Goal: Task Accomplishment & Management: Complete application form

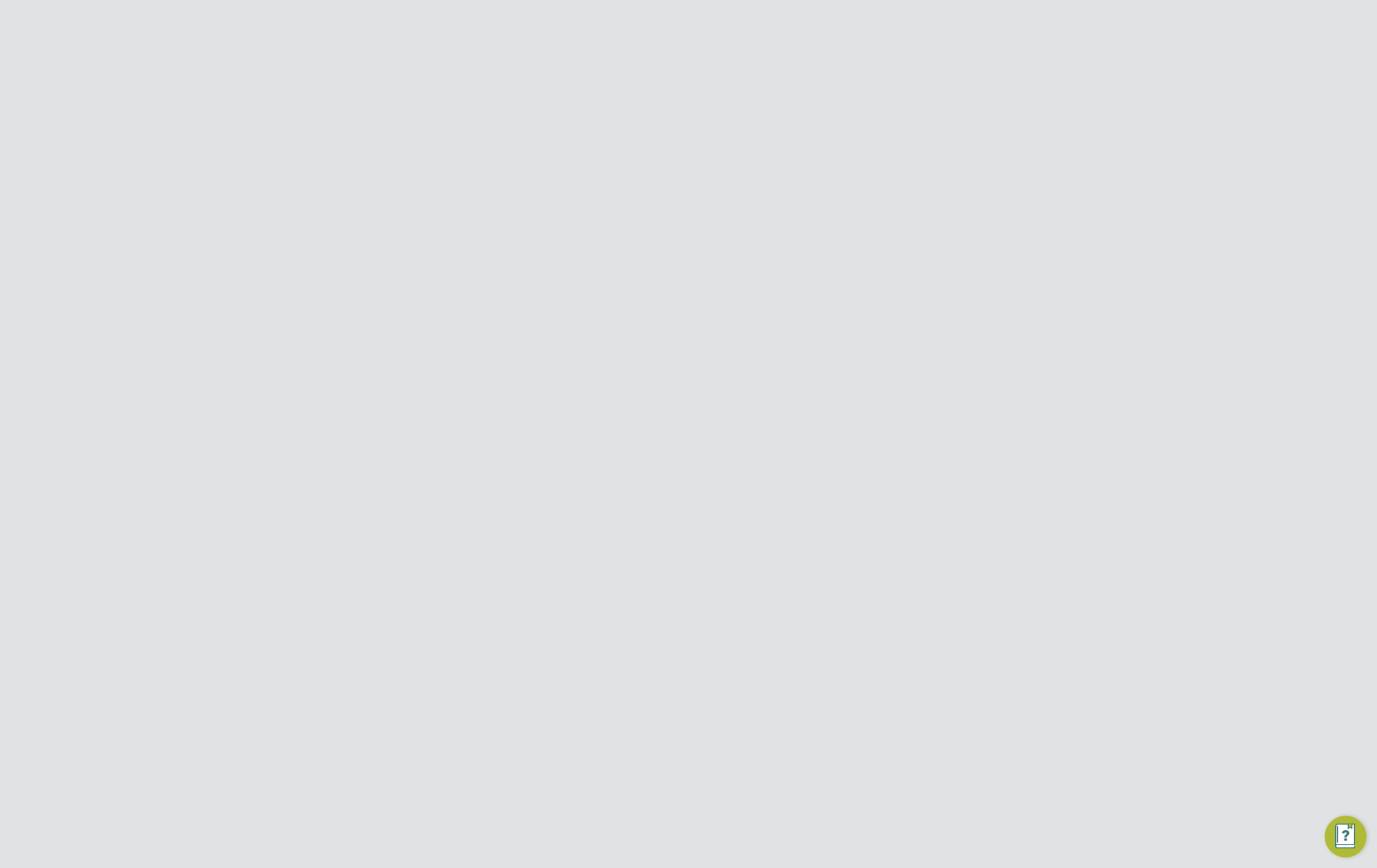
scroll to position [289, 361]
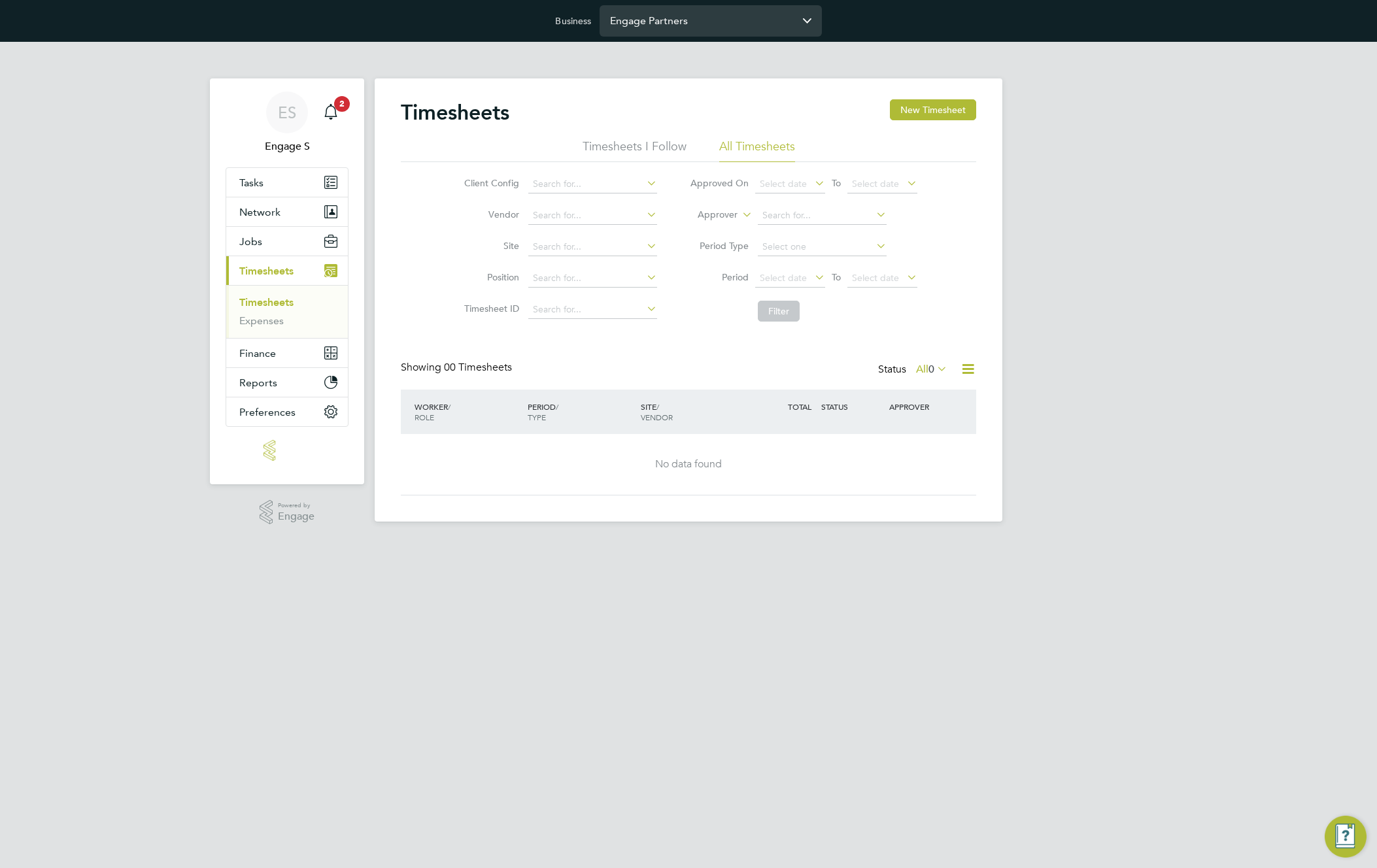
click at [737, 23] on input "Engage Partners" at bounding box center [710, 20] width 222 height 31
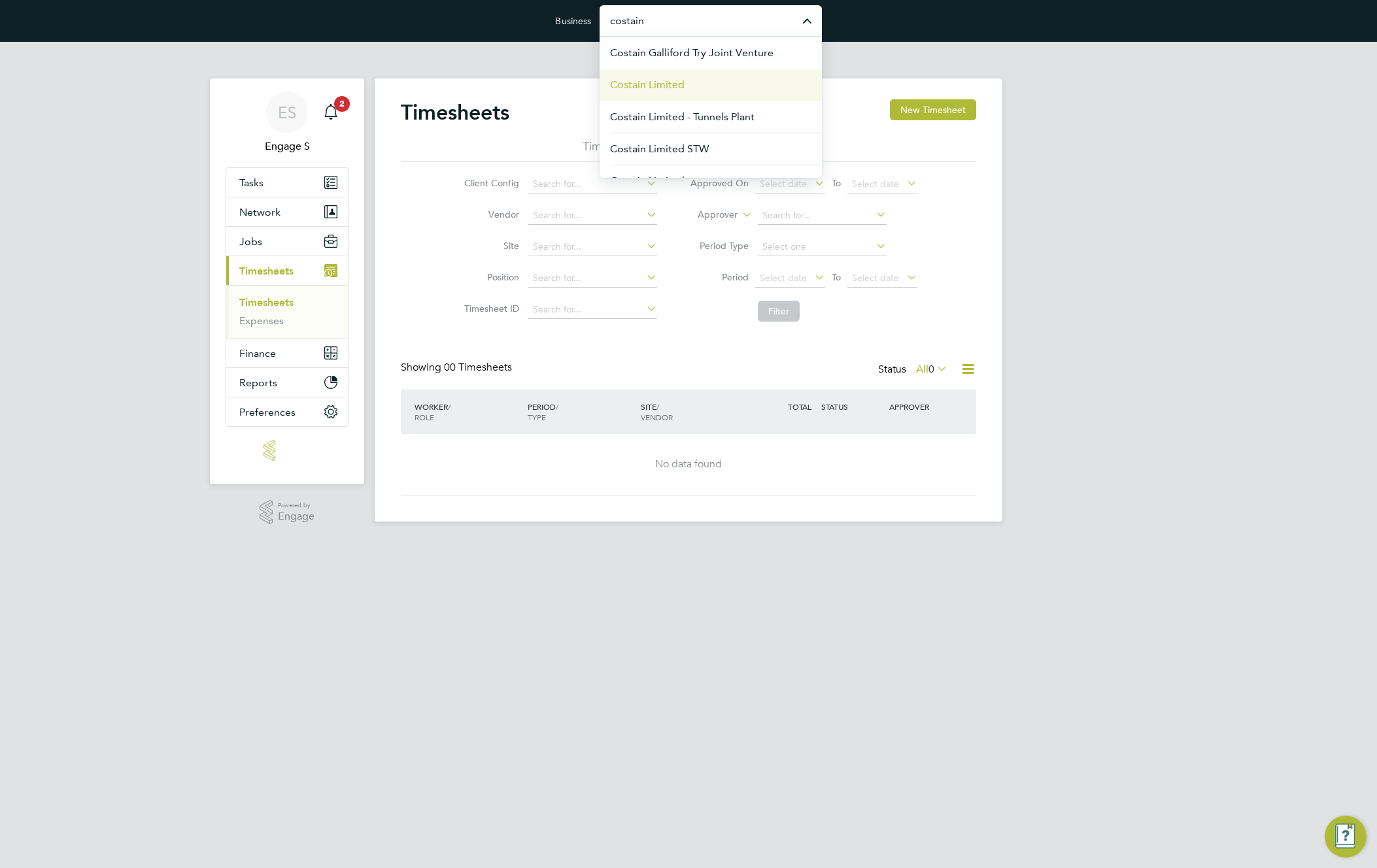
click at [685, 85] on li "Costain Limited" at bounding box center [710, 85] width 222 height 32
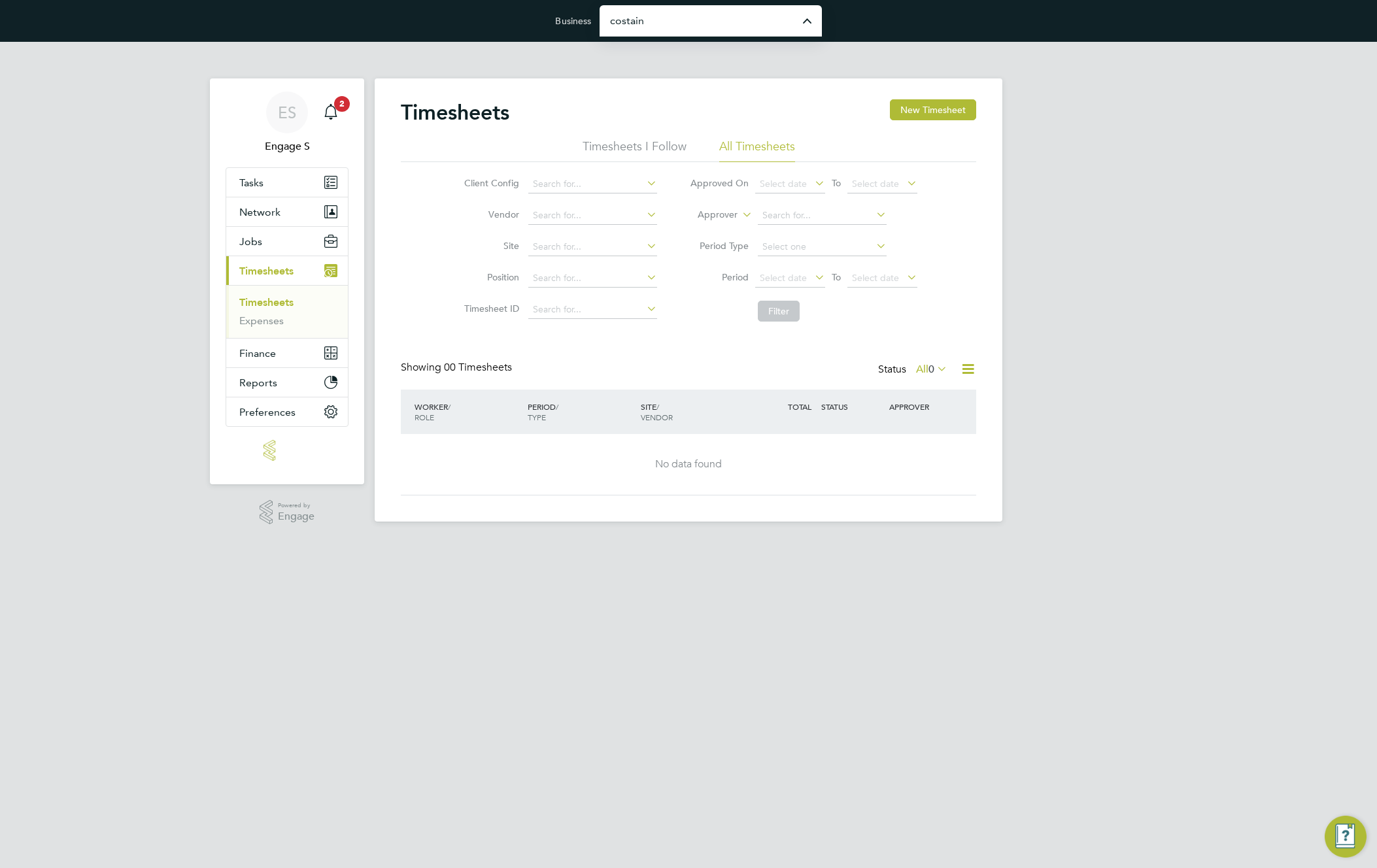
type input "Costain Limited"
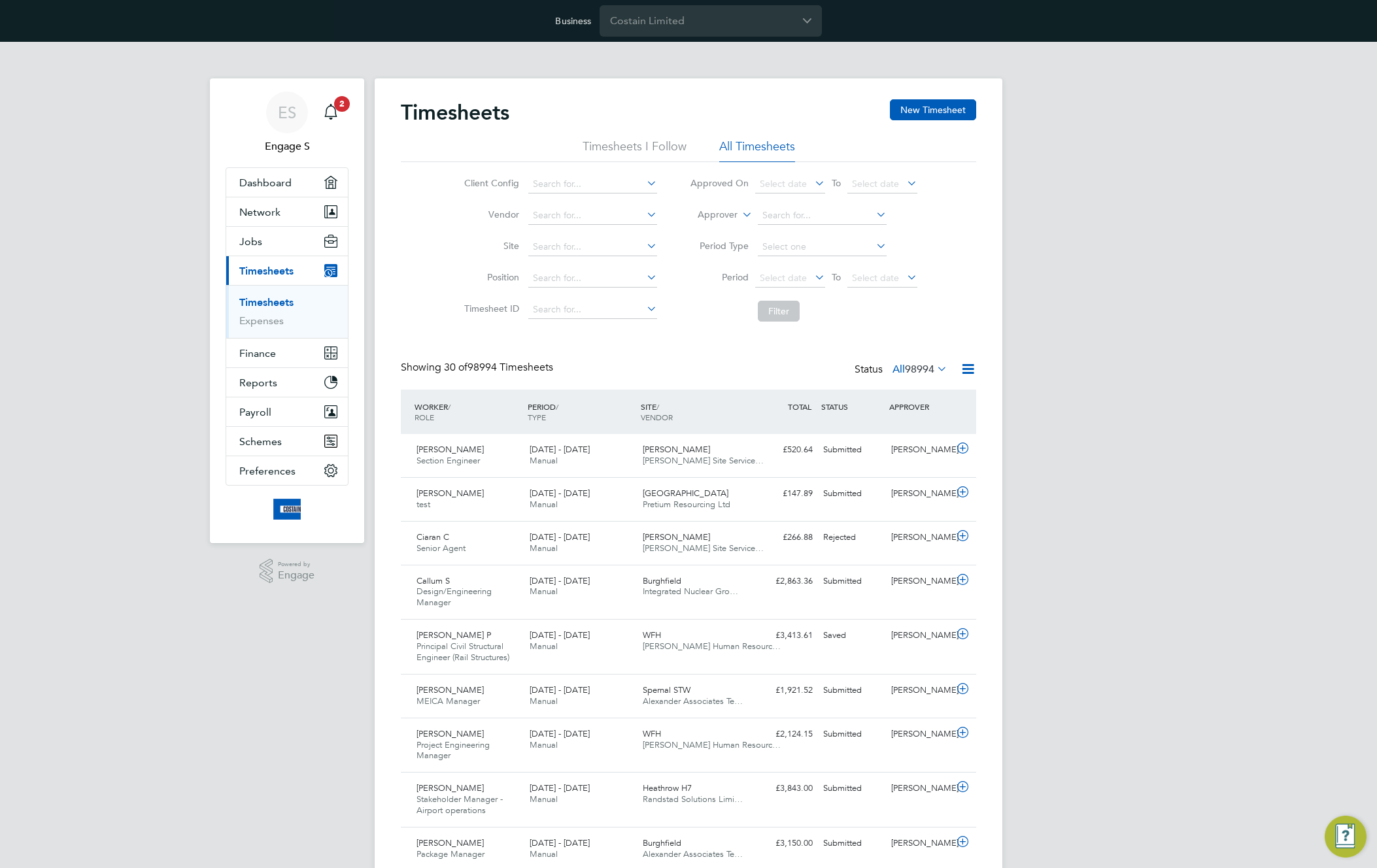
click at [260, 240] on span "Jobs" at bounding box center [250, 241] width 23 height 12
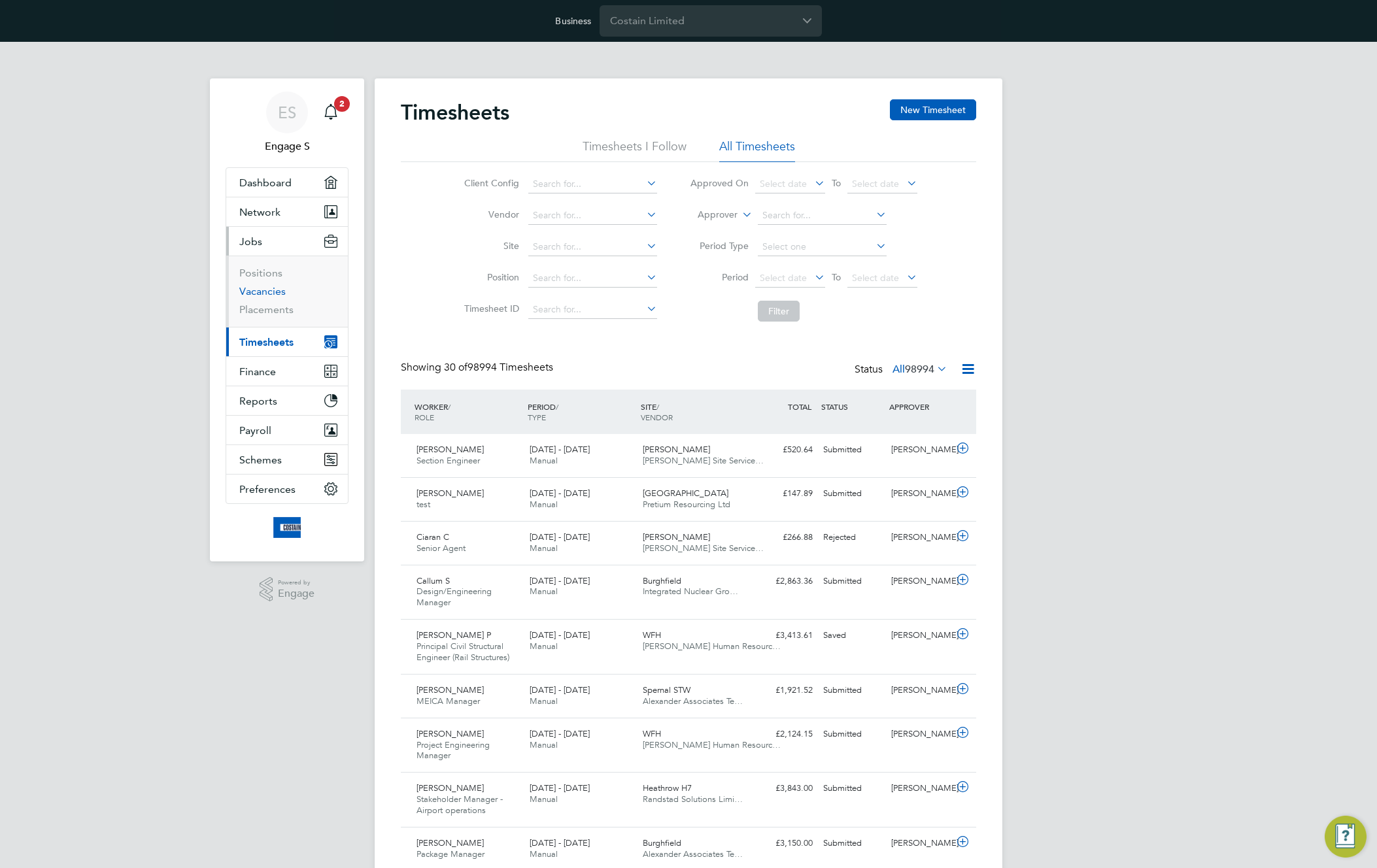
click at [262, 290] on link "Vacancies" at bounding box center [262, 291] width 47 height 12
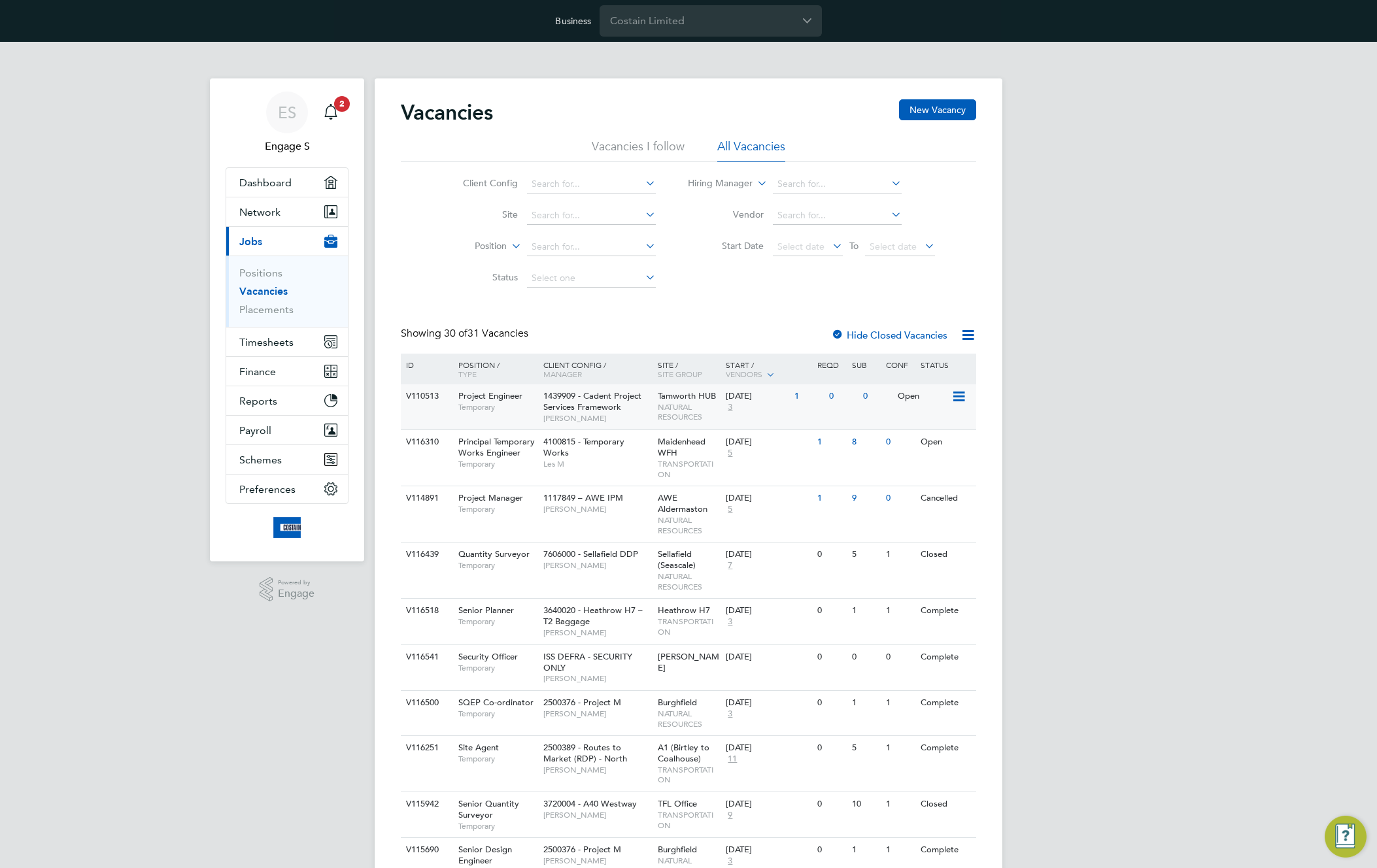
click at [664, 408] on span "NATURAL RESOURCES" at bounding box center [688, 412] width 62 height 20
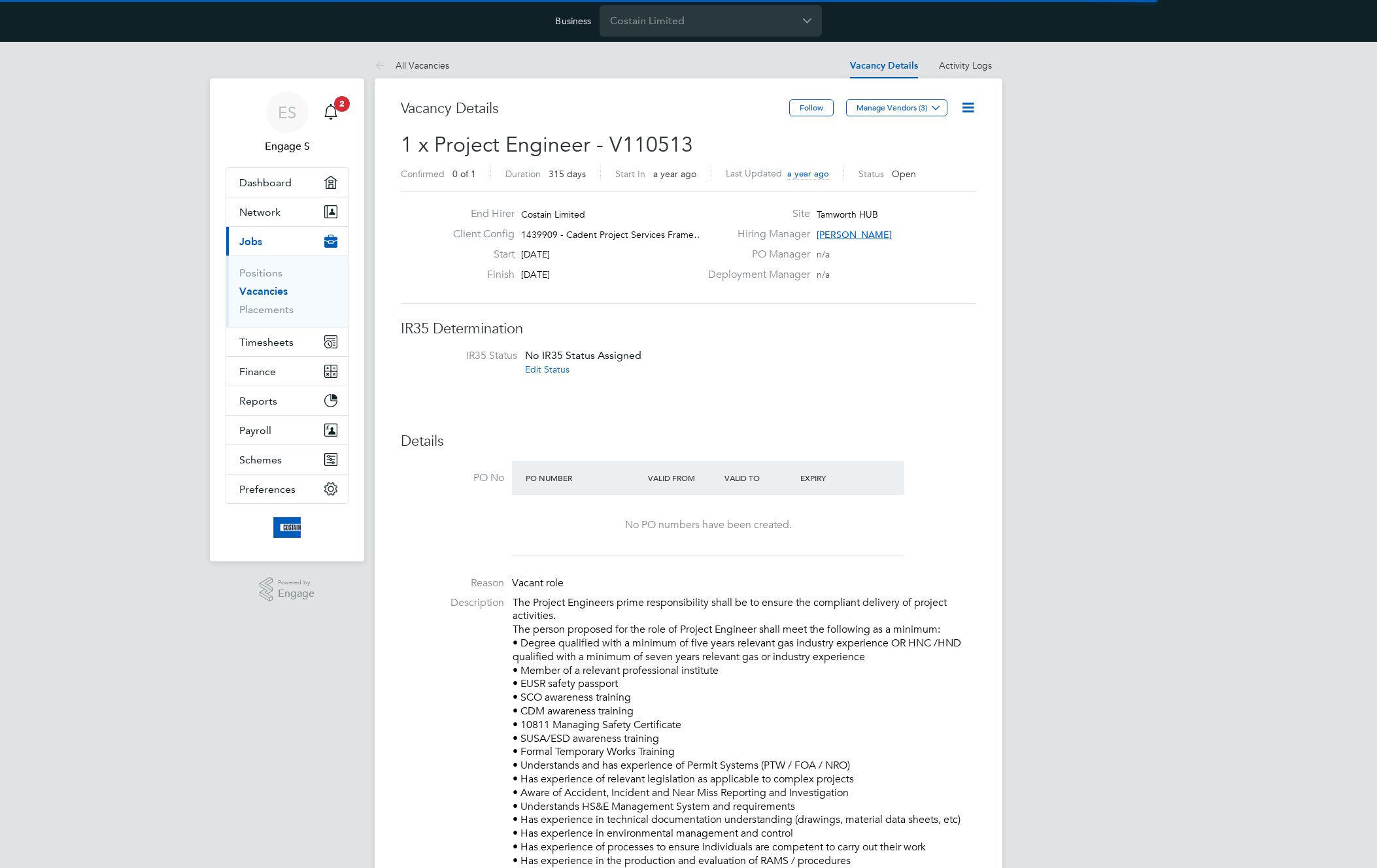
scroll to position [39, 92]
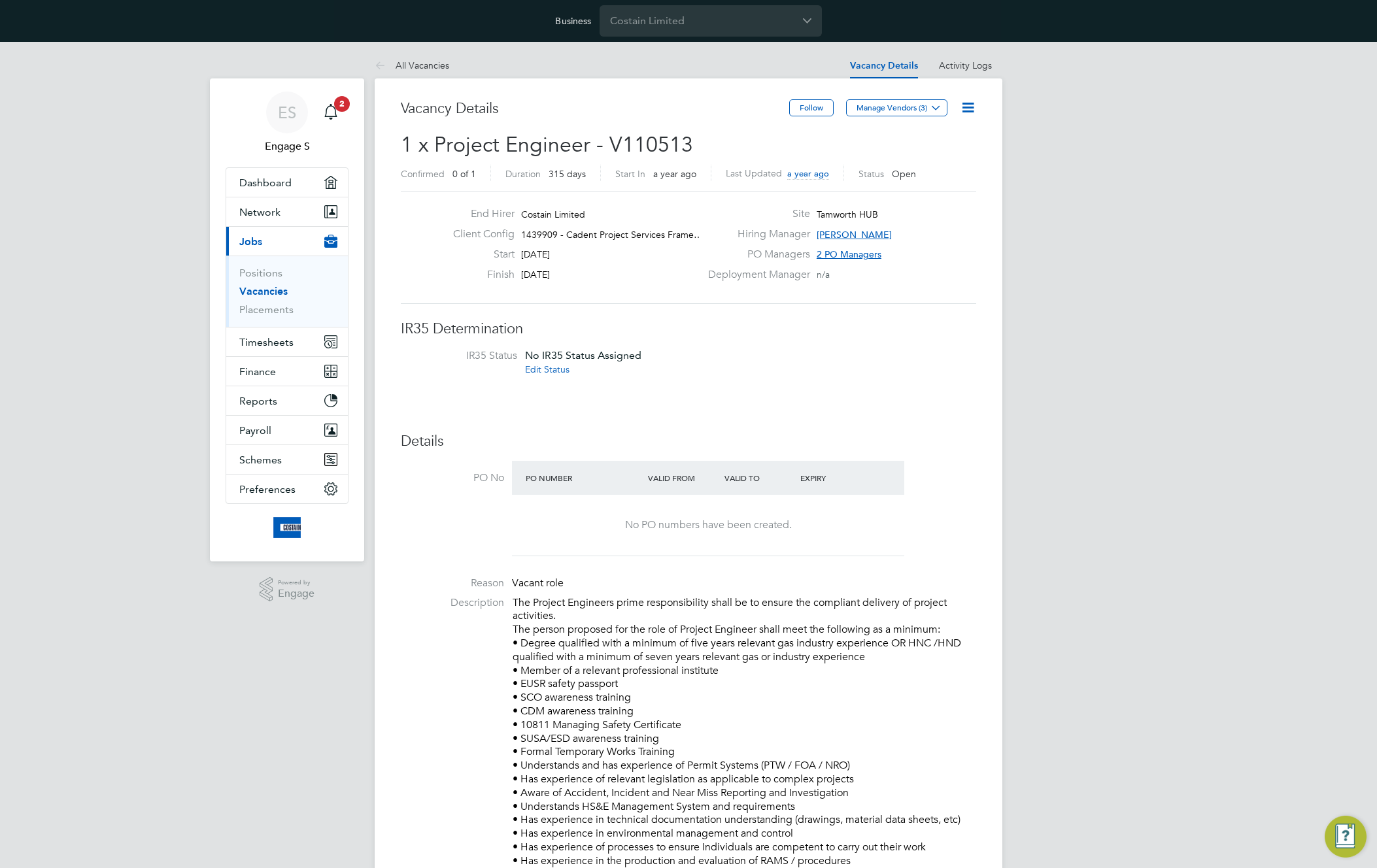
click at [968, 104] on icon at bounding box center [968, 108] width 16 height 16
click at [937, 136] on li "Edit Vacancy e" at bounding box center [936, 138] width 76 height 18
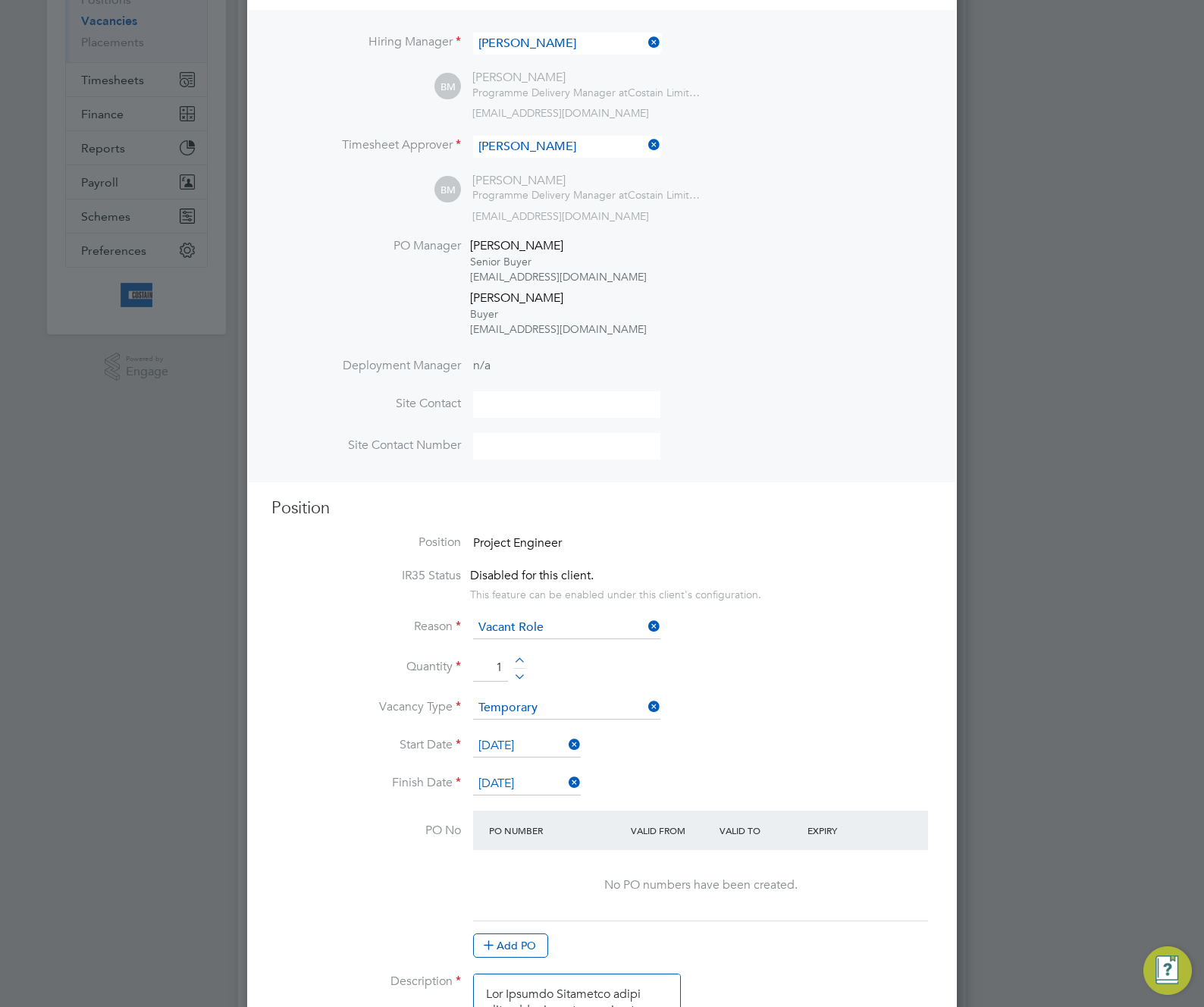
scroll to position [510, 0]
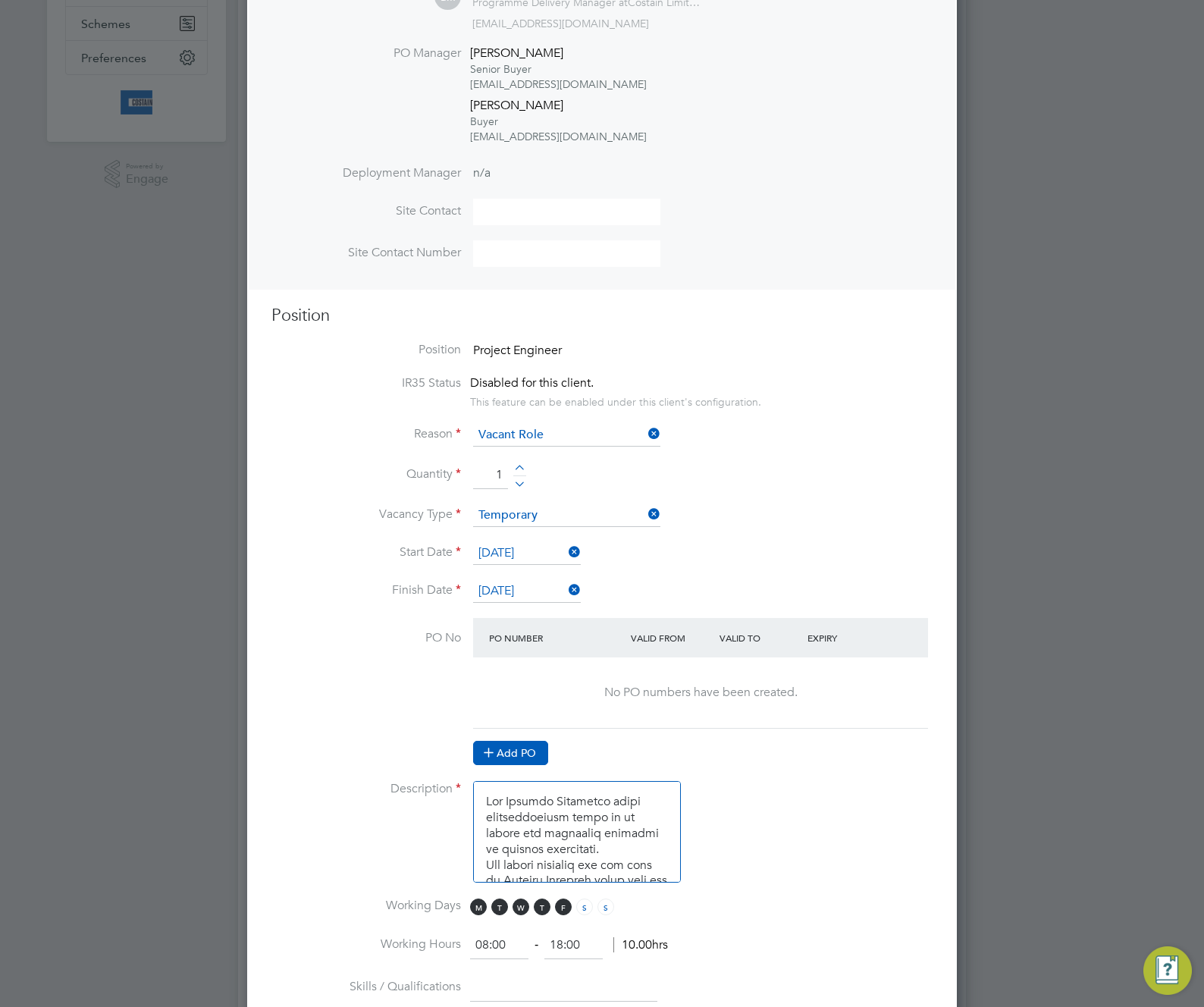
click at [494, 756] on icon at bounding box center [488, 751] width 11 height 11
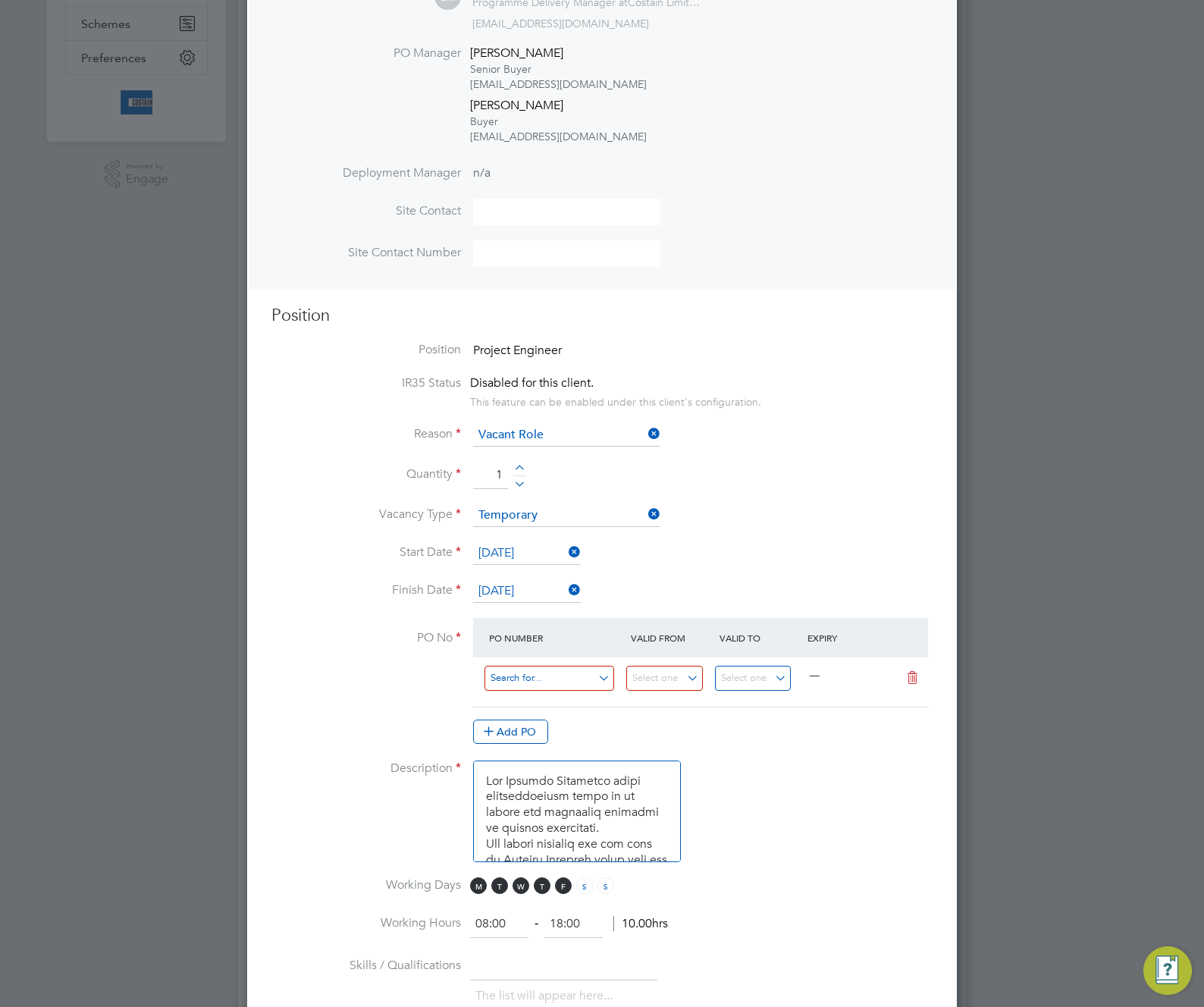
click at [508, 688] on input at bounding box center [549, 678] width 130 height 25
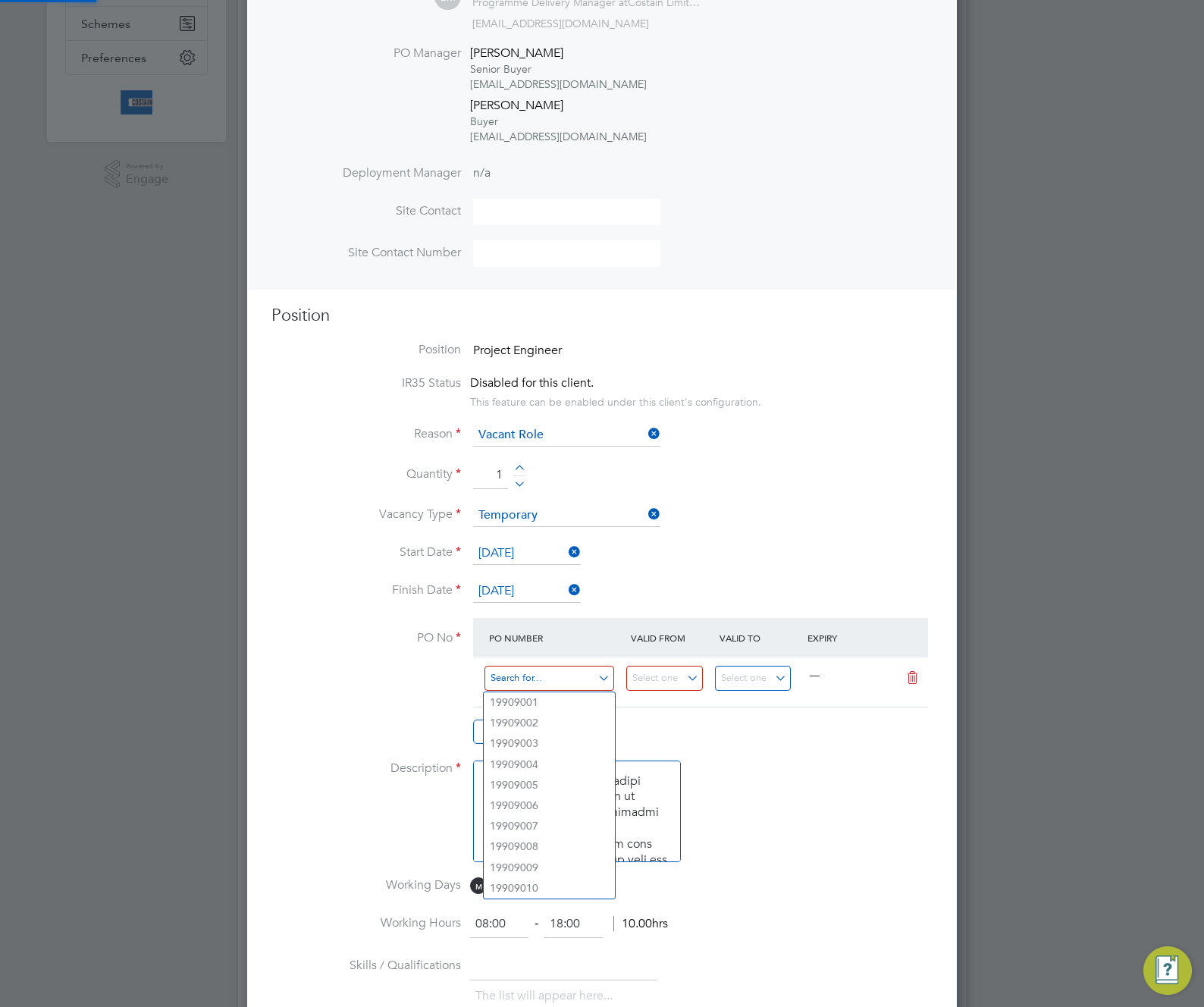
paste input "M-EA002/00176"
type input "M-EA002/00176"
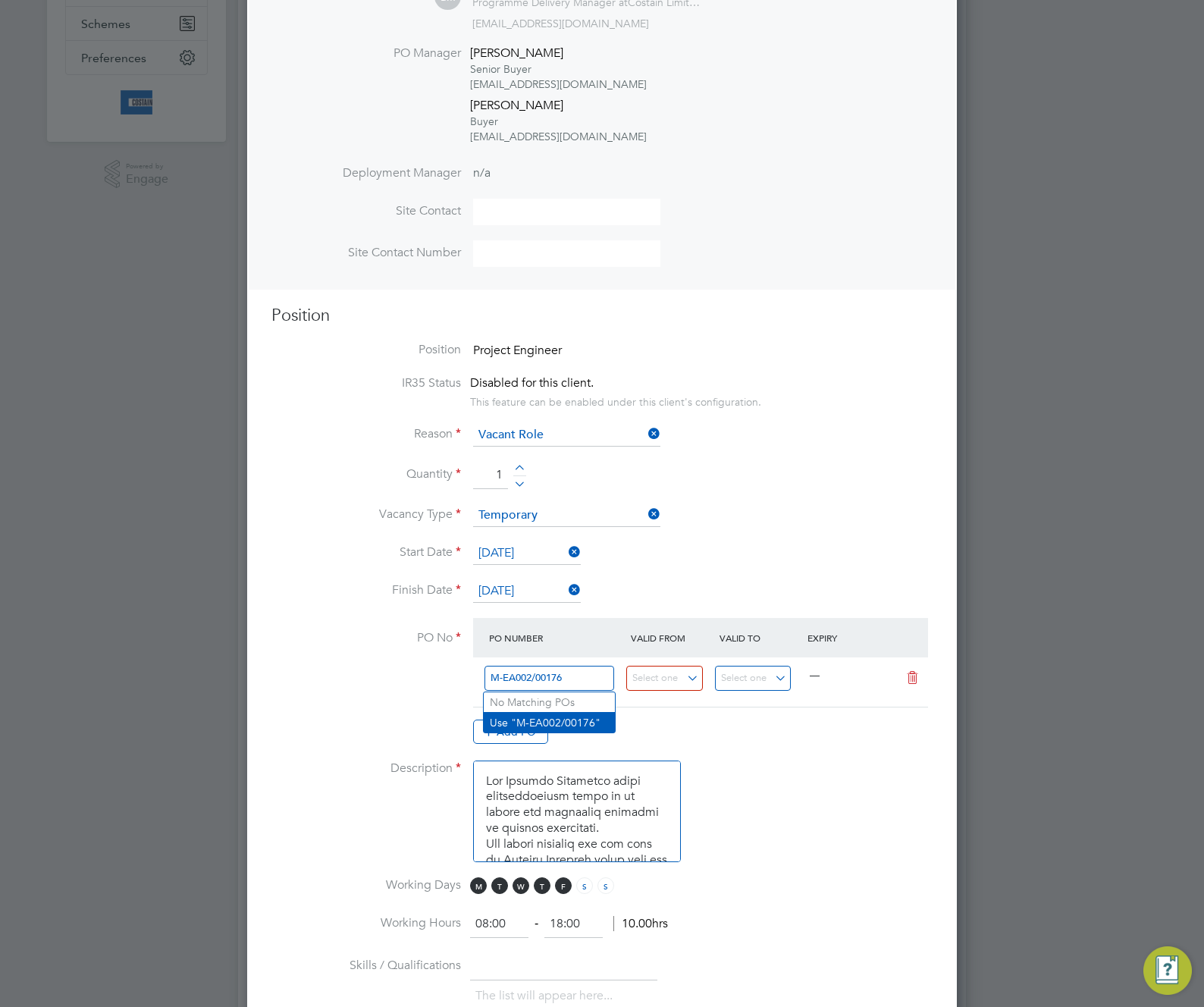
click at [592, 720] on li "Use "M-EA002/00176"" at bounding box center [549, 722] width 131 height 21
click at [673, 681] on input at bounding box center [665, 678] width 77 height 25
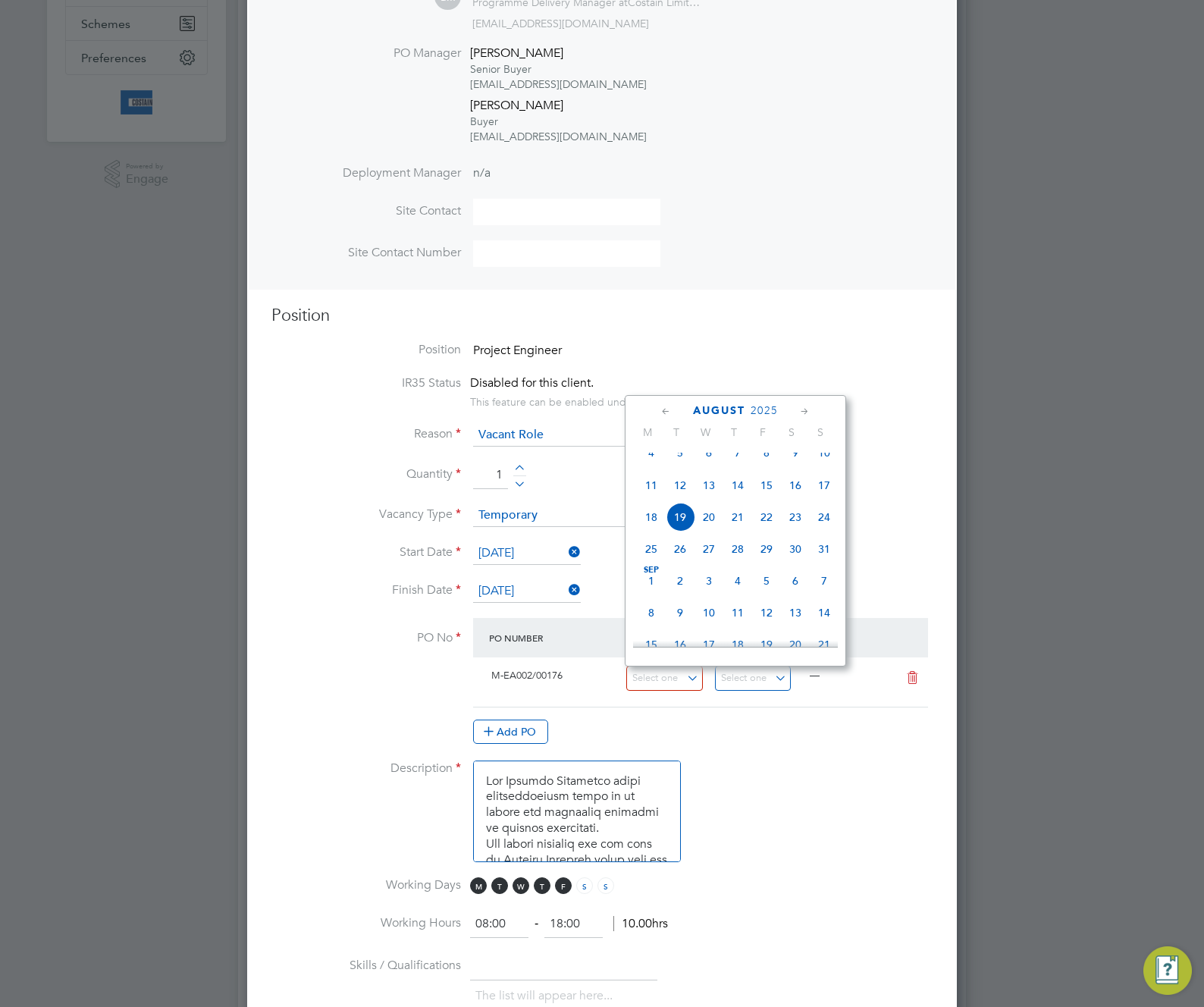
scroll to position [243, 0]
click at [649, 481] on span "19" at bounding box center [652, 481] width 29 height 29
type input "19 May 2025"
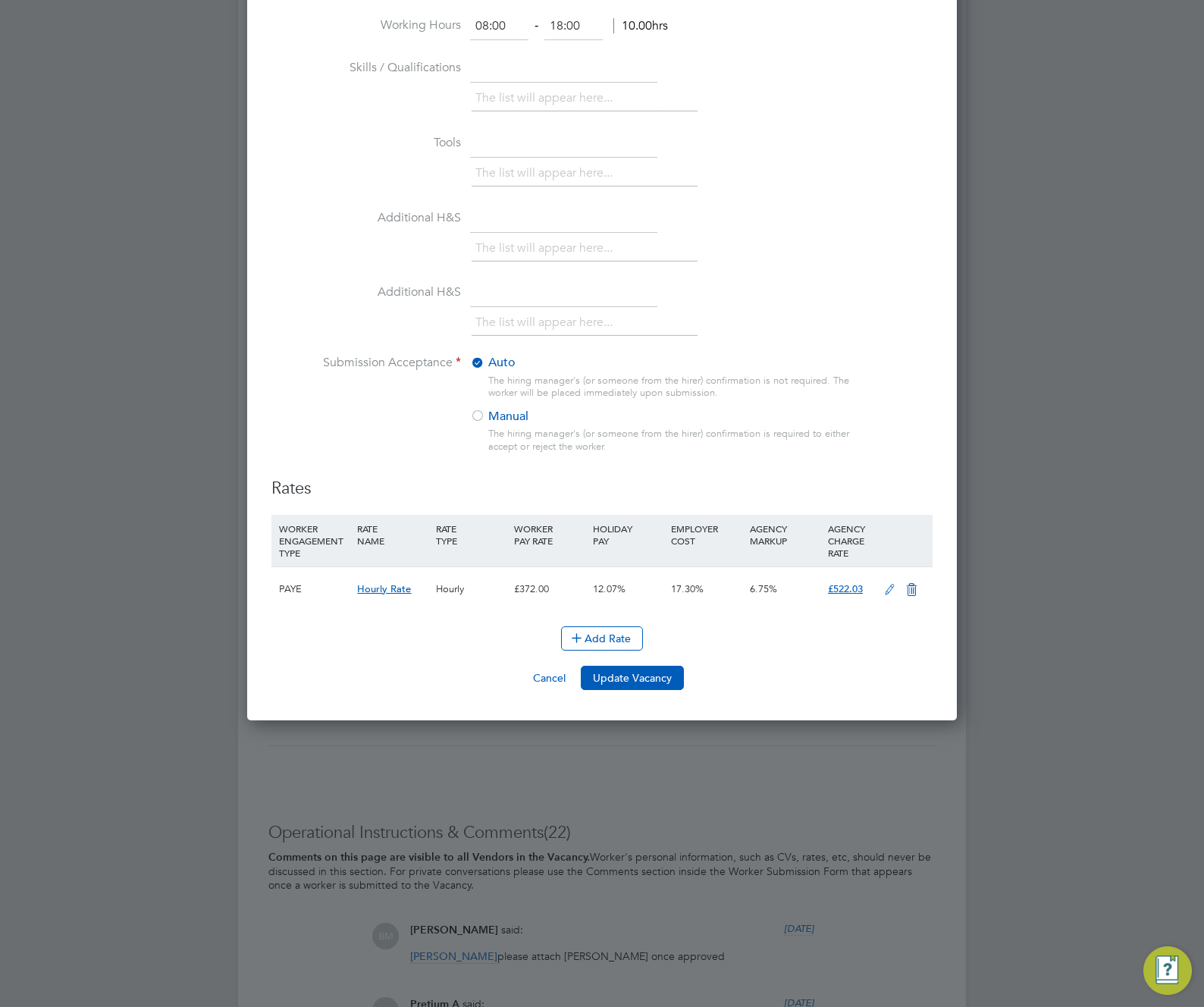
scroll to position [1532, 0]
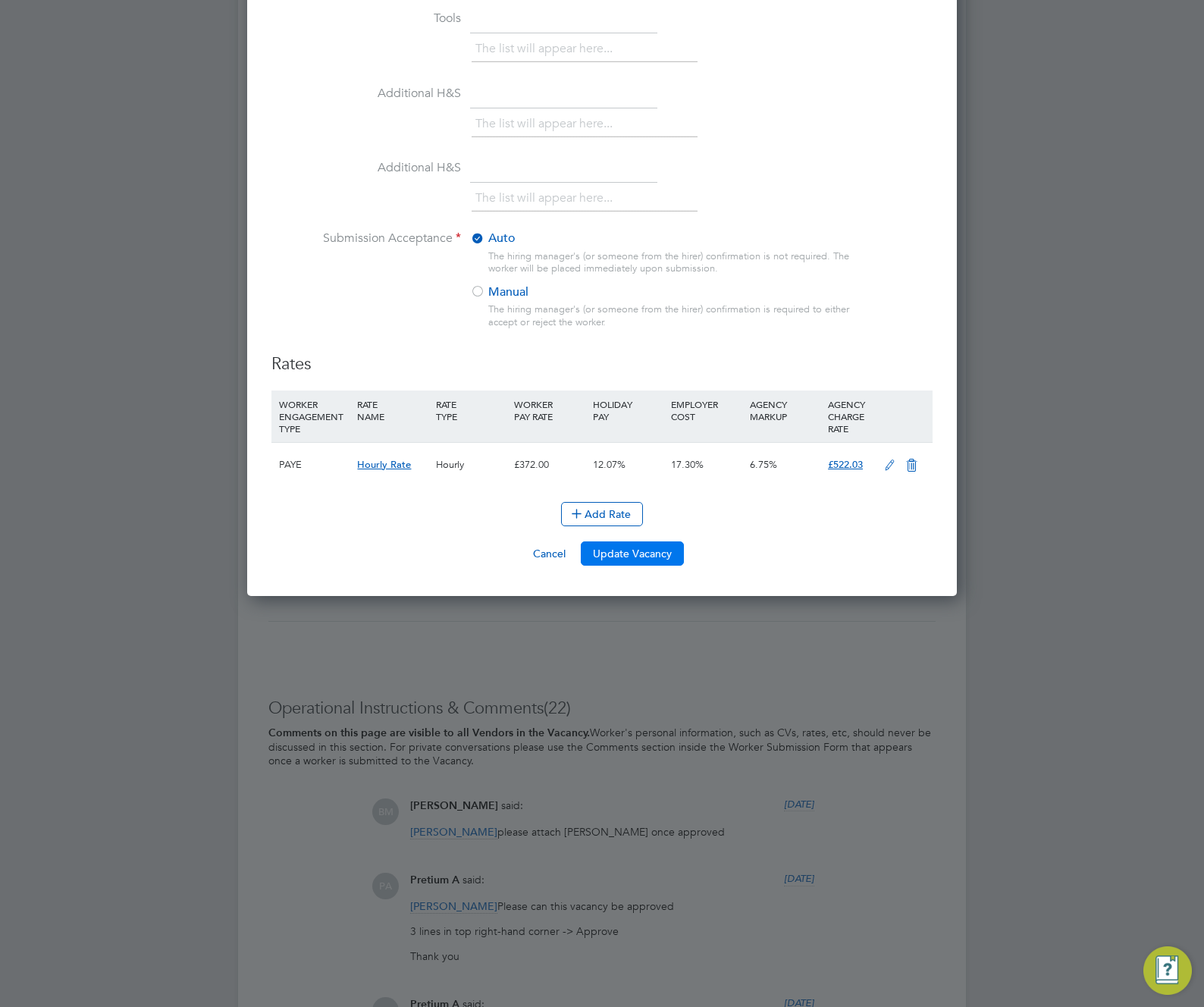
click at [618, 555] on button "Update Vacancy" at bounding box center [633, 554] width 103 height 24
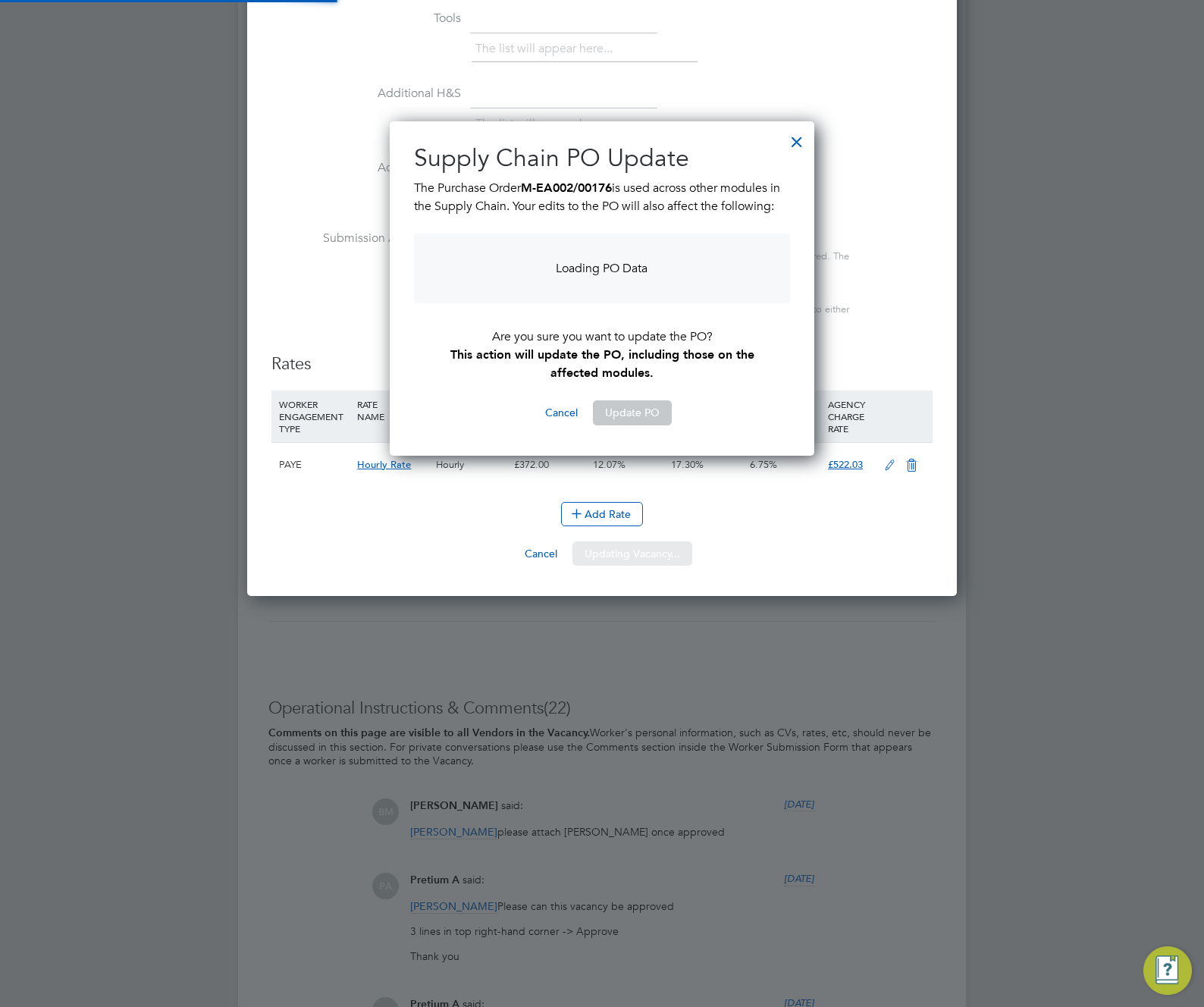
scroll to position [0, 0]
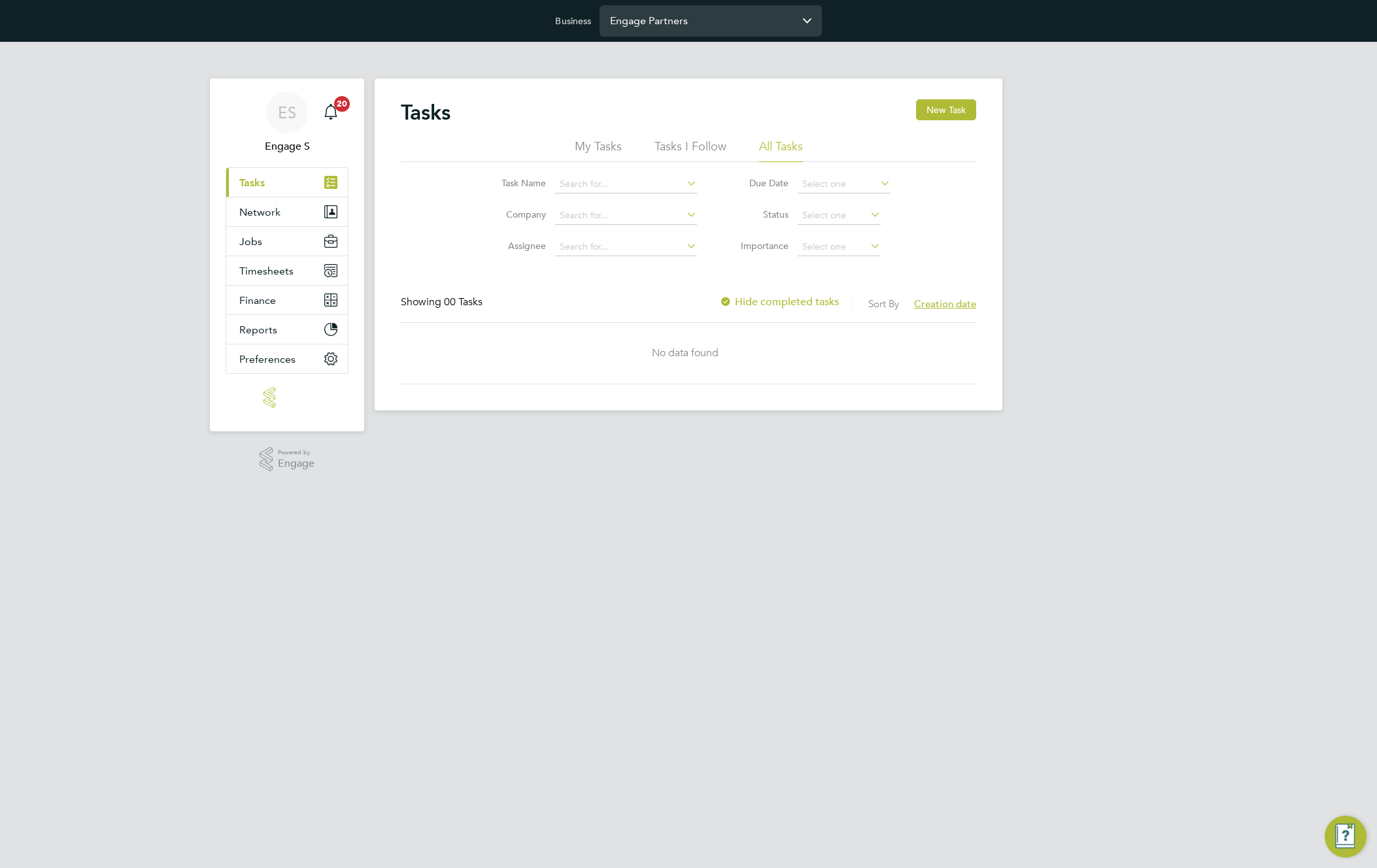
click at [705, 22] on input "Engage Partners" at bounding box center [710, 20] width 222 height 31
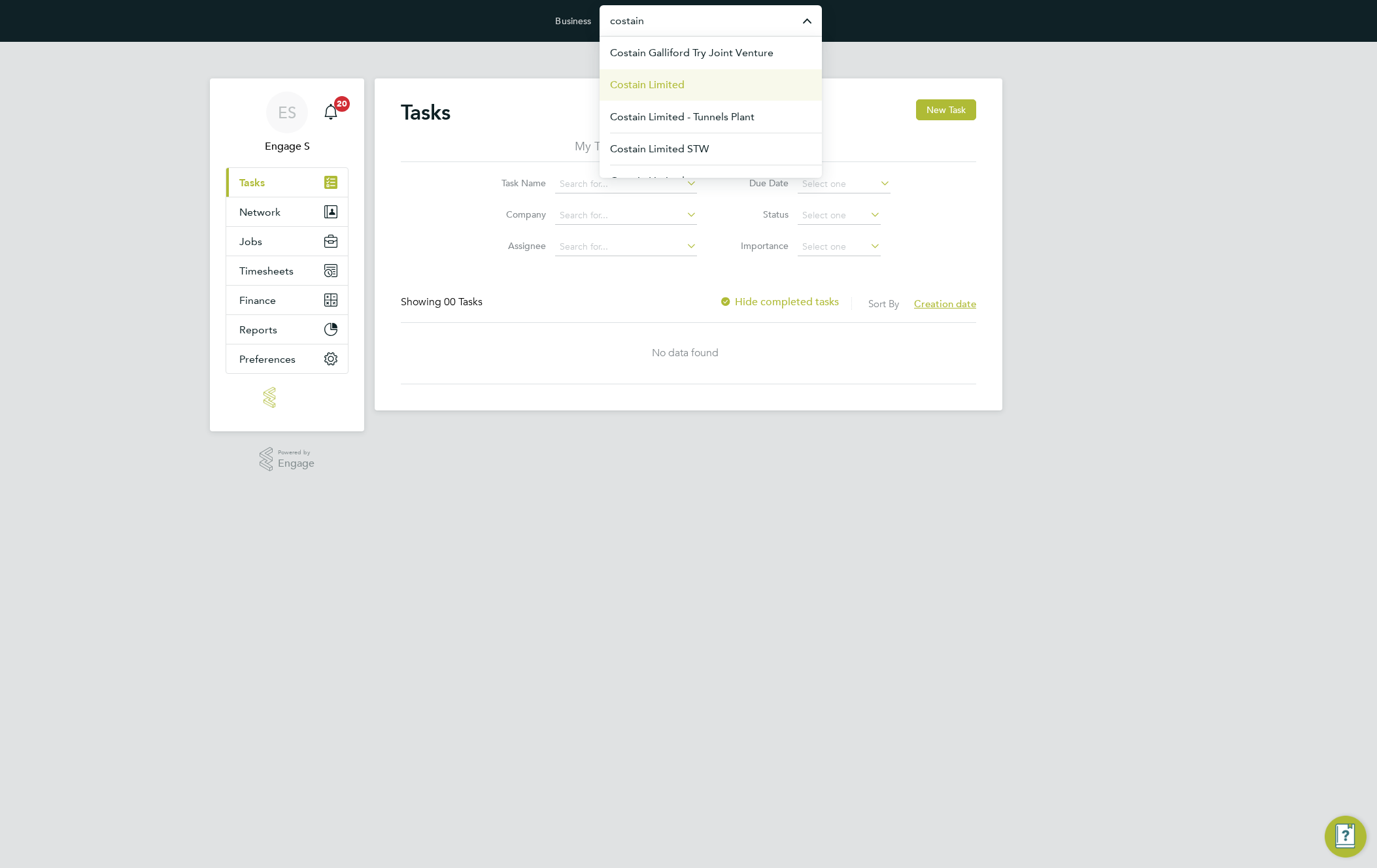
click at [727, 82] on li "Costain Limited" at bounding box center [710, 85] width 222 height 32
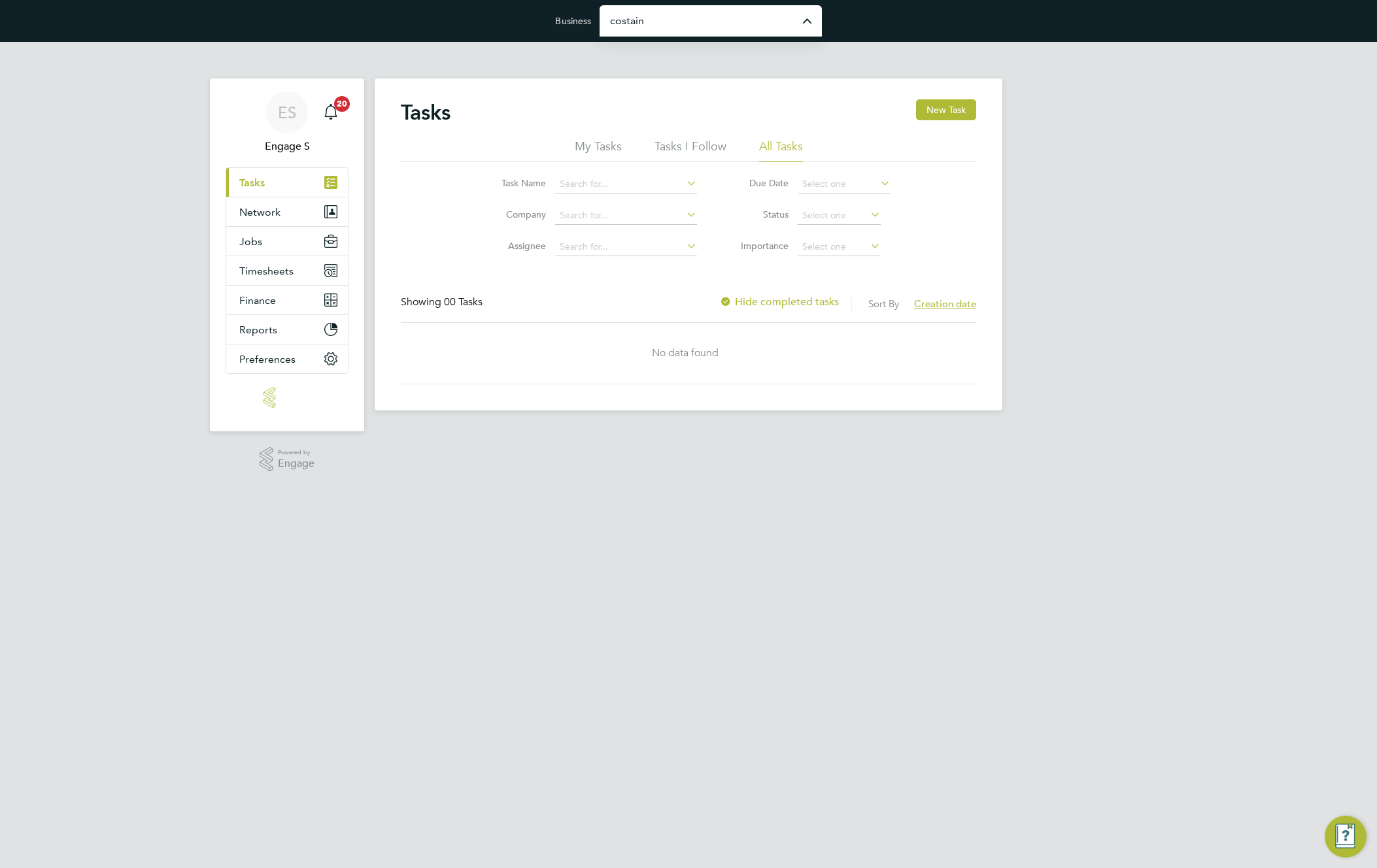
type input "Costain Limited"
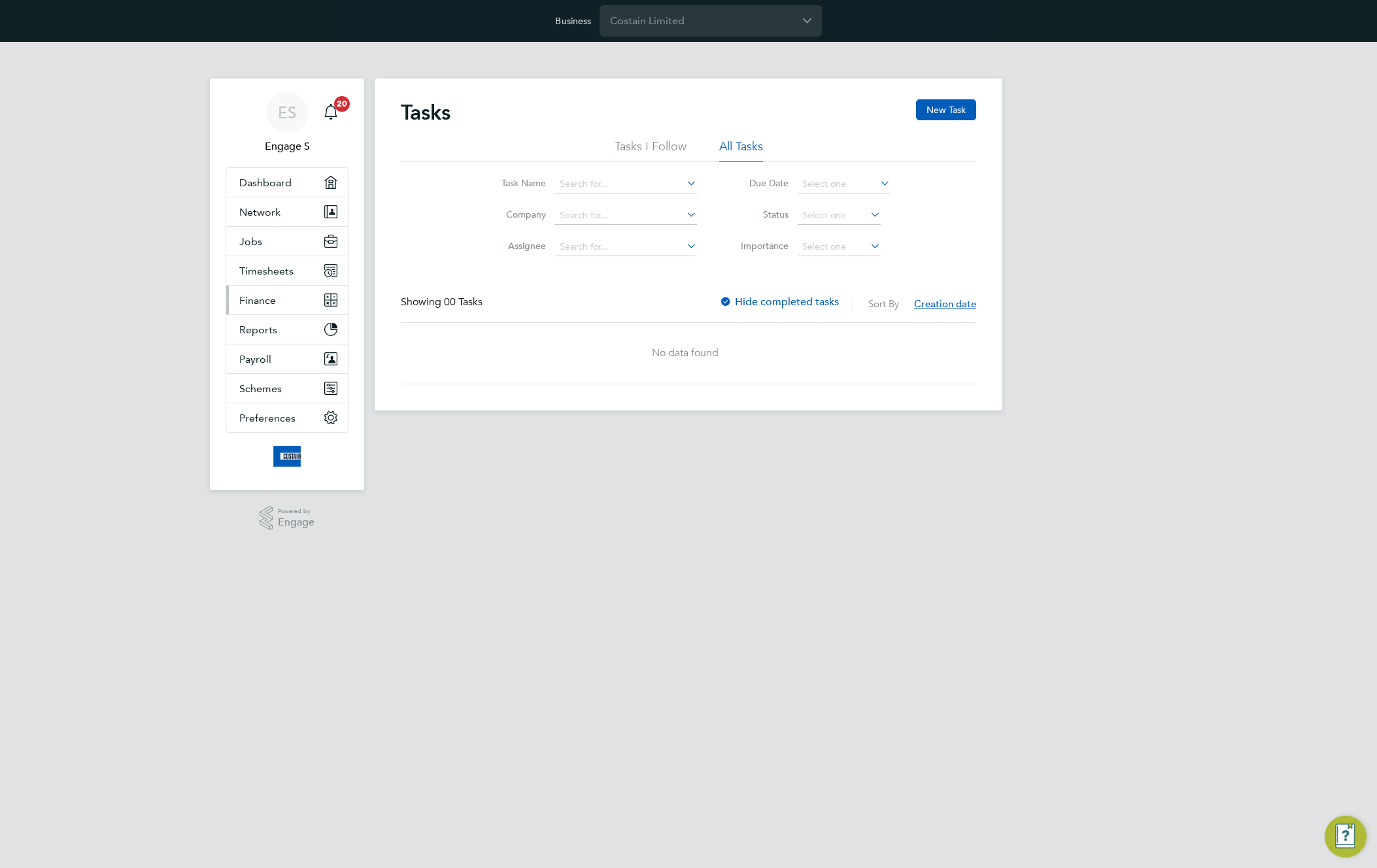
click at [271, 295] on span "Finance" at bounding box center [258, 300] width 37 height 12
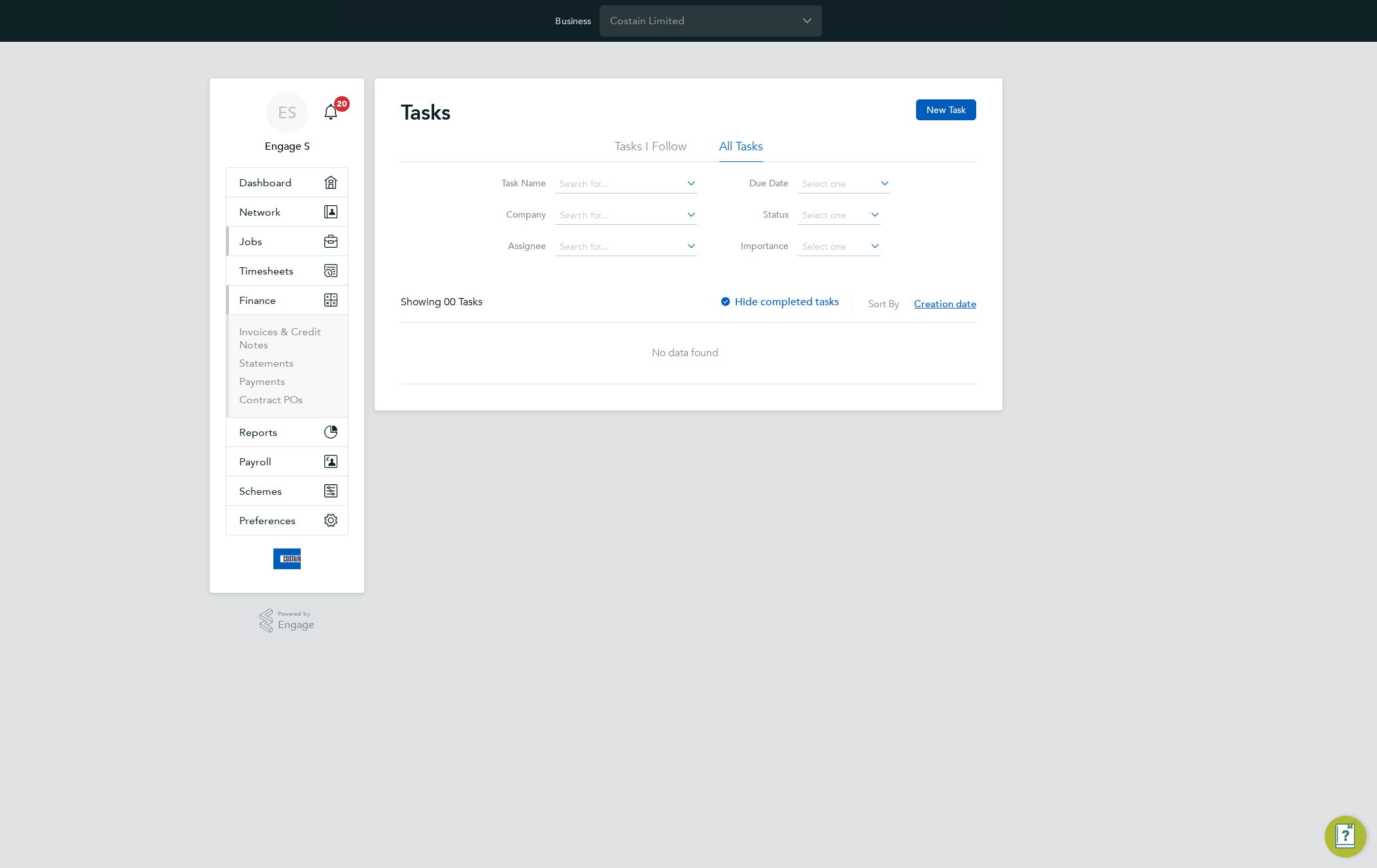
click at [269, 248] on button "Jobs" at bounding box center [287, 241] width 121 height 29
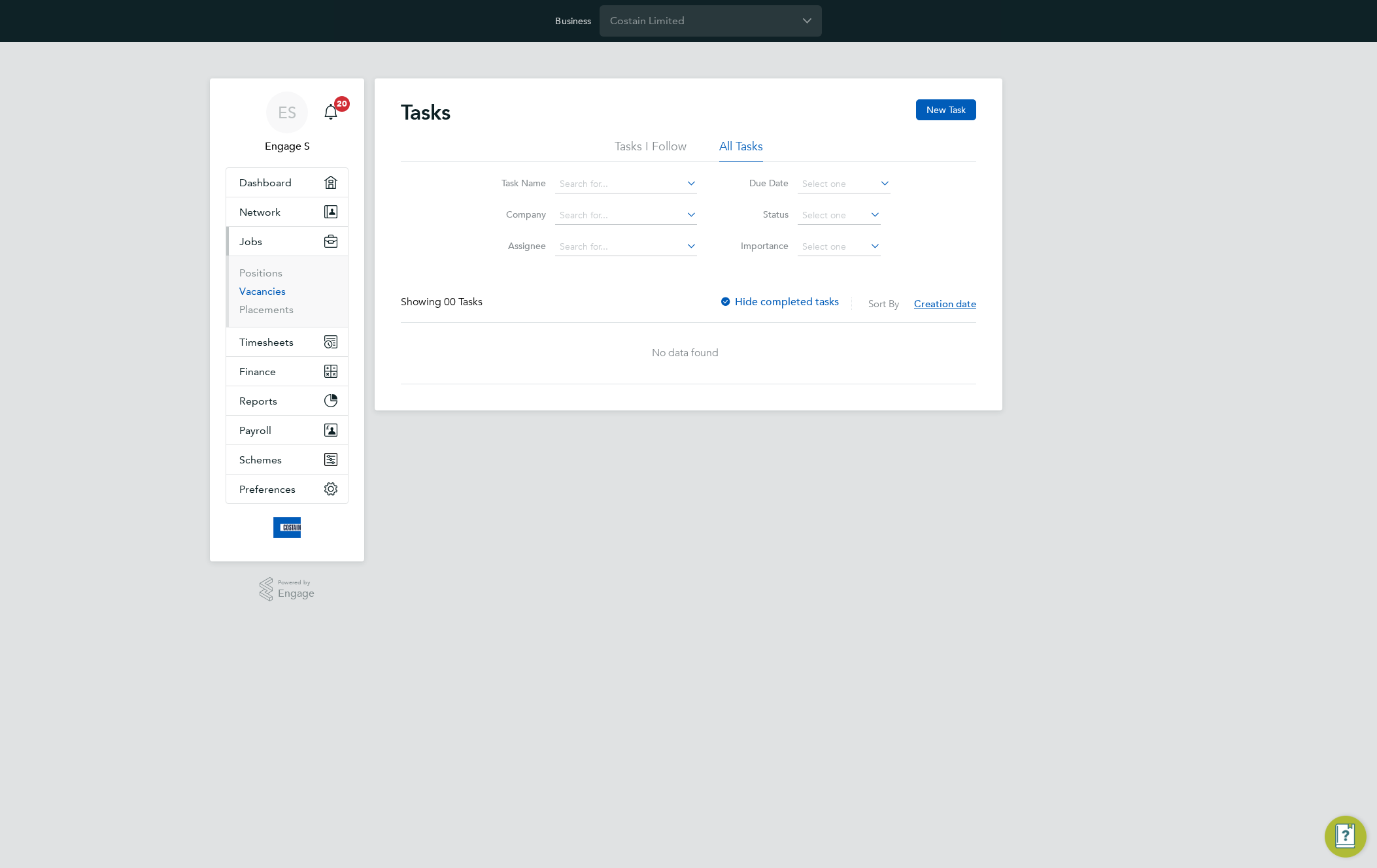
click at [266, 287] on link "Vacancies" at bounding box center [262, 291] width 47 height 12
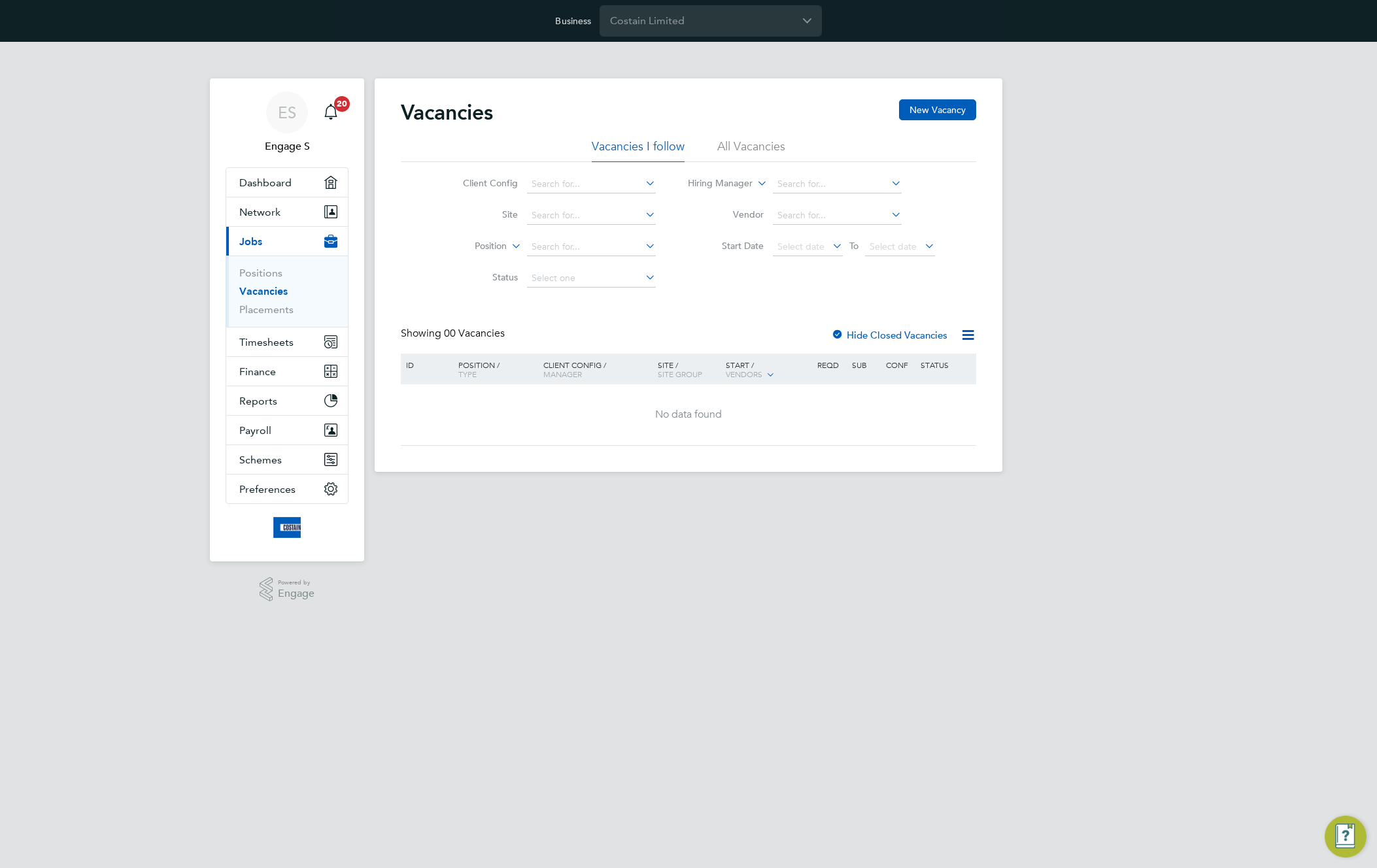
click at [747, 134] on div "Vacancies New Vacancy" at bounding box center [688, 119] width 575 height 39
click at [737, 150] on li "All Vacancies" at bounding box center [751, 150] width 68 height 24
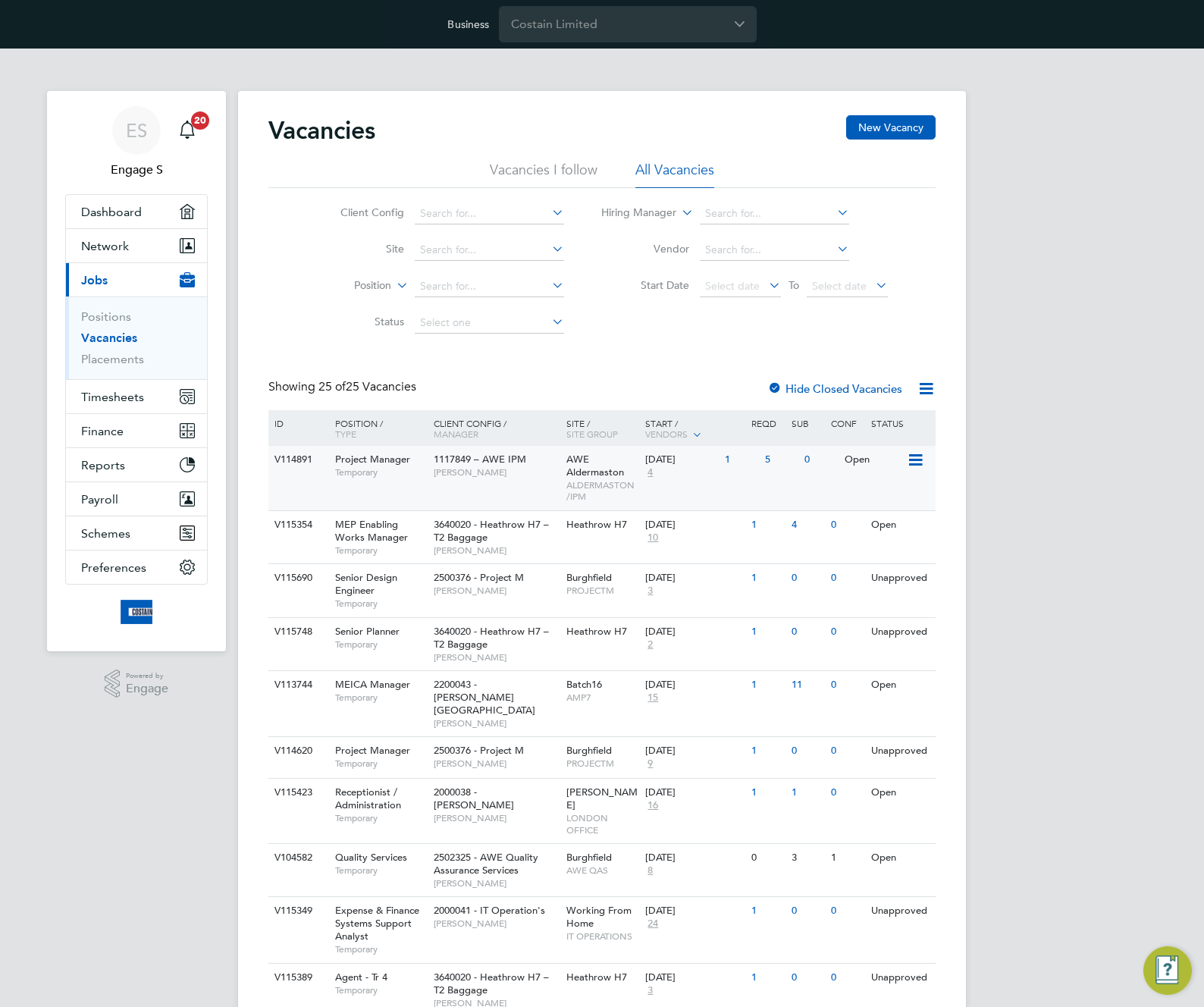
click at [557, 480] on div "1117849 – AWE IPM Claire B" at bounding box center [496, 465] width 132 height 40
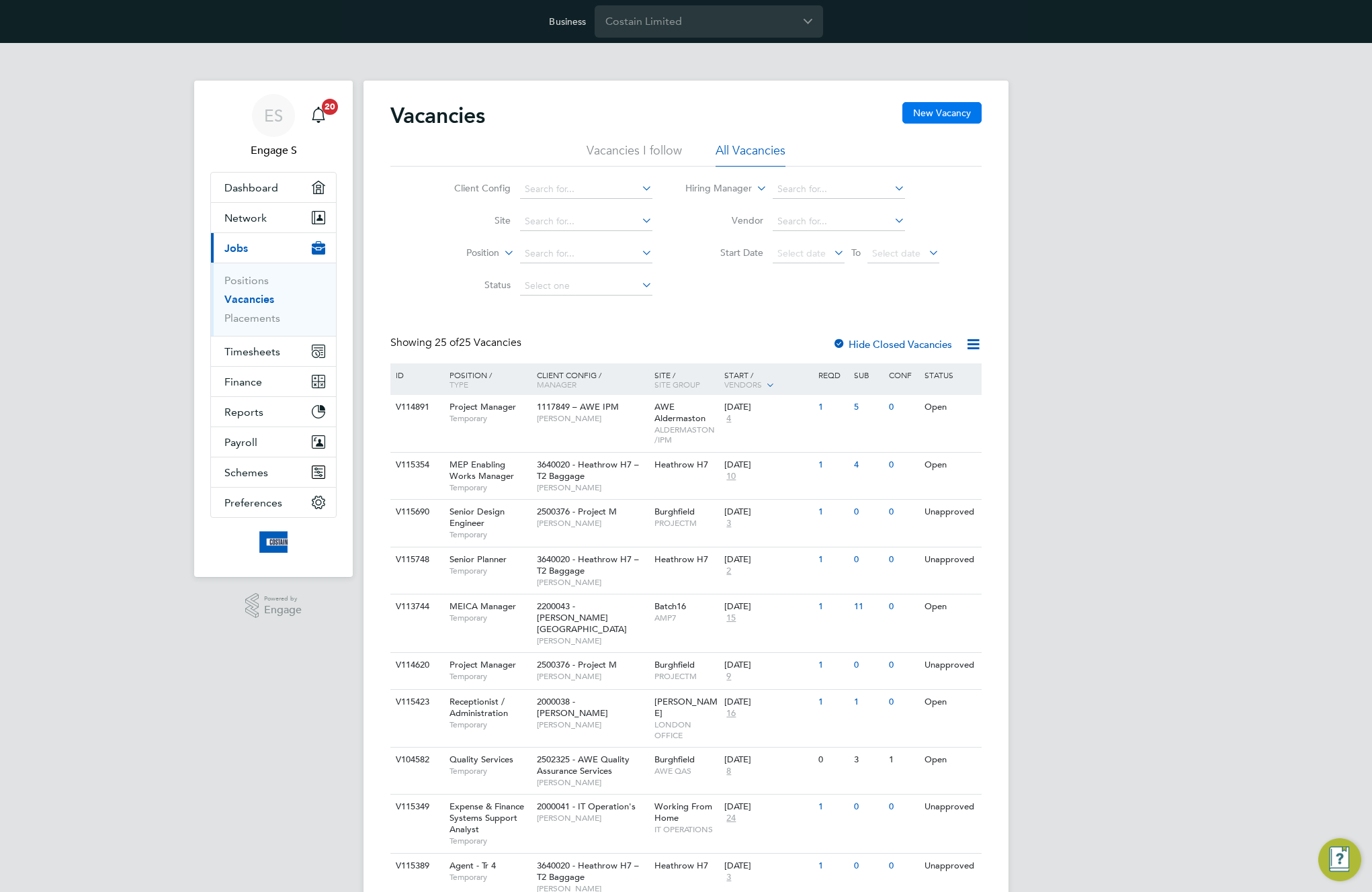
click at [939, 113] on button "New Vacancy" at bounding box center [942, 113] width 80 height 22
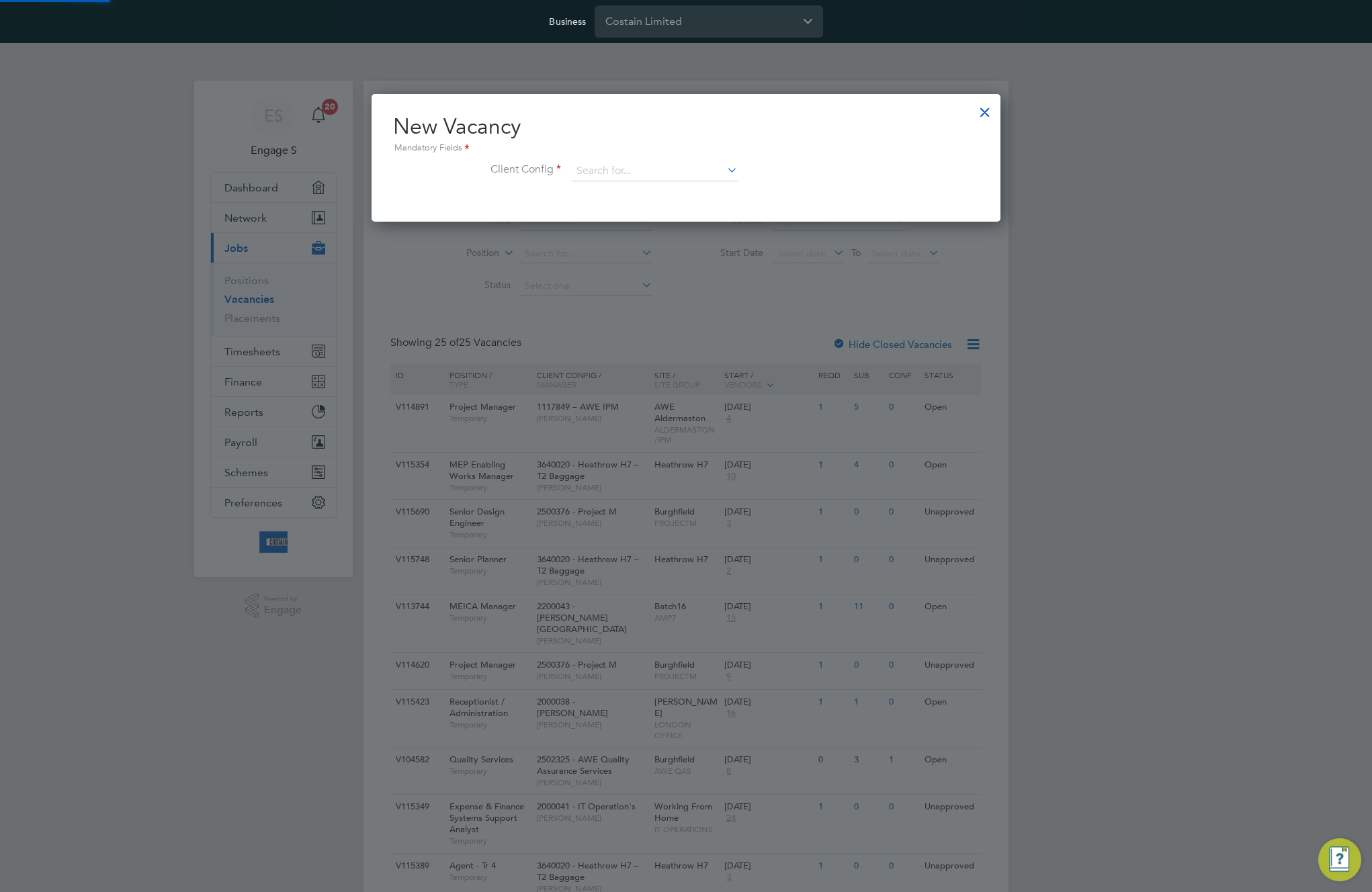
scroll to position [127, 629]
click at [692, 166] on input at bounding box center [655, 171] width 166 height 20
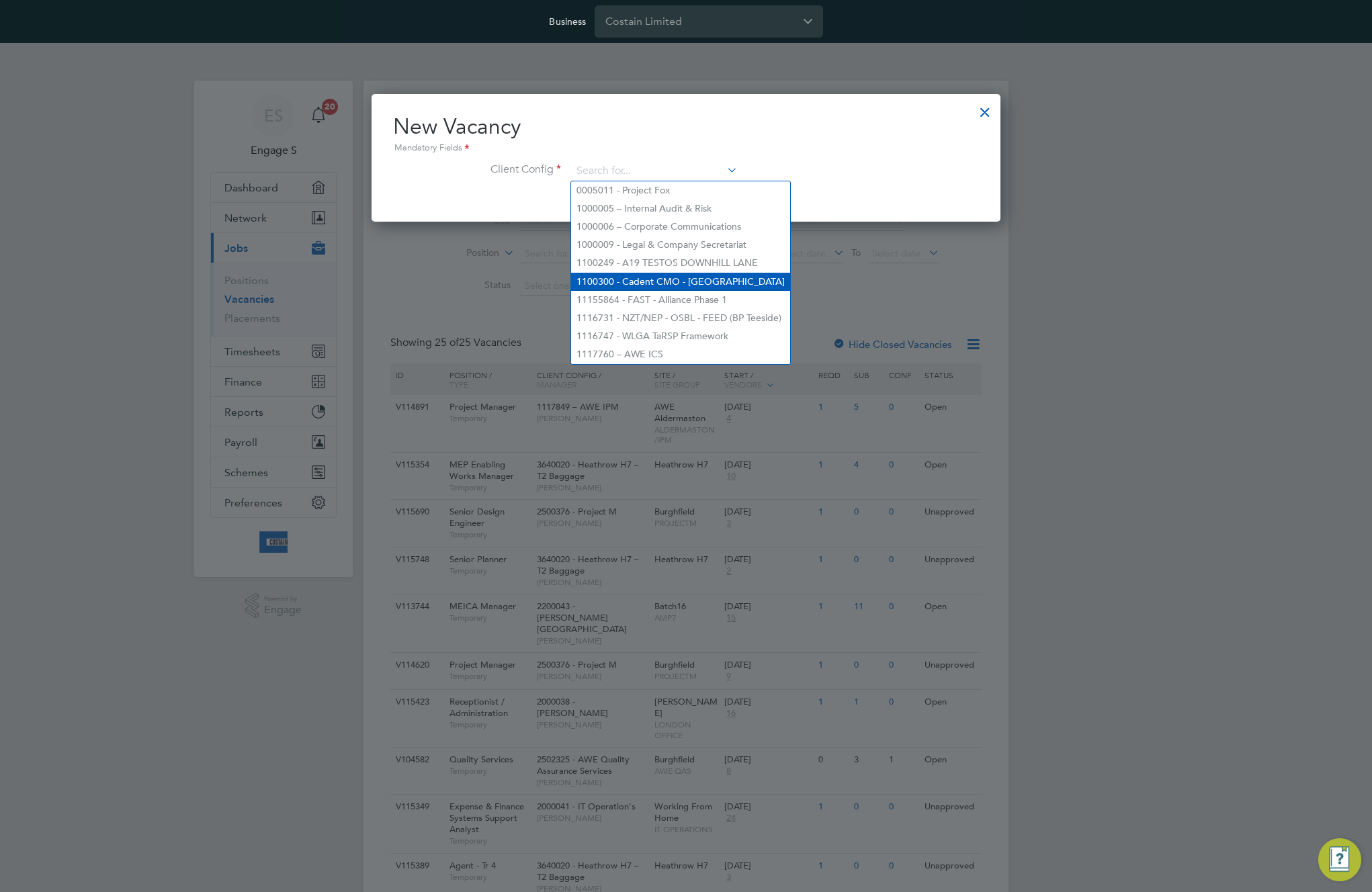
click at [681, 275] on li "1100300 - Cadent CMO - [GEOGRAPHIC_DATA]" at bounding box center [681, 282] width 219 height 18
type input "1100300 - Cadent CMO - [GEOGRAPHIC_DATA]"
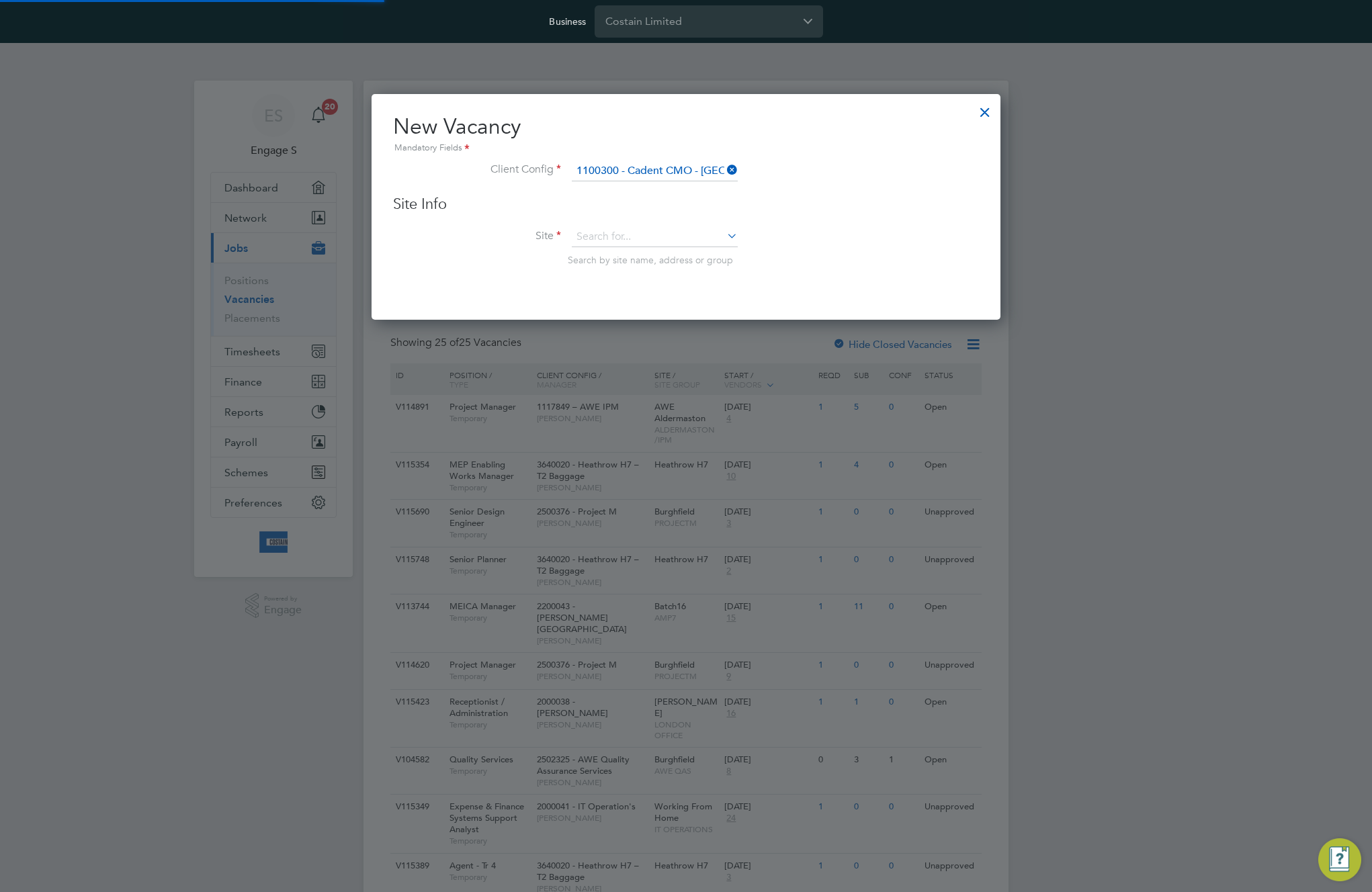
scroll to position [227, 629]
click at [681, 241] on input at bounding box center [655, 237] width 166 height 20
click at [671, 350] on li "Chesterfield" at bounding box center [662, 348] width 181 height 18
type input "Chesterfield"
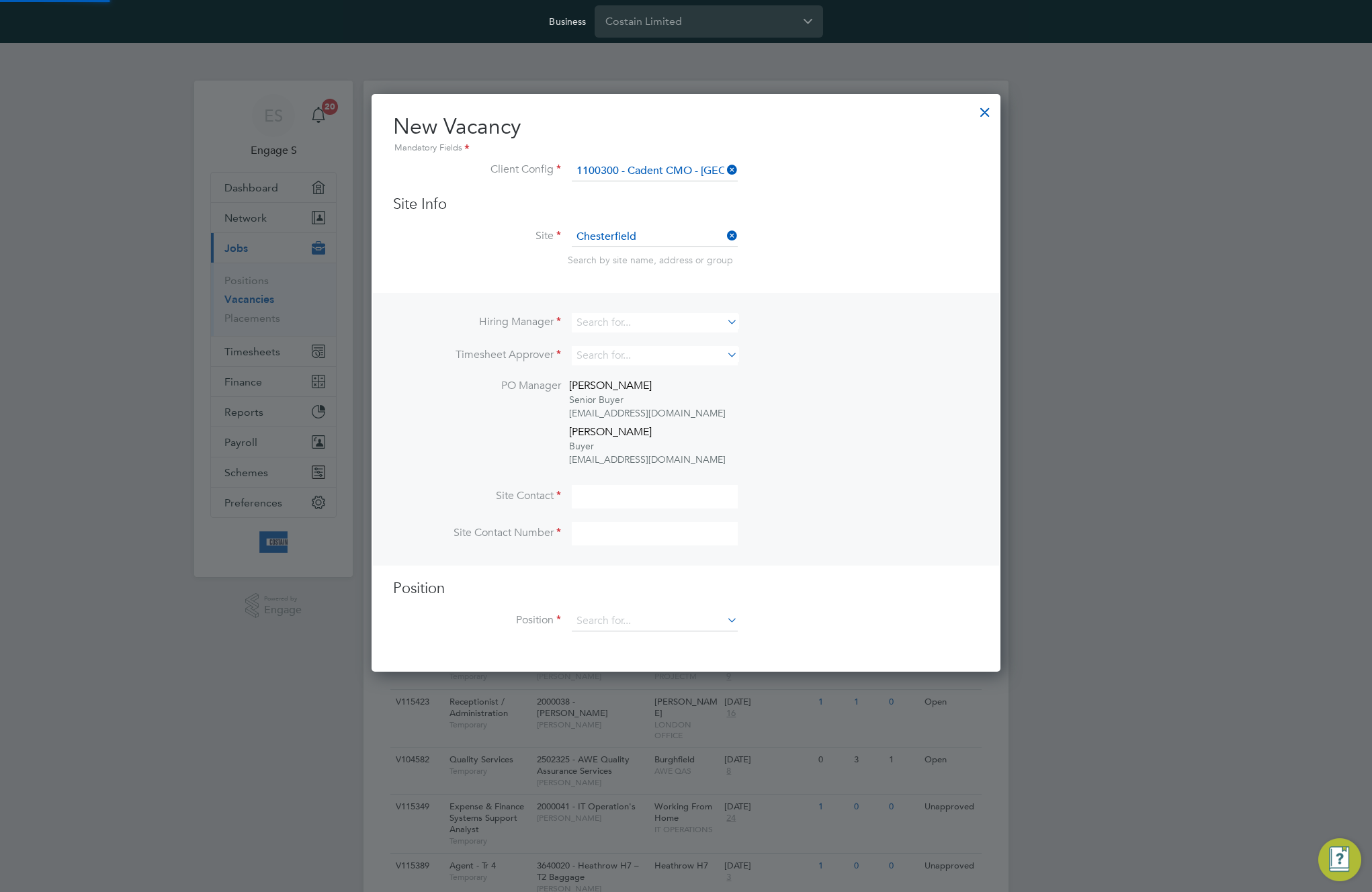
scroll to position [579, 629]
click at [667, 322] on input at bounding box center [655, 323] width 166 height 20
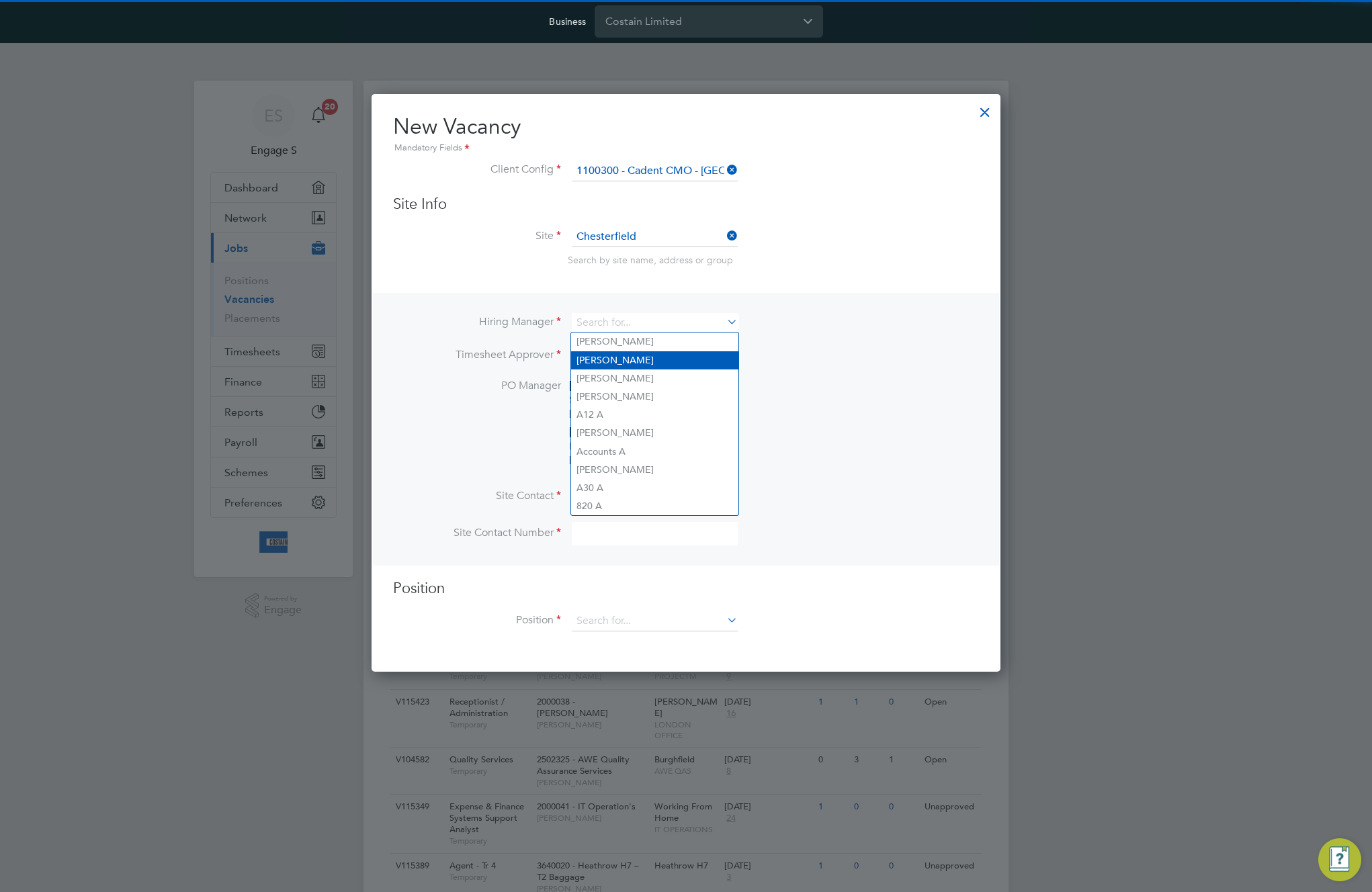
click at [654, 367] on li "Adam D" at bounding box center [655, 360] width 167 height 18
type input "Adam D"
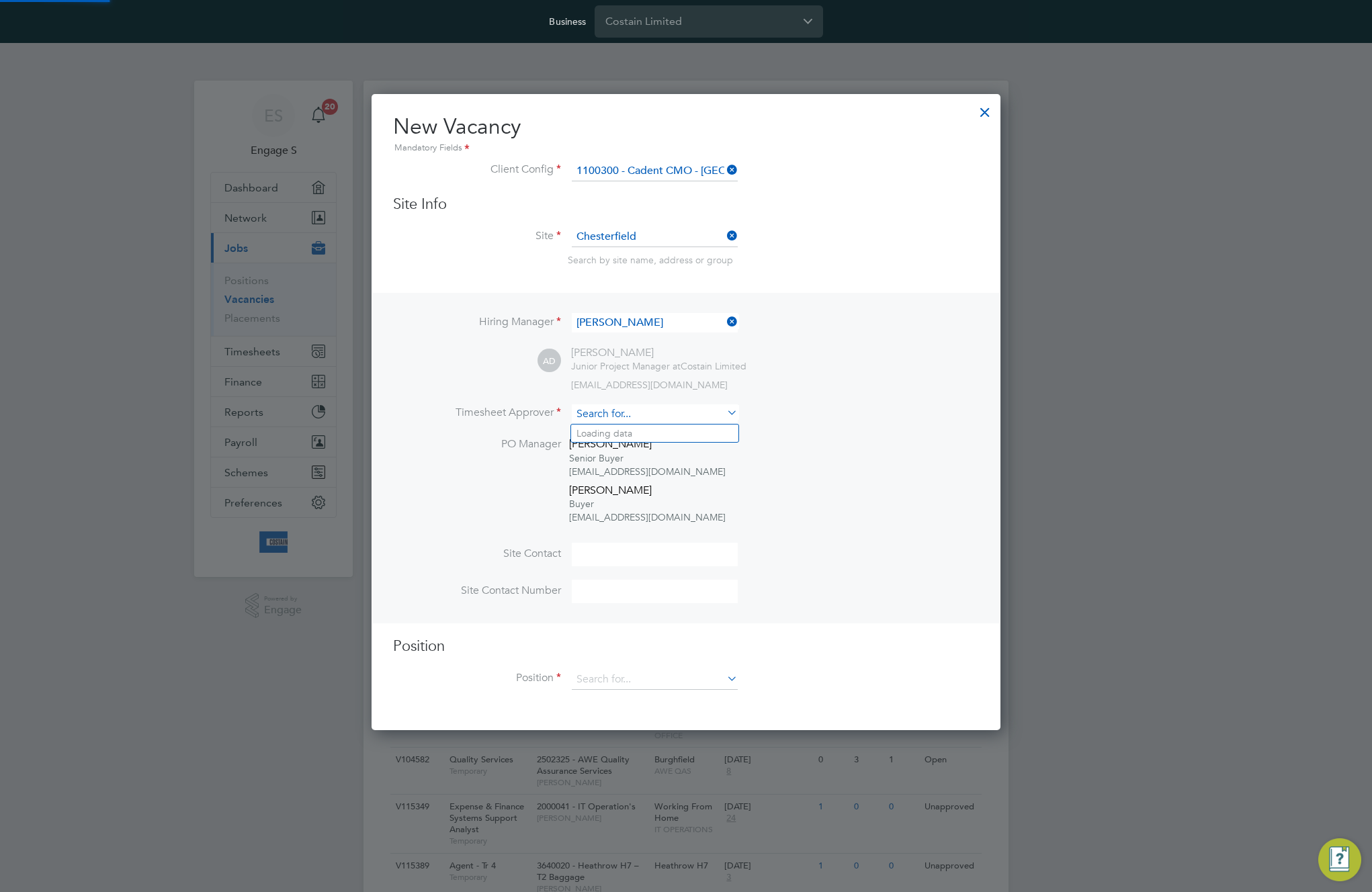
click at [665, 414] on input at bounding box center [655, 414] width 166 height 20
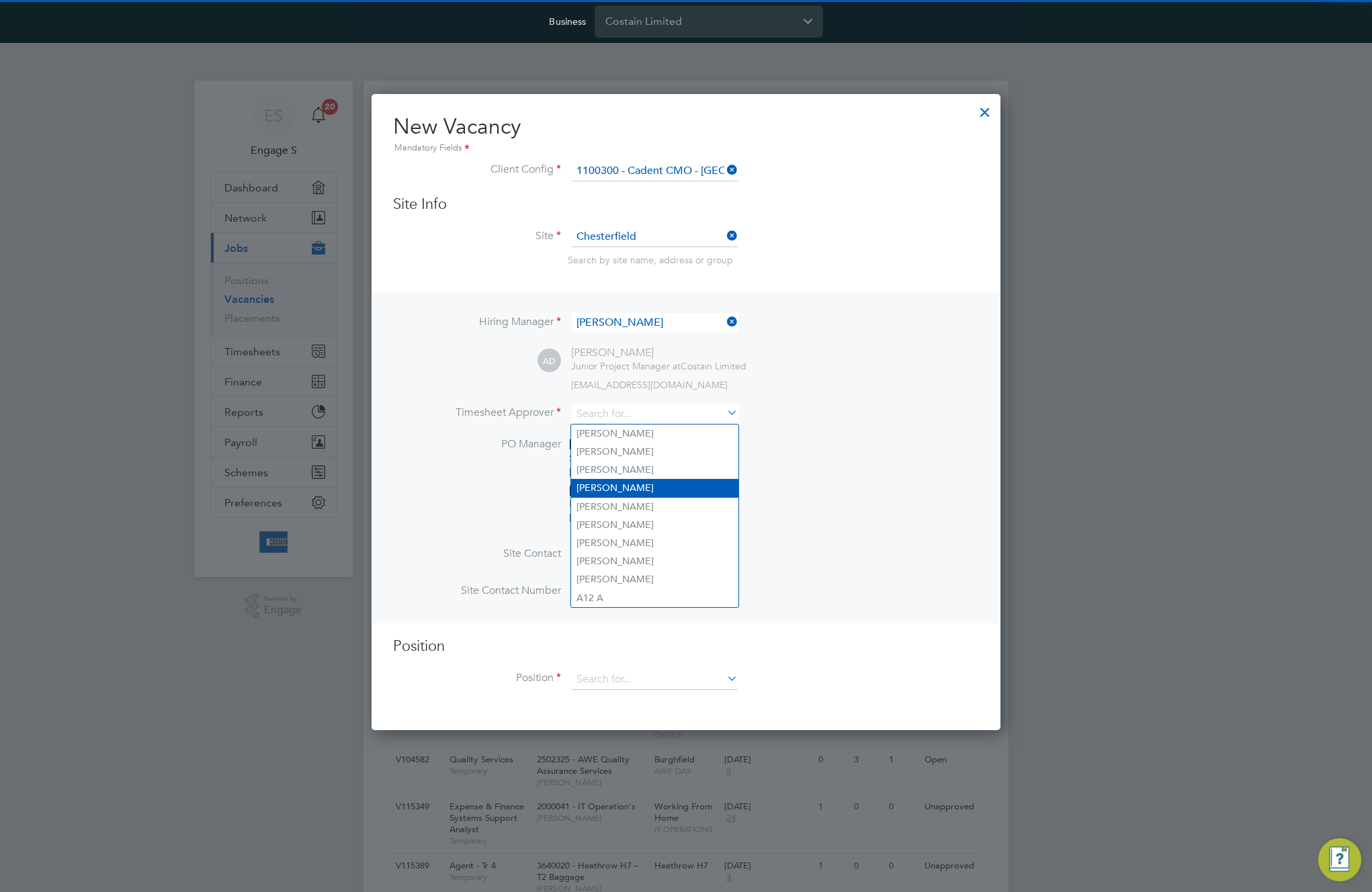
click at [641, 488] on li "Adam D" at bounding box center [655, 488] width 167 height 18
type input "Adam D"
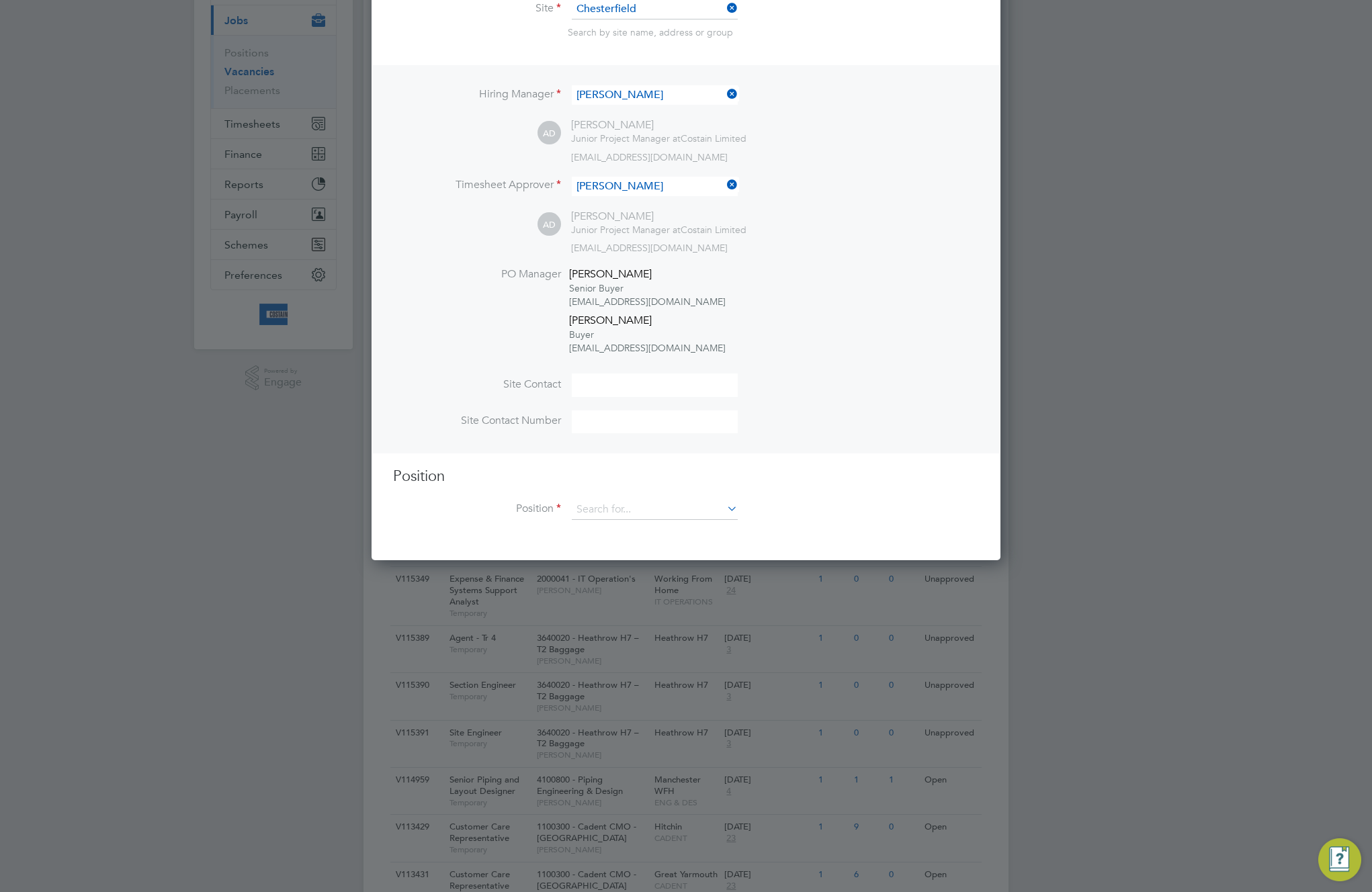
scroll to position [232, 0]
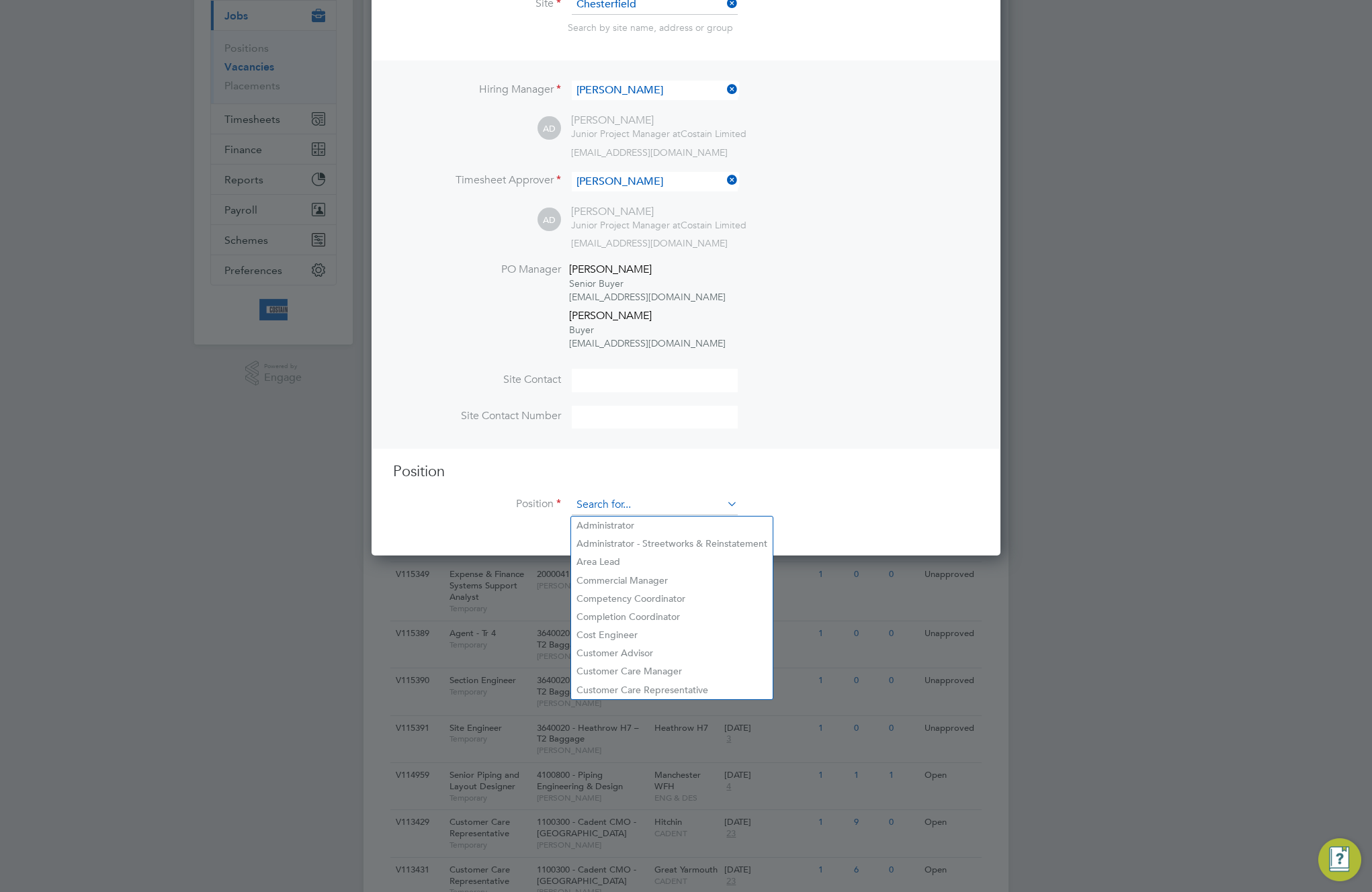
click at [708, 516] on div "Vacancies New Vacancy Vacancies I follow All Vacancies Client Config Site Posit…" at bounding box center [685, 628] width 645 height 1559
click at [681, 562] on li "Area Lead" at bounding box center [672, 562] width 201 height 18
type input "Area Lead"
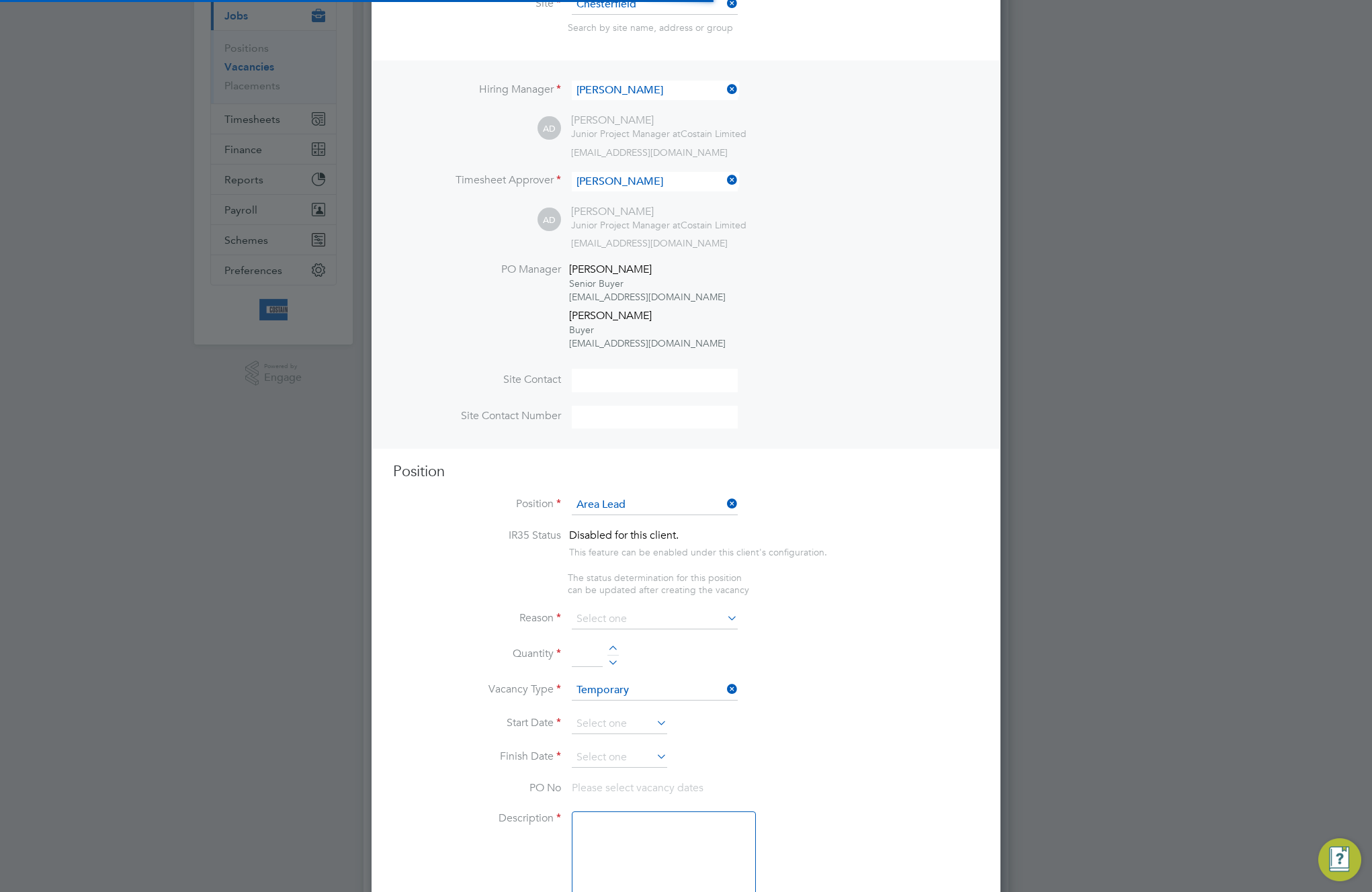
scroll to position [2255, 629]
type textarea "Job Description Reporting into the Regional Operations Manager you will be resp…"
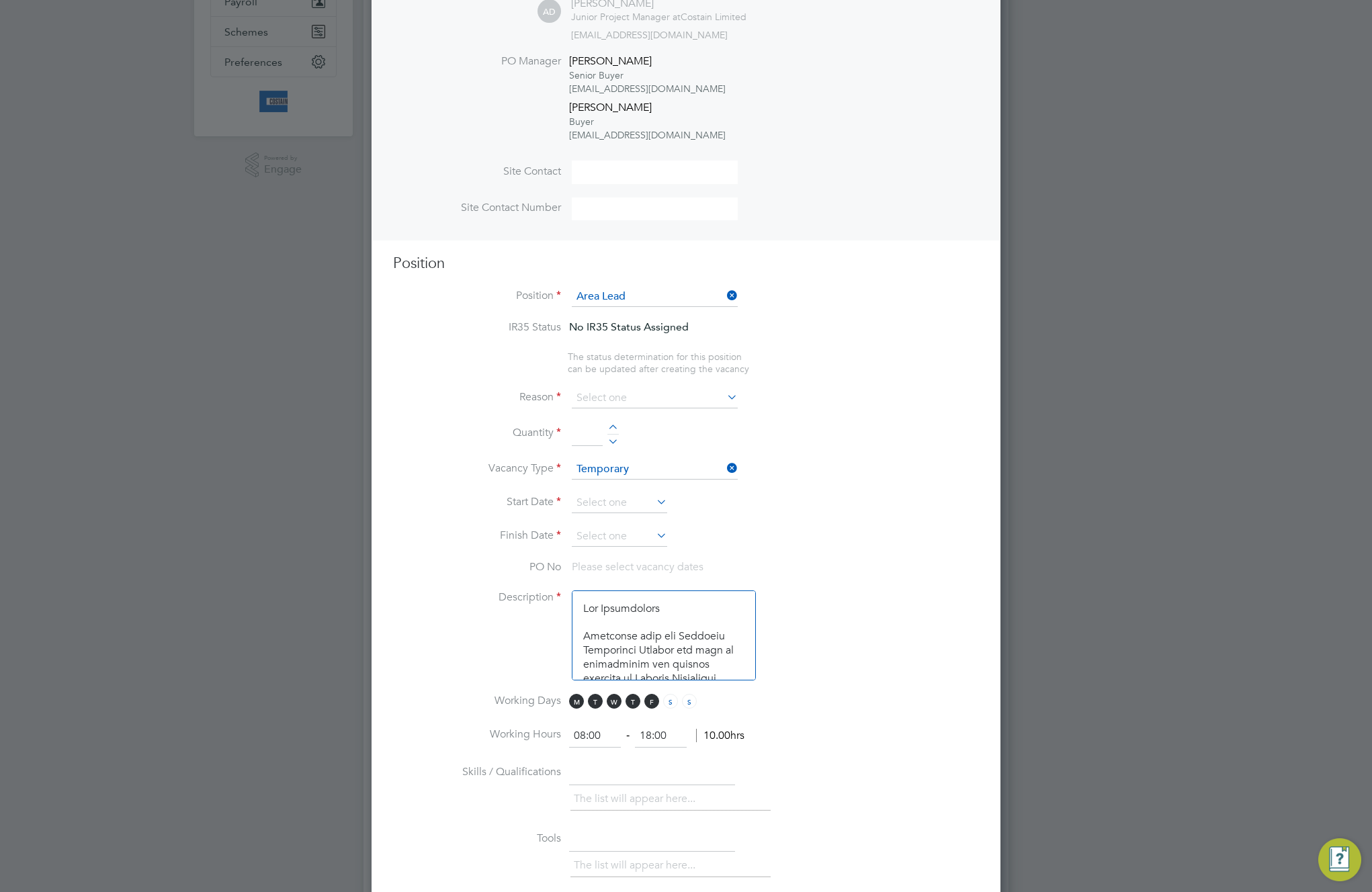
scroll to position [679, 0]
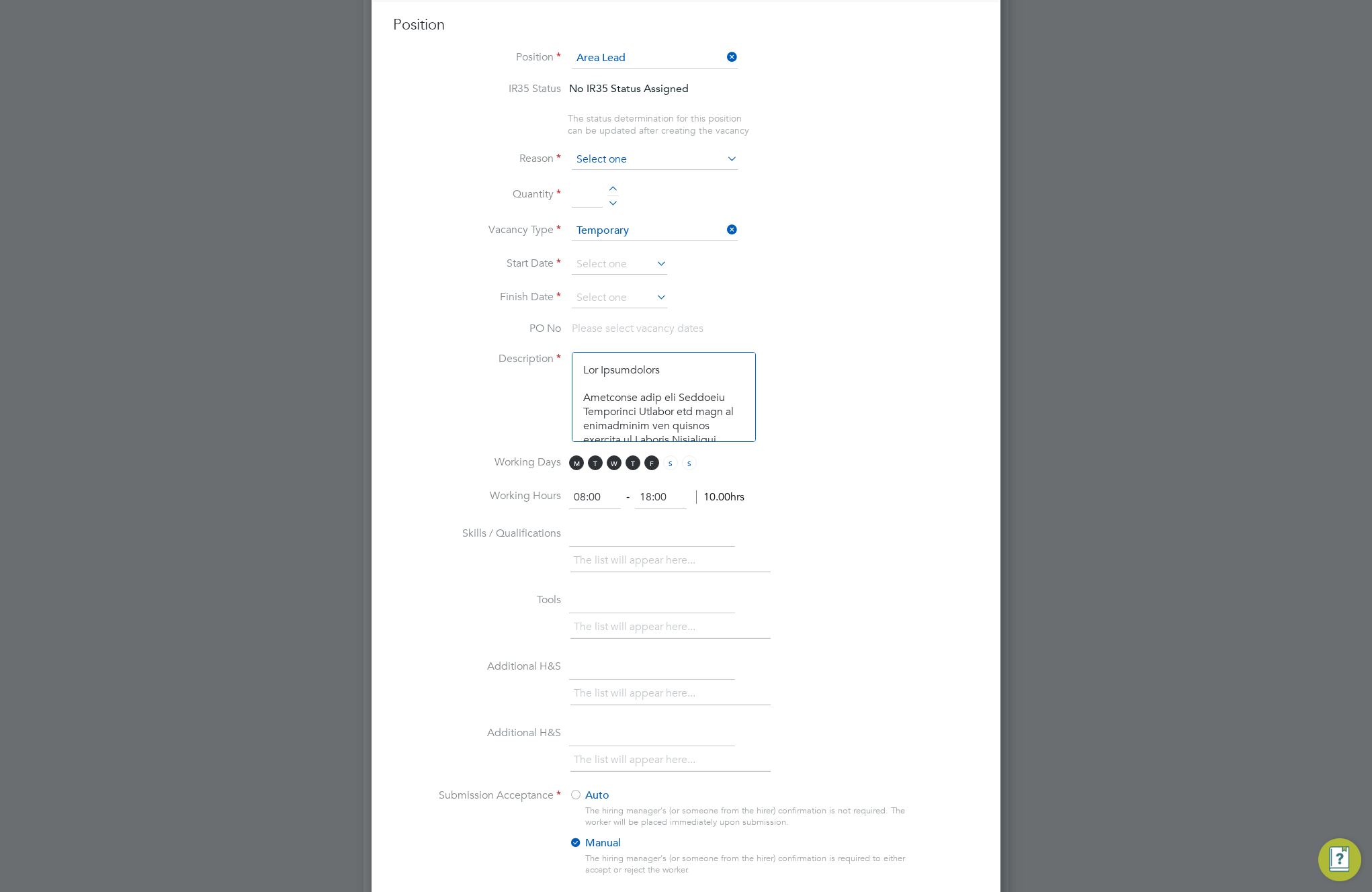
click at [626, 162] on input at bounding box center [655, 160] width 166 height 20
click at [626, 216] on li "Extra Work" at bounding box center [655, 216] width 167 height 18
type input "Extra Work"
click at [610, 193] on div at bounding box center [613, 191] width 11 height 9
click at [611, 193] on div at bounding box center [613, 191] width 11 height 9
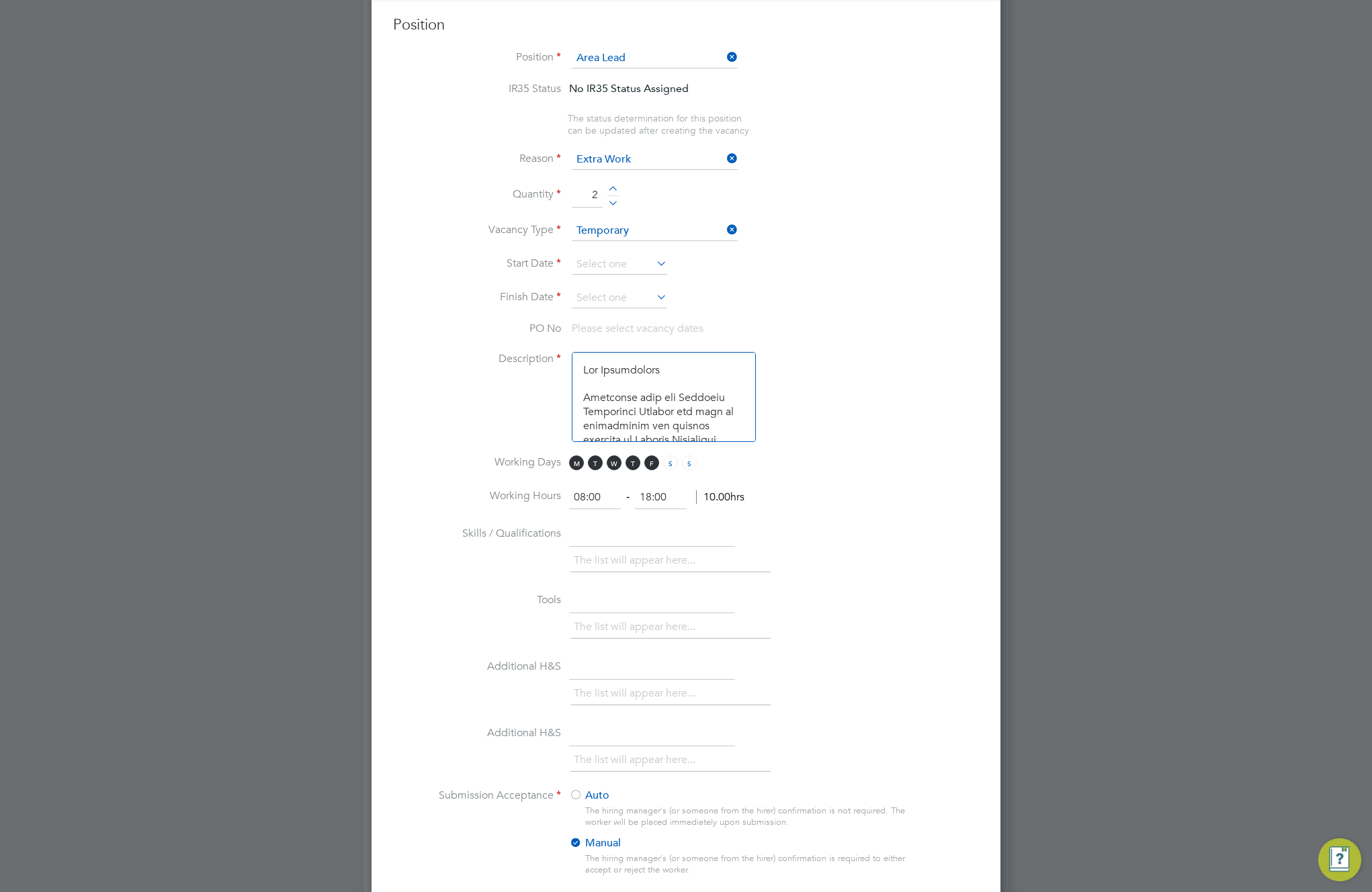
click at [611, 193] on div at bounding box center [613, 191] width 11 height 9
type input "4"
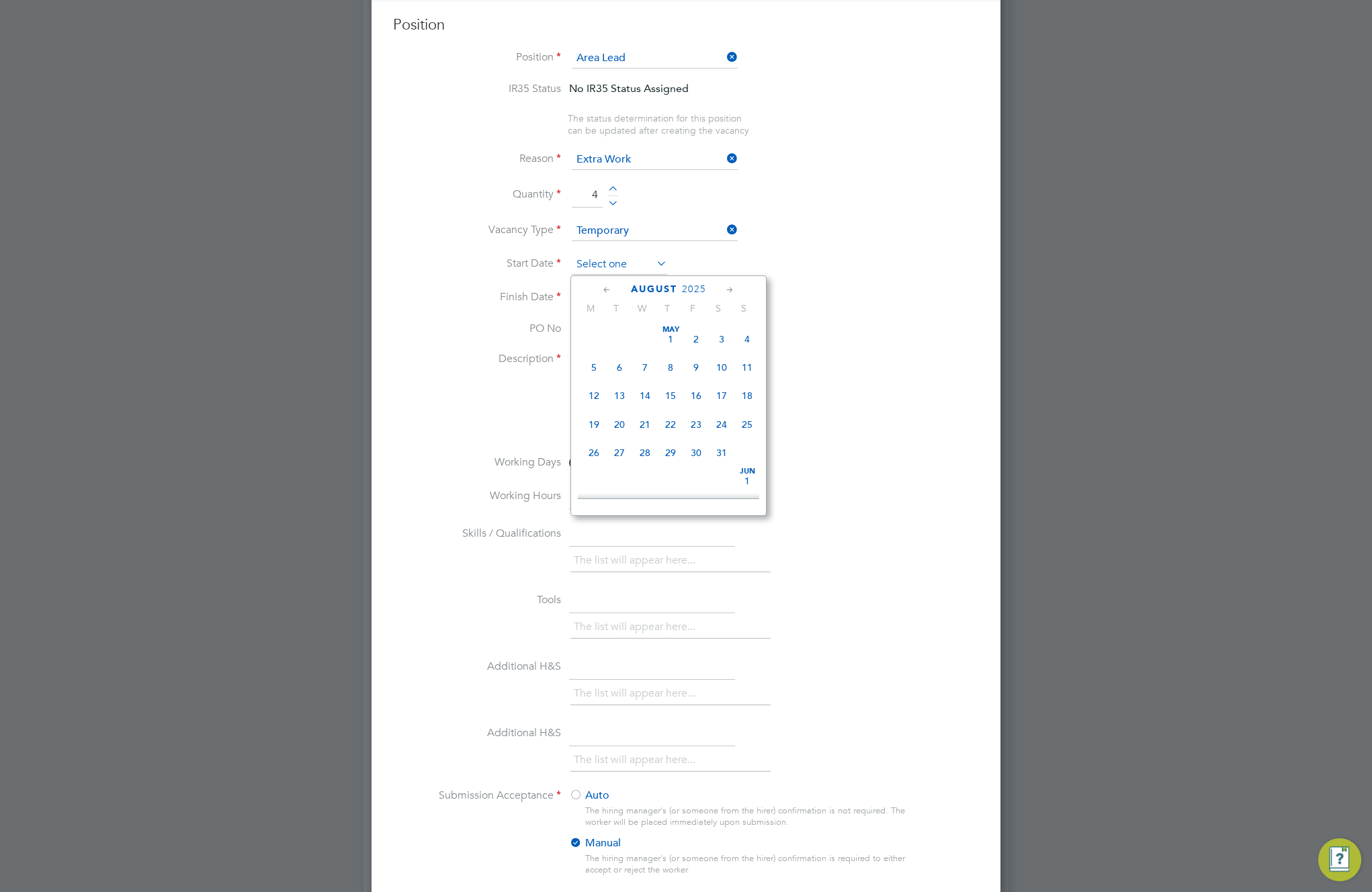
click at [628, 267] on input at bounding box center [620, 265] width 96 height 20
click at [595, 336] on span "4" at bounding box center [594, 327] width 26 height 26
type input "[DATE]"
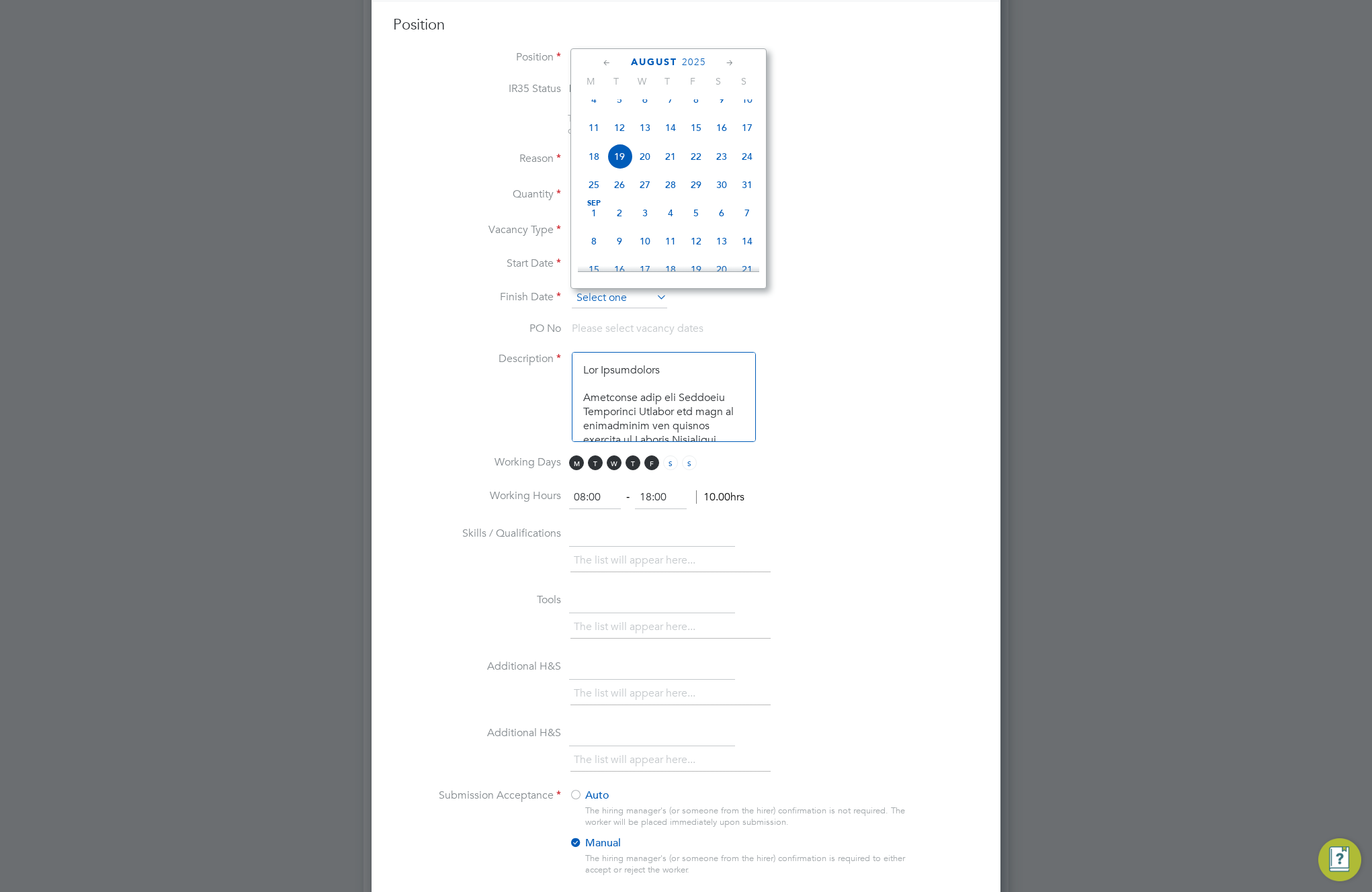
click at [645, 302] on input at bounding box center [620, 298] width 96 height 20
click at [748, 253] on span "14" at bounding box center [747, 241] width 26 height 26
type input "[DATE]"
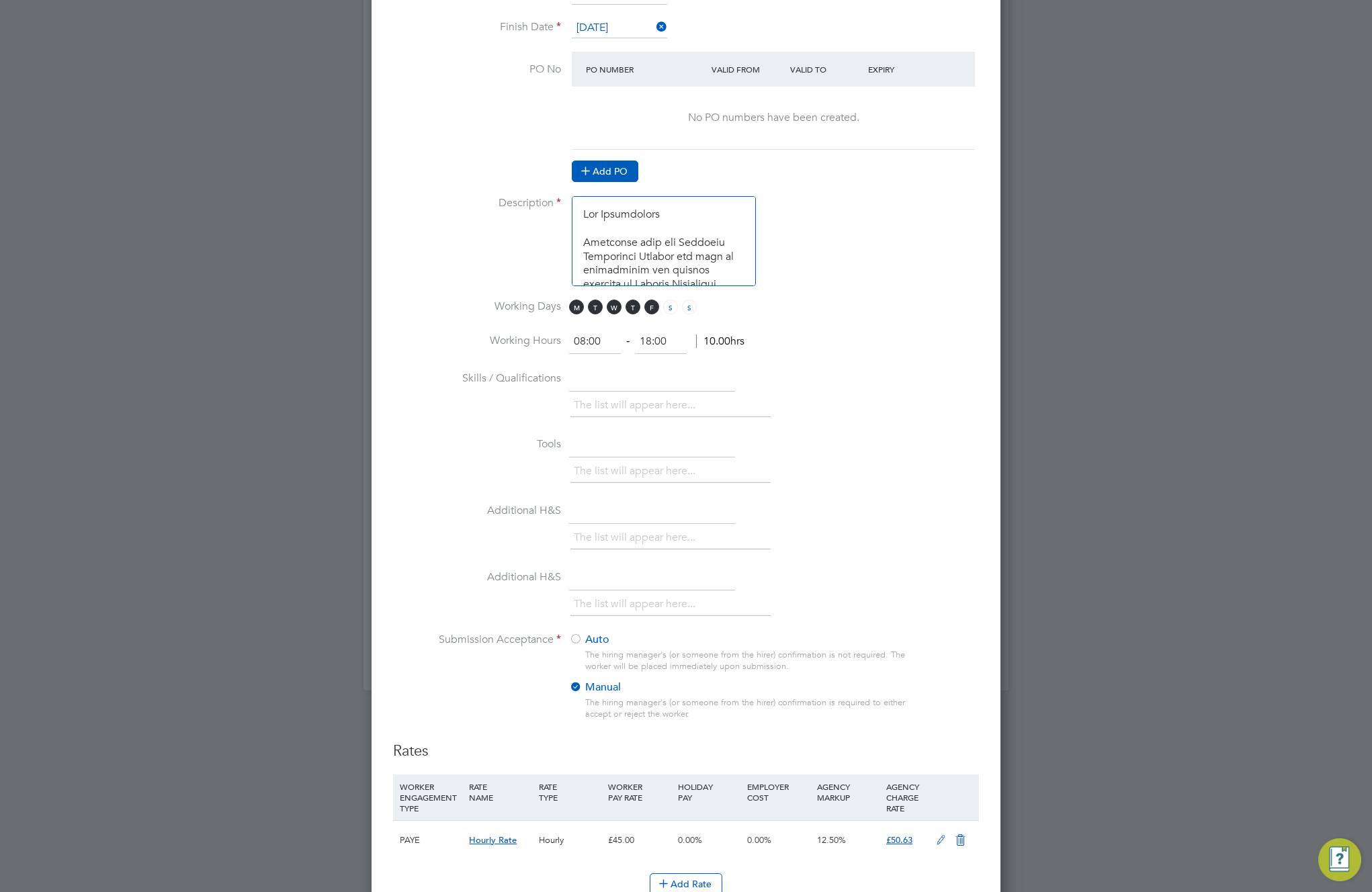
scroll to position [1014, 0]
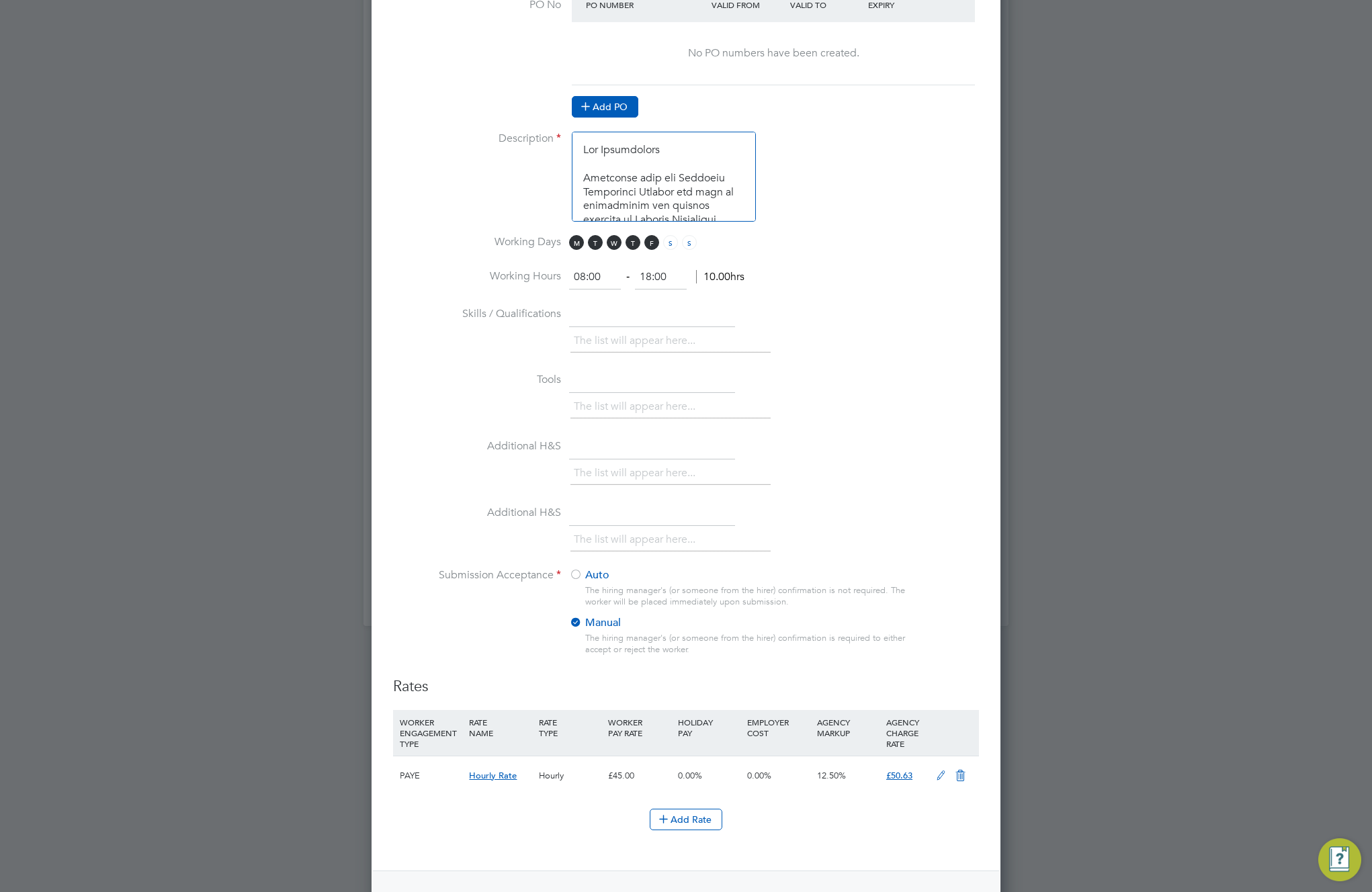
click at [615, 113] on button "Add PO" at bounding box center [605, 107] width 67 height 22
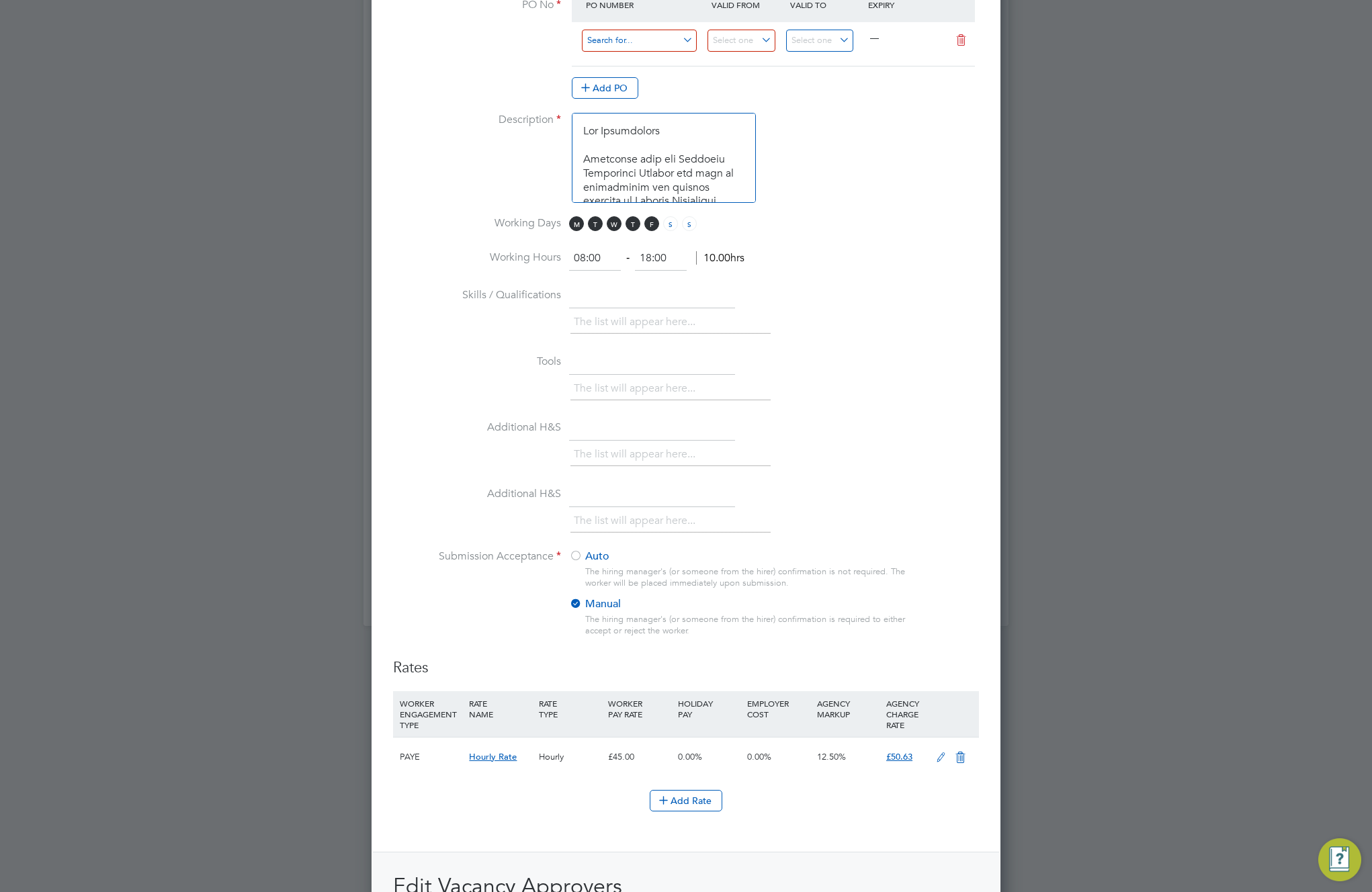
click at [623, 38] on input at bounding box center [639, 40] width 115 height 22
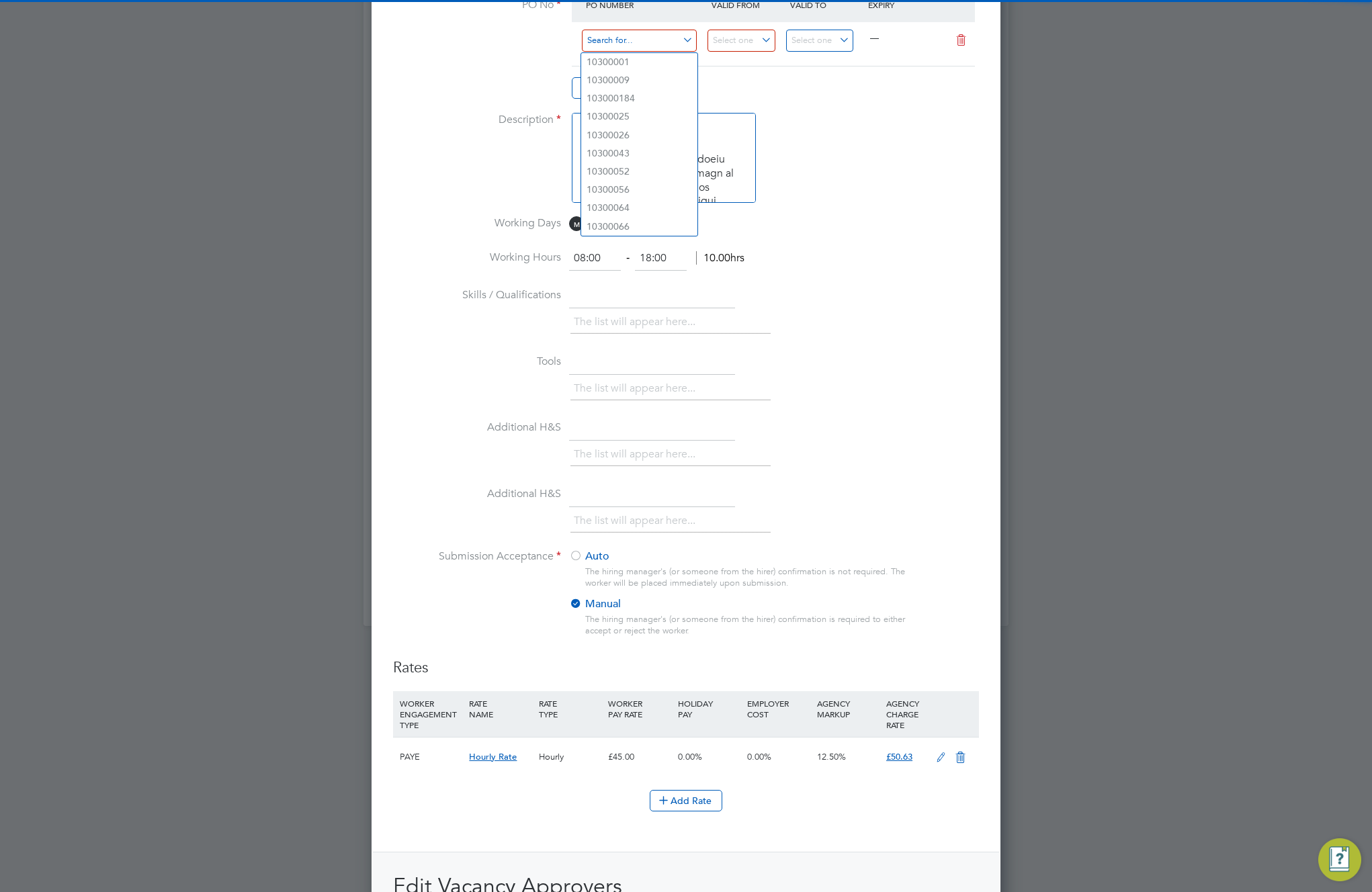
paste input "M-EA002/00176"
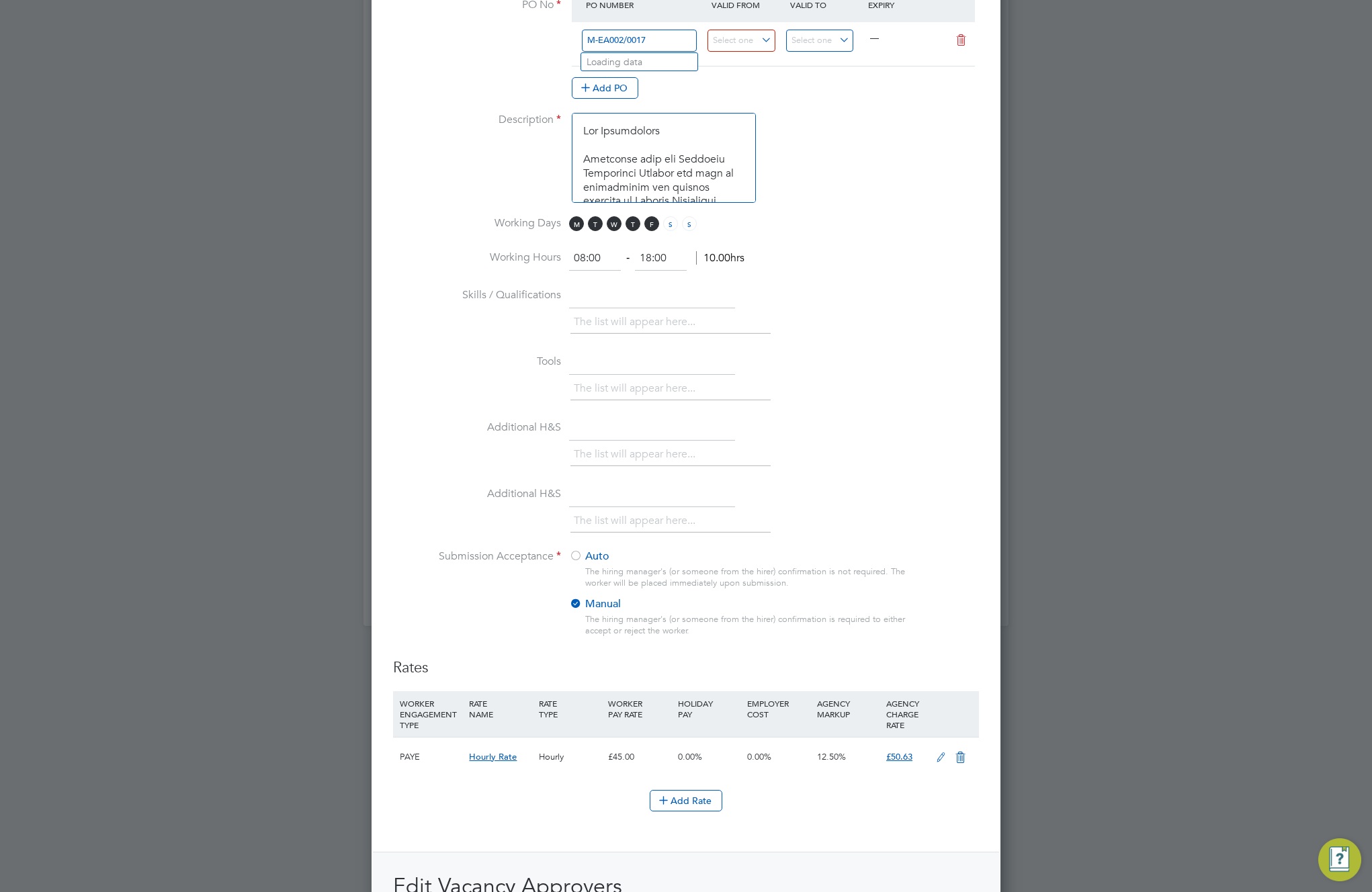
type input "M-EA002/00179"
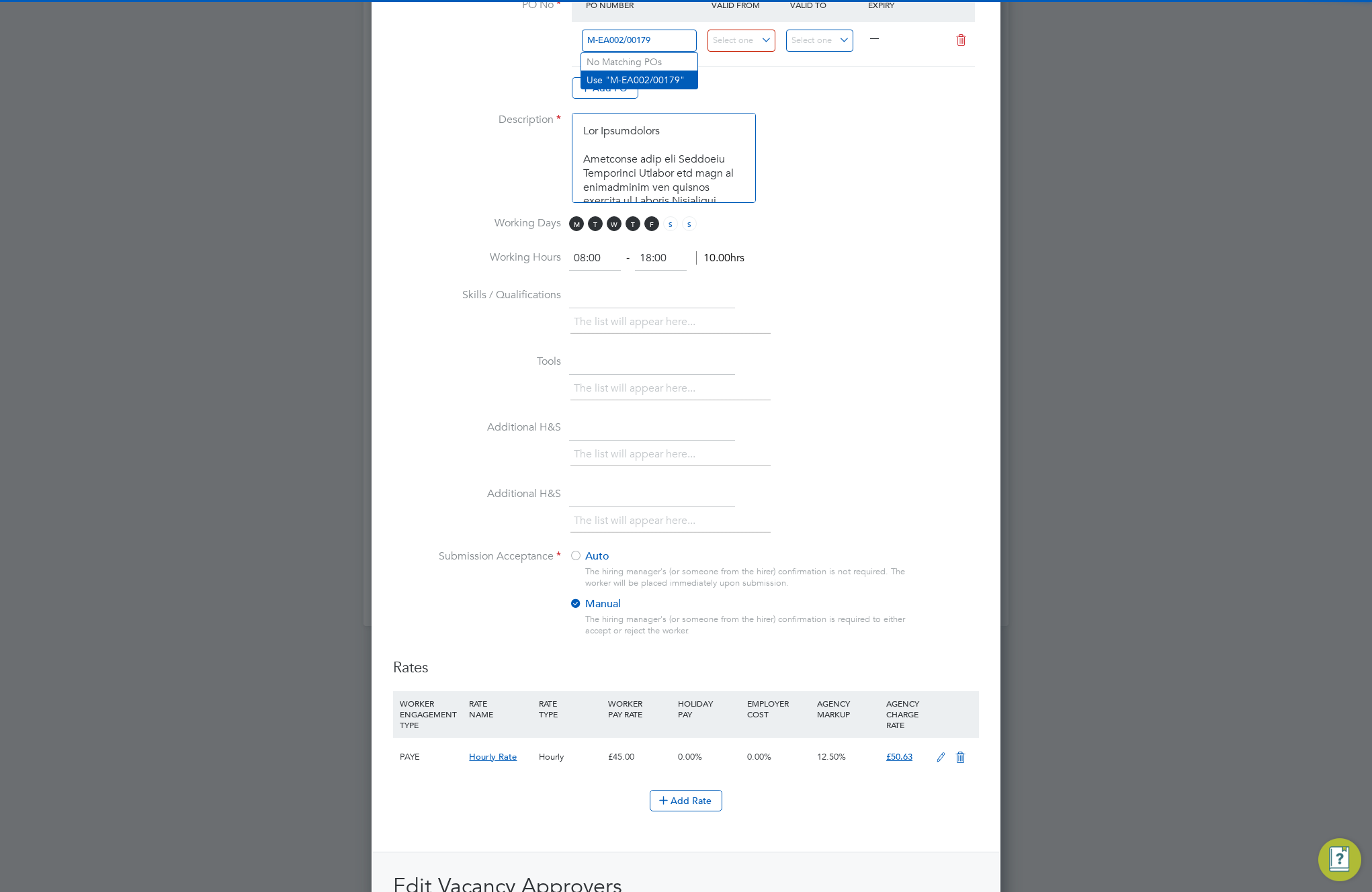
scroll to position [7, 7]
click at [636, 84] on li "Use "M-EA002/00179"" at bounding box center [639, 79] width 116 height 18
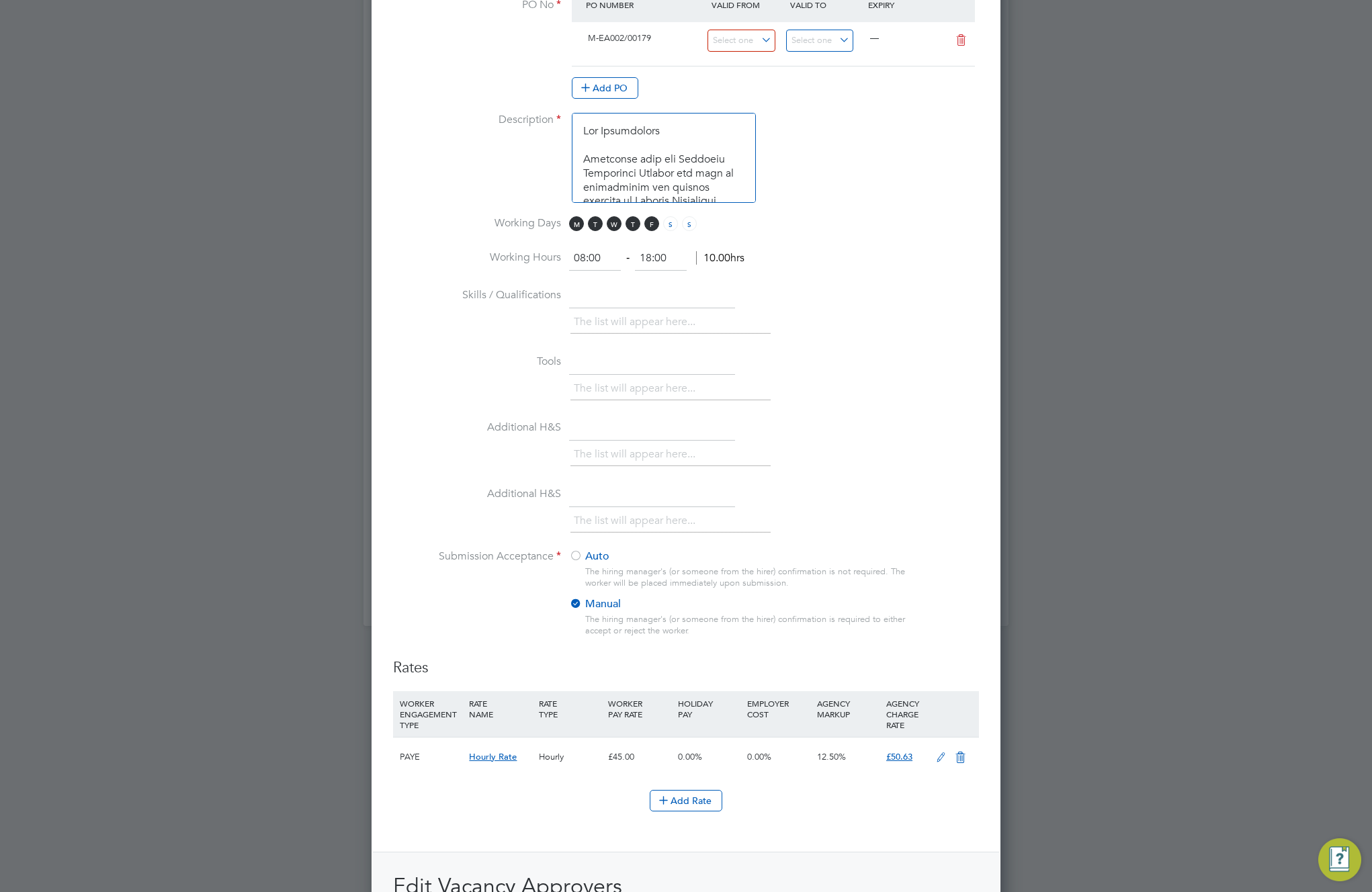
scroll to position [23, 126]
click at [721, 46] on input at bounding box center [741, 40] width 68 height 22
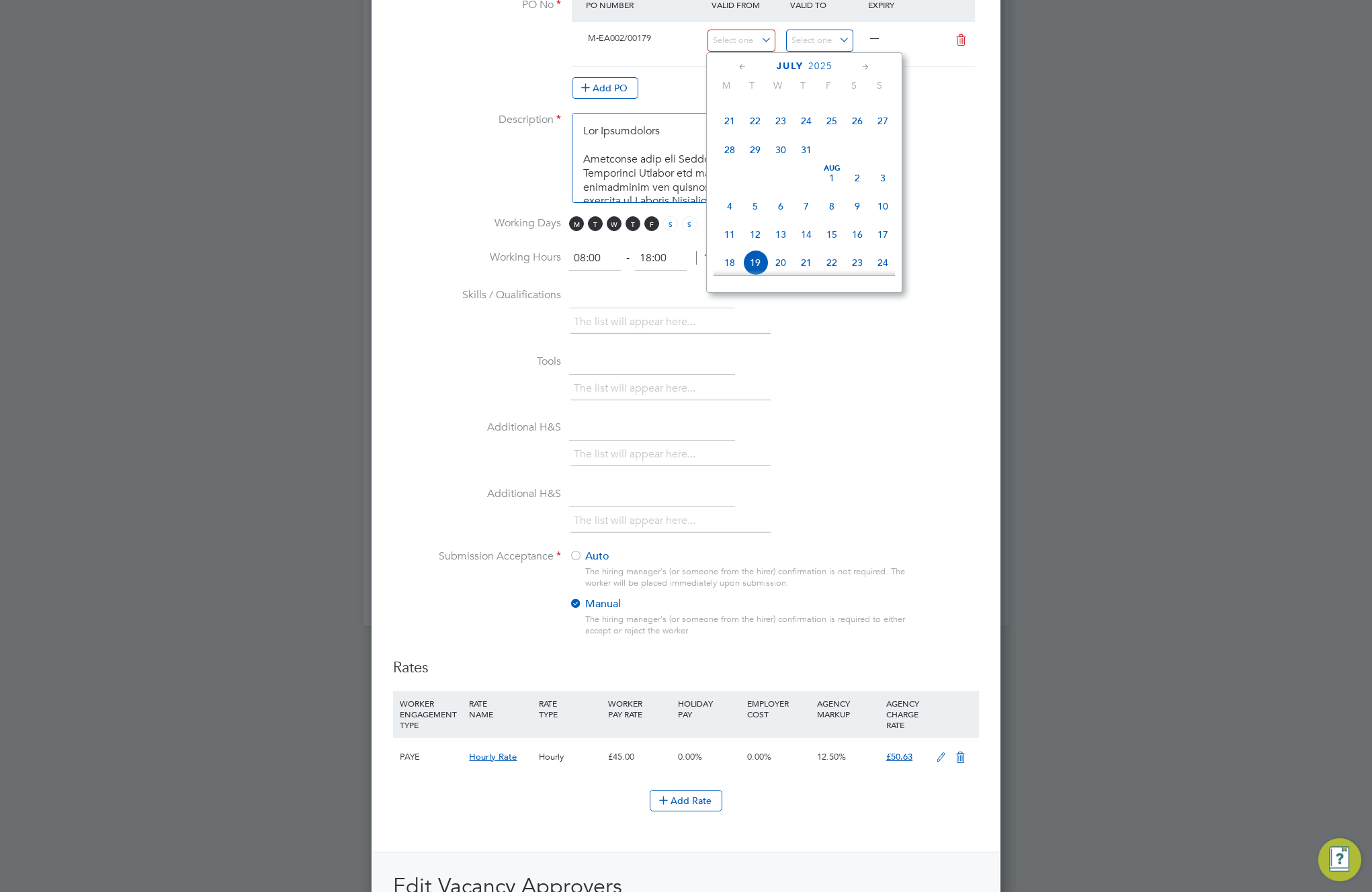
click at [728, 129] on span "21" at bounding box center [730, 121] width 26 height 26
type input "21 Jul 2025"
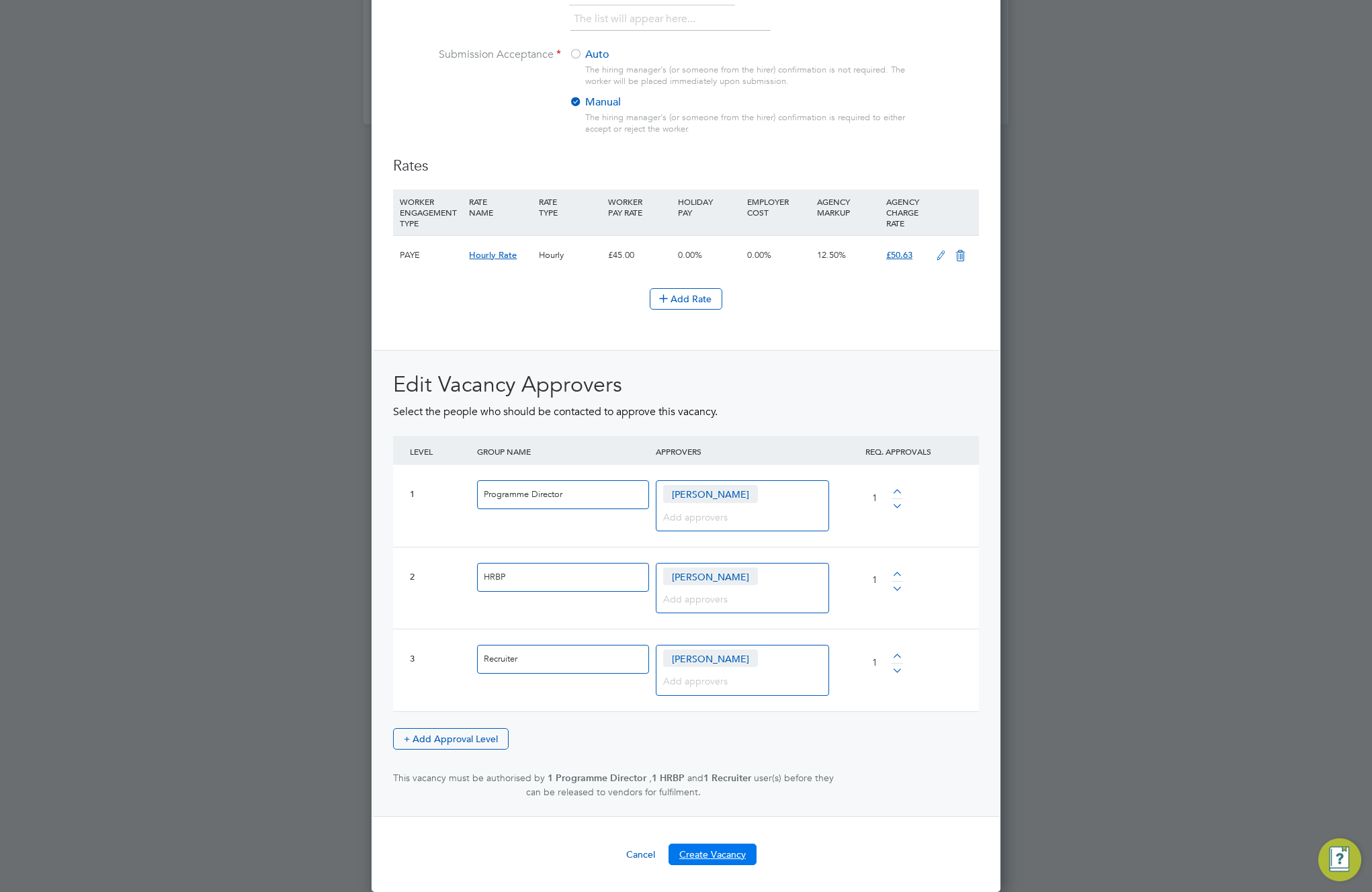
click at [717, 855] on button "Create Vacancy" at bounding box center [712, 854] width 88 height 22
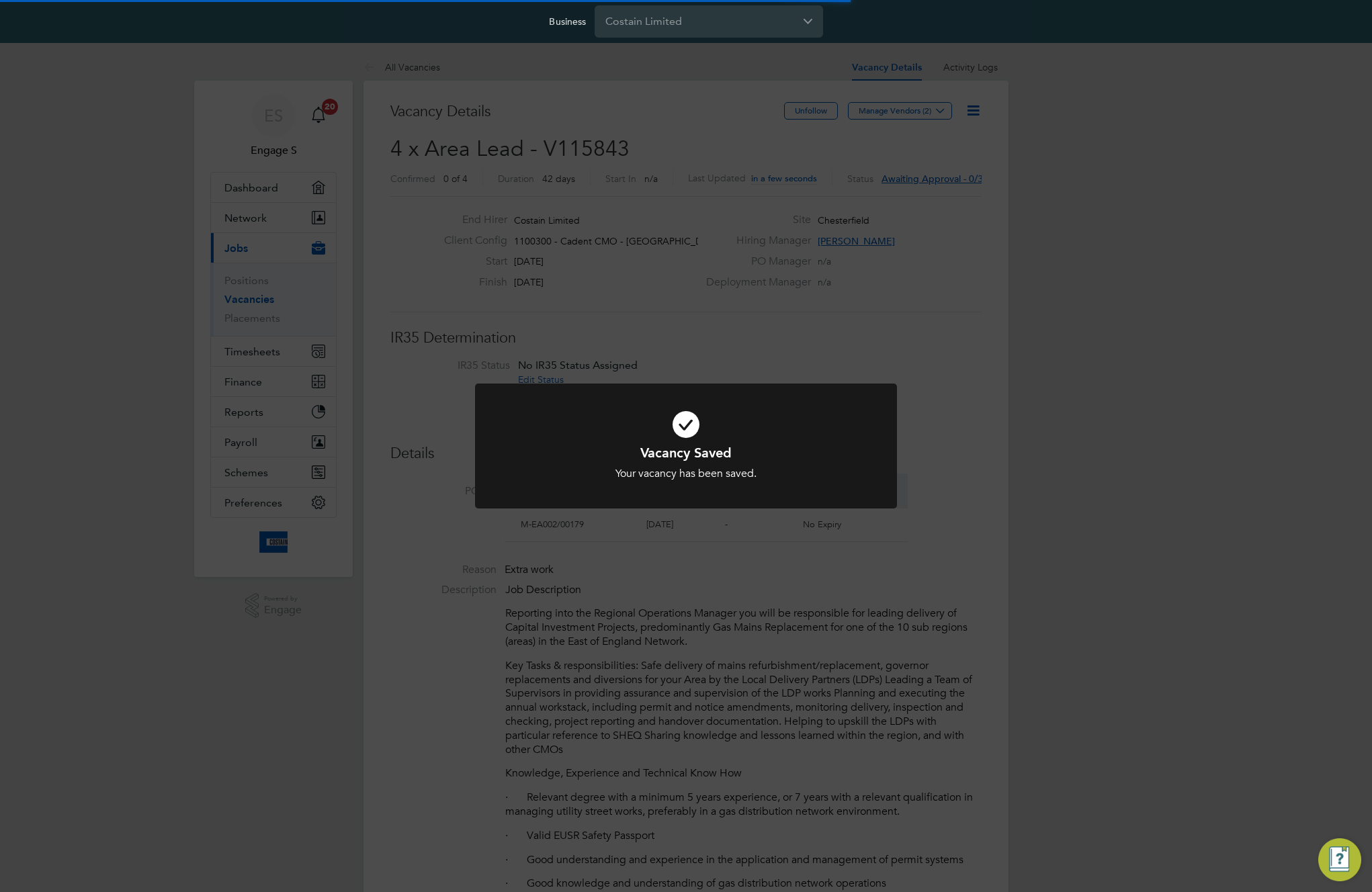
click at [813, 628] on div "Vacancy Saved Your vacancy has been saved. Cancel Okay" at bounding box center [686, 446] width 1372 height 892
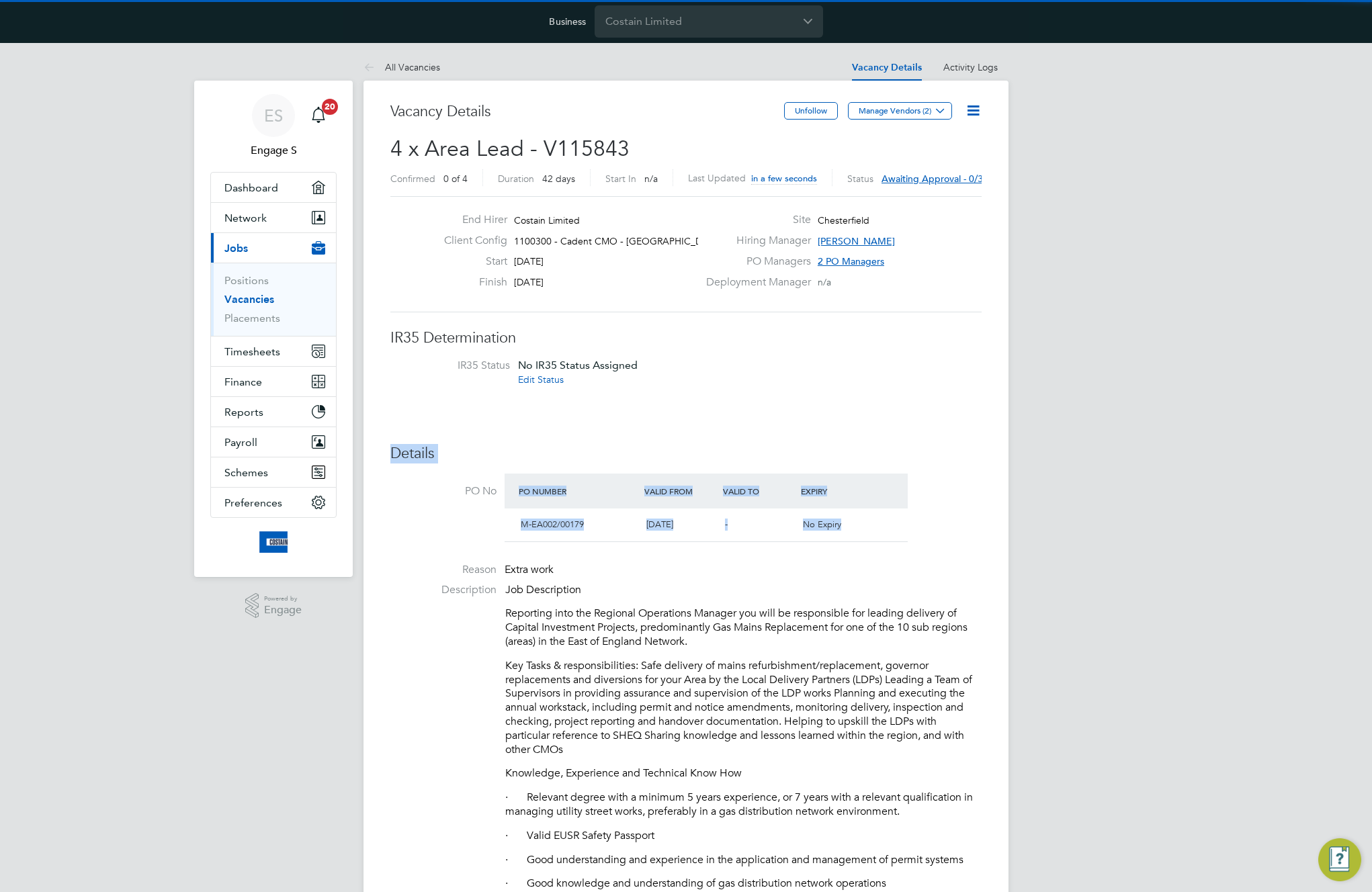
drag, startPoint x: 888, startPoint y: 515, endPoint x: 522, endPoint y: 408, distance: 381.3
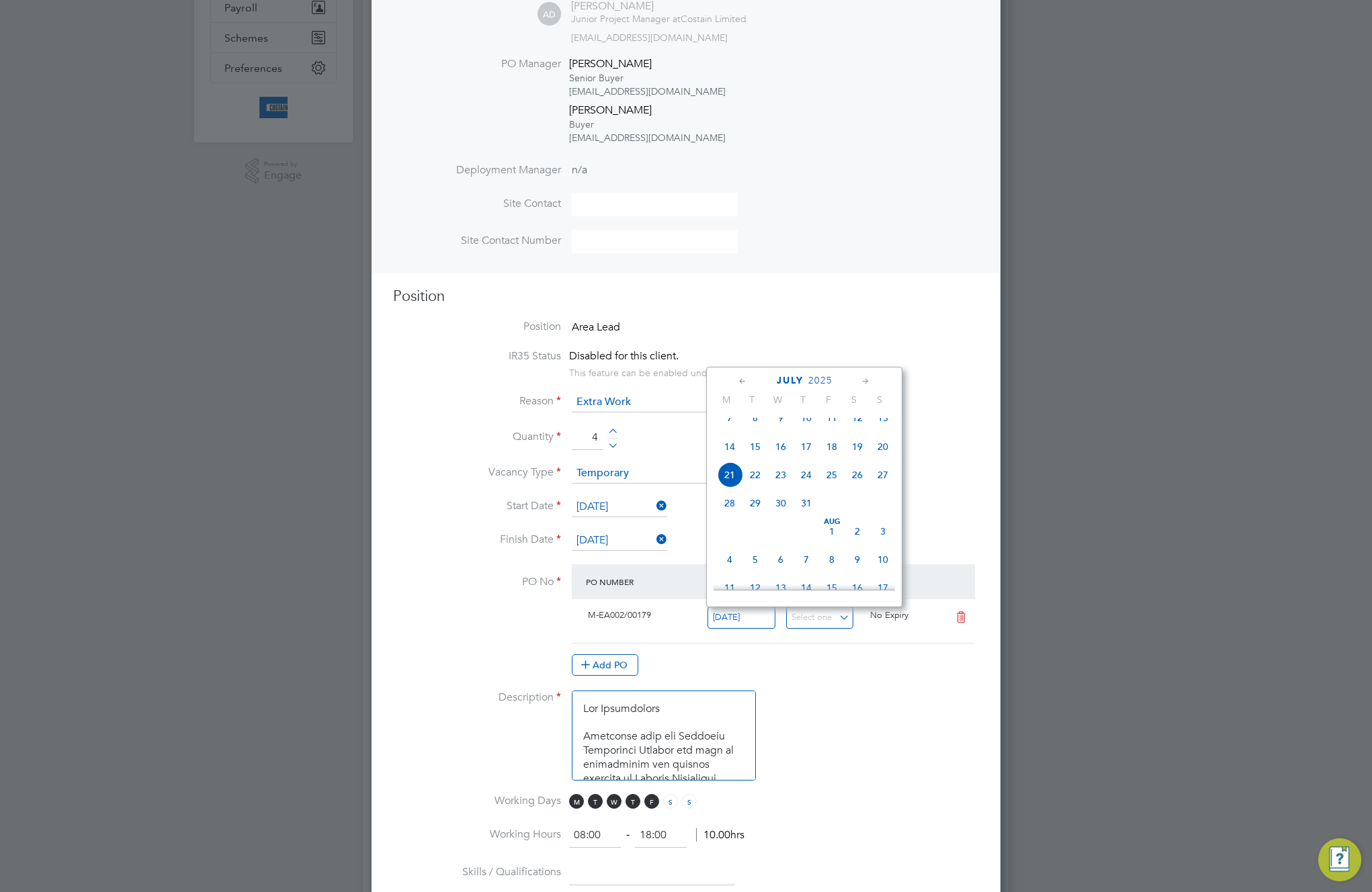
click at [722, 623] on input "21 Jul 2025" at bounding box center [741, 617] width 68 height 22
click at [733, 430] on span "7" at bounding box center [730, 418] width 26 height 26
type input "07 Jul 2025"
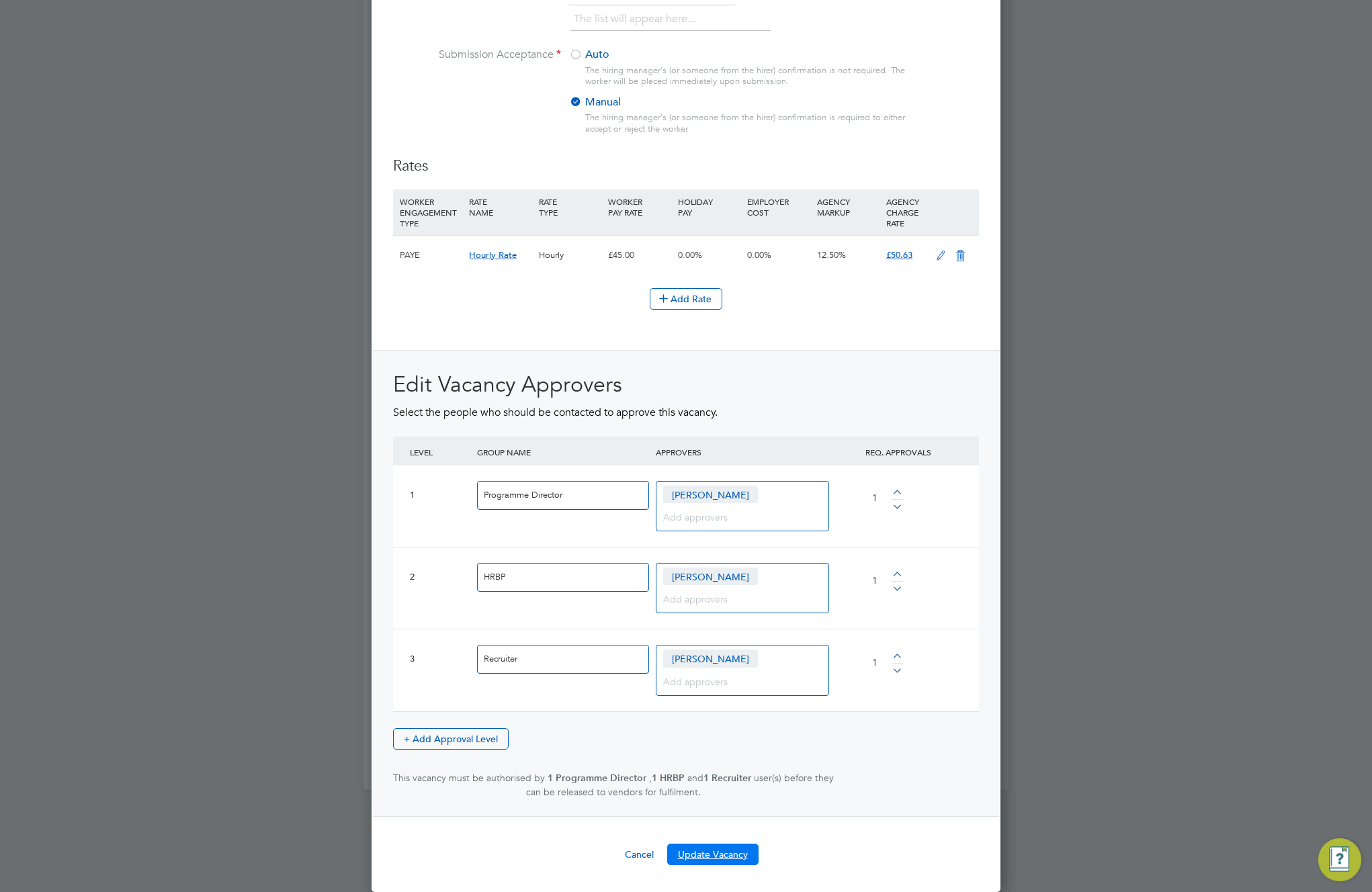
click at [716, 862] on button "Update Vacancy" at bounding box center [713, 854] width 92 height 22
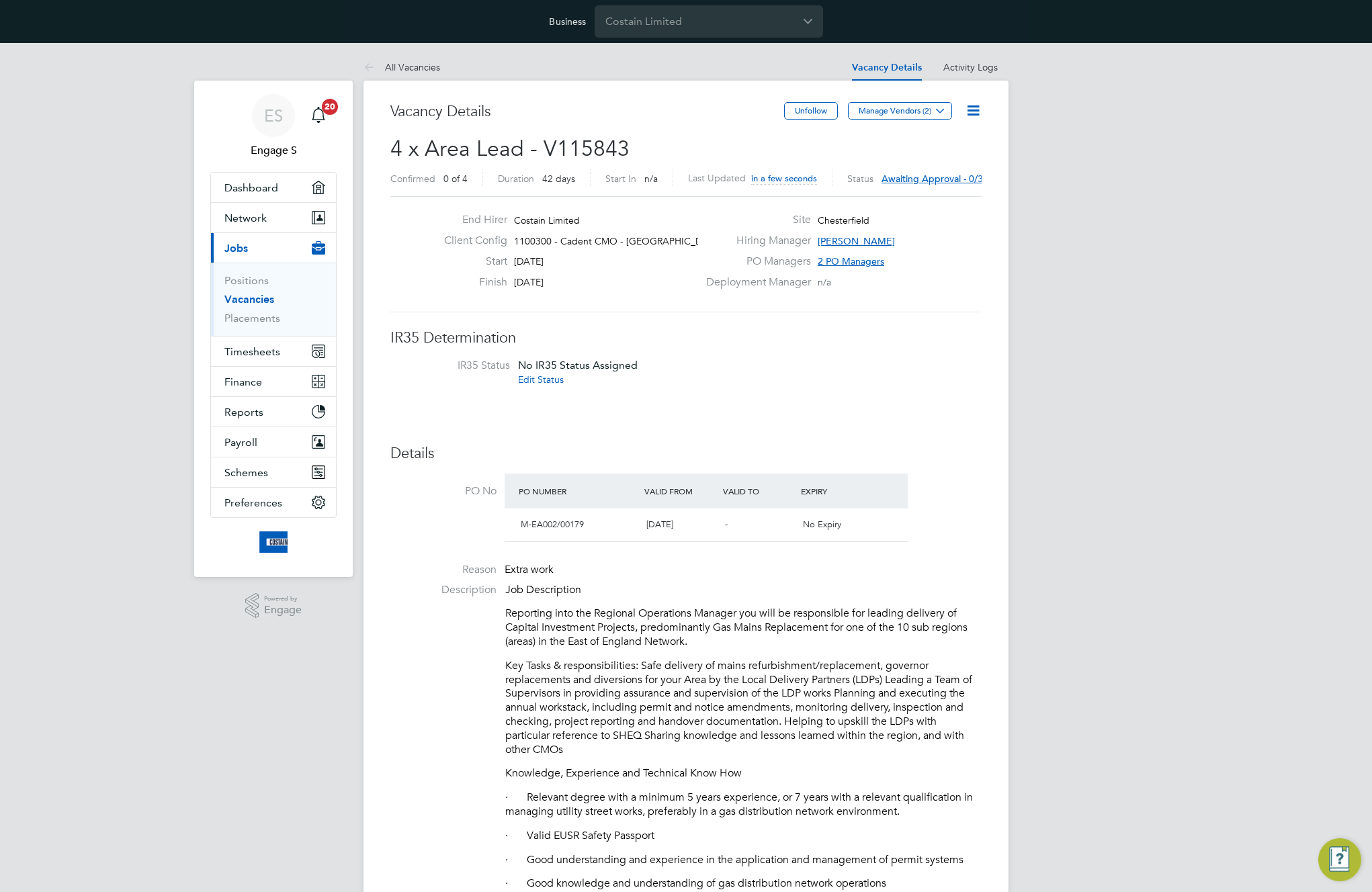
click at [974, 109] on icon at bounding box center [973, 110] width 17 height 17
click at [756, 295] on div "Deployment Manager n/a" at bounding box center [842, 286] width 289 height 21
click at [253, 302] on link "Vacancies" at bounding box center [249, 299] width 50 height 13
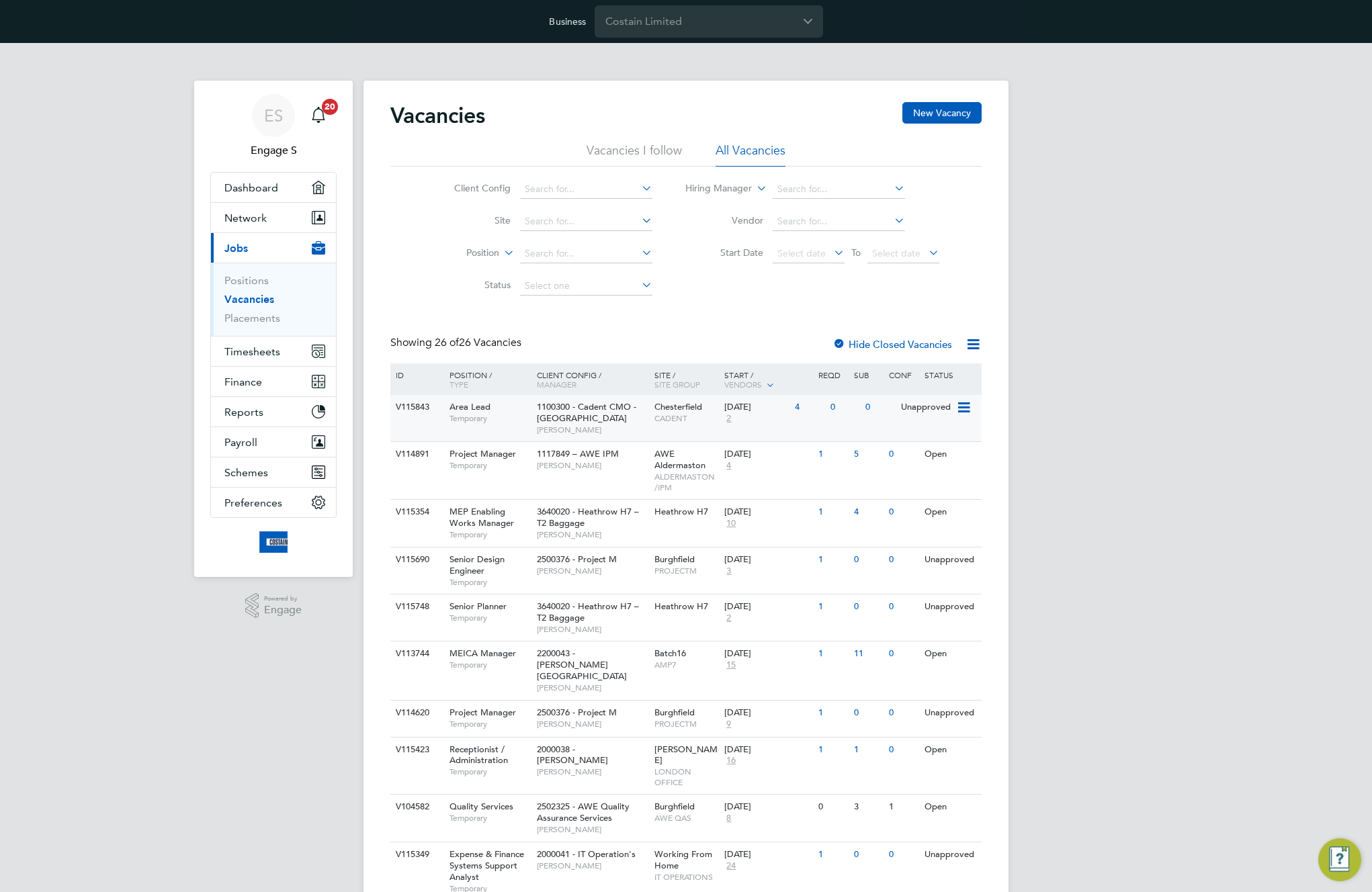
click at [641, 419] on div "1100300 - Cadent CMO - East of England Adam D" at bounding box center [592, 418] width 117 height 46
click at [571, 459] on div "1117849 – AWE IPM Claire B" at bounding box center [592, 459] width 117 height 35
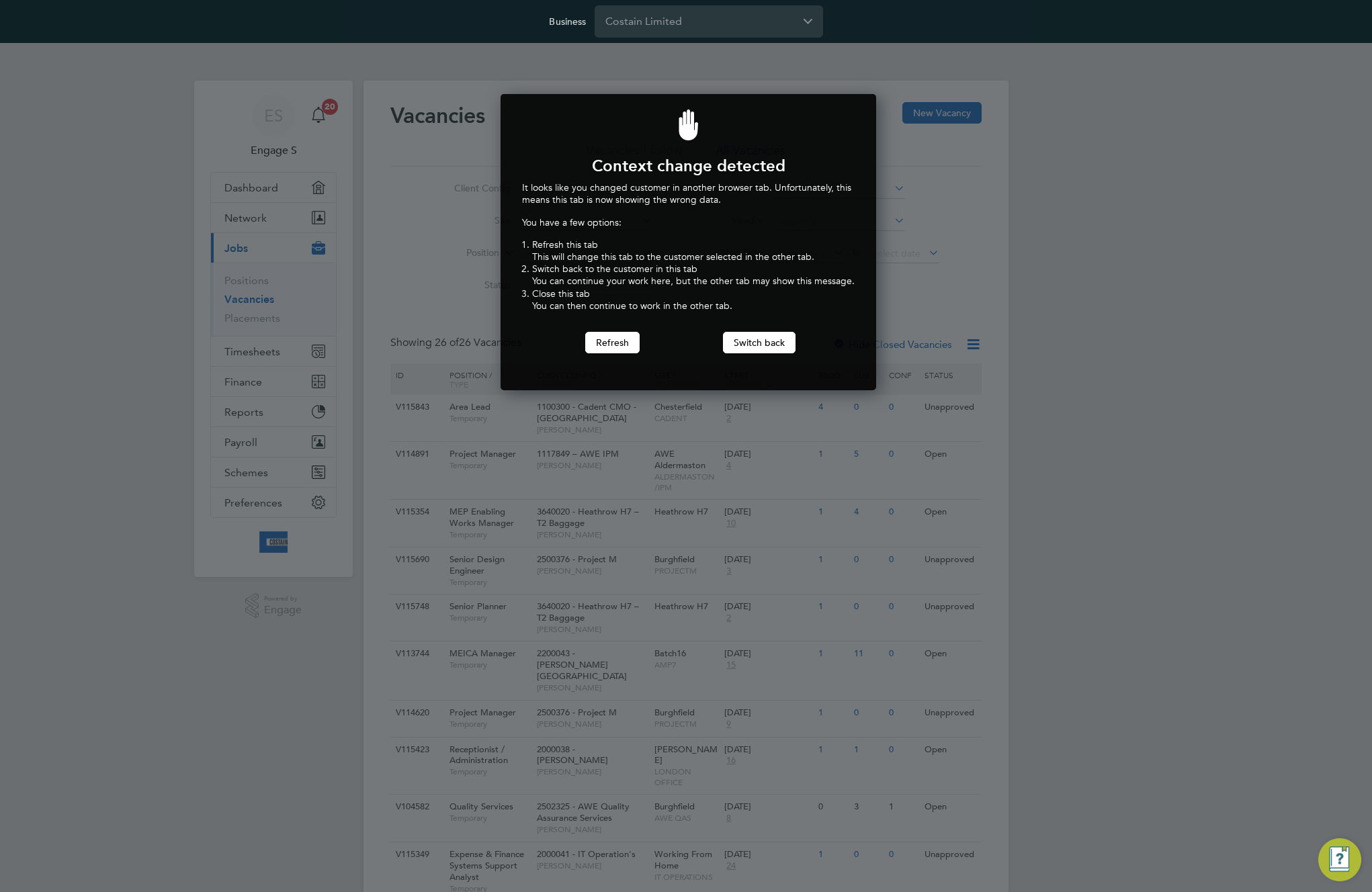
scroll to position [297, 371]
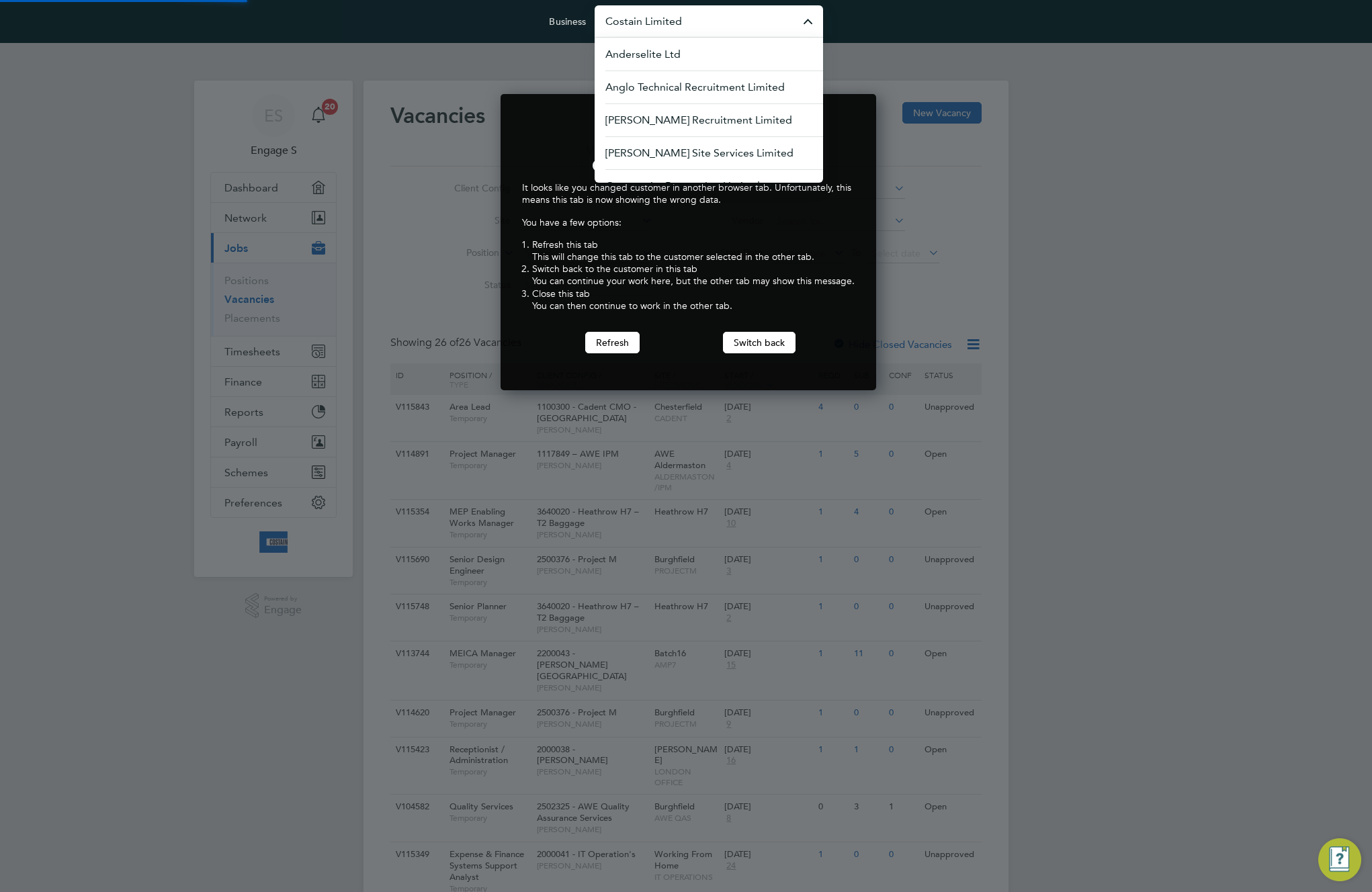
click at [741, 23] on input "Costain Limited" at bounding box center [708, 21] width 228 height 32
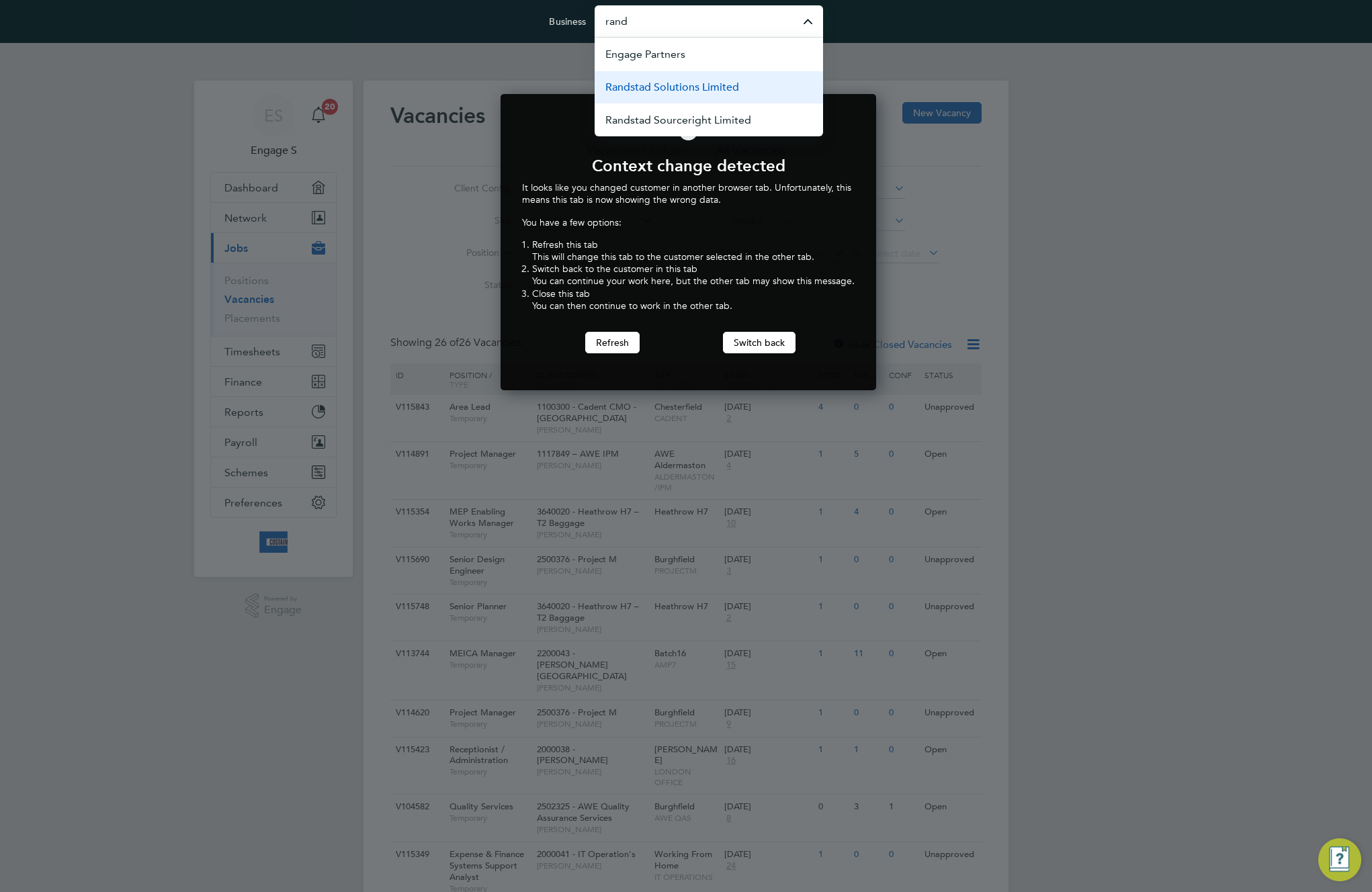
click at [720, 86] on span "Randstad Solutions Limited" at bounding box center [672, 88] width 133 height 16
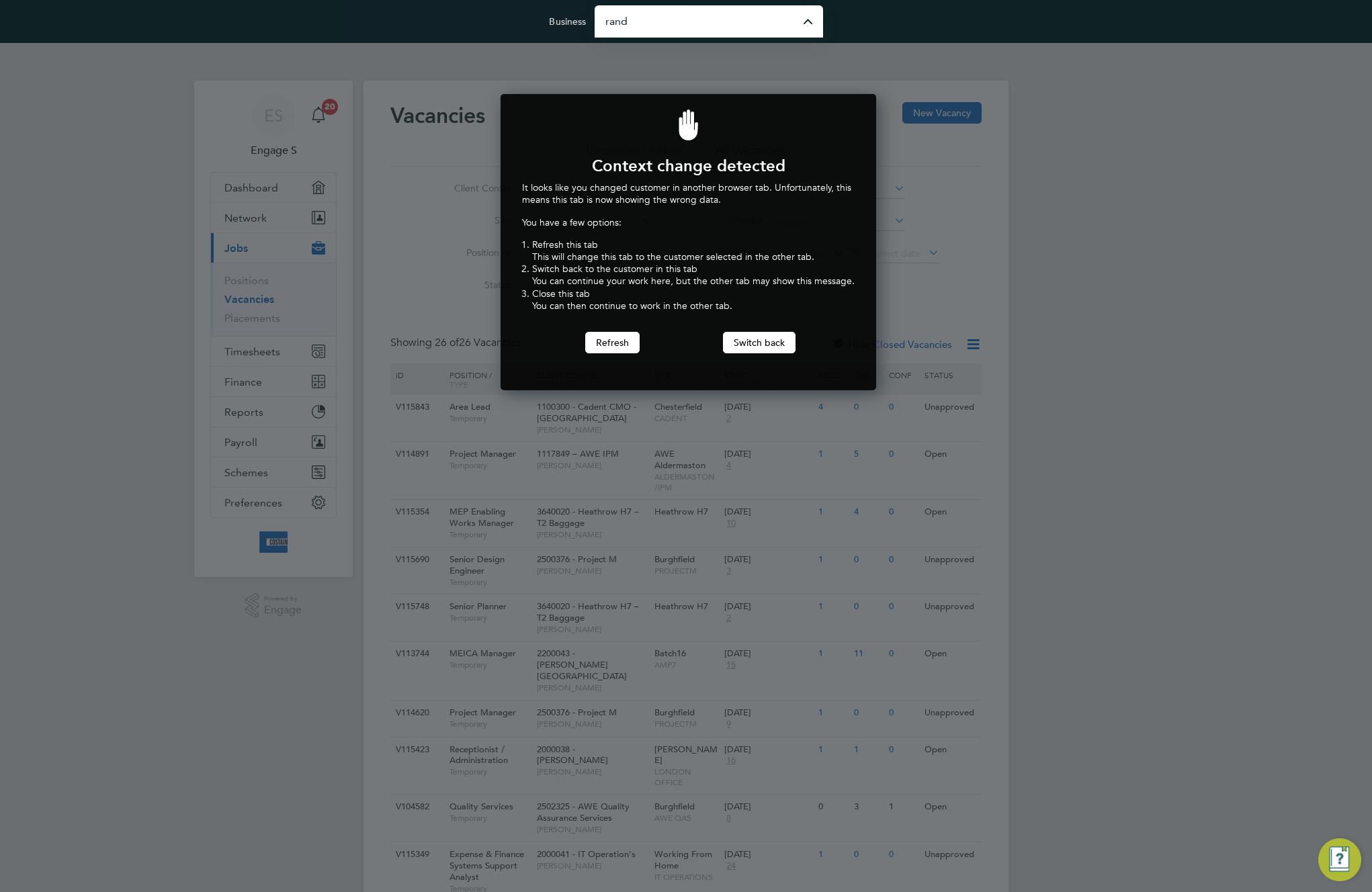
type input "Randstad Solutions Limited"
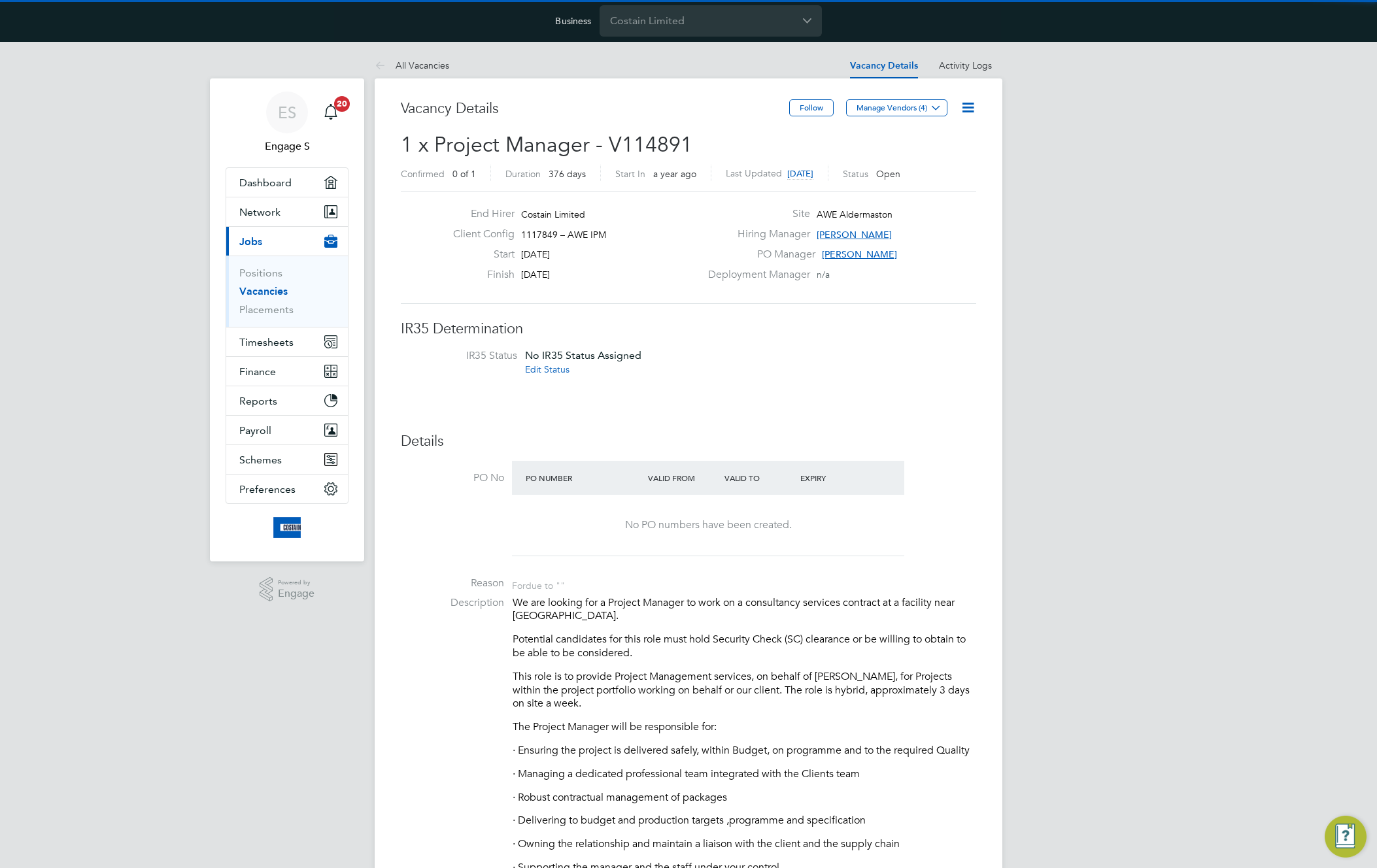
click at [955, 370] on li "IR35 Status No IR35 Status Assigned Edit Status" at bounding box center [688, 364] width 549 height 31
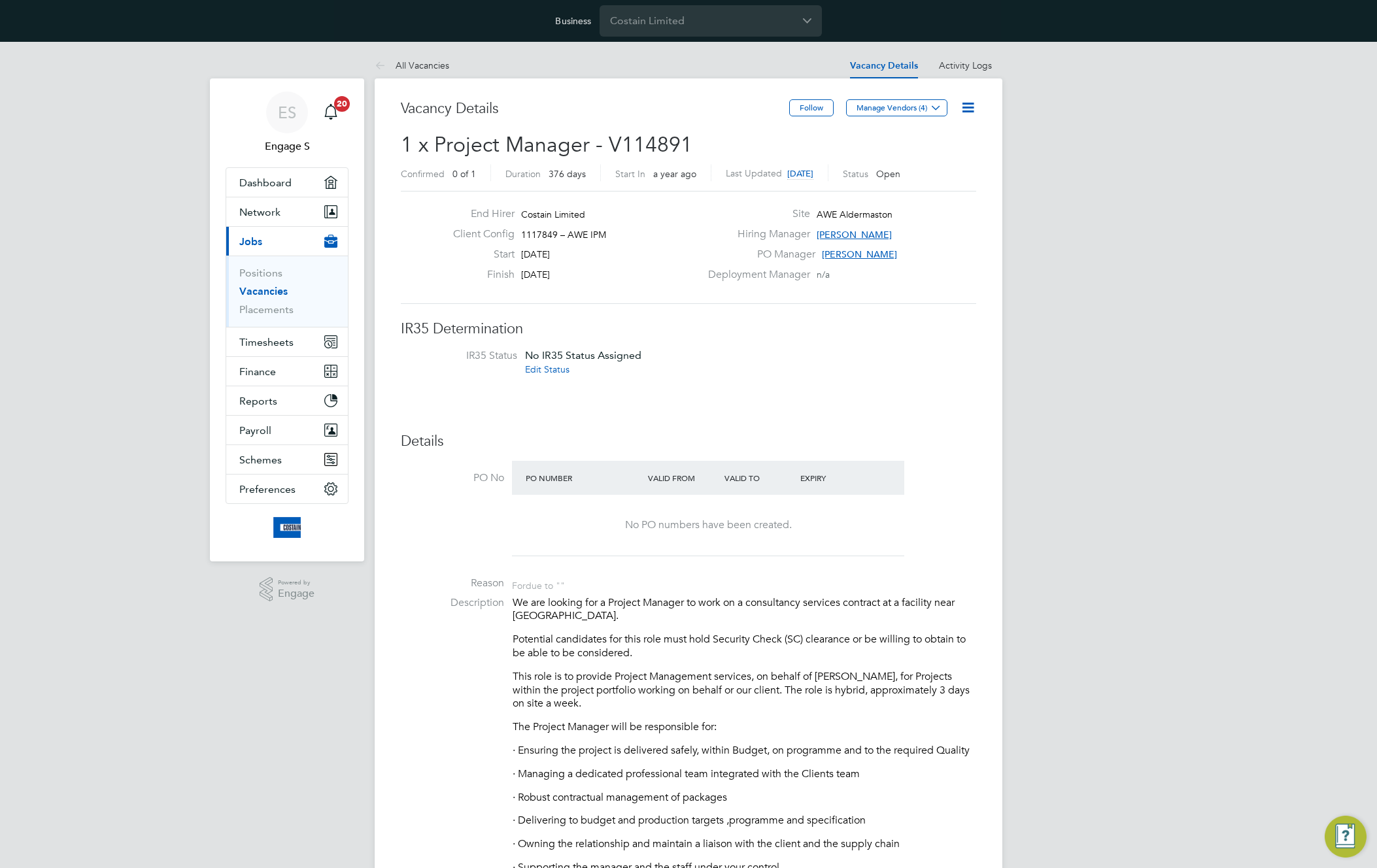
click at [968, 106] on icon at bounding box center [968, 108] width 16 height 16
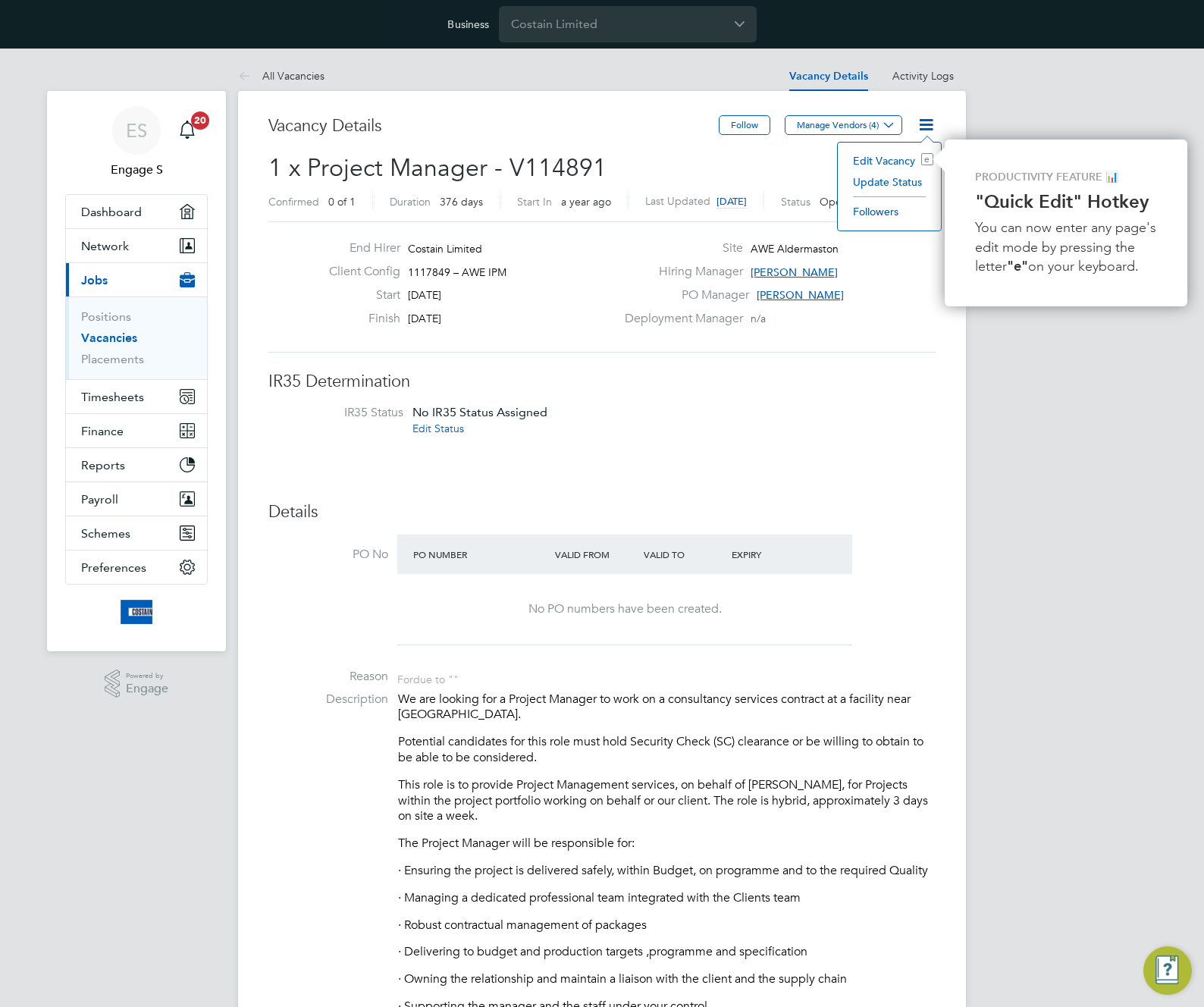
click at [872, 161] on li "Edit Vacancy e" at bounding box center [890, 160] width 88 height 21
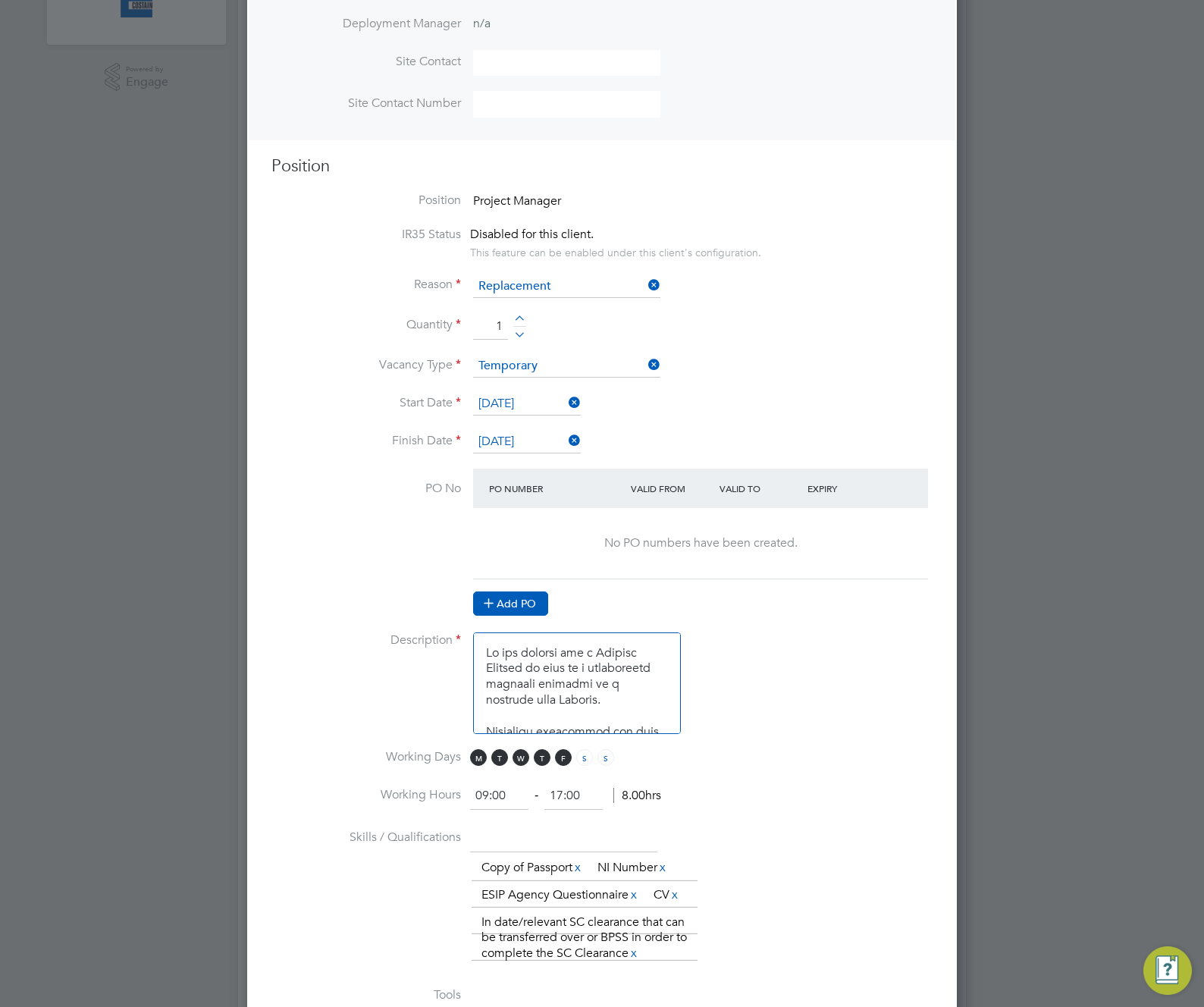
click at [494, 602] on icon at bounding box center [488, 602] width 11 height 11
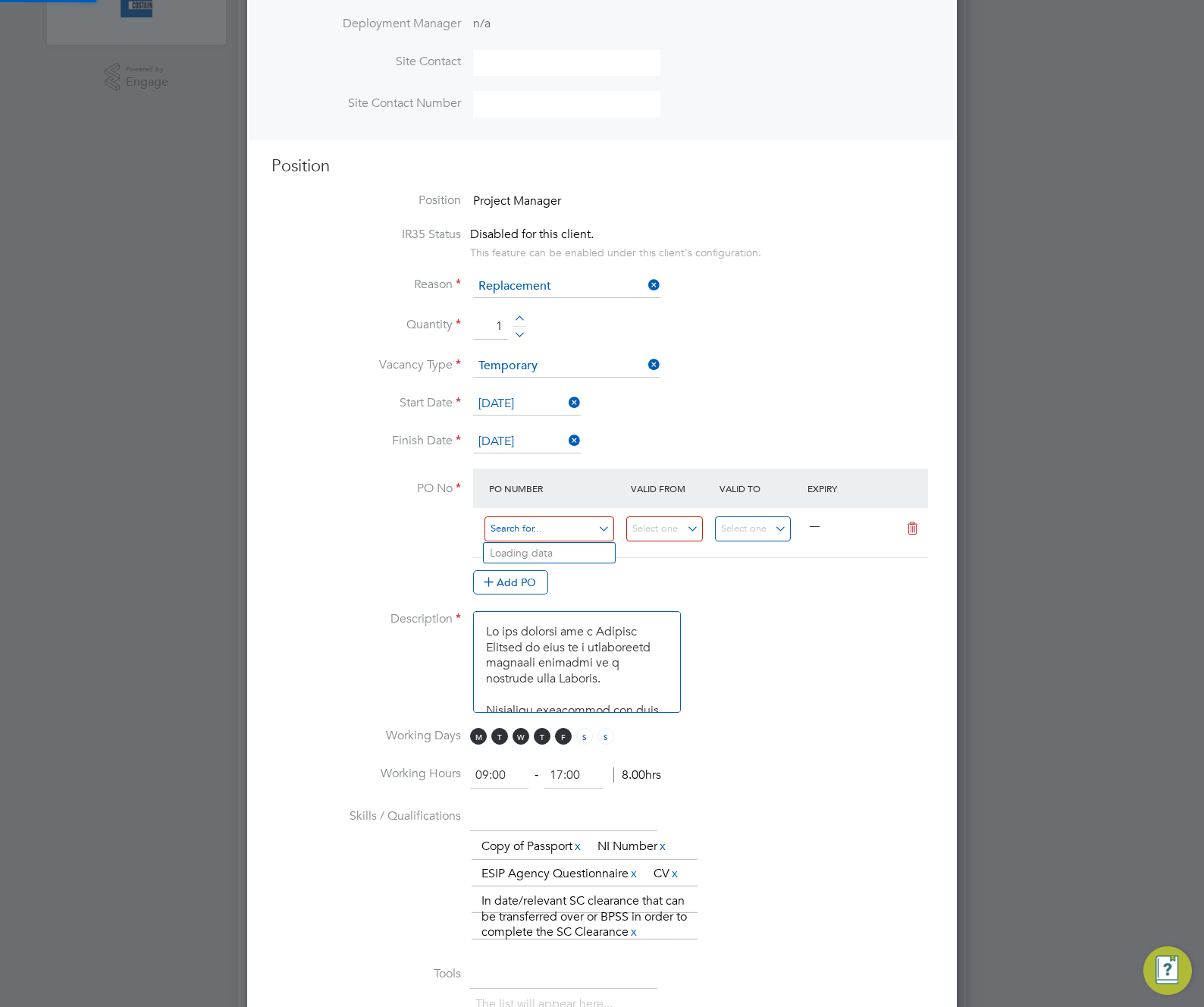
click at [529, 526] on input at bounding box center [549, 529] width 130 height 25
paste input "M-EA002/00176"
type input "M-EA002/00176"
click at [528, 573] on li "Use "M-EA002/00176"" at bounding box center [549, 573] width 131 height 21
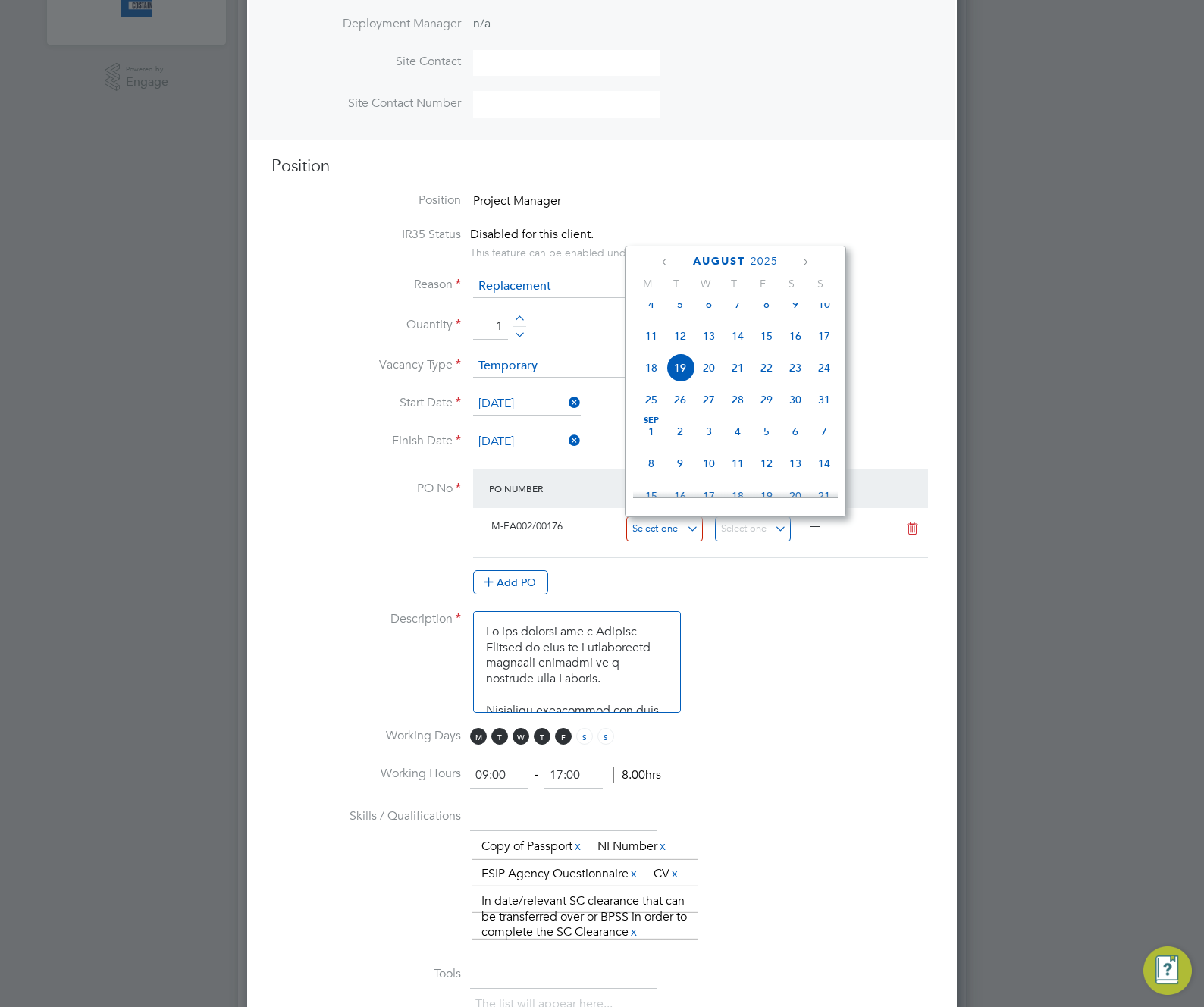
click at [666, 533] on input at bounding box center [665, 529] width 77 height 25
click at [680, 307] on span "Apr" at bounding box center [680, 303] width 29 height 8
type input "[DATE]"
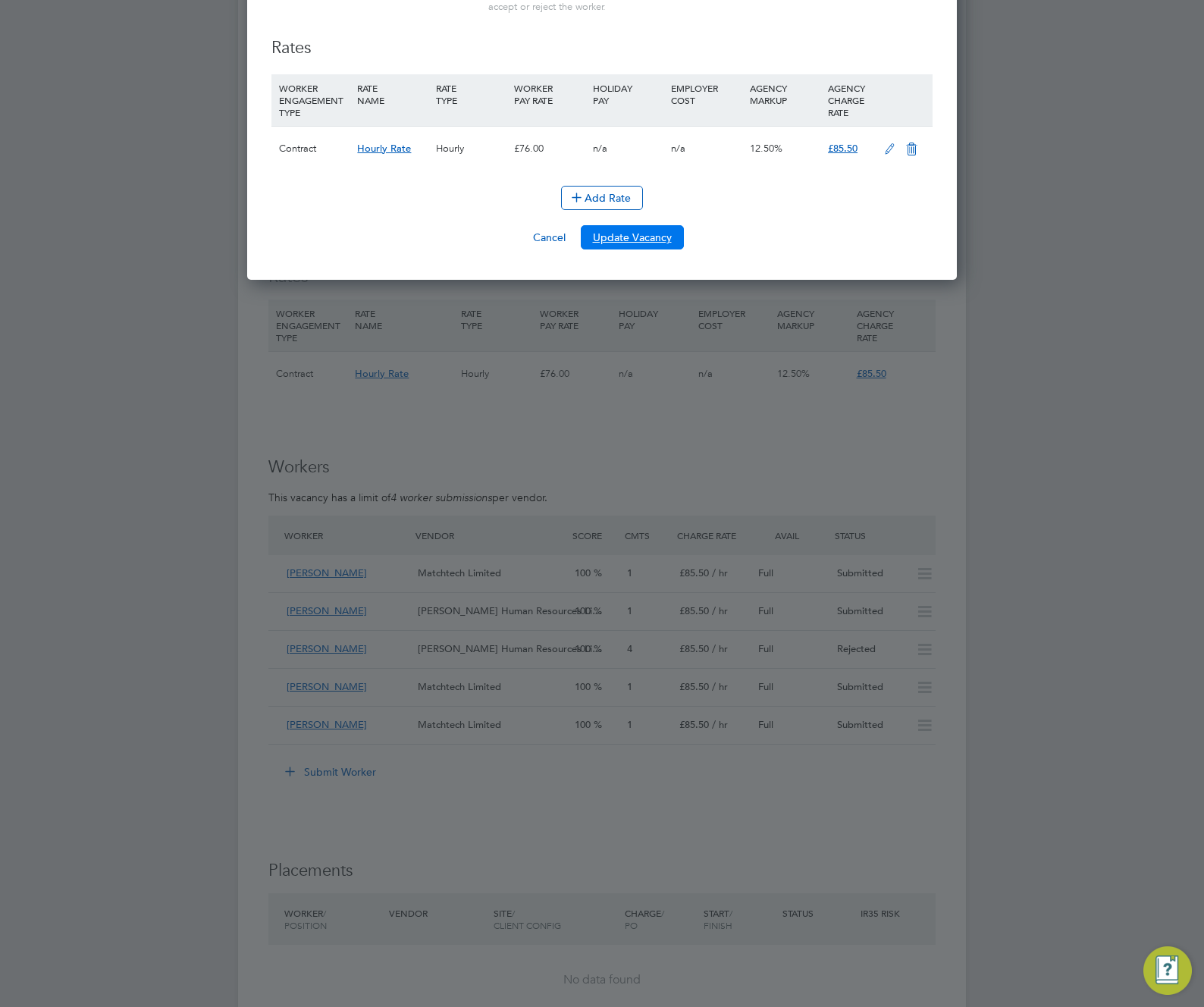
click at [636, 238] on button "Update Vacancy" at bounding box center [633, 237] width 103 height 24
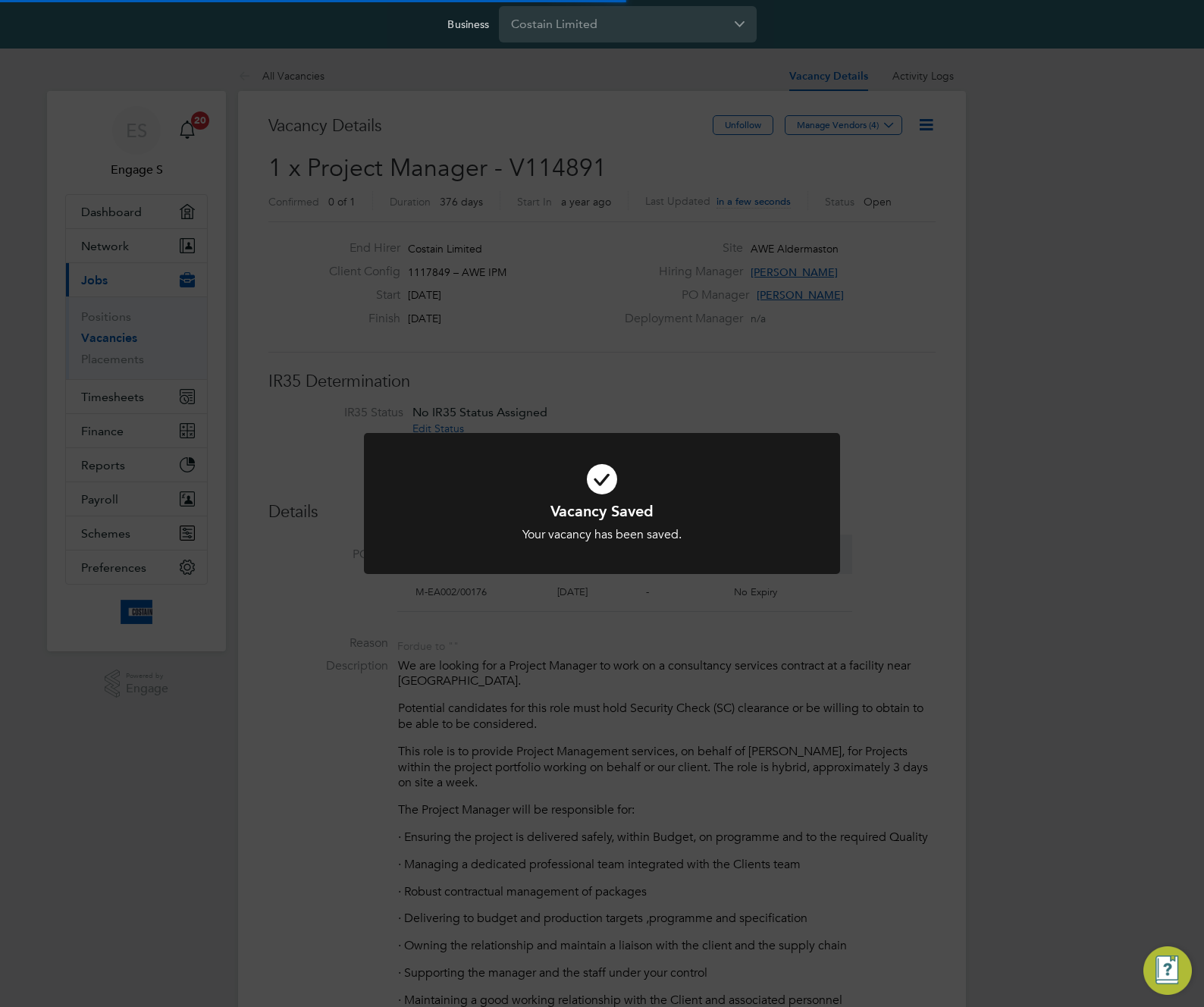
click at [807, 701] on div "Vacancy Saved Your vacancy has been saved. Cancel Okay" at bounding box center [602, 504] width 1204 height 1007
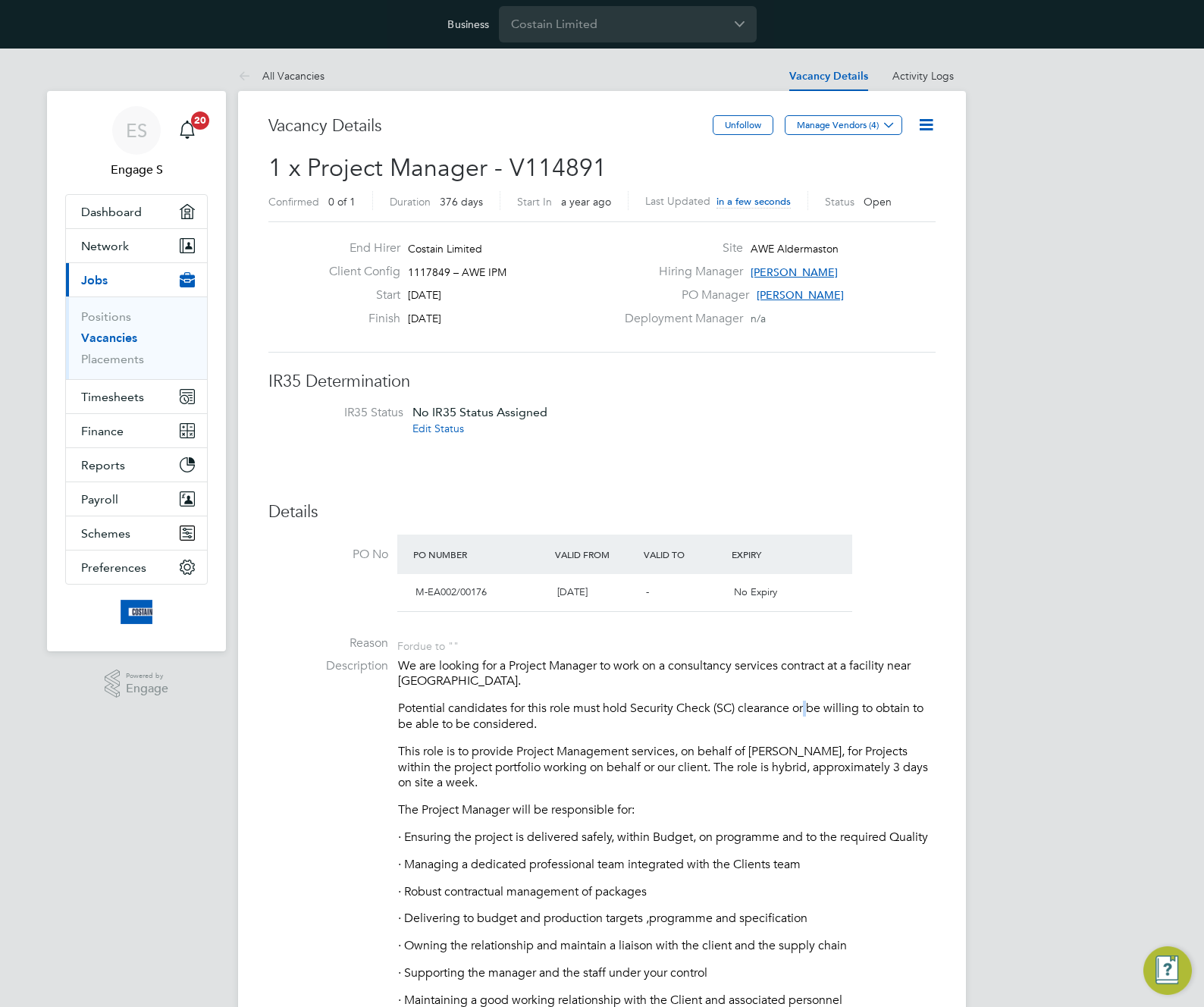
click at [919, 122] on icon at bounding box center [926, 125] width 19 height 19
click at [875, 167] on li "Edit Vacancy e" at bounding box center [890, 160] width 88 height 21
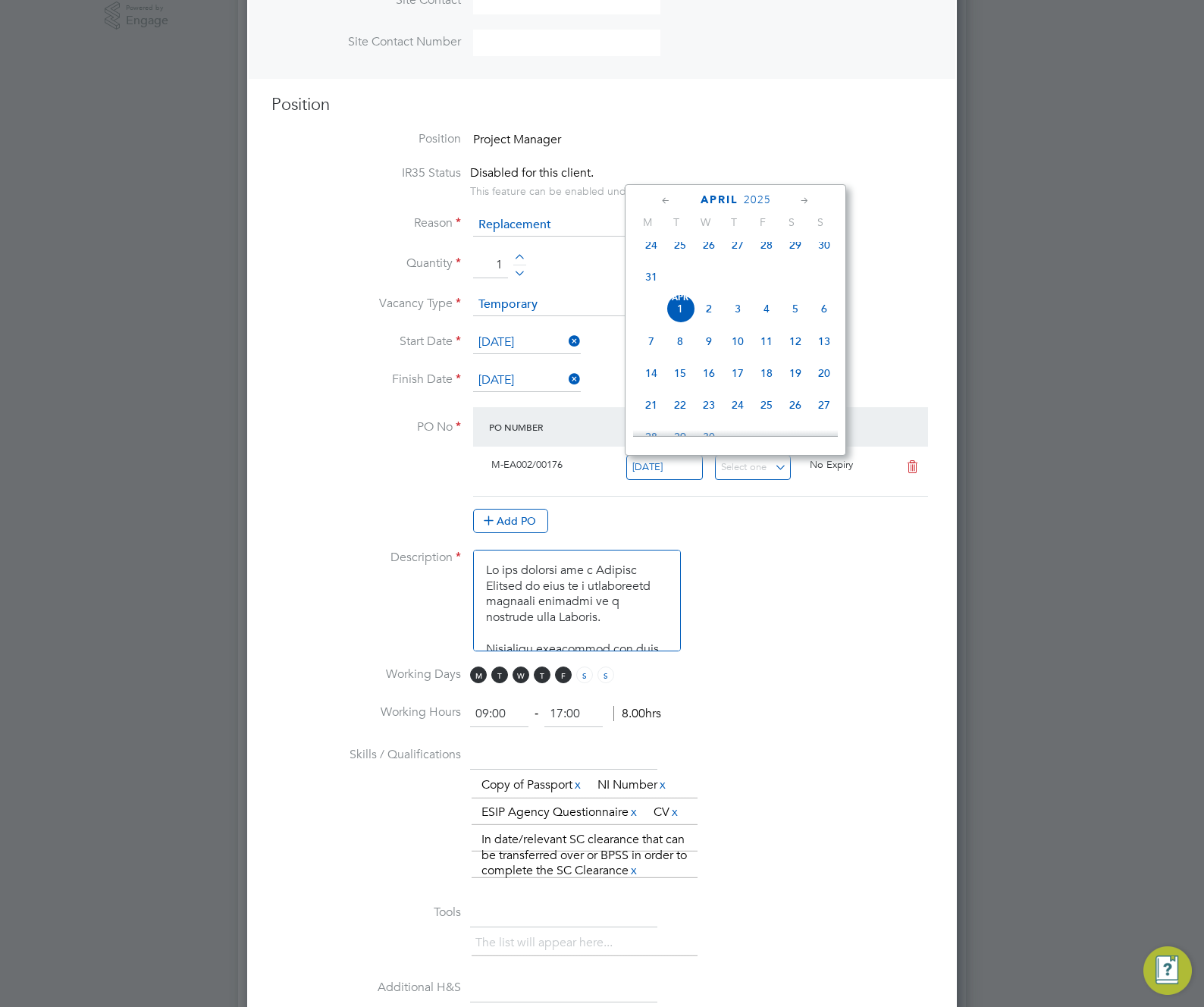
click at [663, 471] on input "01 Apr 2025" at bounding box center [665, 467] width 77 height 25
click at [735, 419] on span "24" at bounding box center [738, 405] width 29 height 29
type input "24 Apr 2025"
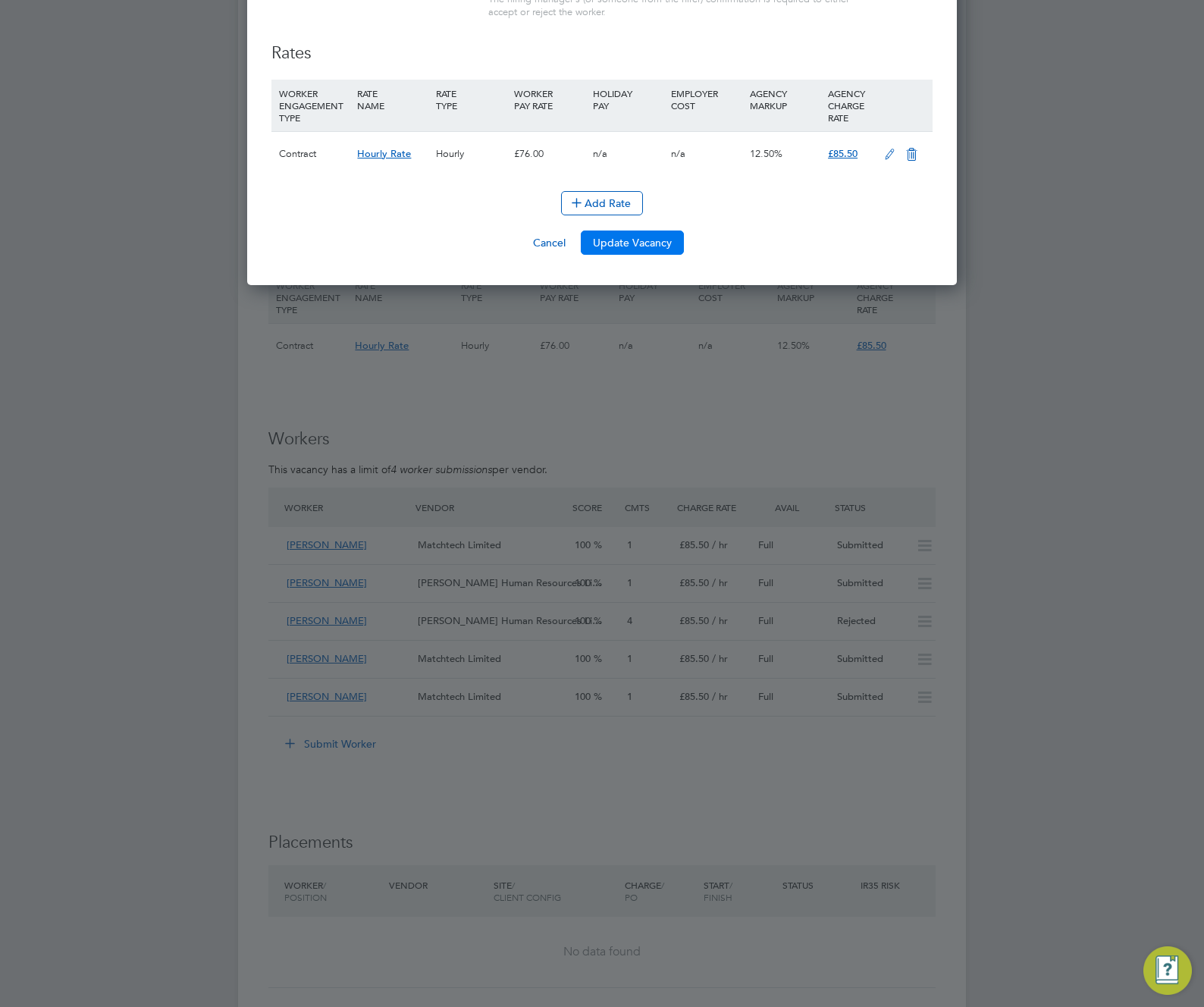
click at [634, 243] on button "Update Vacancy" at bounding box center [633, 243] width 103 height 24
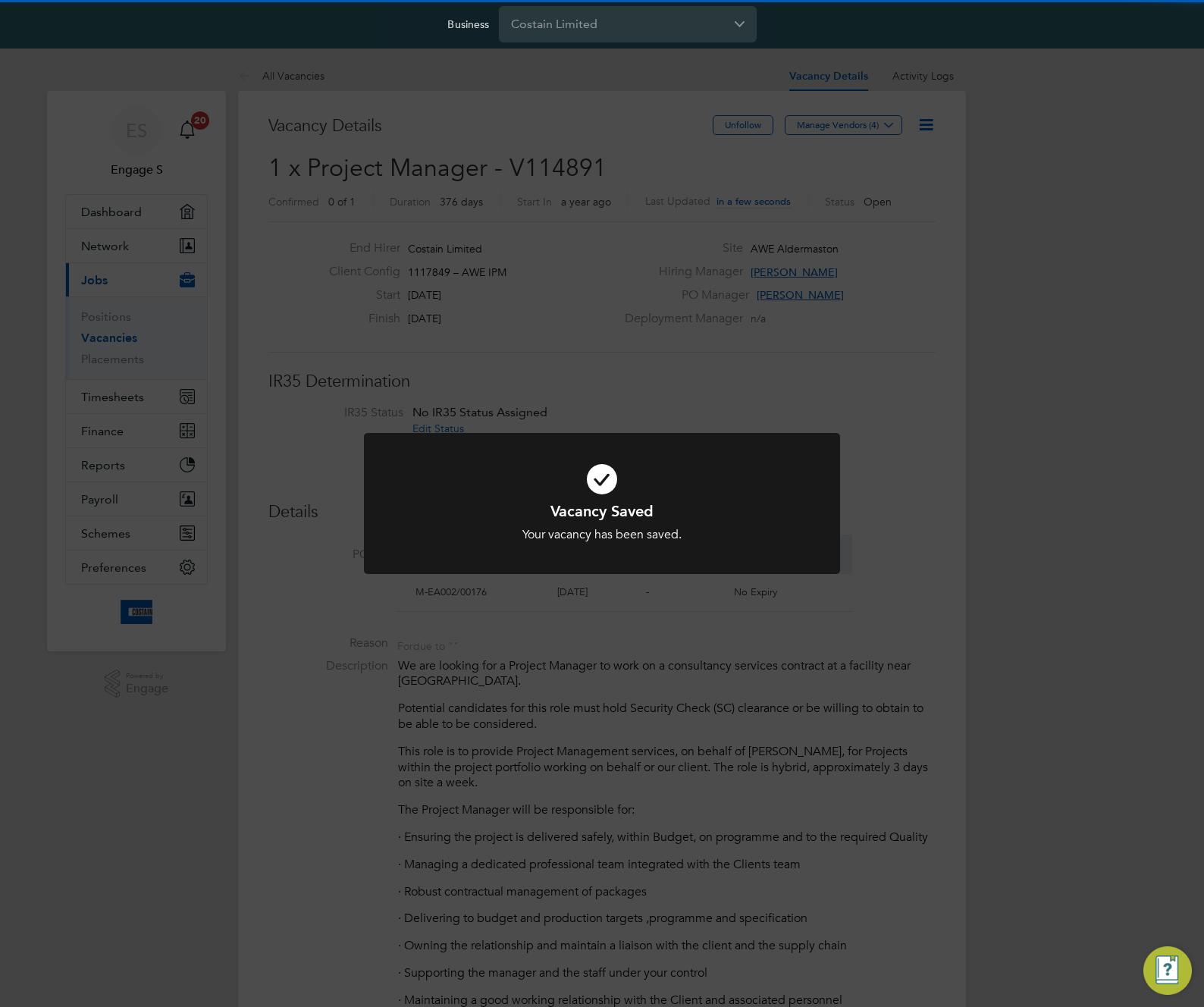
click at [624, 308] on div "Vacancy Saved Your vacancy has been saved. Cancel Okay" at bounding box center [602, 504] width 1204 height 1007
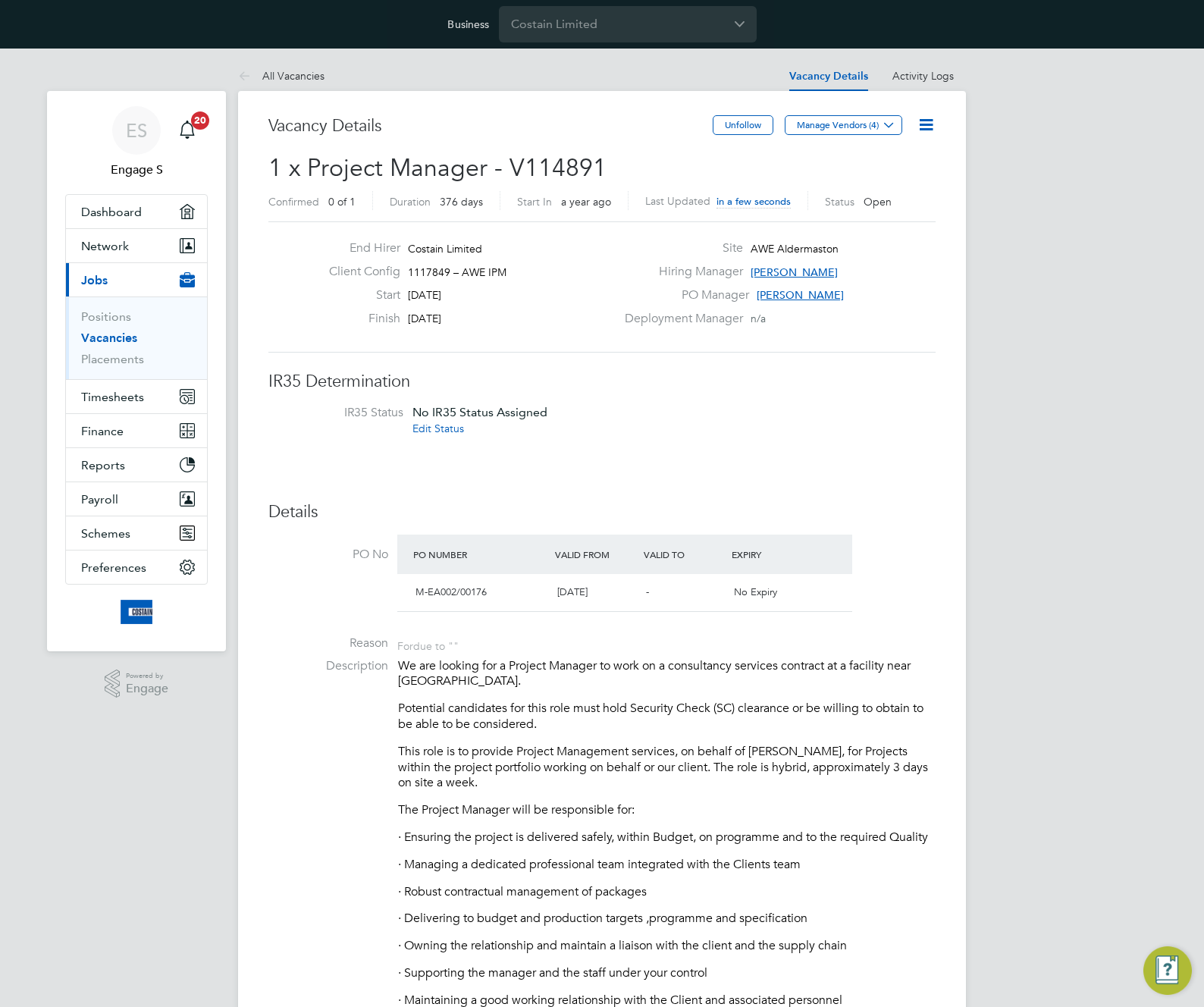
click at [926, 122] on icon at bounding box center [926, 125] width 19 height 19
click at [885, 164] on li "Edit Vacancy e" at bounding box center [890, 160] width 88 height 21
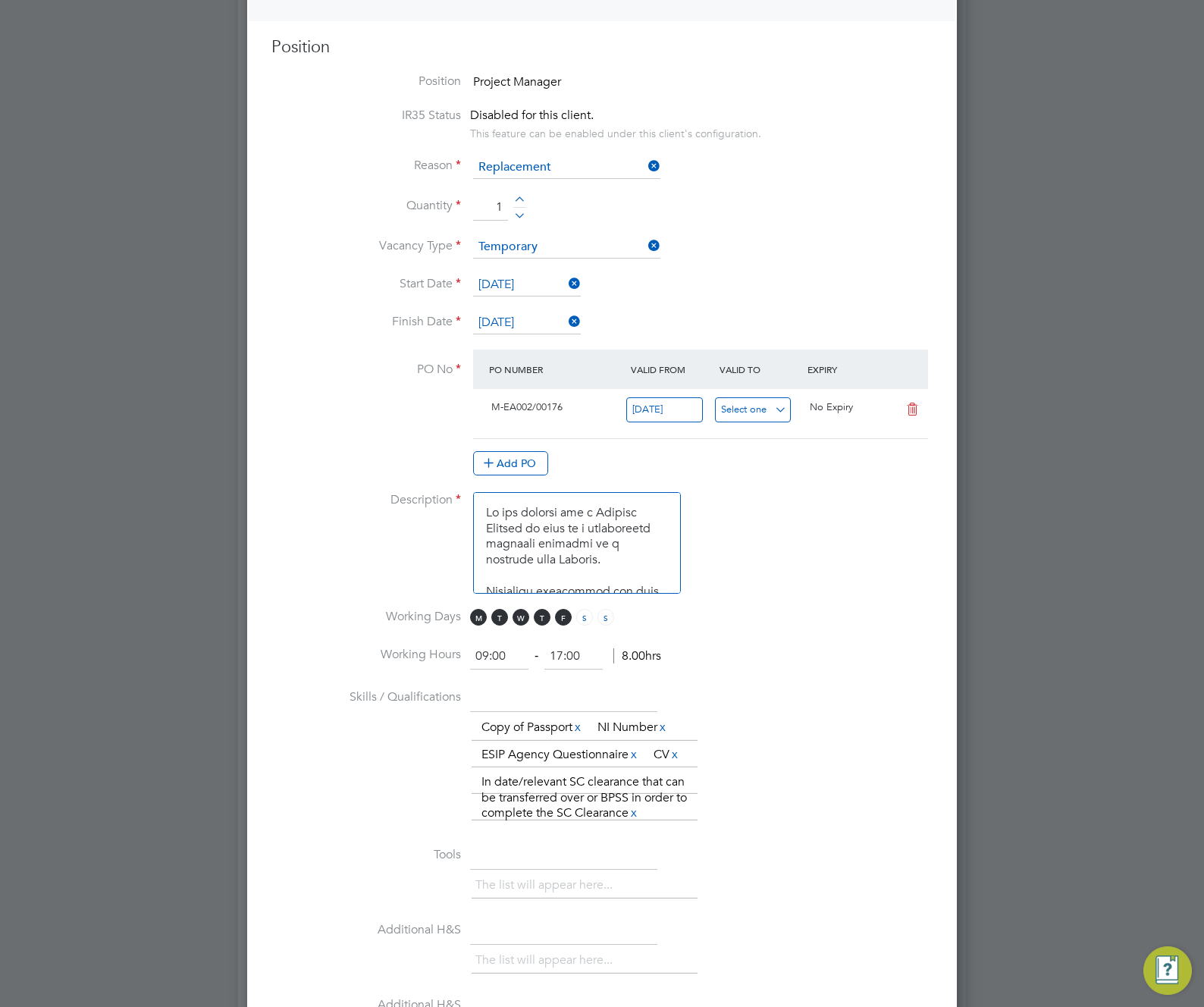
click at [770, 414] on input at bounding box center [753, 409] width 77 height 25
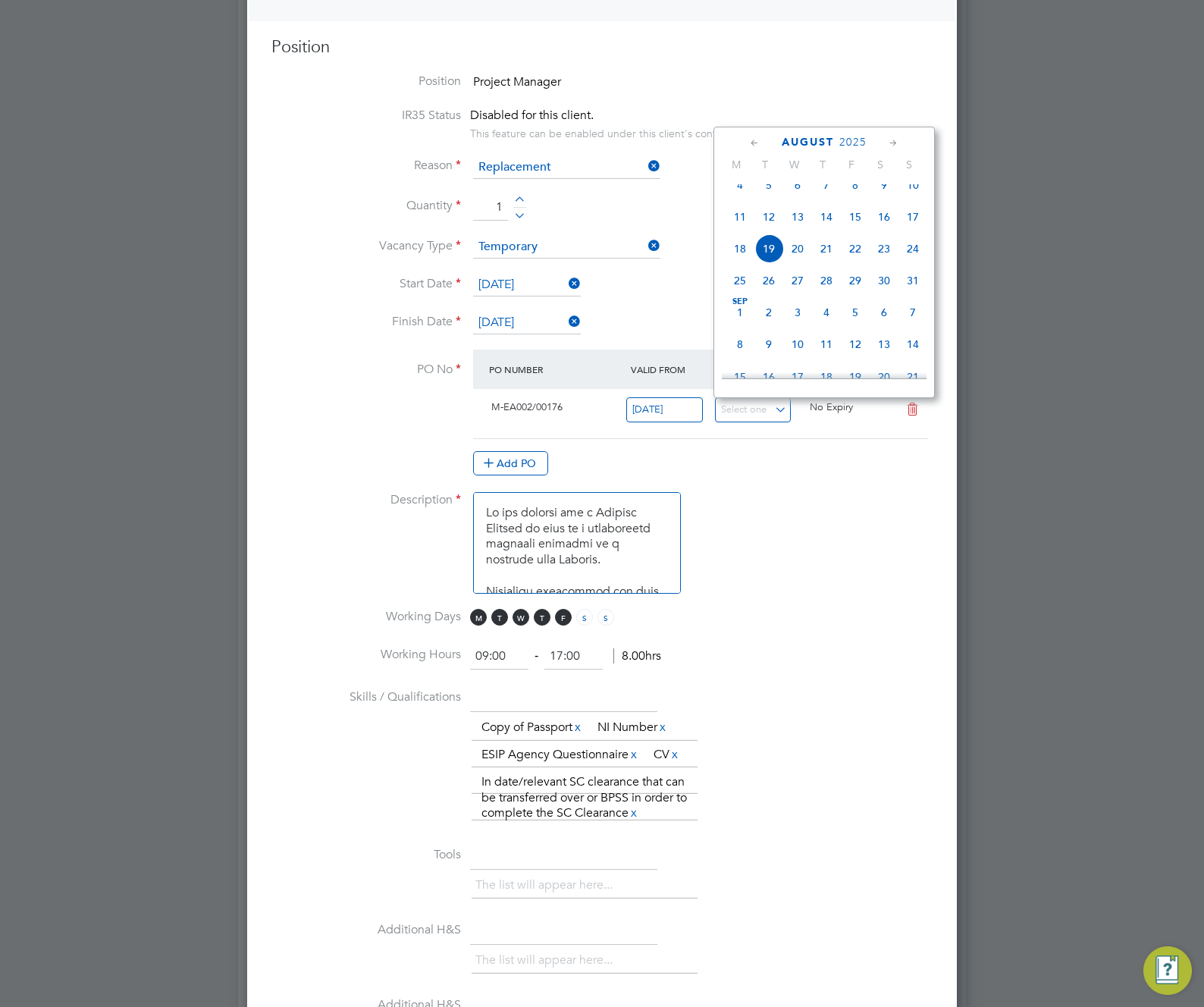
click at [916, 359] on span "14" at bounding box center [913, 345] width 29 height 29
type input "[DATE]"
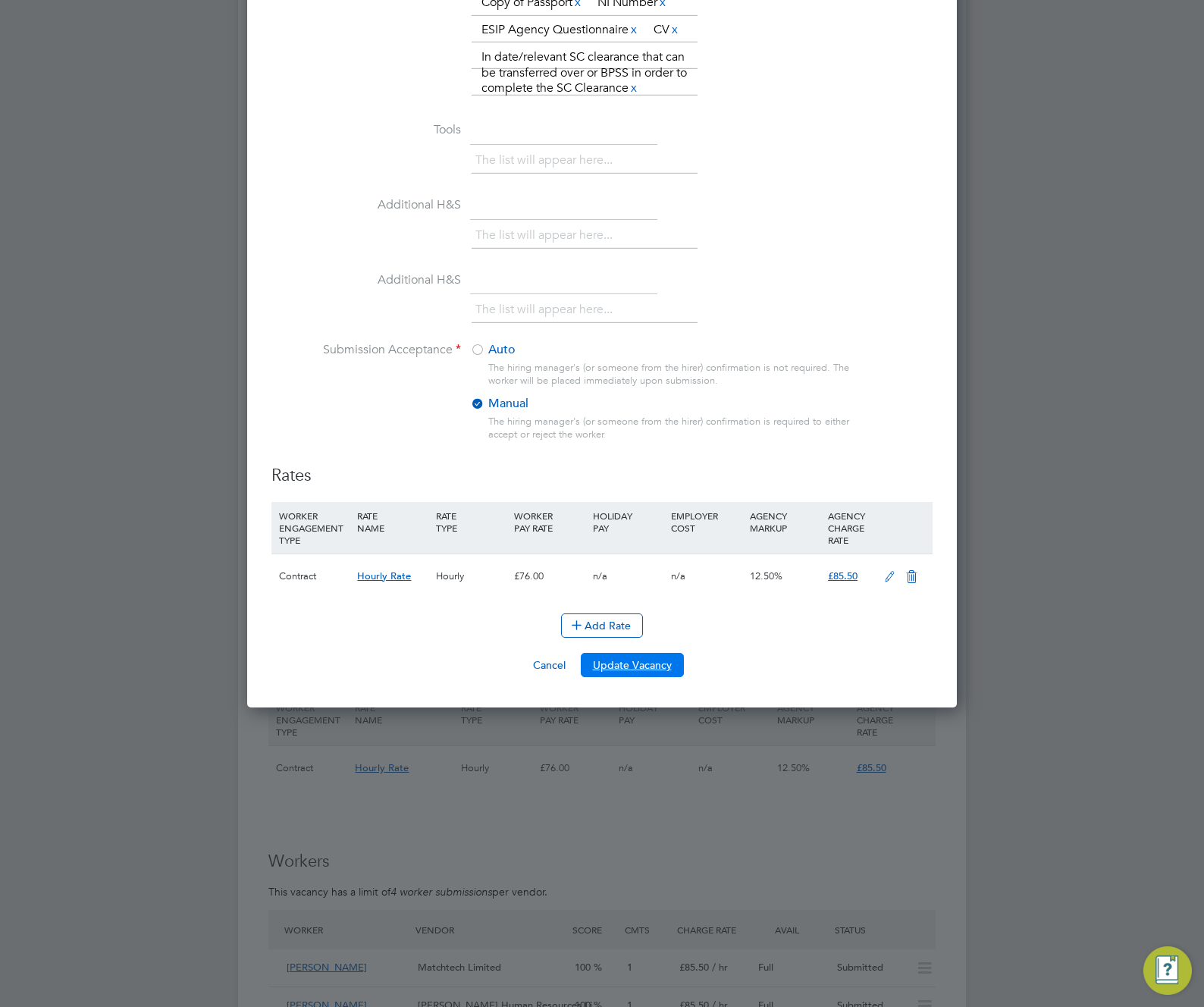
click at [623, 667] on button "Update Vacancy" at bounding box center [633, 666] width 103 height 24
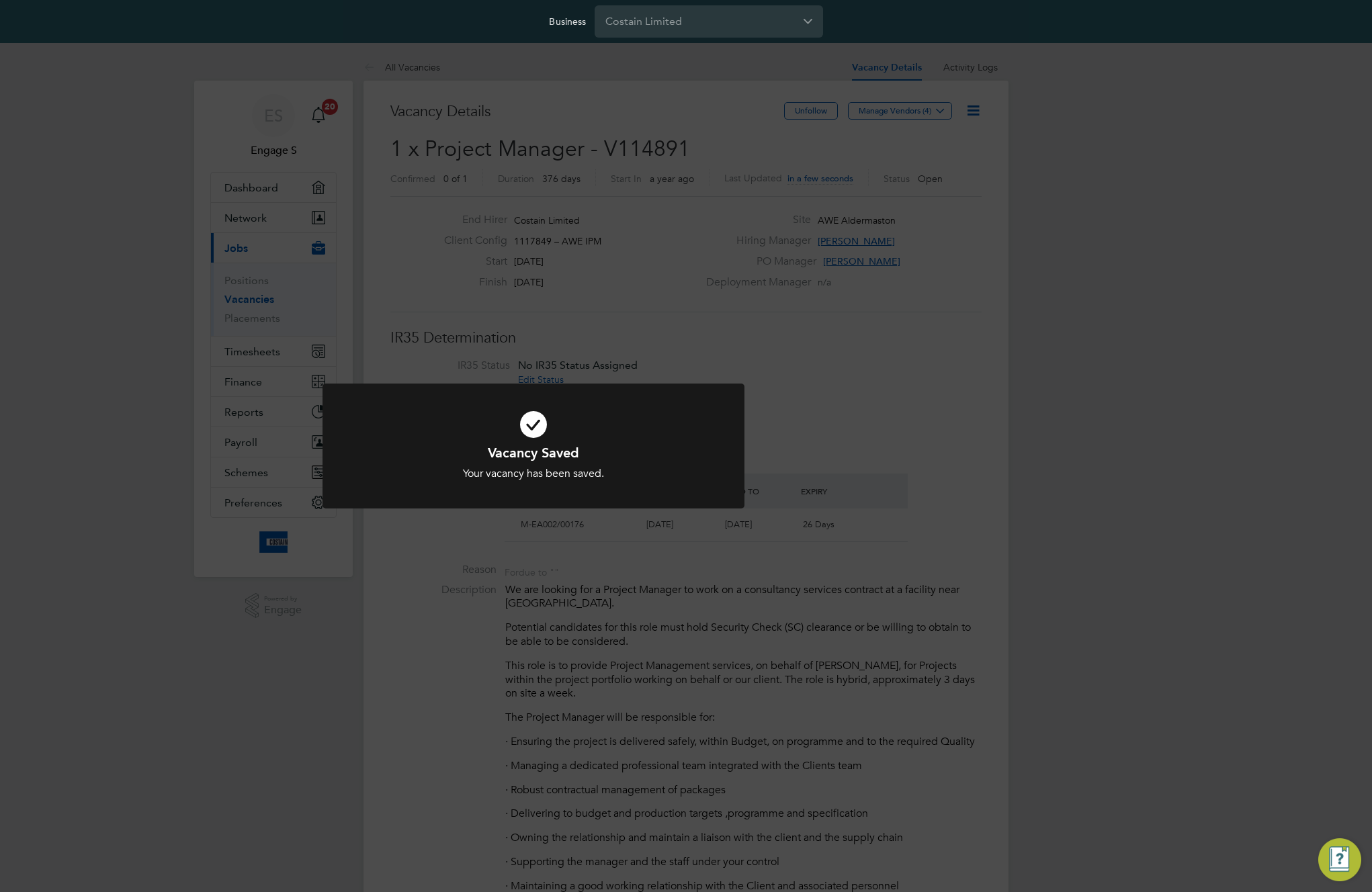
click at [924, 292] on div "Vacancy Saved Your vacancy has been saved. Cancel Okay" at bounding box center [686, 446] width 1372 height 892
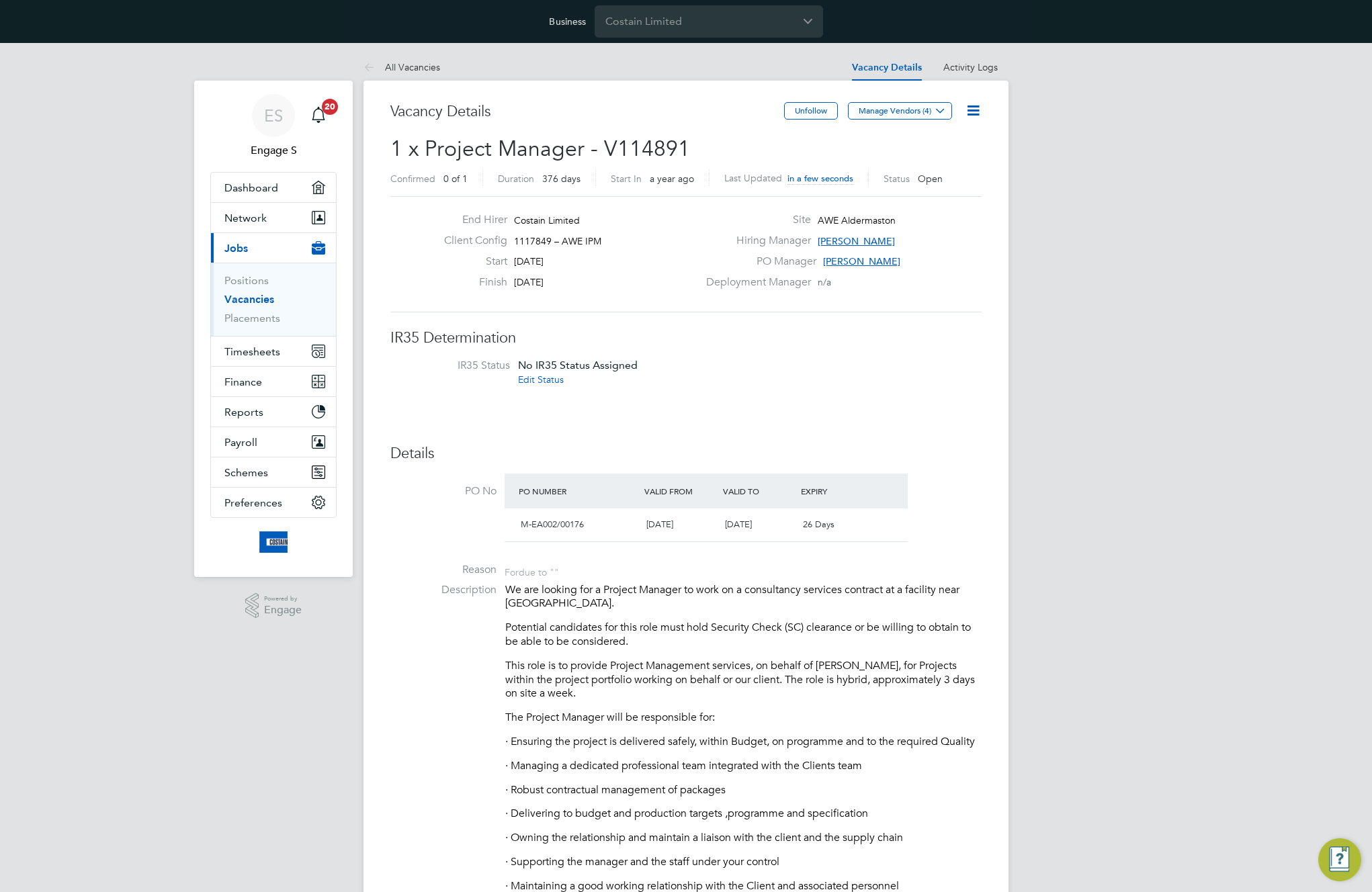
click at [966, 109] on icon at bounding box center [973, 110] width 17 height 17
click at [931, 143] on li "Edit Vacancy e" at bounding box center [941, 142] width 78 height 19
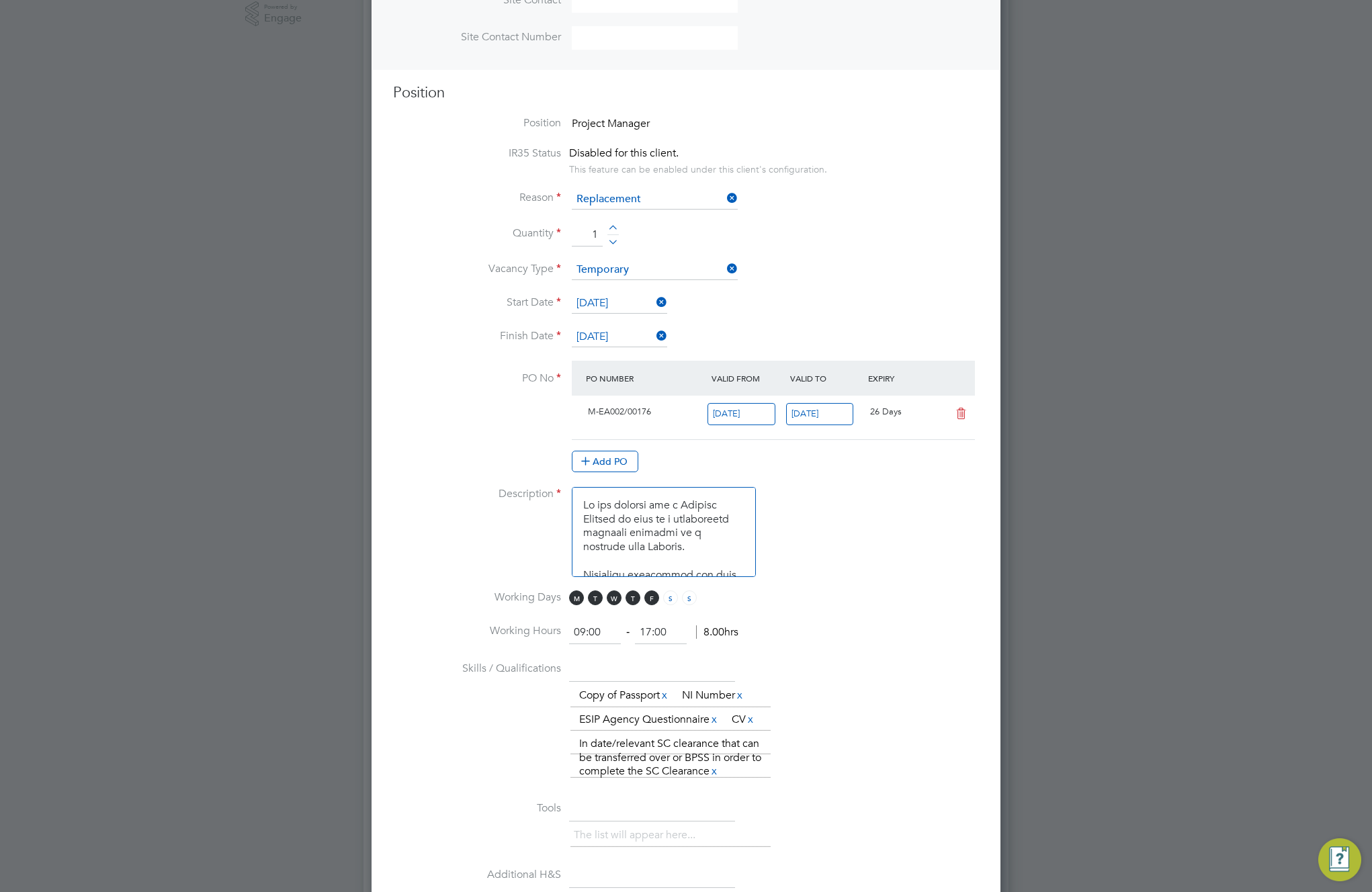
click at [817, 411] on input "[DATE]" at bounding box center [820, 414] width 68 height 22
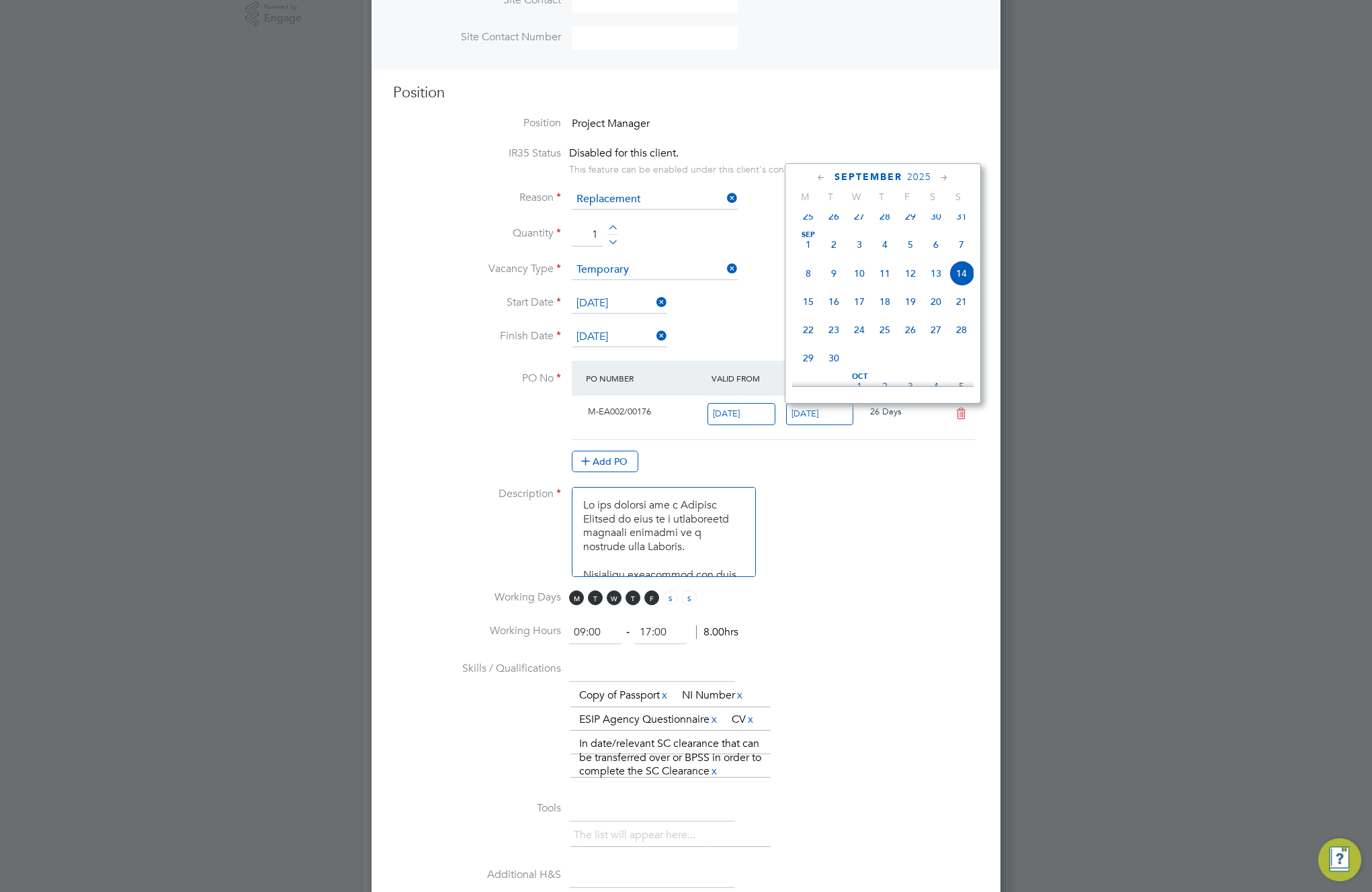
click at [966, 341] on span "28" at bounding box center [962, 330] width 26 height 26
type input "28 Sep 2025"
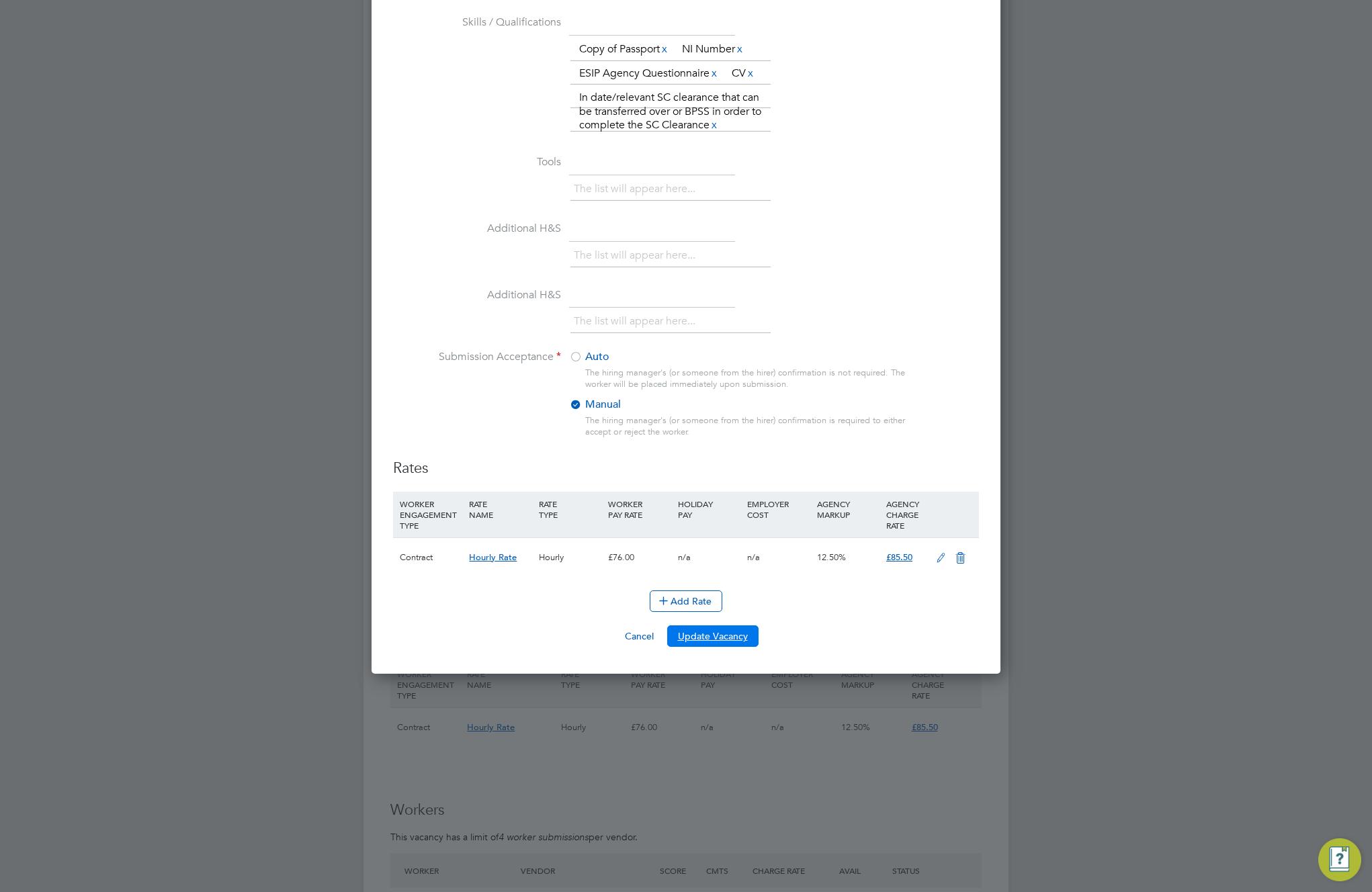
click at [726, 640] on button "Update Vacancy" at bounding box center [713, 636] width 92 height 22
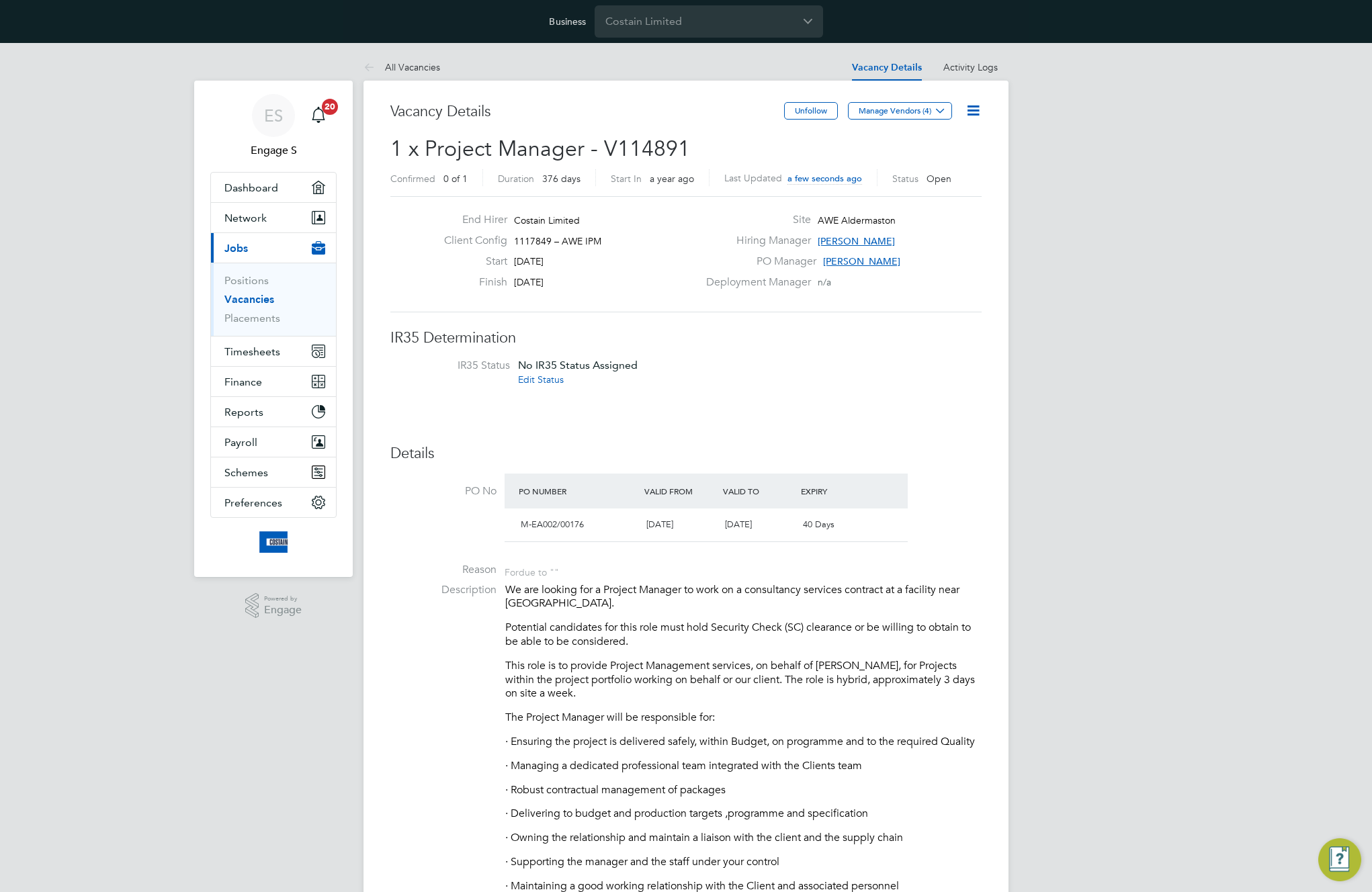
click at [973, 111] on icon at bounding box center [973, 110] width 17 height 17
click at [938, 145] on li "Edit Vacancy e" at bounding box center [941, 142] width 78 height 19
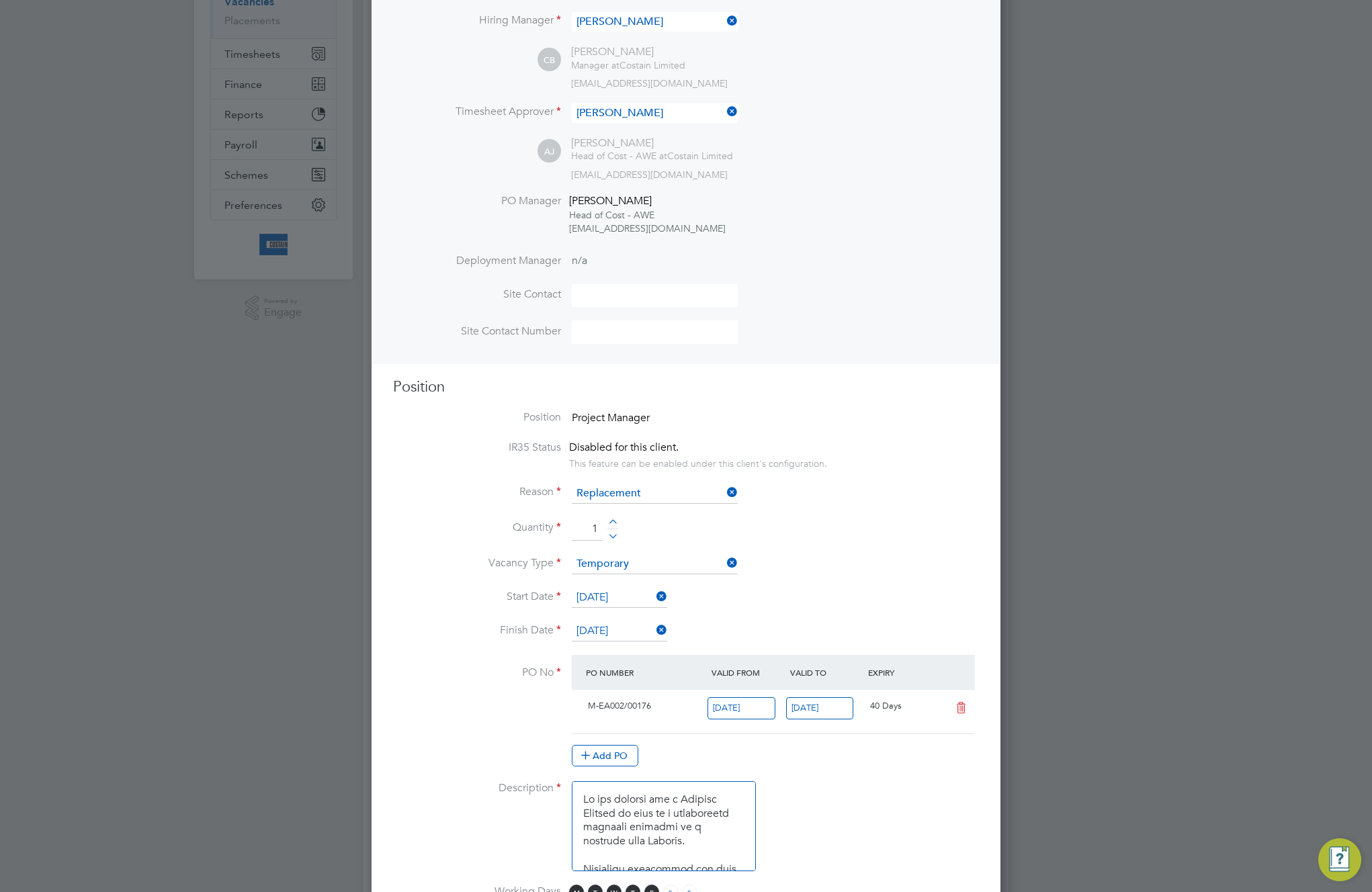
scroll to position [647, 0]
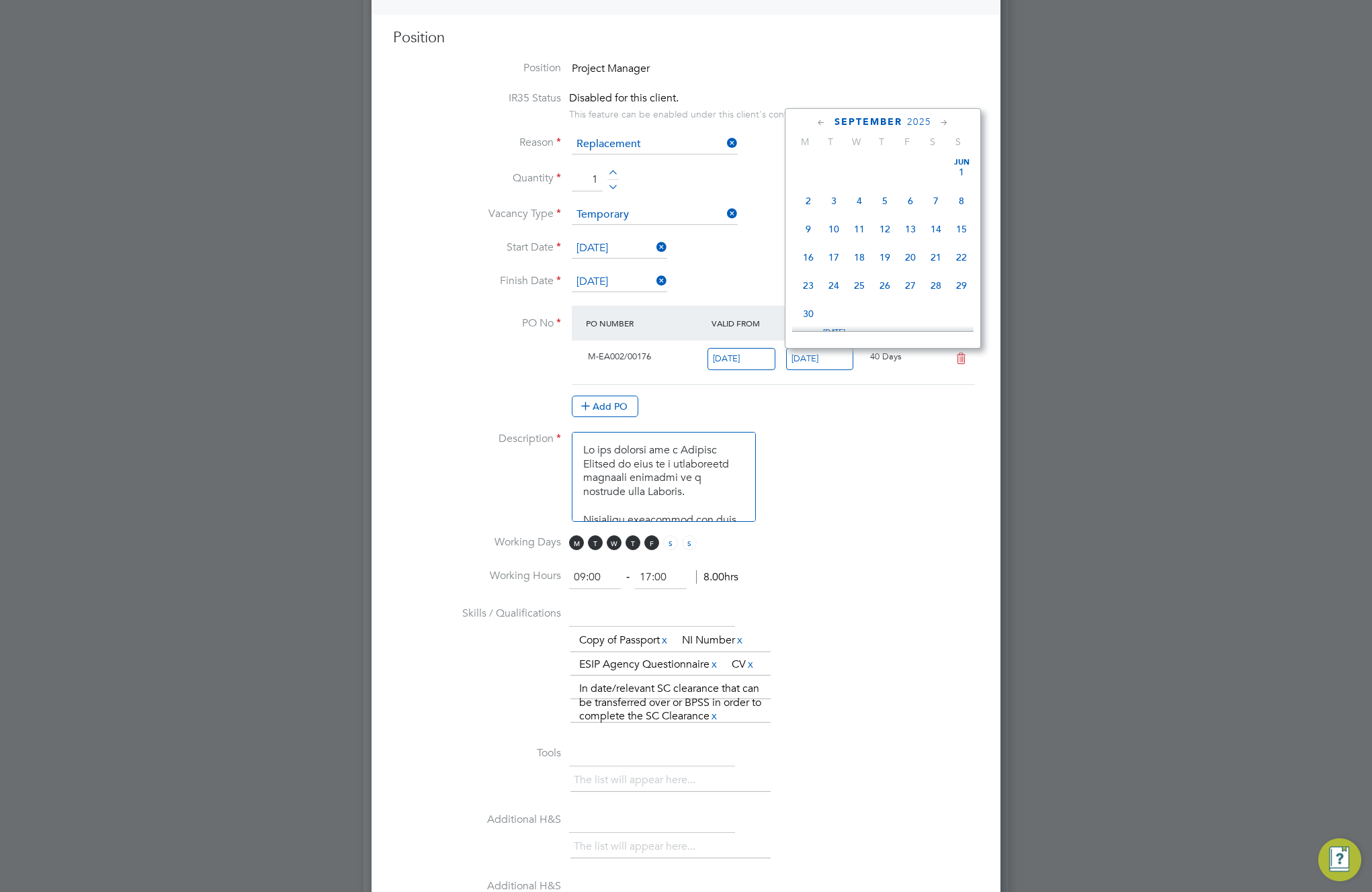
click at [809, 364] on input "28 Sep 2025" at bounding box center [820, 359] width 68 height 22
click at [958, 310] on span "12" at bounding box center [962, 301] width 26 height 26
type input "12 Oct 2025"
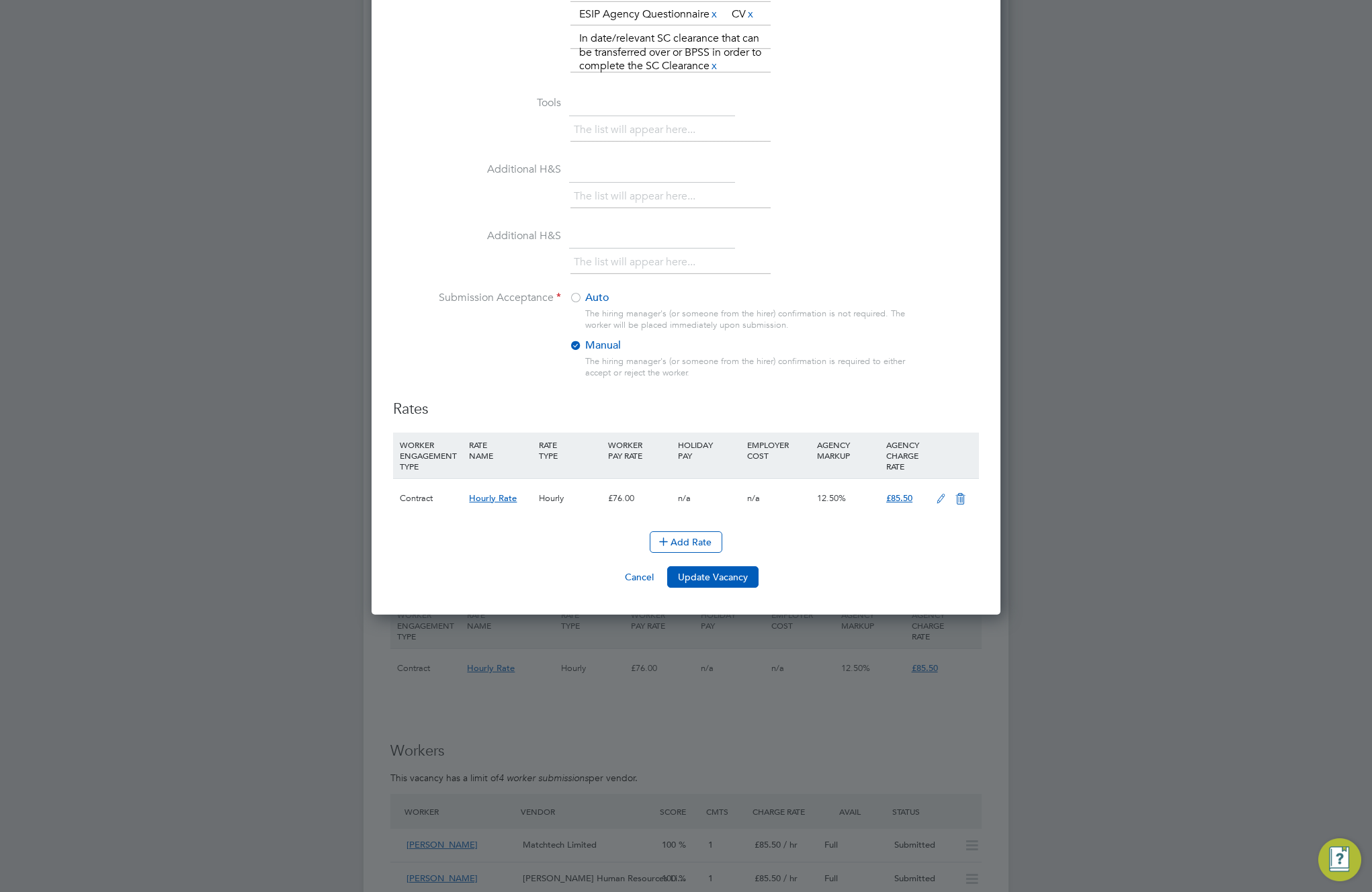
scroll to position [1582, 0]
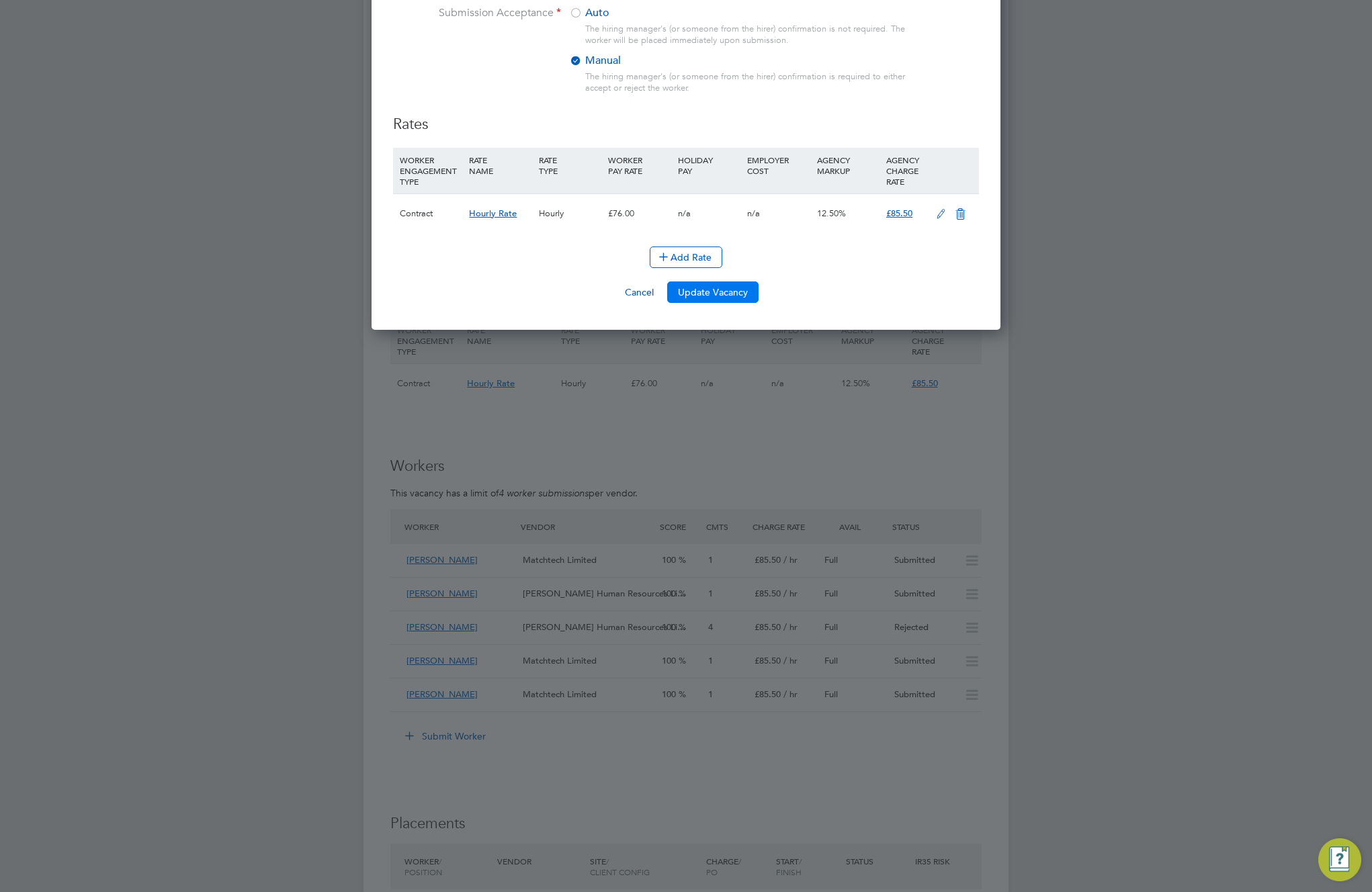
click at [712, 292] on button "Update Vacancy" at bounding box center [713, 292] width 92 height 22
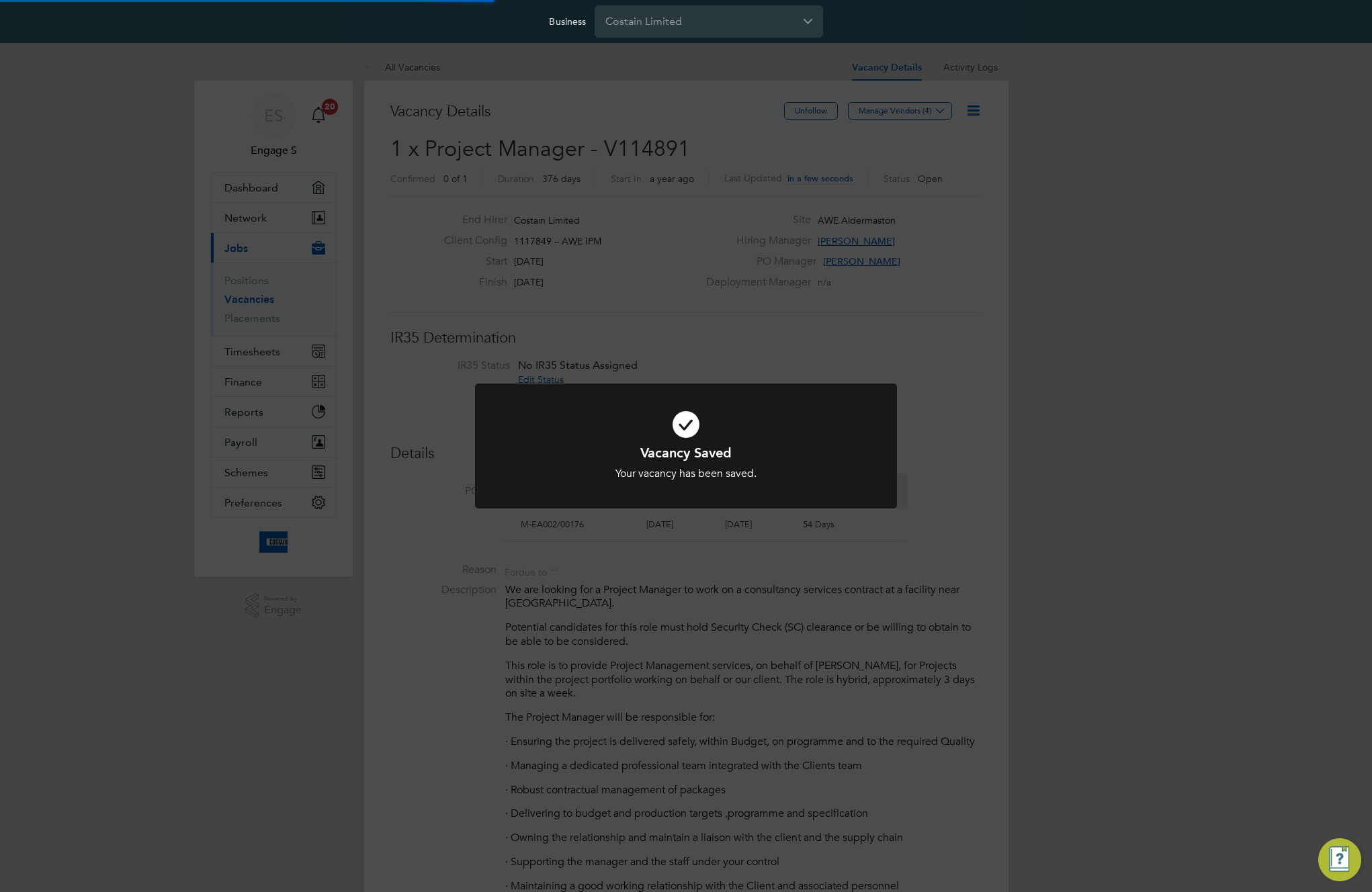
scroll to position [40, 94]
drag, startPoint x: 921, startPoint y: 232, endPoint x: 934, endPoint y: 212, distance: 23.9
click at [921, 232] on div "Vacancy Saved Your vacancy has been saved. Cancel Okay" at bounding box center [686, 446] width 1372 height 892
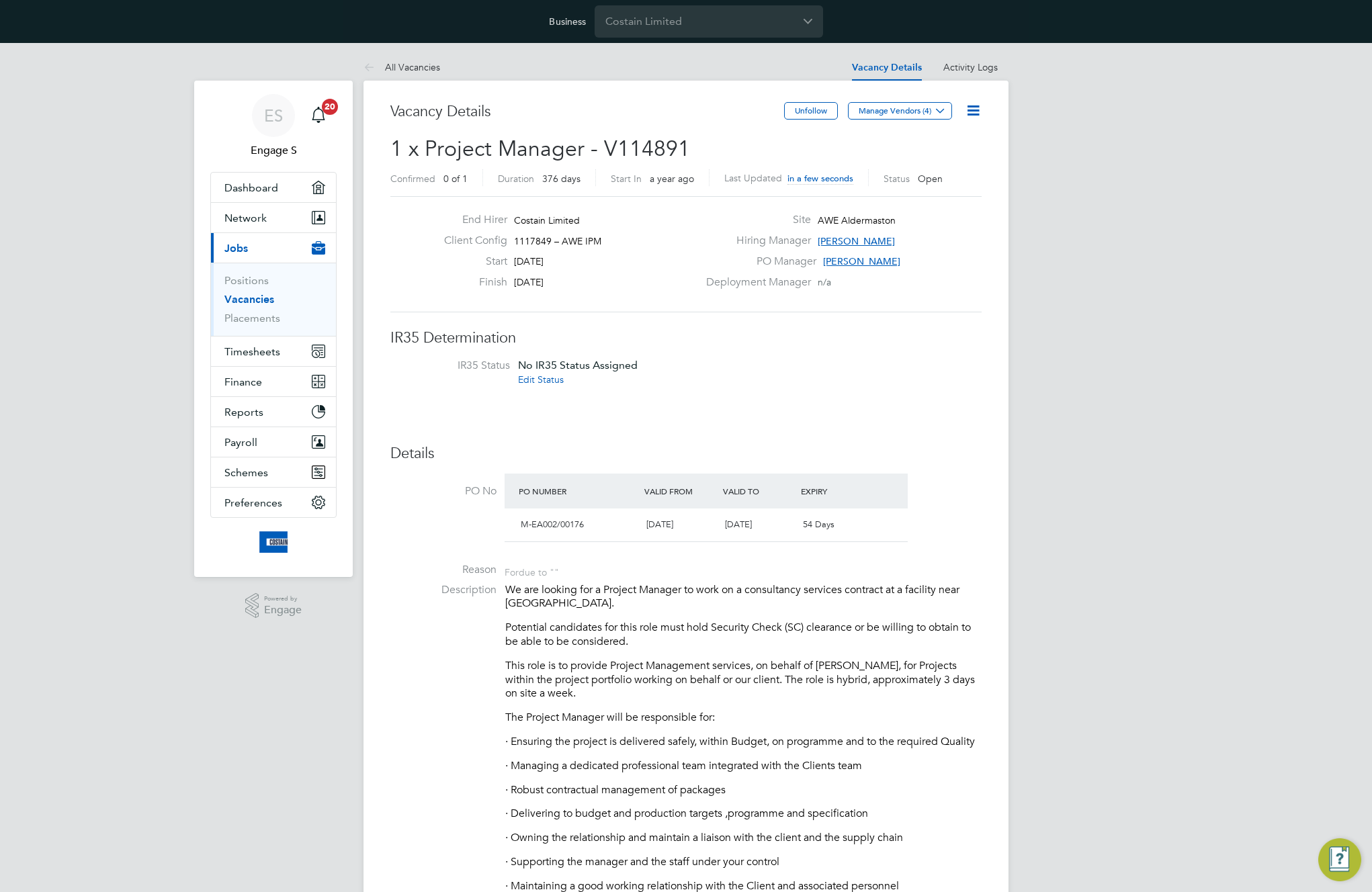
click at [974, 110] on icon at bounding box center [973, 110] width 17 height 17
click at [948, 141] on li "Edit Vacancy e" at bounding box center [941, 142] width 78 height 19
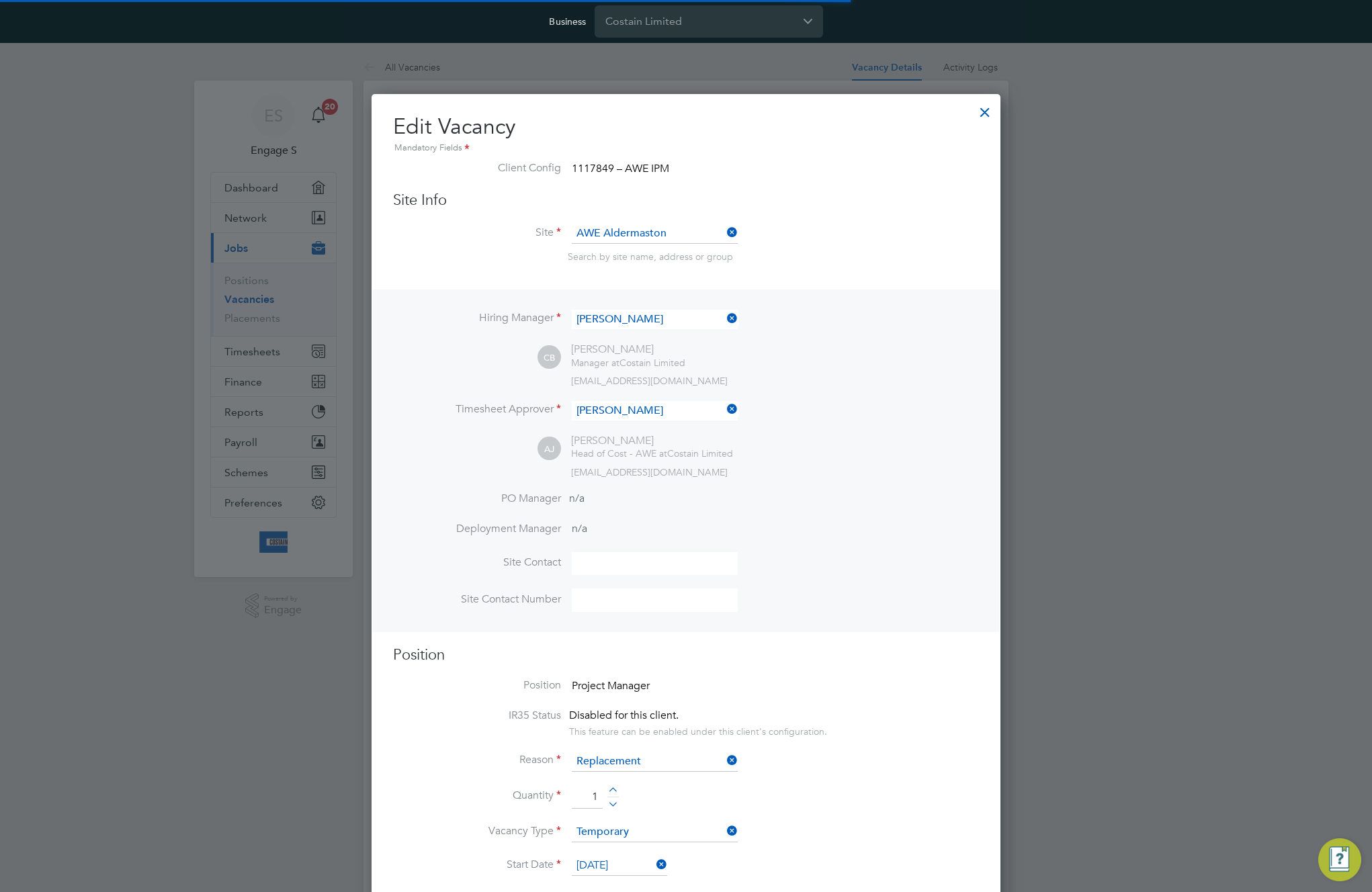
scroll to position [23, 126]
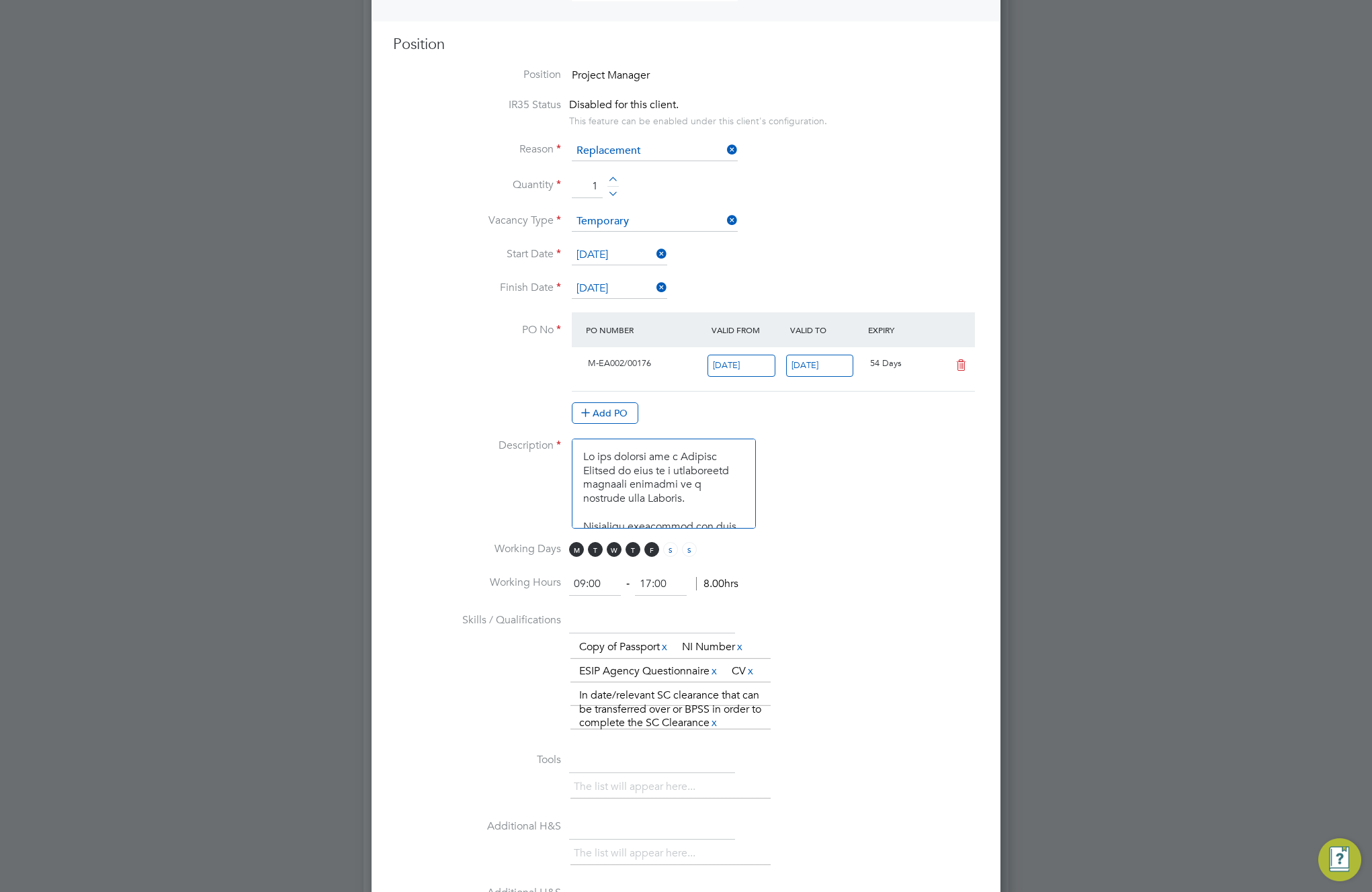
click at [738, 364] on input "24 Apr 2025" at bounding box center [741, 365] width 68 height 22
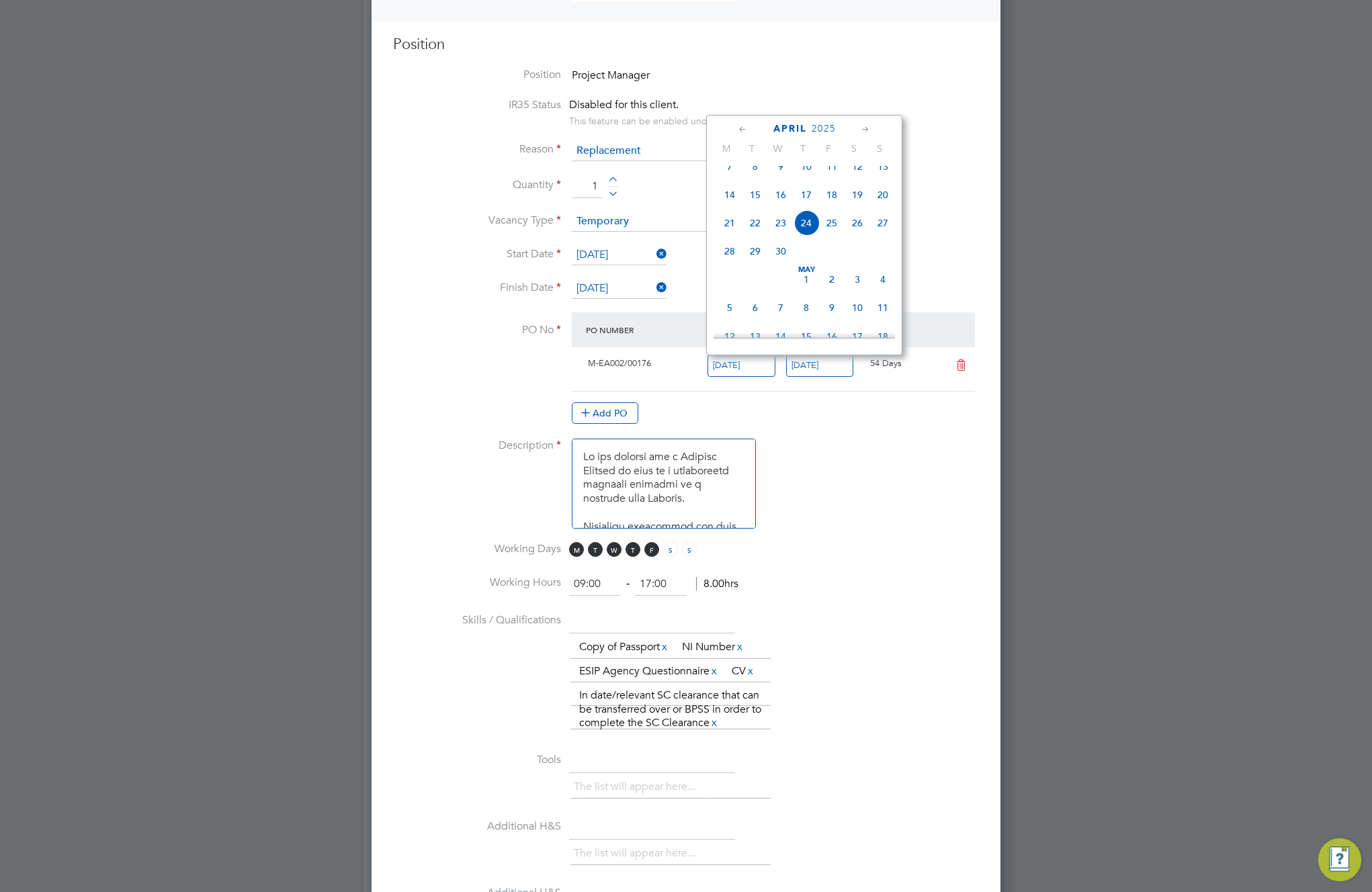
click at [758, 205] on span "15" at bounding box center [755, 195] width 26 height 26
type input "15 Apr 2025"
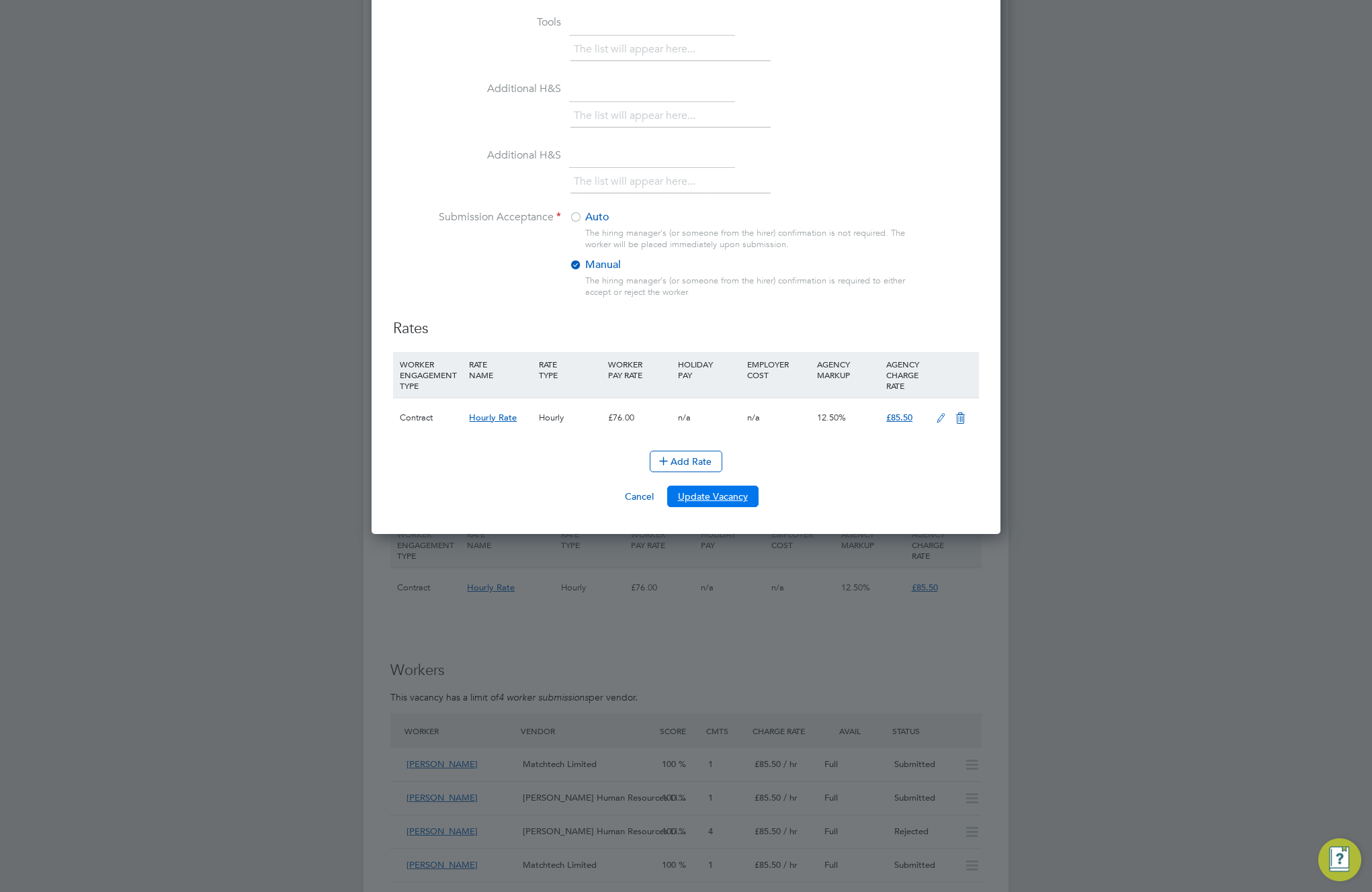
click at [724, 493] on button "Update Vacancy" at bounding box center [713, 497] width 92 height 22
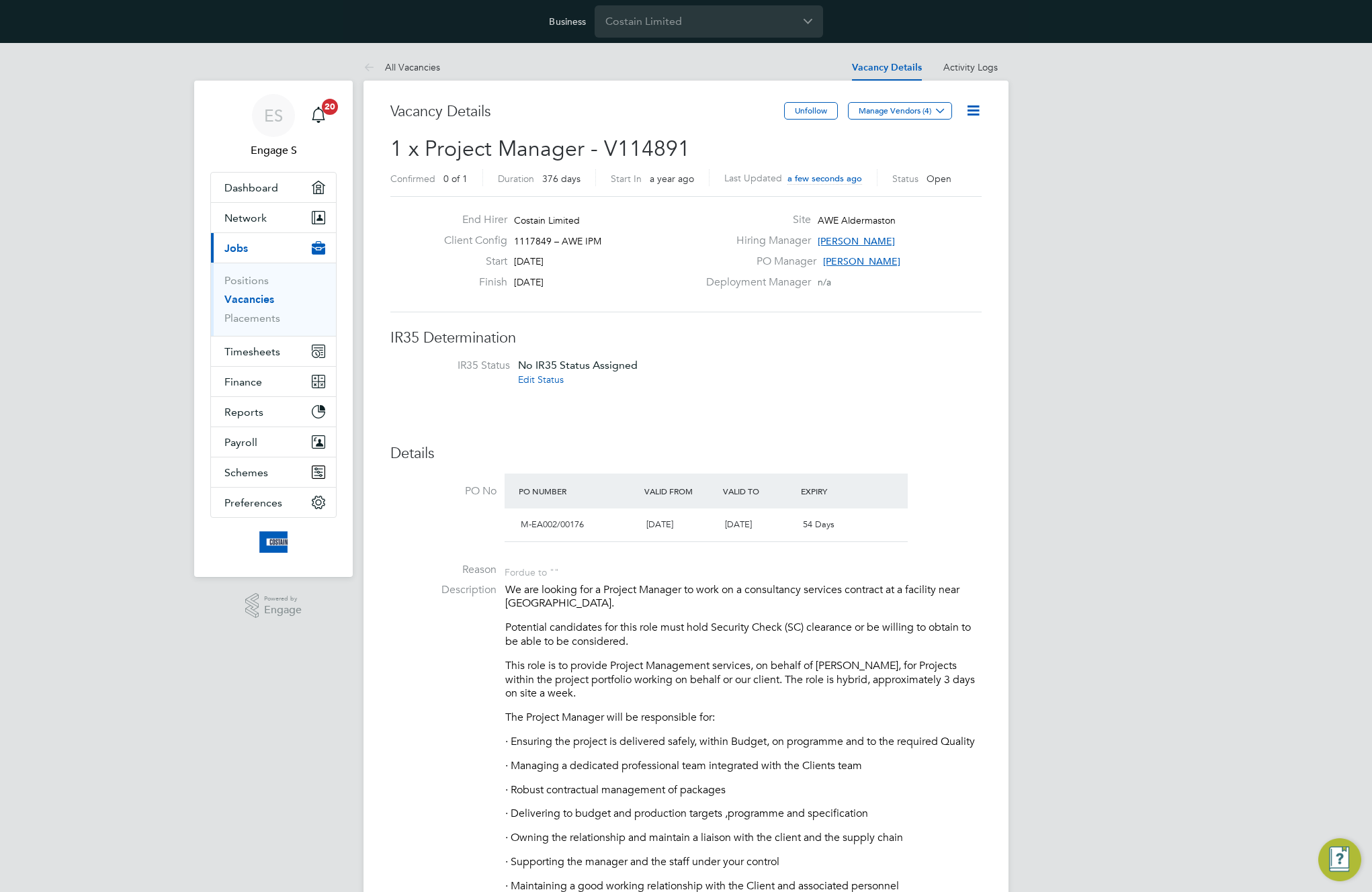
click at [972, 112] on icon at bounding box center [973, 110] width 17 height 17
click at [947, 139] on li "Edit Vacancy e" at bounding box center [941, 142] width 78 height 19
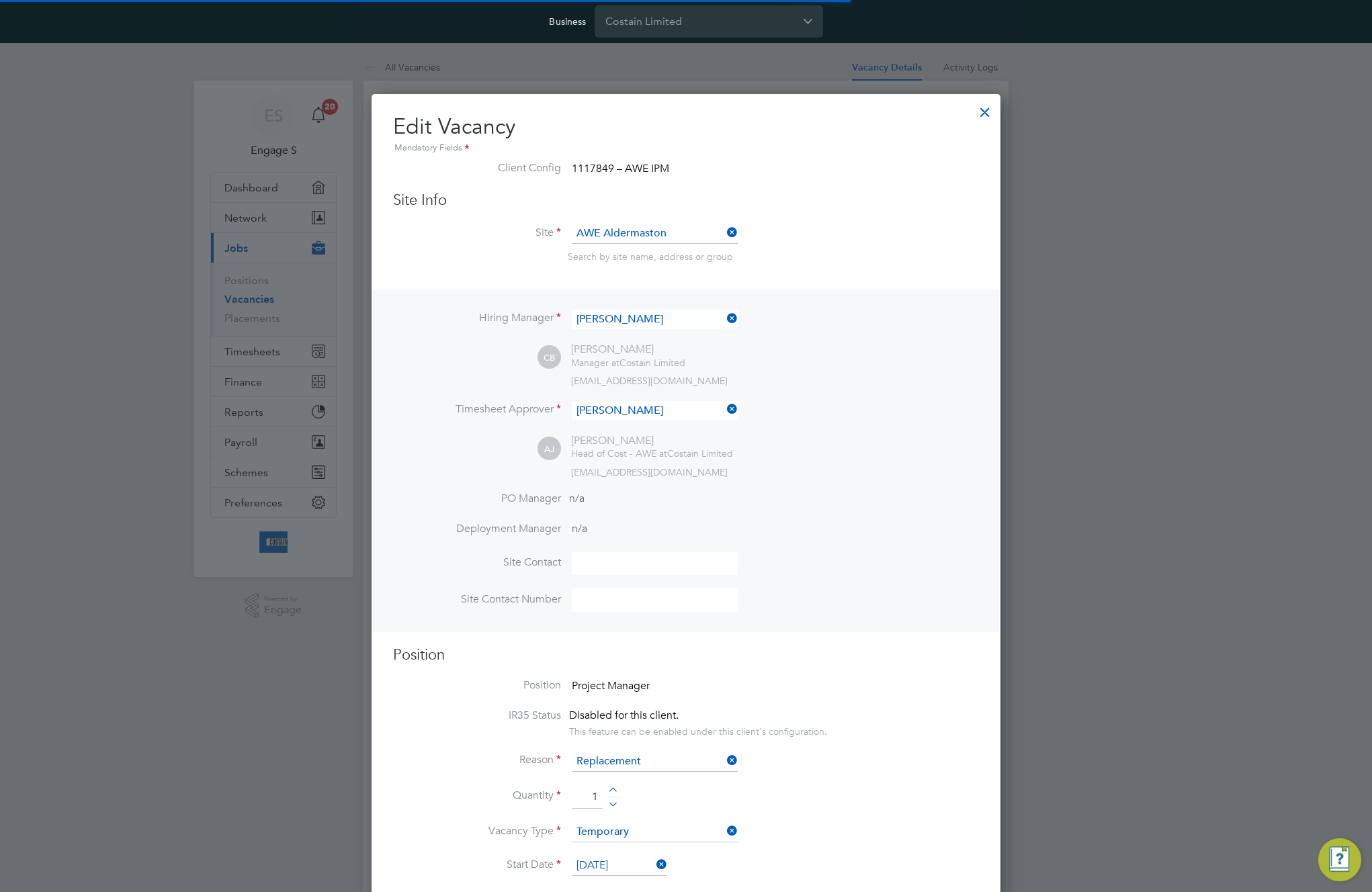
scroll to position [7, 7]
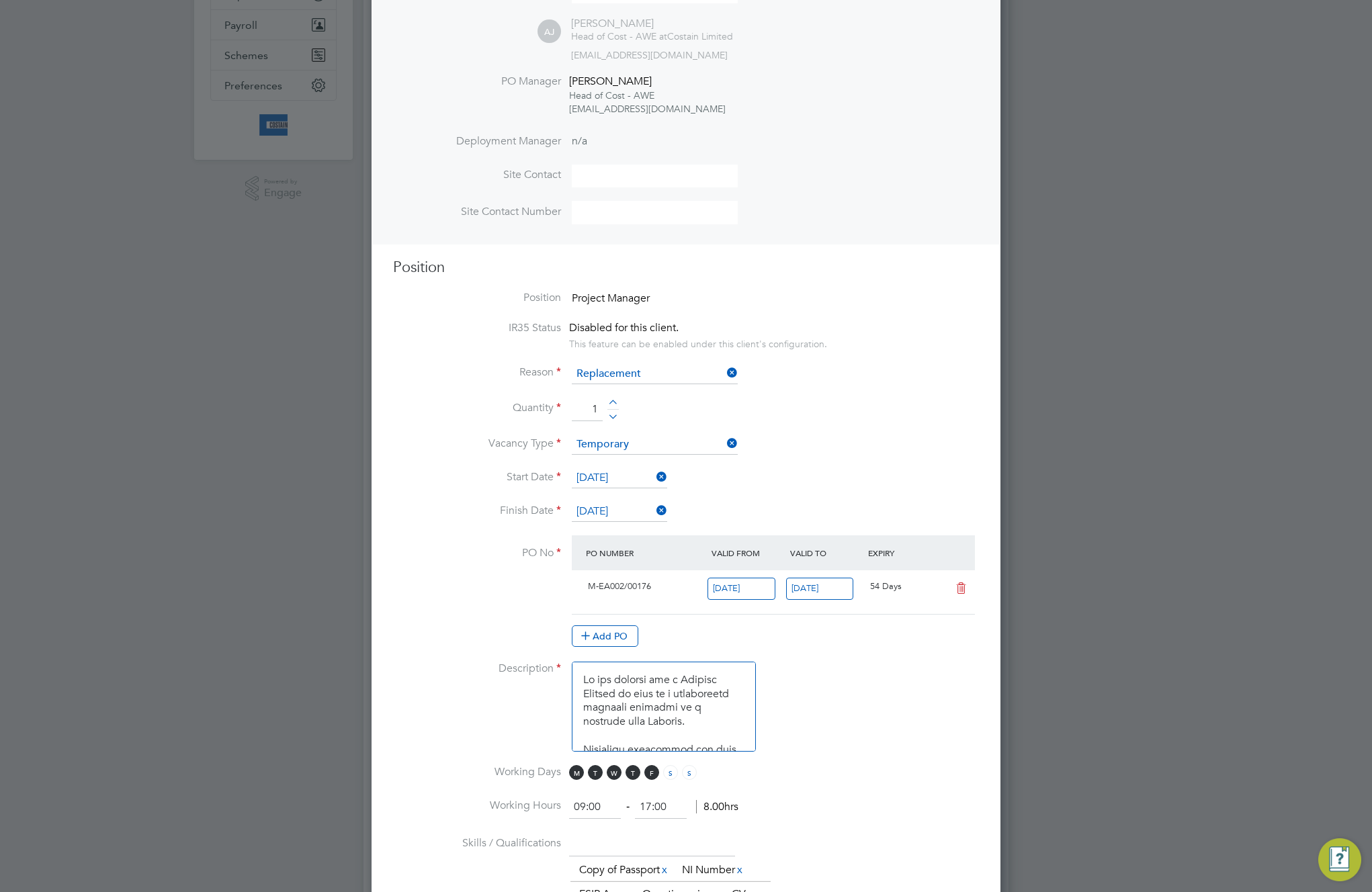
click at [964, 587] on icon at bounding box center [961, 588] width 17 height 11
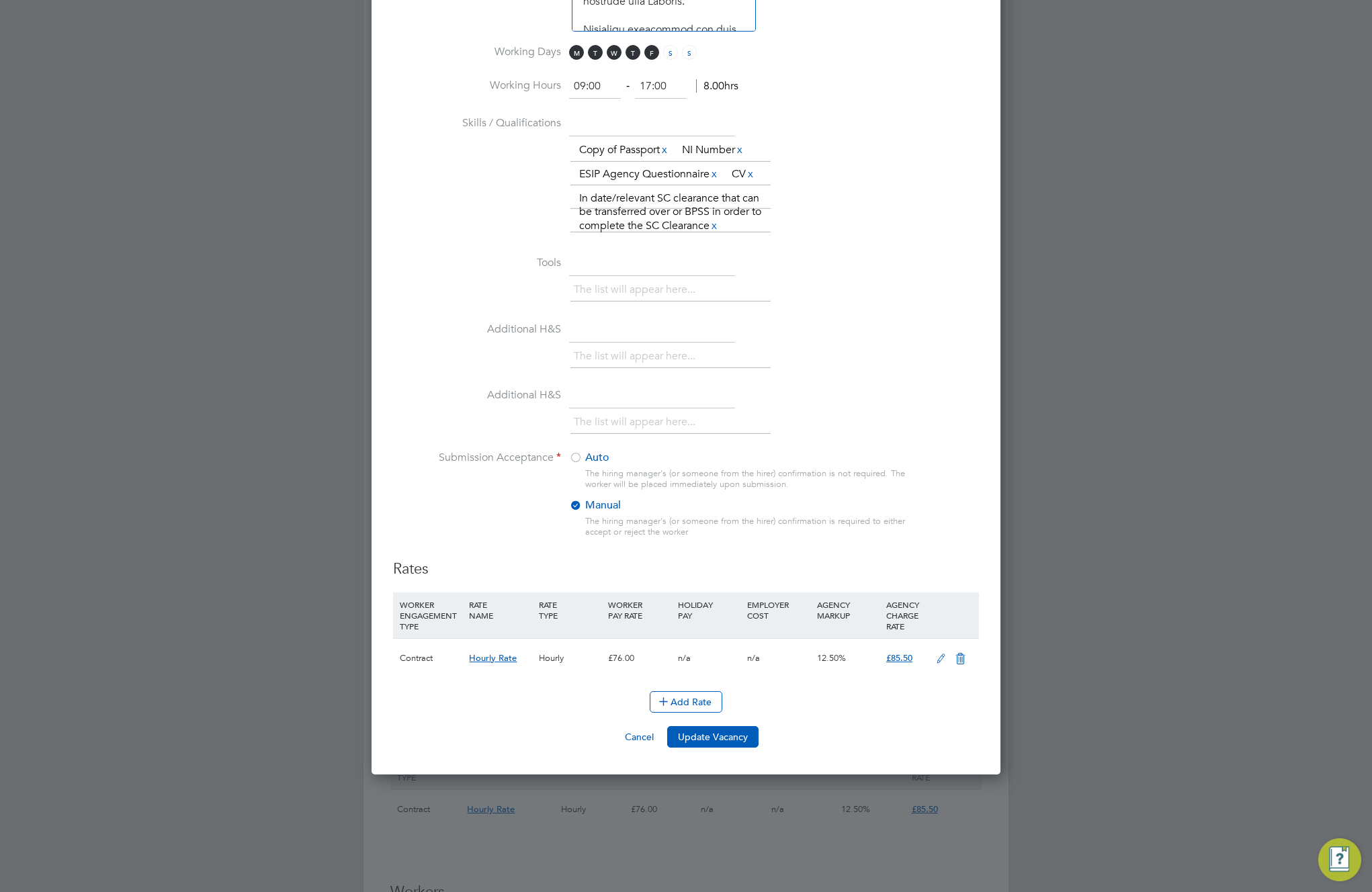
scroll to position [1476, 0]
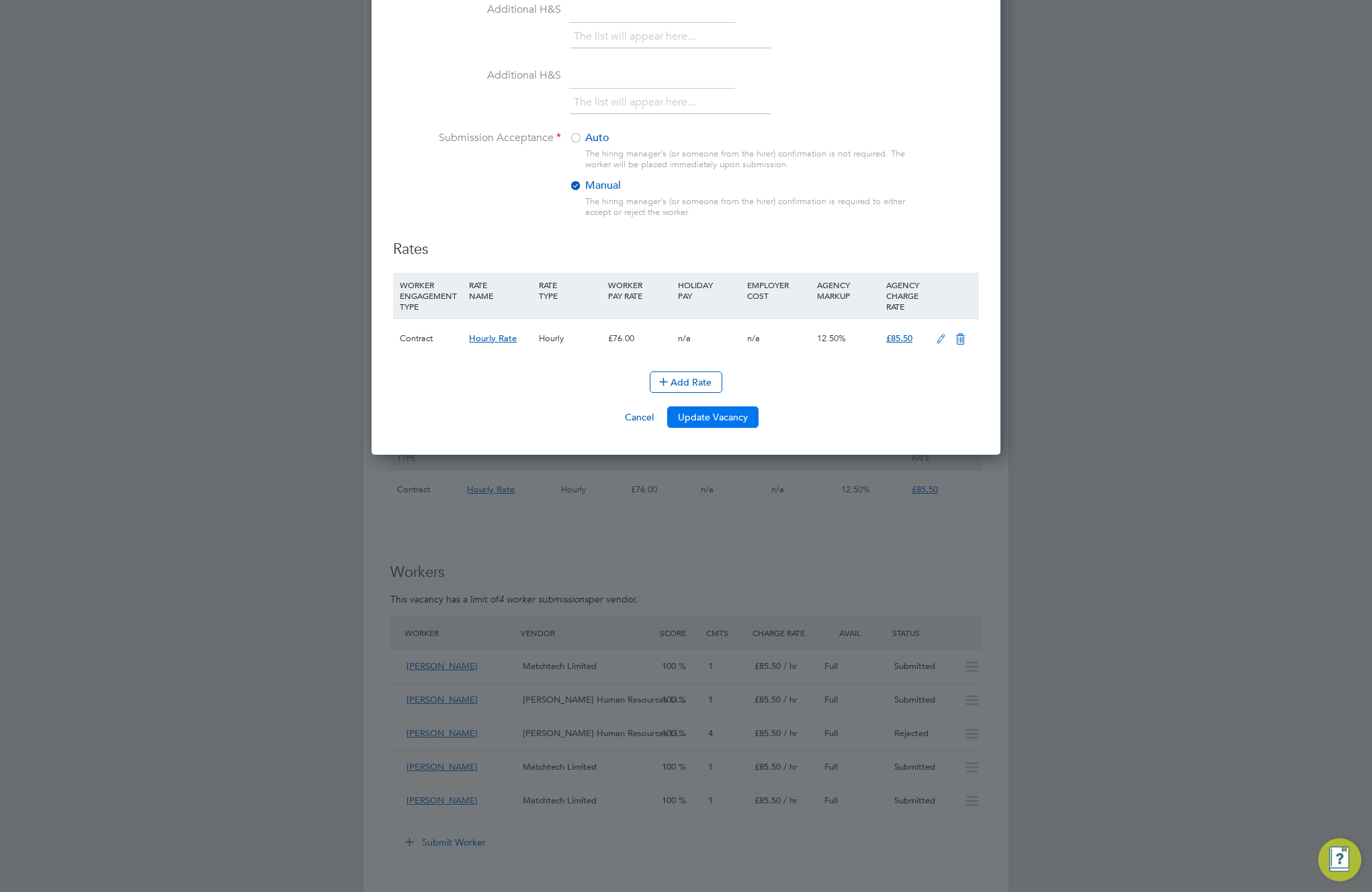
click at [726, 419] on button "Update Vacancy" at bounding box center [713, 417] width 92 height 22
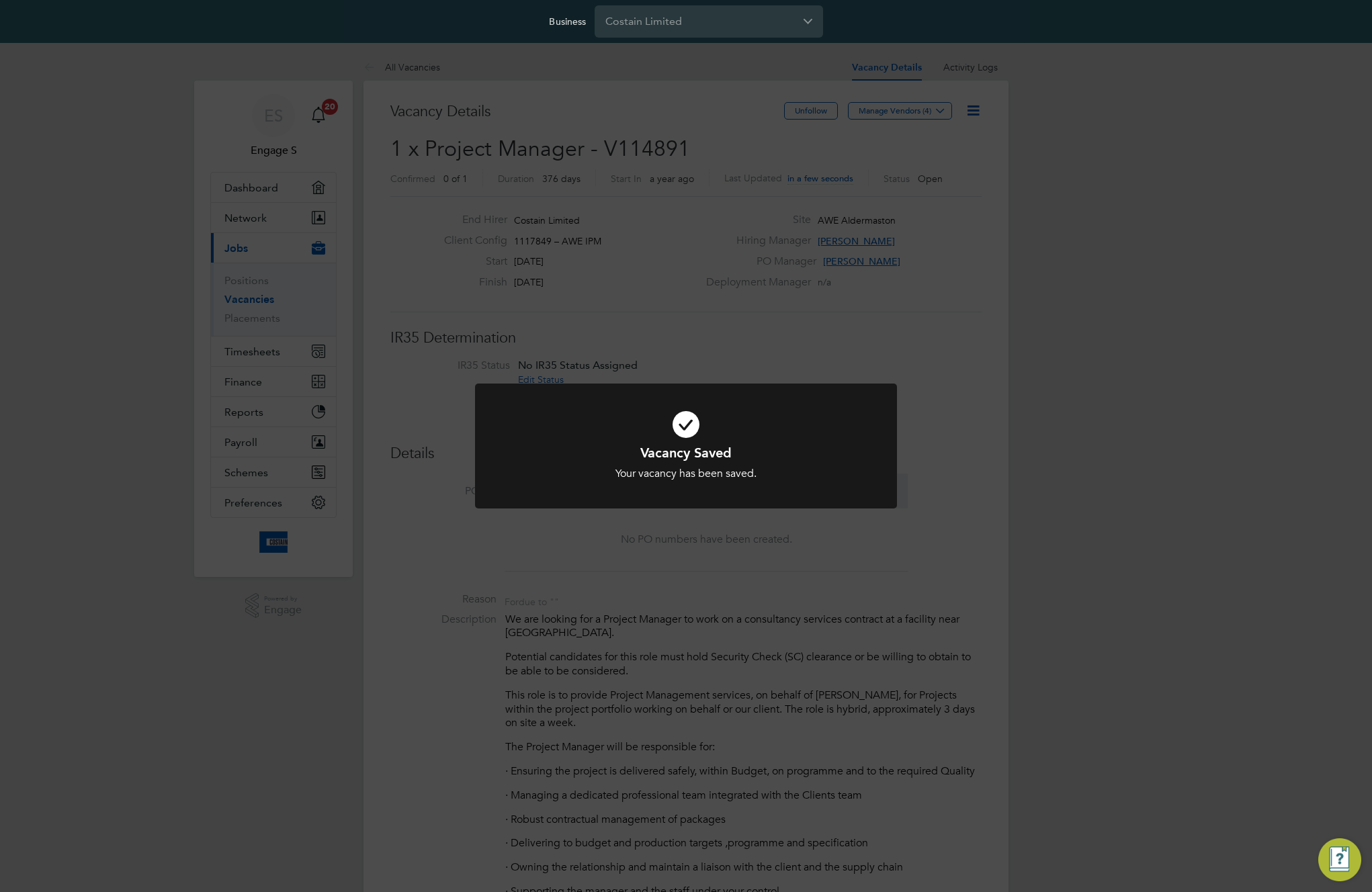
scroll to position [40, 94]
click at [949, 296] on div "Vacancy Saved Your vacancy has been saved. Cancel Okay" at bounding box center [686, 446] width 1372 height 892
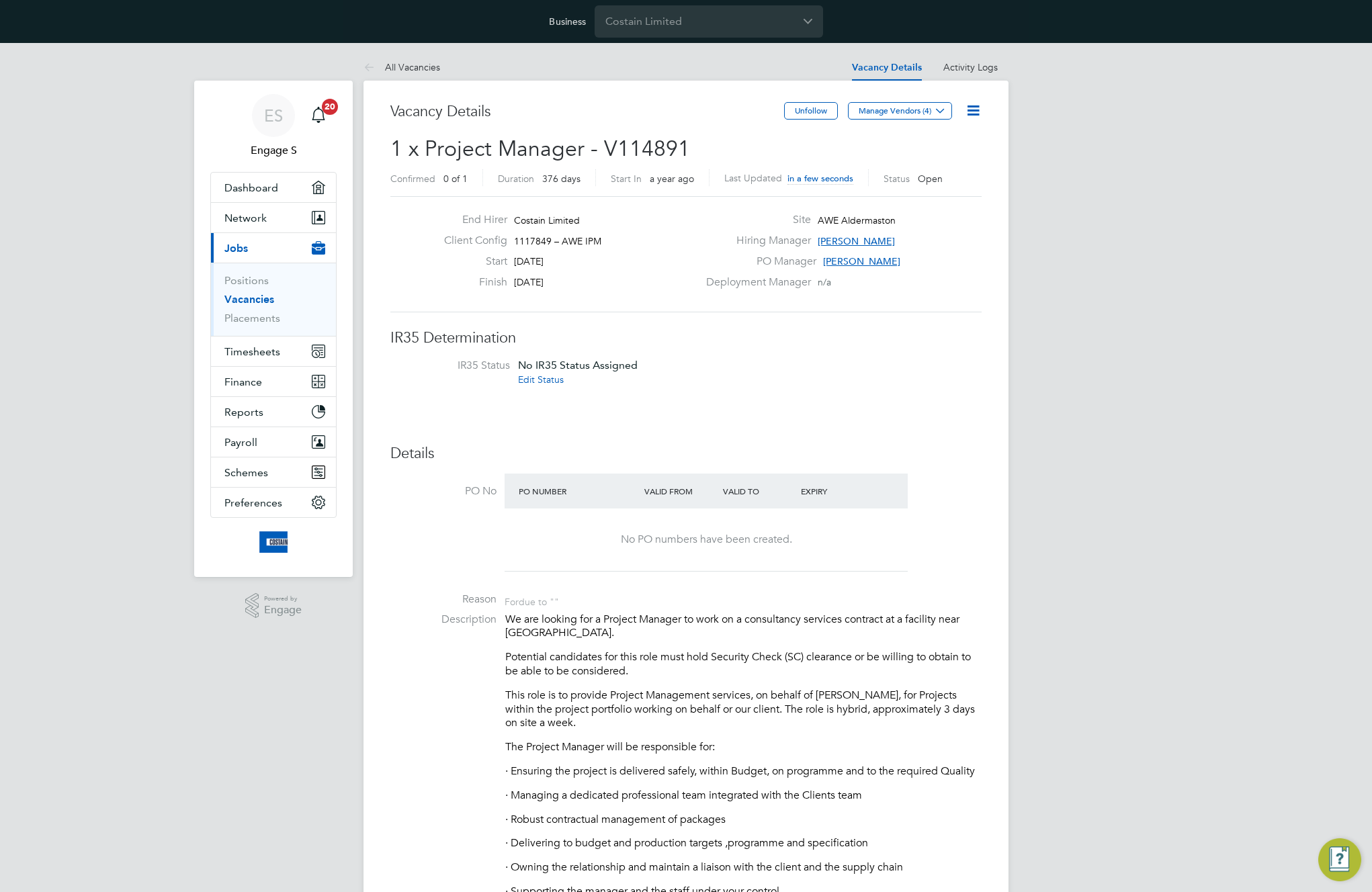
click at [972, 113] on icon at bounding box center [973, 110] width 17 height 17
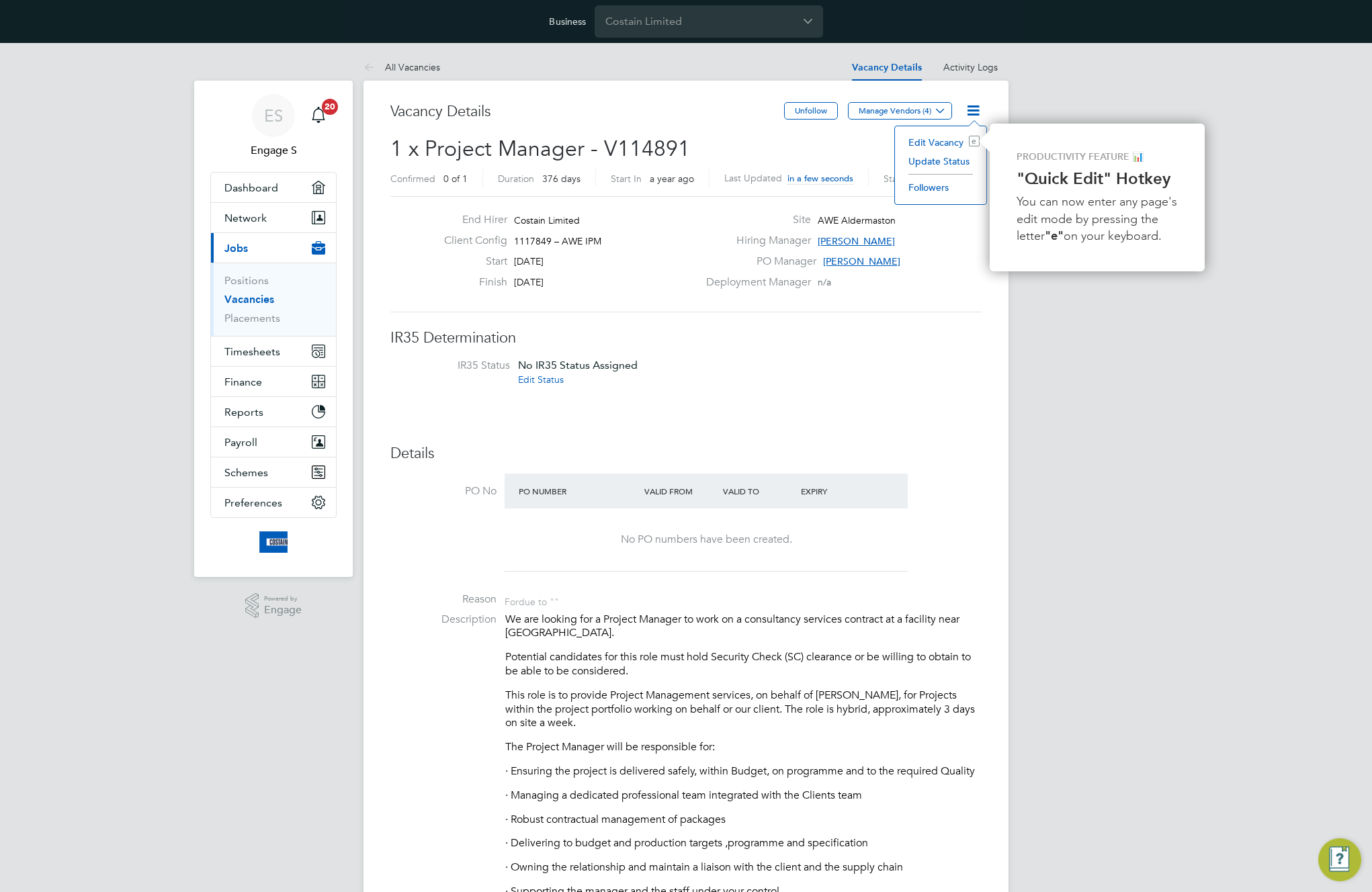
click at [941, 141] on li "Edit Vacancy e" at bounding box center [941, 142] width 78 height 19
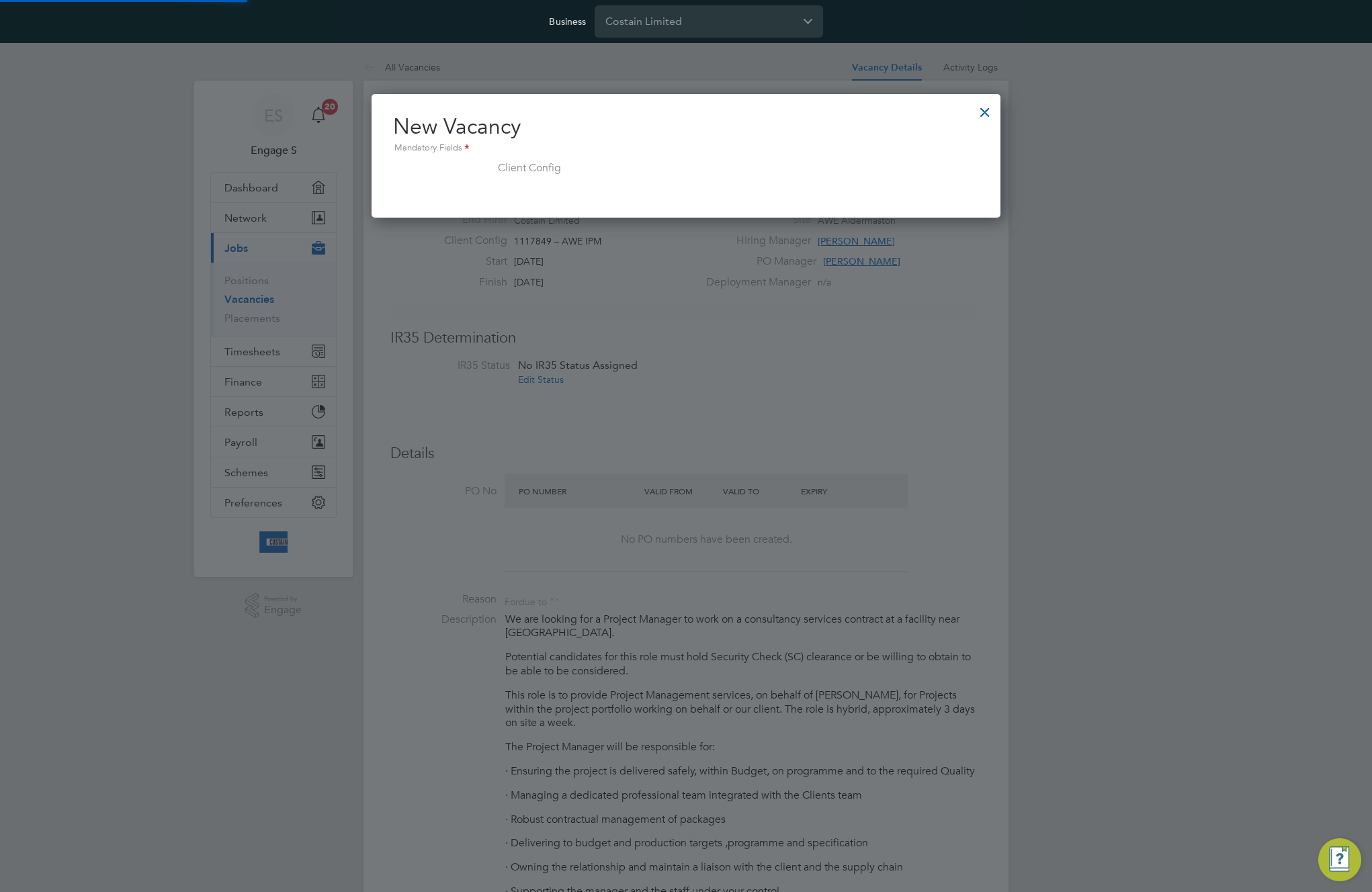
scroll to position [31, 586]
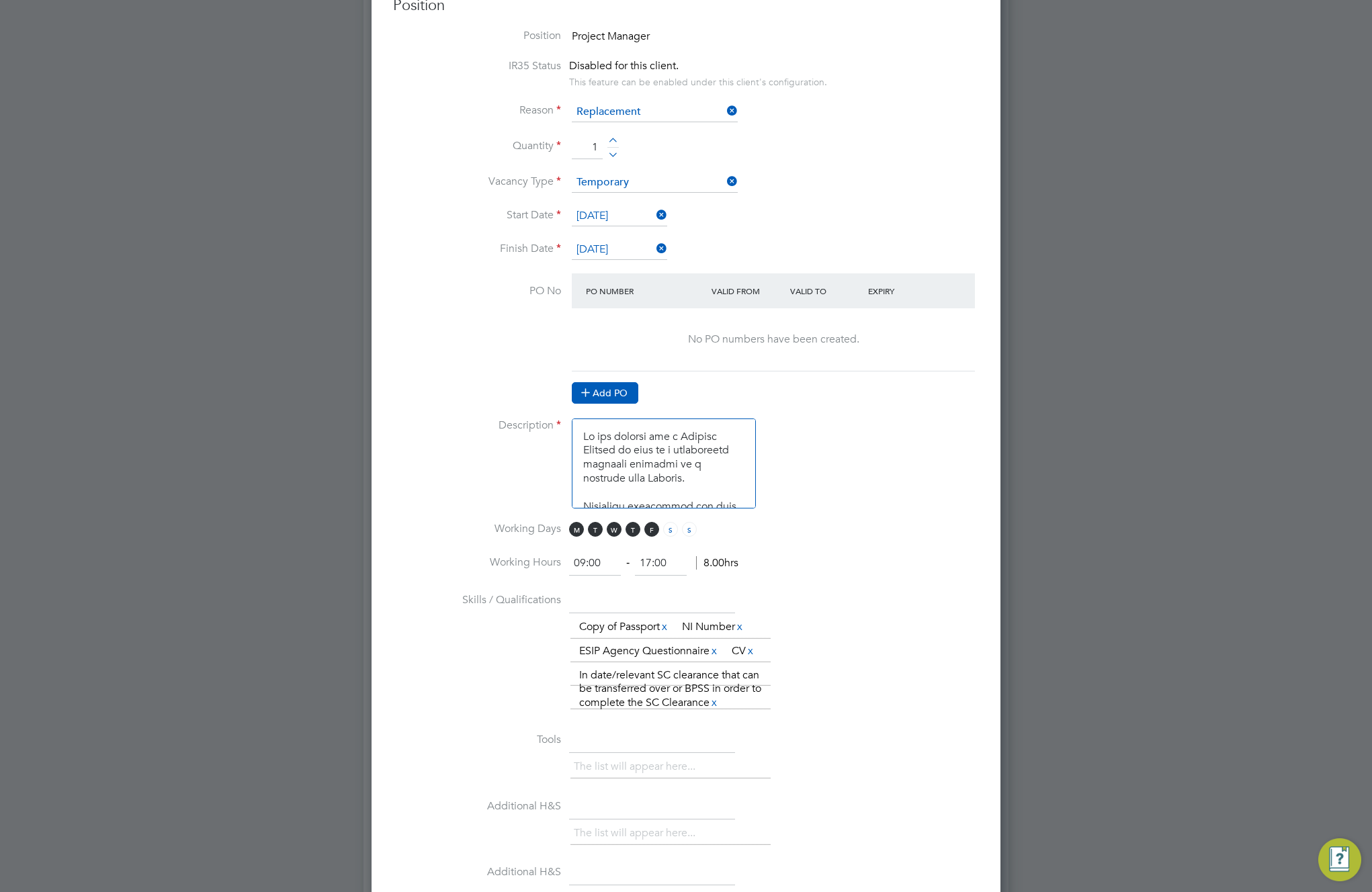
click at [625, 399] on button "Add PO" at bounding box center [605, 393] width 67 height 22
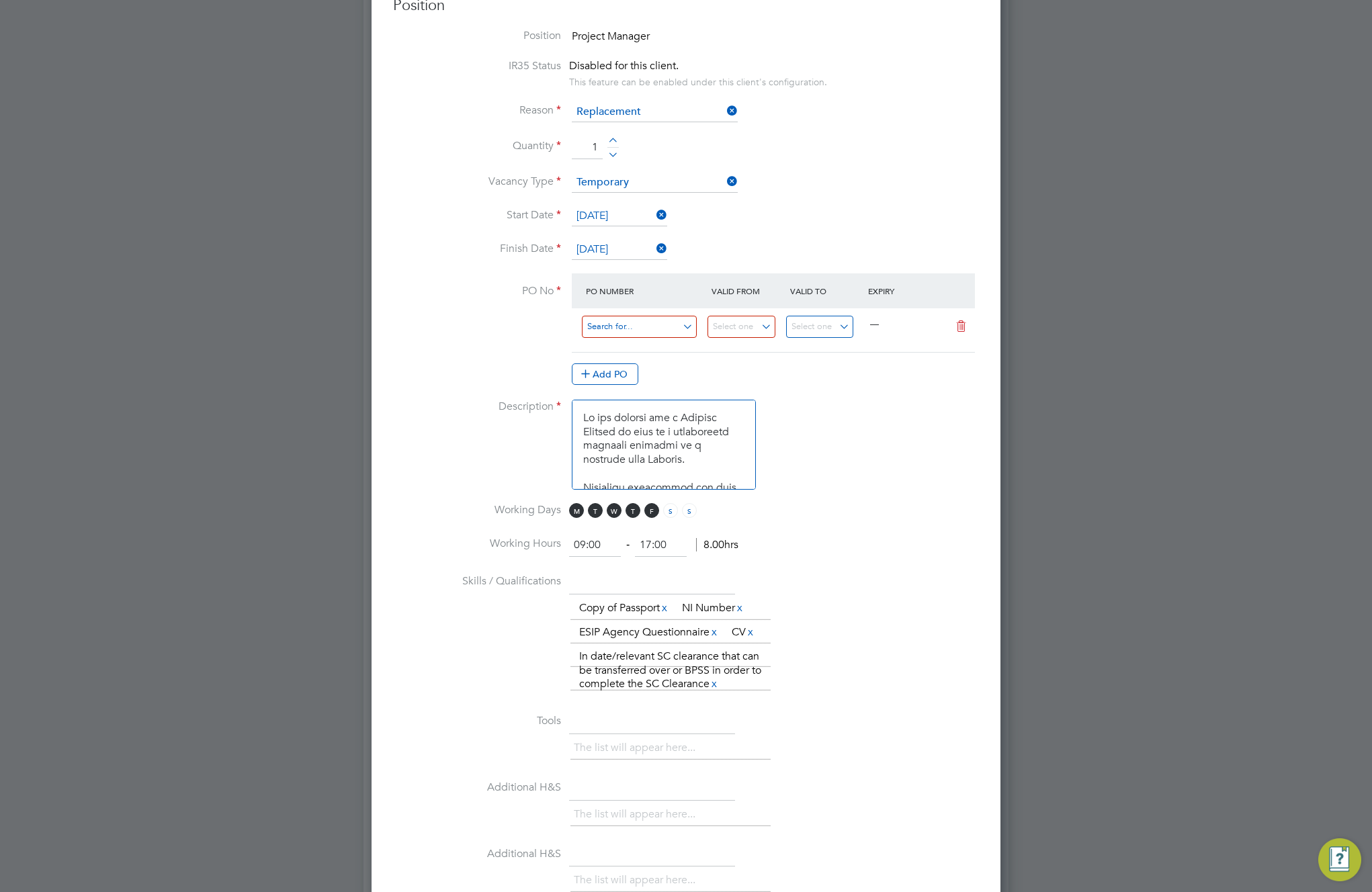
click at [619, 329] on input at bounding box center [639, 327] width 115 height 22
paste input "M-EA002/00176"
type input "M-EA002/00176"
click at [626, 344] on b "M-EA002/00176" at bounding box center [621, 348] width 71 height 11
type input "[DATE]"
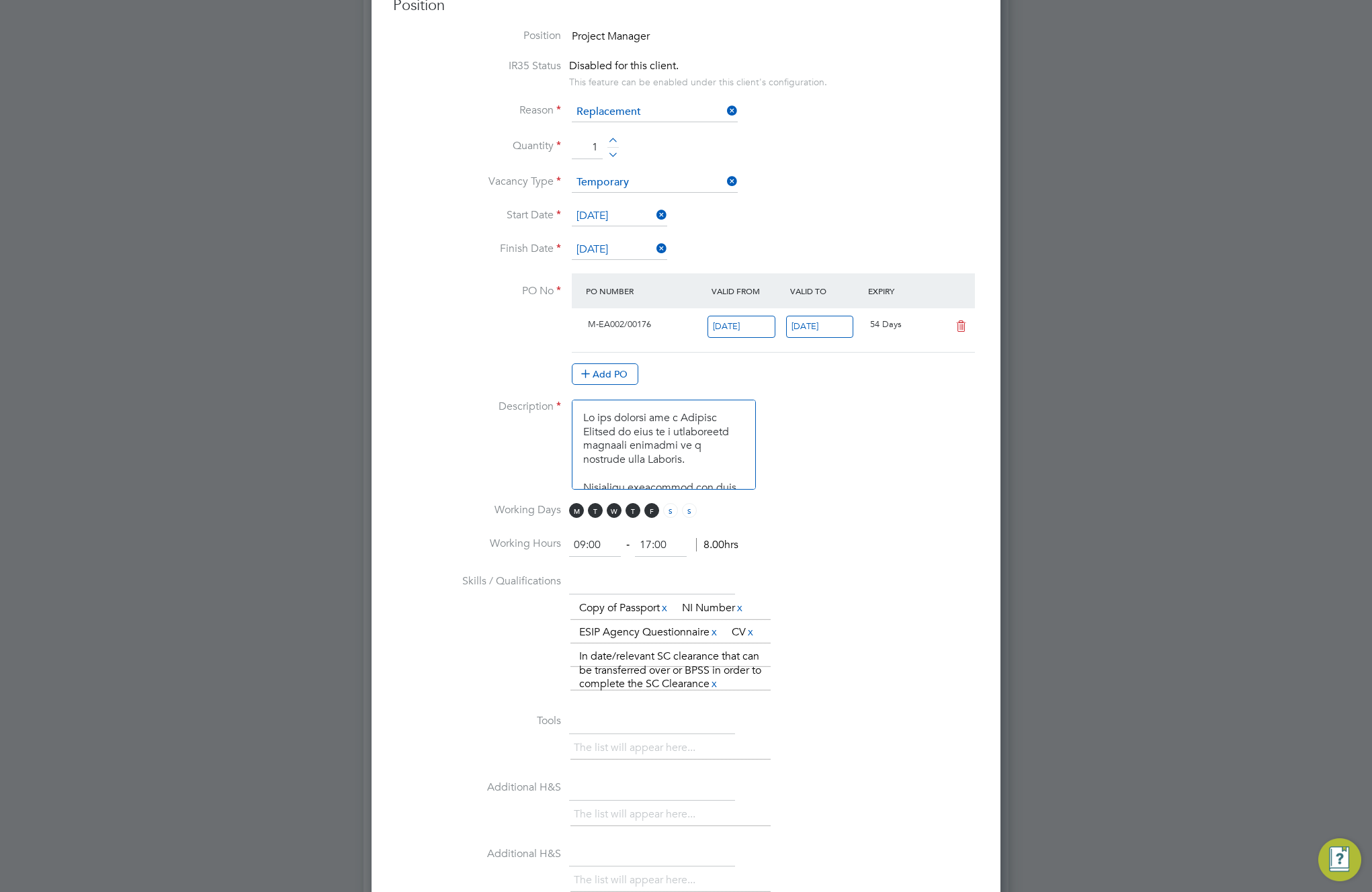
click at [815, 327] on input "12 Oct 2025" at bounding box center [820, 327] width 68 height 22
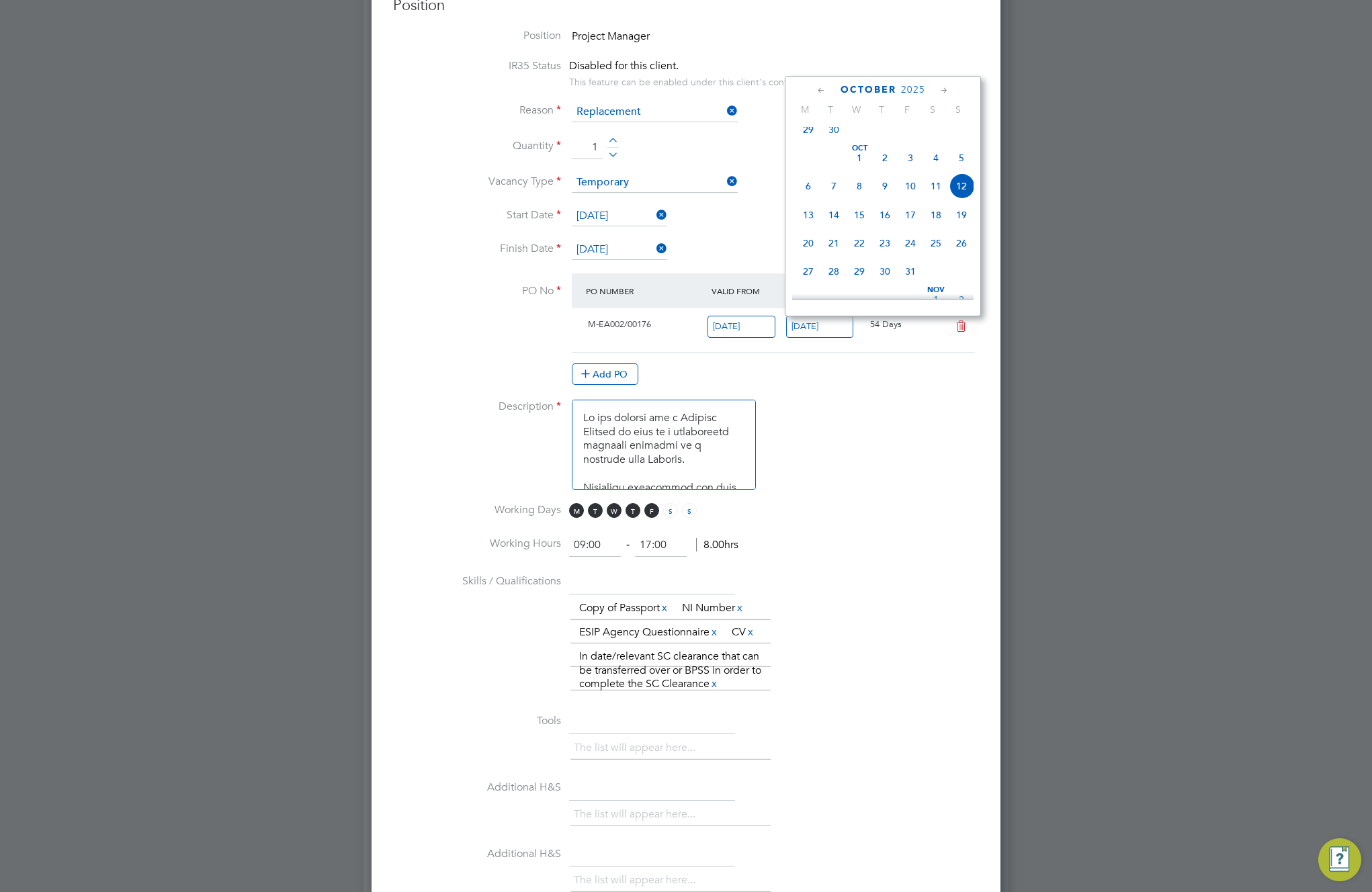
click at [909, 284] on span "31" at bounding box center [910, 272] width 26 height 26
type input "[DATE]"
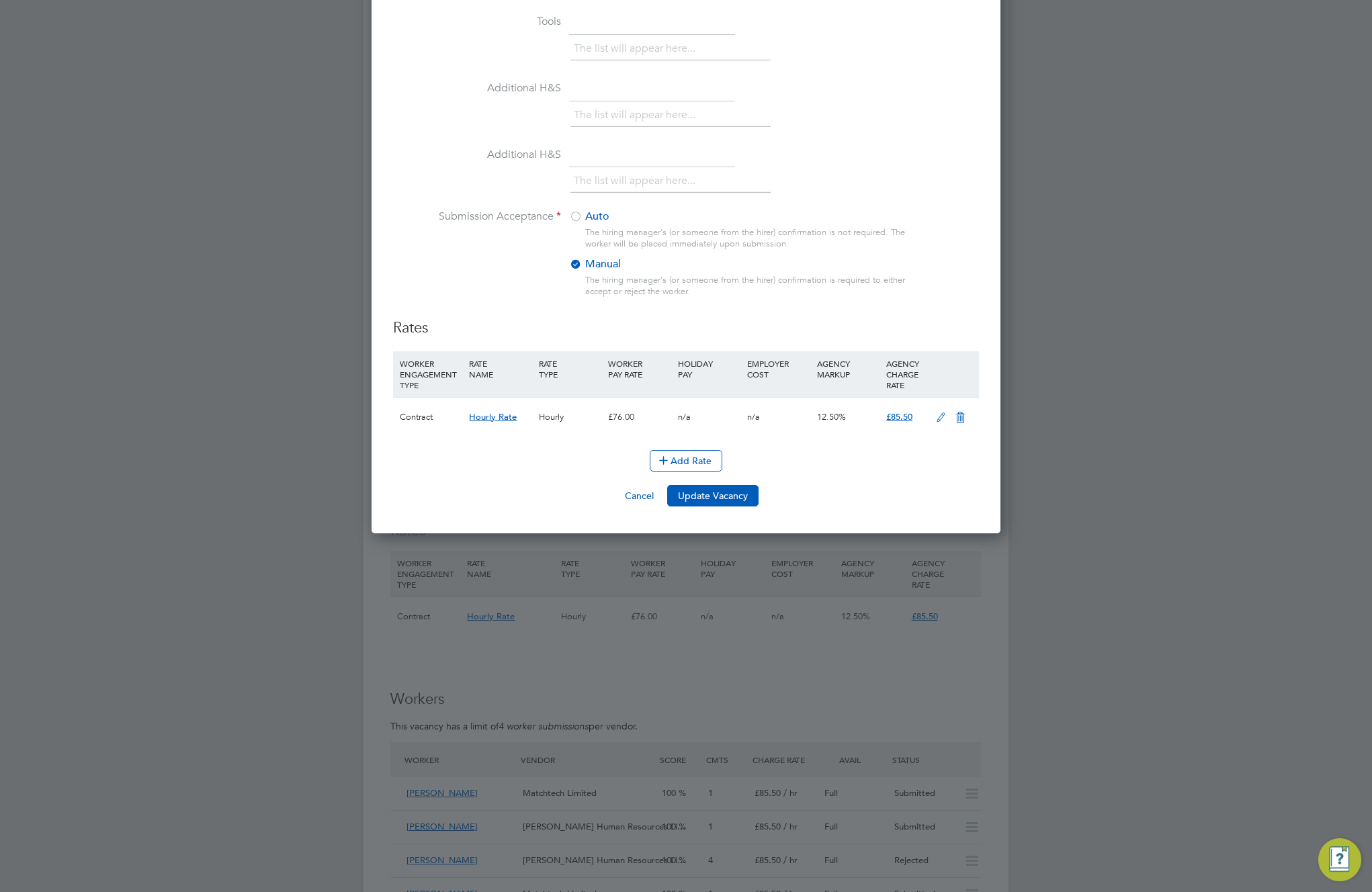
click at [714, 485] on li "Add Rate" at bounding box center [685, 468] width 586 height 35
click at [714, 497] on button "Update Vacancy" at bounding box center [713, 496] width 92 height 22
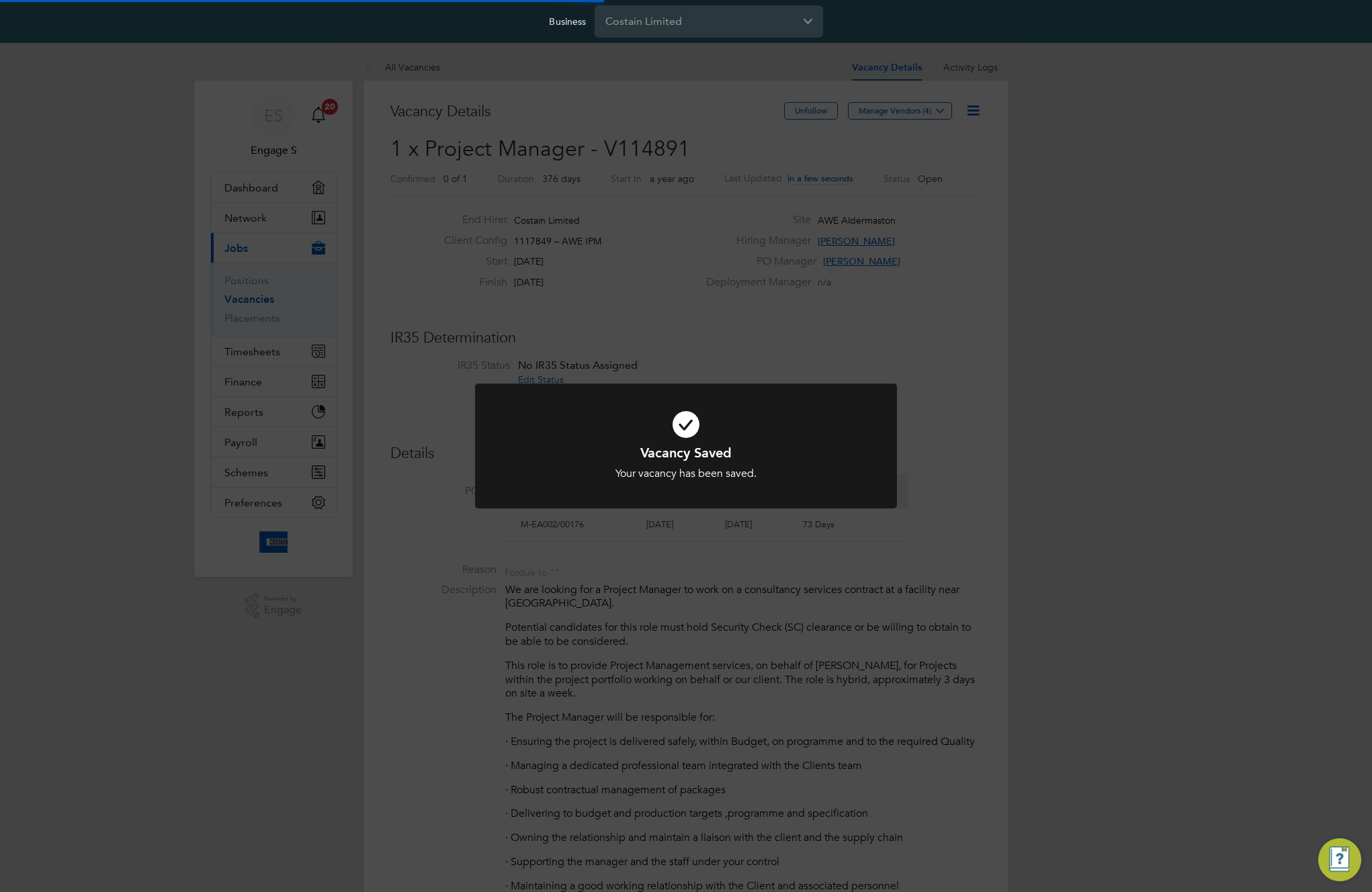
click at [739, 670] on div "Vacancy Saved Your vacancy has been saved. Cancel Okay" at bounding box center [686, 446] width 1372 height 892
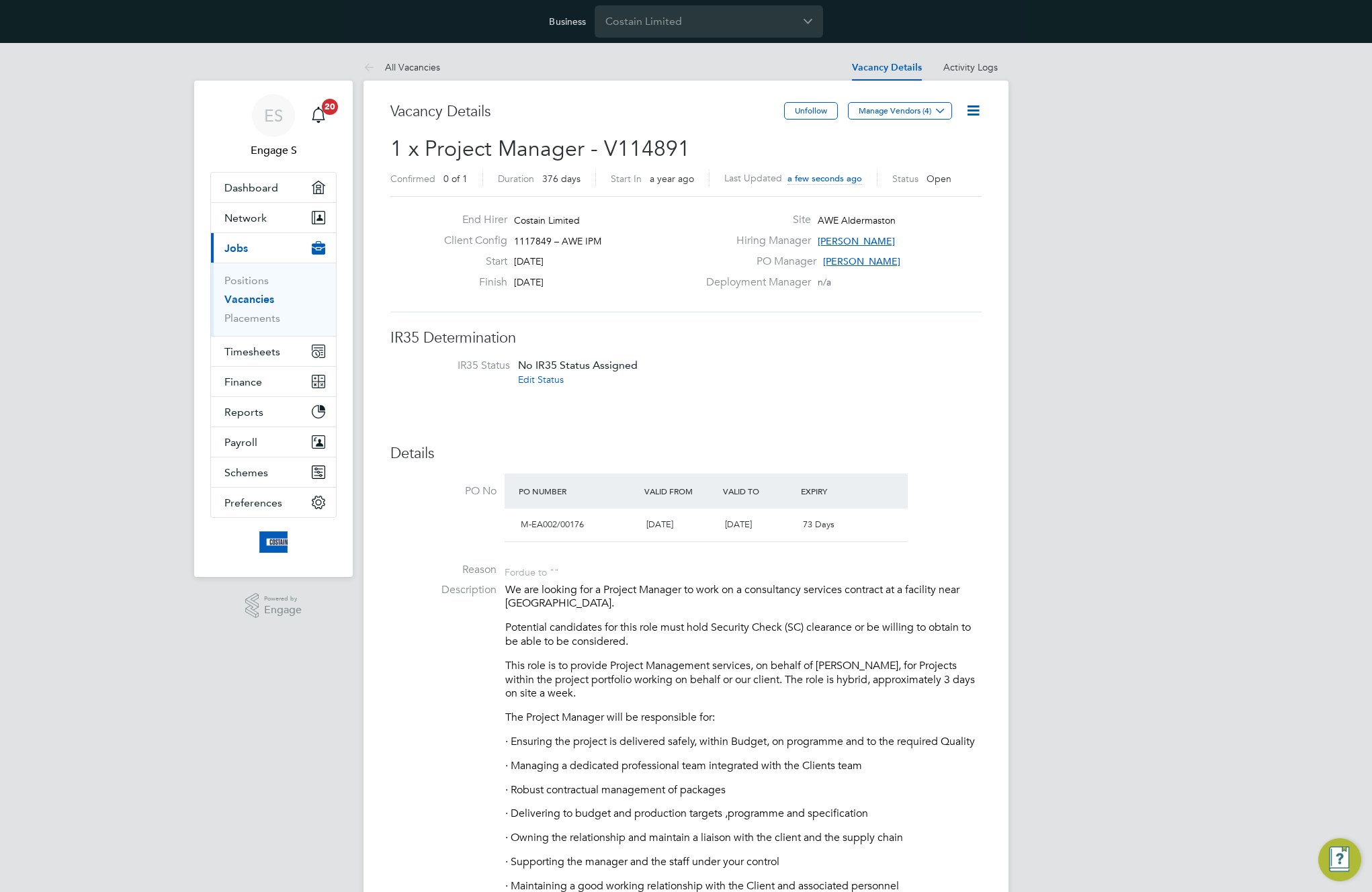
click at [247, 304] on link "Vacancies" at bounding box center [249, 299] width 50 height 13
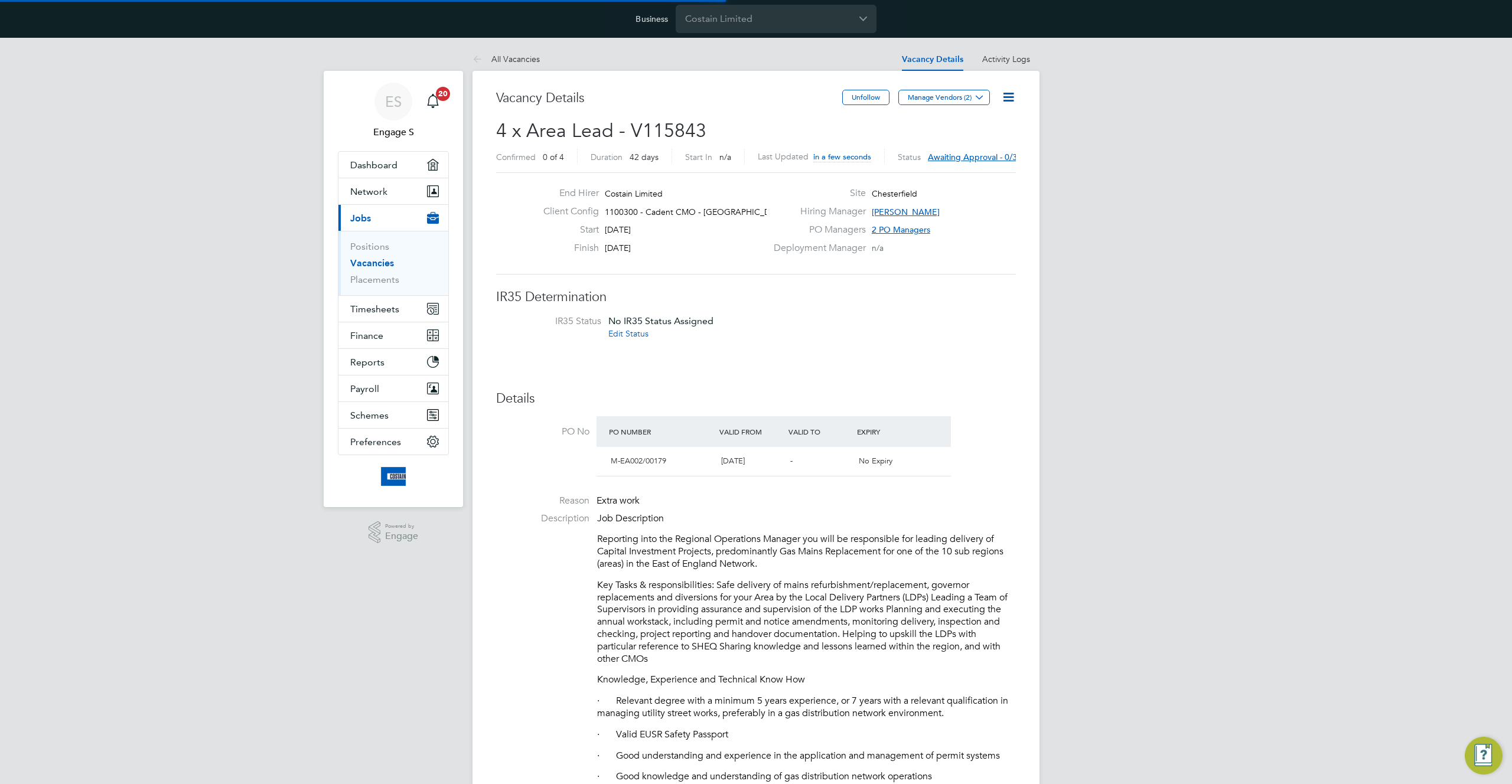
click at [1005, 99] on icon at bounding box center [1008, 97] width 15 height 15
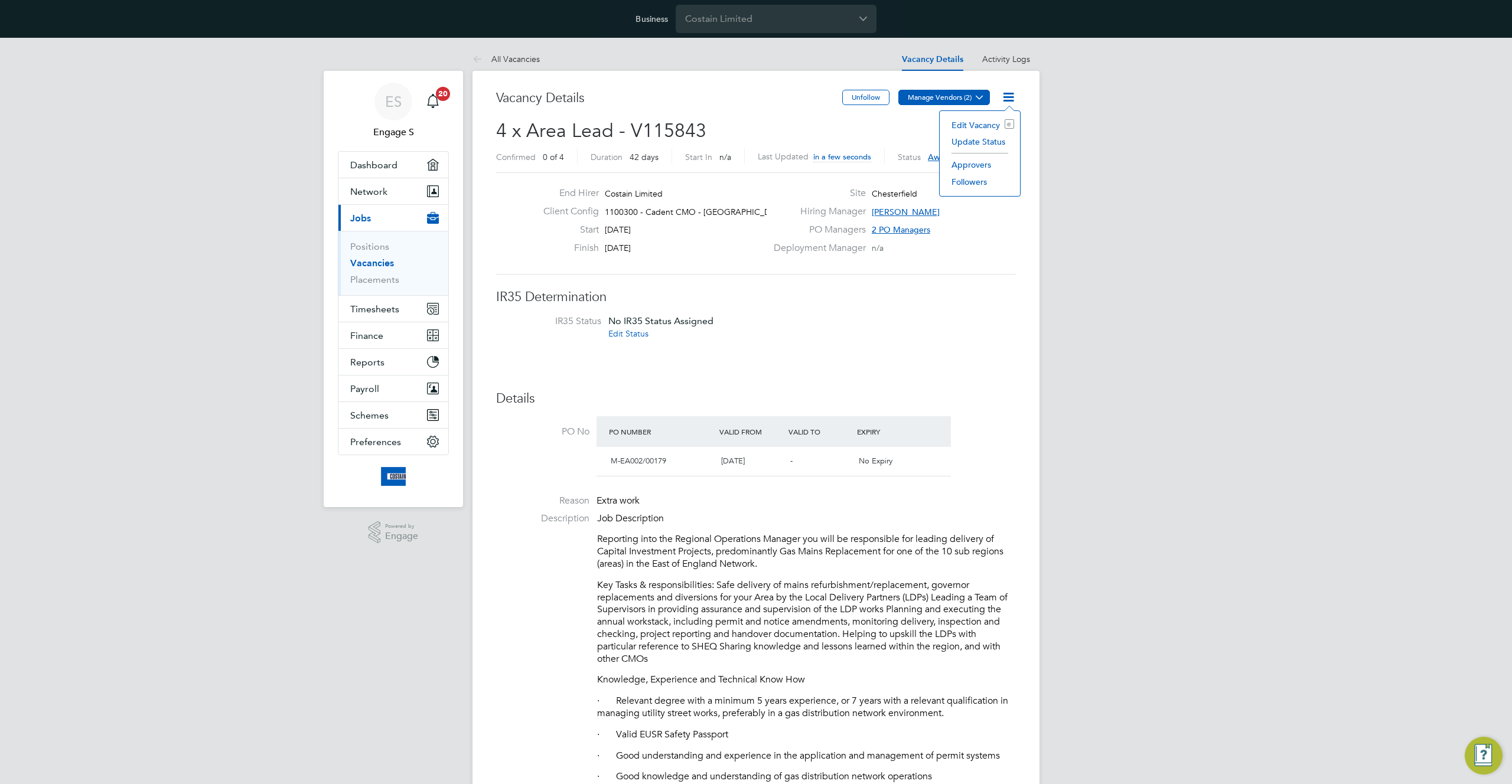
click at [967, 95] on button "Manage Vendors (2)" at bounding box center [944, 98] width 92 height 15
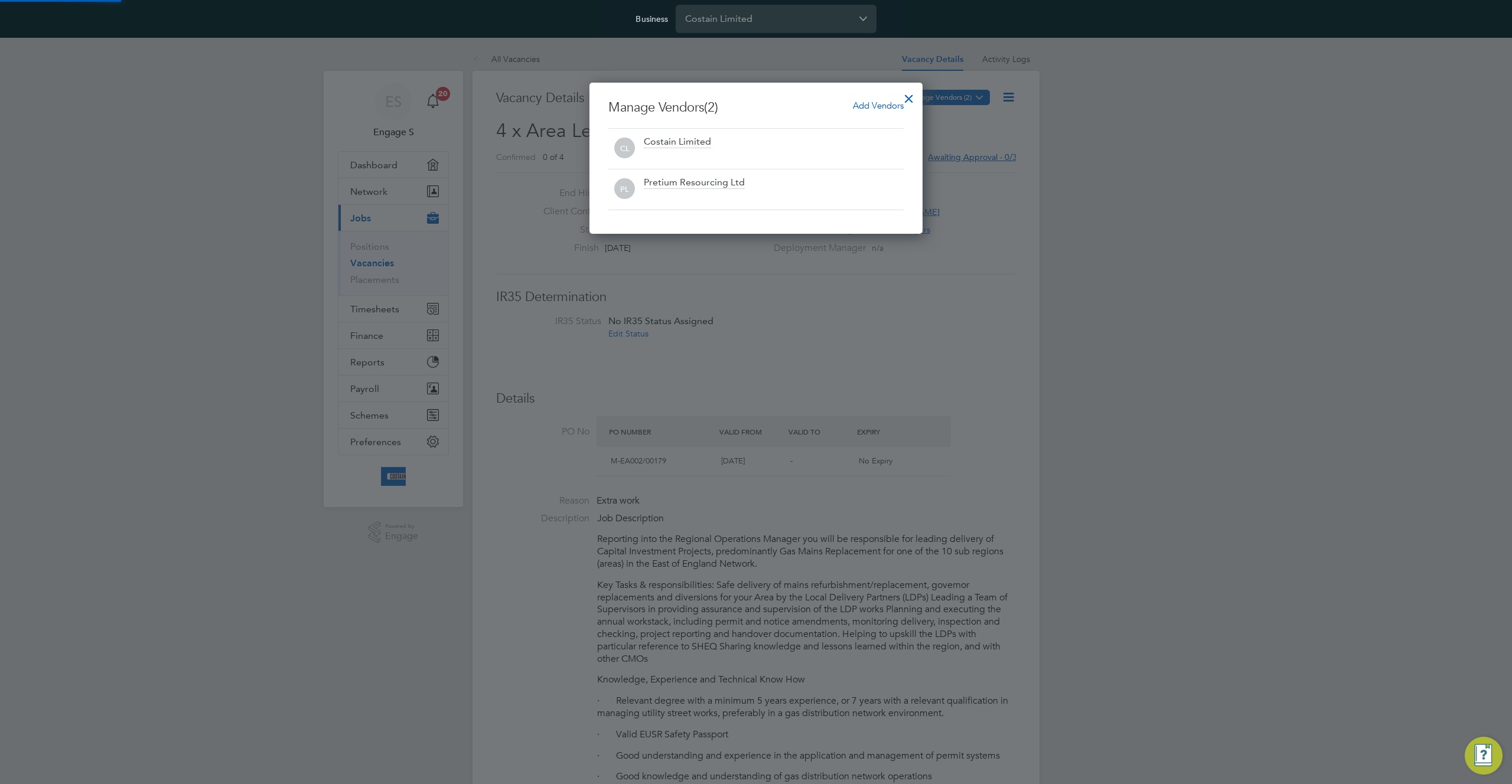
scroll to position [151, 333]
click at [875, 103] on span "Add Vendors" at bounding box center [878, 105] width 51 height 11
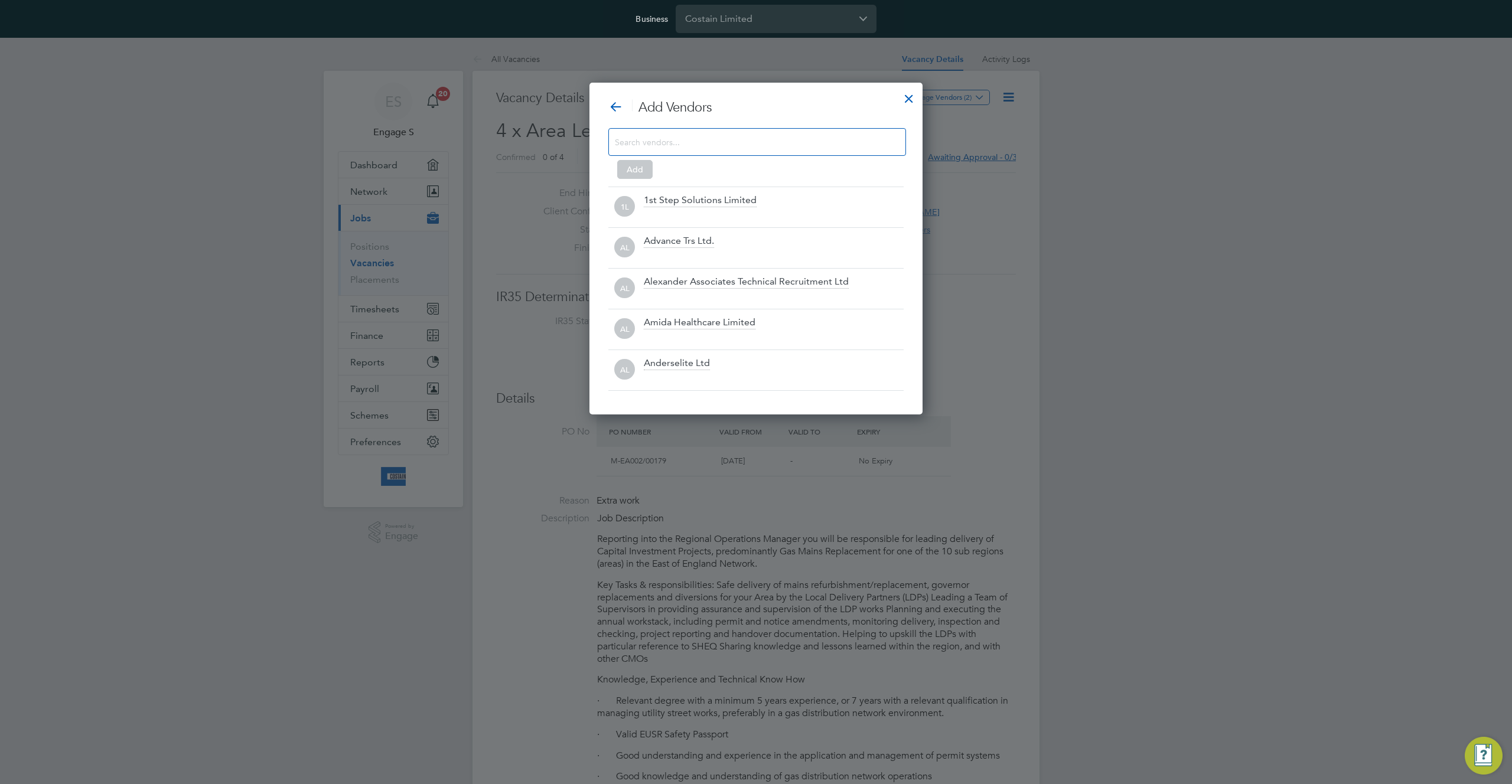
scroll to position [332, 333]
click at [773, 144] on input at bounding box center [747, 142] width 266 height 15
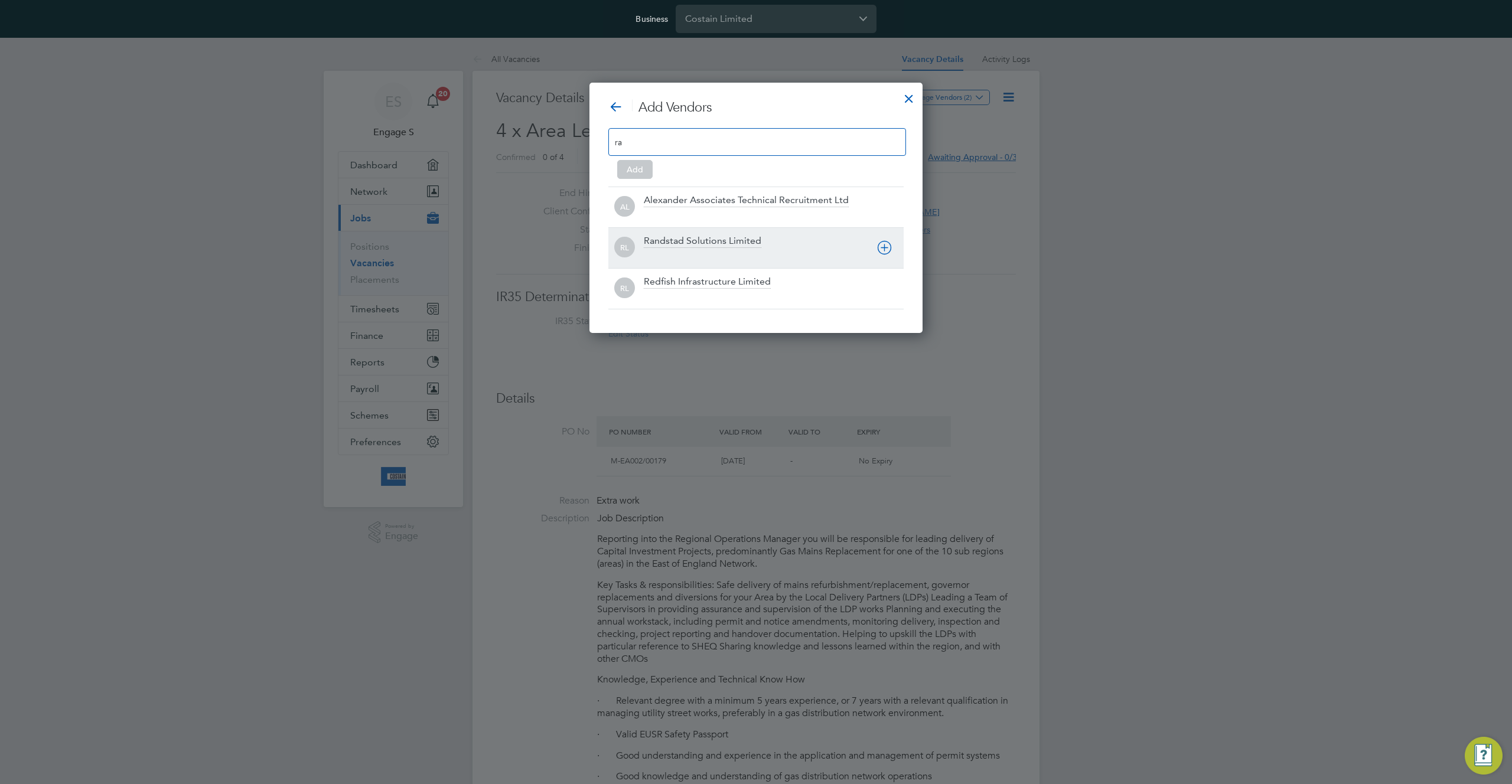
type input "ra"
click at [756, 245] on div "Randstad Solutions Limited" at bounding box center [702, 242] width 117 height 13
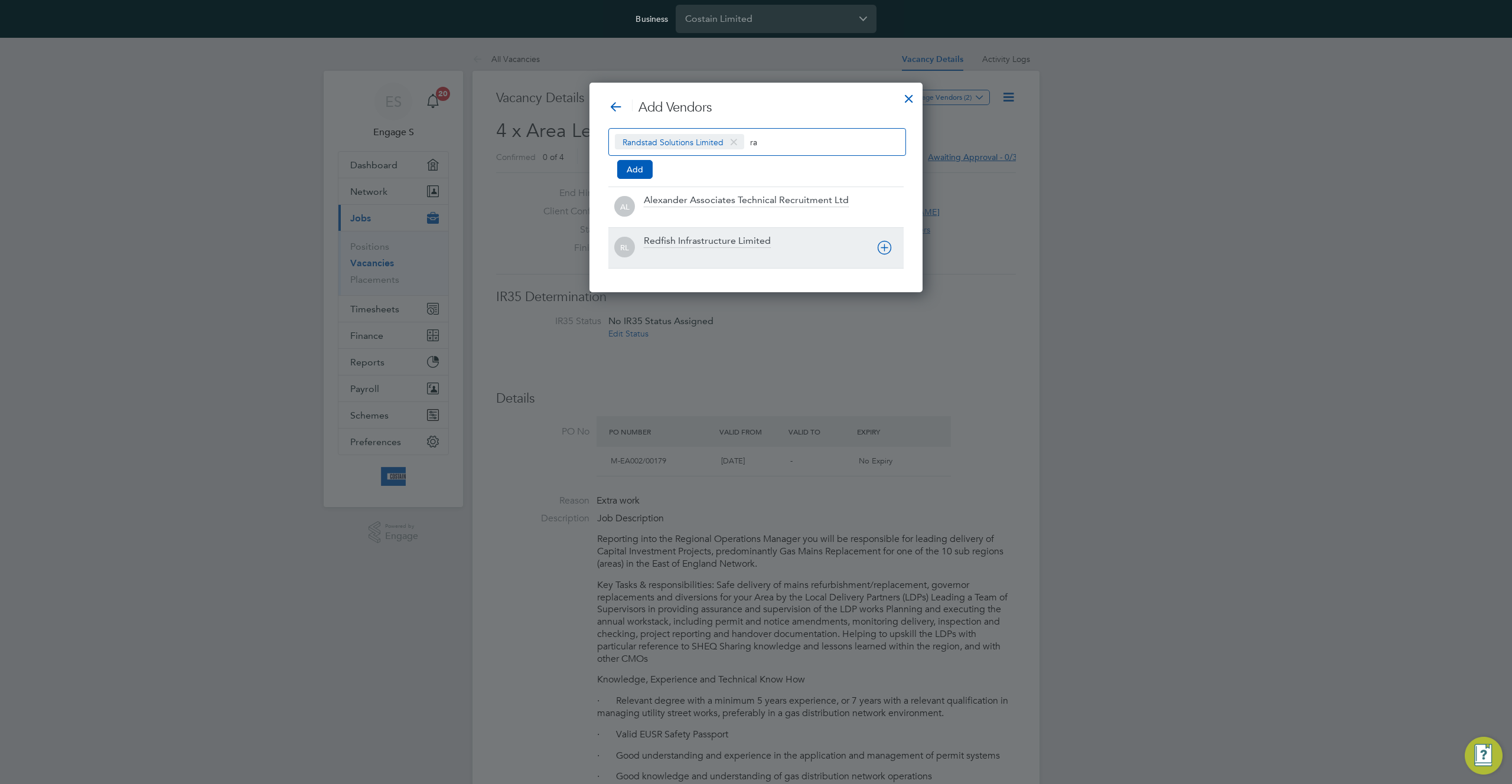
scroll to position [210, 333]
click at [798, 144] on input "ra" at bounding box center [787, 142] width 74 height 15
type input "r"
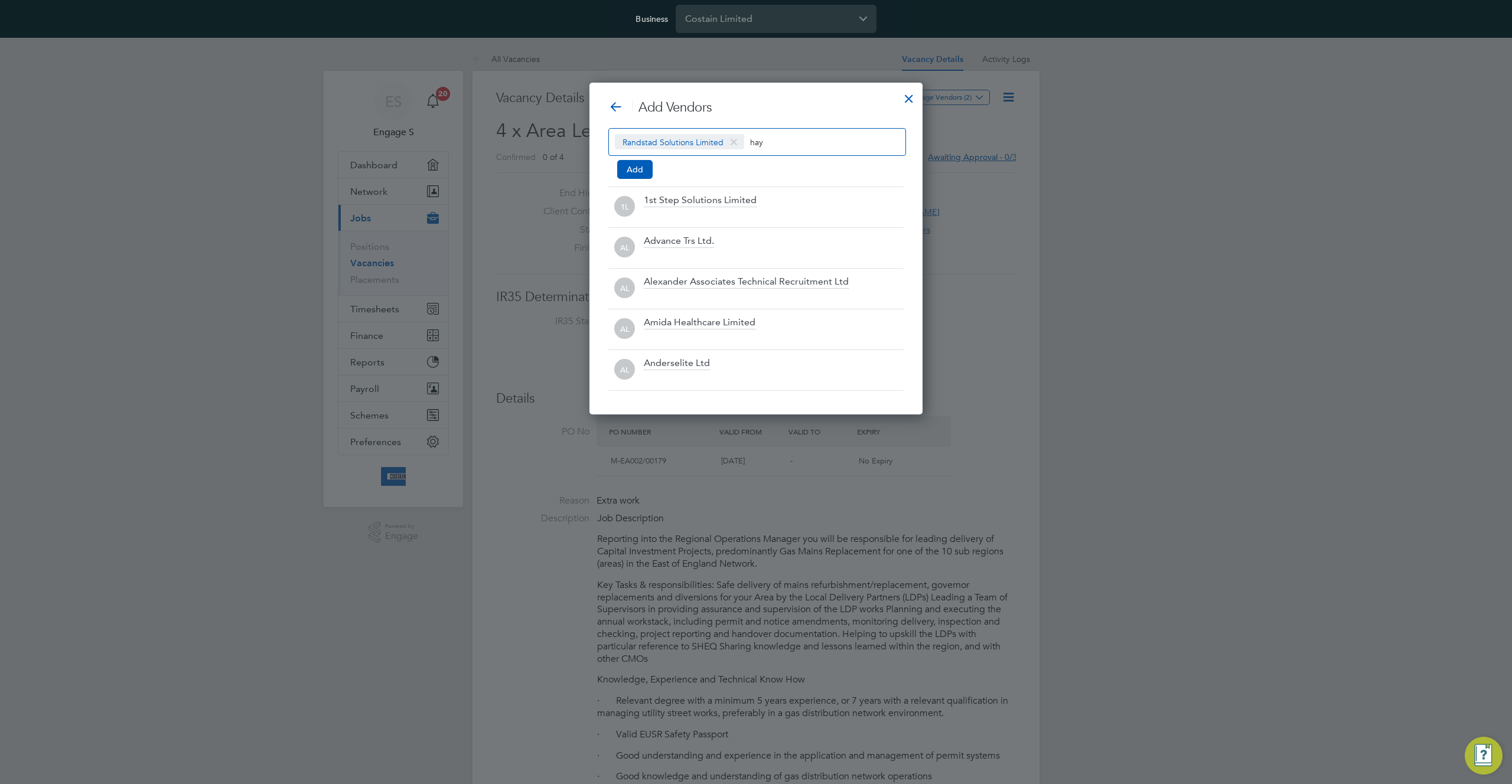
scroll to position [169, 333]
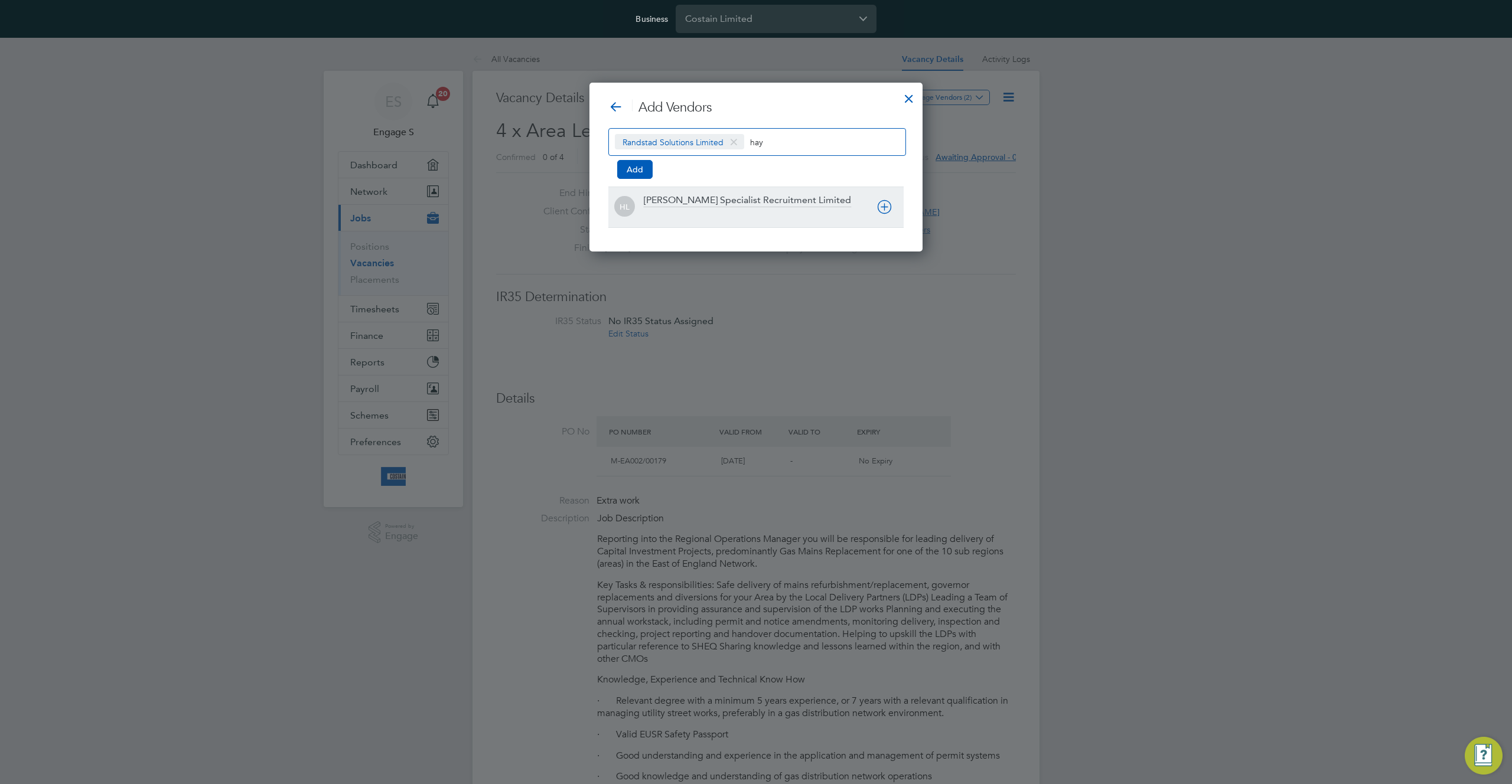
type input "hay"
click at [791, 205] on div "[PERSON_NAME] Specialist Recruitment Limited" at bounding box center [747, 201] width 207 height 13
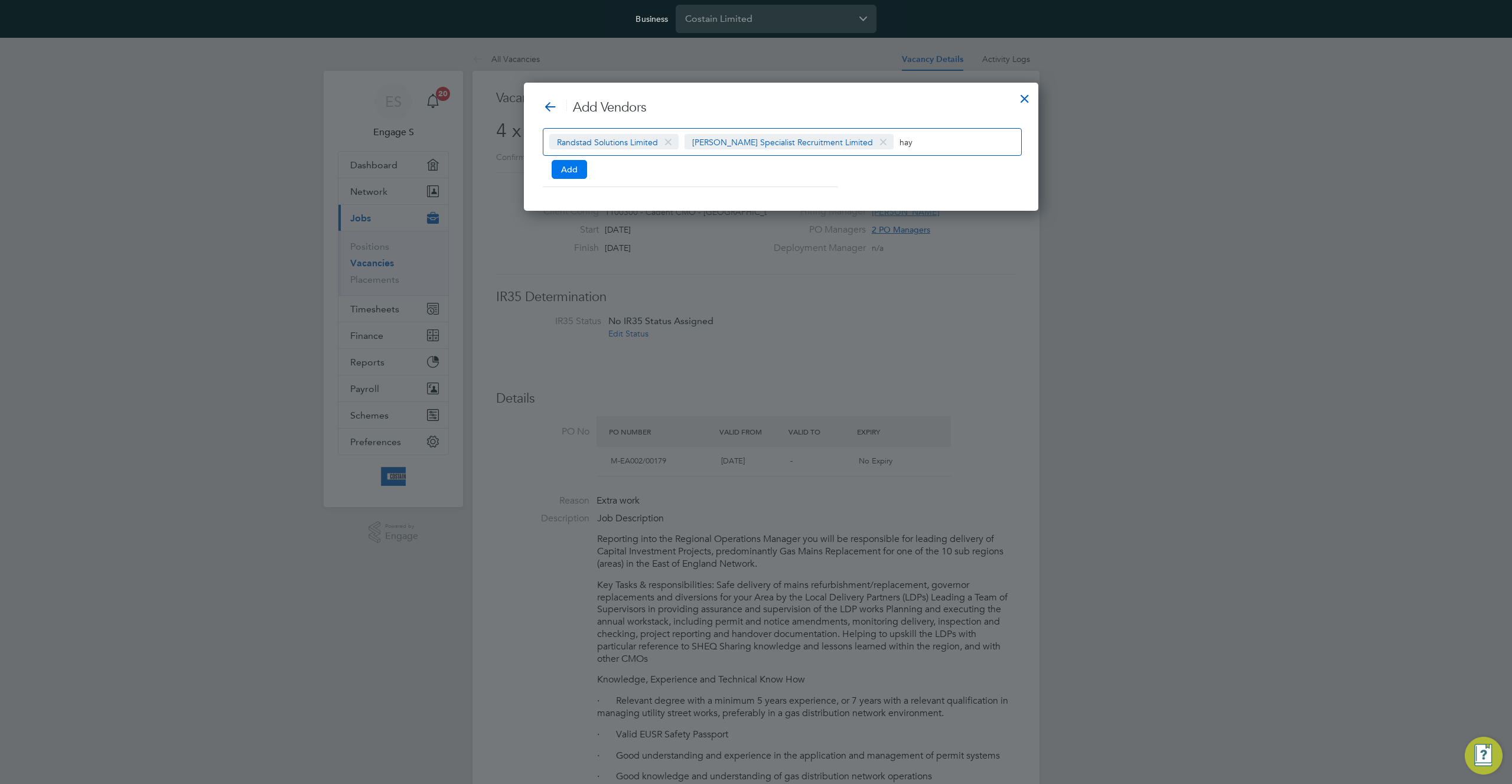
click at [566, 169] on button "Add" at bounding box center [569, 169] width 36 height 19
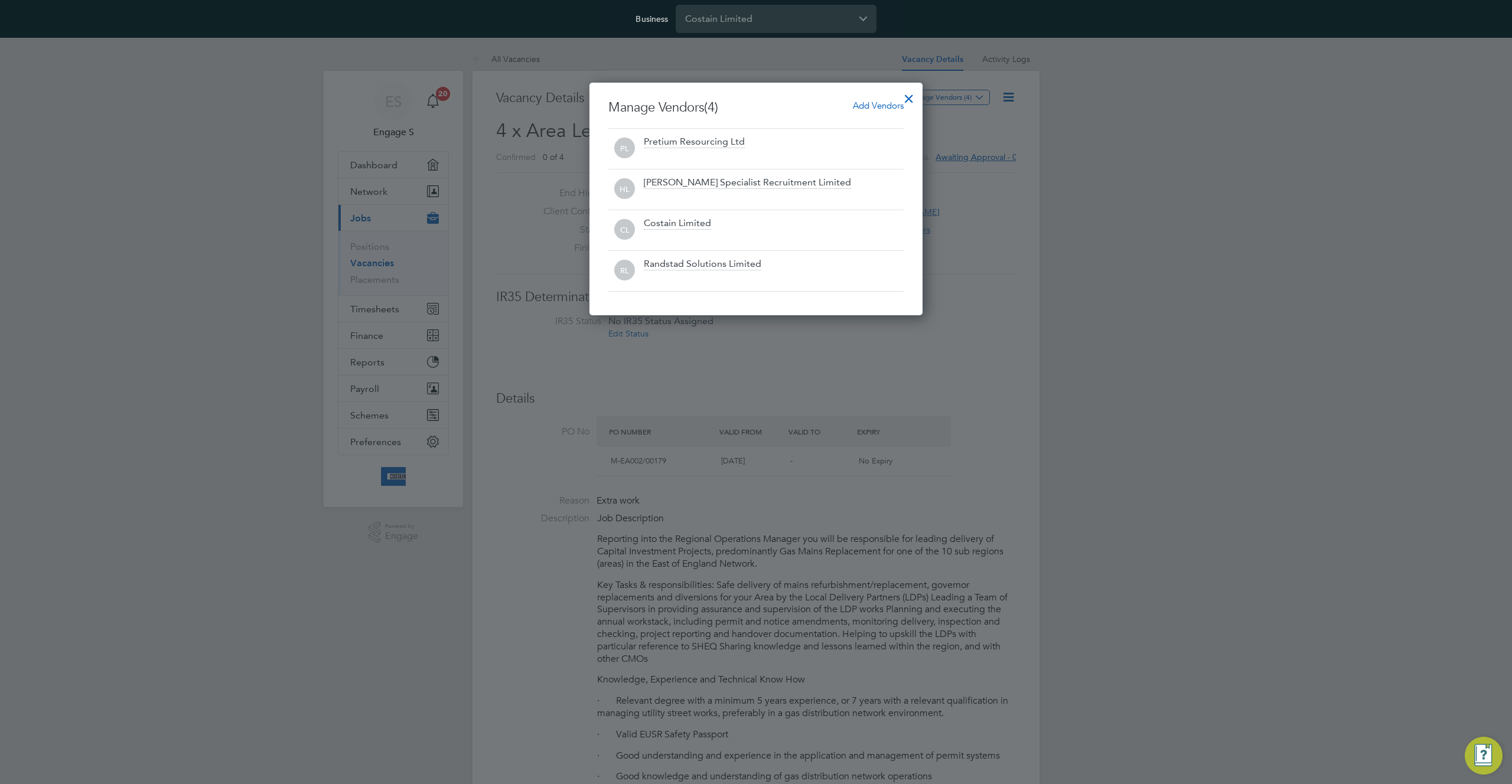
click at [912, 95] on div at bounding box center [909, 96] width 21 height 21
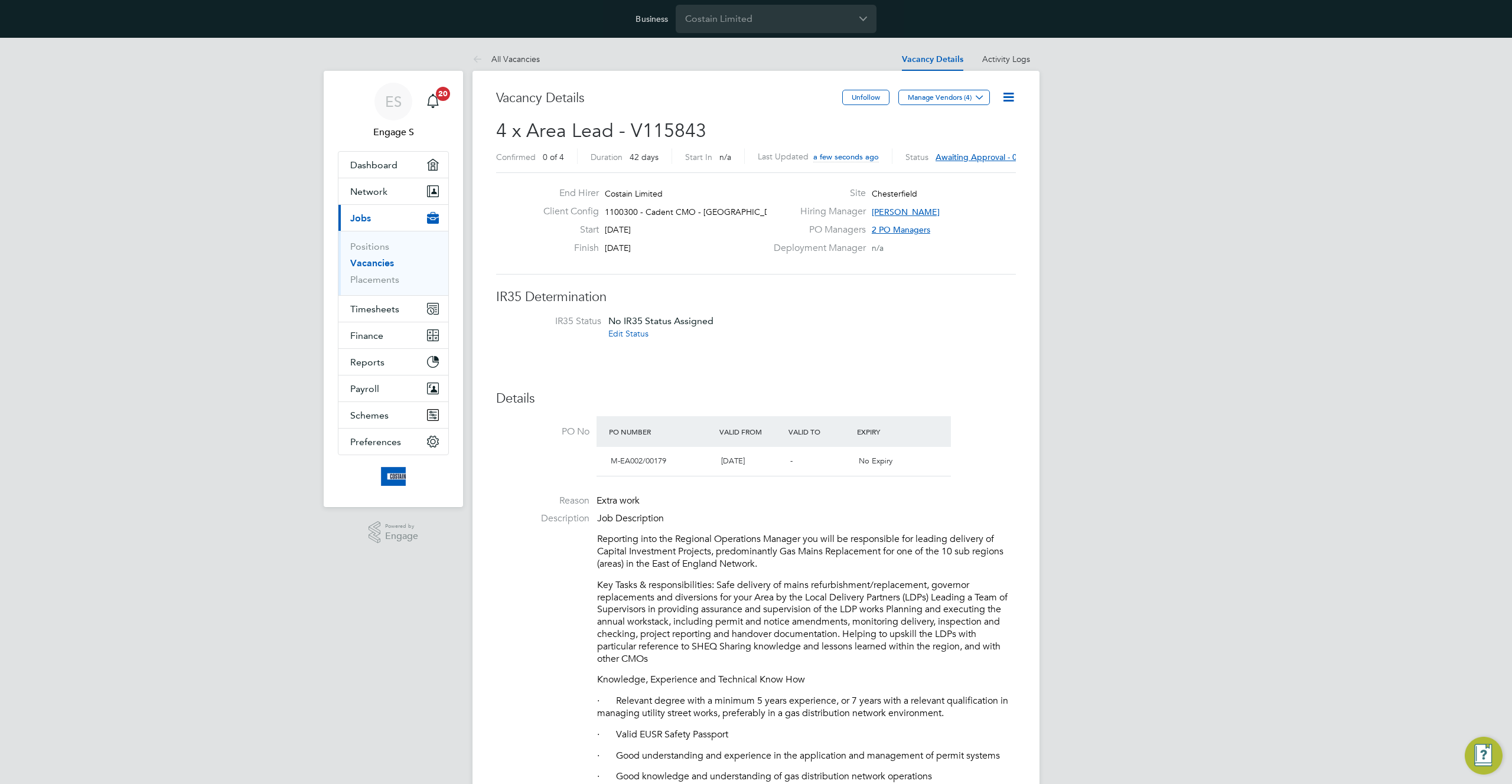
click at [1003, 91] on icon at bounding box center [1008, 97] width 15 height 15
click at [912, 290] on h3 "IR35 Determination" at bounding box center [756, 297] width 519 height 17
click at [970, 159] on span "Awaiting approval - 0/3" at bounding box center [980, 157] width 89 height 11
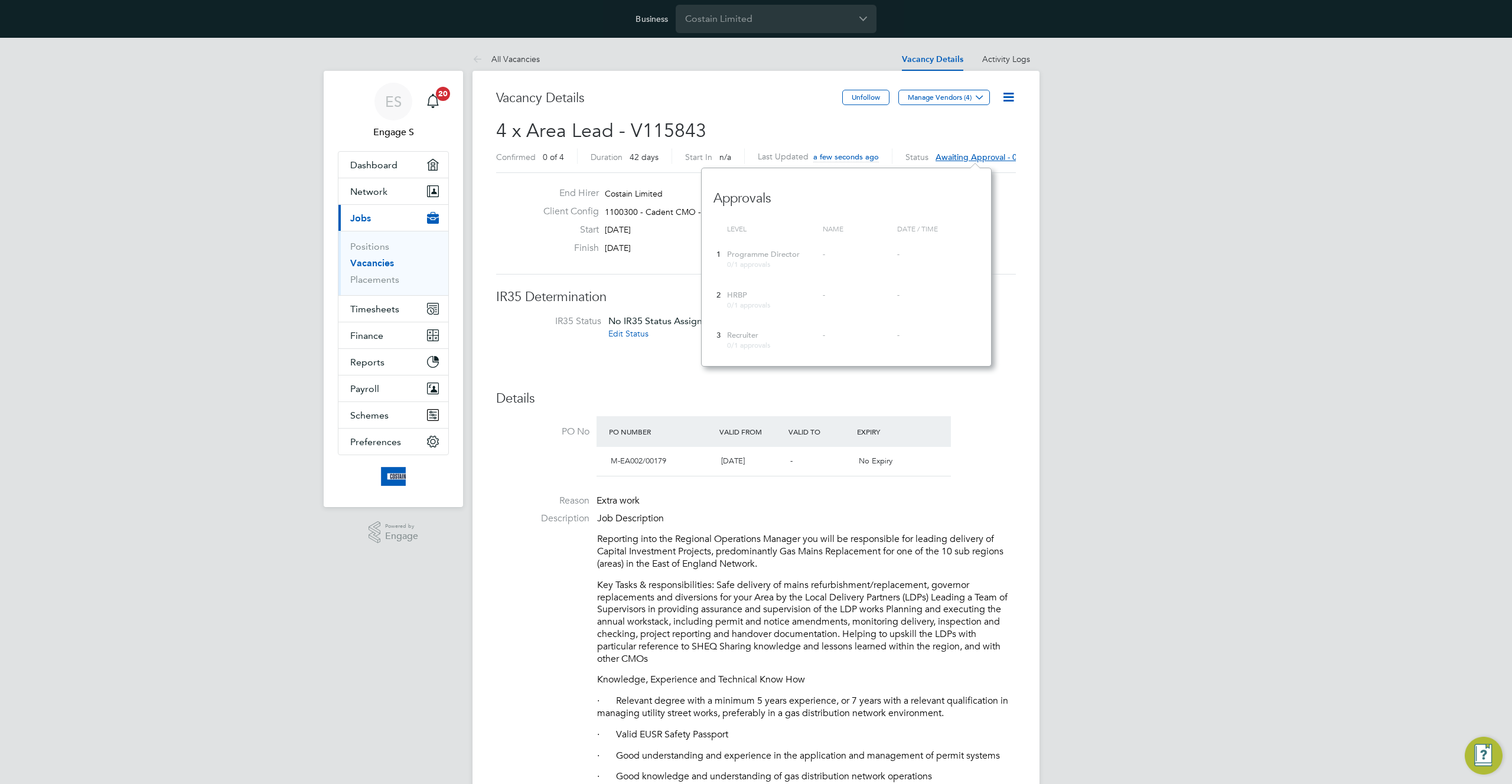
click at [752, 334] on span "Recruiter" at bounding box center [742, 335] width 31 height 10
click at [911, 136] on h2 "4 x Area Lead - V115843 Confirmed 0 of 4 Duration 42 days Start In n/a Last Upd…" at bounding box center [756, 143] width 519 height 50
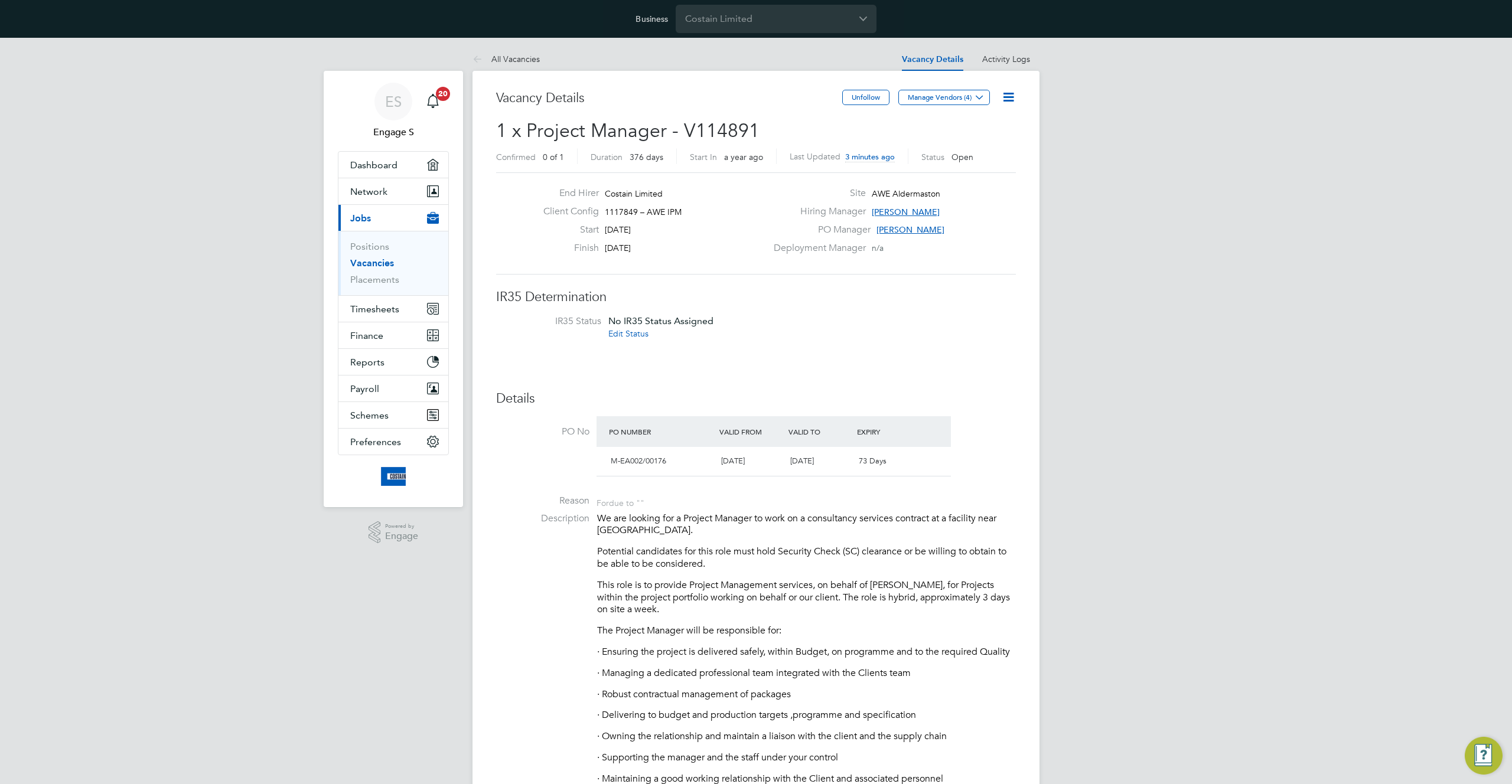
click at [1009, 294] on h3 "IR35 Determination" at bounding box center [756, 297] width 519 height 17
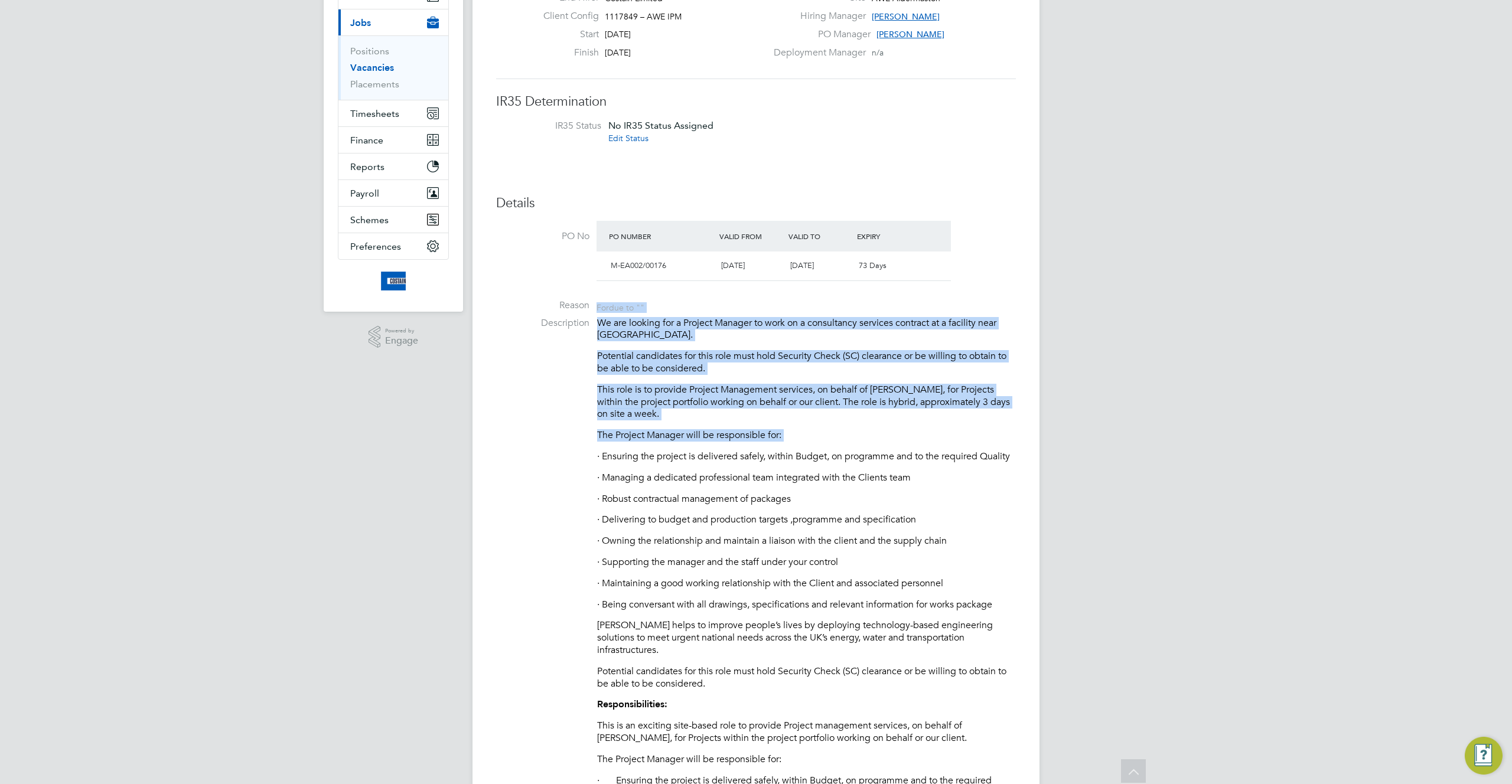
drag, startPoint x: 598, startPoint y: 306, endPoint x: 855, endPoint y: 450, distance: 294.6
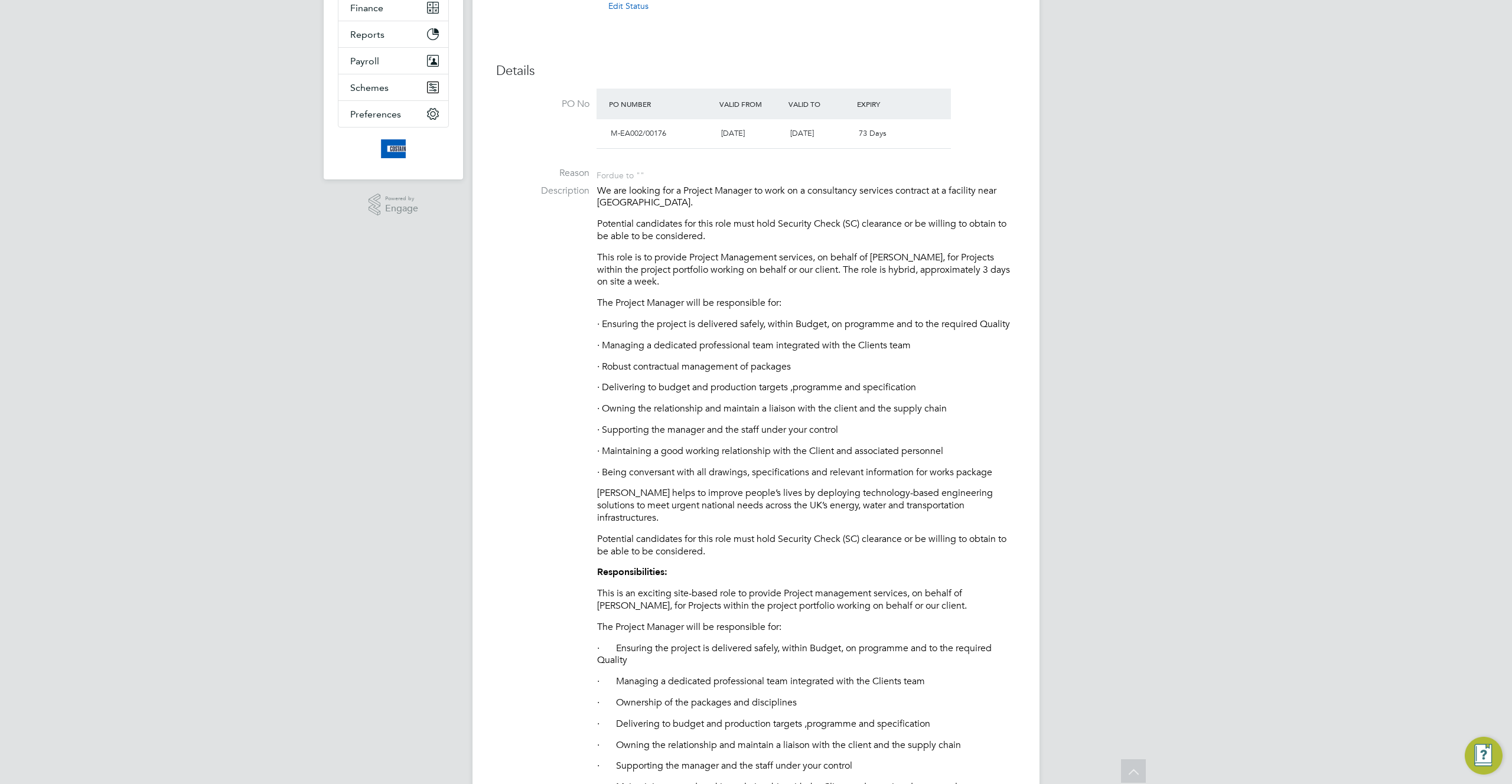
click at [733, 306] on p "The Project Manager will be responsible for:" at bounding box center [806, 303] width 419 height 12
click at [727, 185] on p "We are looking for a Project Manager to work on a consultancy services contract…" at bounding box center [806, 197] width 419 height 25
click at [830, 218] on p "Potential candidates for this role must hold Security Check (SC) clearance or b…" at bounding box center [806, 230] width 419 height 25
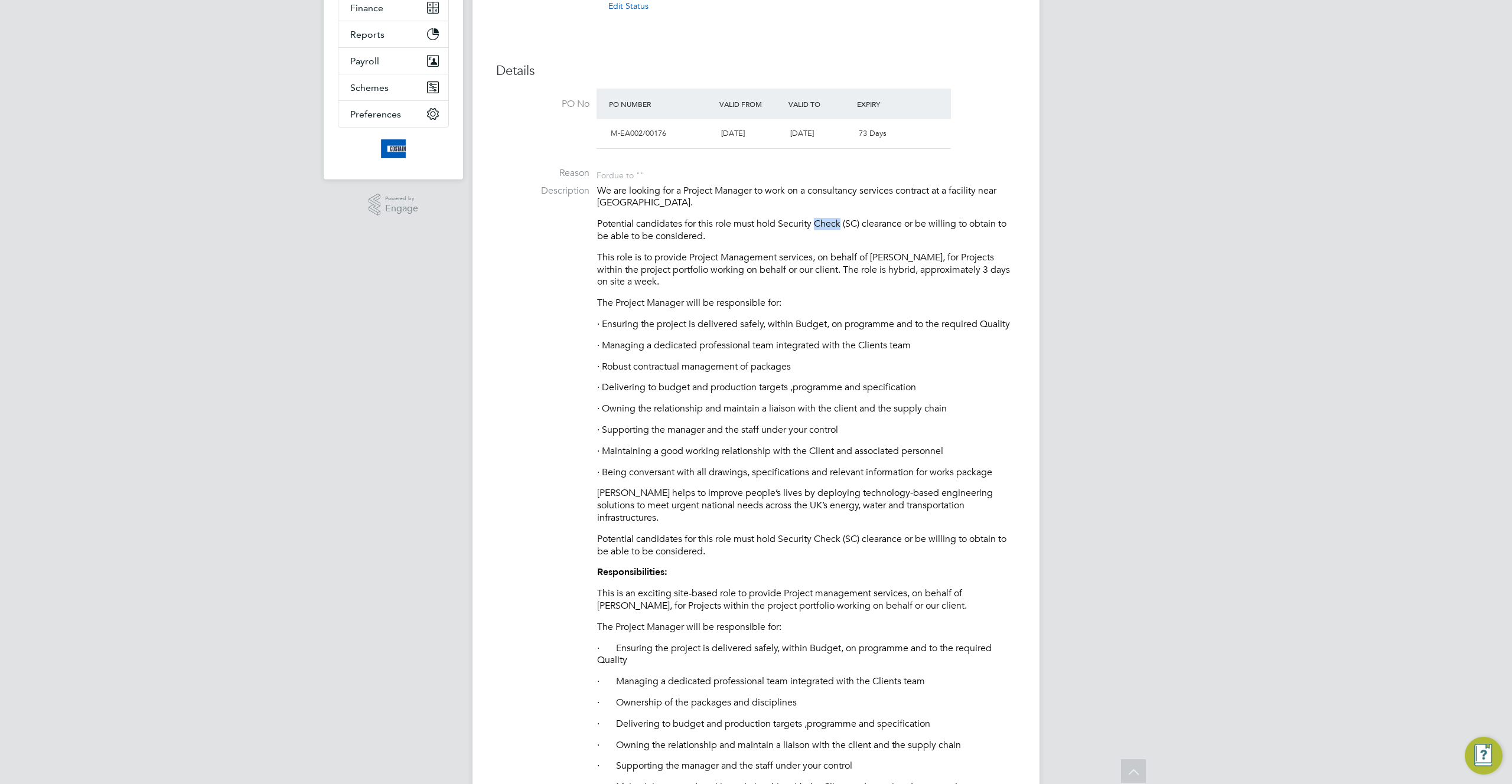
click at [830, 218] on p "Potential candidates for this role must hold Security Check (SC) clearance or b…" at bounding box center [806, 230] width 419 height 25
click at [743, 263] on p "This role is to provide Project Management services, on behalf of [PERSON_NAME]…" at bounding box center [806, 270] width 419 height 37
click at [755, 326] on p "· Ensuring the project is delivered safely, within Budget, on programme and to …" at bounding box center [806, 324] width 419 height 12
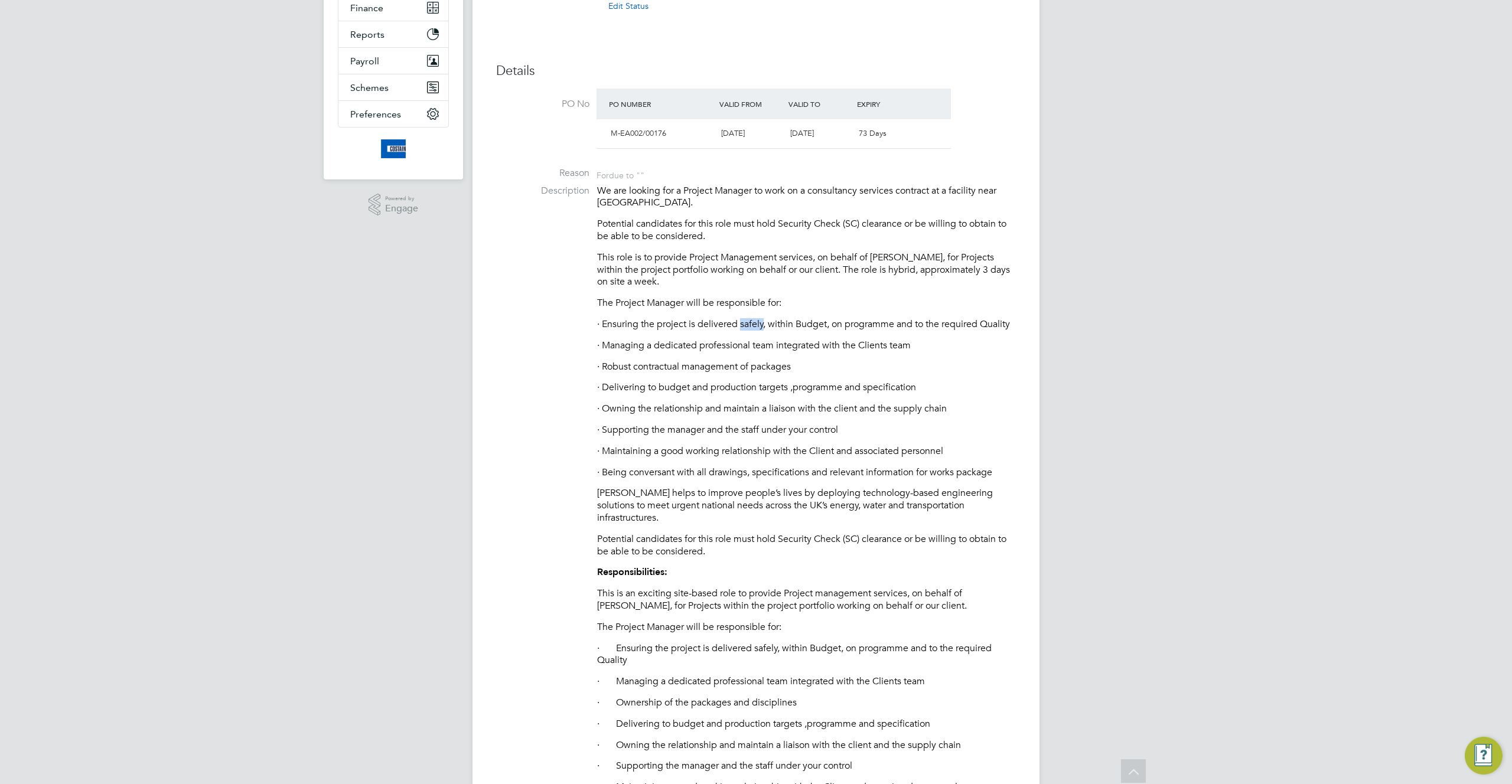
click at [755, 326] on p "· Ensuring the project is delivered safely, within Budget, on programme and to …" at bounding box center [806, 324] width 419 height 12
click at [798, 351] on p "· Managing a dedicated professional team integrated with the Clients team" at bounding box center [806, 345] width 419 height 12
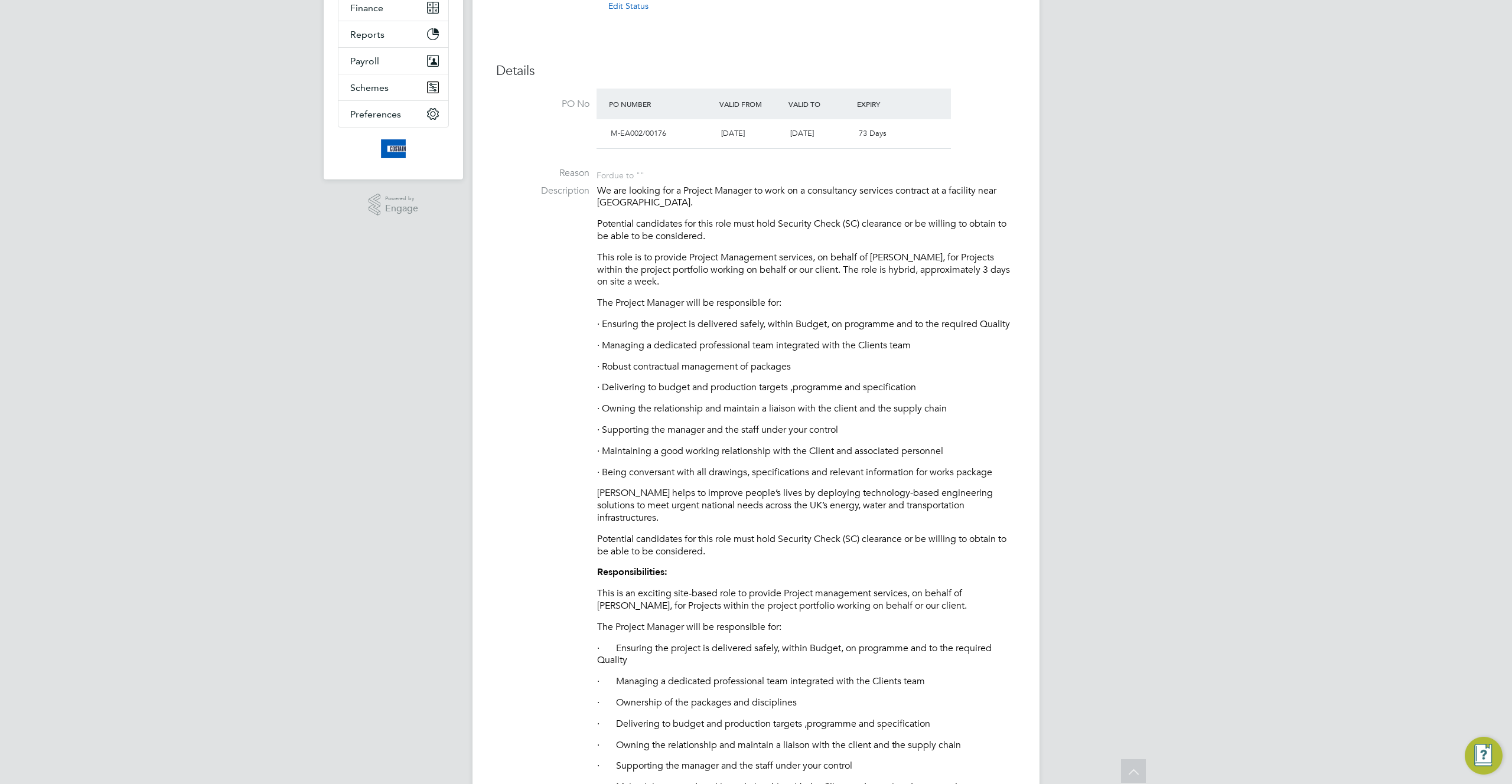
click at [775, 387] on p "· Delivering to budget and production targets ,programme and specification" at bounding box center [806, 387] width 419 height 12
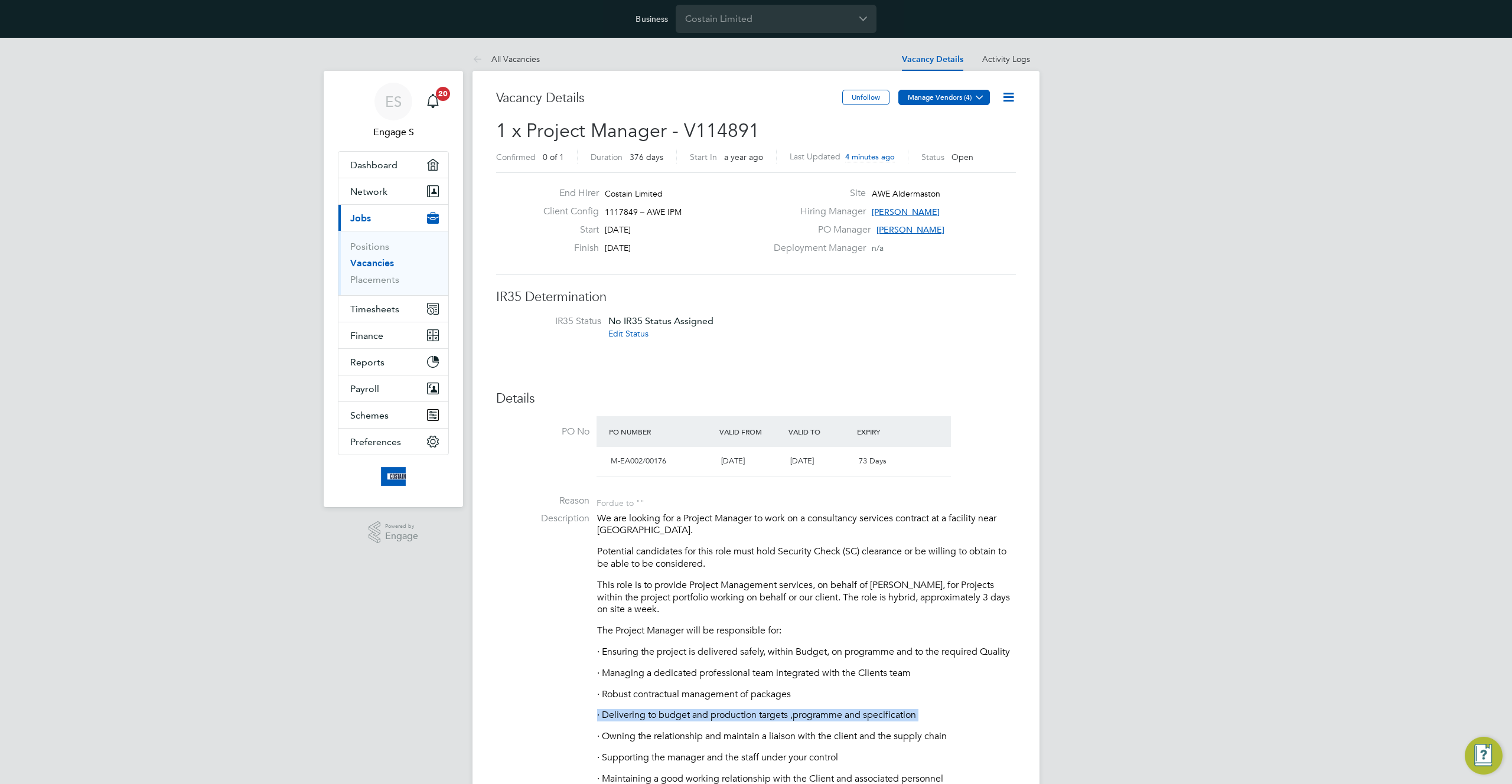
click at [975, 99] on icon at bounding box center [979, 97] width 9 height 9
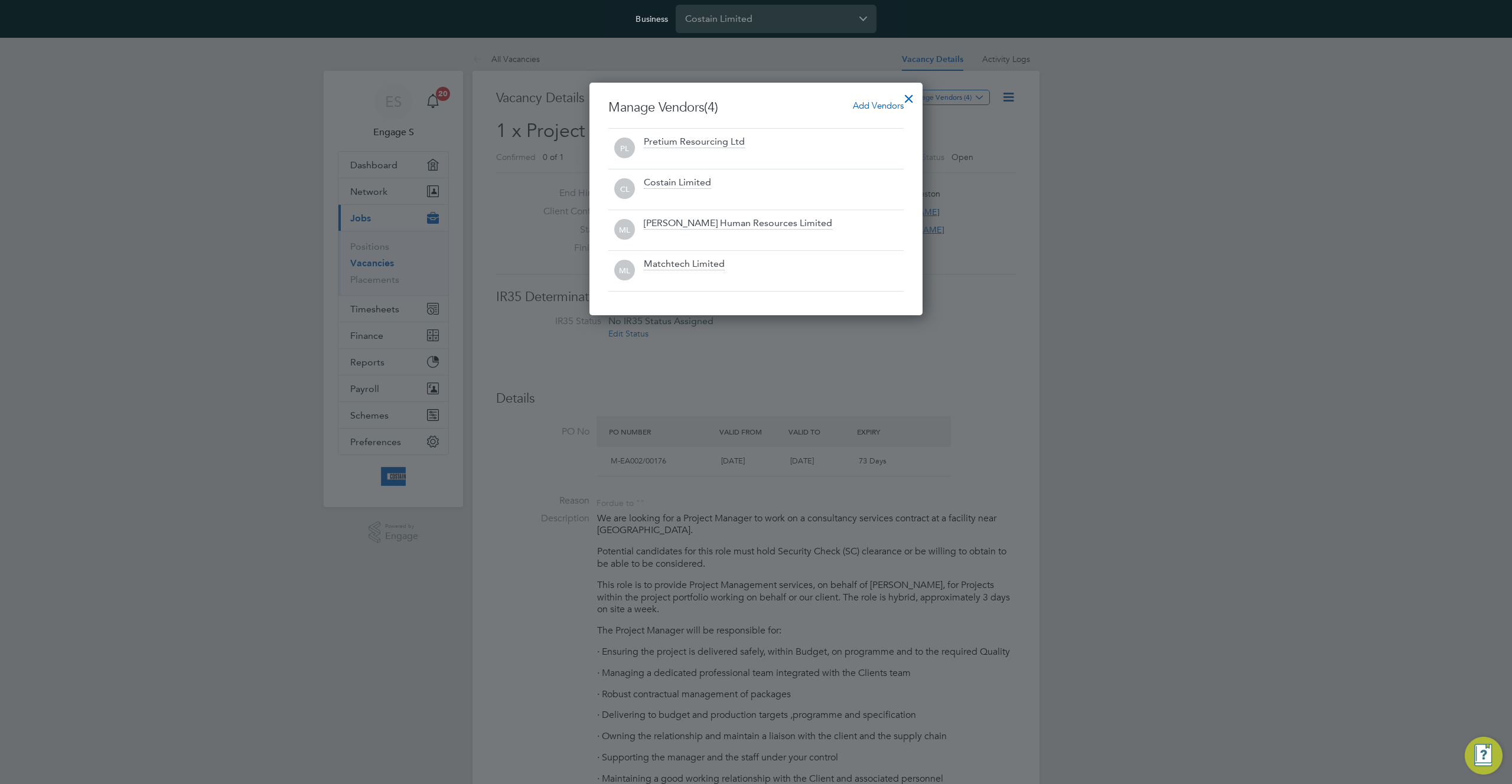
click at [863, 380] on div at bounding box center [756, 392] width 1512 height 784
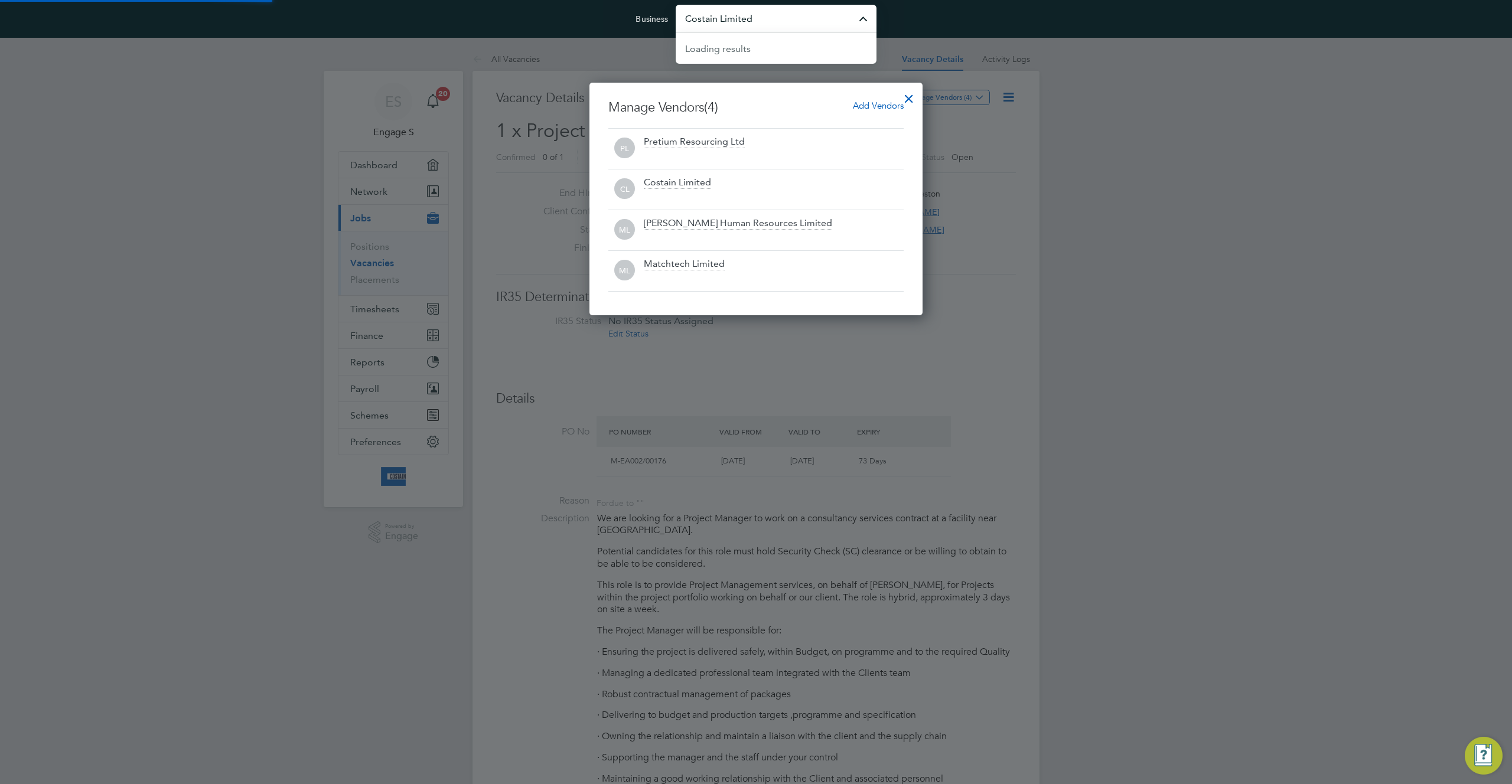
click at [789, 18] on input "Costain Limited" at bounding box center [776, 18] width 201 height 28
click at [765, 76] on li "Matchtech Limited" at bounding box center [776, 76] width 201 height 29
type input "Matchtech Limited"
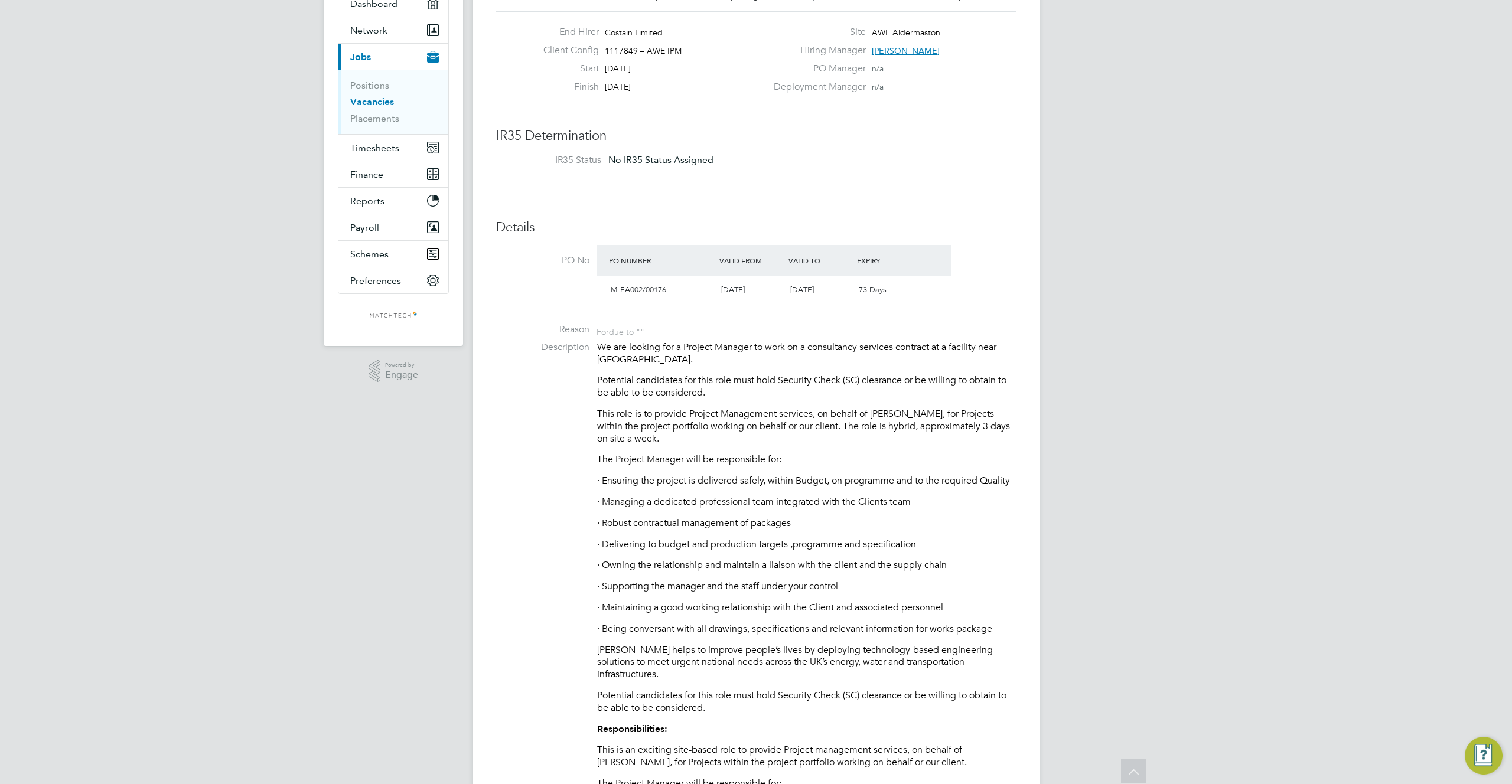
scroll to position [89, 0]
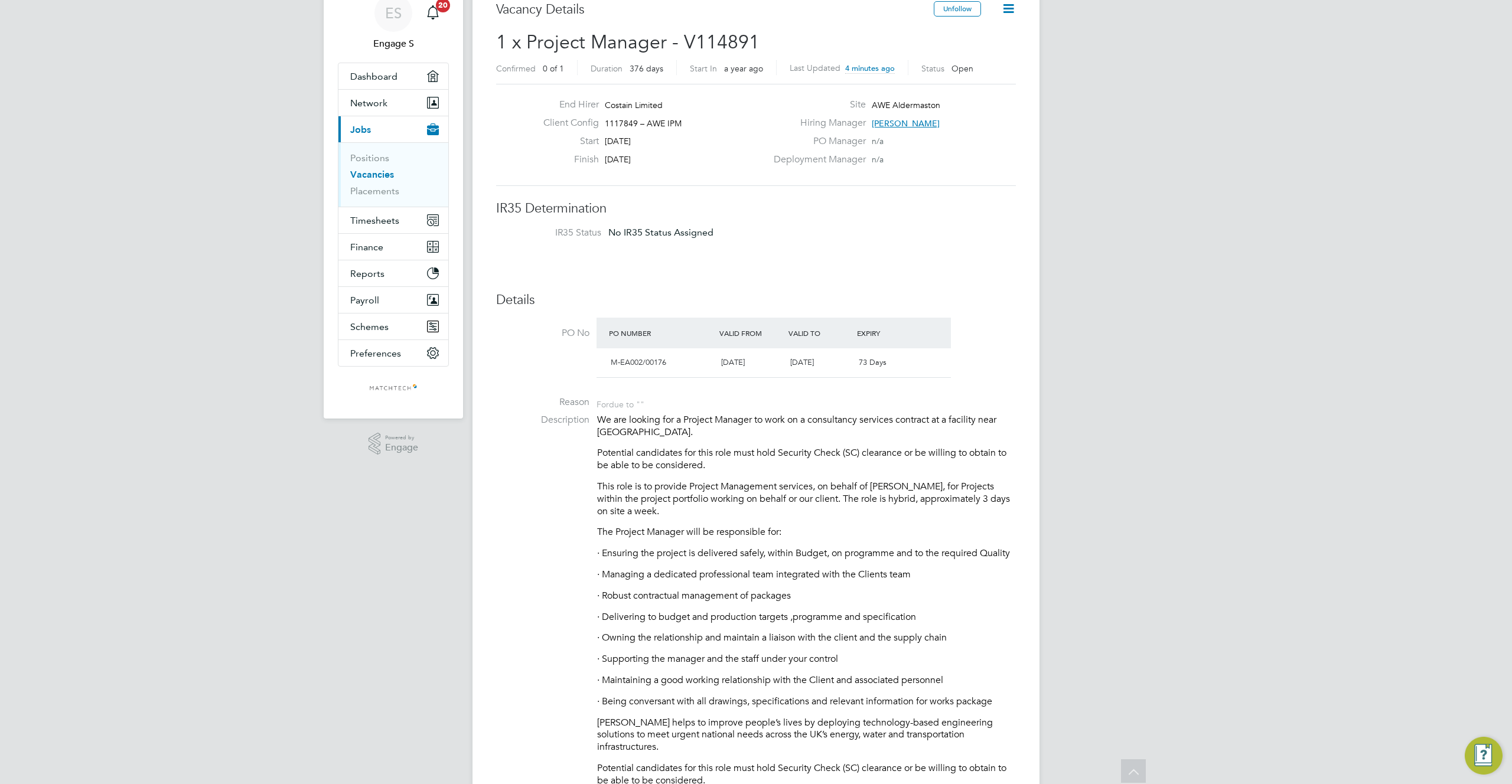
click at [1004, 11] on icon at bounding box center [1008, 8] width 15 height 15
click at [971, 39] on li "Edit Vacancy" at bounding box center [980, 37] width 69 height 17
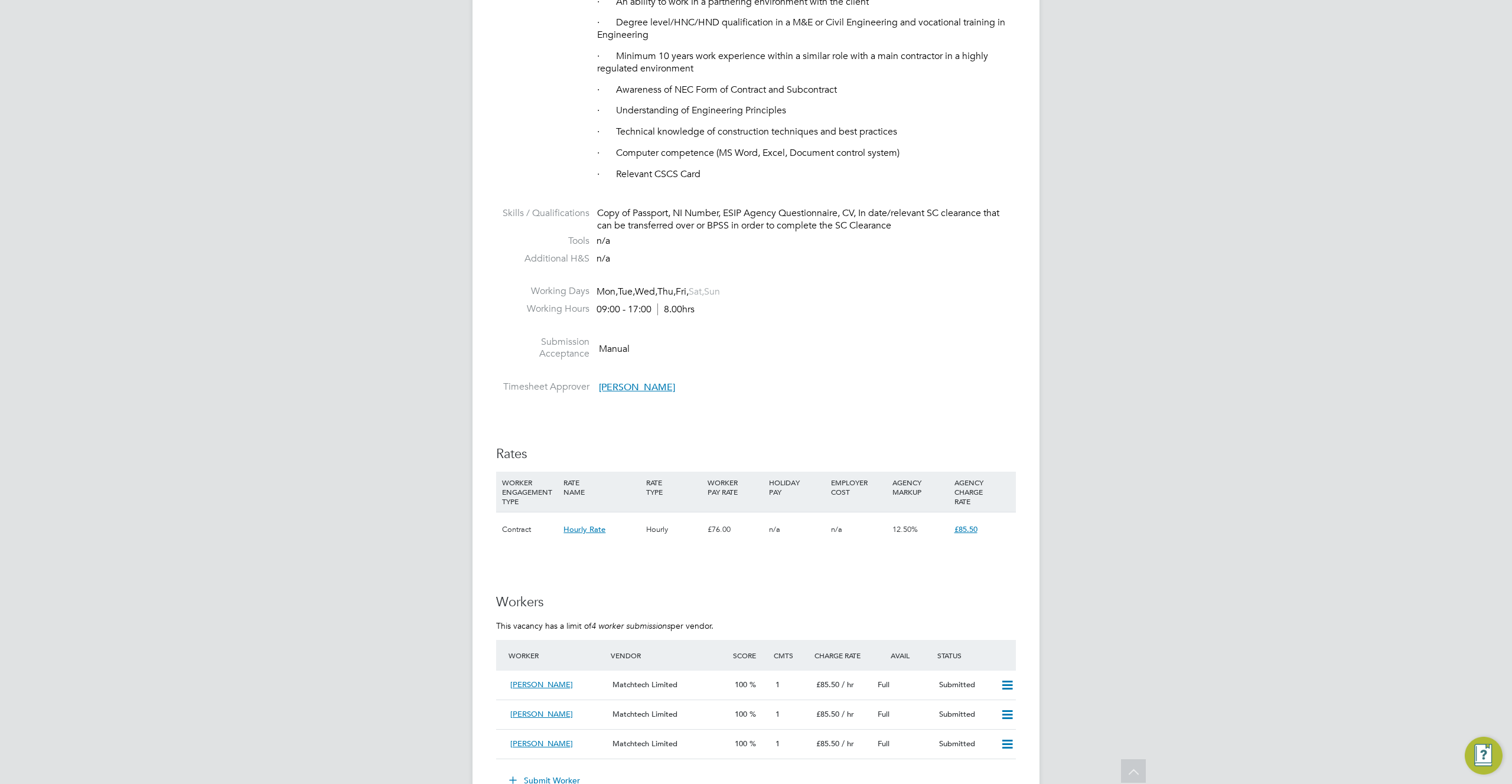
scroll to position [1437, 0]
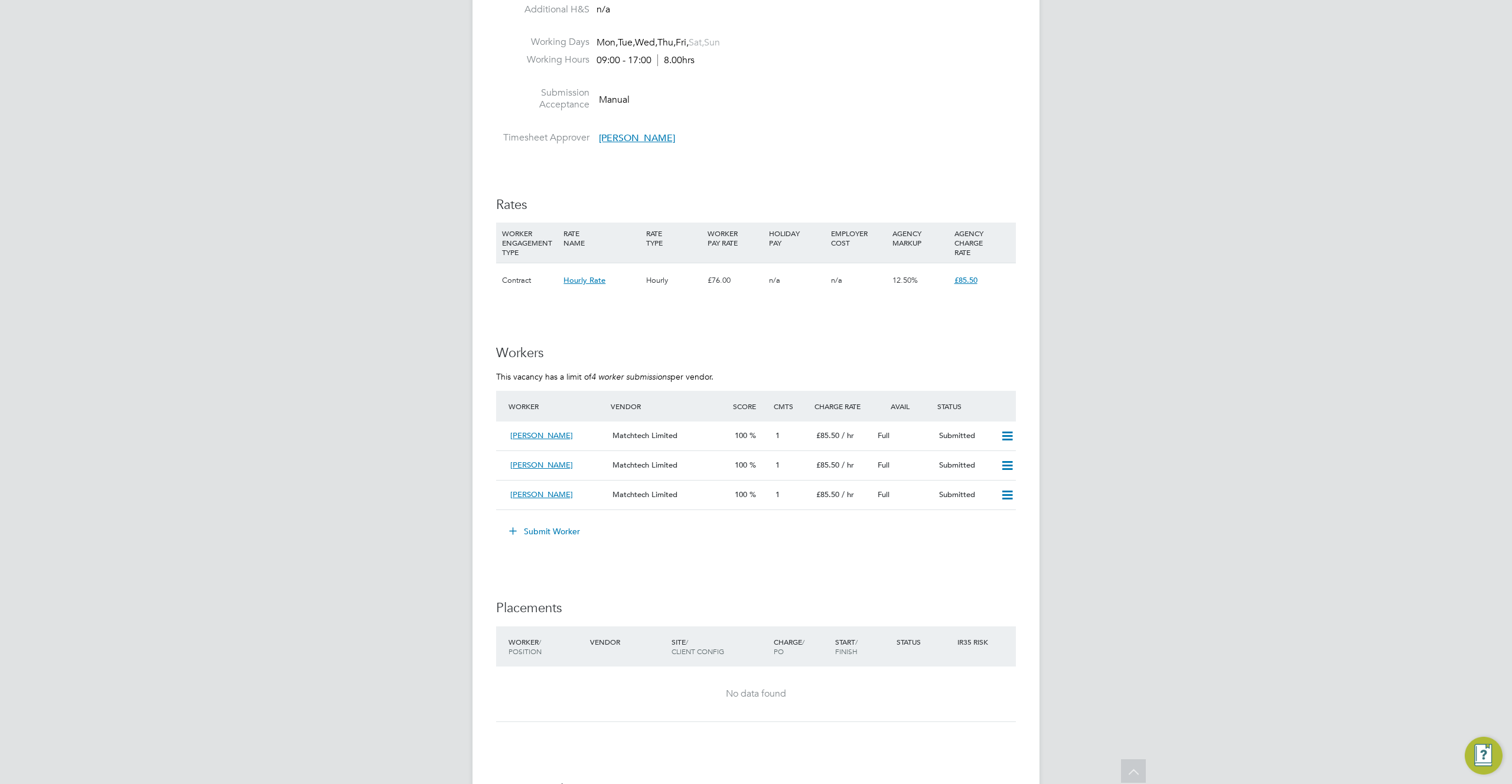
click at [560, 522] on button "Submit Worker" at bounding box center [545, 531] width 89 height 19
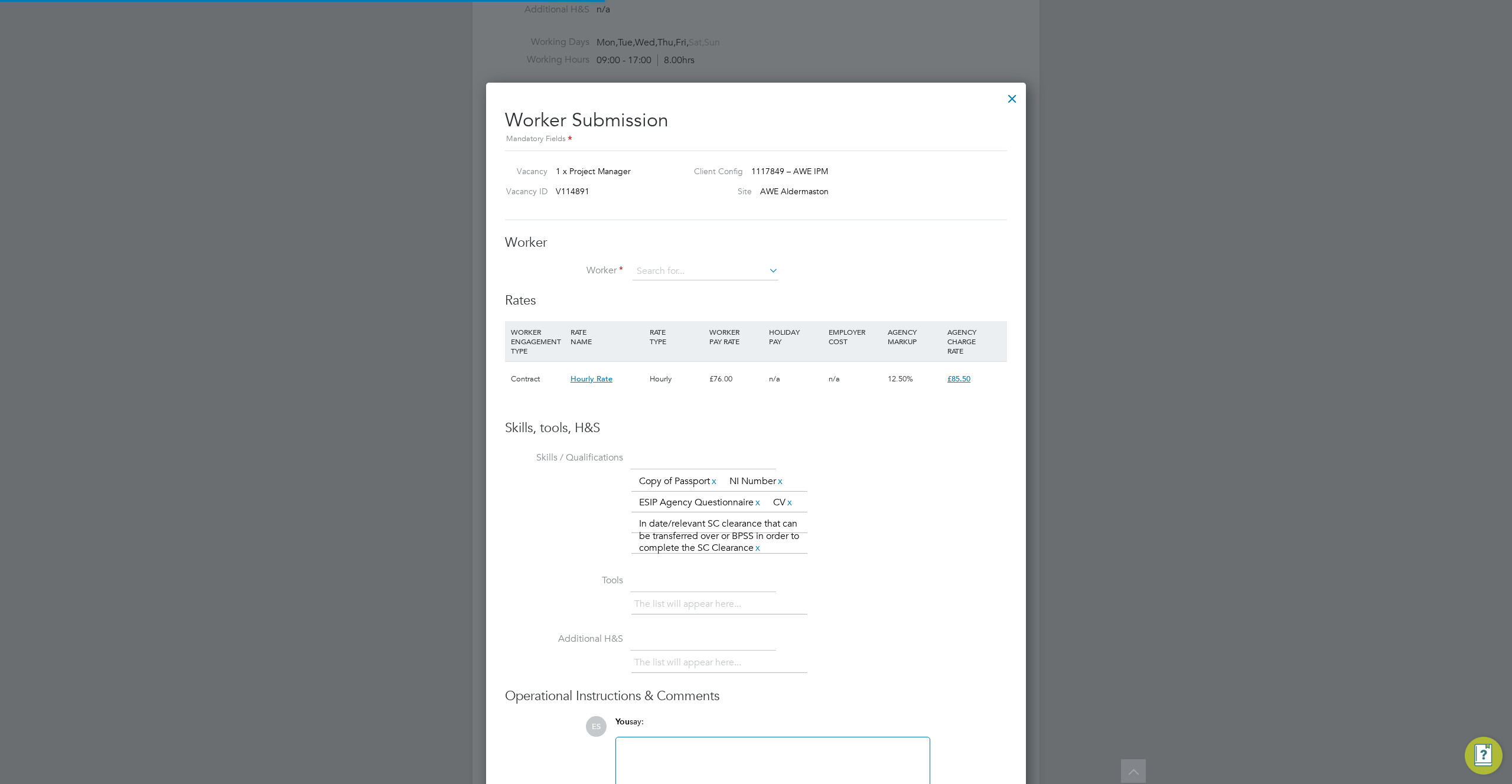
scroll to position [18, 307]
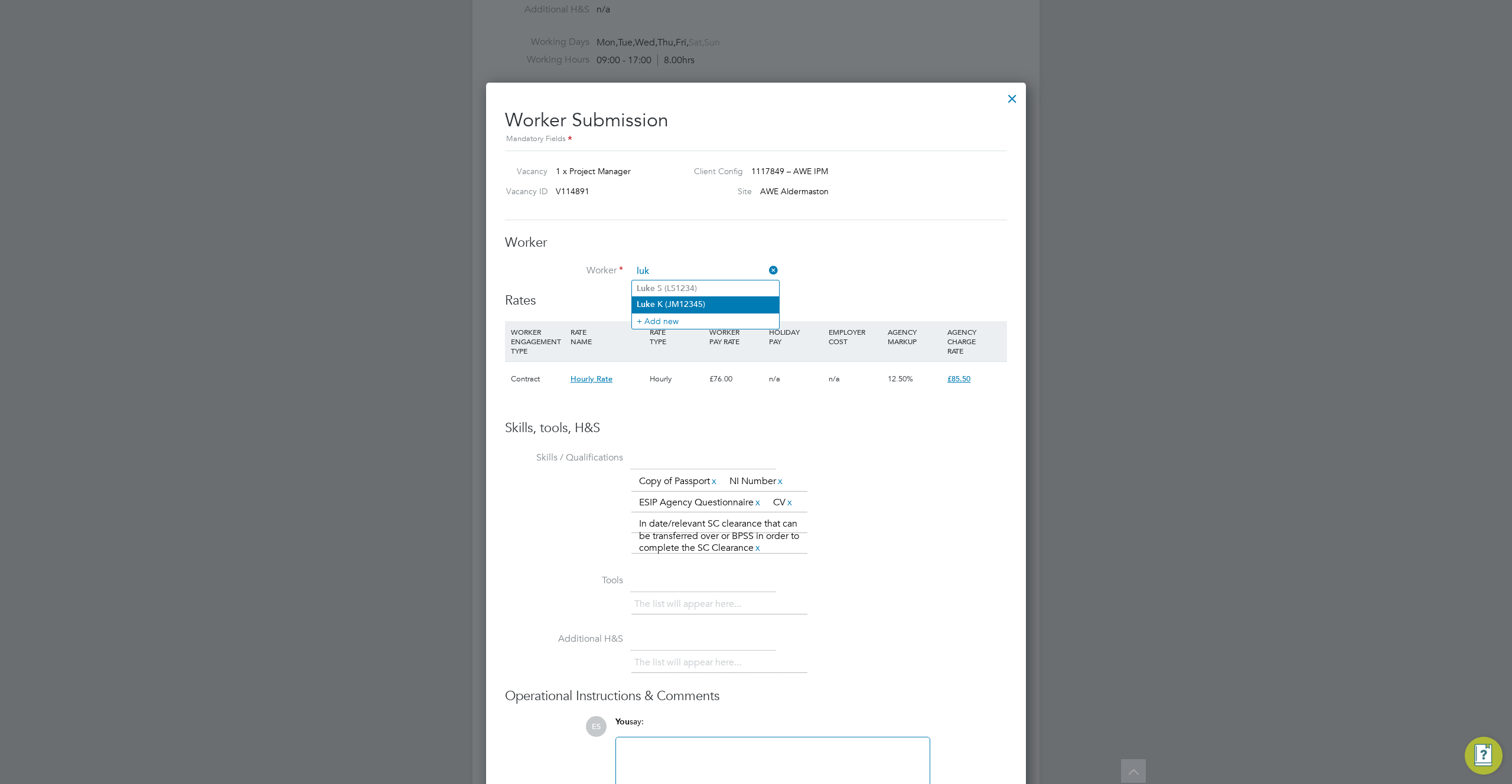
click at [688, 300] on li "Luk e K (JM12345)" at bounding box center [705, 304] width 147 height 16
type input "[PERSON_NAME] (JM12345)"
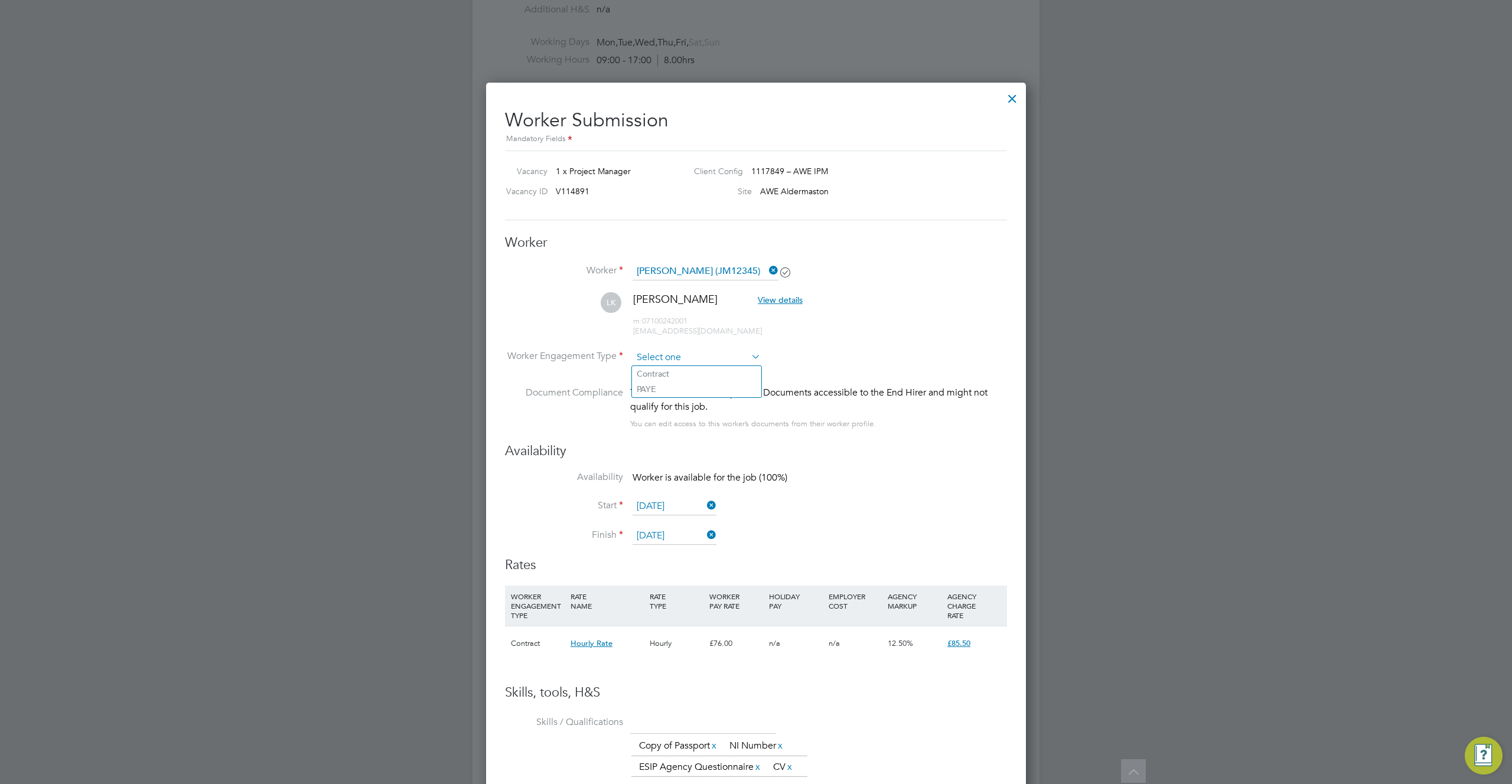
click at [675, 351] on input at bounding box center [696, 358] width 128 height 18
click at [670, 375] on li "Contract" at bounding box center [696, 374] width 129 height 15
type input "Contract"
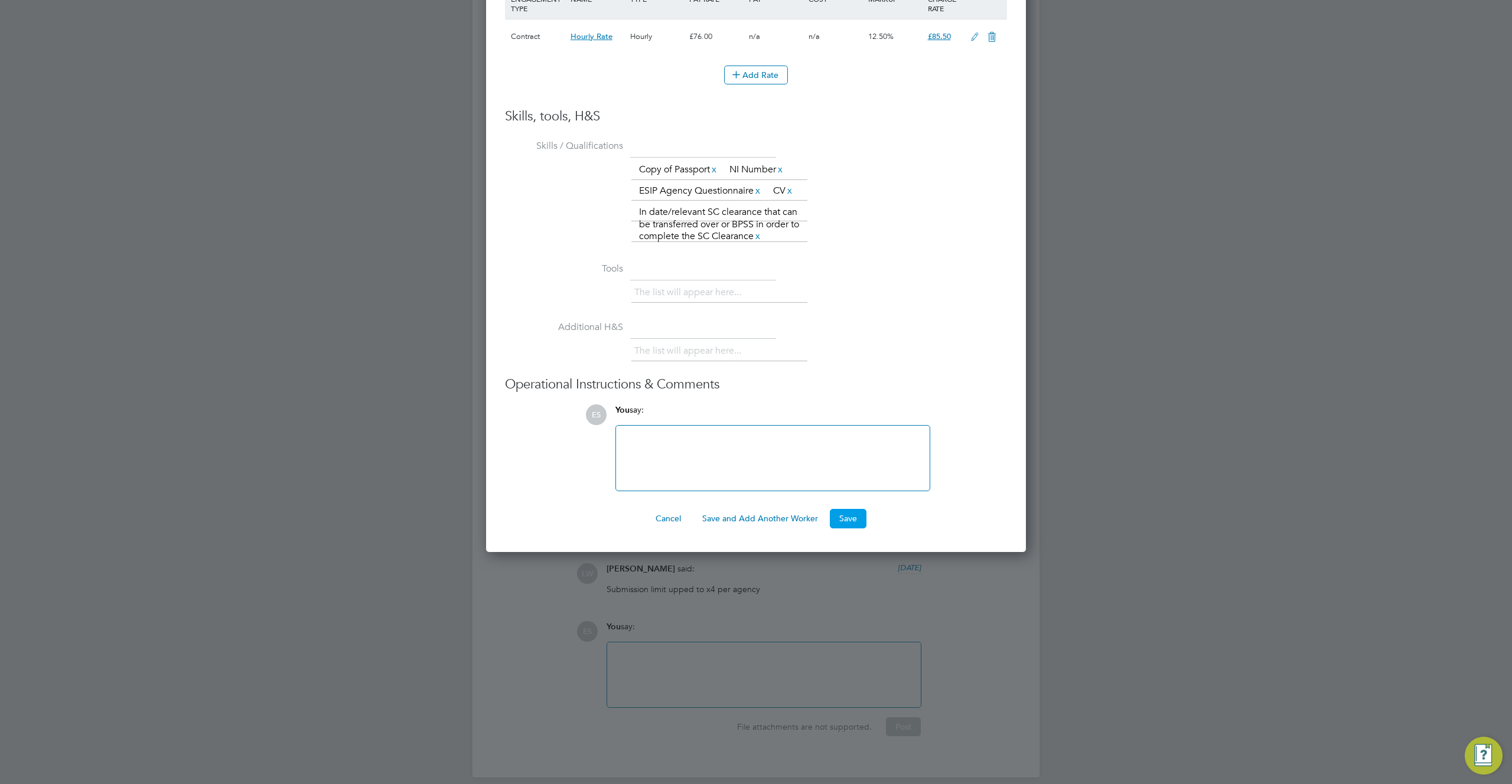
click at [843, 520] on button "Save" at bounding box center [848, 519] width 37 height 19
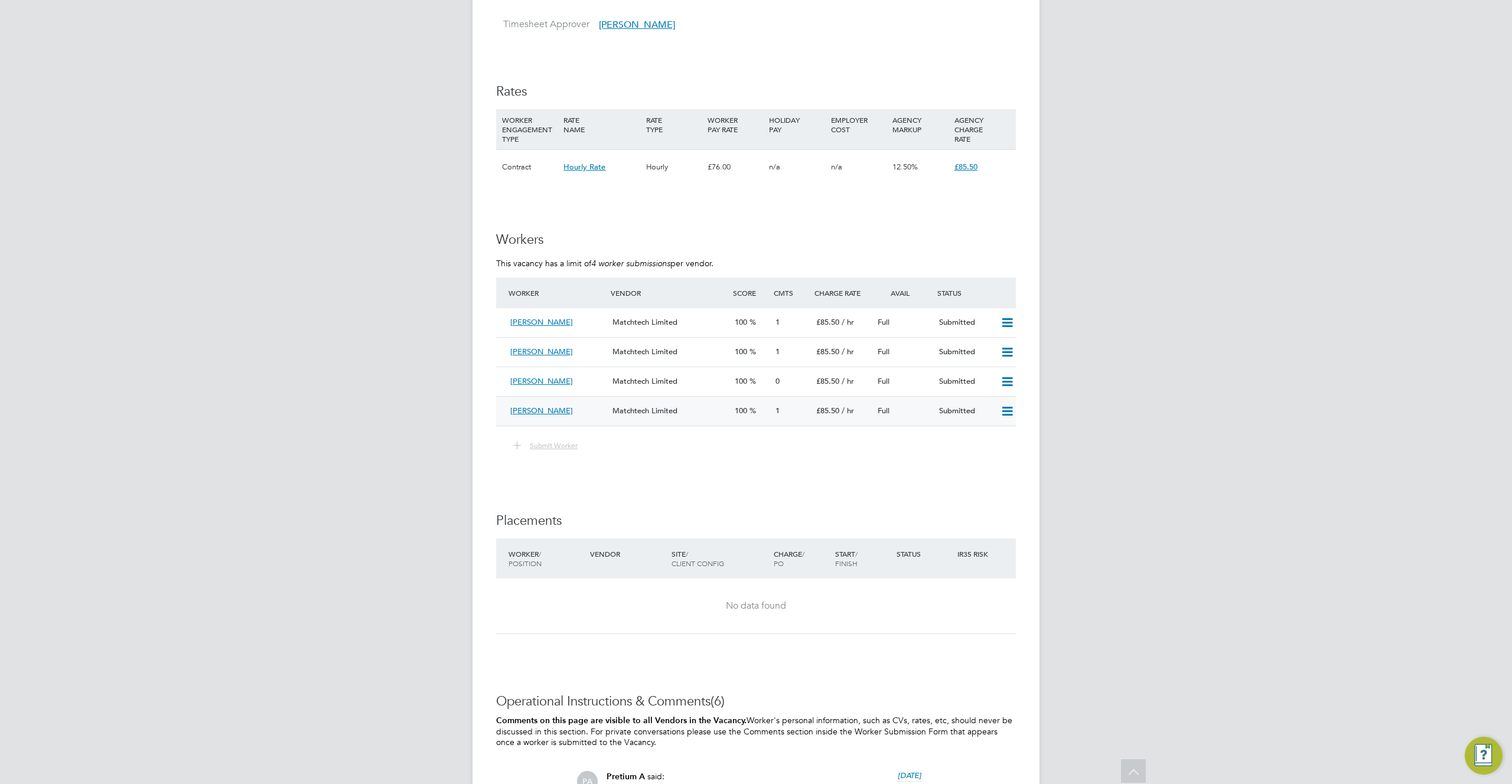
click at [1009, 407] on icon at bounding box center [1007, 412] width 15 height 9
click at [910, 470] on div "IR35 Determination IR35 Status No IR35 Status Assigned Details PO No PO Number …" at bounding box center [756, 5] width 519 height 2535
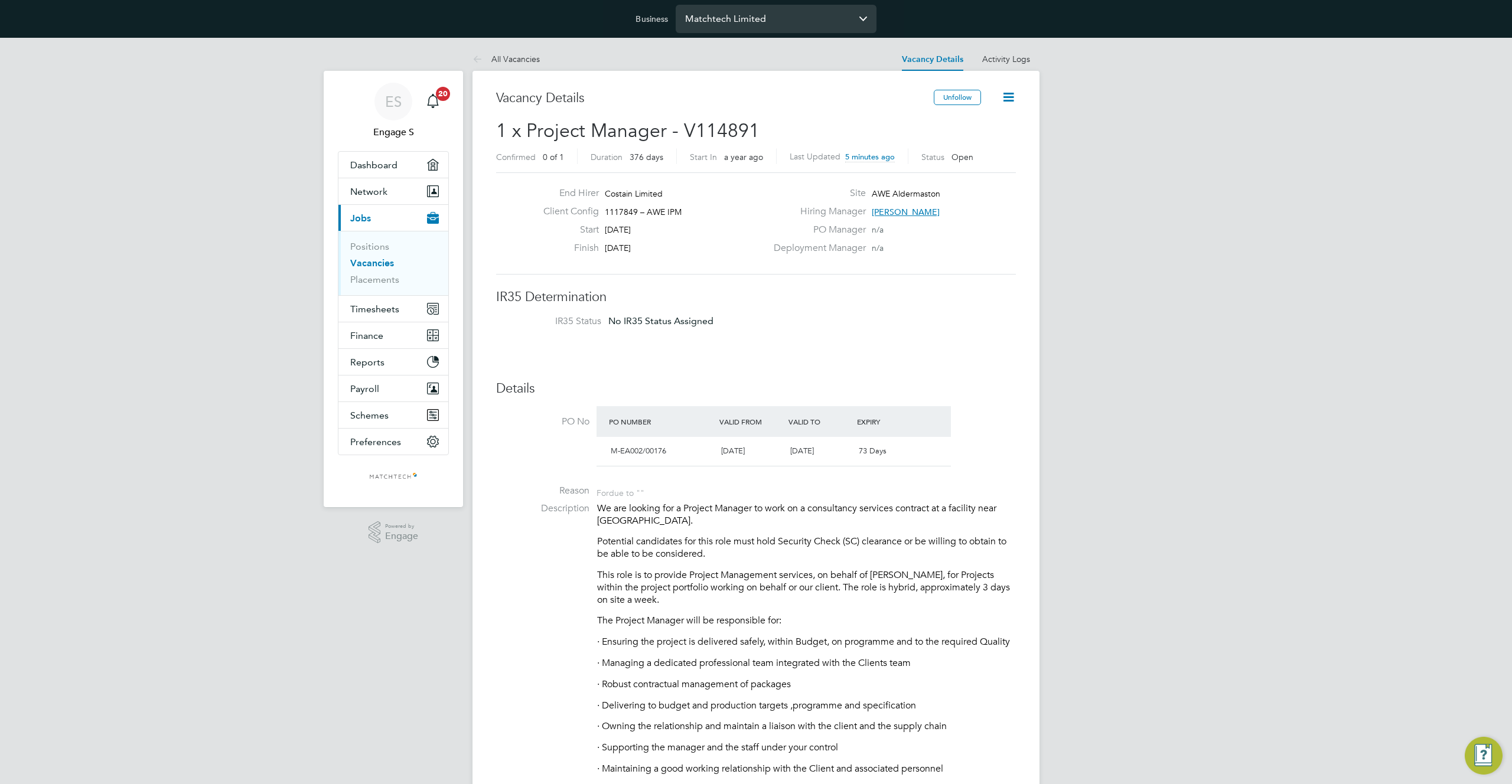
click at [772, 14] on input "Matchtech Limited" at bounding box center [776, 18] width 201 height 28
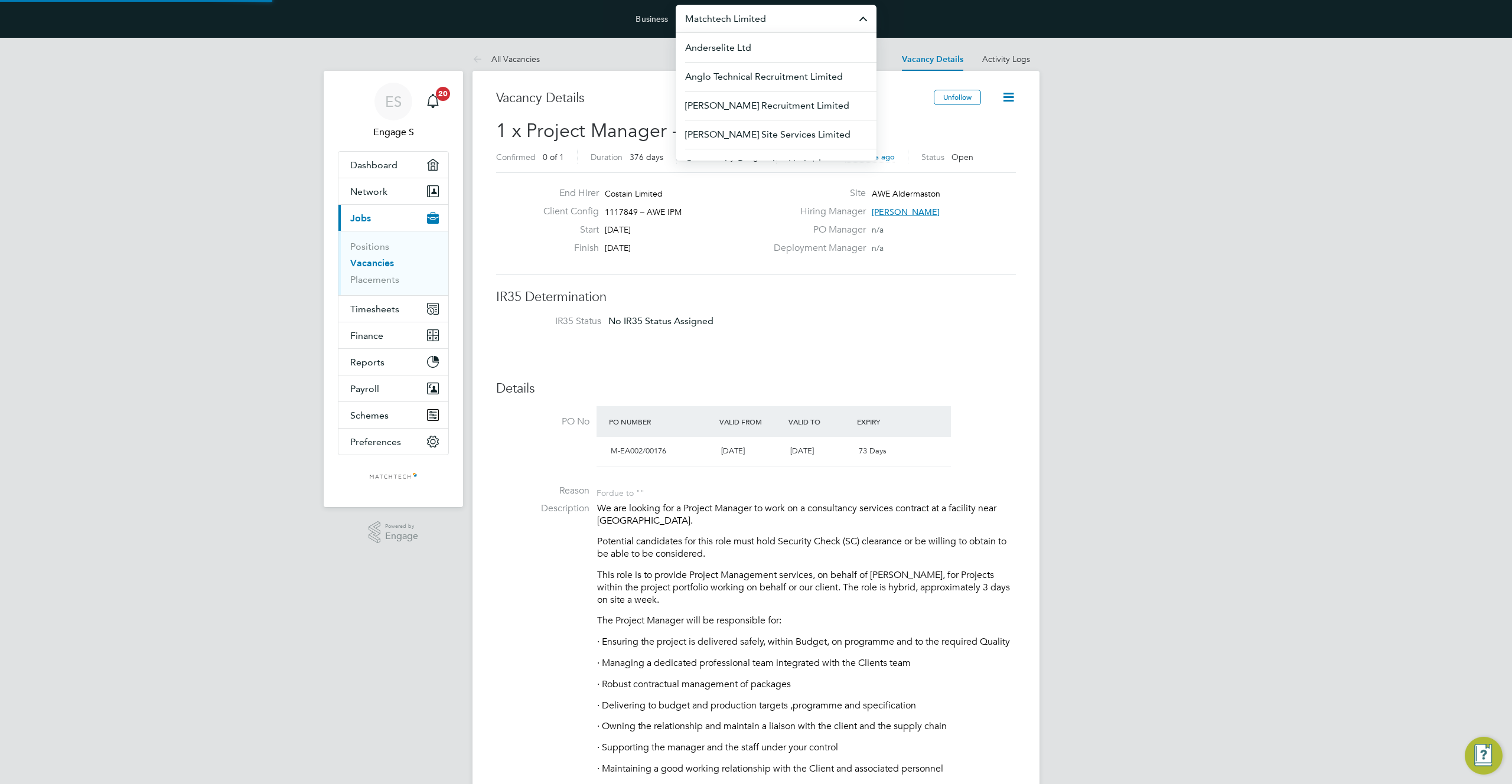
click at [772, 14] on input "Matchtech Limited" at bounding box center [776, 18] width 201 height 28
click at [757, 76] on li "Costain Limited" at bounding box center [776, 76] width 201 height 29
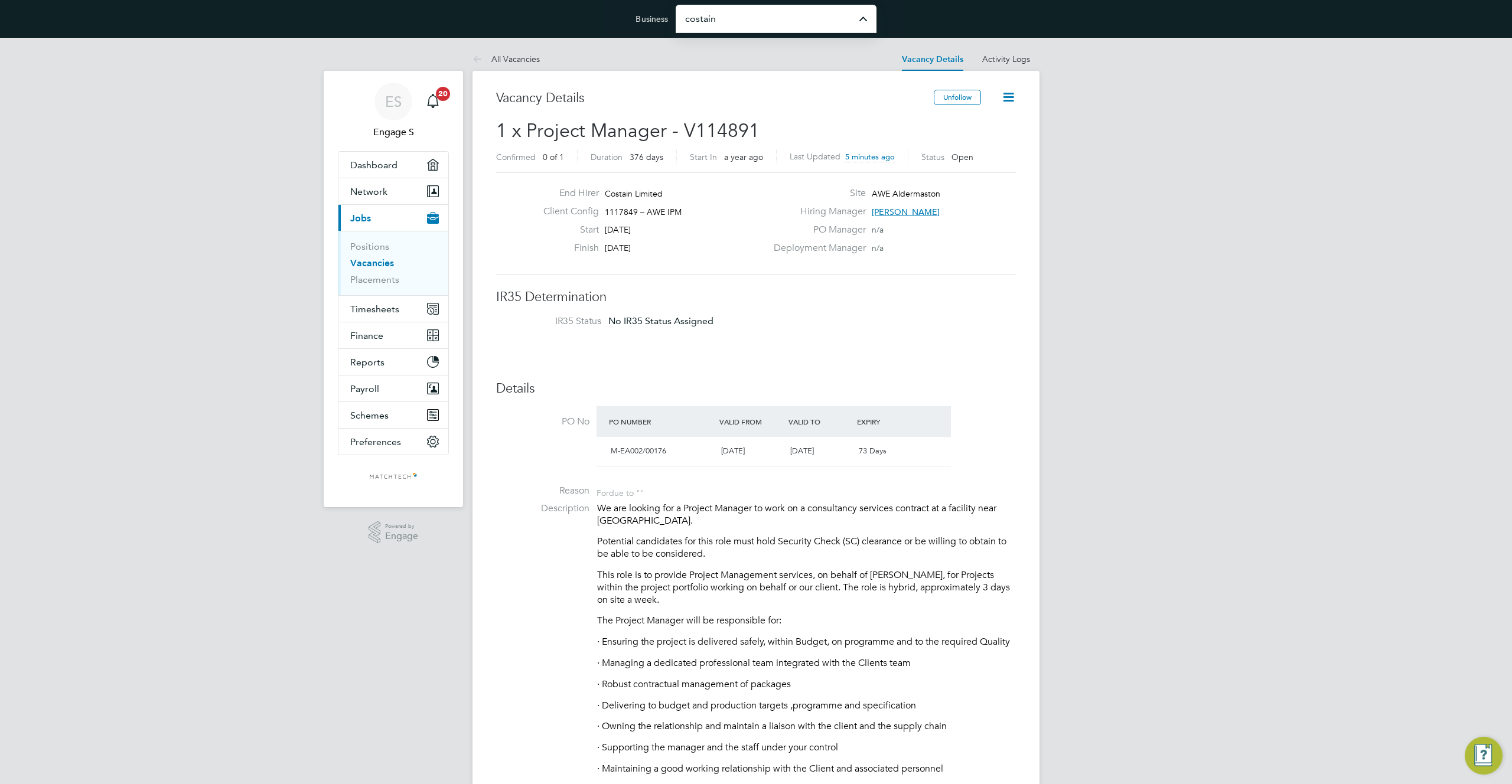
type input "Costain Limited"
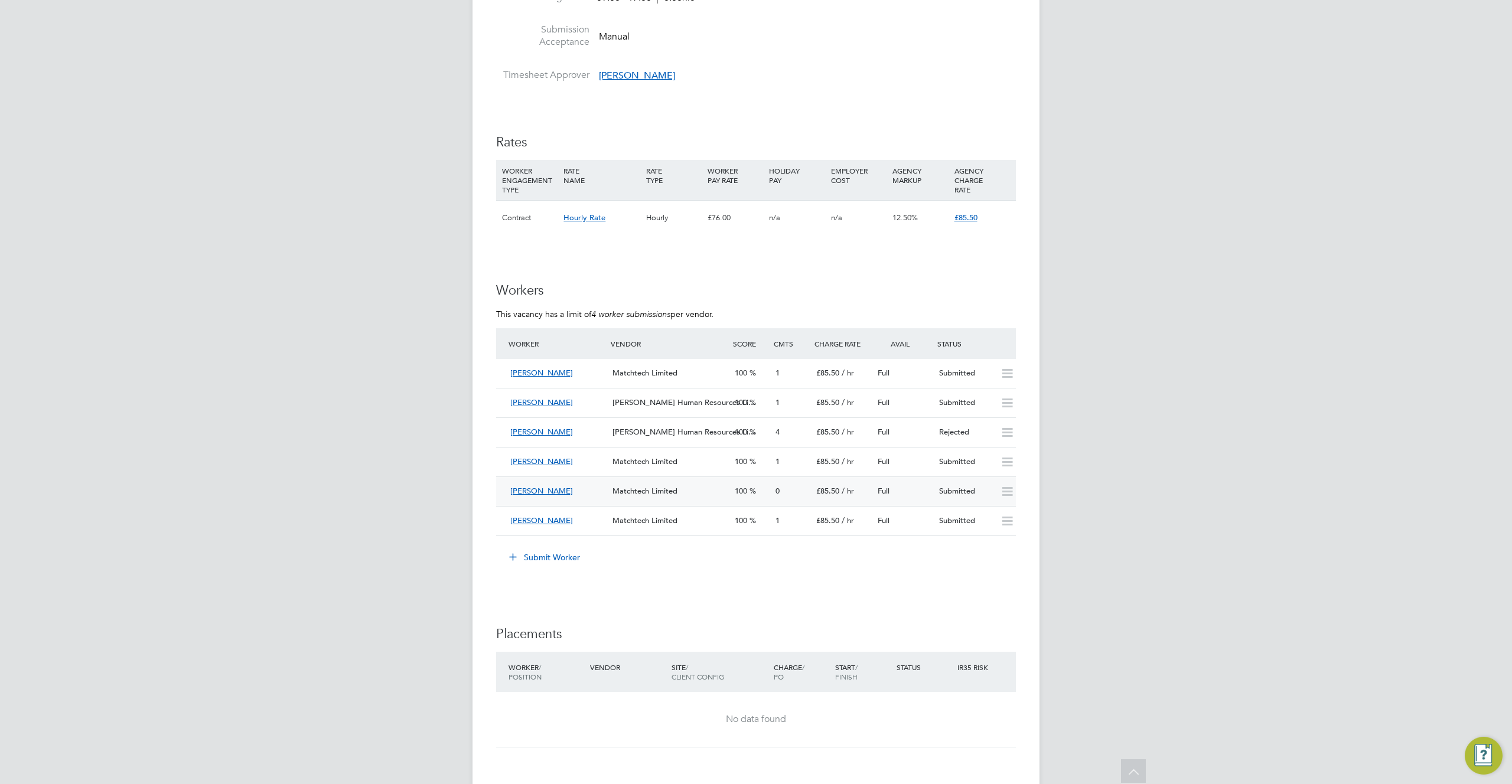
click at [1004, 487] on icon at bounding box center [1007, 492] width 15 height 9
click at [922, 482] on div "Full" at bounding box center [904, 491] width 62 height 20
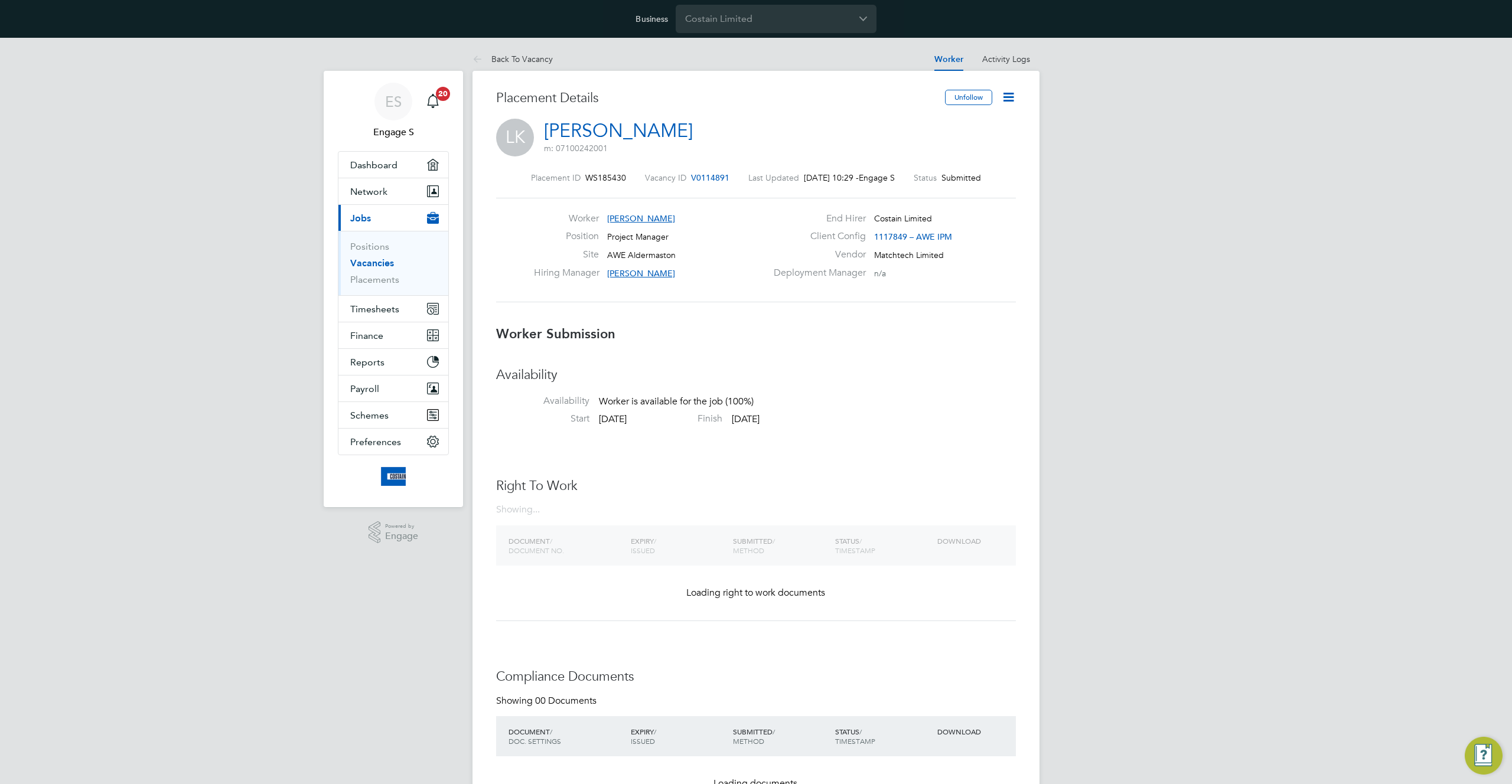
click at [1007, 102] on icon at bounding box center [1008, 97] width 15 height 15
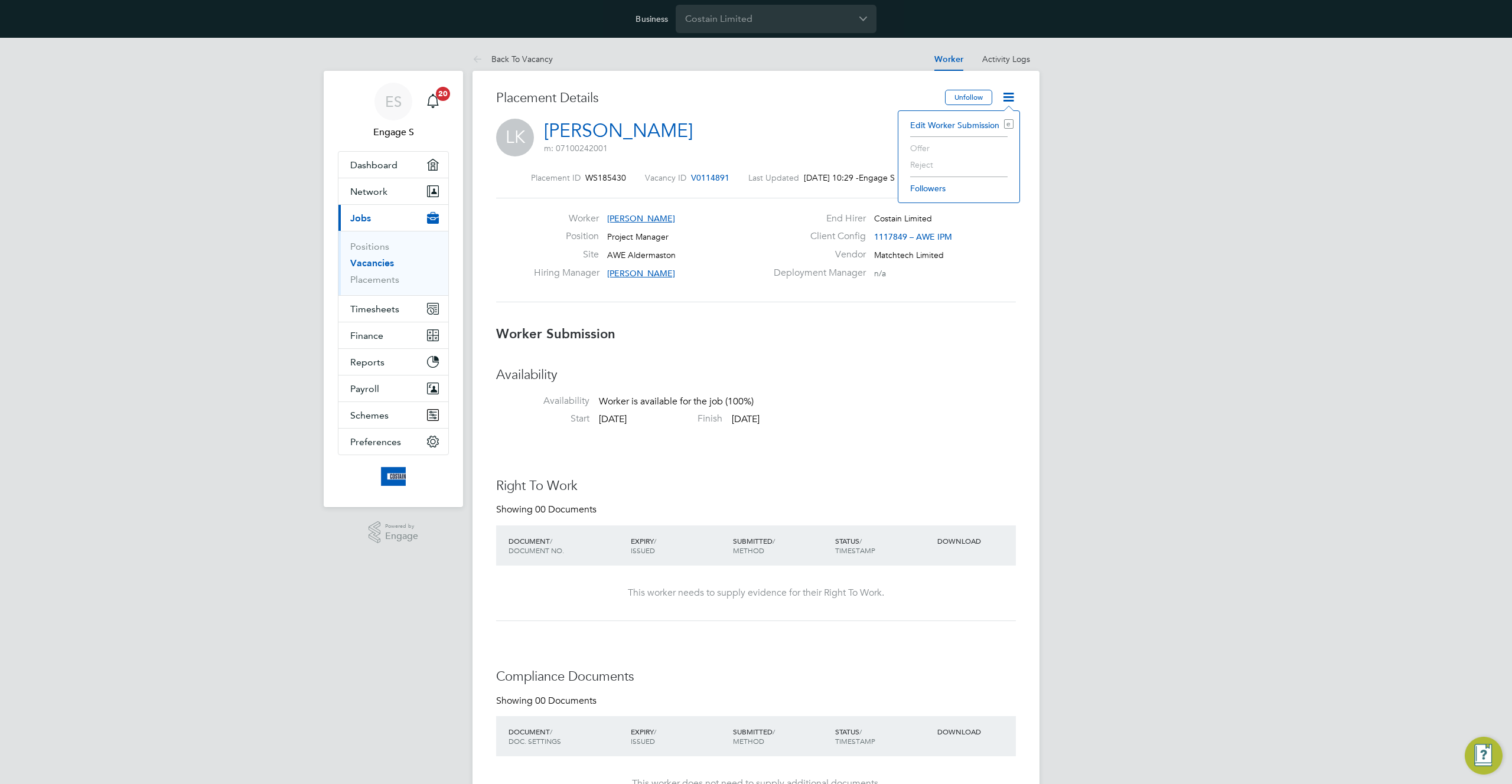
click at [772, 139] on div "LK Luke K m: 07100242001" at bounding box center [756, 139] width 519 height 40
drag, startPoint x: 657, startPoint y: 269, endPoint x: 632, endPoint y: 270, distance: 25.0
click at [641, 269] on div "Hiring Manager Claire B" at bounding box center [650, 276] width 233 height 18
click at [621, 272] on span "[PERSON_NAME]" at bounding box center [641, 274] width 68 height 11
click at [653, 342] on span "267460@testacc.com" at bounding box center [711, 342] width 129 height 10
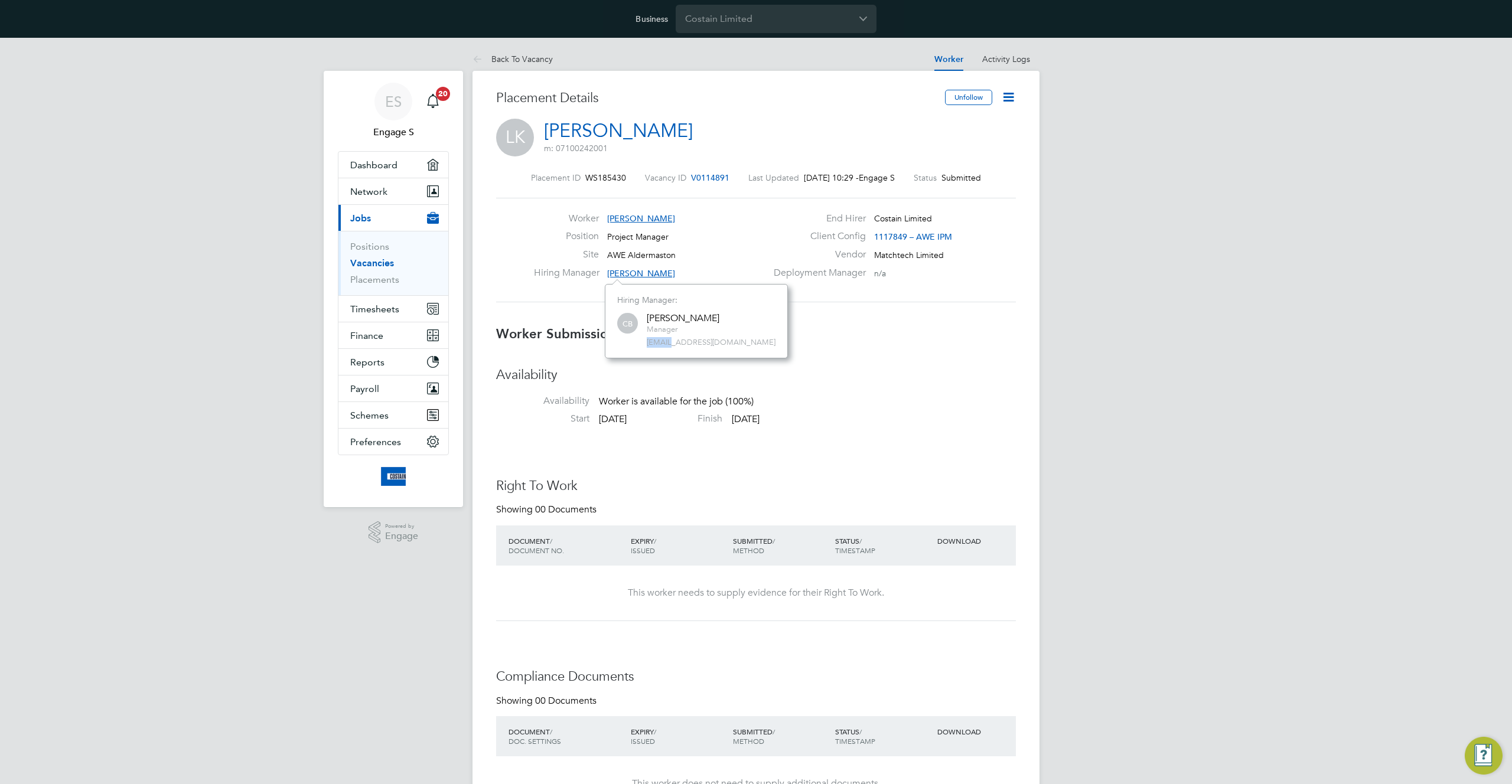
click at [653, 342] on span "267460@testacc.com" at bounding box center [711, 342] width 129 height 10
click at [653, 342] on span "[EMAIL_ADDRESS][DOMAIN_NAME]" at bounding box center [711, 342] width 129 height 10
copy div "[EMAIL_ADDRESS][DOMAIN_NAME]"
click at [384, 192] on span "Network" at bounding box center [368, 191] width 37 height 11
click at [522, 58] on link "Back To Vacancy" at bounding box center [513, 59] width 81 height 11
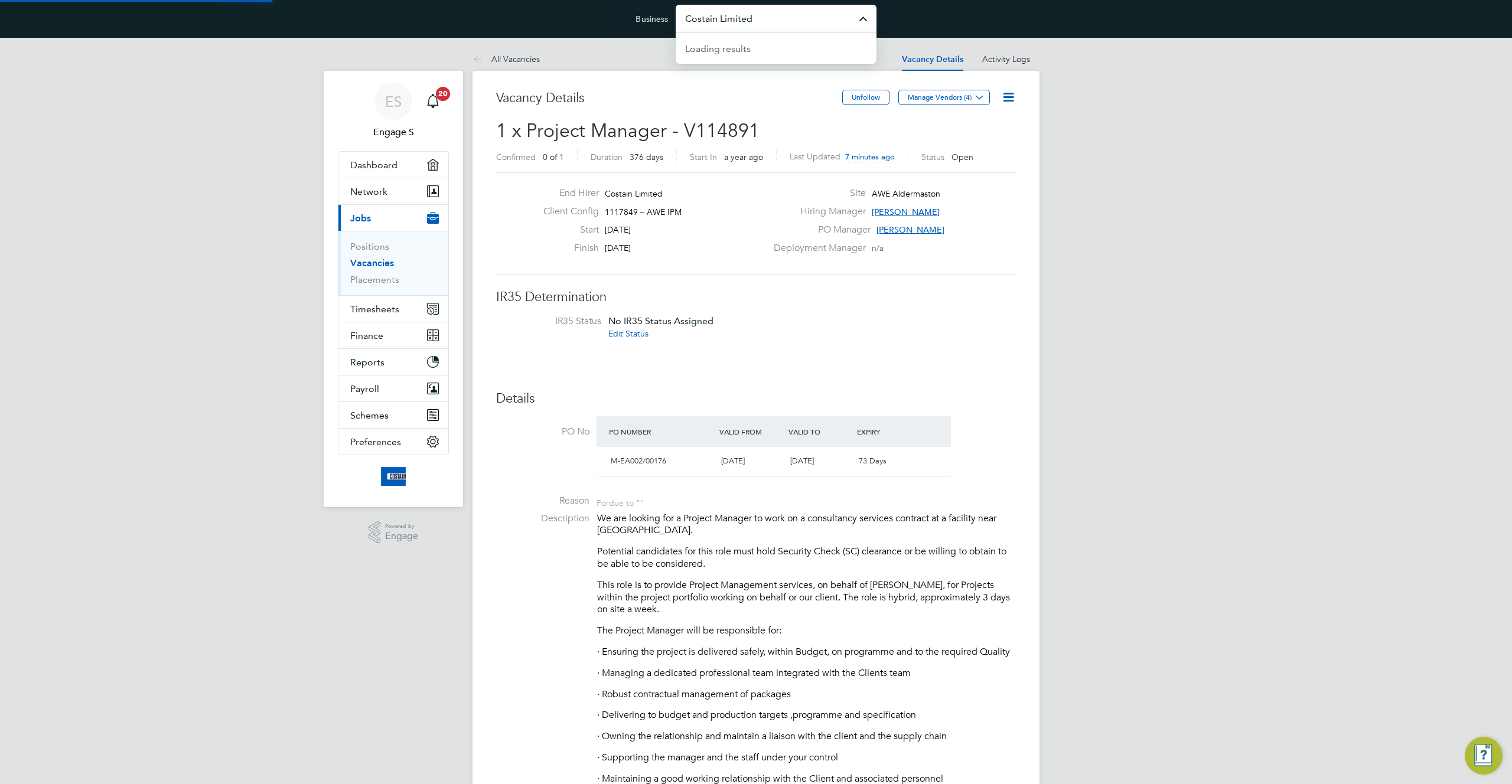
click at [805, 21] on input "Costain Limited" at bounding box center [776, 18] width 201 height 28
click at [771, 76] on li "Matchtech Limited" at bounding box center [776, 76] width 201 height 29
type input "Matchtech Limited"
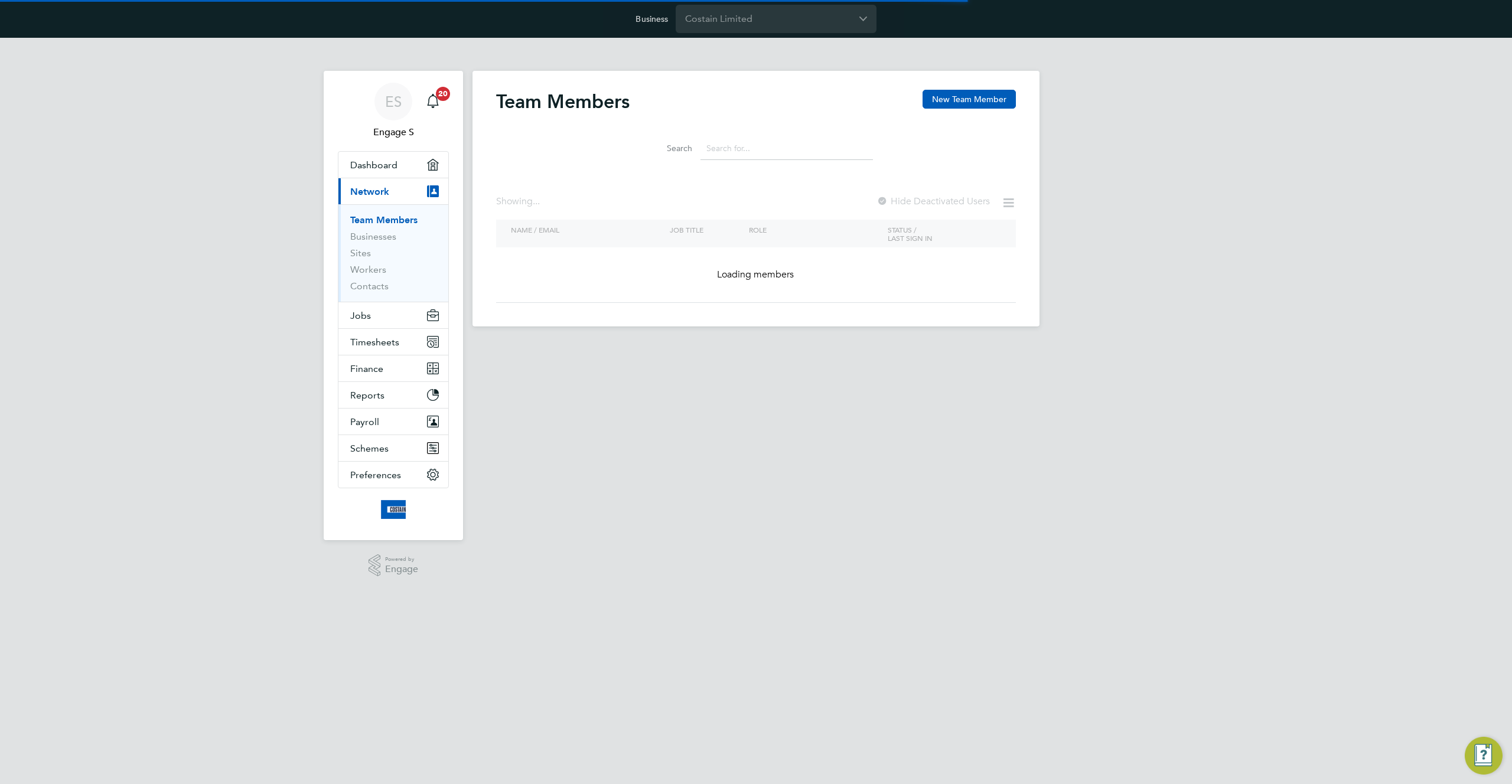
click at [781, 145] on input at bounding box center [787, 148] width 172 height 23
paste input "[EMAIL_ADDRESS][DOMAIN_NAME]"
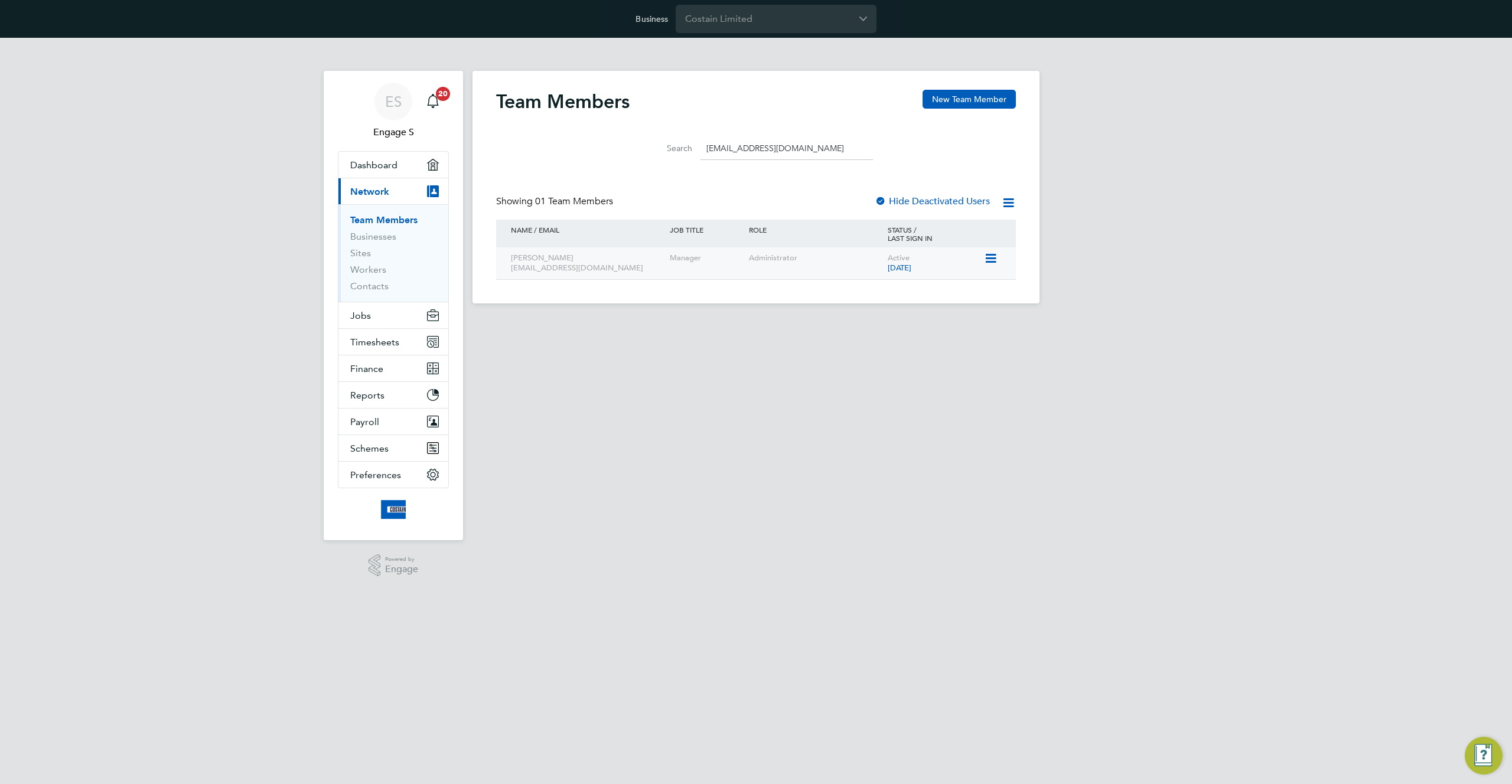
type input "[EMAIL_ADDRESS][DOMAIN_NAME]"
click at [990, 256] on icon at bounding box center [990, 259] width 12 height 14
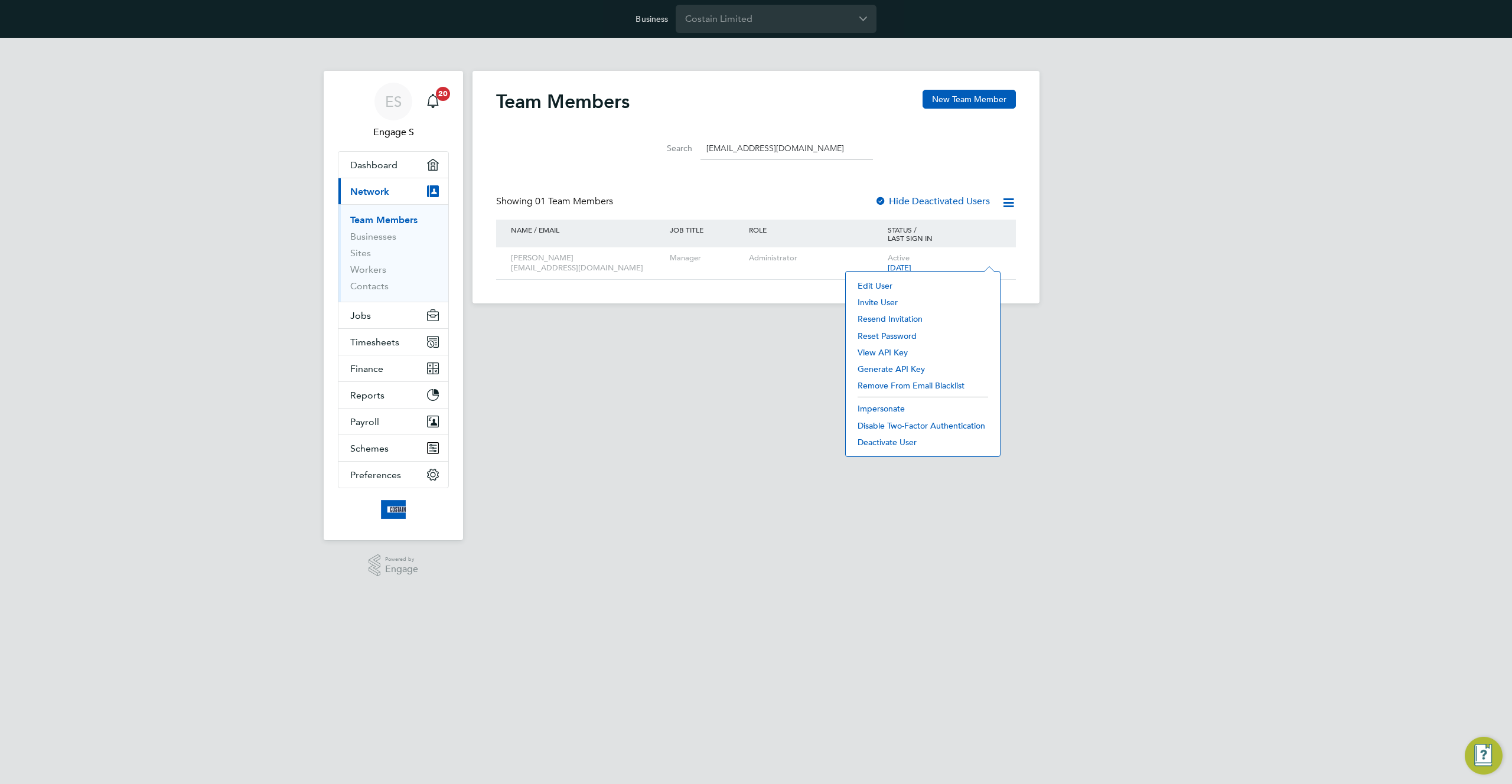
click at [867, 406] on li "Impersonate" at bounding box center [923, 409] width 142 height 17
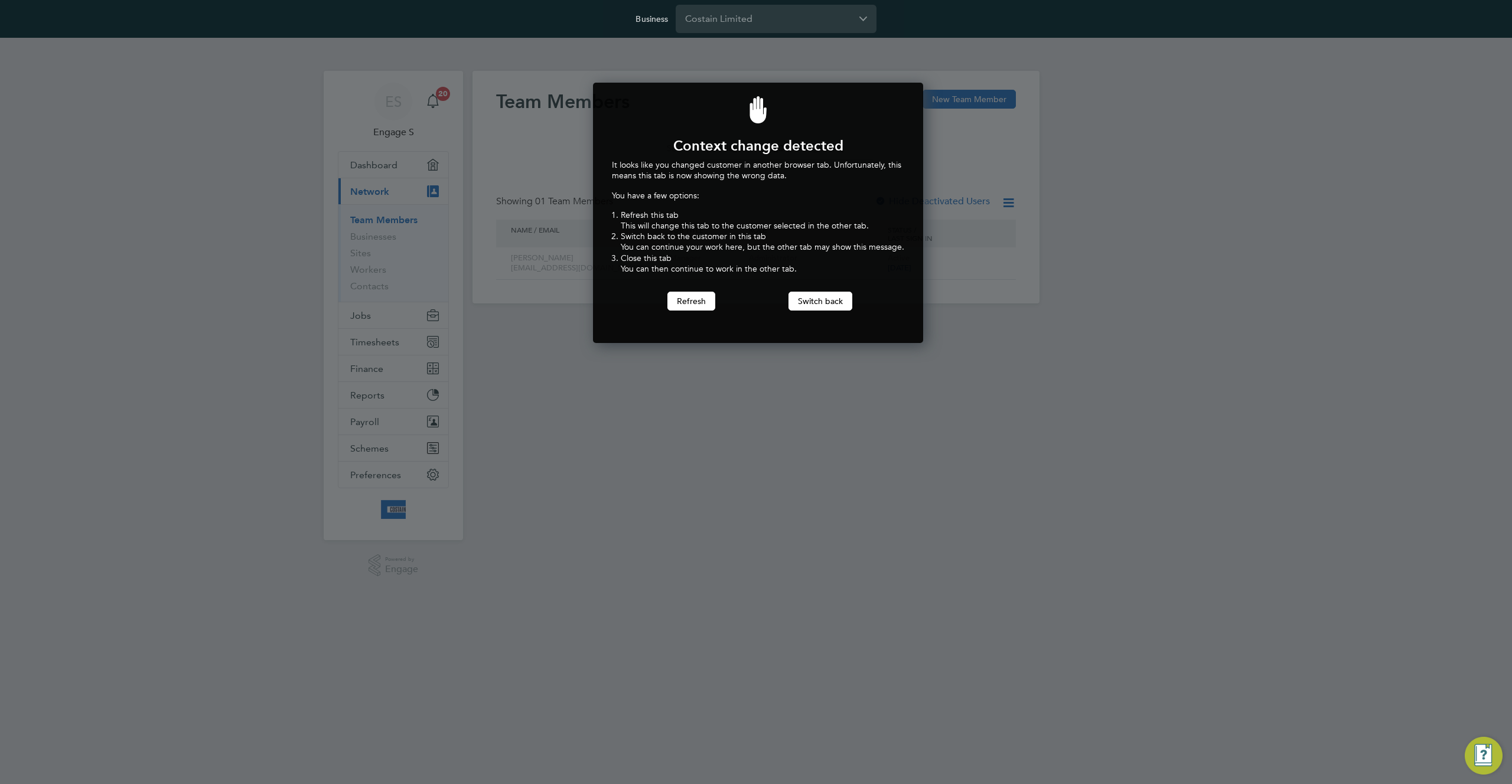
scroll to position [261, 326]
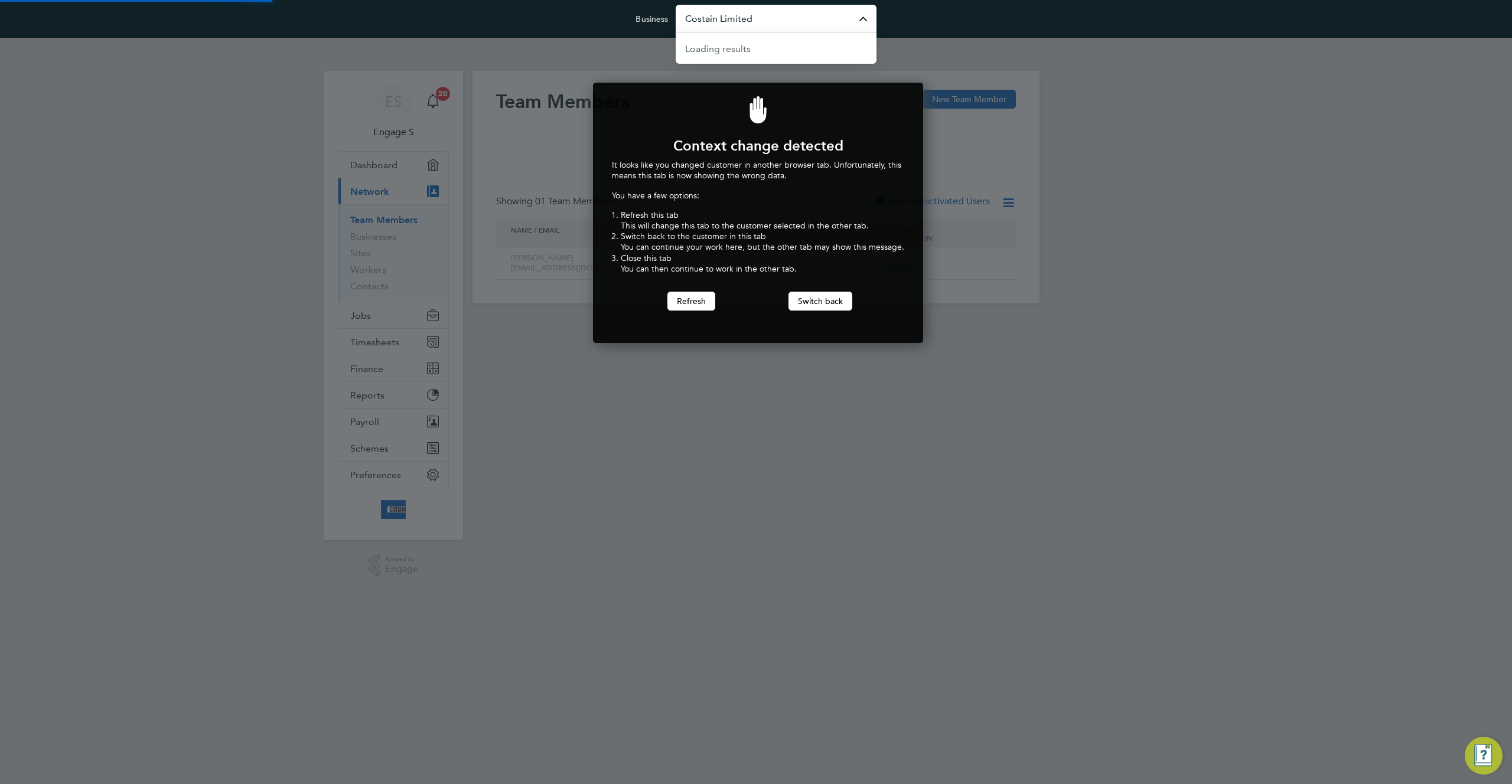
click at [785, 24] on input "Costain Limited" at bounding box center [776, 18] width 201 height 28
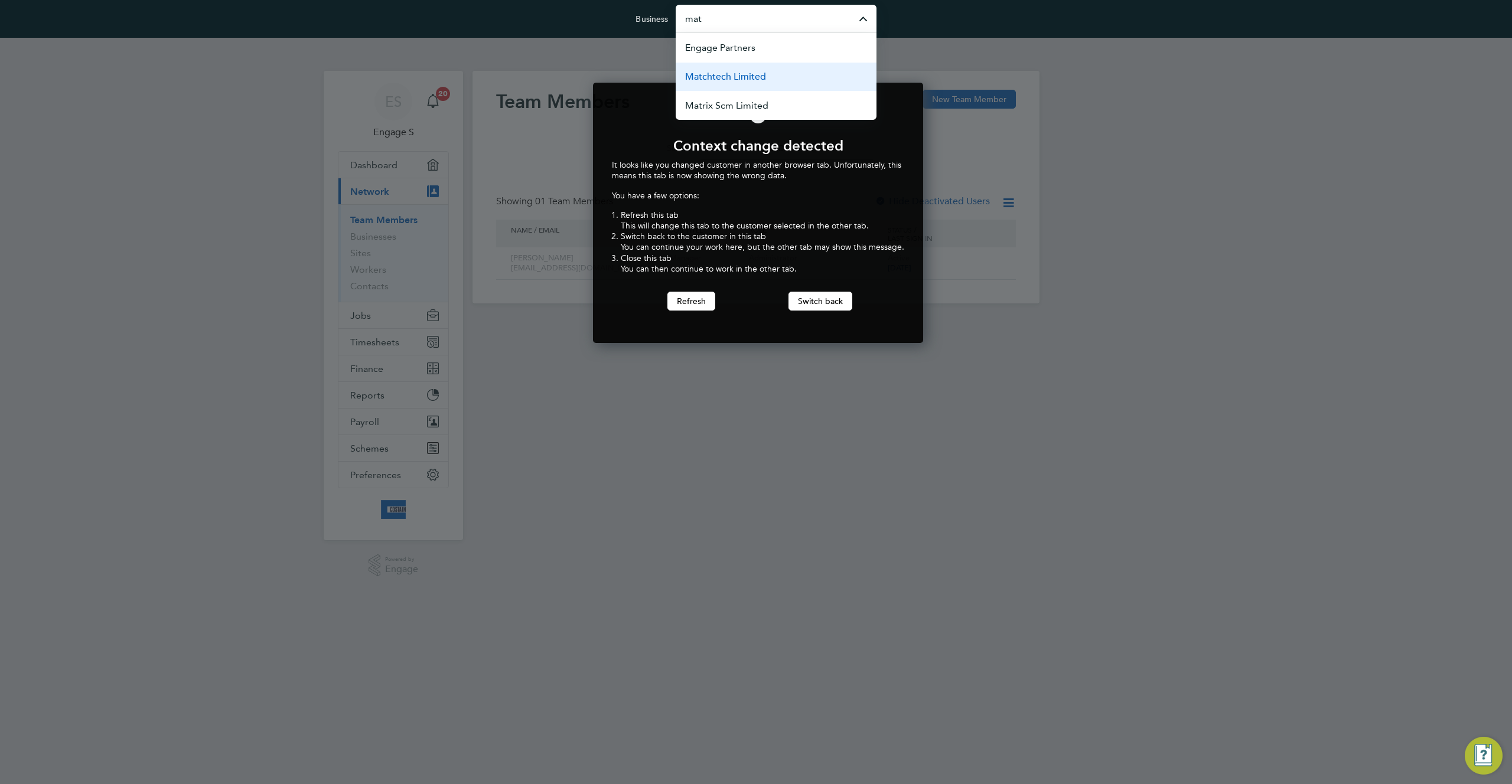
click at [767, 80] on li "Matchtech Limited" at bounding box center [776, 76] width 201 height 29
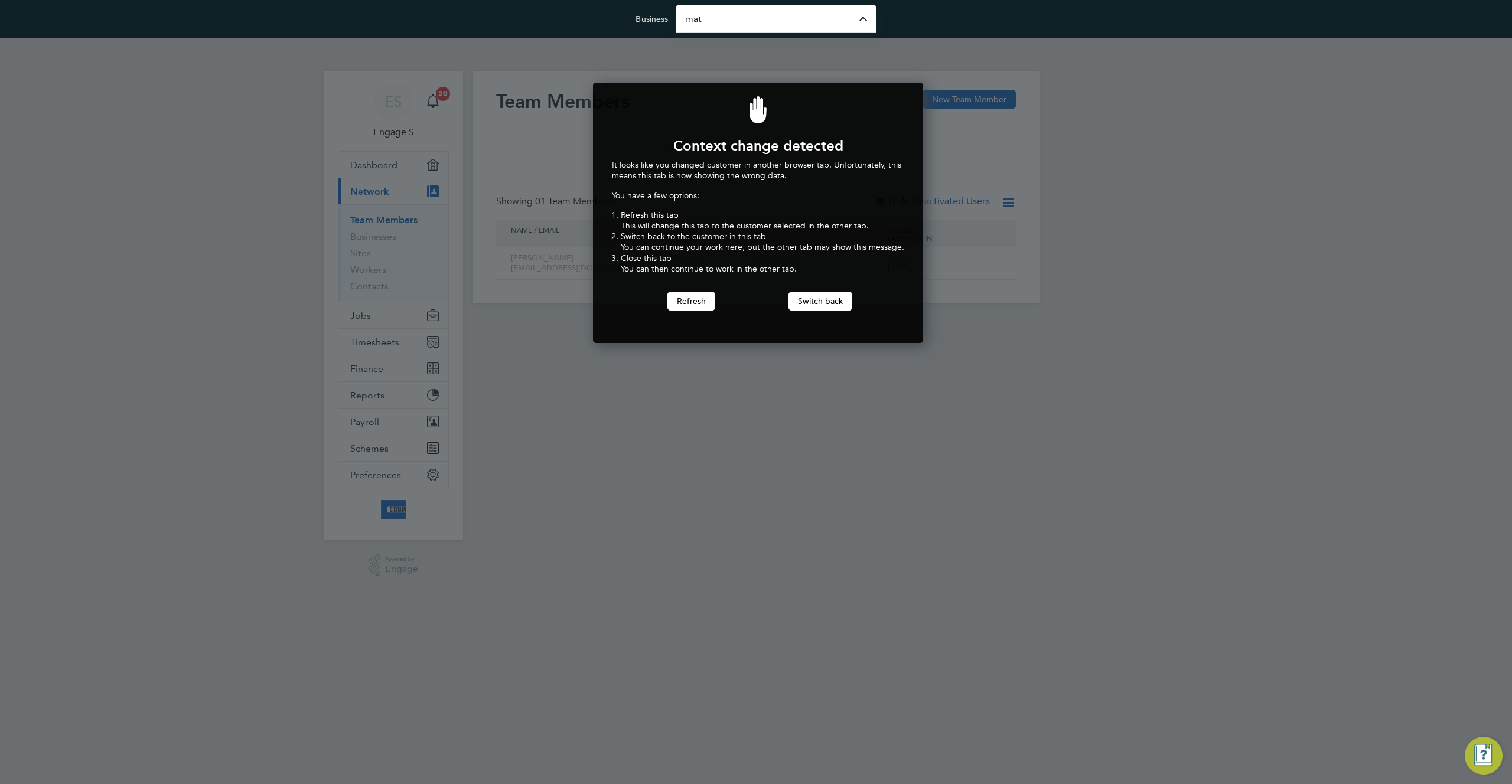
type input "Matchtech Limited"
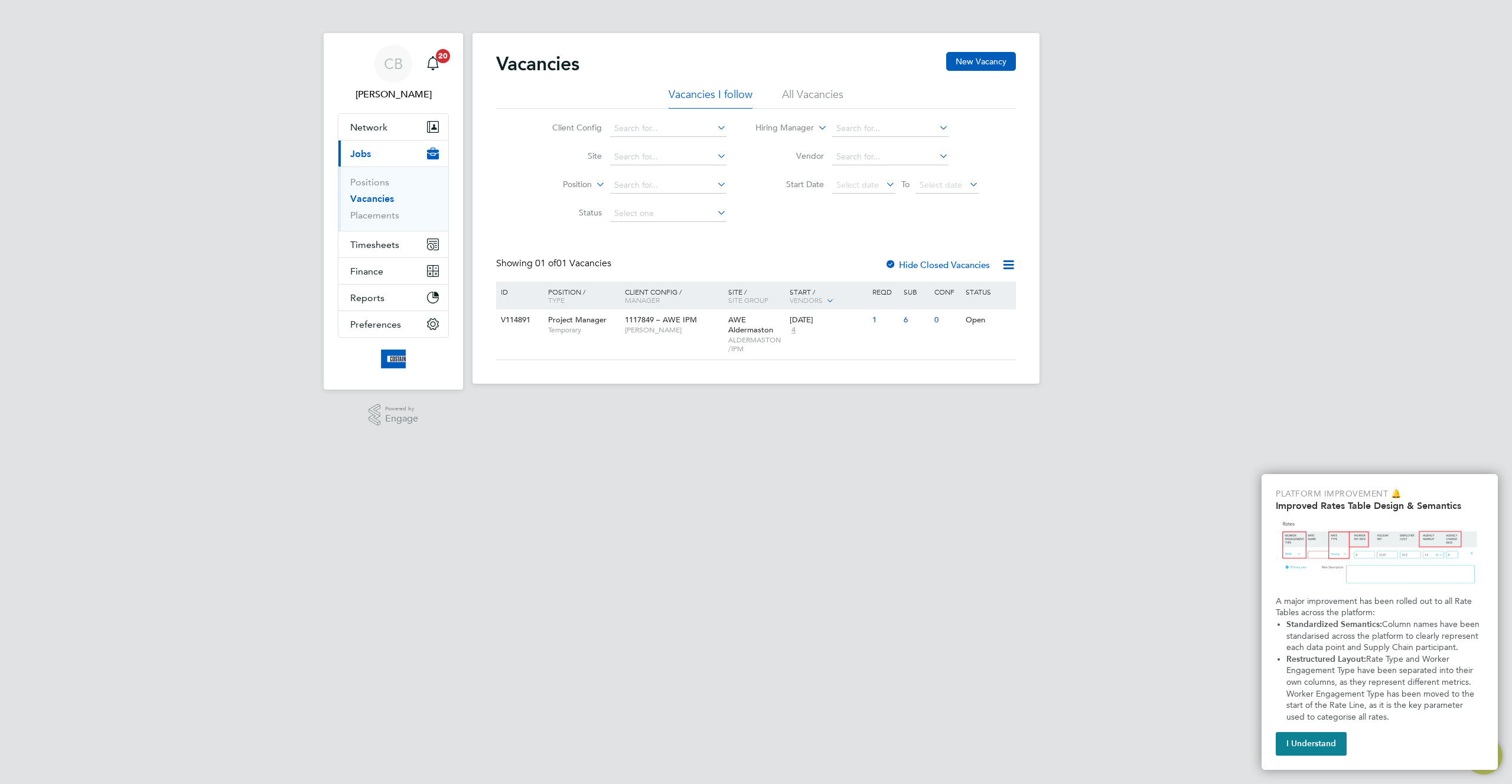
click at [884, 202] on div "Client Config Site Position Status Hiring Manager Vendor Start Date Select date…" at bounding box center [756, 168] width 519 height 119
click at [797, 94] on li "All Vacancies" at bounding box center [813, 98] width 62 height 21
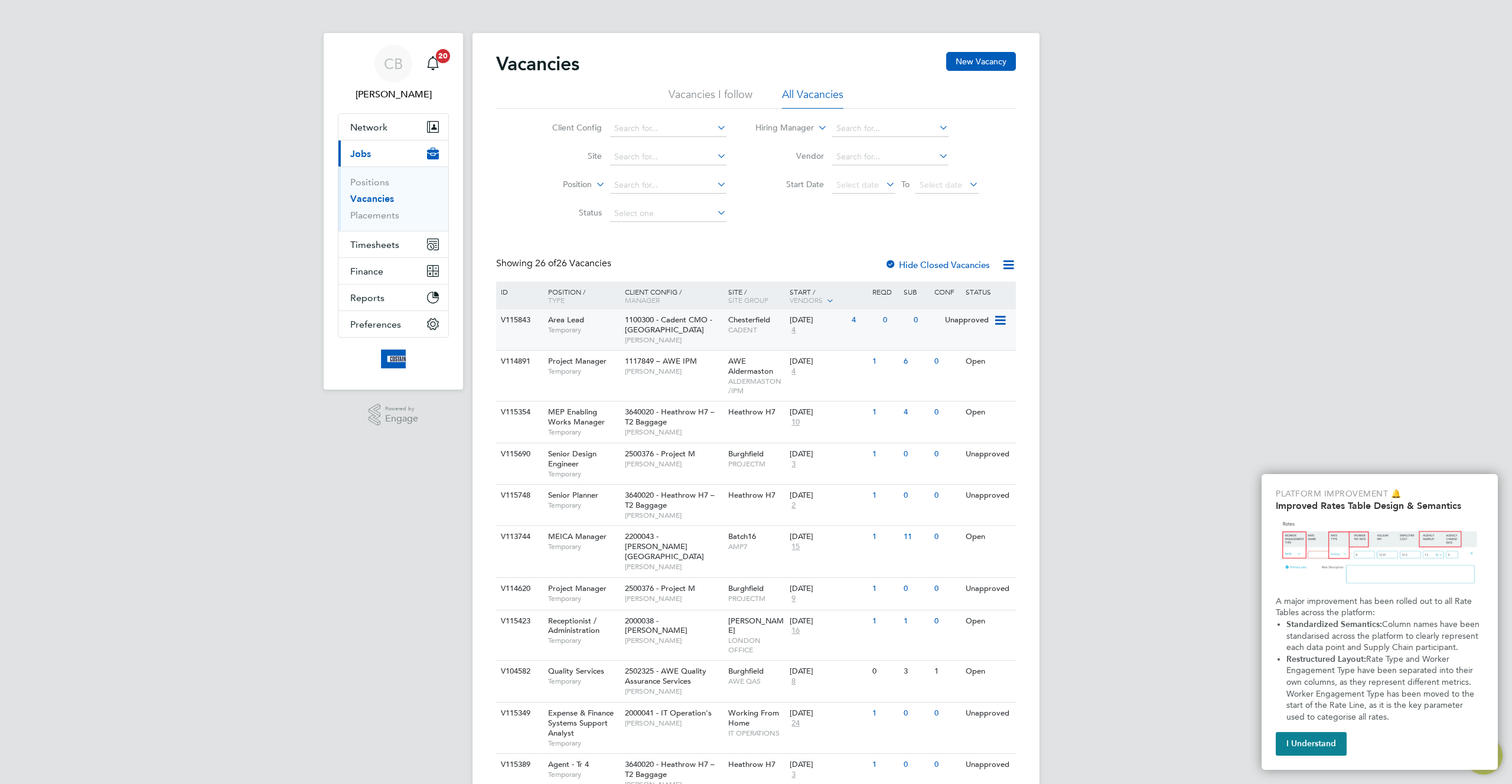
click at [673, 324] on span "1100300 - Cadent CMO - [GEOGRAPHIC_DATA]" at bounding box center [669, 324] width 88 height 20
click at [383, 249] on span "Timesheets" at bounding box center [374, 245] width 49 height 11
click at [386, 208] on link "Timesheets" at bounding box center [374, 208] width 49 height 11
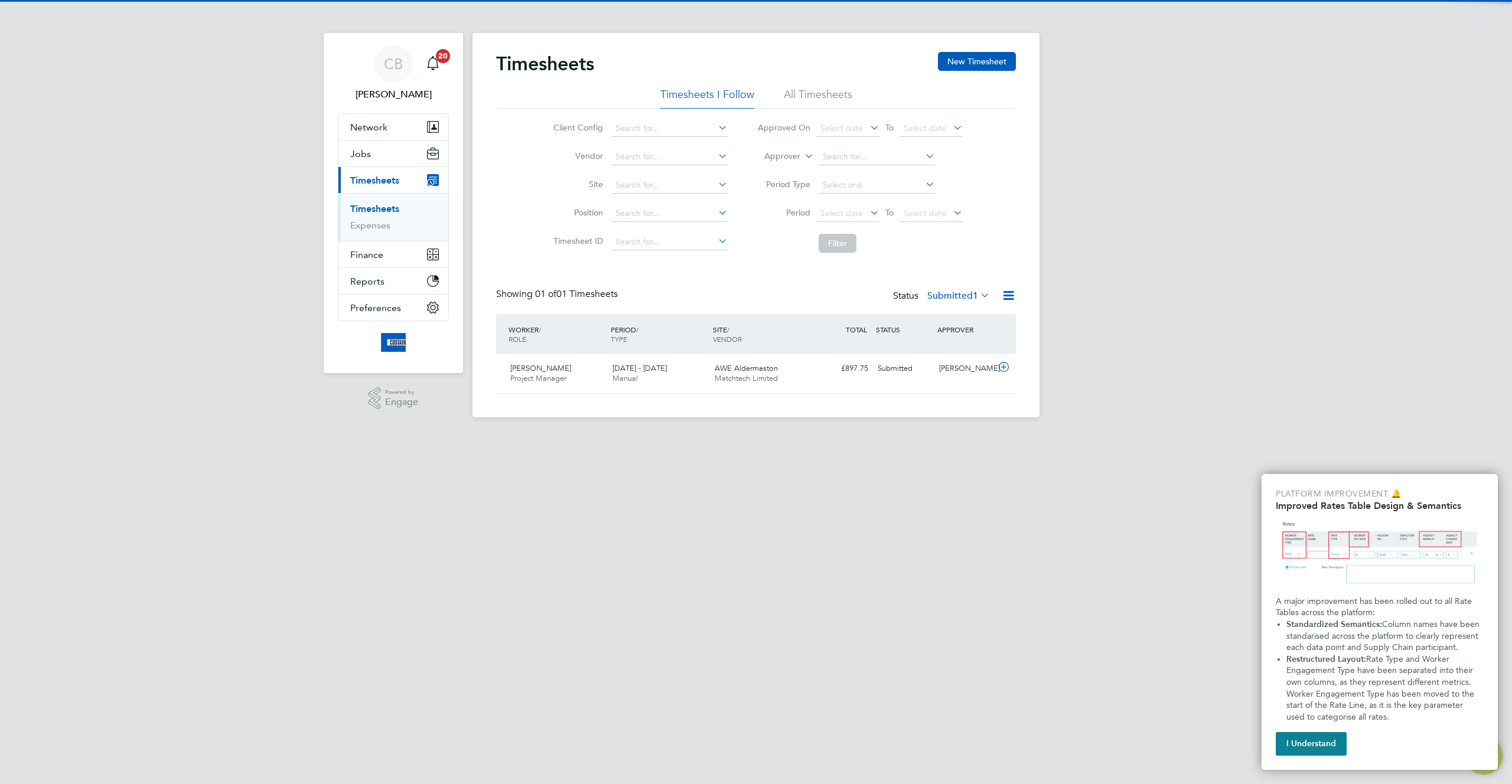
scroll to position [30, 102]
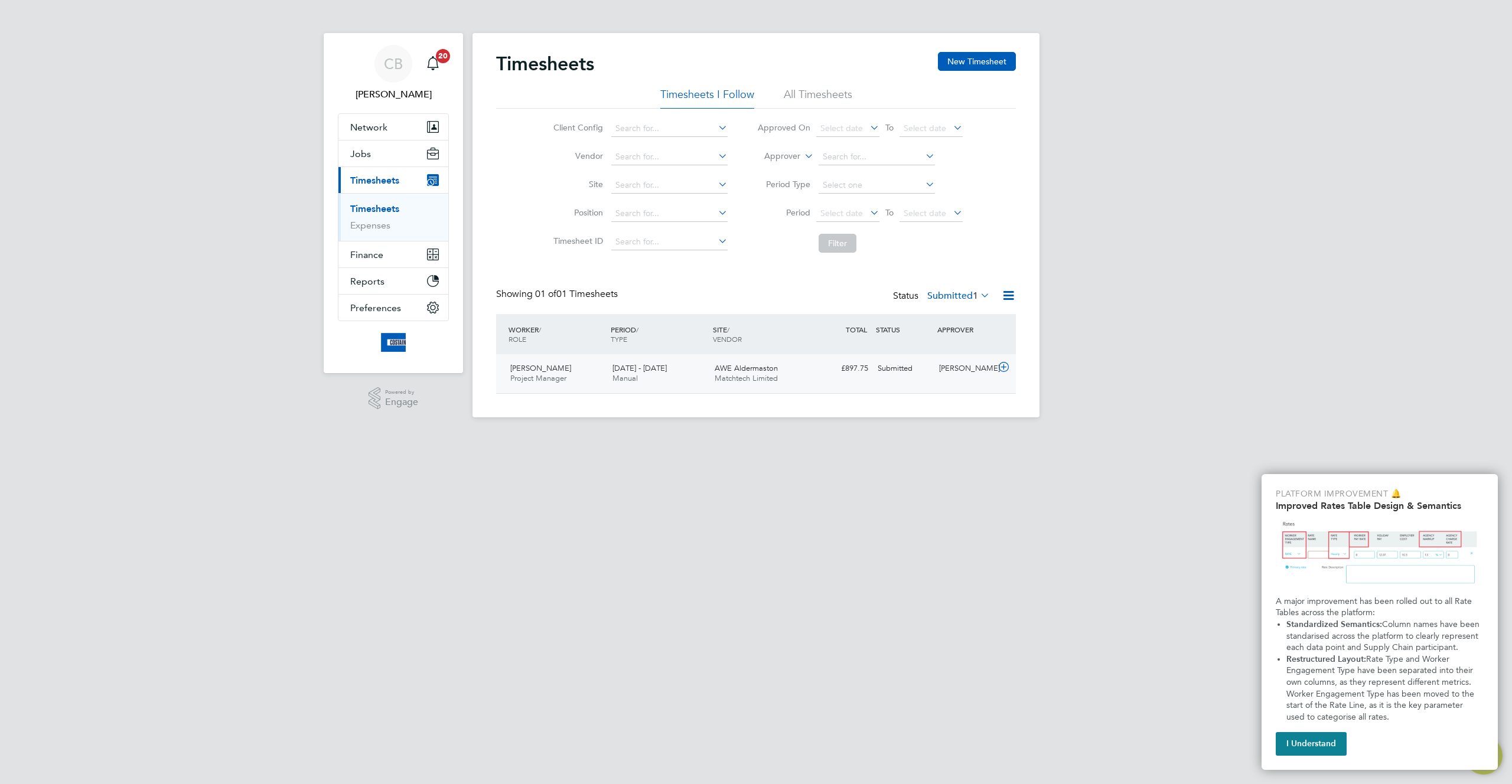
click at [788, 369] on div "AWE Aldermaston Matchtech Limited" at bounding box center [761, 374] width 102 height 30
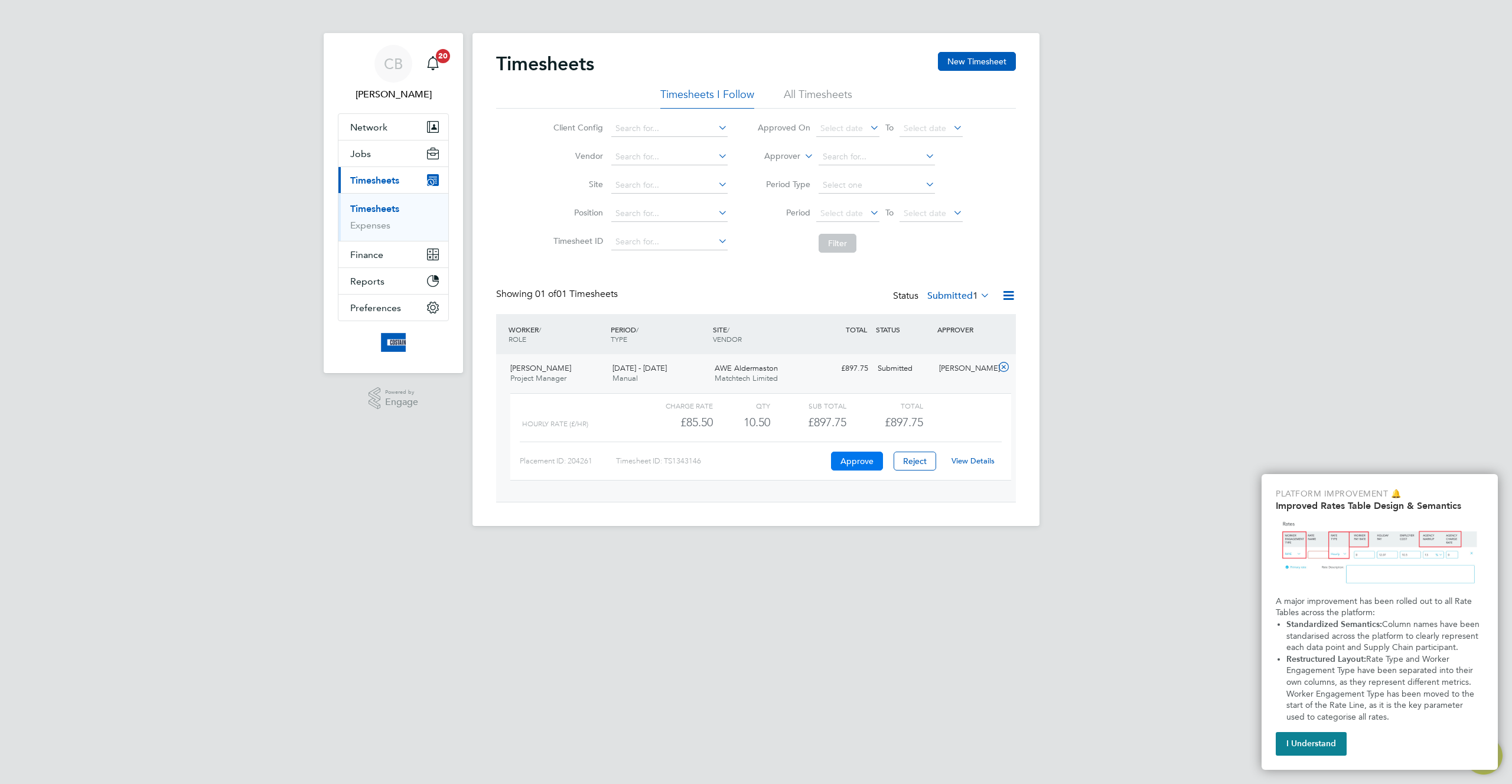
click at [852, 466] on button "Approve" at bounding box center [857, 461] width 52 height 19
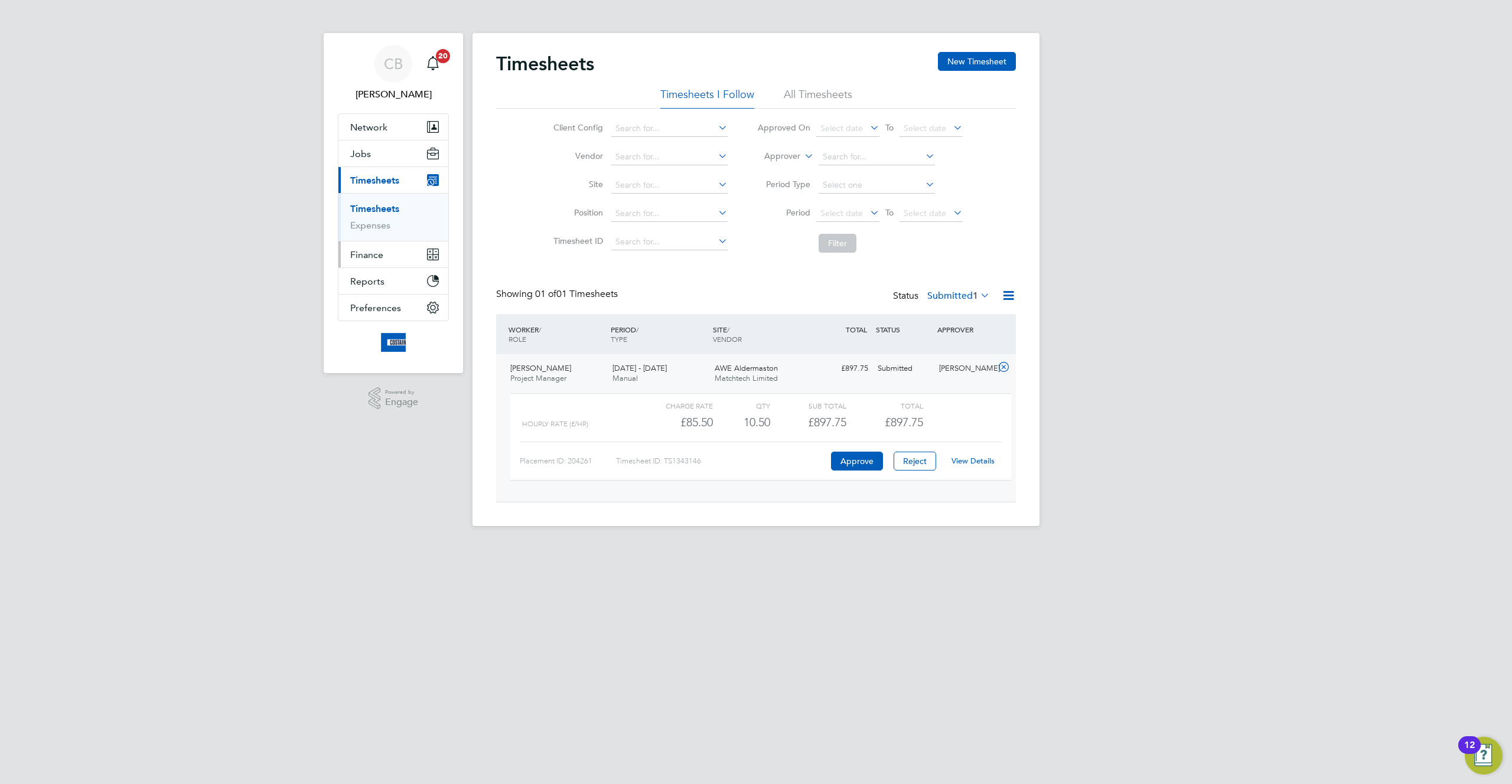
click at [370, 252] on span "Finance" at bounding box center [367, 255] width 33 height 11
click at [368, 239] on link "Invoices & Credit Notes" at bounding box center [387, 241] width 74 height 23
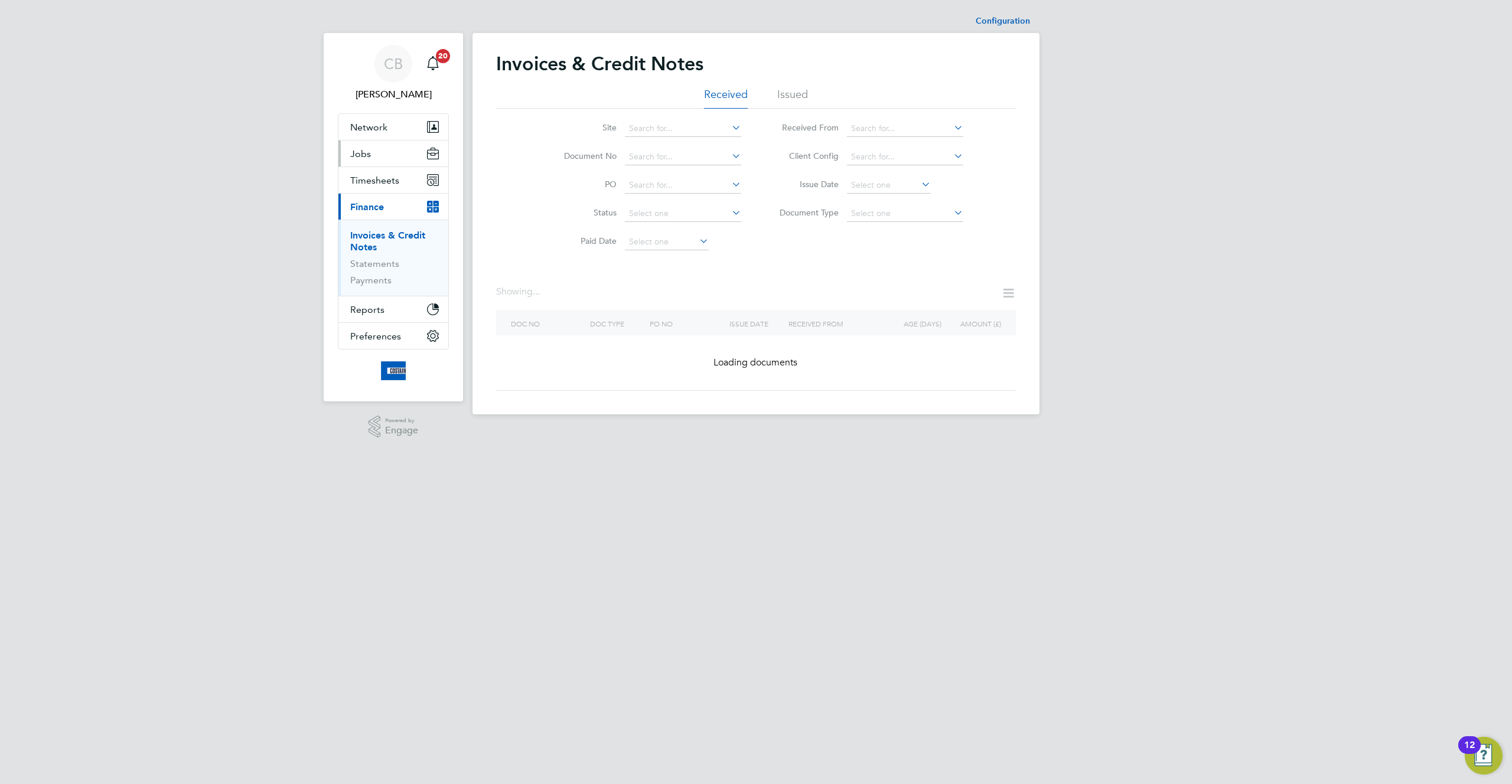
click at [379, 157] on button "Jobs" at bounding box center [393, 153] width 110 height 26
click at [371, 197] on link "Vacancies" at bounding box center [371, 198] width 42 height 11
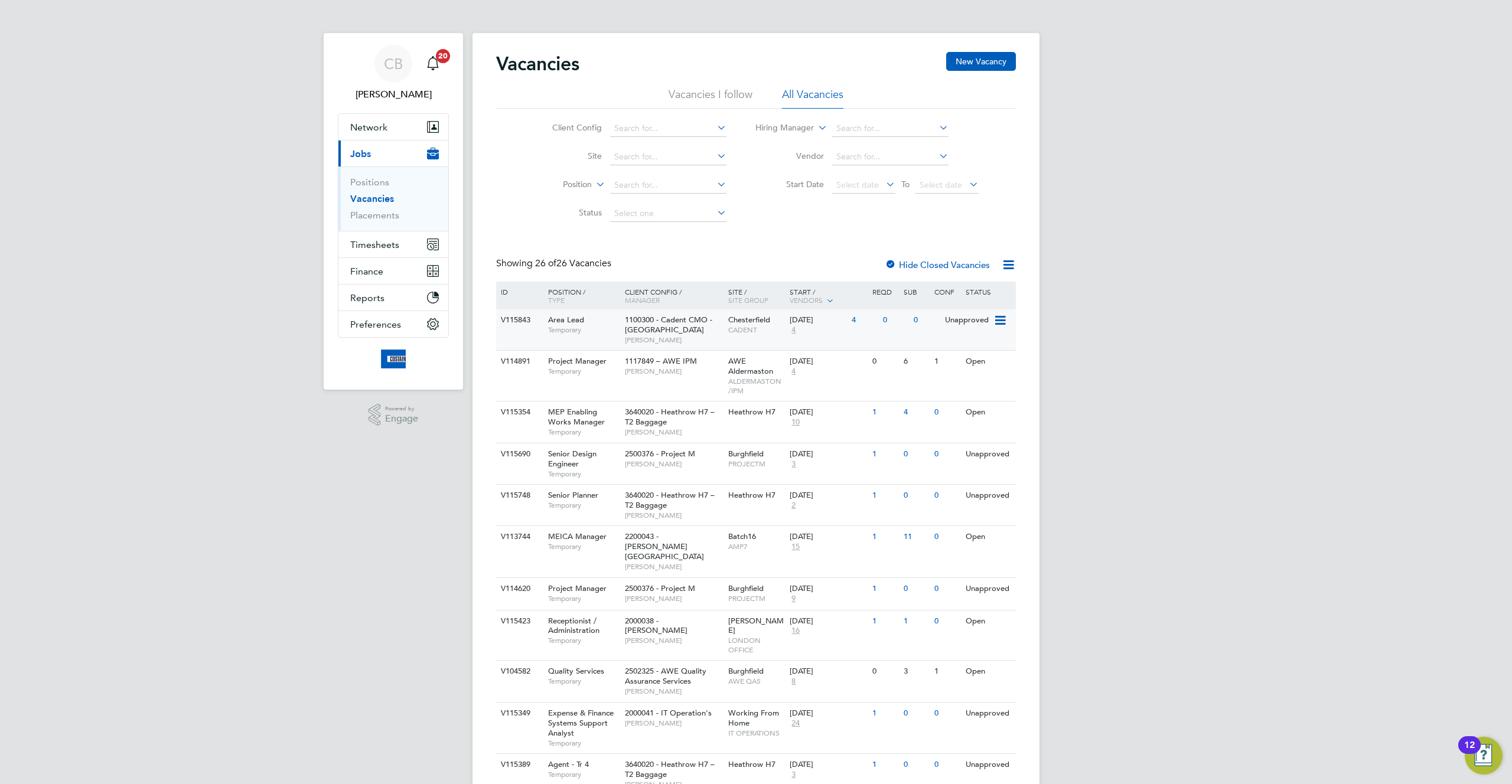
click at [999, 320] on icon at bounding box center [999, 320] width 12 height 14
click at [963, 345] on li "View Details" at bounding box center [970, 348] width 69 height 17
click at [990, 68] on button "New Vacancy" at bounding box center [981, 62] width 70 height 19
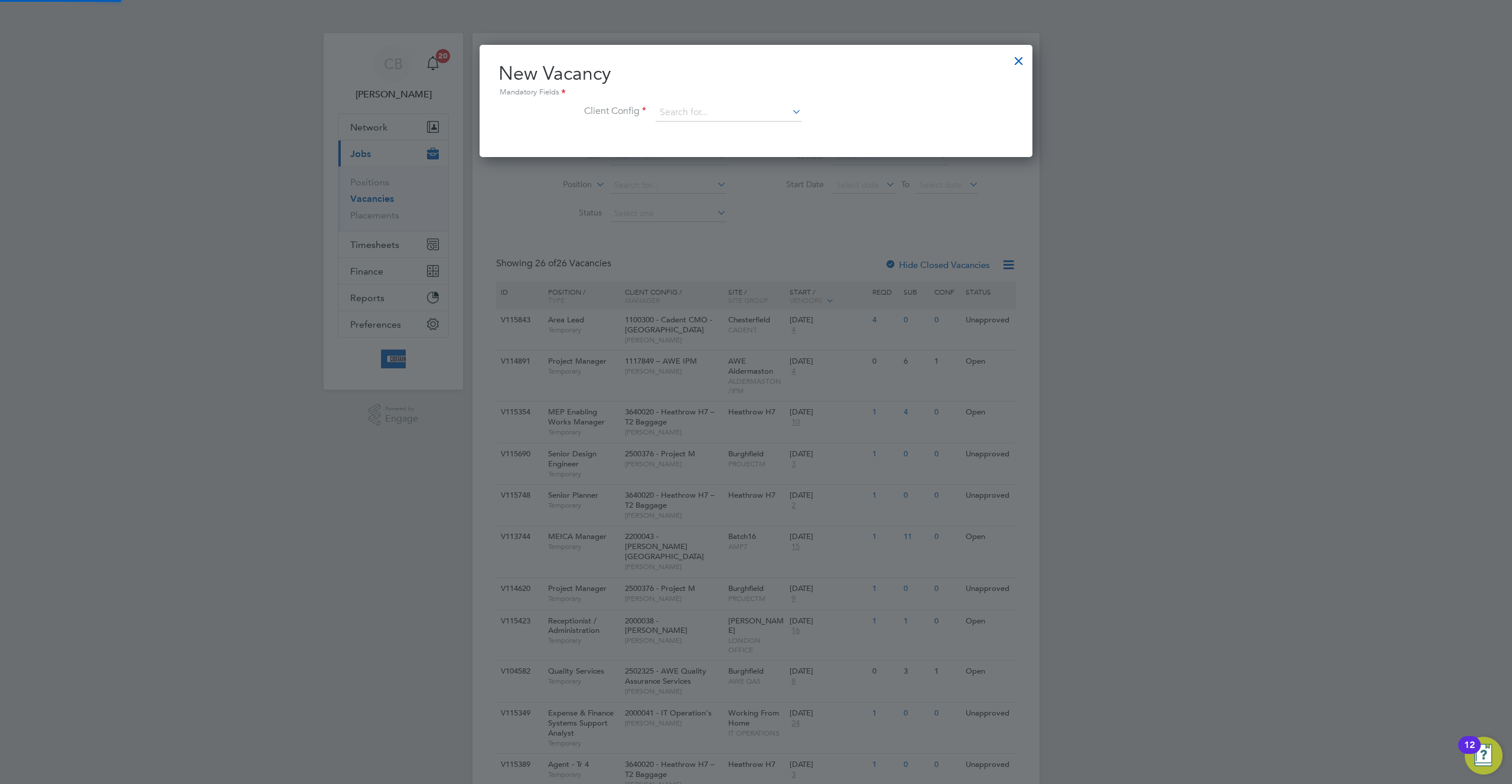
scroll to position [112, 553]
click at [768, 107] on input at bounding box center [728, 113] width 146 height 18
click at [753, 185] on li "1100249 - A19 TESTOS DOWNHILL LANE" at bounding box center [751, 193] width 192 height 16
type input "1100249 - A19 TESTOS DOWNHILL LANE"
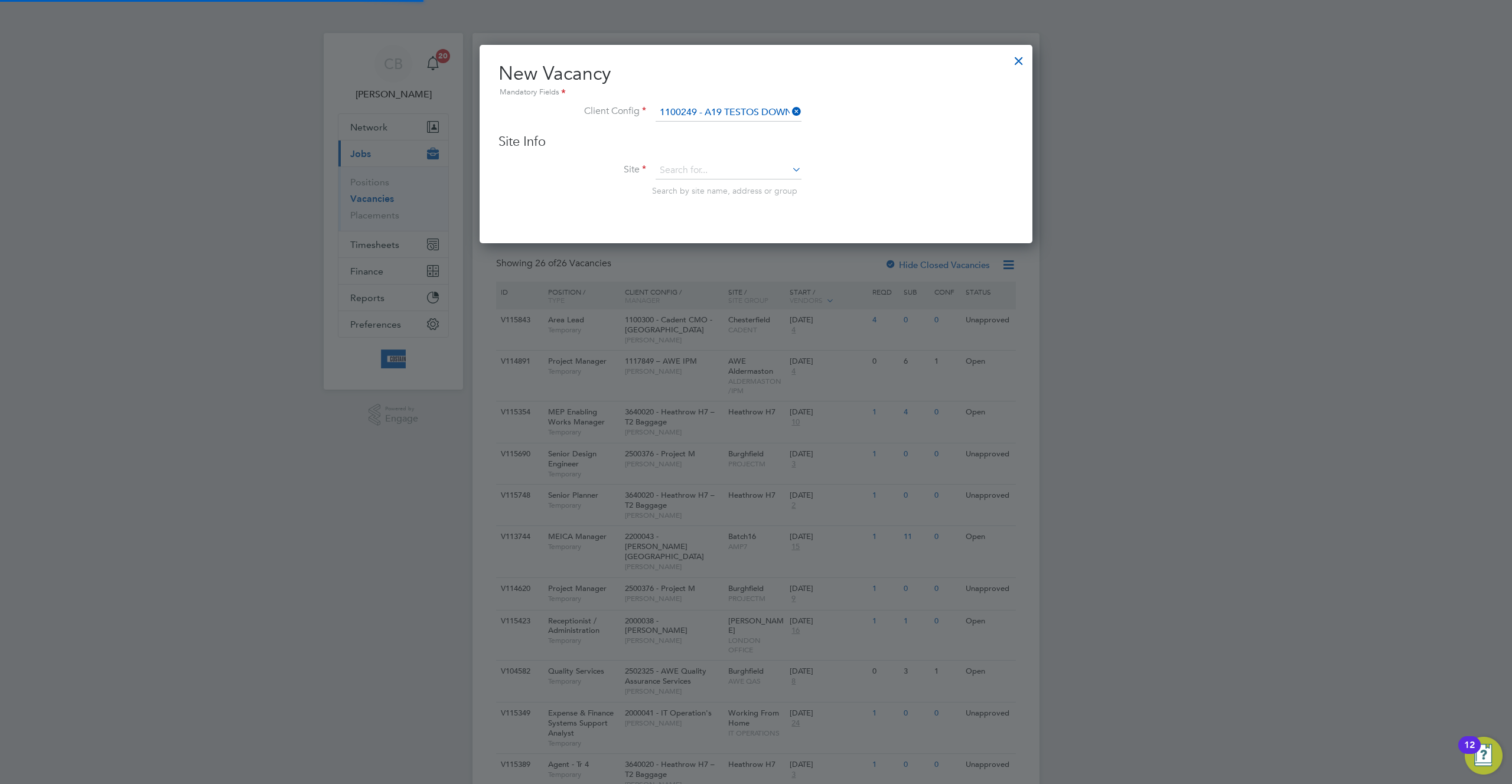
click at [750, 186] on span "Search by site name, address or group" at bounding box center [724, 191] width 145 height 11
click at [756, 175] on input at bounding box center [728, 171] width 146 height 18
click at [739, 192] on li "A19 Testo's" at bounding box center [728, 187] width 147 height 16
type input "A19 Testo's"
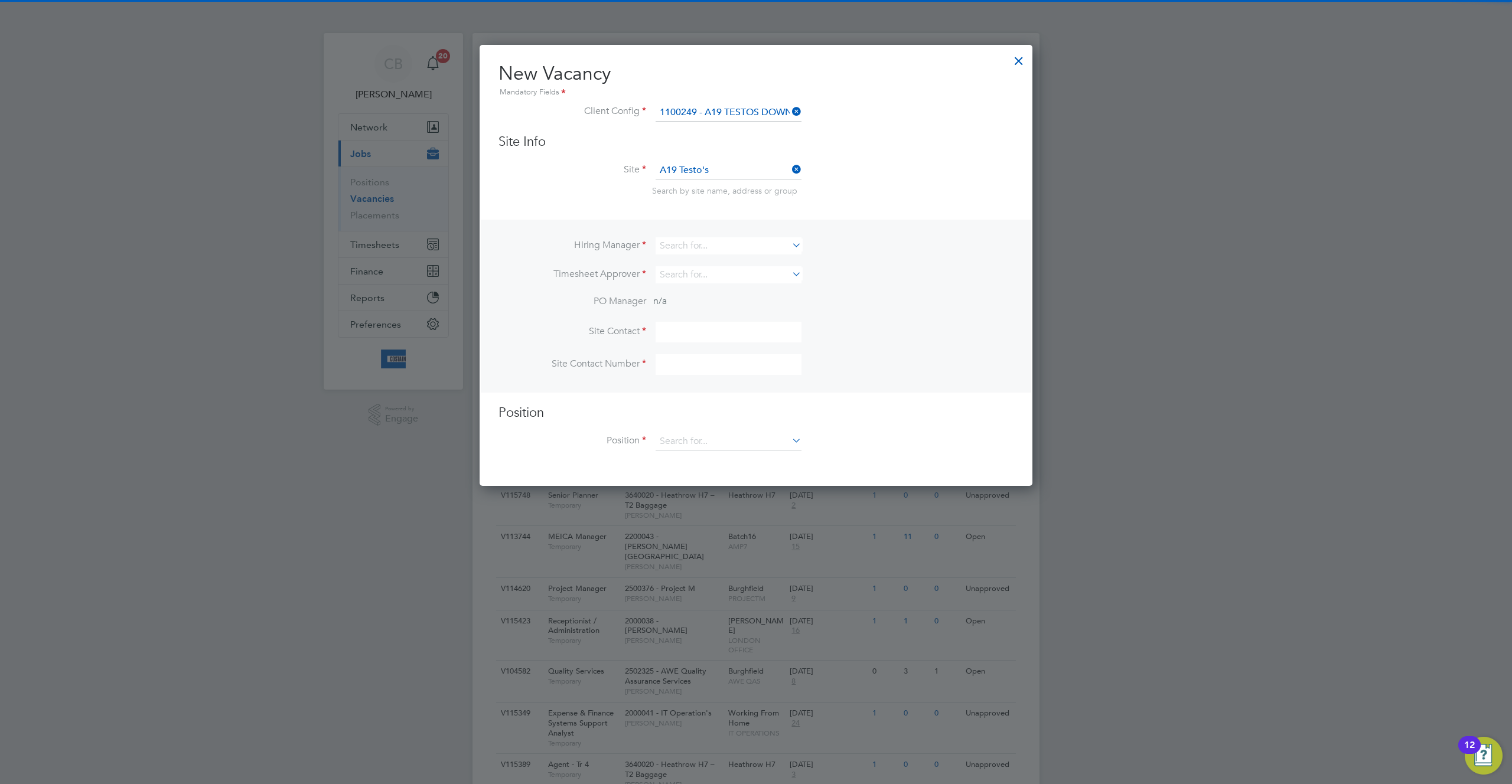
scroll to position [442, 553]
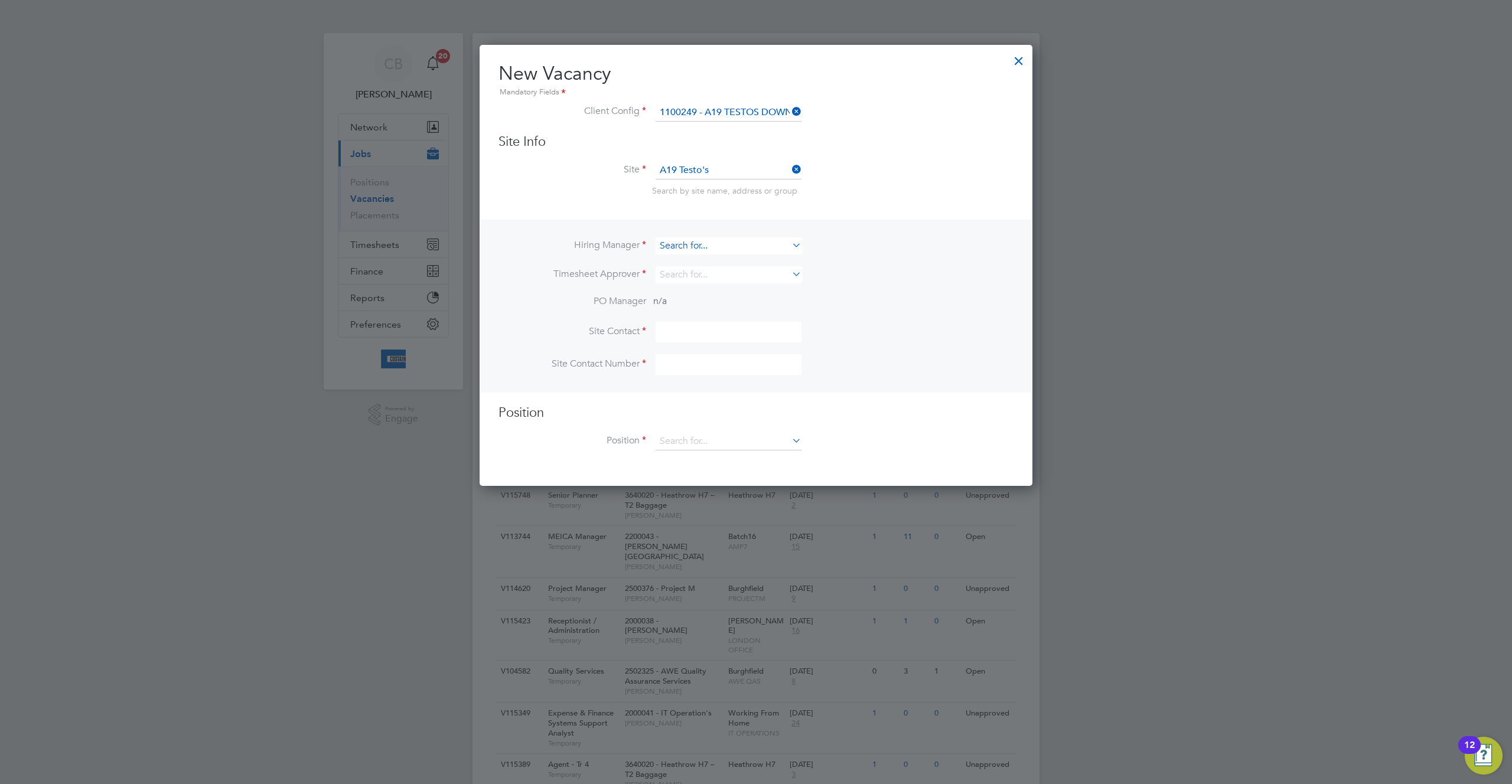
click at [741, 248] on input at bounding box center [728, 246] width 146 height 17
click at [723, 265] on li "Cla ire B" at bounding box center [728, 262] width 147 height 16
type input "[PERSON_NAME]"
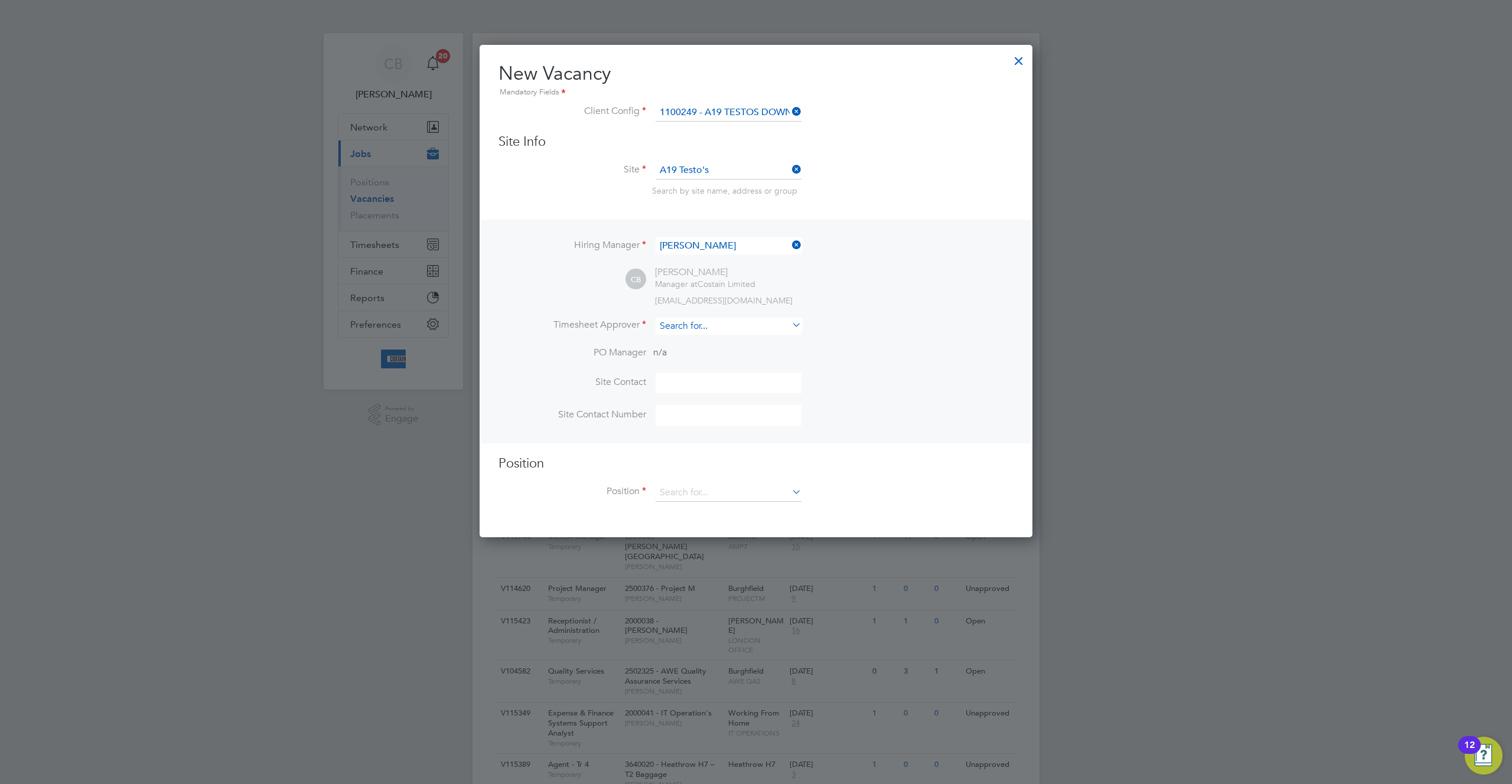
click at [734, 328] on input at bounding box center [728, 326] width 146 height 17
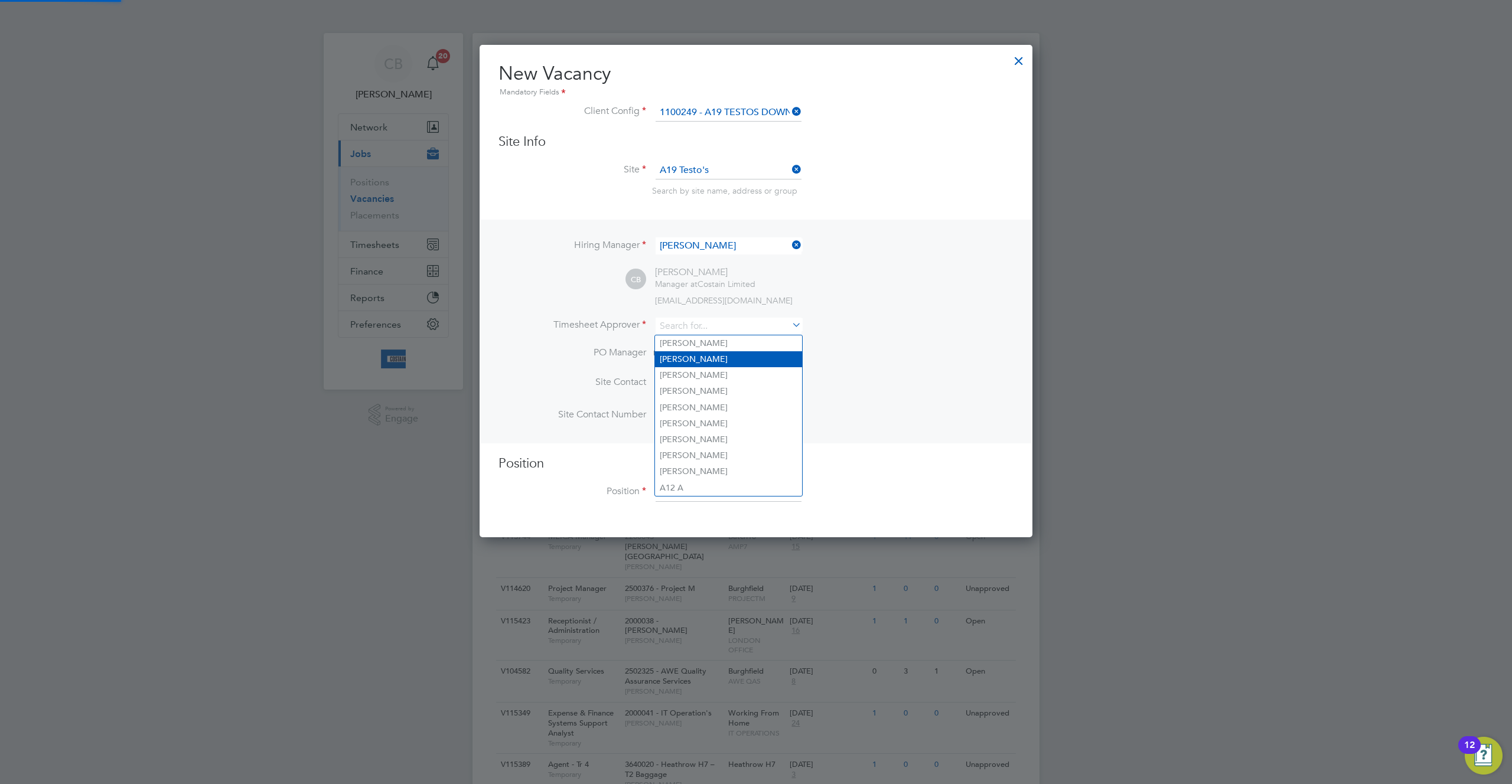
click at [720, 362] on li "Alan Y" at bounding box center [728, 359] width 147 height 16
type input "Alan Y"
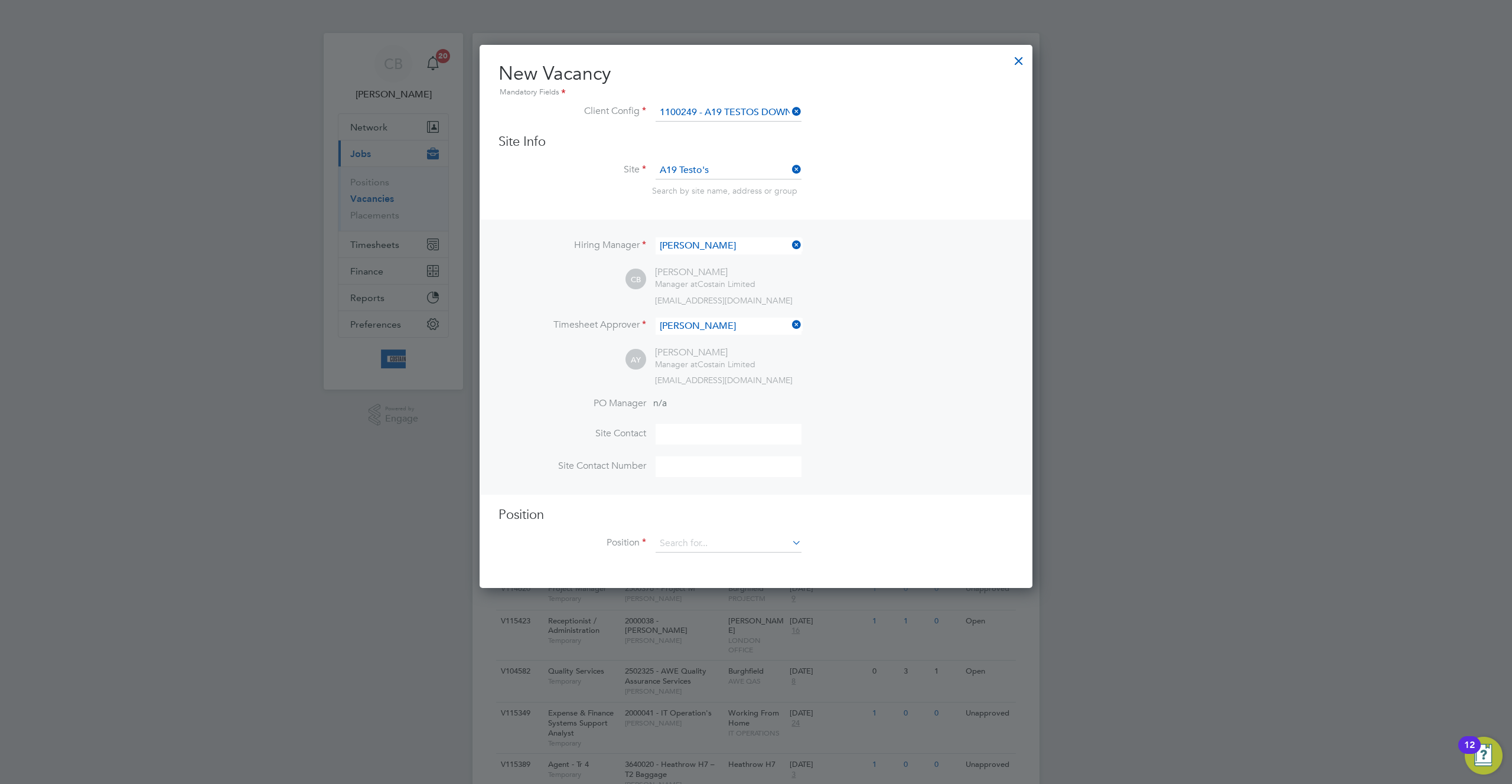
scroll to position [545, 553]
click at [707, 549] on input at bounding box center [728, 544] width 146 height 18
click at [707, 561] on li "FRC & Drainage Commercial Lead" at bounding box center [728, 561] width 147 height 16
type input "FRC & Drainage Commercial Lead"
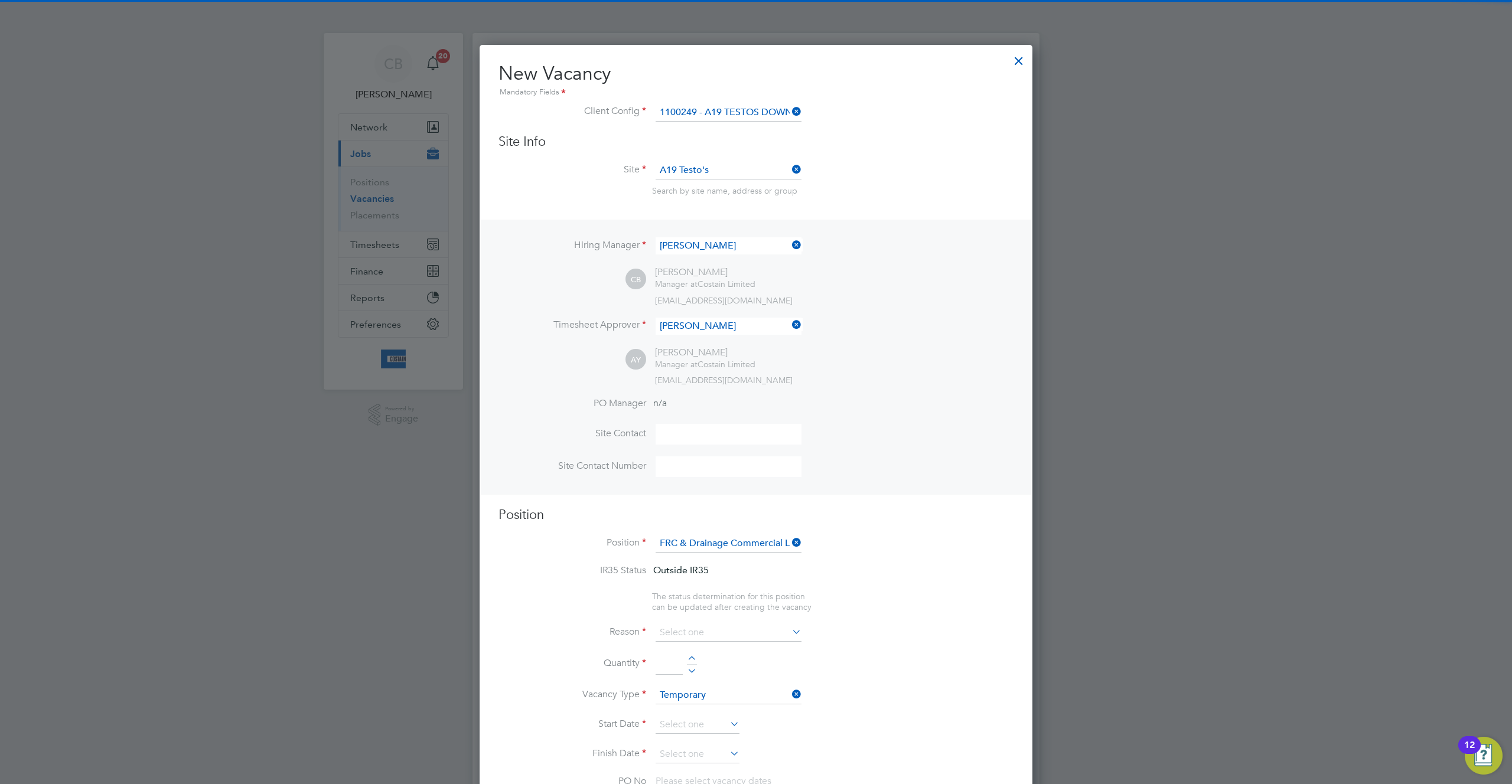
type textarea "Responsible for procurement and follow on commercial management of FRC and Drai…"
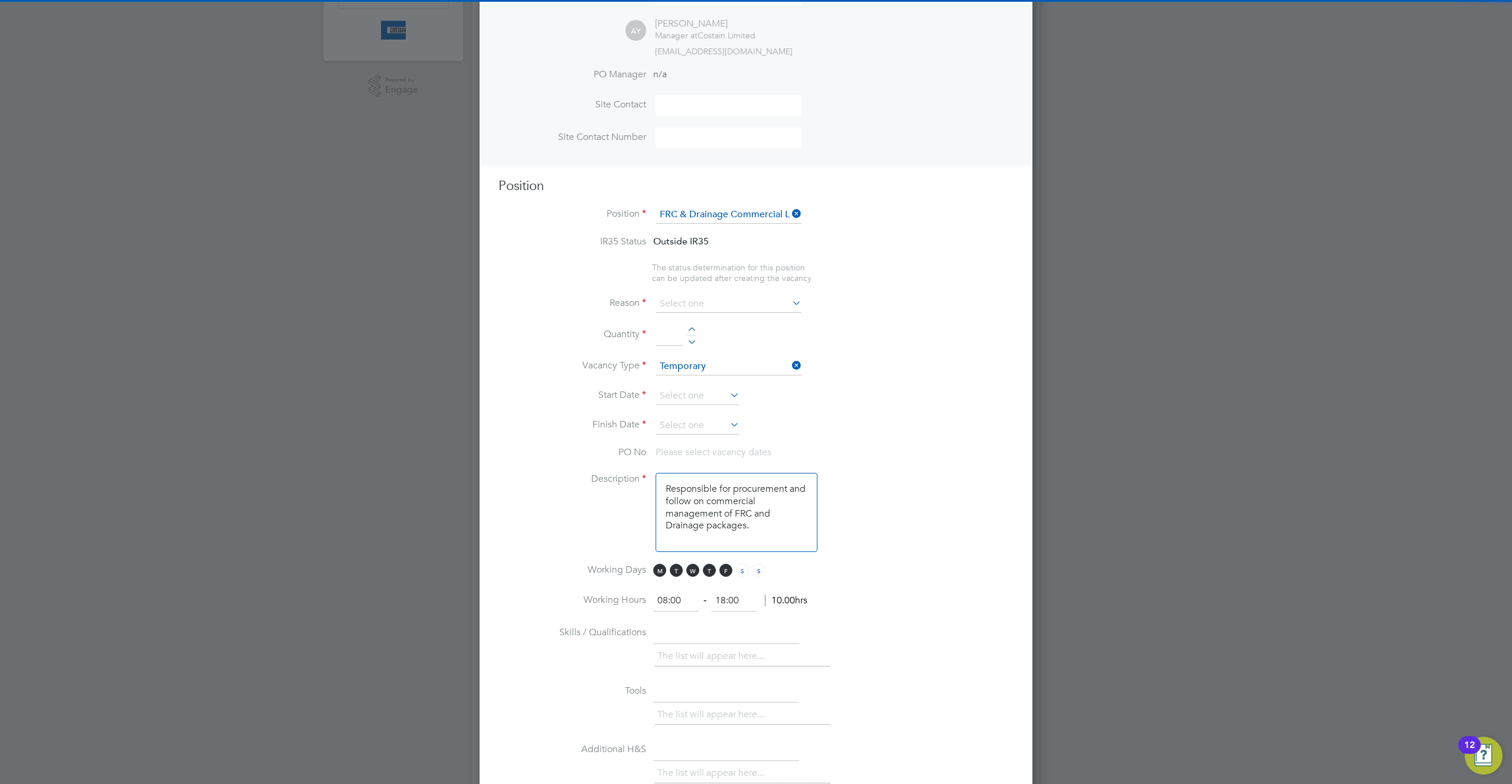
scroll to position [1904, 553]
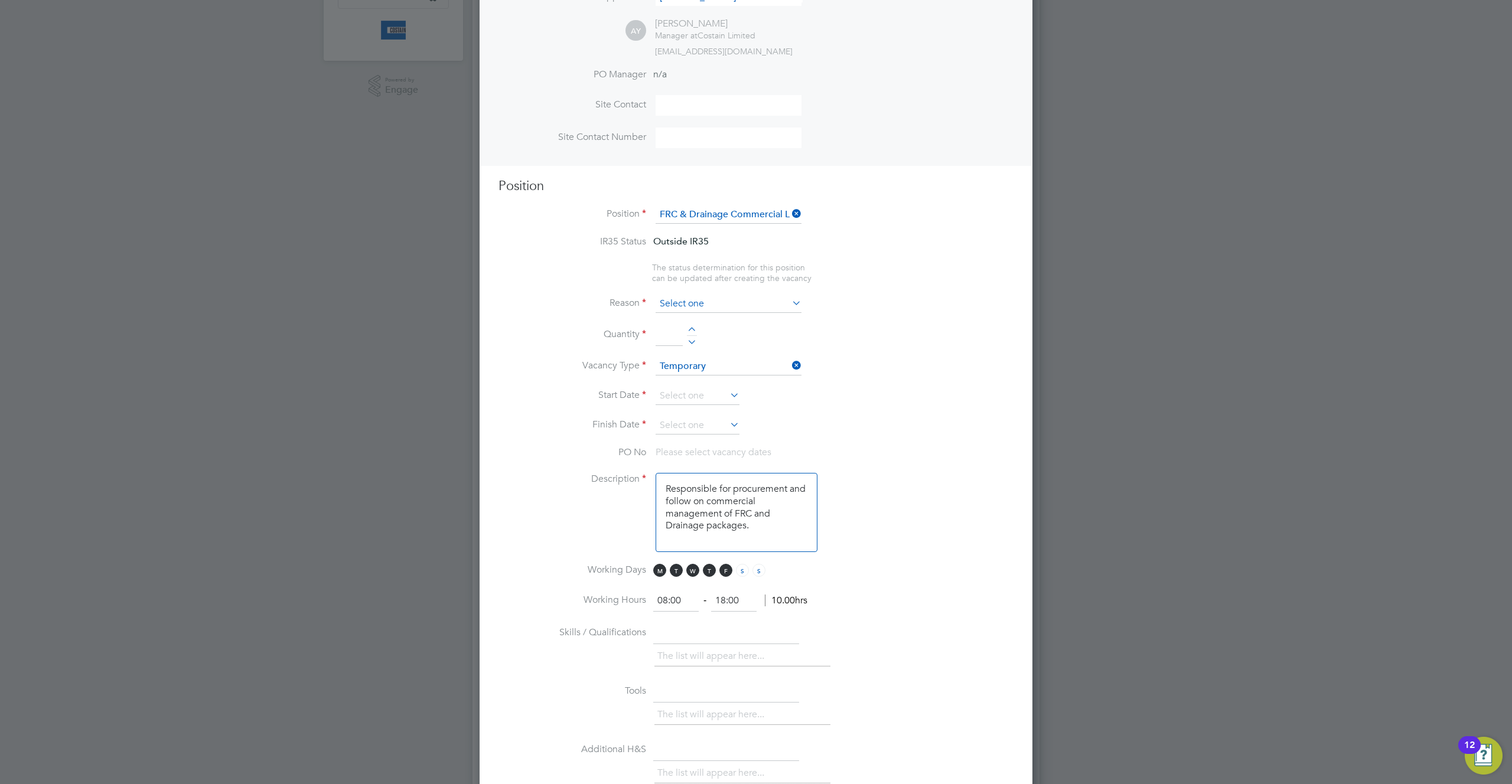
click at [720, 303] on input at bounding box center [728, 304] width 146 height 18
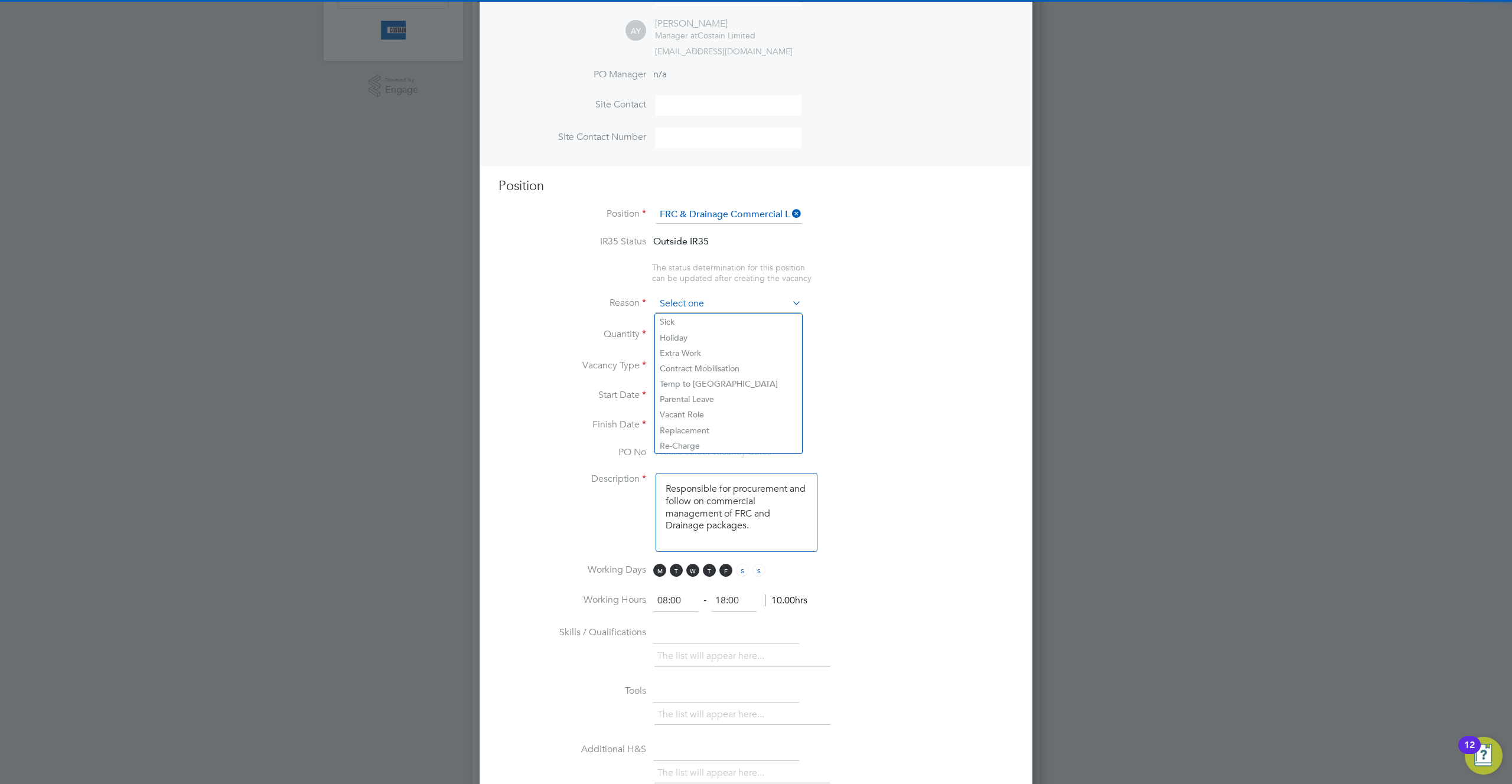
scroll to position [35, 62]
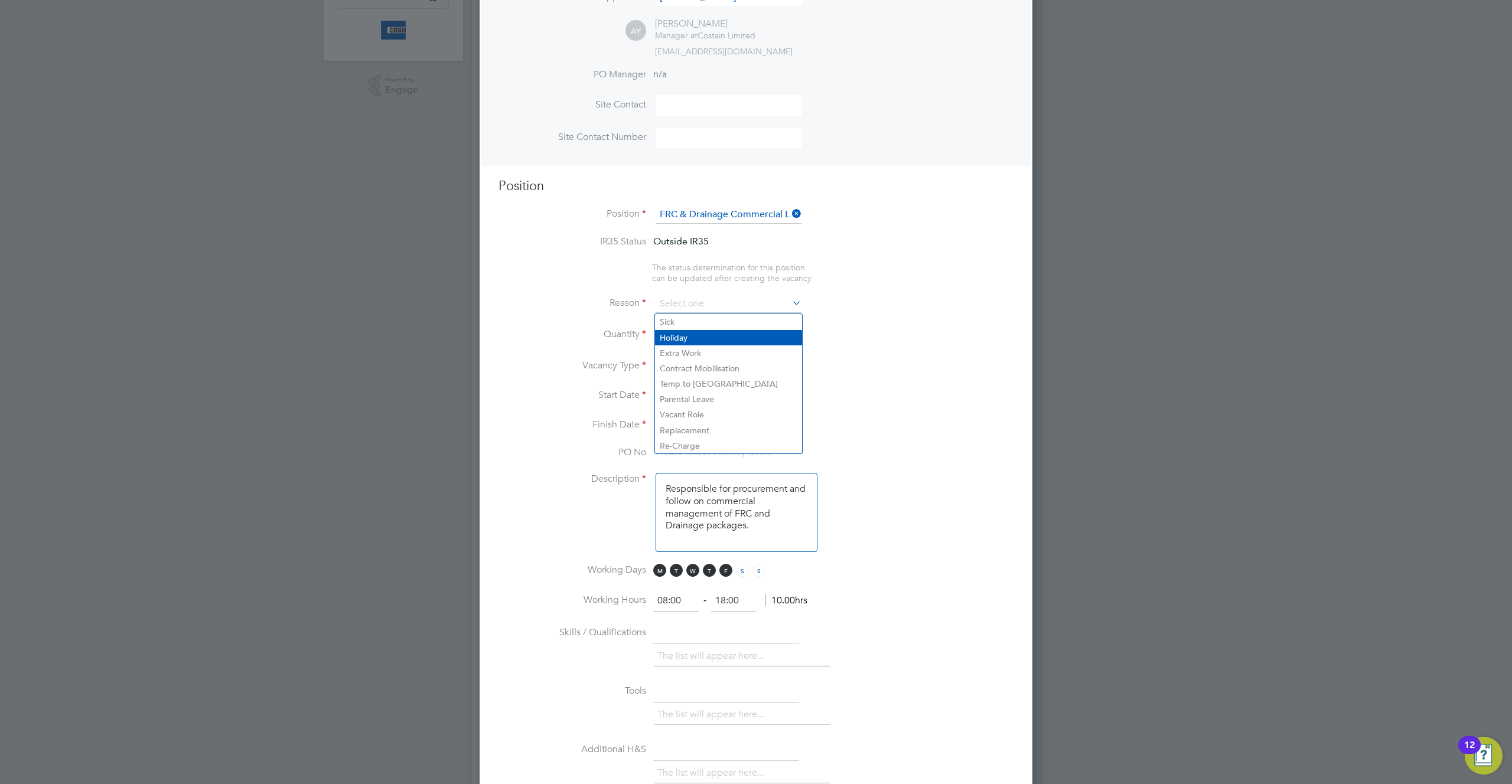
click at [685, 340] on li "Holiday" at bounding box center [728, 338] width 147 height 15
type input "Holiday"
click at [691, 331] on div at bounding box center [692, 331] width 10 height 8
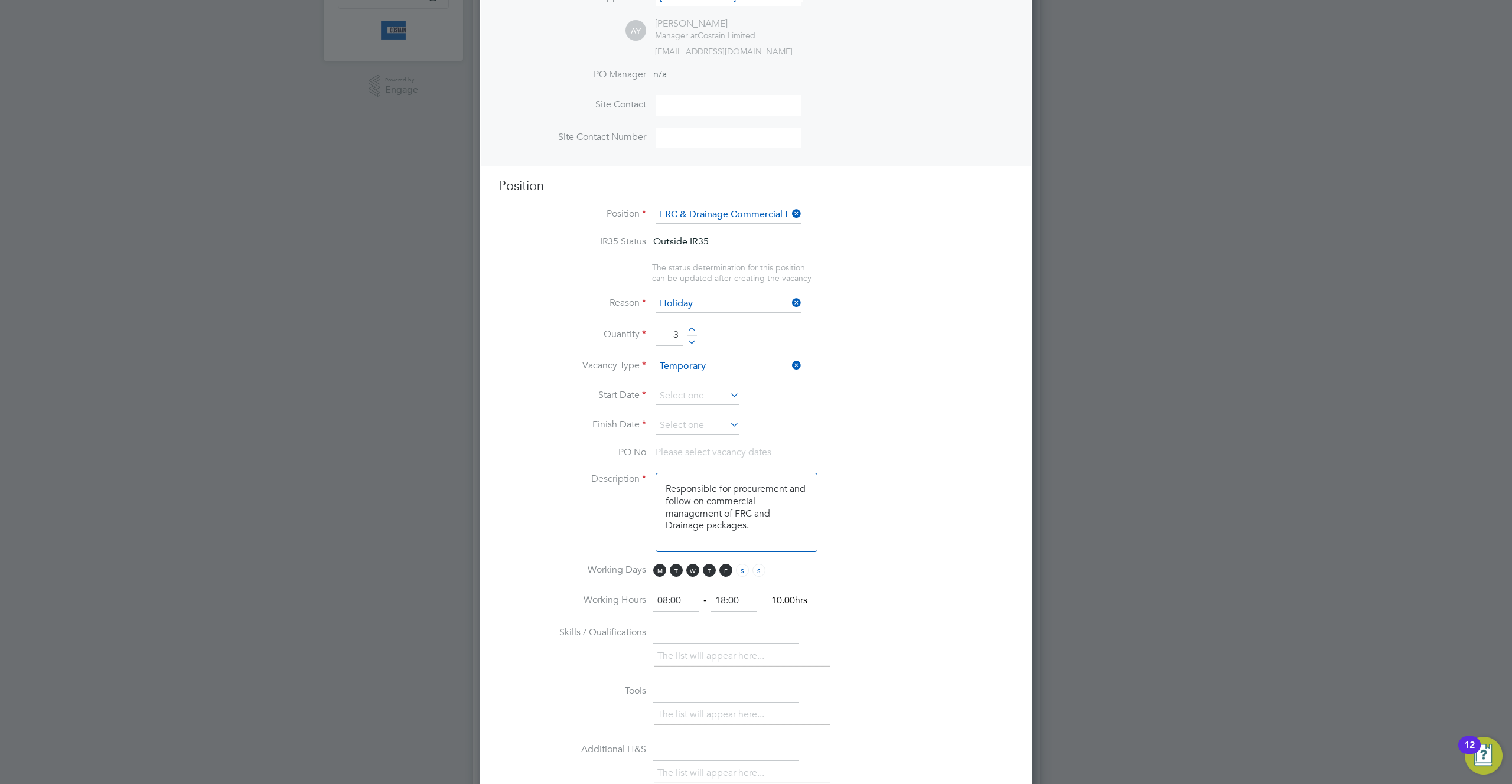
click at [691, 331] on div at bounding box center [692, 331] width 10 height 8
type input "4"
click at [693, 399] on input at bounding box center [698, 396] width 84 height 18
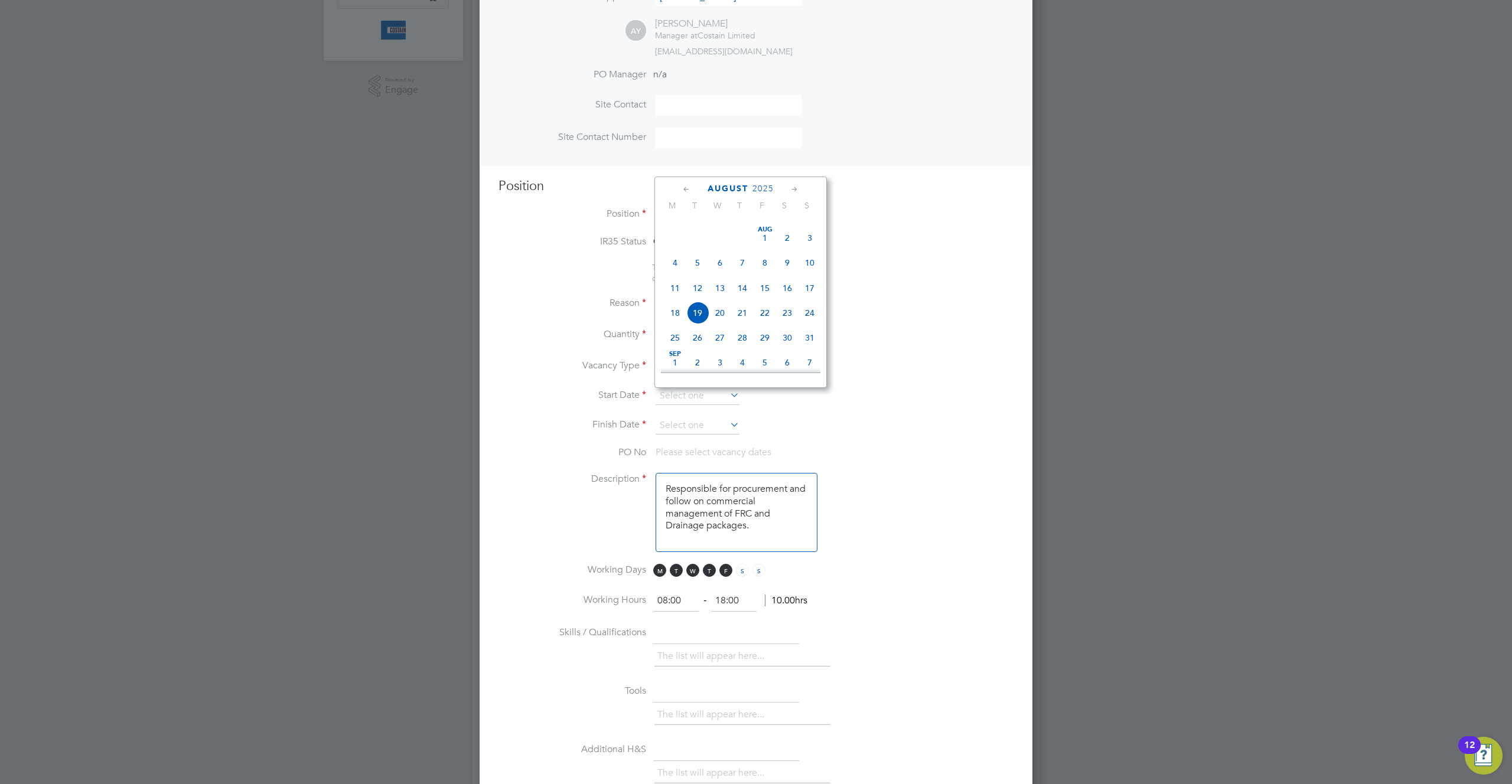
scroll to position [359, 0]
click at [676, 256] on span "28" at bounding box center [675, 247] width 23 height 23
type input "28 Jul 2025"
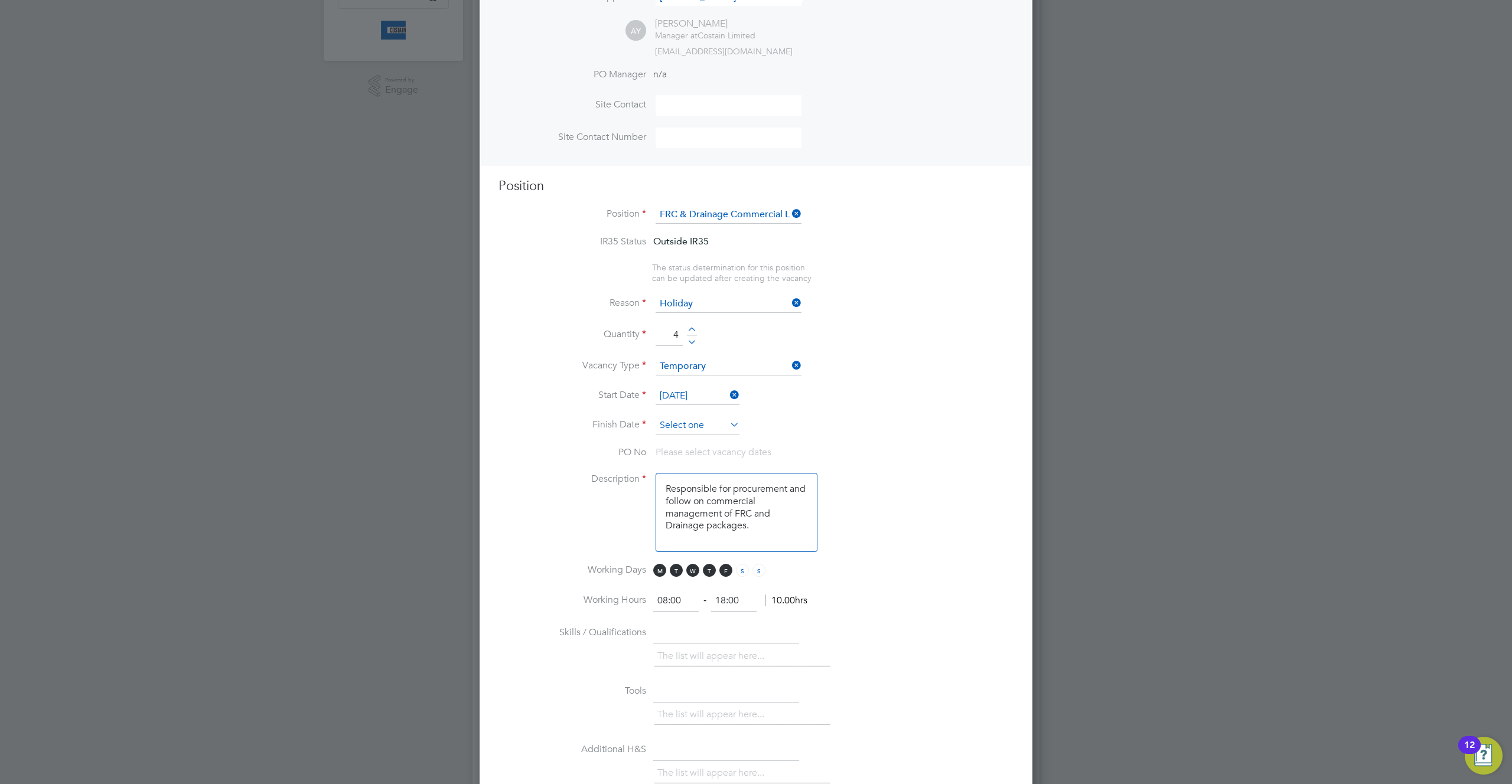
click at [704, 428] on input at bounding box center [698, 426] width 84 height 18
click at [809, 385] on span "14" at bounding box center [810, 375] width 23 height 23
type input "14 Sep 2025"
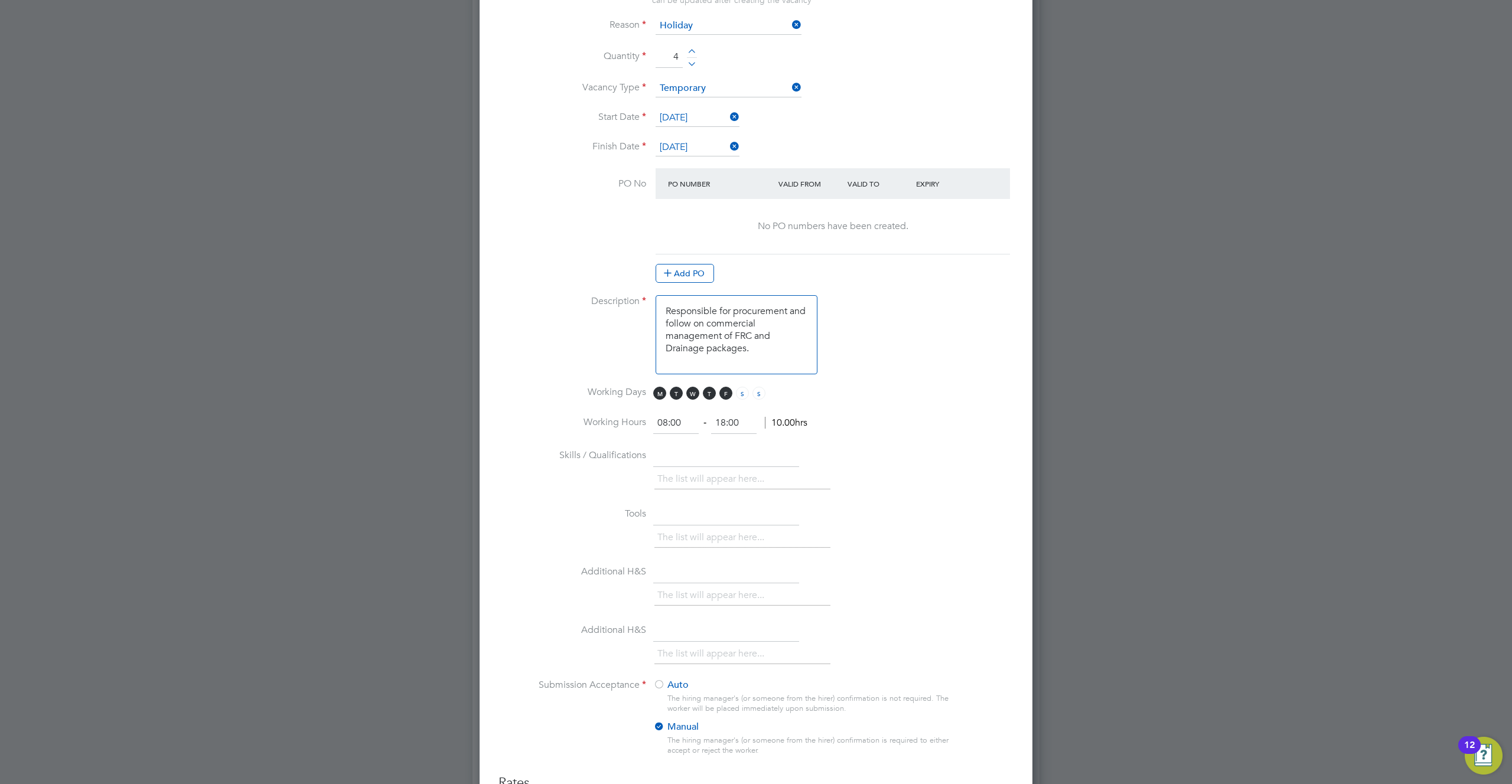
scroll to position [965, 0]
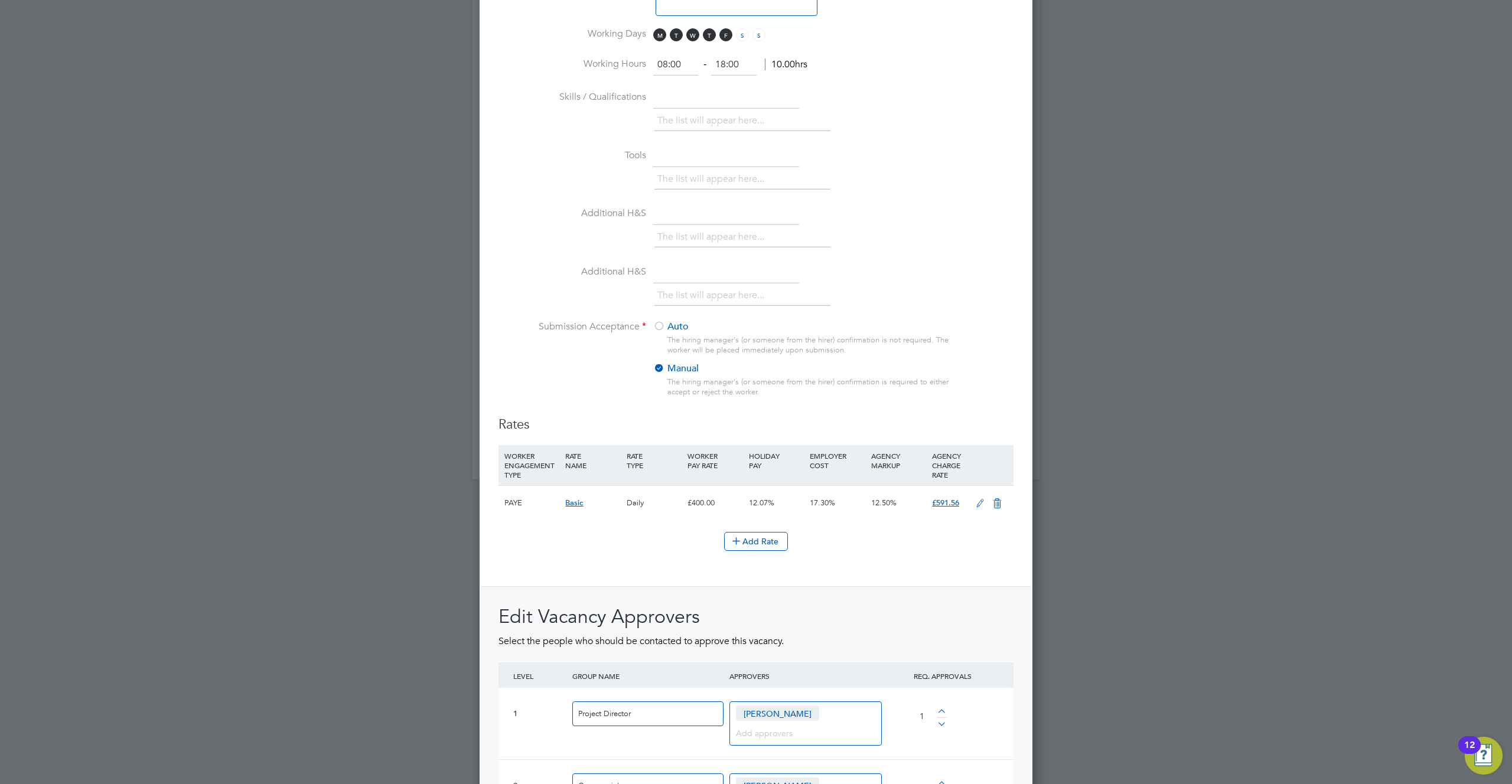
drag, startPoint x: 664, startPoint y: 325, endPoint x: 676, endPoint y: 348, distance: 25.9
click at [664, 325] on div at bounding box center [659, 327] width 12 height 12
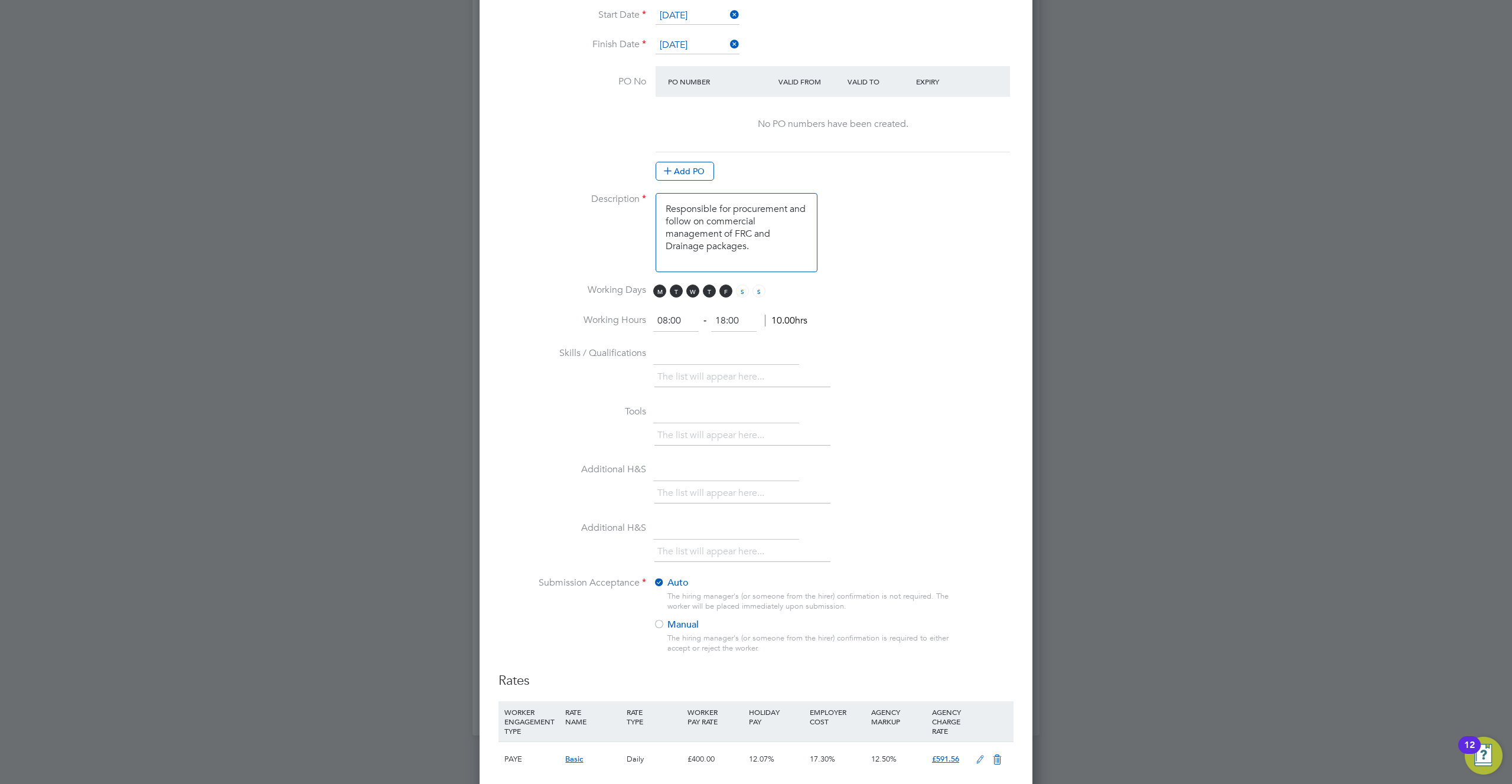
scroll to position [737, 0]
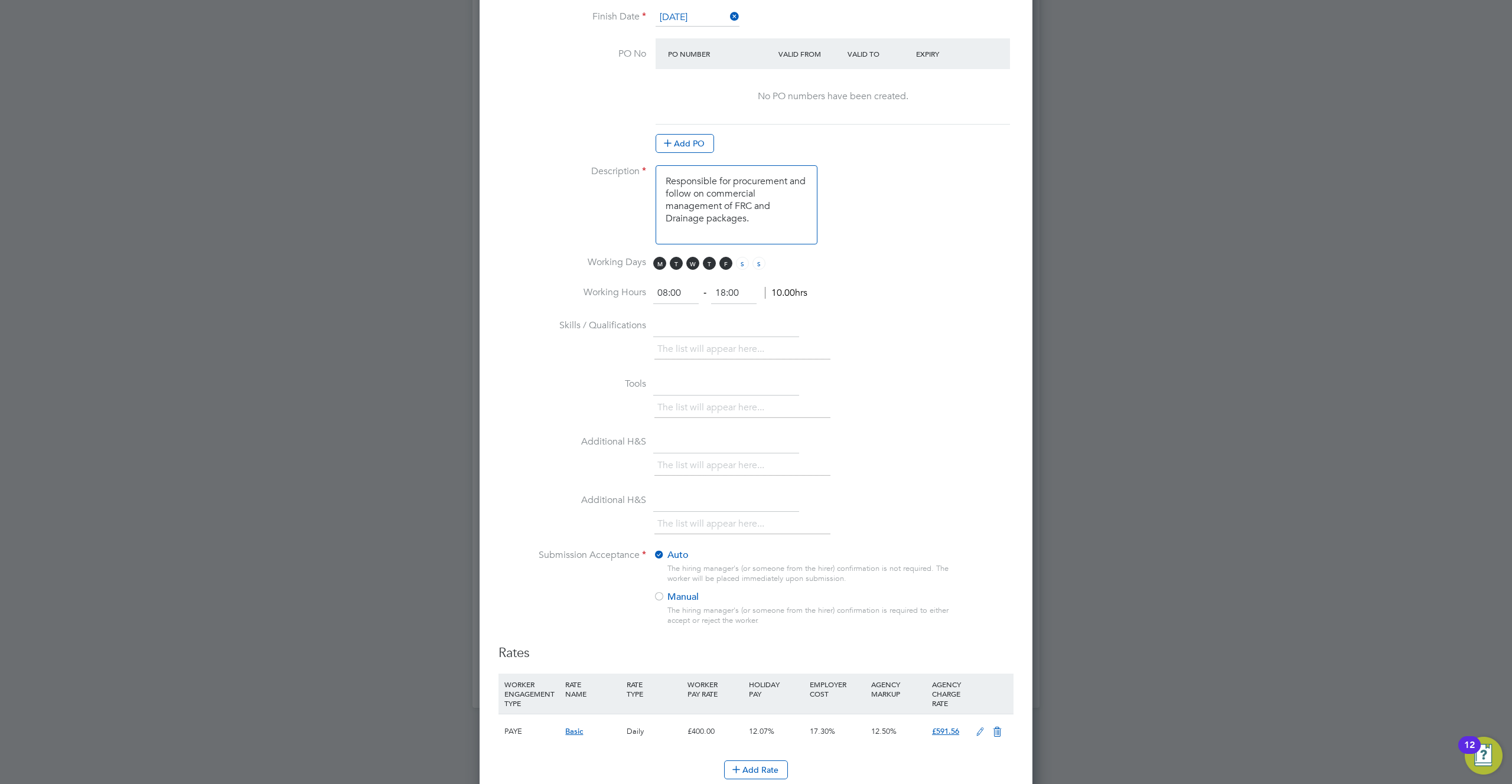
click at [662, 595] on div at bounding box center [659, 597] width 12 height 12
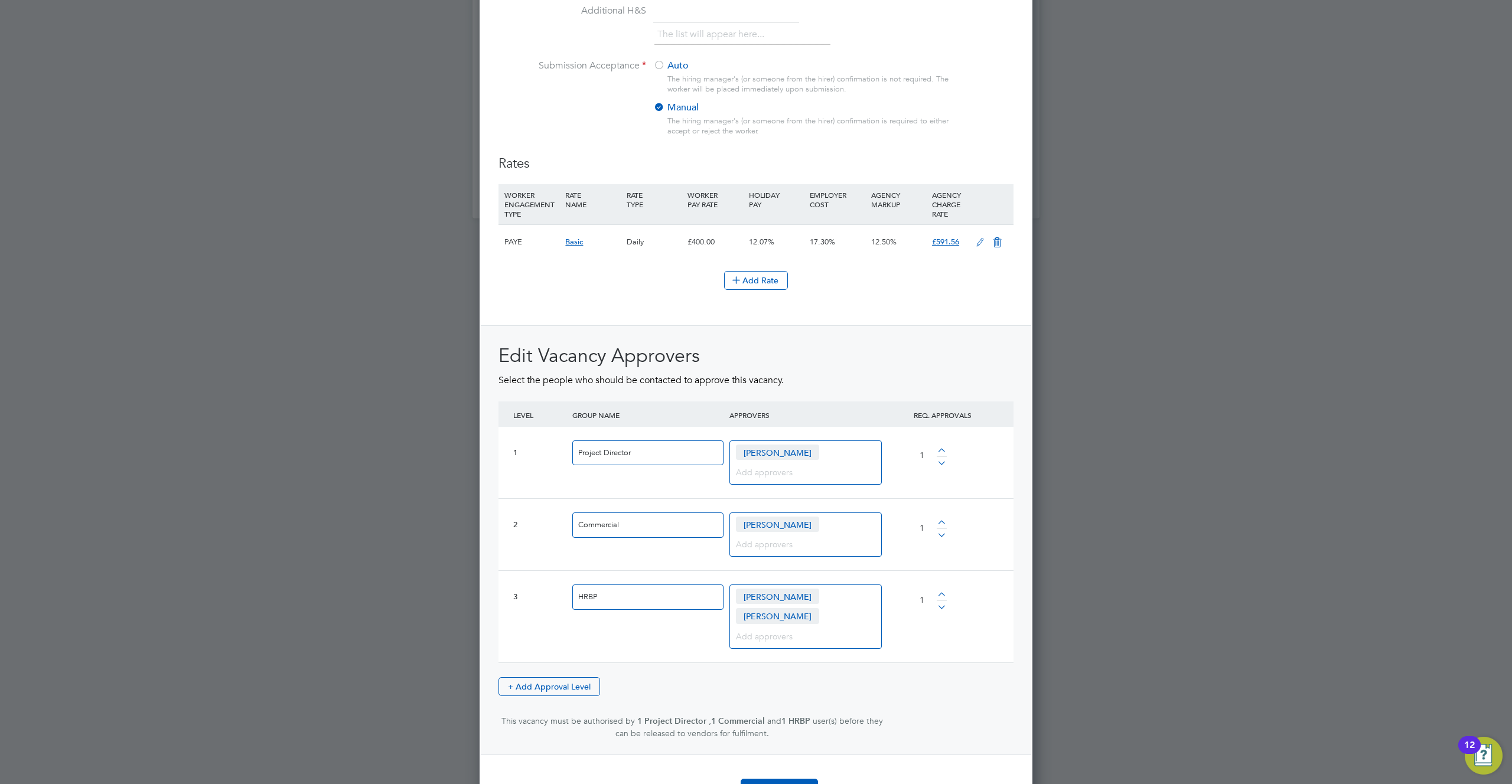
scroll to position [1244, 0]
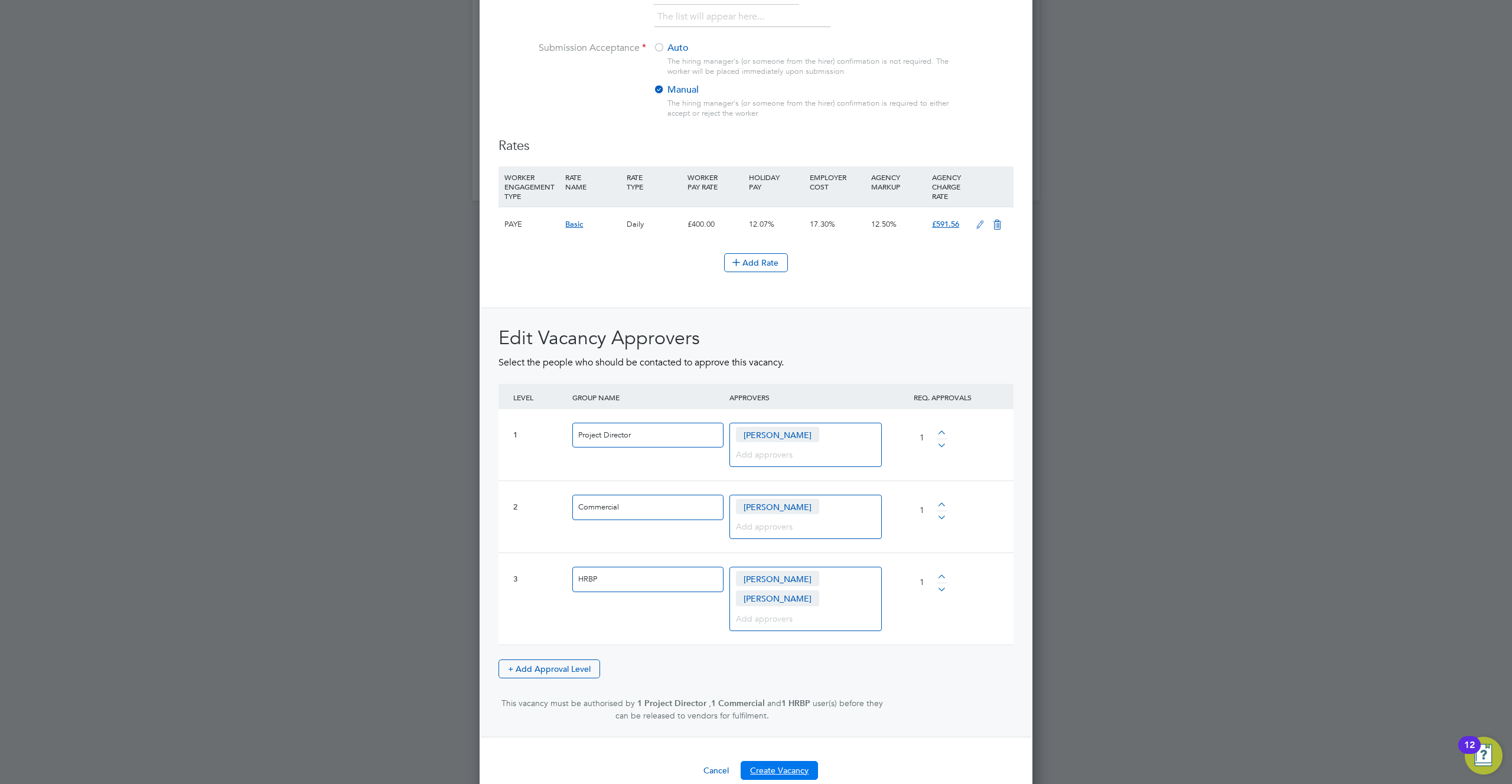
click at [797, 761] on button "Create Vacancy" at bounding box center [779, 770] width 78 height 19
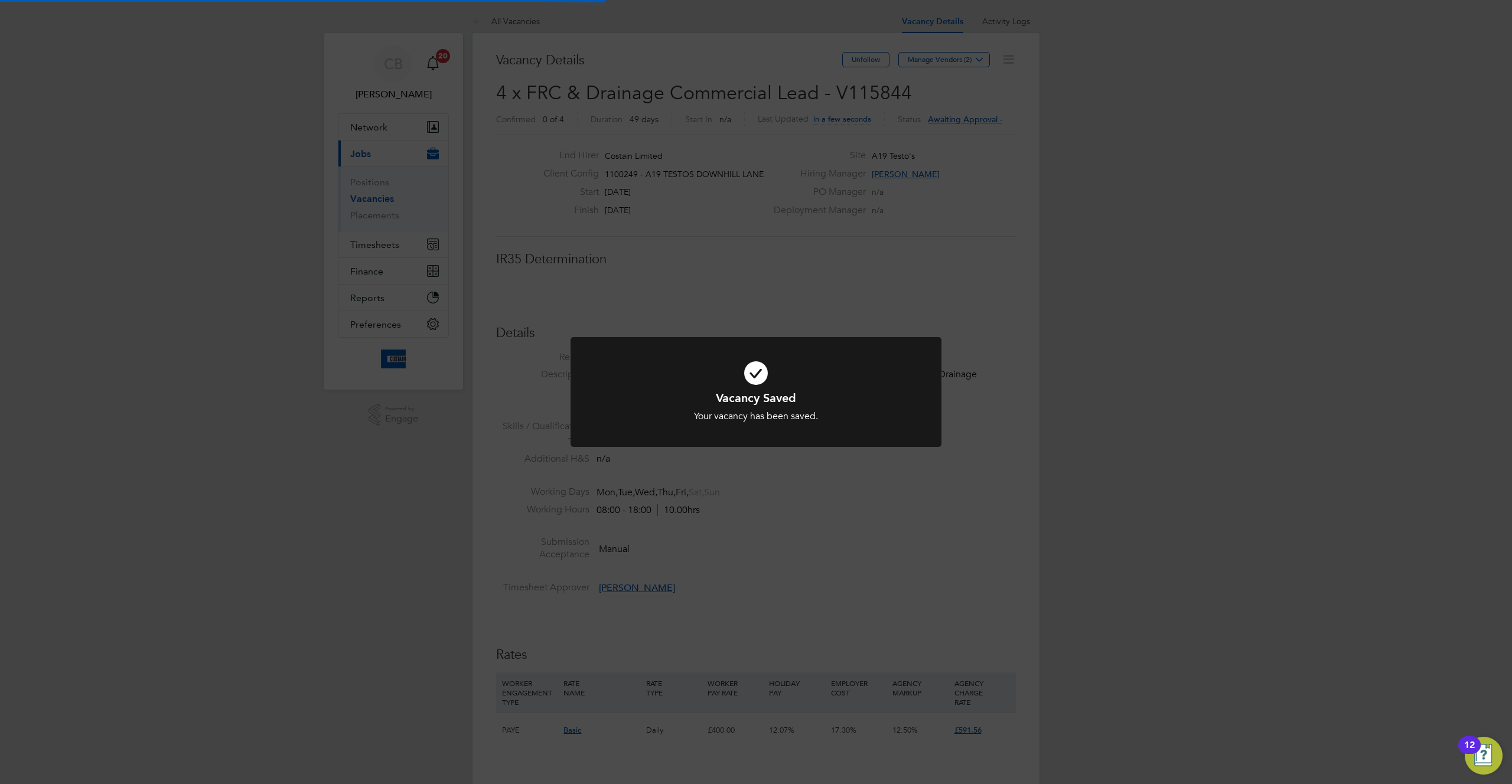
click at [784, 625] on div "Vacancy Saved Your vacancy has been saved. Cancel Okay" at bounding box center [756, 392] width 1512 height 784
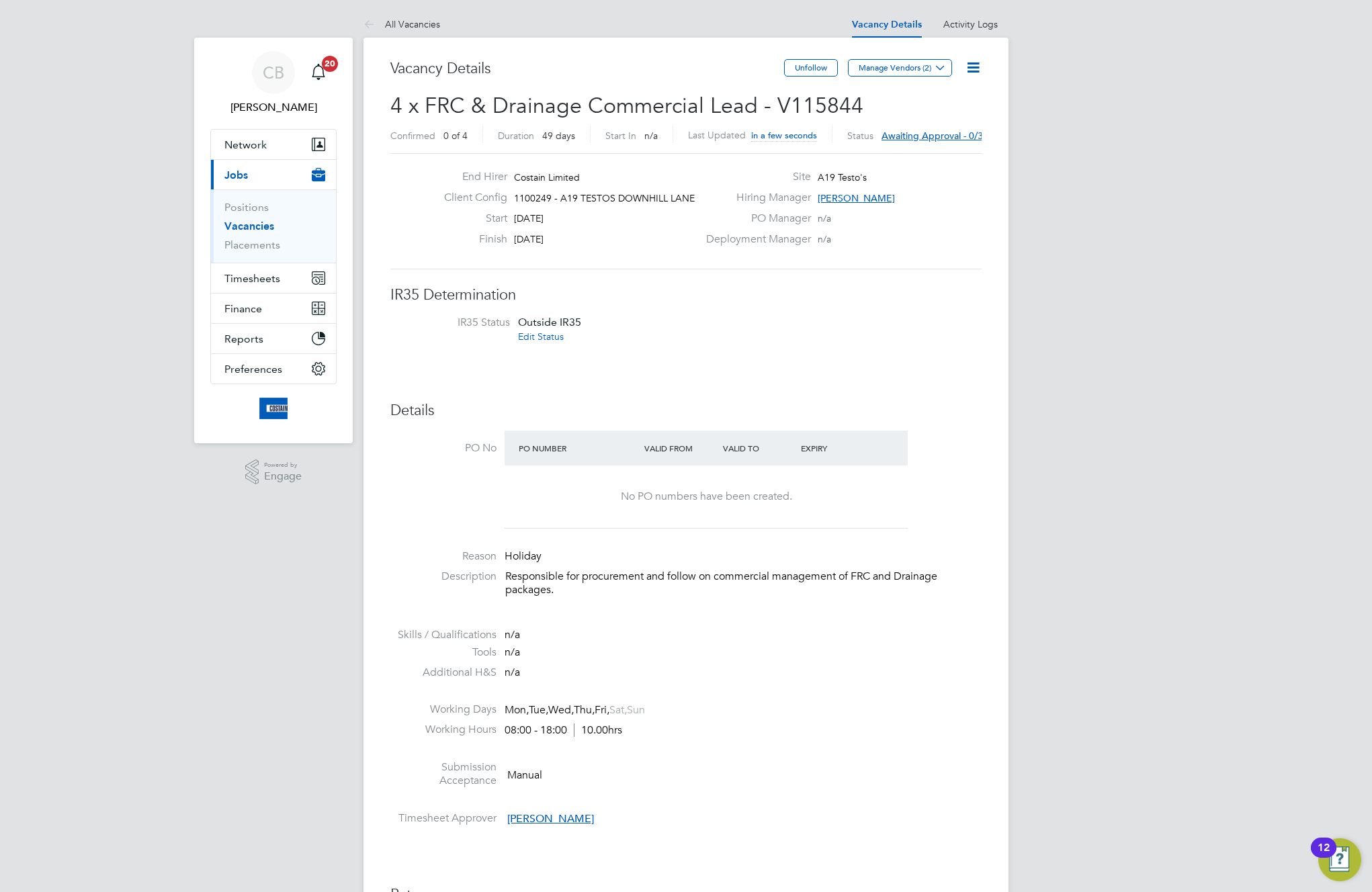
drag, startPoint x: 974, startPoint y: 72, endPoint x: 995, endPoint y: 547, distance: 475.5
click at [974, 72] on icon at bounding box center [973, 67] width 17 height 17
click at [970, 69] on icon at bounding box center [973, 67] width 17 height 17
click at [906, 98] on li "Edit Vacancy e" at bounding box center [931, 100] width 97 height 19
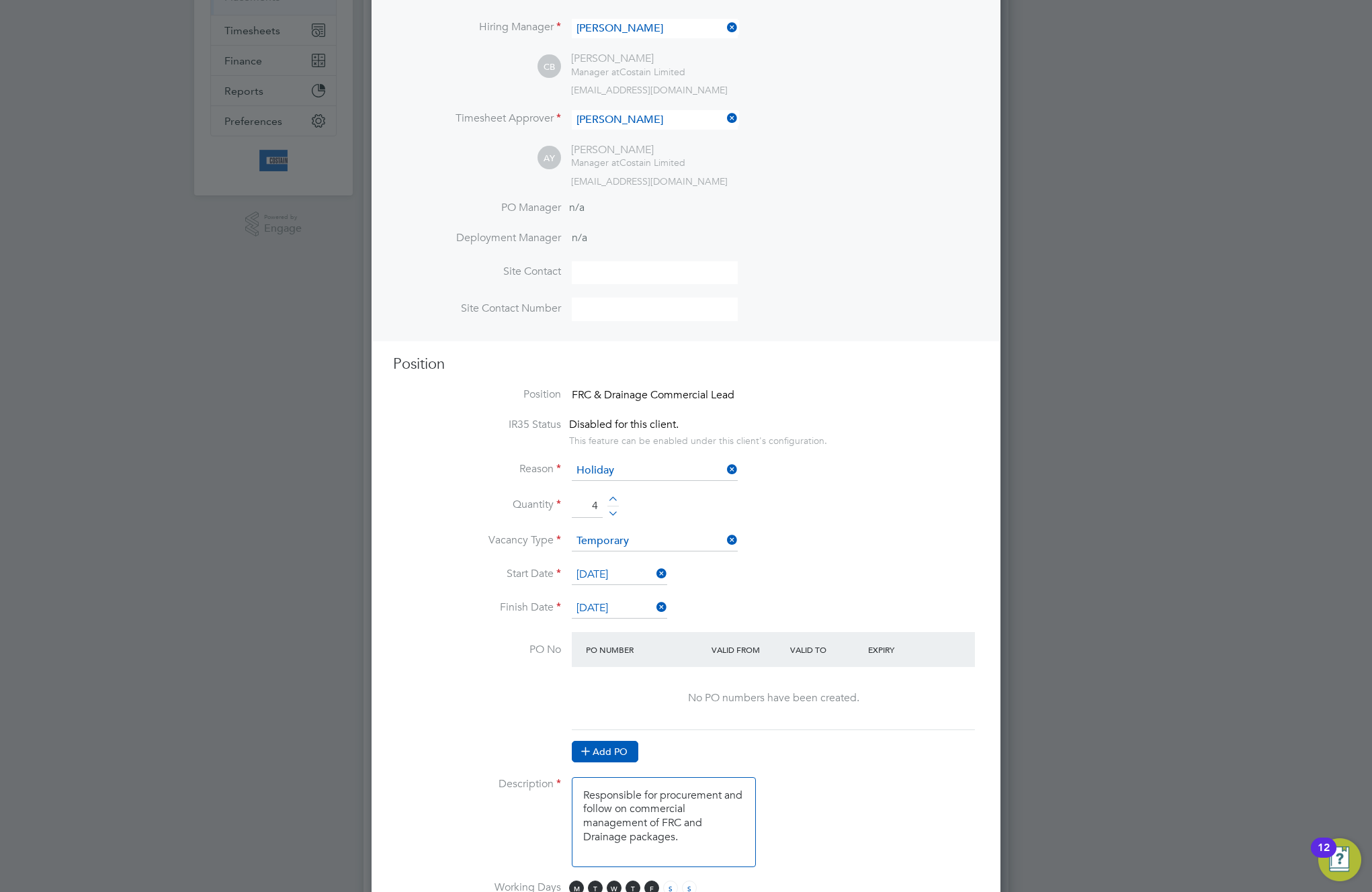
click at [624, 755] on button "Add PO" at bounding box center [605, 752] width 67 height 22
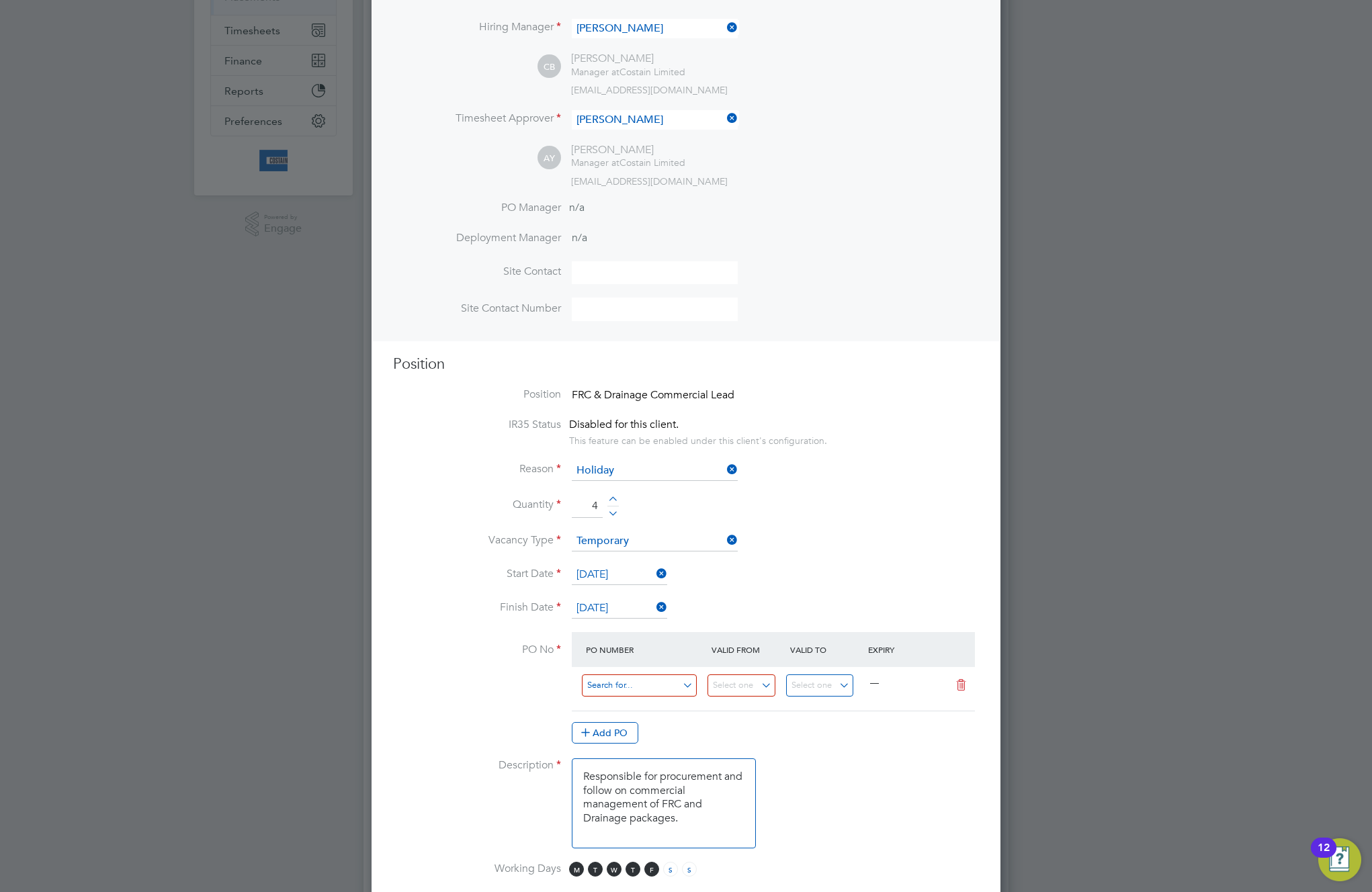
click at [631, 689] on input at bounding box center [639, 685] width 115 height 22
paste input "/#/vacancy-details/114891"
type input "/#/vacancy-details/114891"
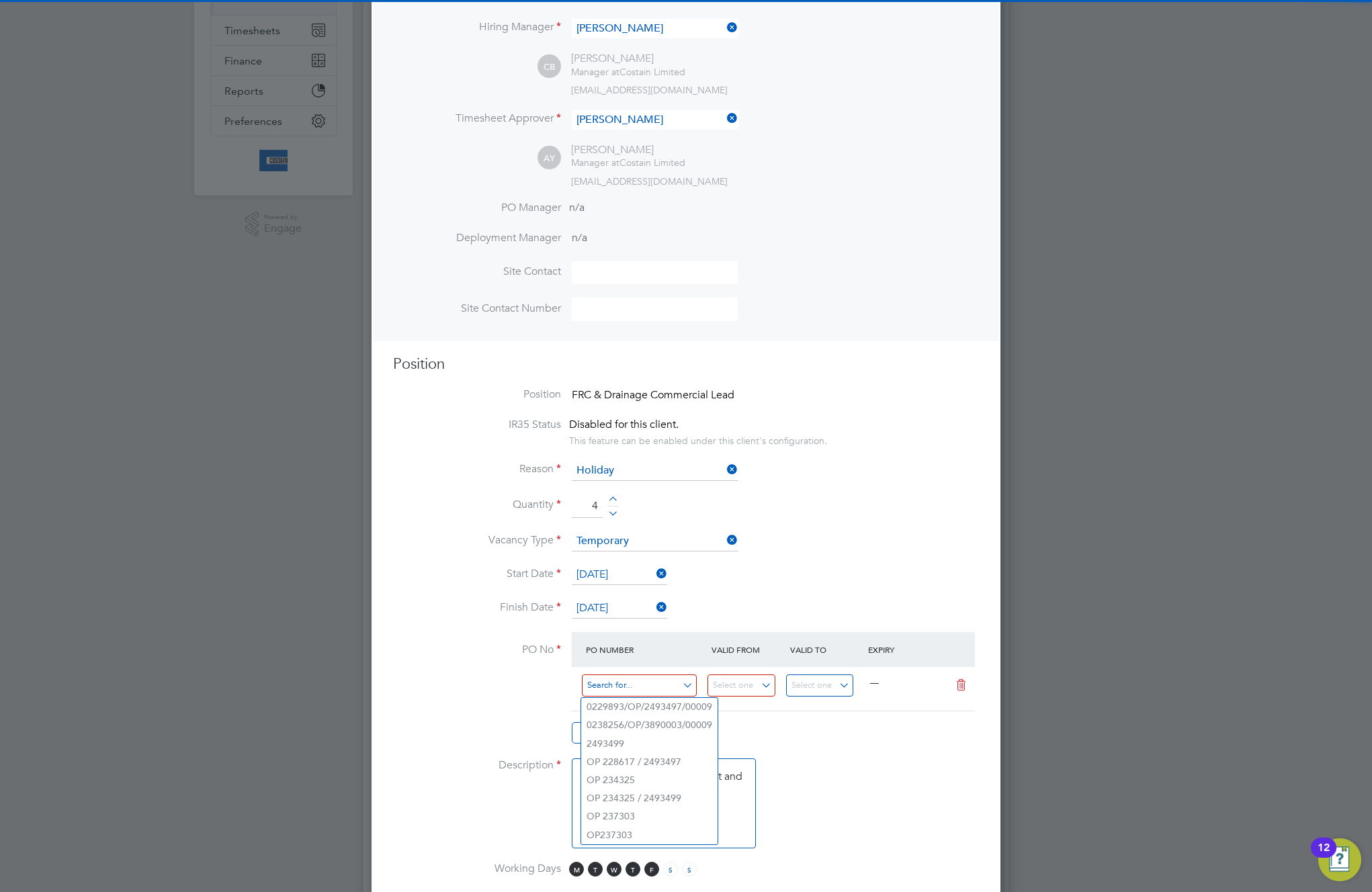
paste input "M-EA002/00176"
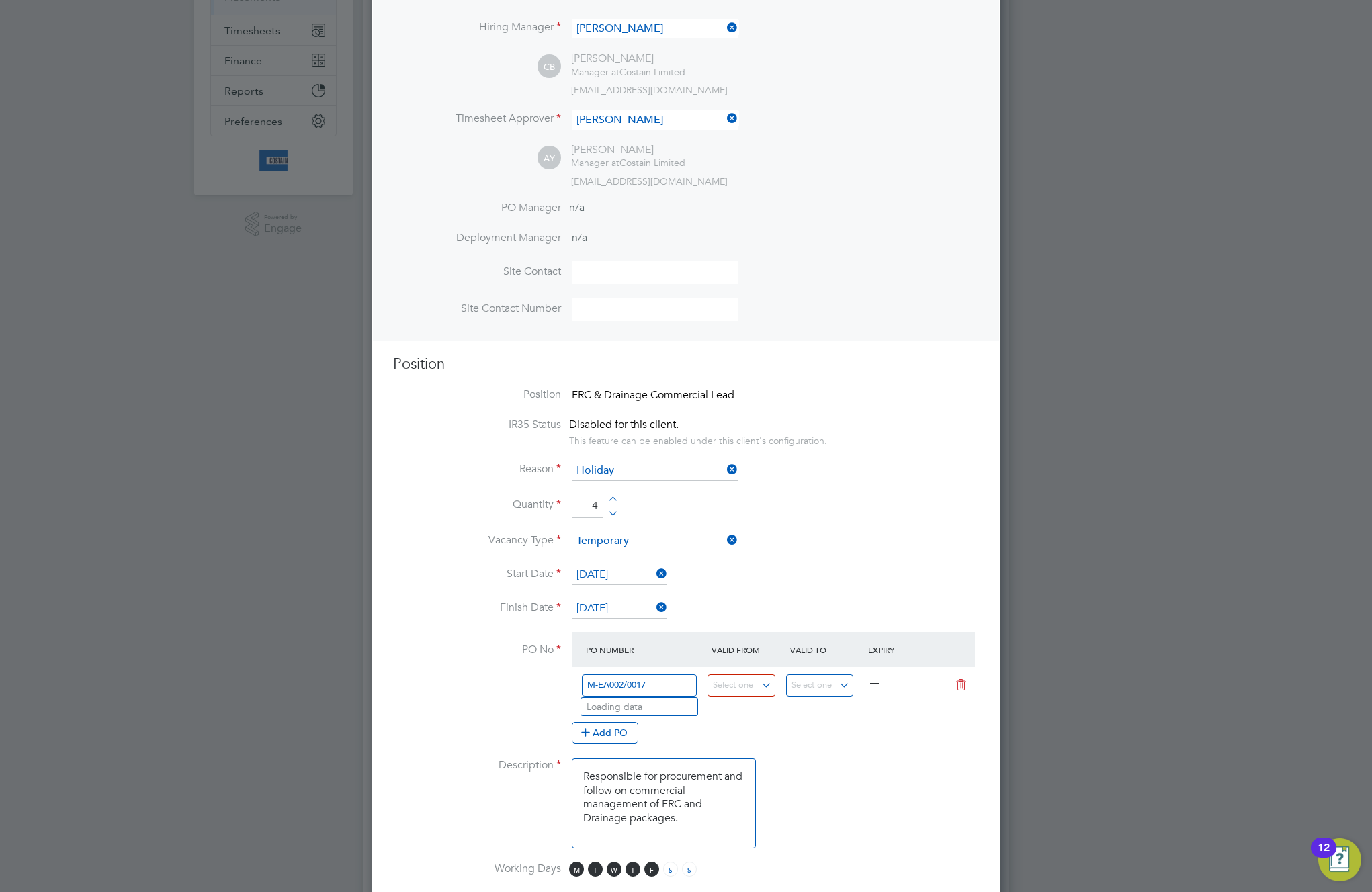
type input "M-EA002/00174"
click at [648, 729] on li "Use "M-EA002/00174"" at bounding box center [639, 724] width 116 height 18
click at [726, 689] on input at bounding box center [741, 685] width 68 height 22
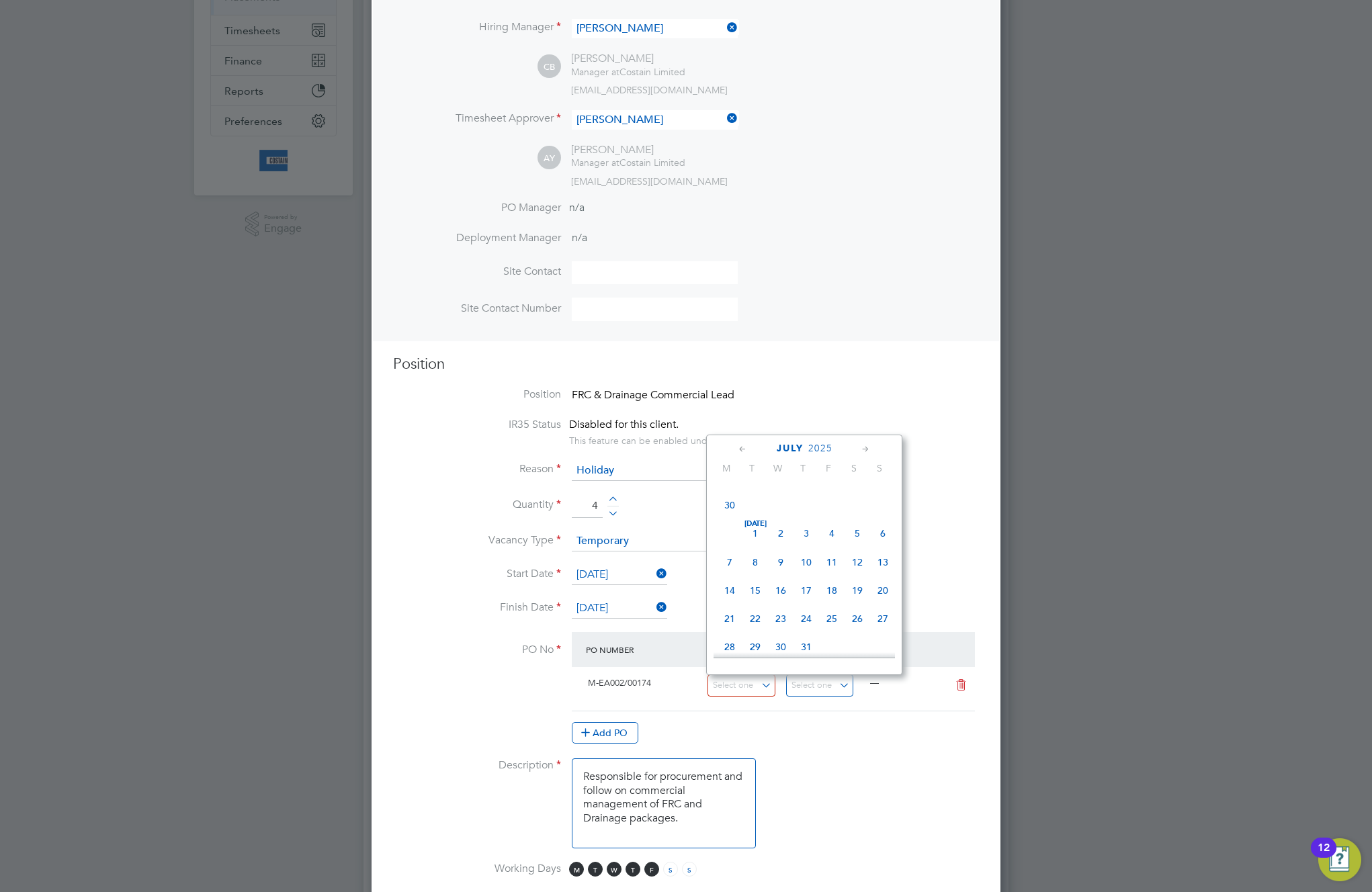
scroll to position [191, 0]
drag, startPoint x: 730, startPoint y: 509, endPoint x: 797, endPoint y: 642, distance: 148.9
click at [730, 509] on span "12" at bounding box center [730, 507] width 26 height 26
type input "12 May 2025"
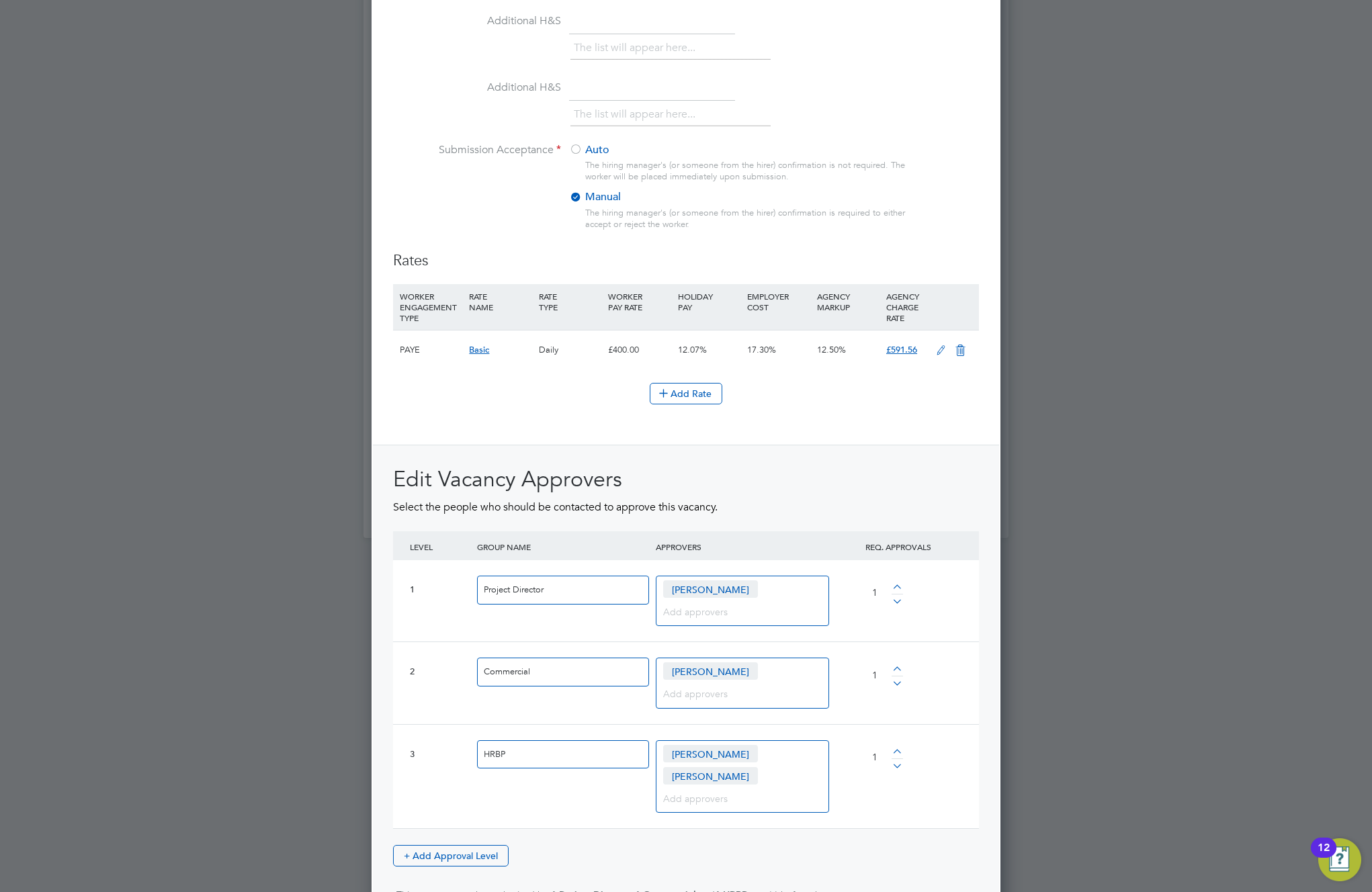
scroll to position [1395, 0]
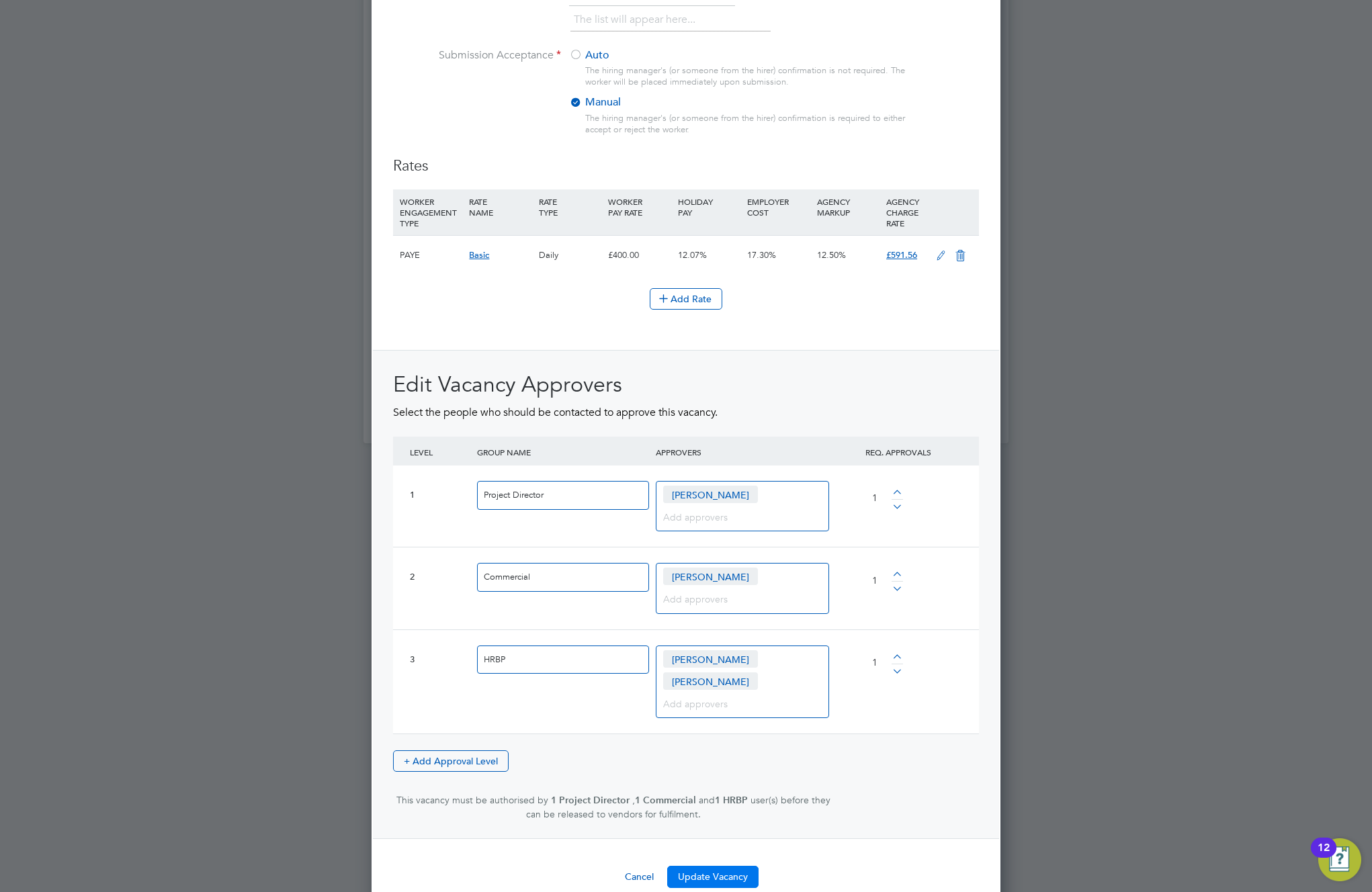
click at [709, 866] on button "Update Vacancy" at bounding box center [713, 877] width 92 height 22
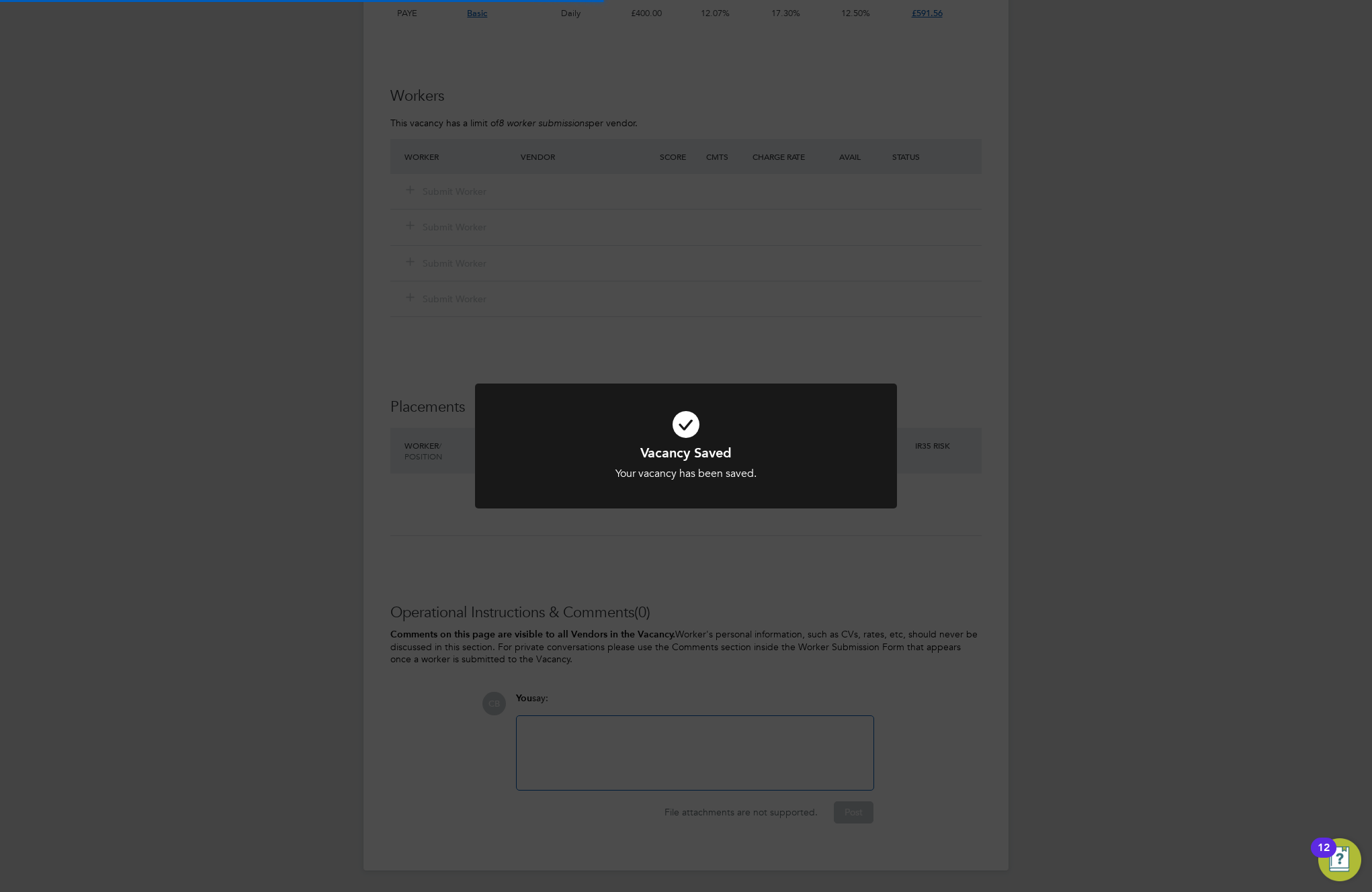
scroll to position [0, 0]
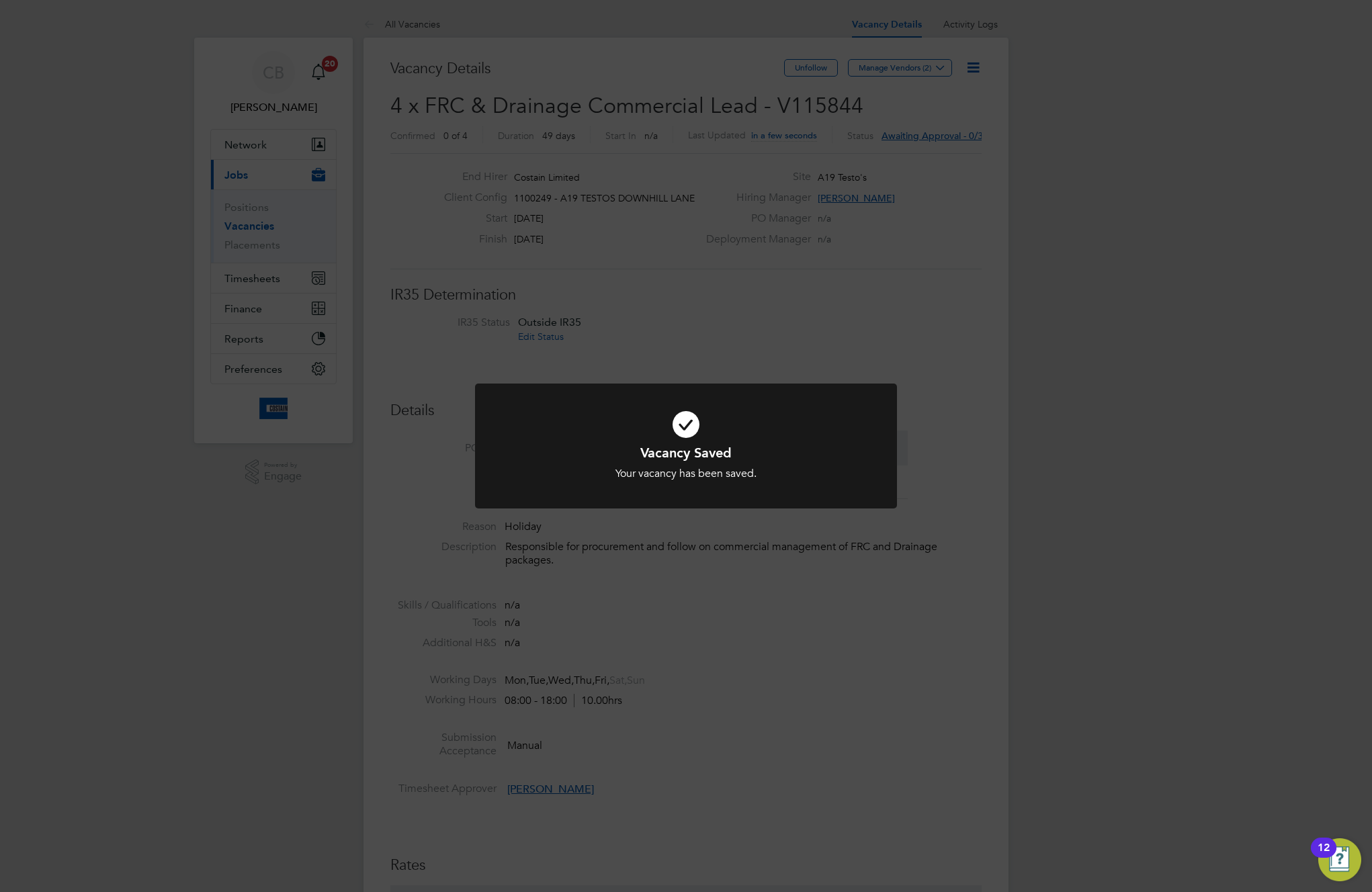
click at [714, 736] on div "Vacancy Saved Your vacancy has been saved. Cancel Okay" at bounding box center [686, 446] width 1372 height 892
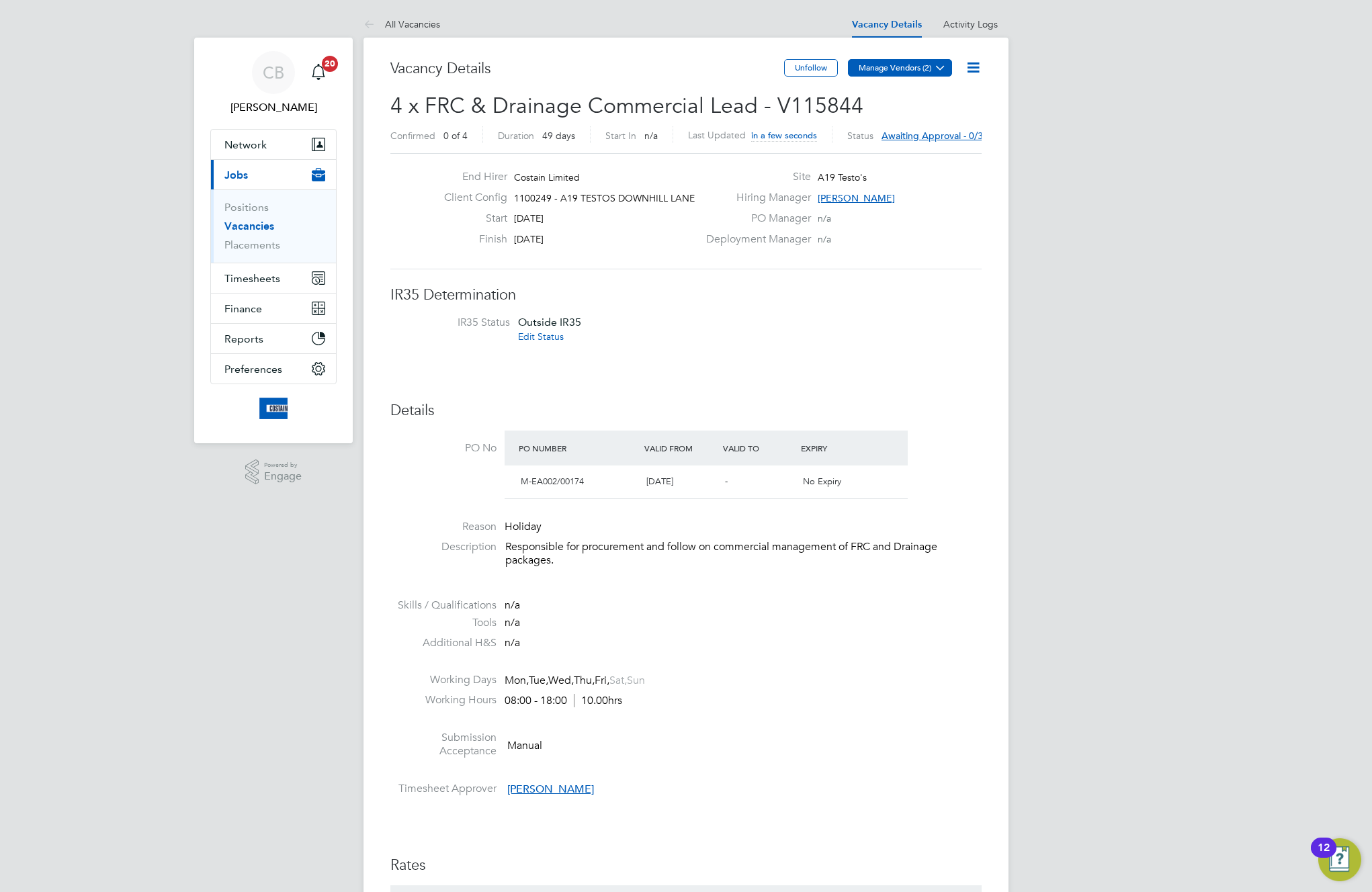
click at [918, 70] on button "Manage Vendors (2)" at bounding box center [900, 68] width 104 height 18
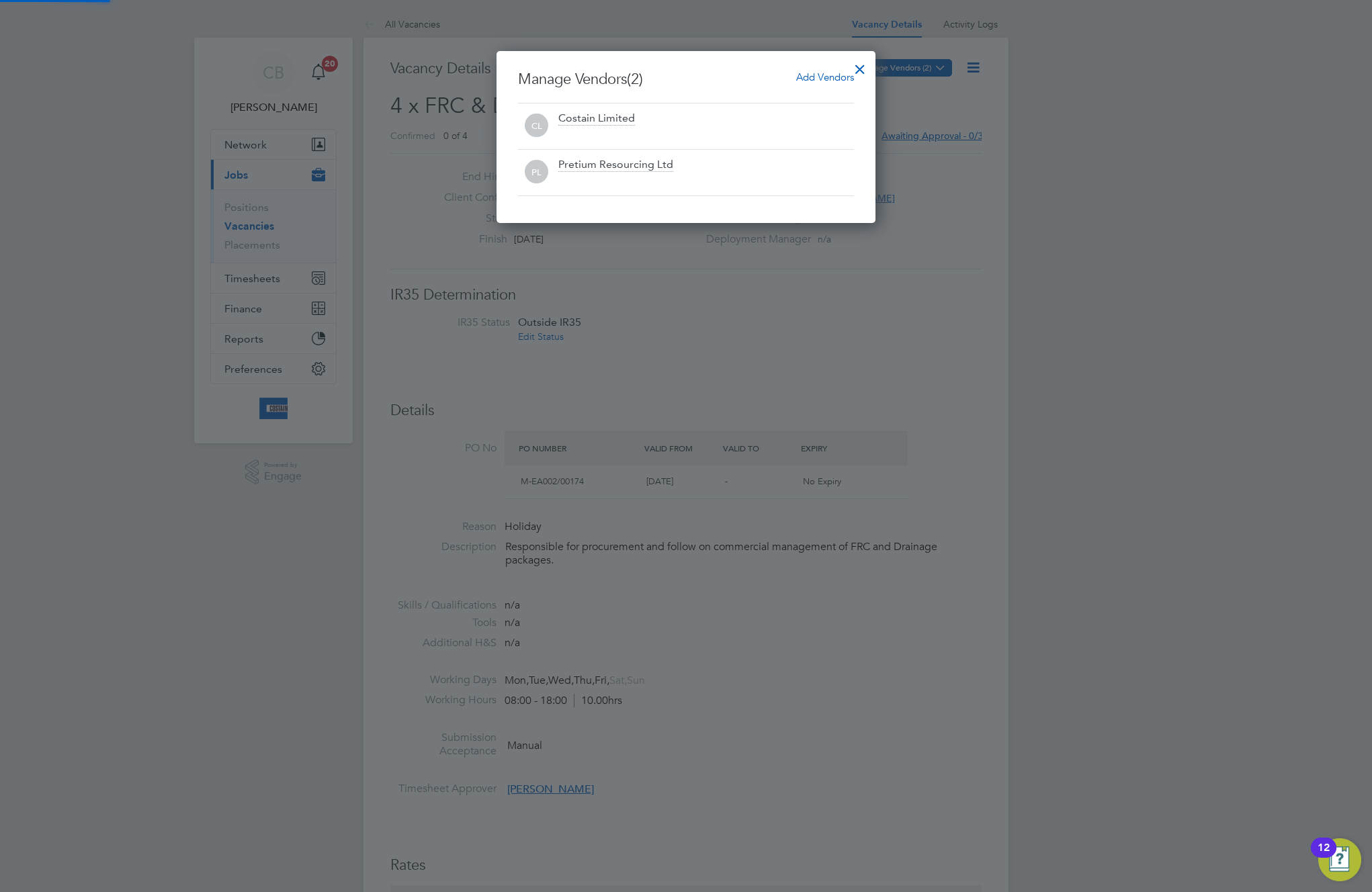
scroll to position [172, 379]
click at [825, 78] on span "Add Vendors" at bounding box center [825, 77] width 58 height 13
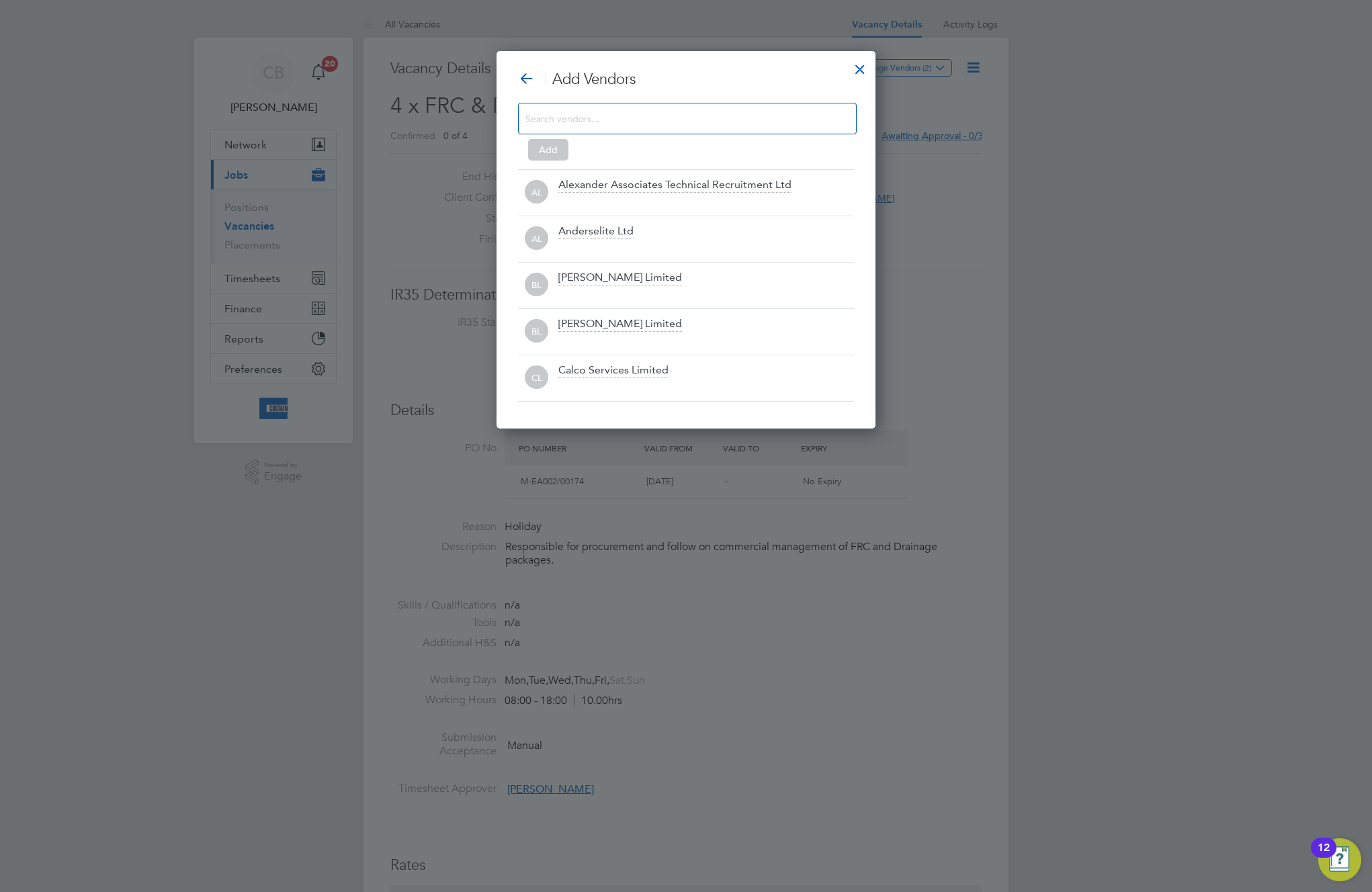
scroll to position [378, 379]
click at [675, 119] on input at bounding box center [677, 119] width 303 height 18
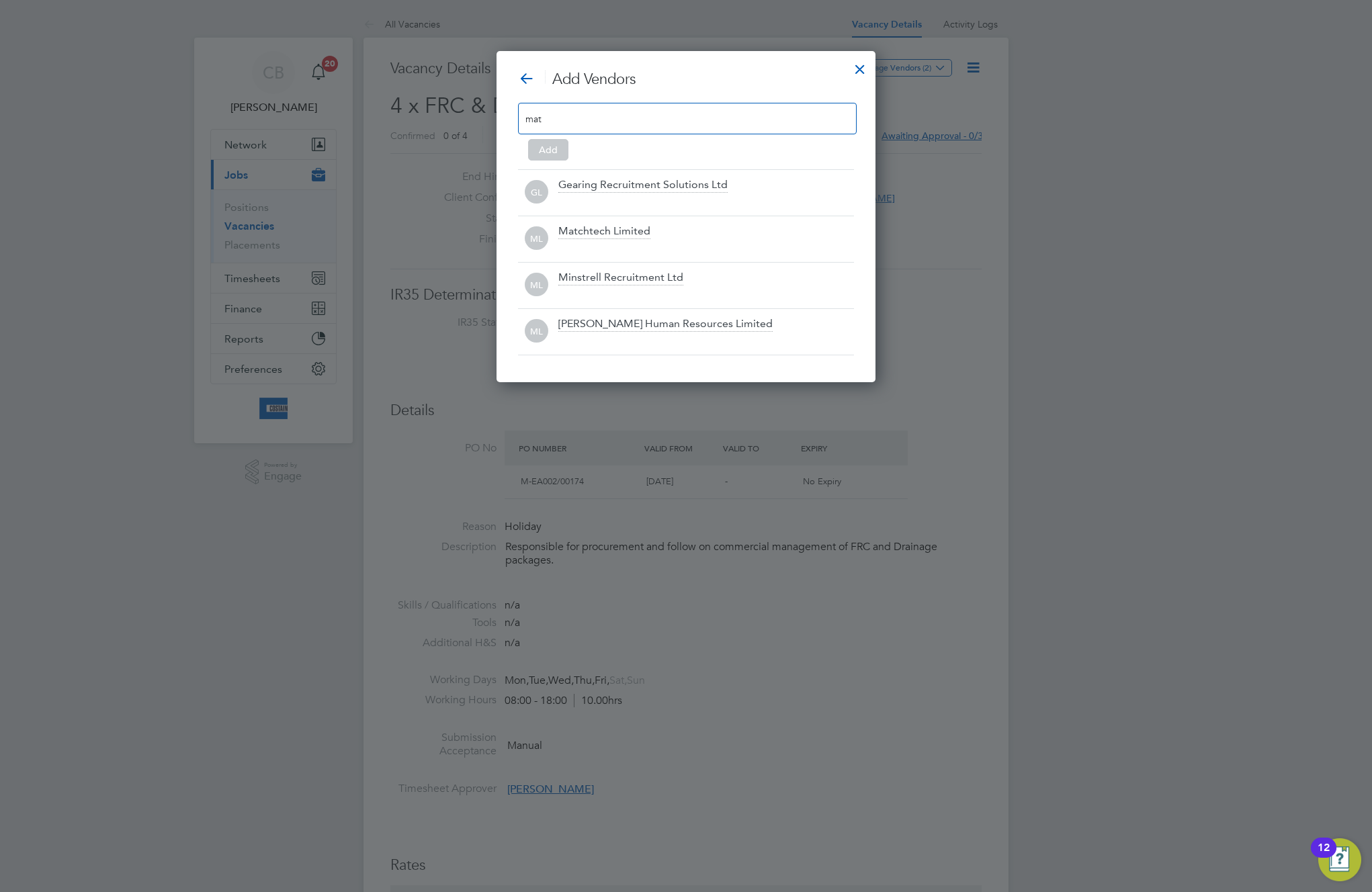
scroll to position [193, 379]
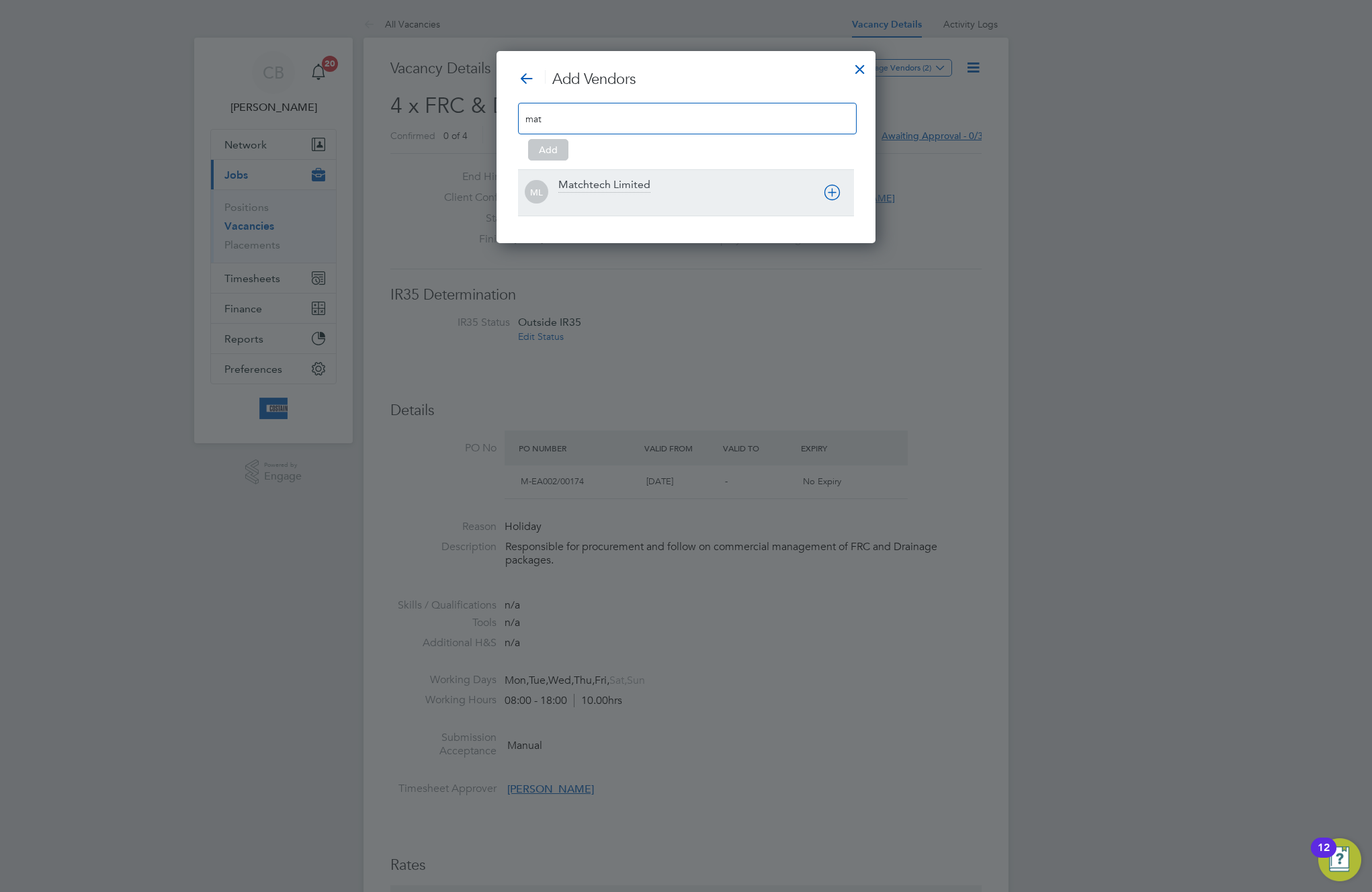
type input "mat"
click at [632, 189] on div "Matchtech Limited" at bounding box center [604, 185] width 92 height 15
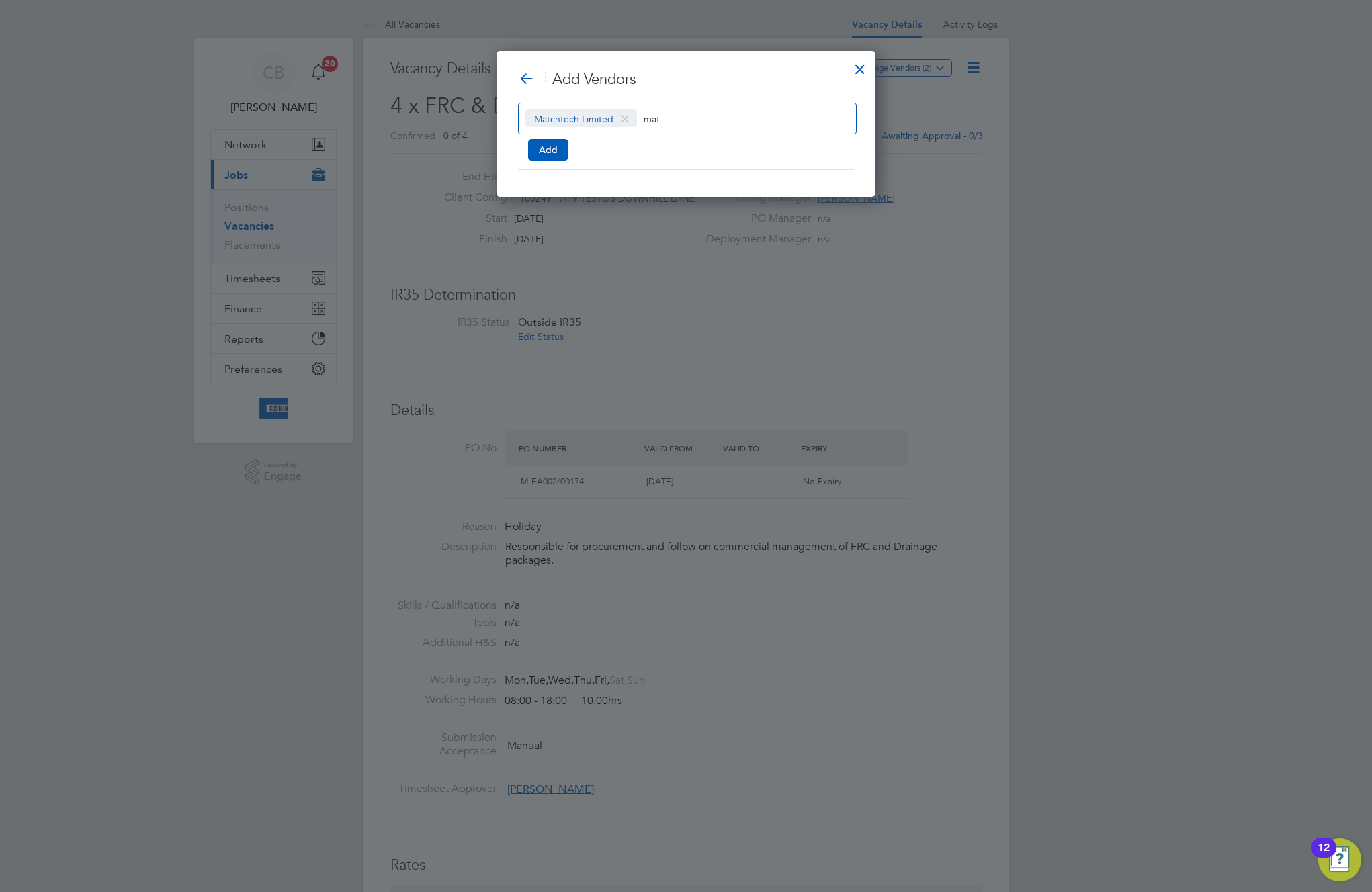
click at [681, 119] on input "mat" at bounding box center [685, 119] width 84 height 18
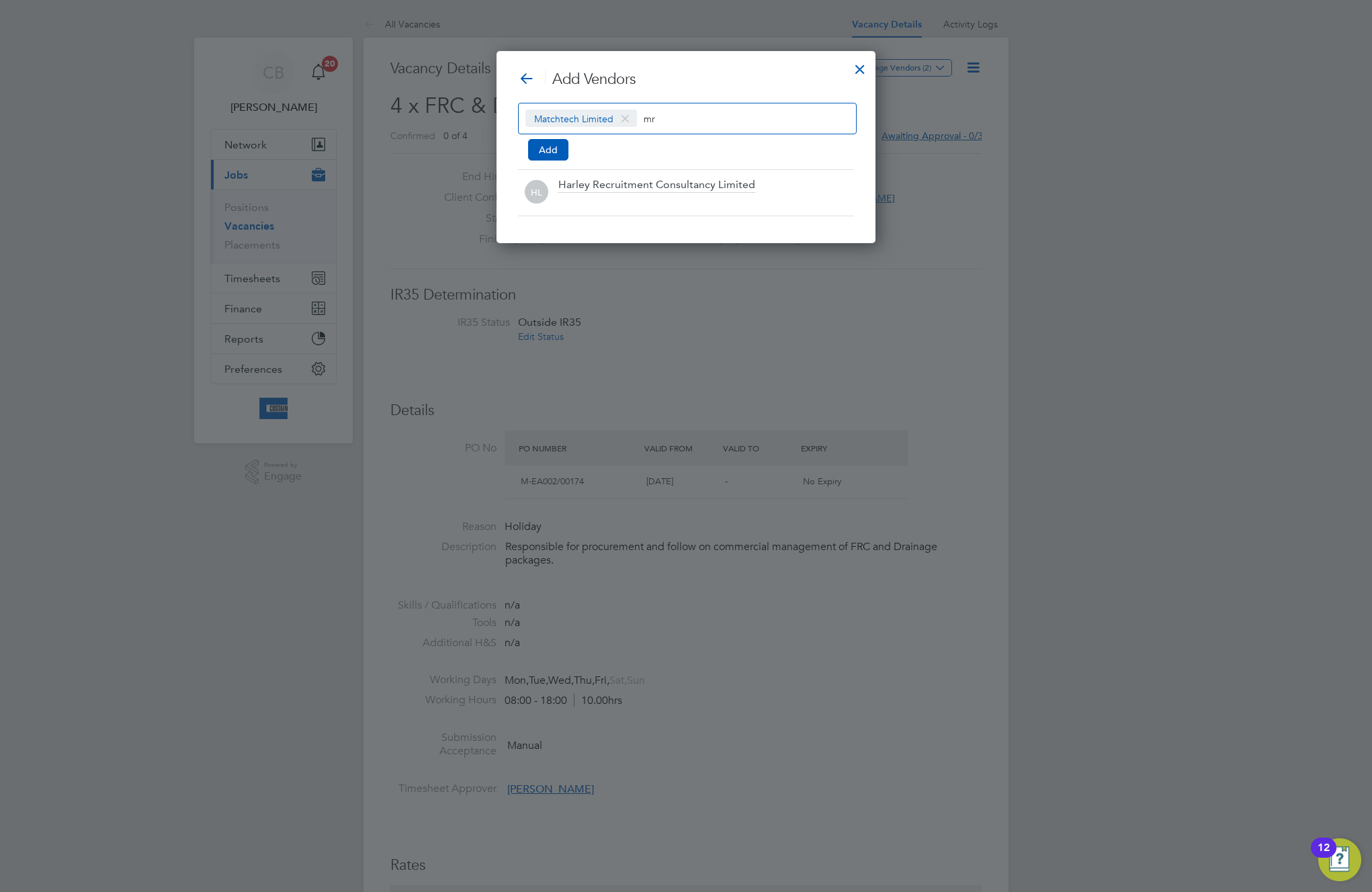
type input "m"
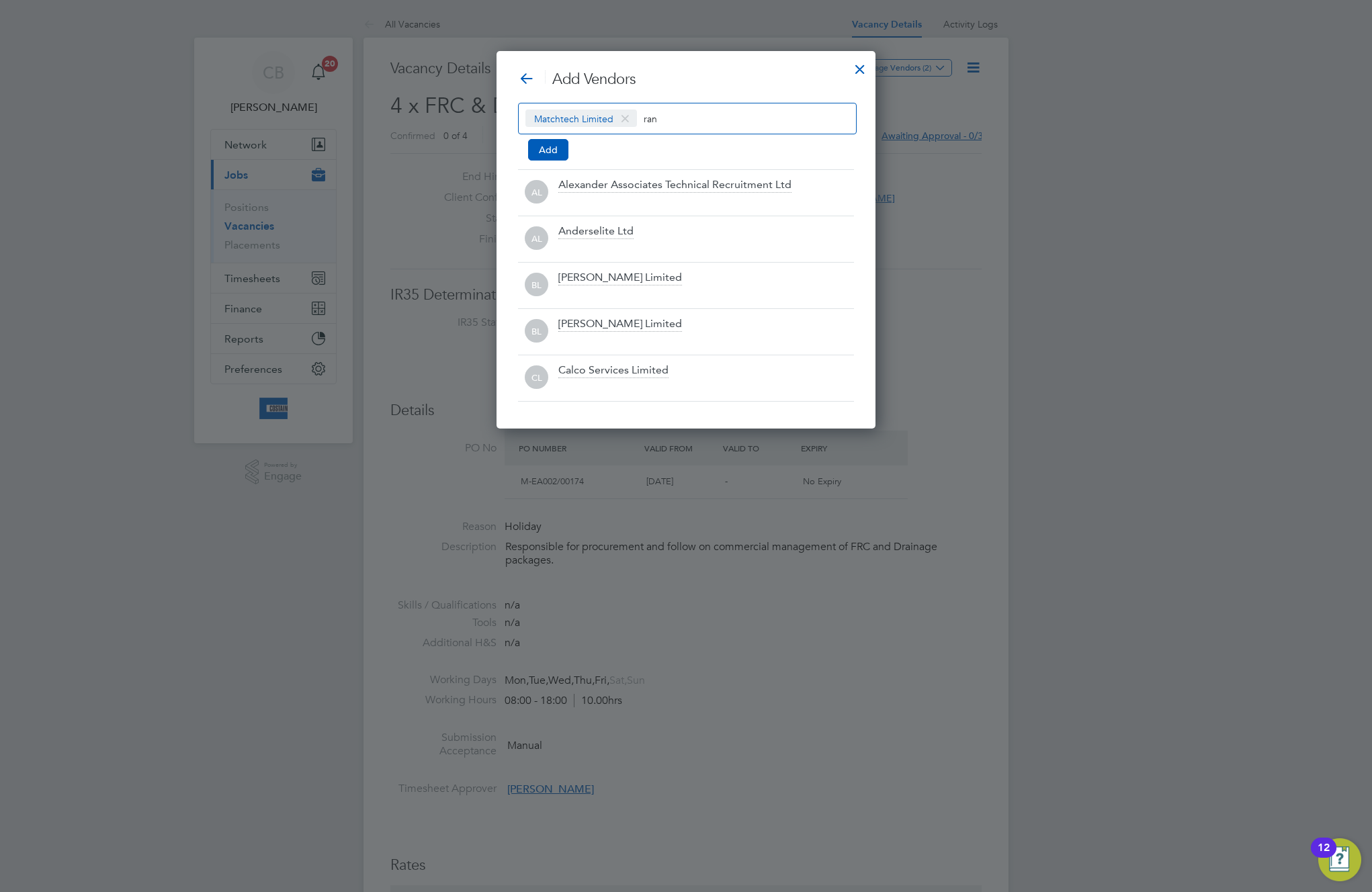
scroll to position [193, 379]
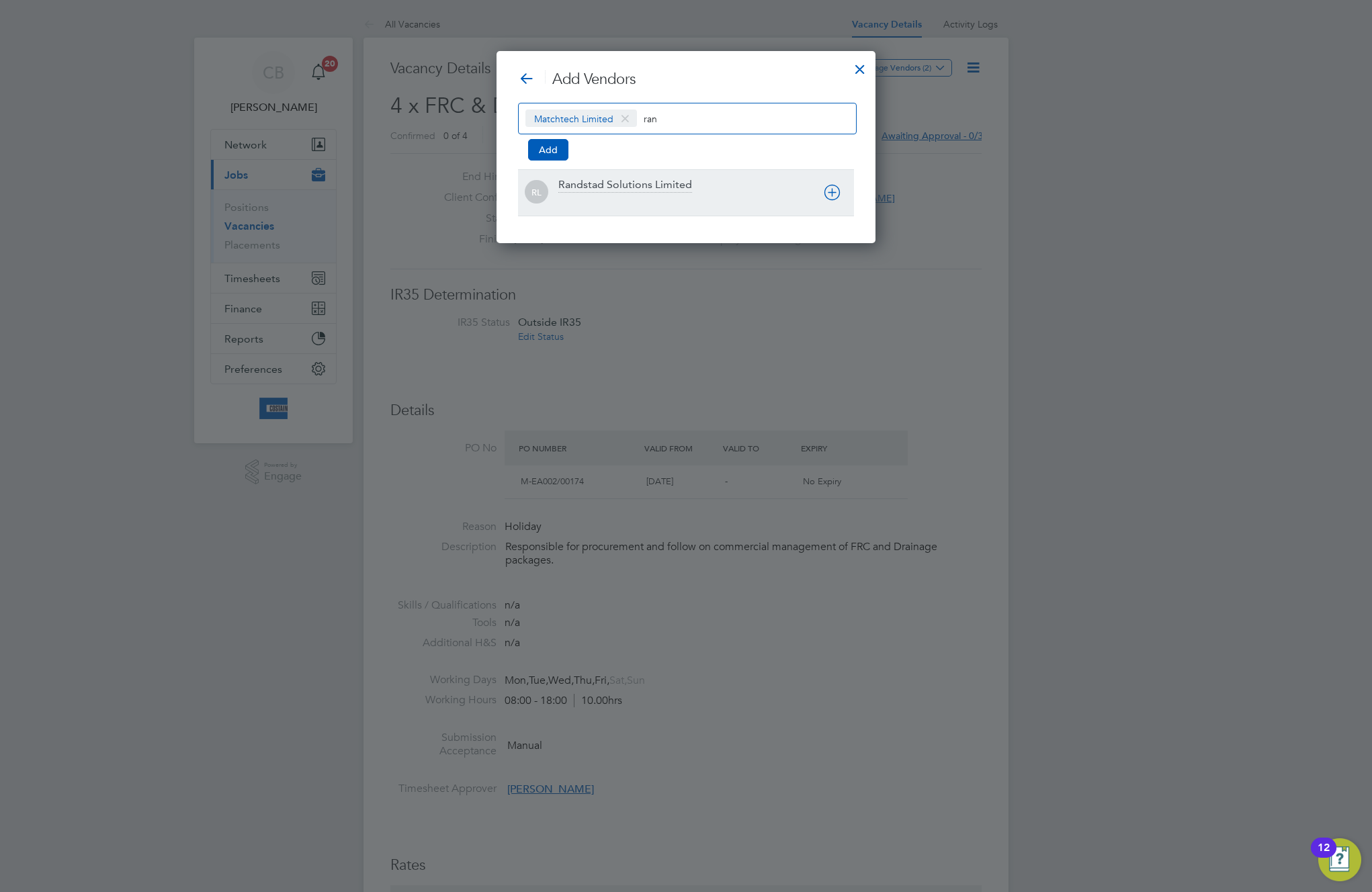
type input "ran"
click at [655, 186] on div "Randstad Solutions Limited" at bounding box center [625, 185] width 133 height 15
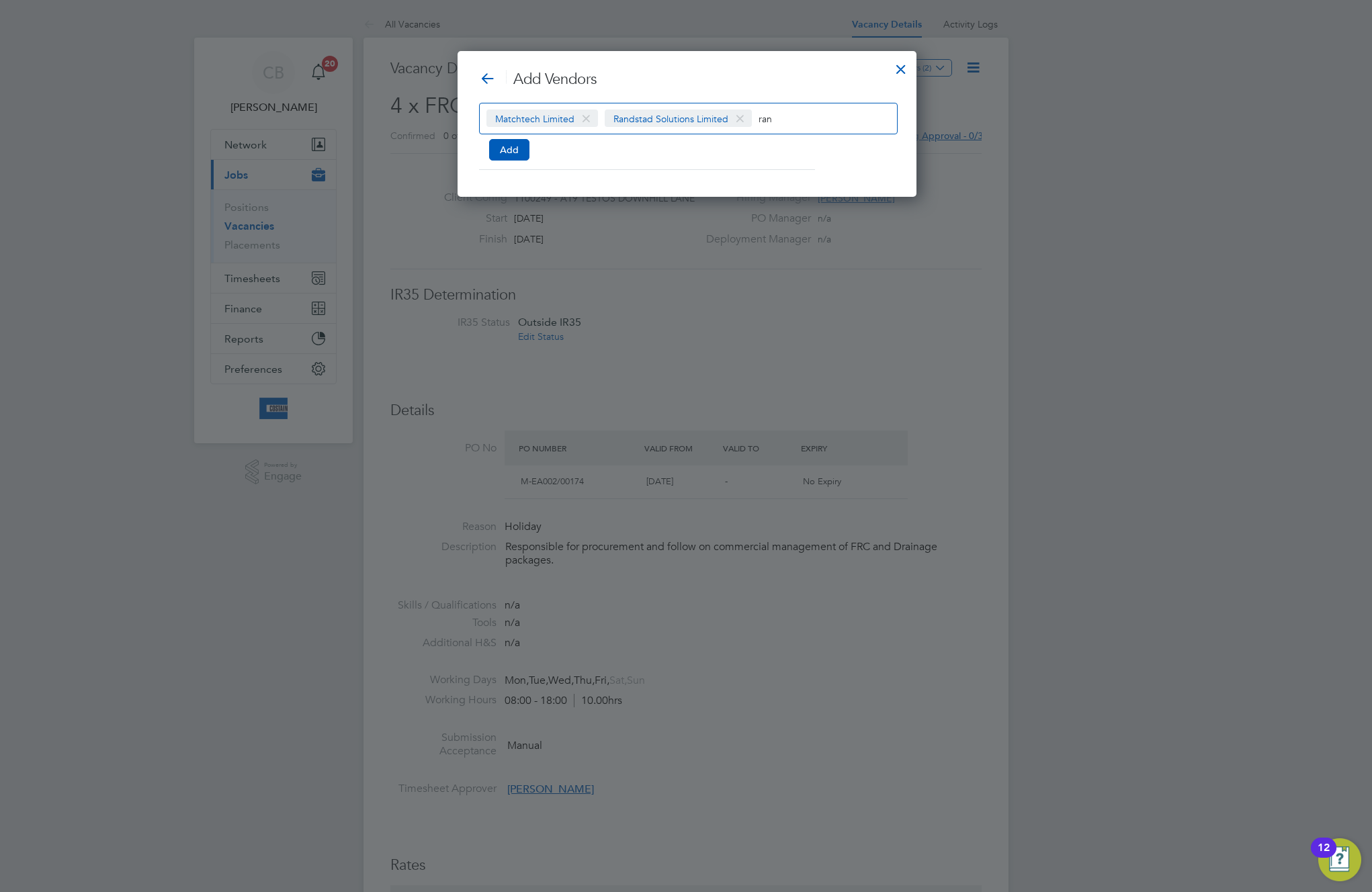
scroll to position [7, 7]
click at [513, 150] on button "Add" at bounding box center [509, 150] width 40 height 22
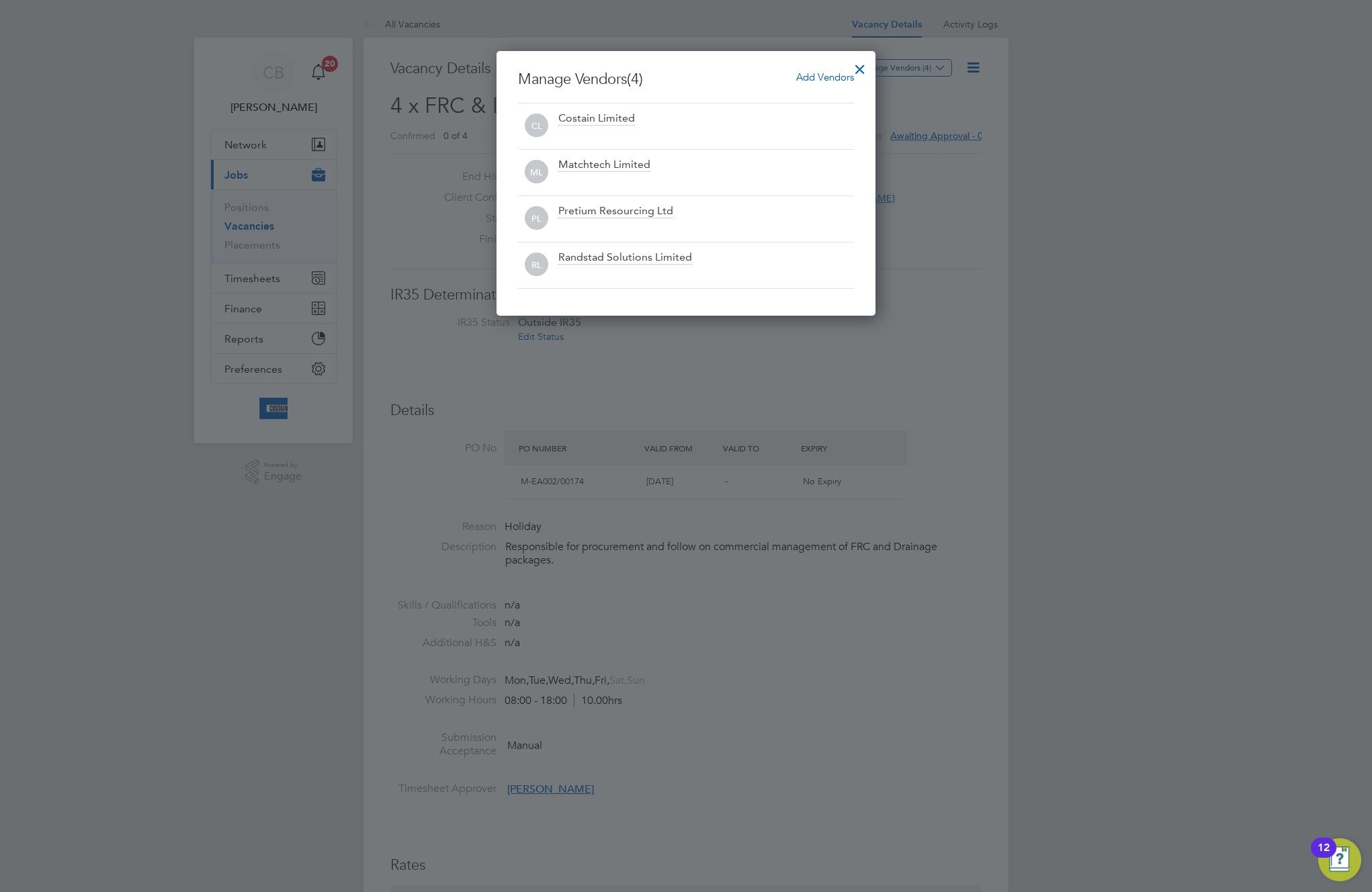
click at [860, 66] on div at bounding box center [860, 66] width 24 height 24
click at [976, 65] on div at bounding box center [686, 446] width 1372 height 892
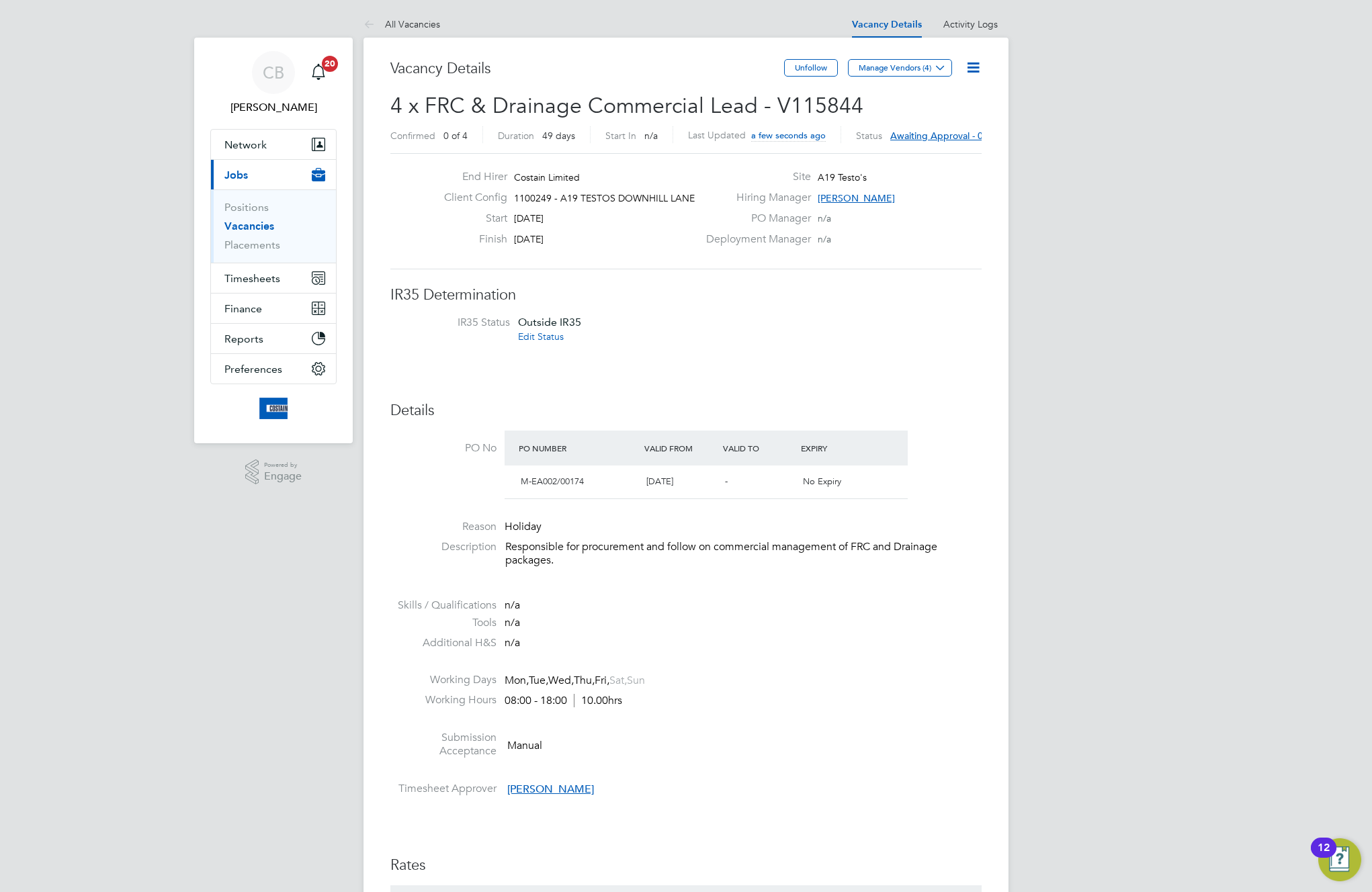
click at [971, 67] on icon at bounding box center [973, 67] width 17 height 17
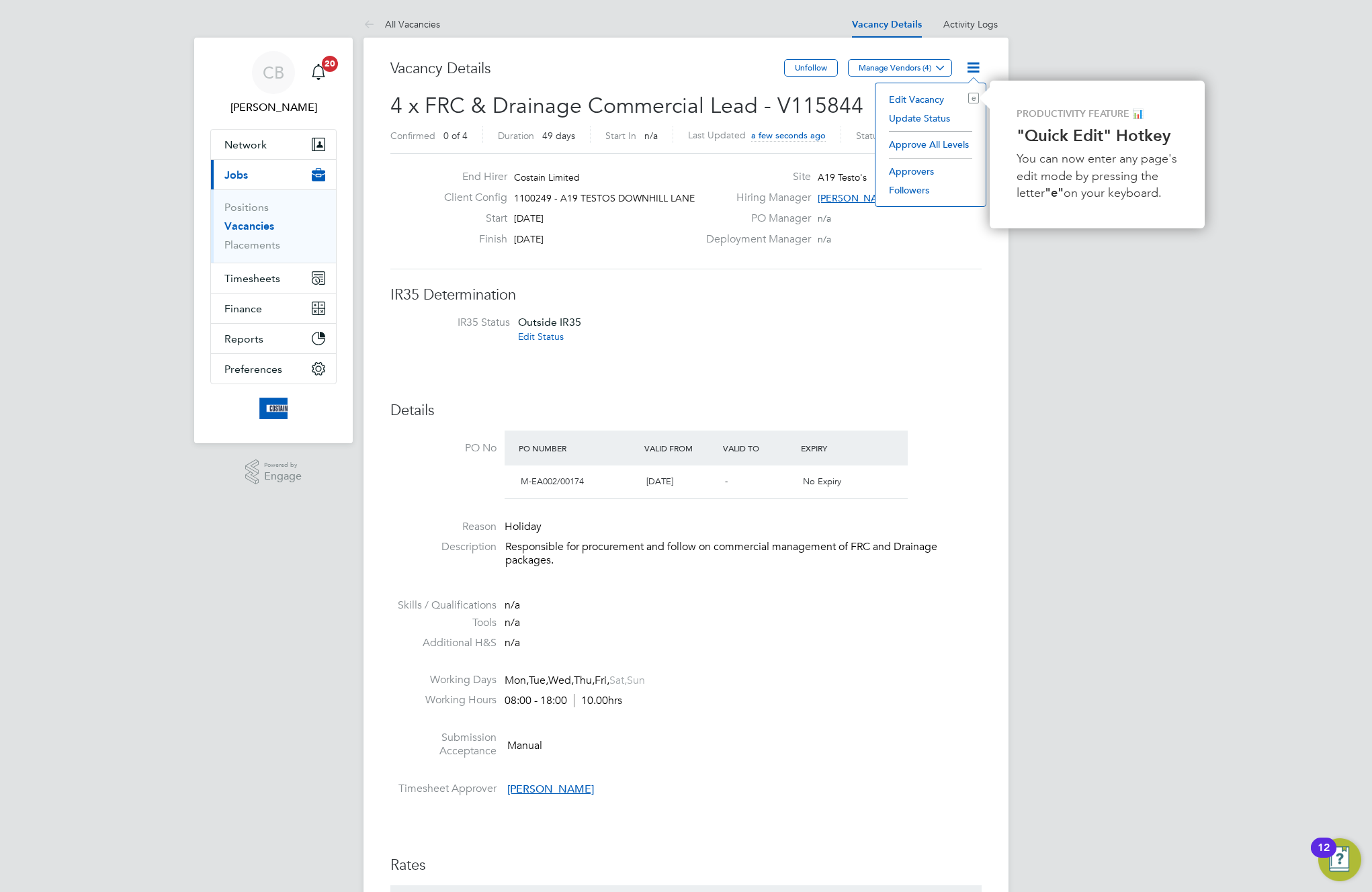
click at [933, 141] on li "Approve All Levels" at bounding box center [931, 144] width 97 height 19
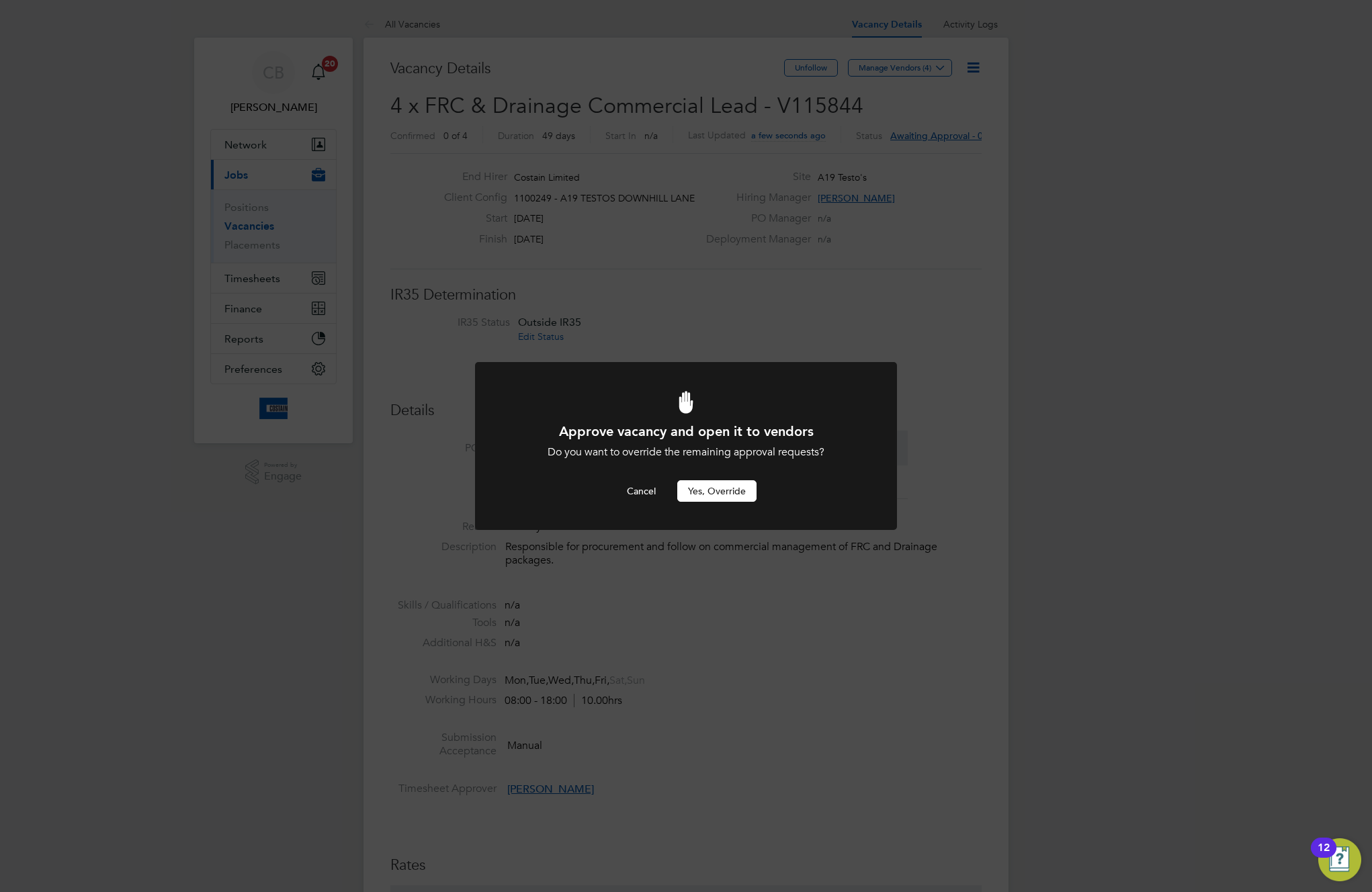
click at [714, 490] on button "Yes, Override" at bounding box center [717, 491] width 80 height 22
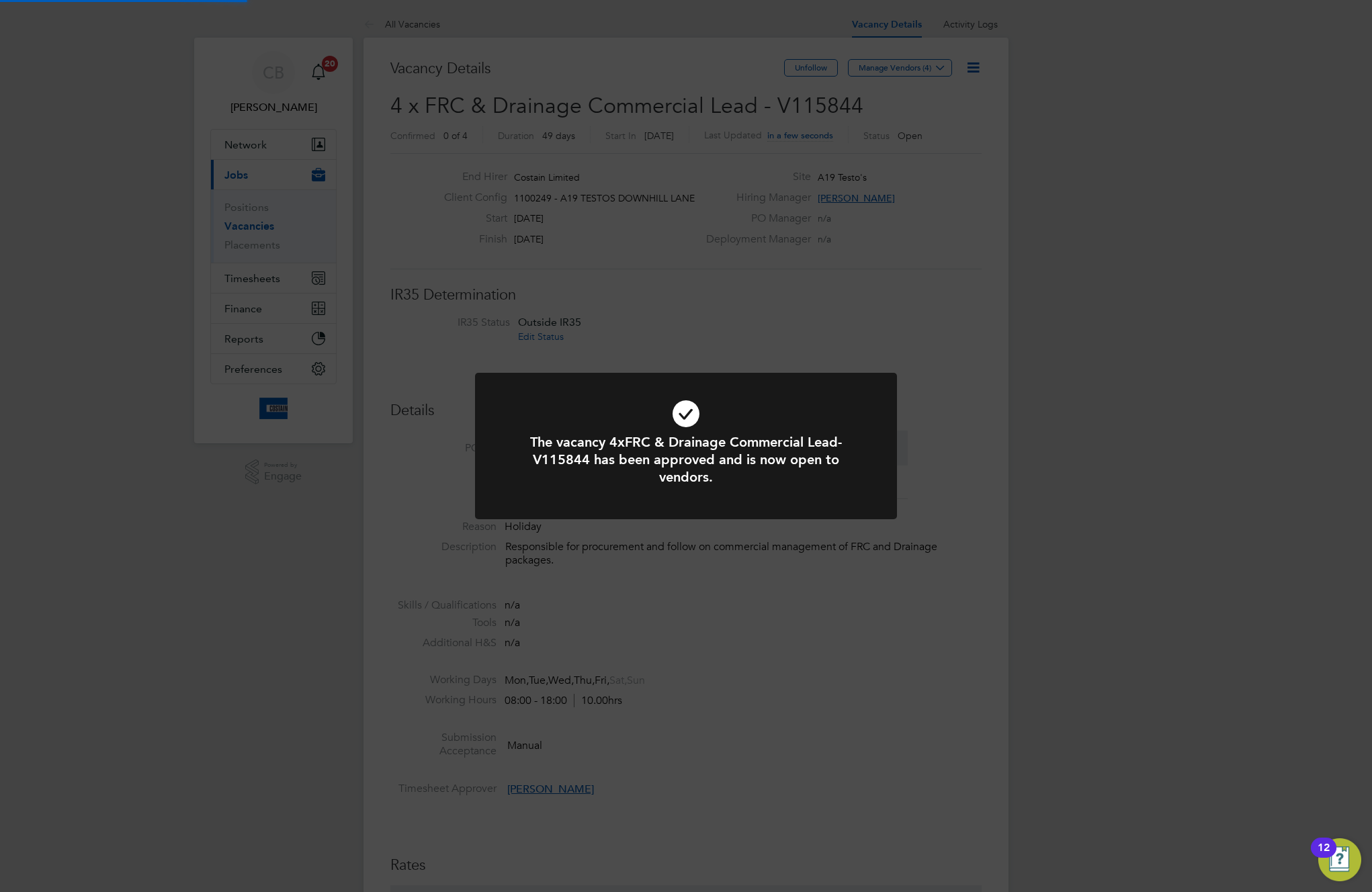
scroll to position [40, 94]
click at [993, 335] on div "The vacancy 4xFRC & Drainage Commercial Lead-V115844 has been approved and is n…" at bounding box center [686, 446] width 1372 height 892
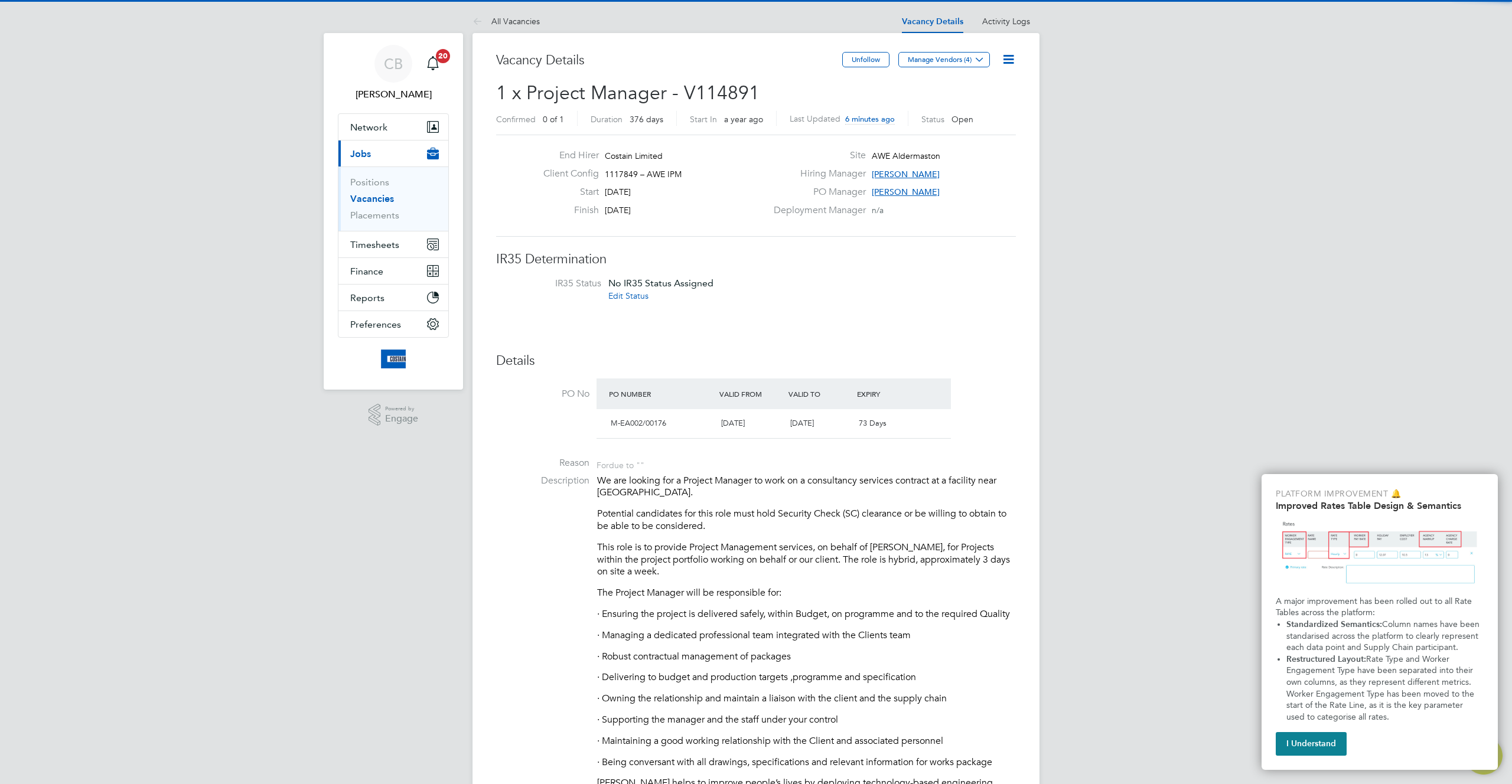
scroll to position [20, 111]
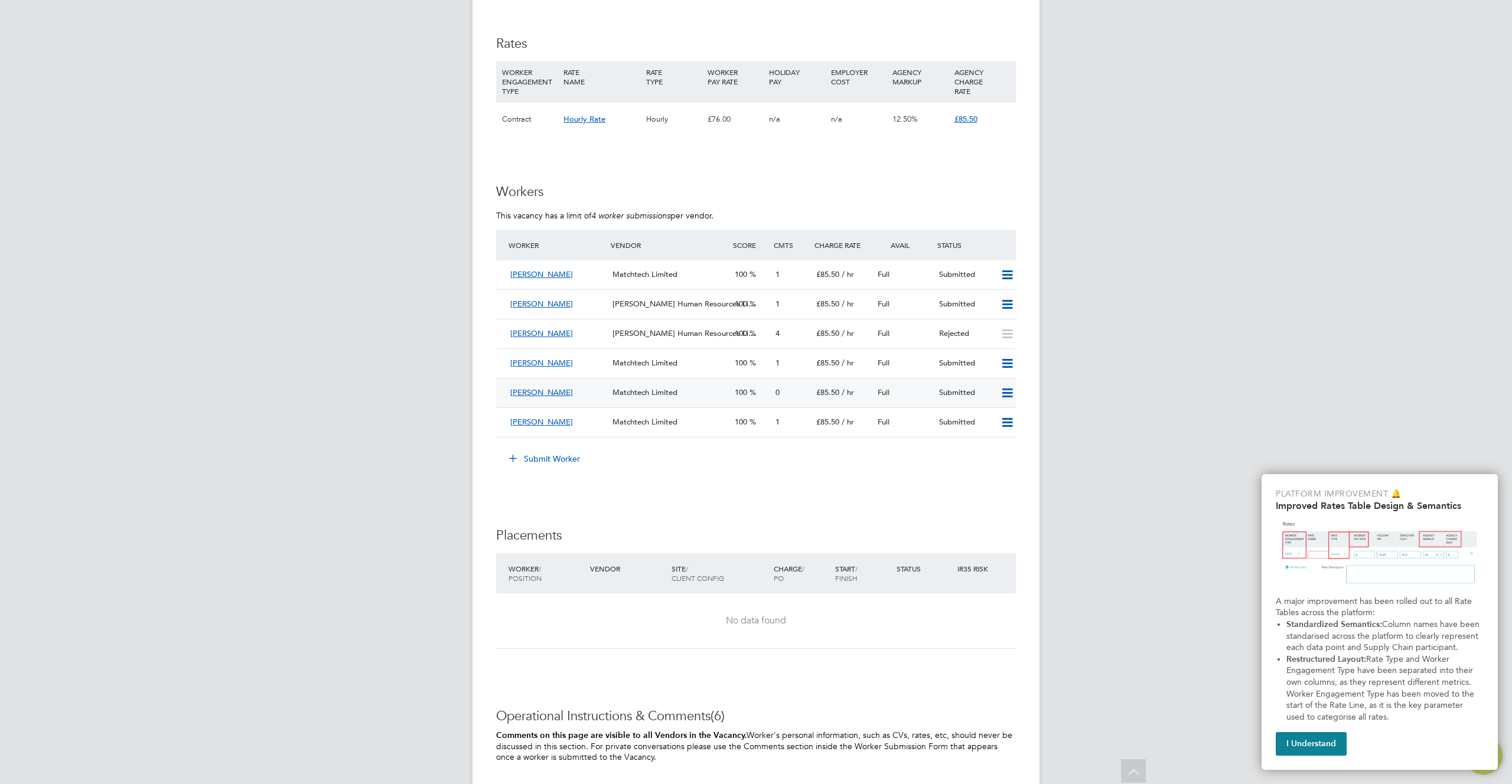
click at [1006, 388] on icon at bounding box center [1007, 393] width 15 height 9
click at [989, 403] on li "Offer" at bounding box center [991, 406] width 41 height 17
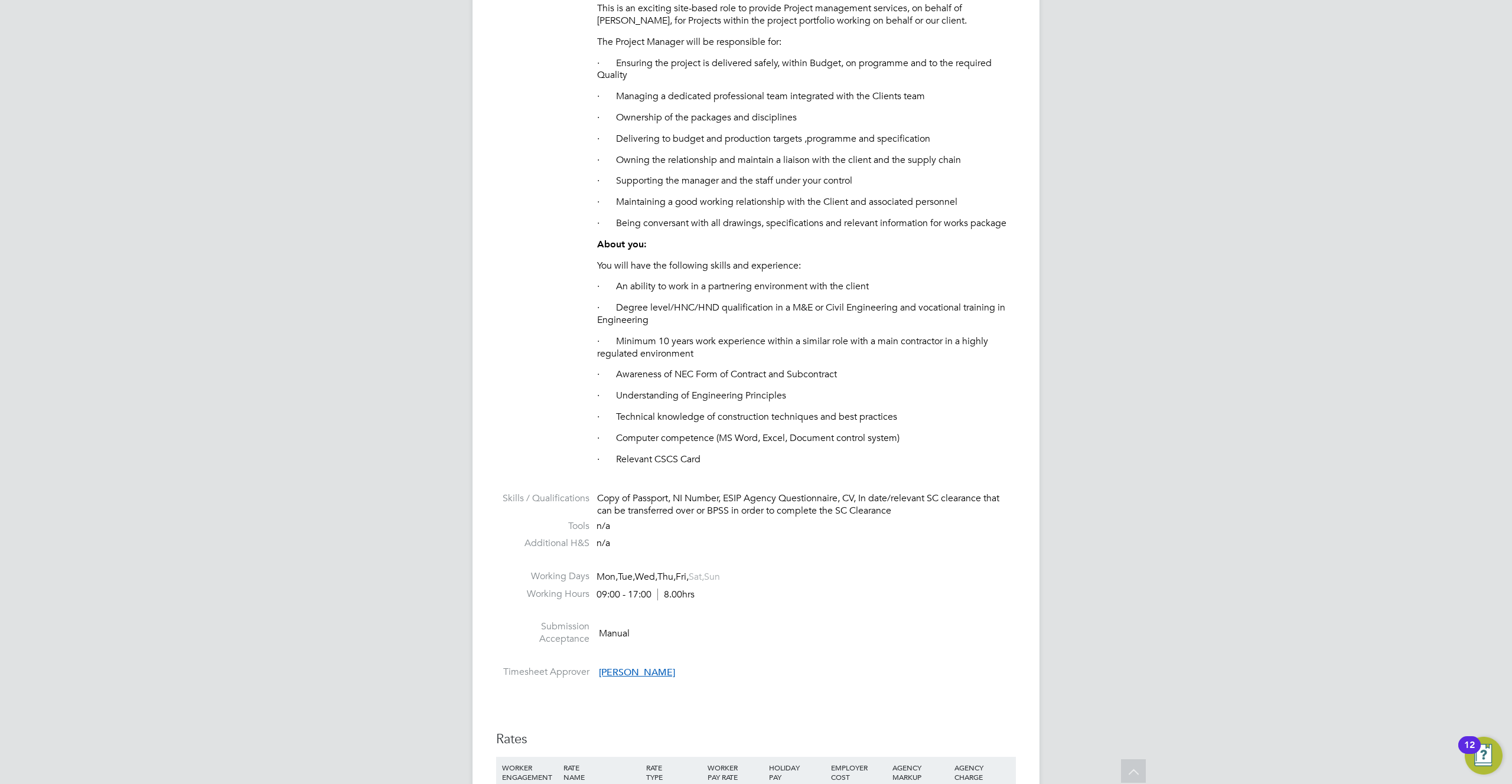
scroll to position [716, 0]
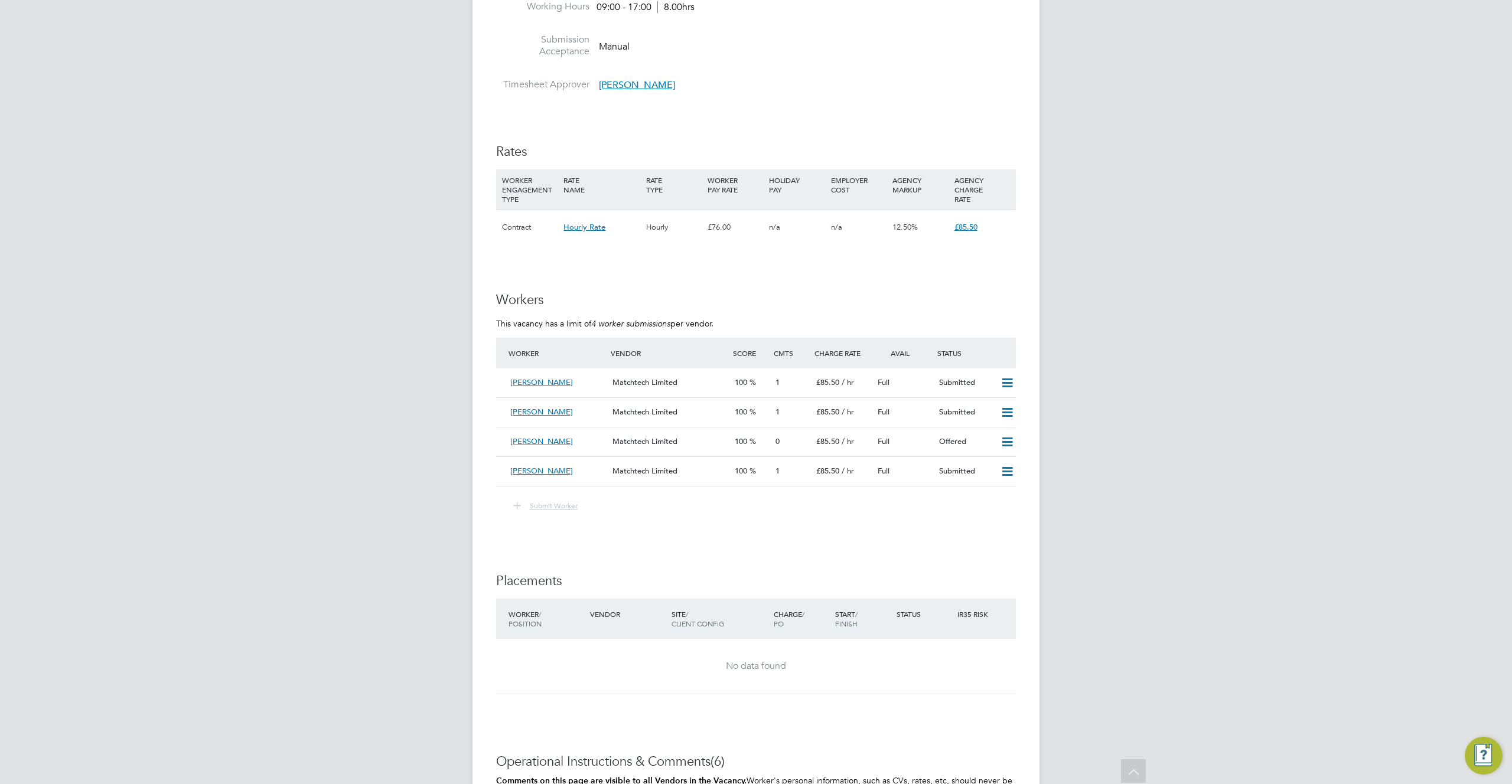
scroll to position [1593, 0]
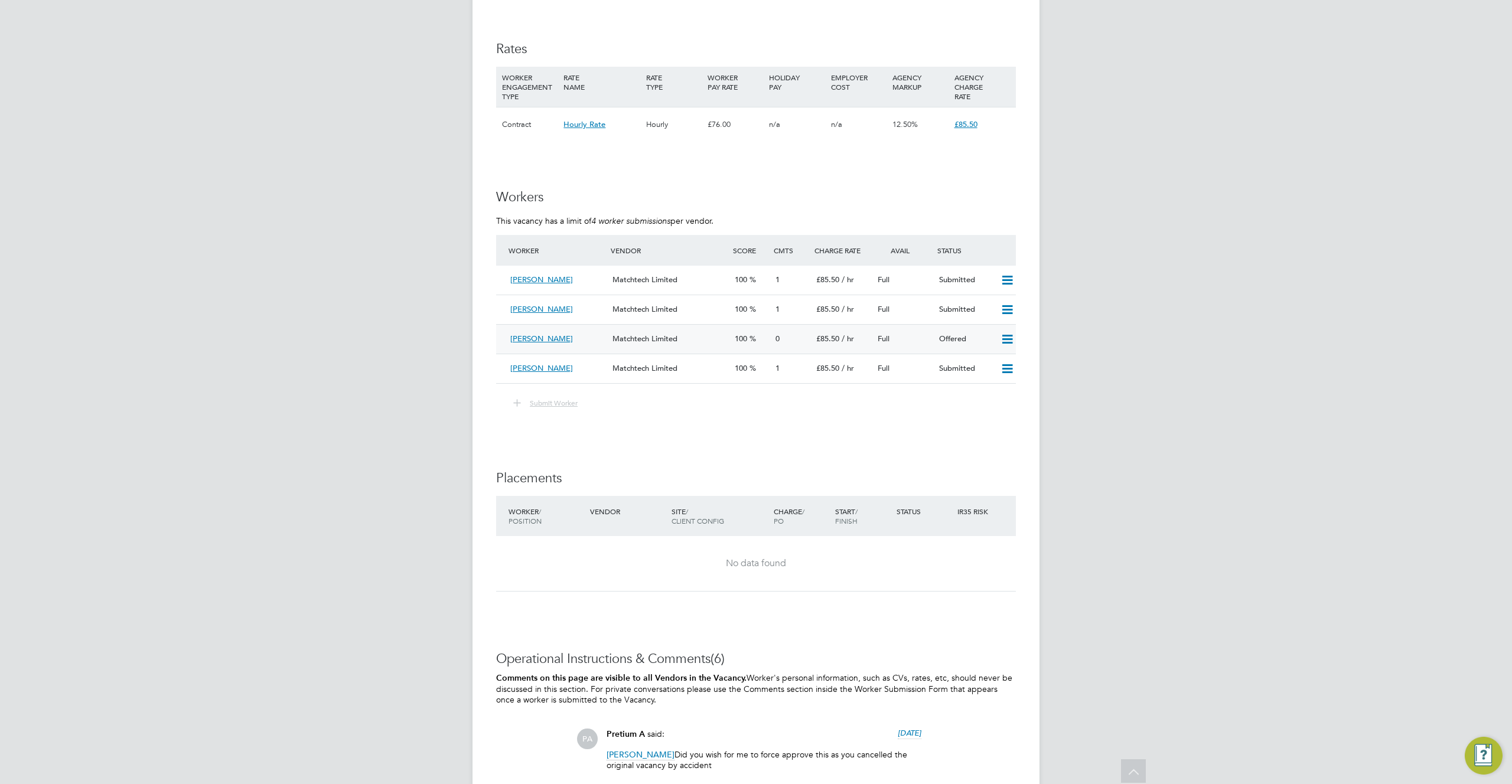
click at [1013, 335] on icon at bounding box center [1007, 339] width 15 height 9
click at [998, 350] on li "Confirm" at bounding box center [990, 352] width 45 height 17
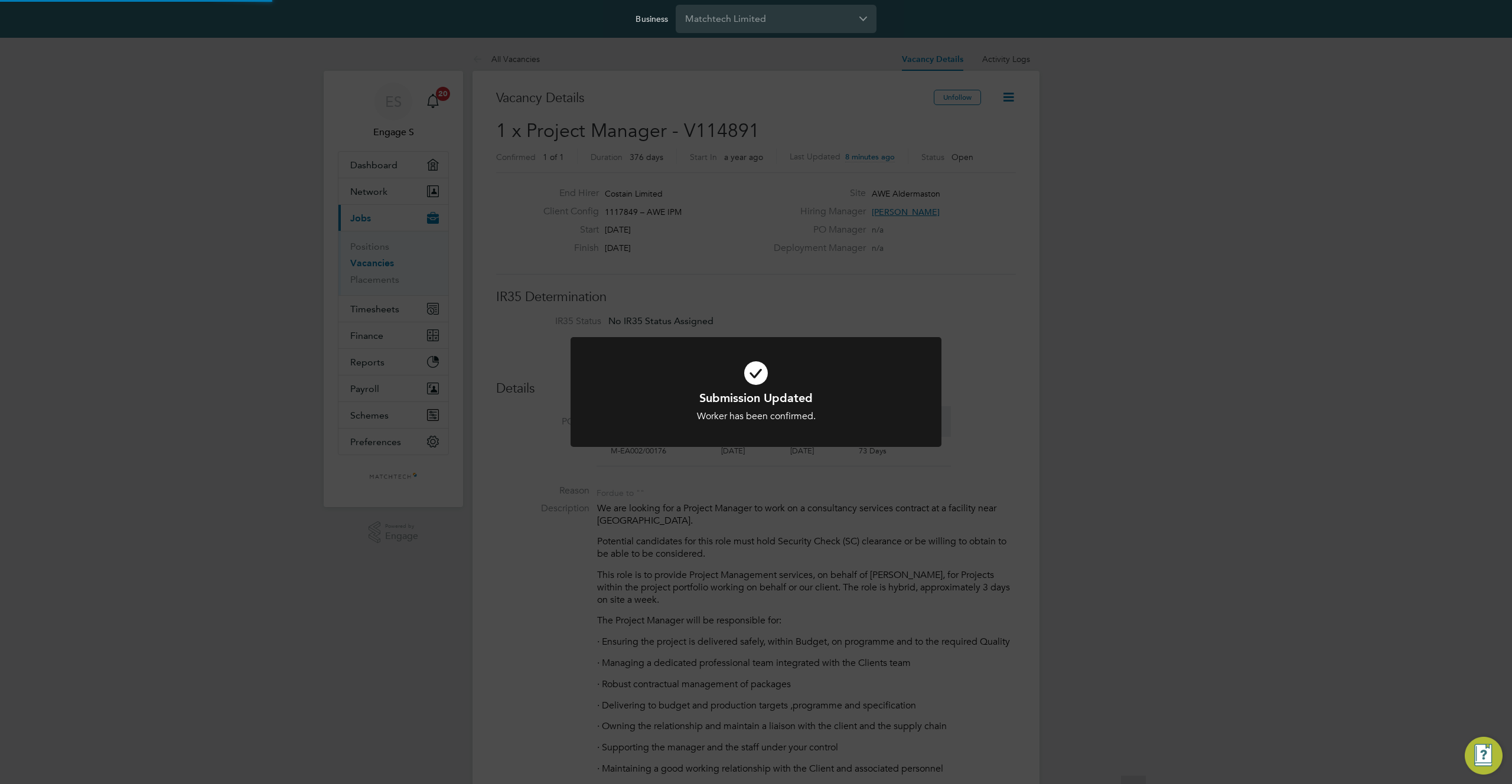
scroll to position [6, 6]
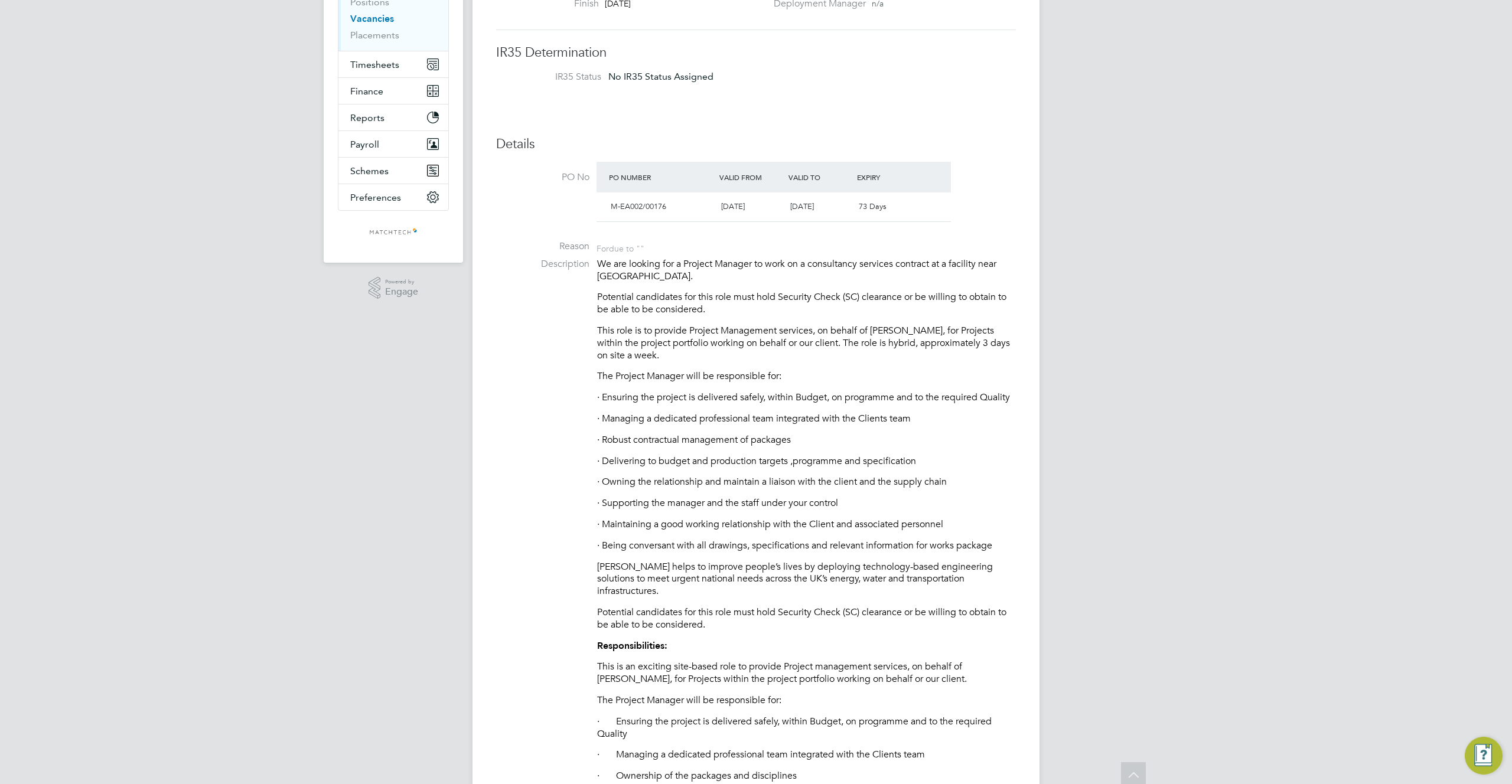
scroll to position [0, 0]
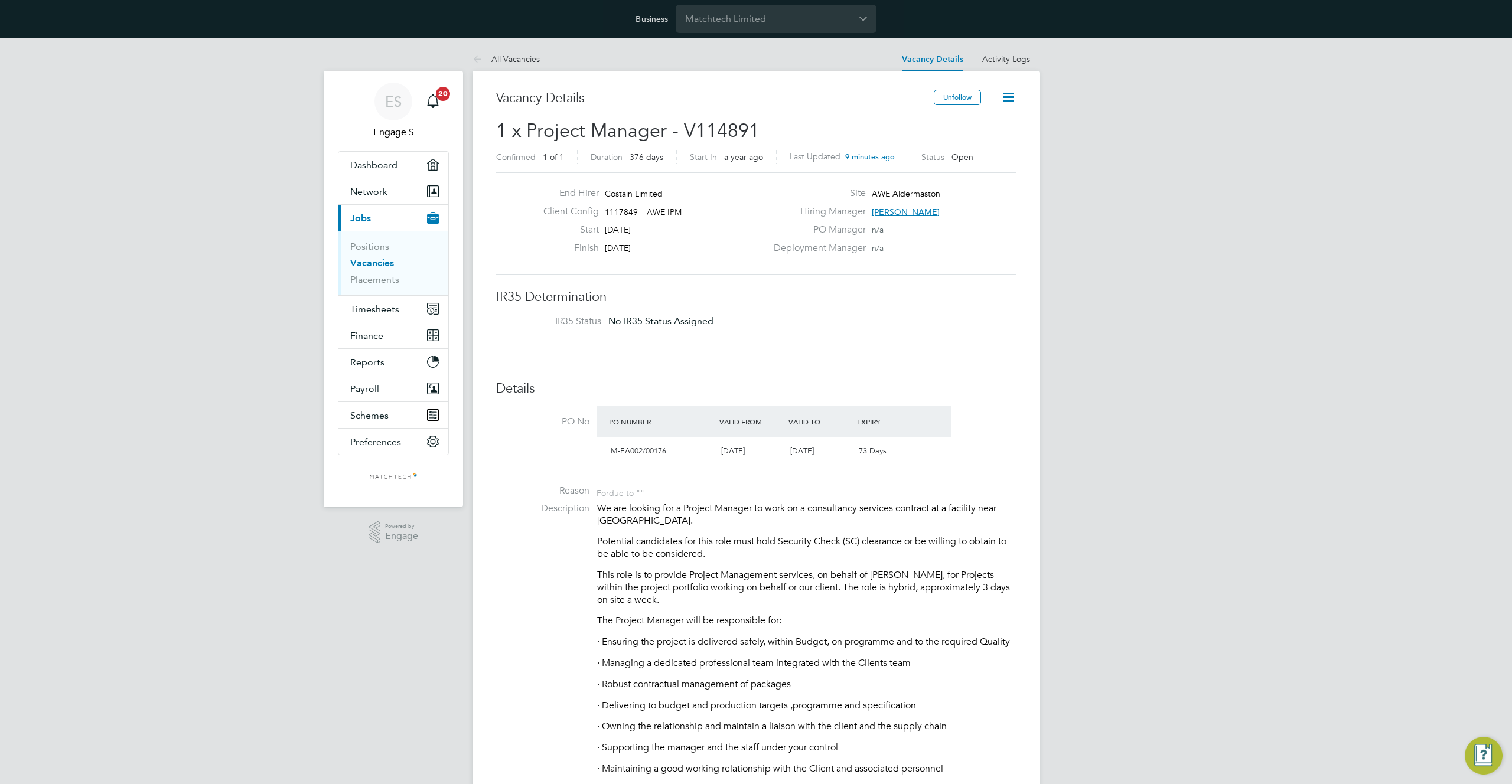
click at [767, 447] on div "15 Apr 2025" at bounding box center [750, 451] width 69 height 20
click at [1009, 62] on link "Activity Logs" at bounding box center [1006, 59] width 48 height 11
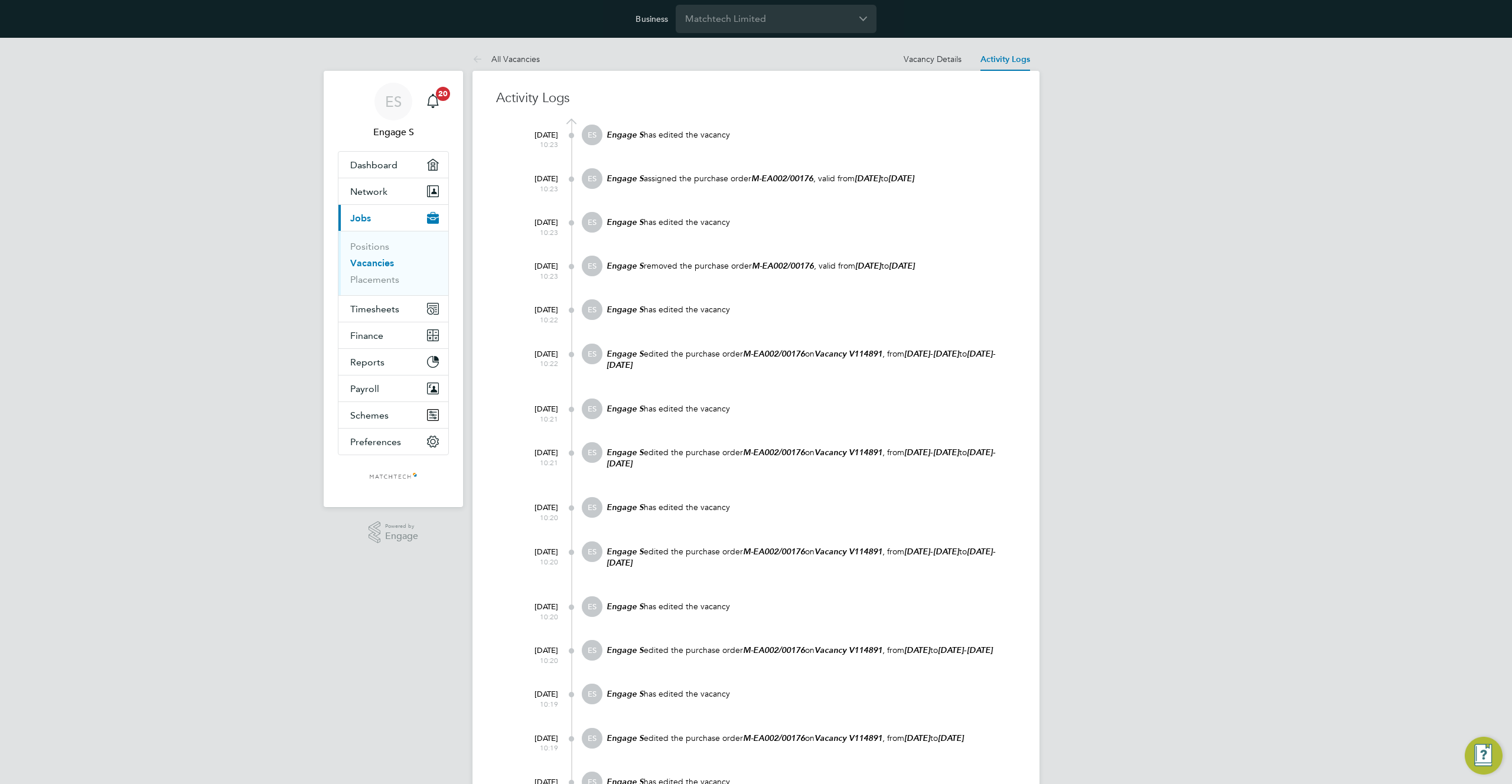
drag, startPoint x: 640, startPoint y: 179, endPoint x: 916, endPoint y: 181, distance: 276.0
click at [916, 181] on p "Engage S assigned the purchase order M-EA002/00176 , valid from 15 Apr 2025 to …" at bounding box center [810, 178] width 410 height 11
click at [923, 63] on link "Vacancy Details" at bounding box center [933, 59] width 58 height 11
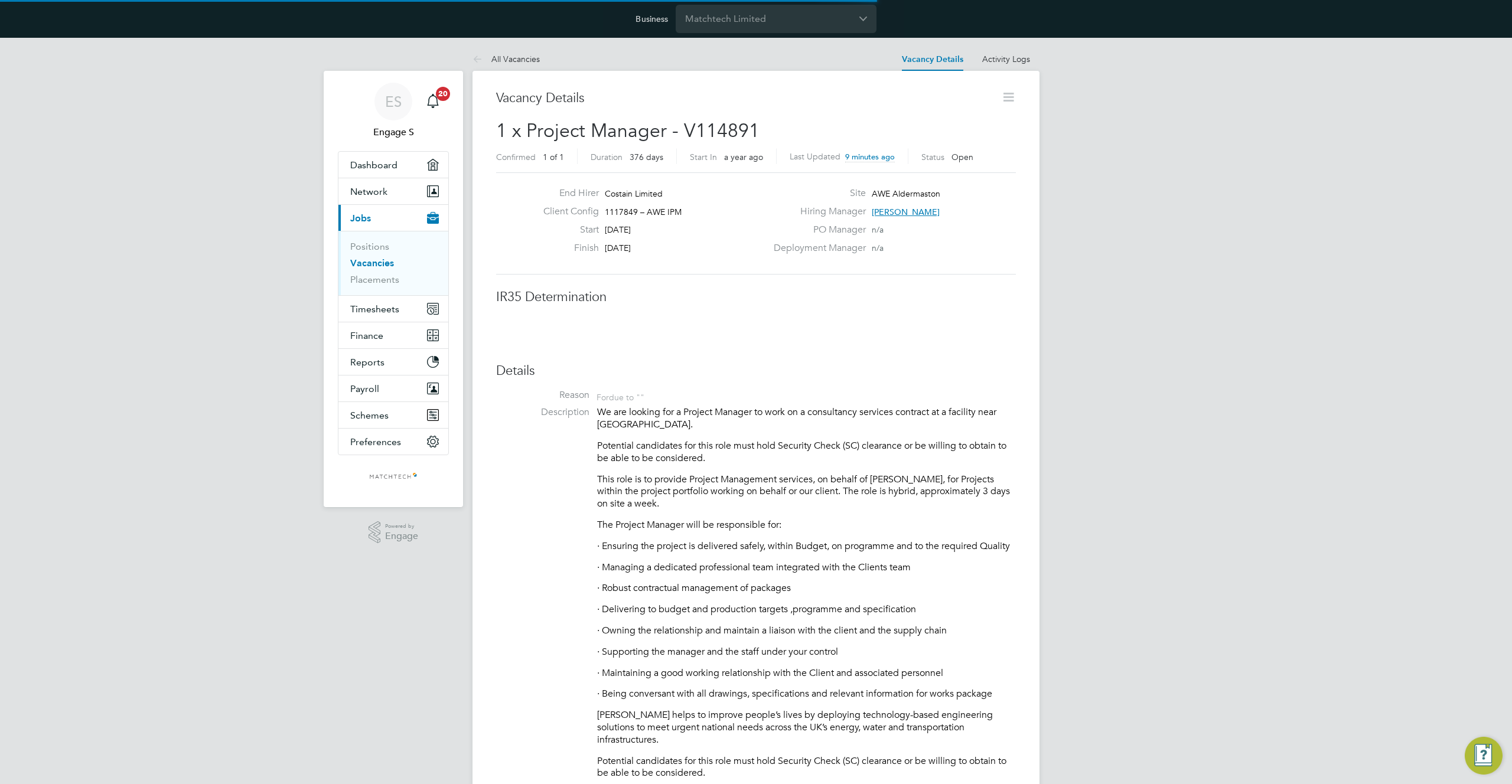
scroll to position [35, 83]
click at [521, 63] on link "All Vacancies" at bounding box center [506, 59] width 68 height 11
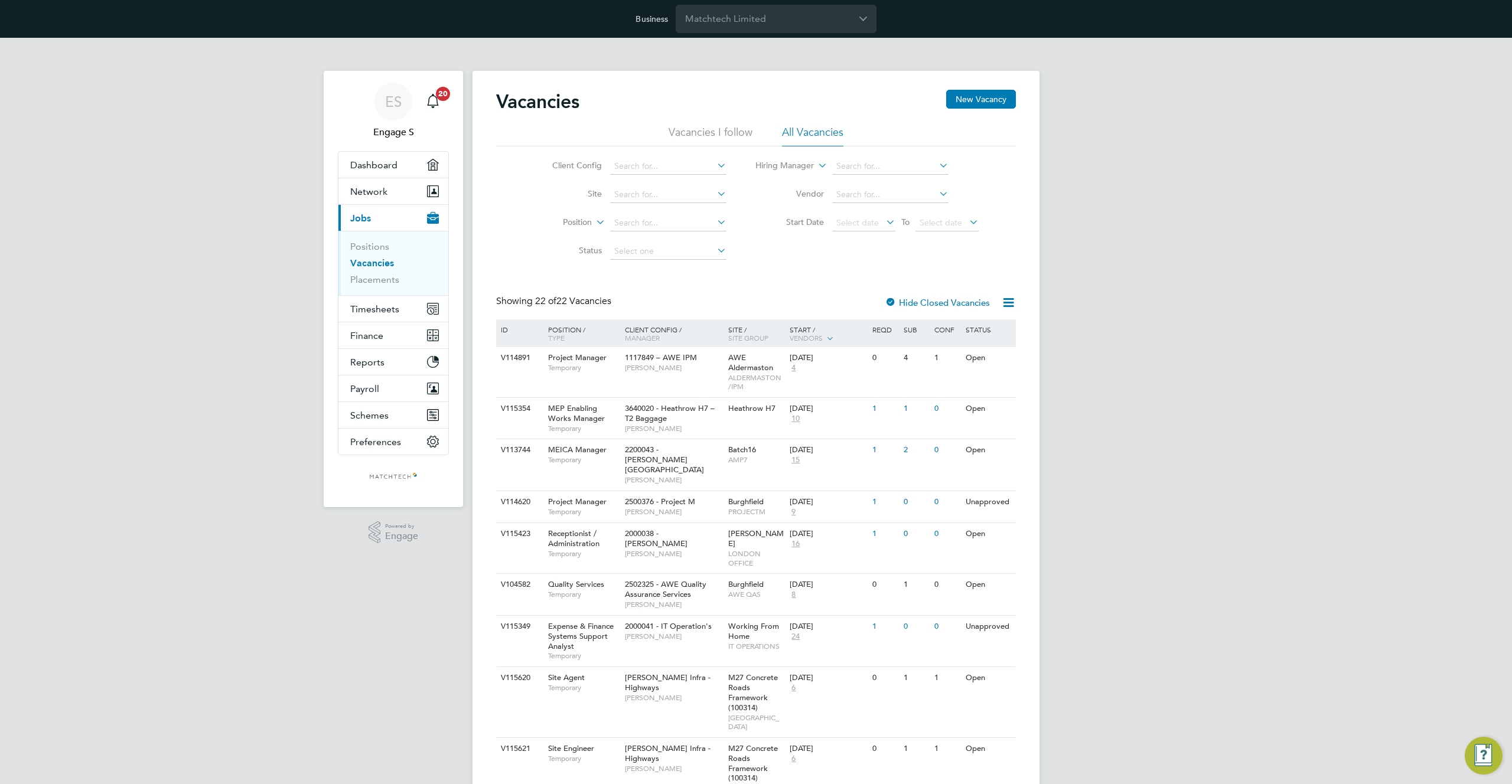
click at [909, 259] on div "Client Config Site Position Status Hiring Manager Vendor Start Date Select date…" at bounding box center [756, 205] width 519 height 119
click at [856, 225] on span "Select date" at bounding box center [858, 223] width 43 height 11
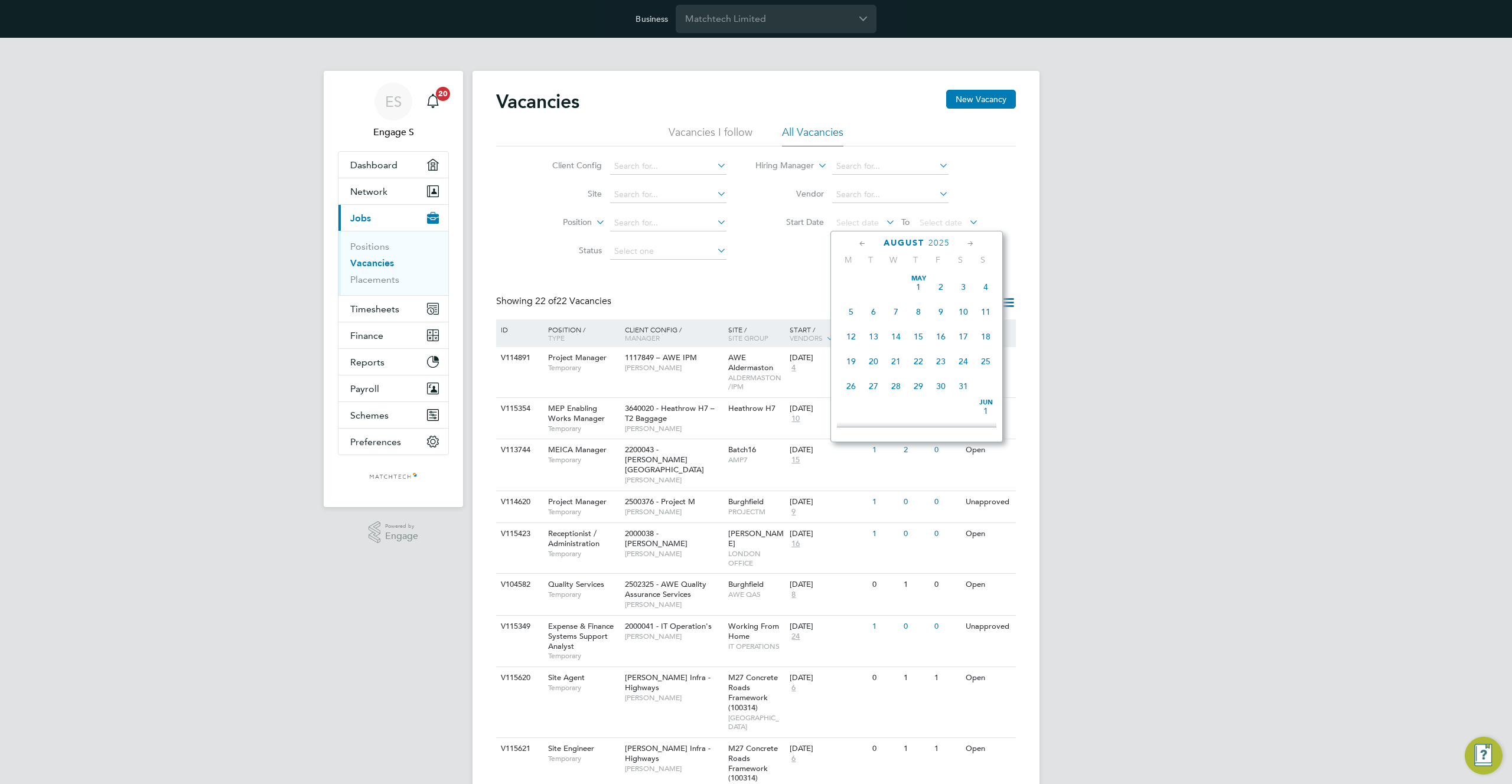
scroll to position [435, 0]
click at [781, 271] on div "Vacancies New Vacancy Vacancies I follow All Vacancies Client Config Site Posit…" at bounding box center [756, 760] width 519 height 1339
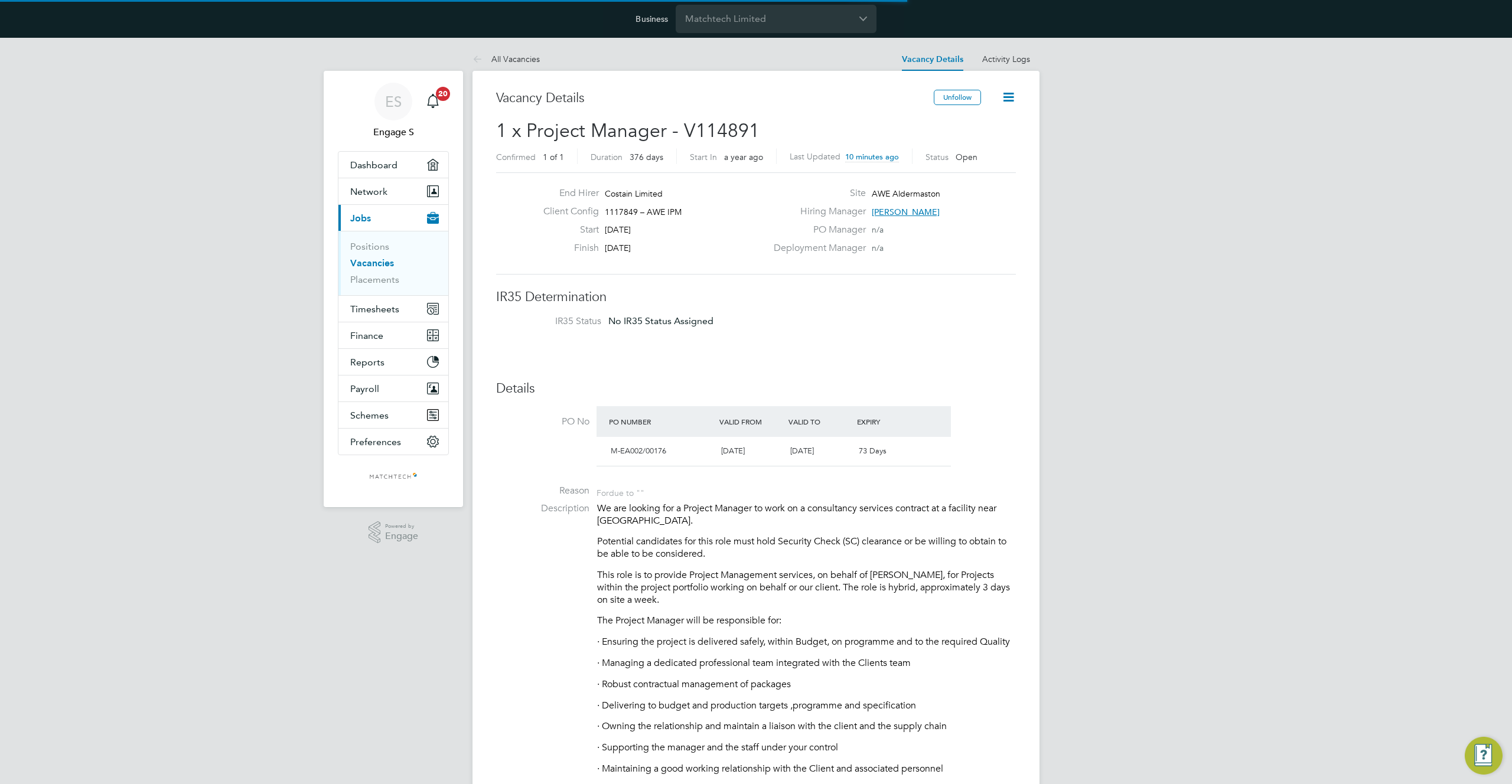
scroll to position [20, 111]
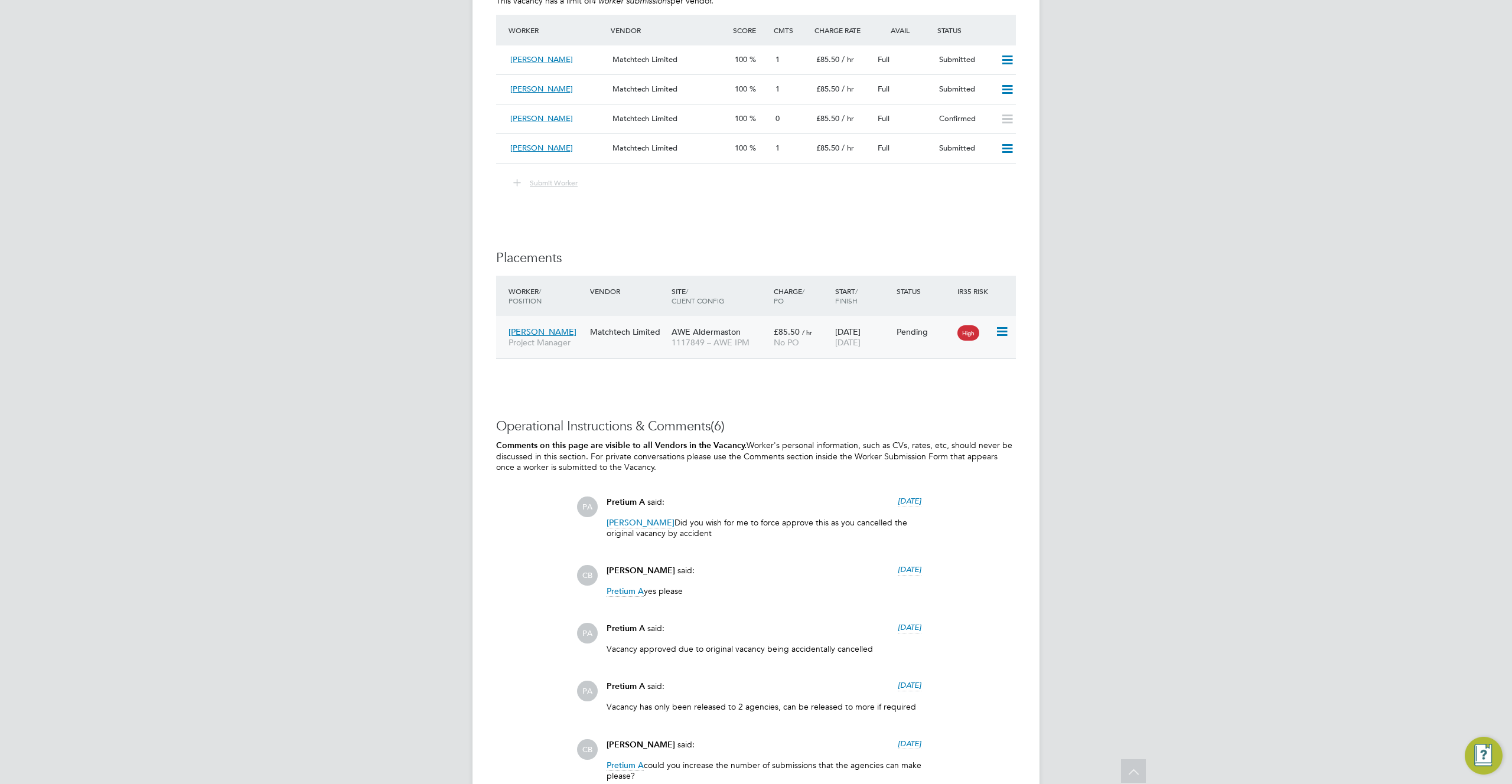
click at [736, 326] on span "AWE Aldermaston" at bounding box center [706, 332] width 69 height 11
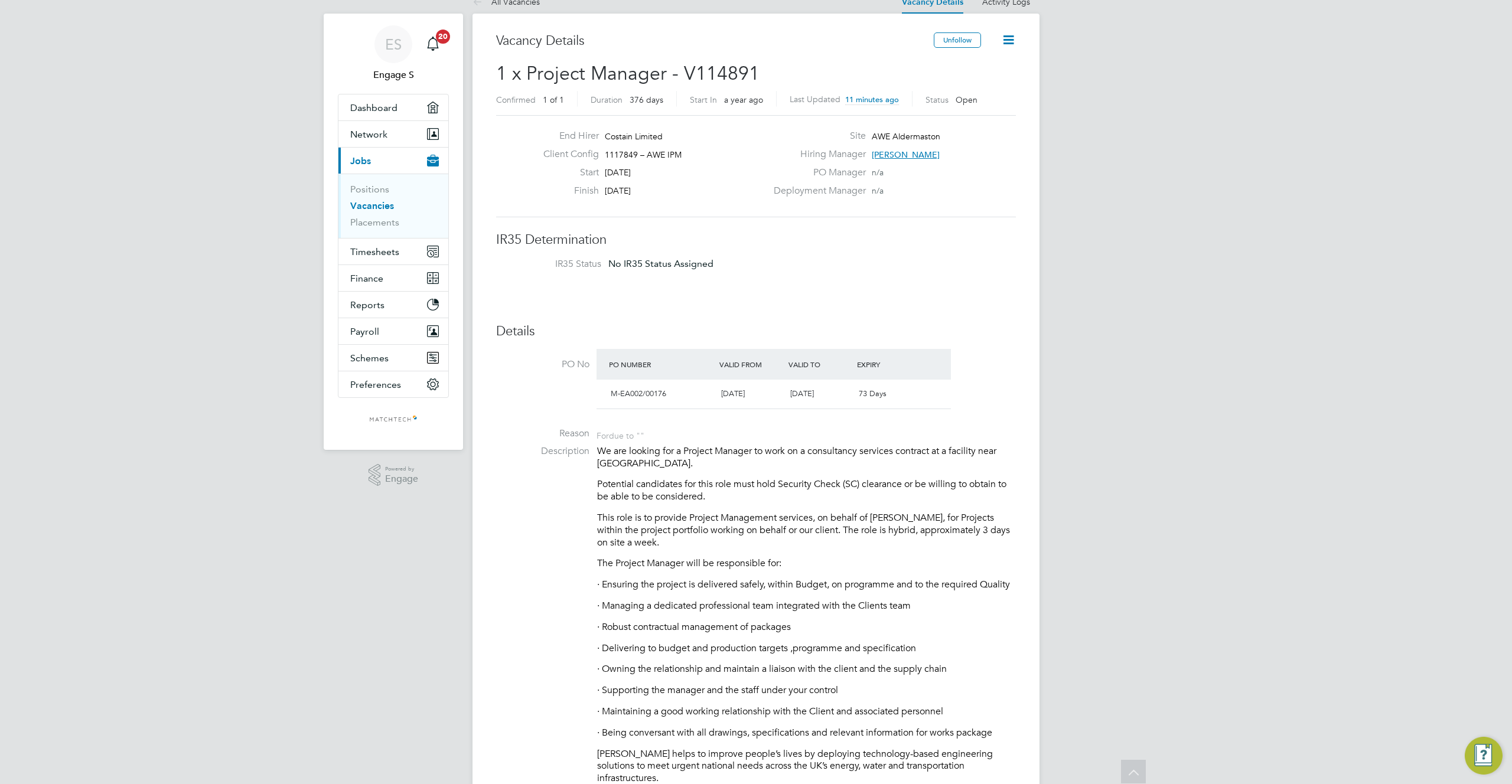
scroll to position [54, 0]
drag, startPoint x: 592, startPoint y: 399, endPoint x: 838, endPoint y: 390, distance: 246.2
click at [832, 390] on li "PO No PO Number Valid From Valid To Expiry M-EA002/00176 15 Apr 2025 31 Oct 202…" at bounding box center [756, 385] width 519 height 67
drag, startPoint x: 947, startPoint y: 385, endPoint x: 977, endPoint y: 396, distance: 32.0
click at [977, 396] on li "PO No PO Number Valid From Valid To Expiry M-EA002/00176 15 Apr 2025 31 Oct 202…" at bounding box center [756, 385] width 519 height 67
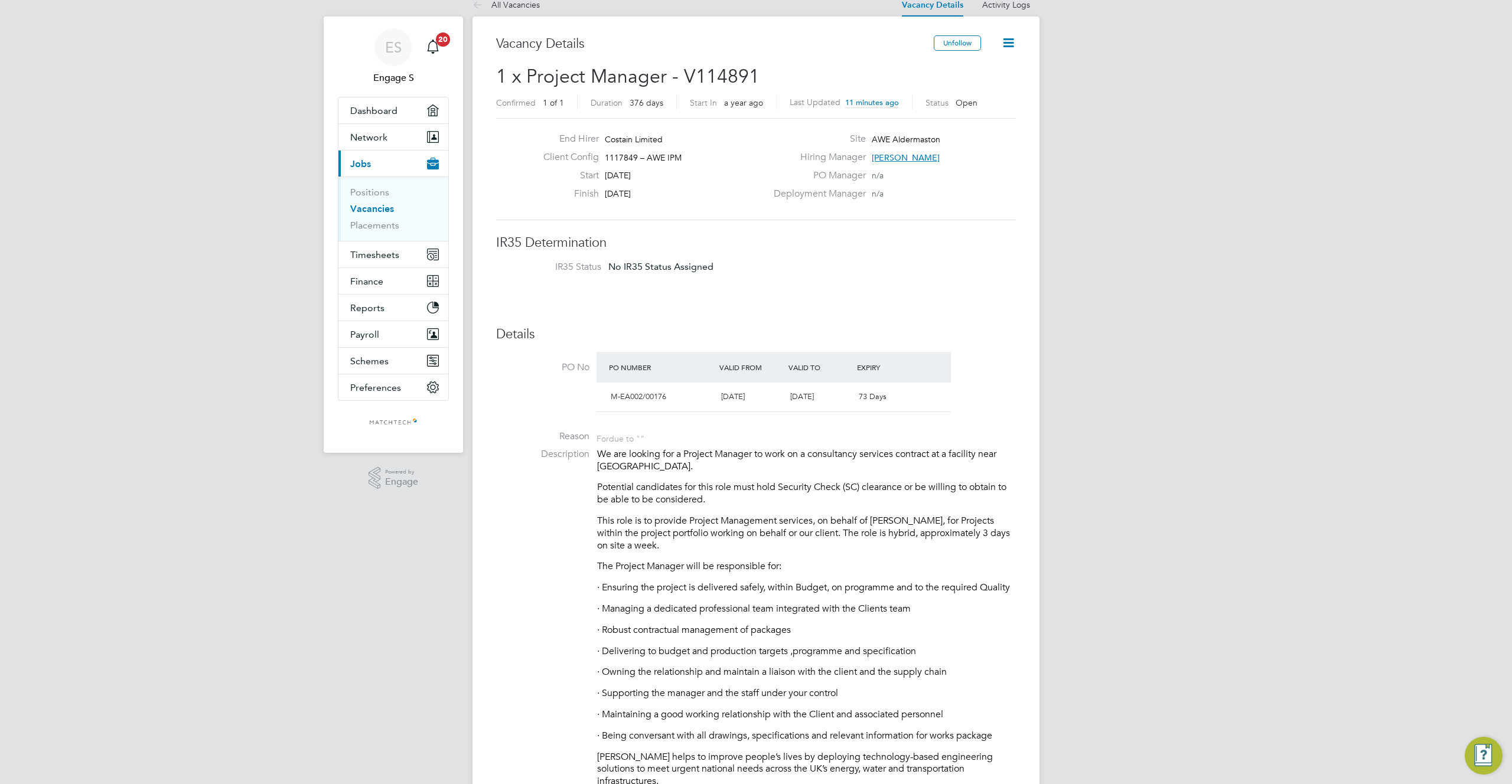
click at [988, 400] on li "PO No PO Number Valid From Valid To Expiry M-EA002/00176 15 Apr 2025 31 Oct 202…" at bounding box center [756, 385] width 519 height 67
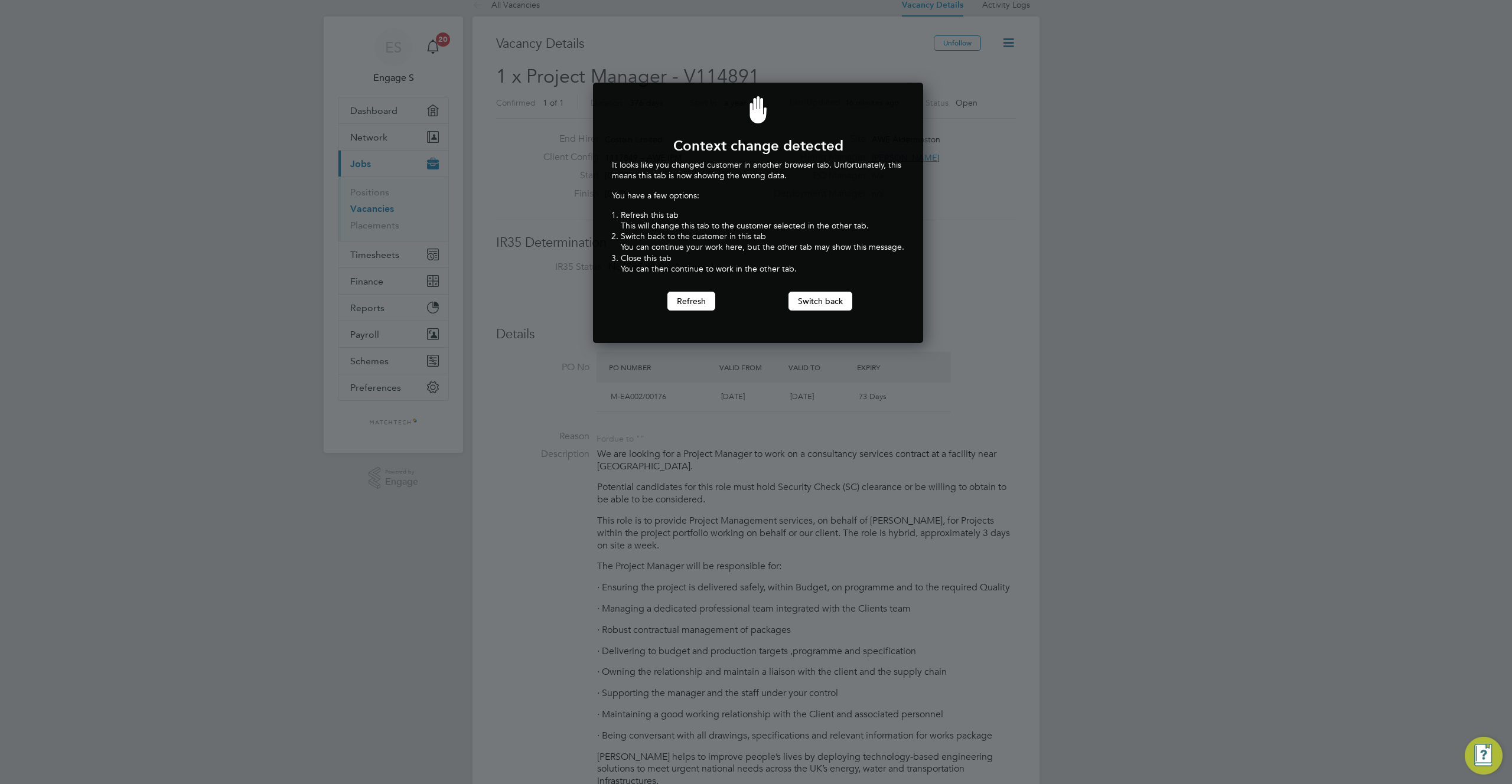
scroll to position [261, 326]
click at [822, 302] on button "Switch back" at bounding box center [820, 301] width 64 height 19
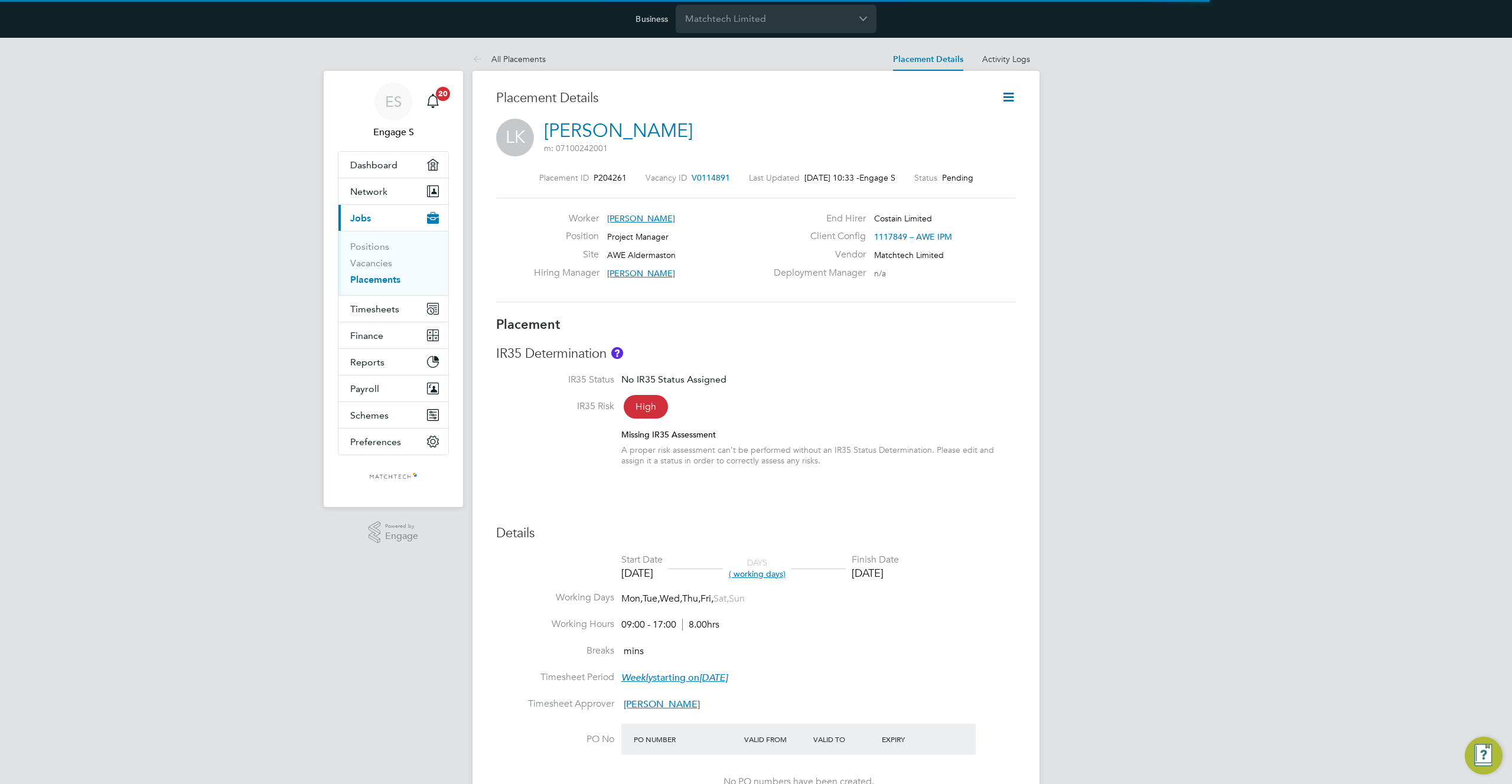
click at [1007, 99] on icon at bounding box center [1008, 97] width 15 height 15
click at [942, 164] on li "Start" at bounding box center [970, 165] width 87 height 17
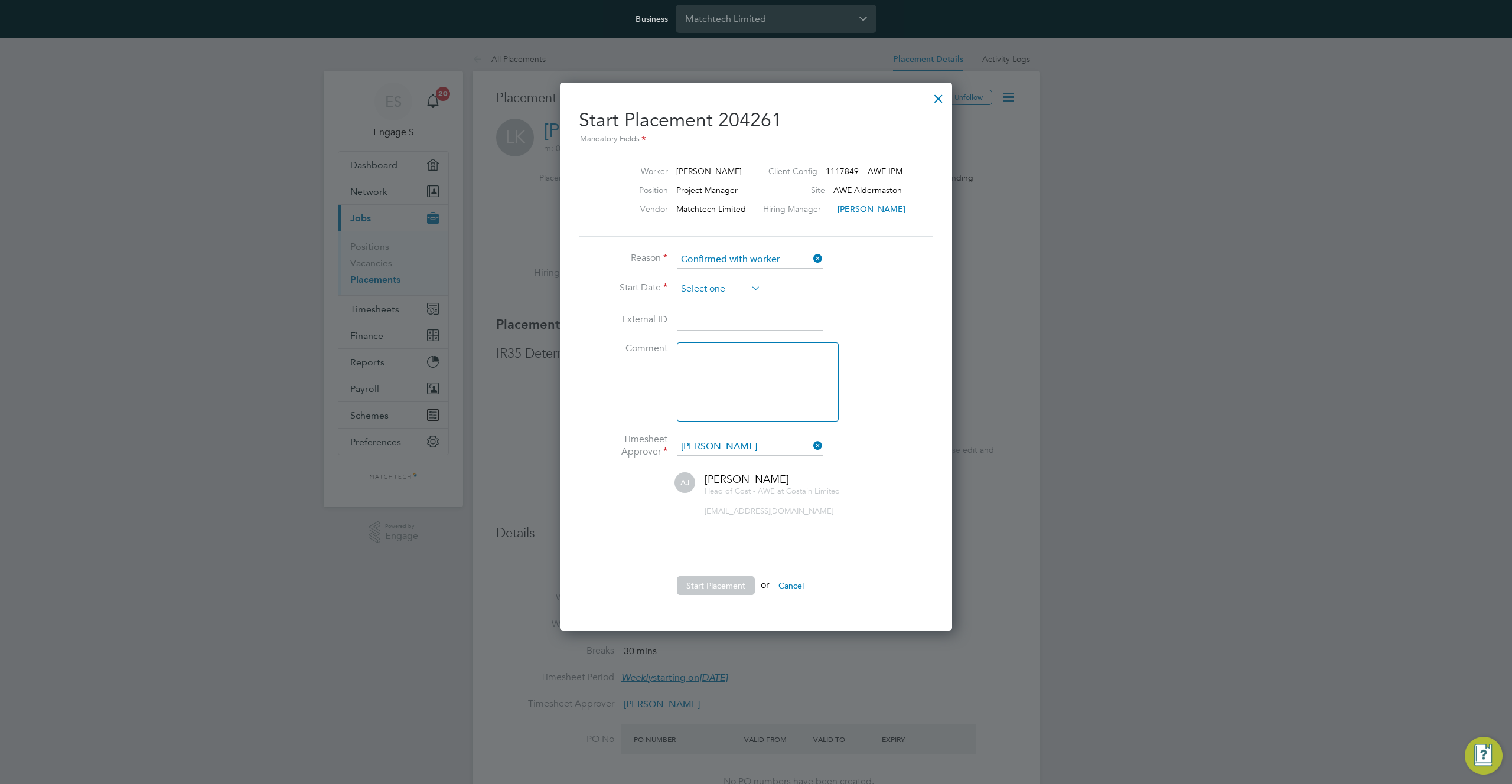
click at [743, 285] on input at bounding box center [719, 290] width 84 height 18
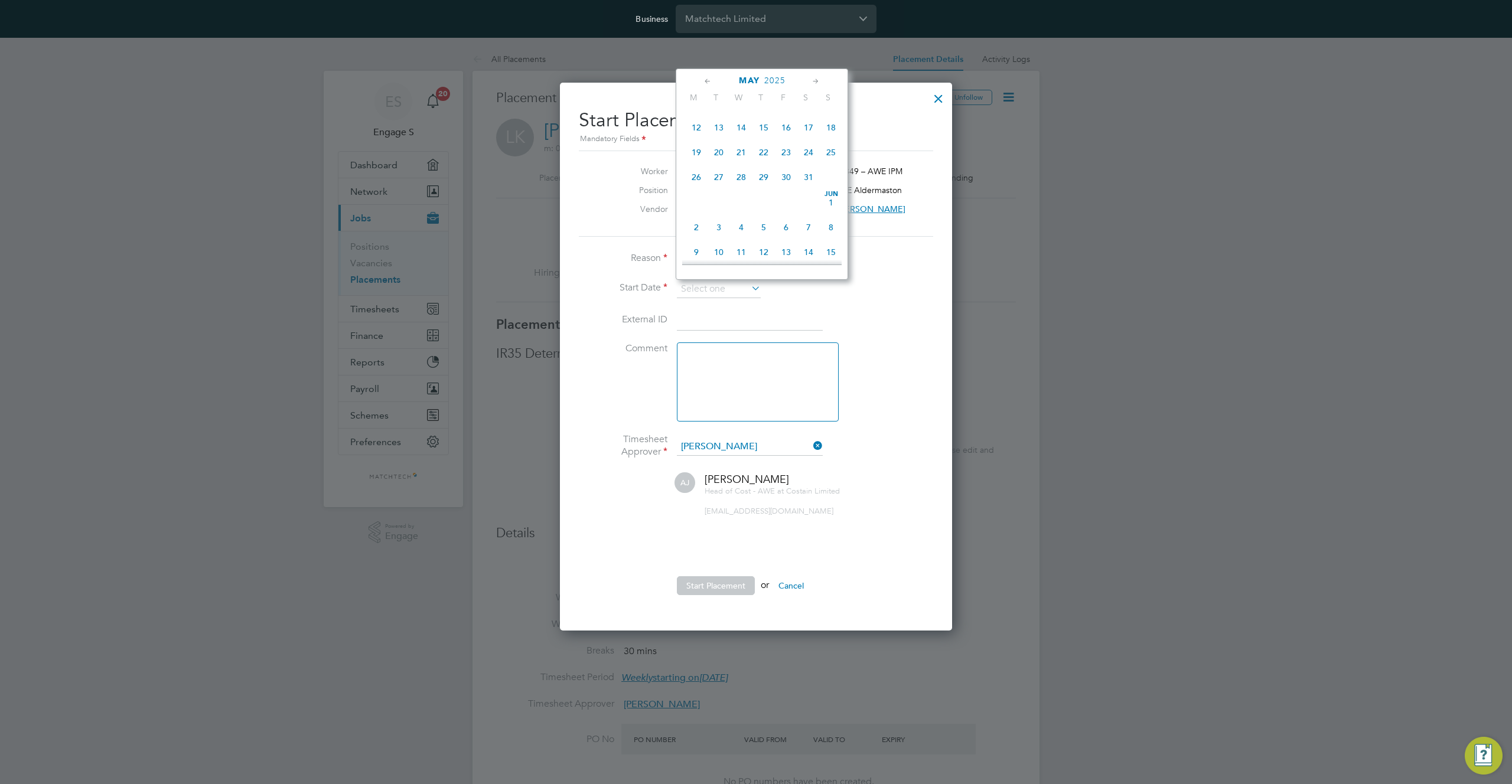
click at [695, 127] on span "12" at bounding box center [696, 127] width 23 height 23
type input "12 May 2025"
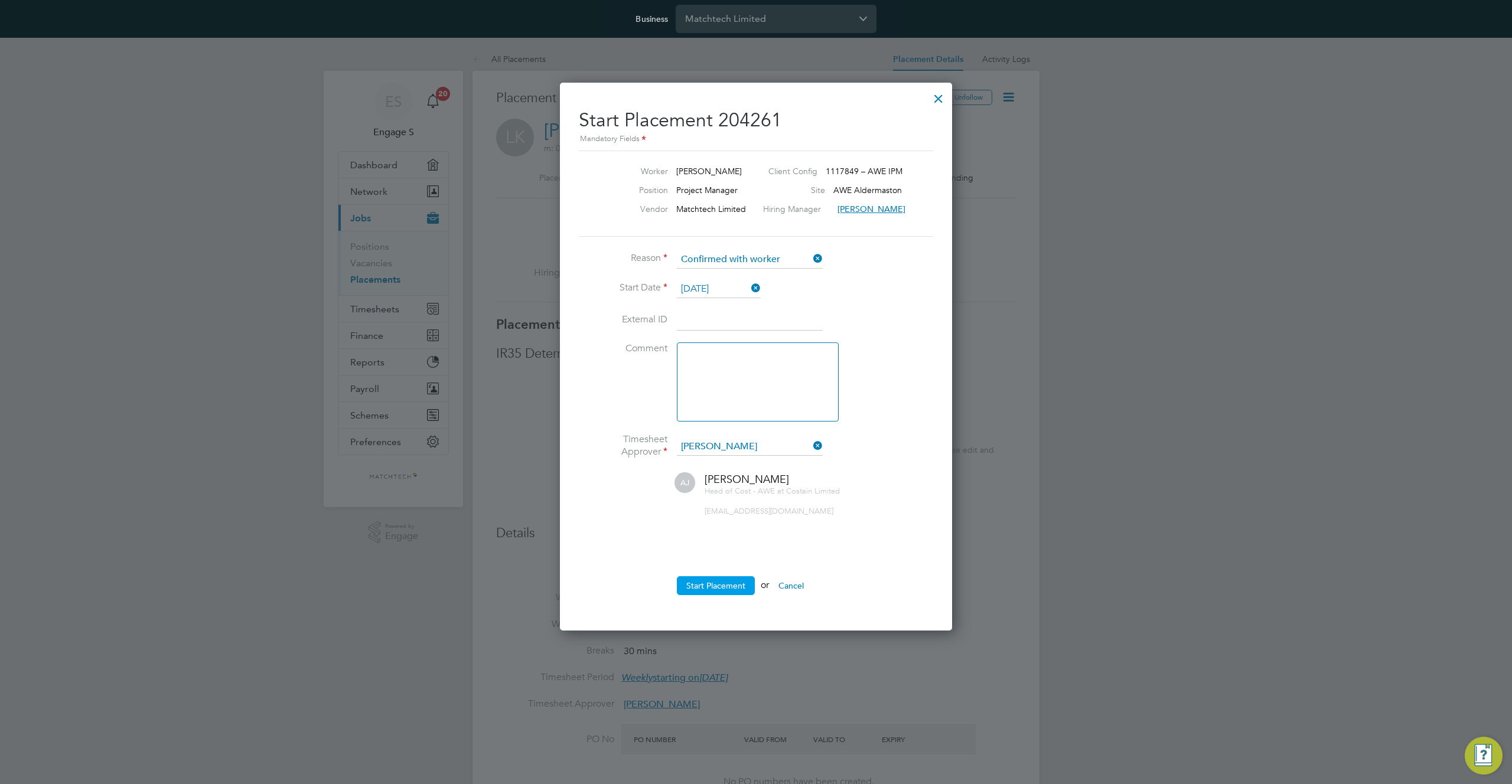
click at [698, 581] on button "Start Placement" at bounding box center [716, 586] width 78 height 19
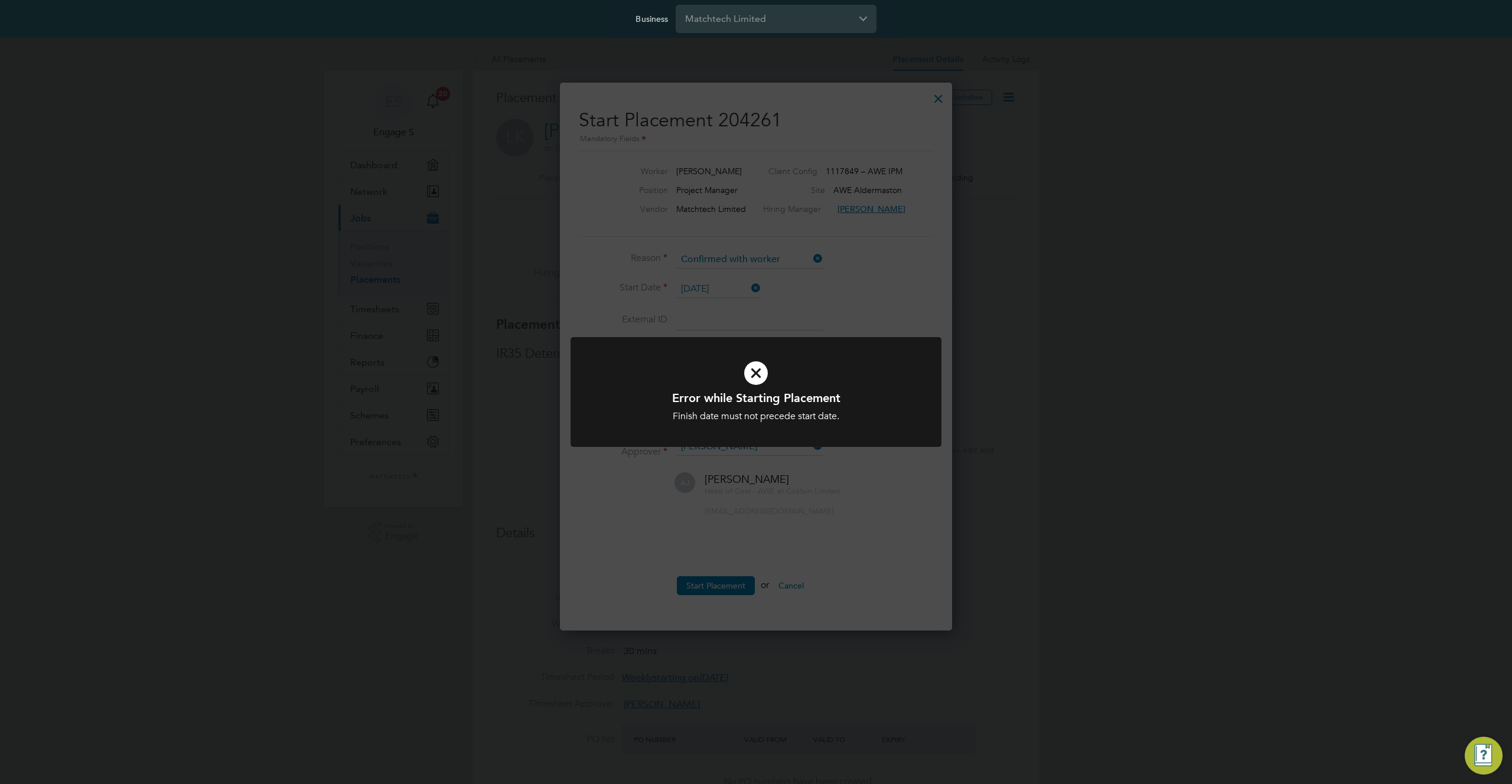
click at [850, 312] on div "Error while Starting Placement Finish date must not precede start date. Cancel …" at bounding box center [756, 392] width 1512 height 784
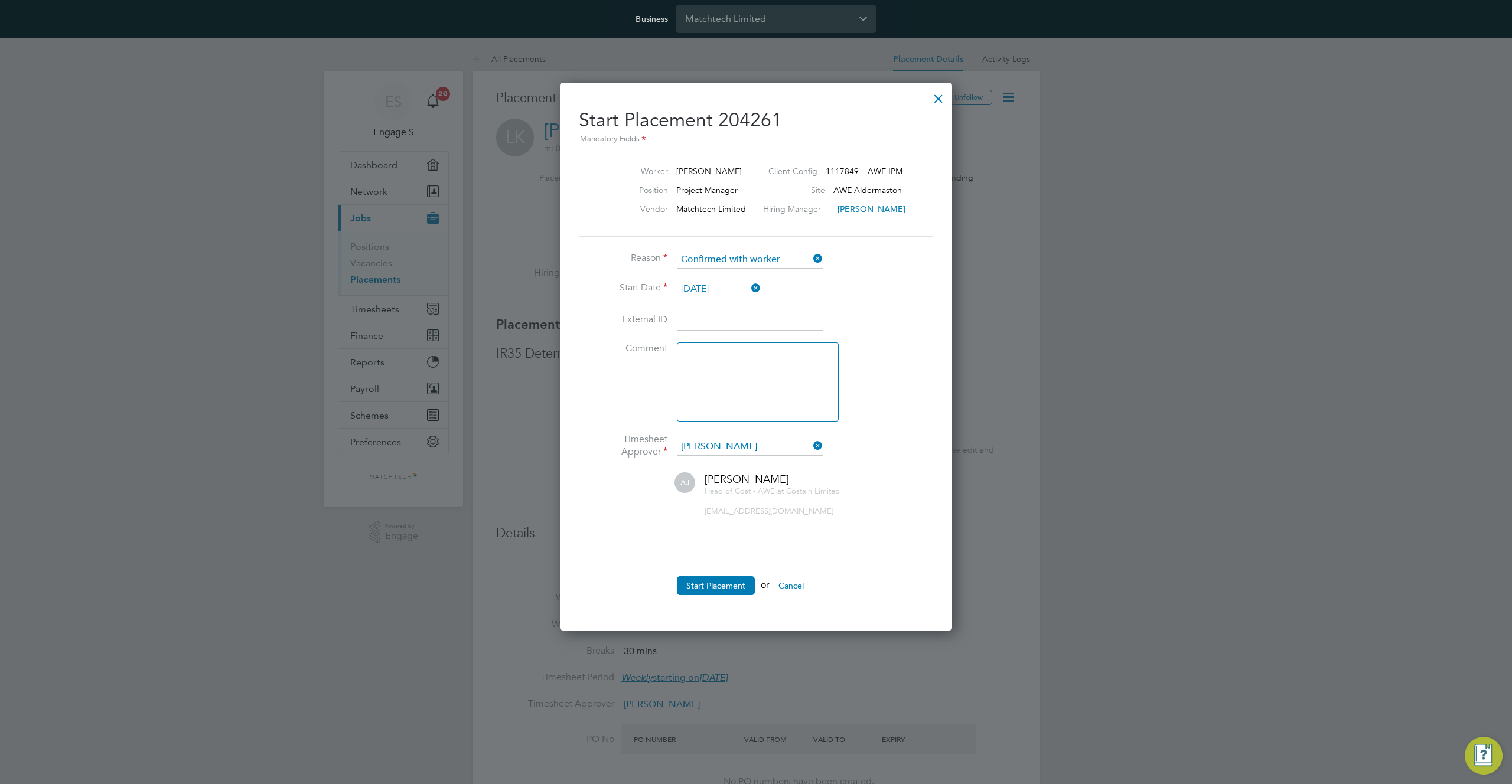
click at [940, 97] on div at bounding box center [938, 96] width 21 height 21
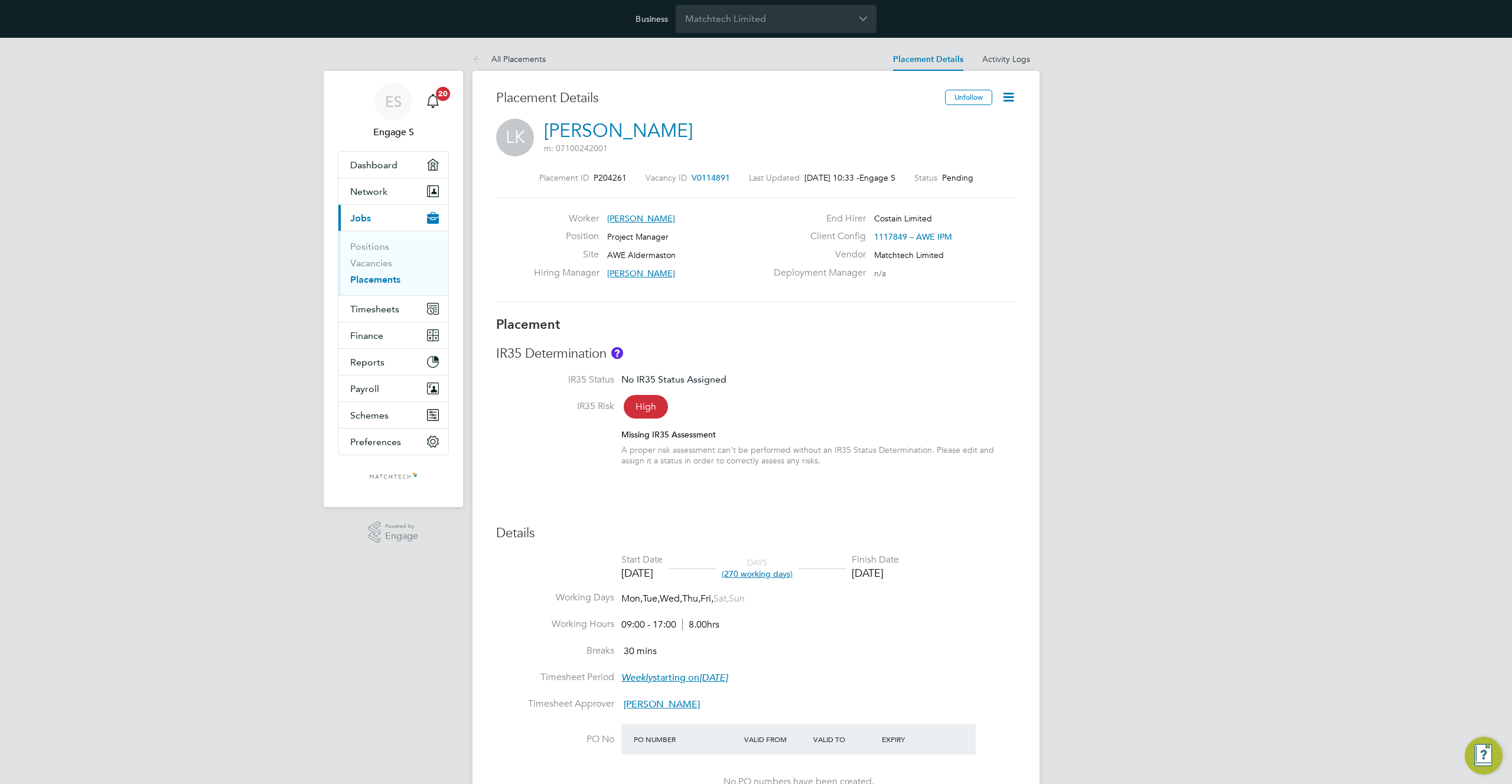
click at [1048, 427] on div "ES Engage S Notifications 20 Applications: Dashboard Network Team Members Busin…" at bounding box center [756, 653] width 1512 height 1231
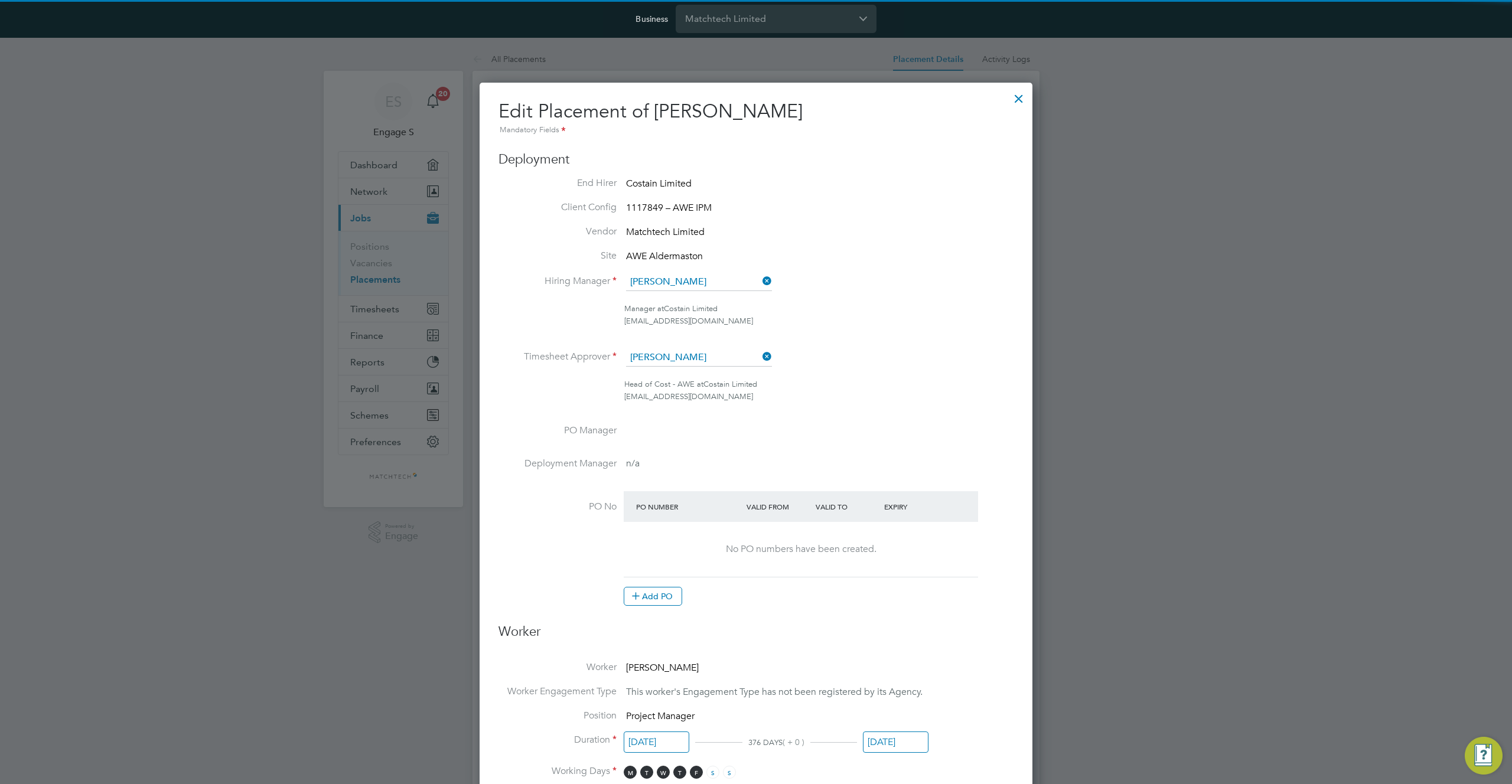
click at [888, 744] on input "28 Mar 2025" at bounding box center [895, 742] width 66 height 22
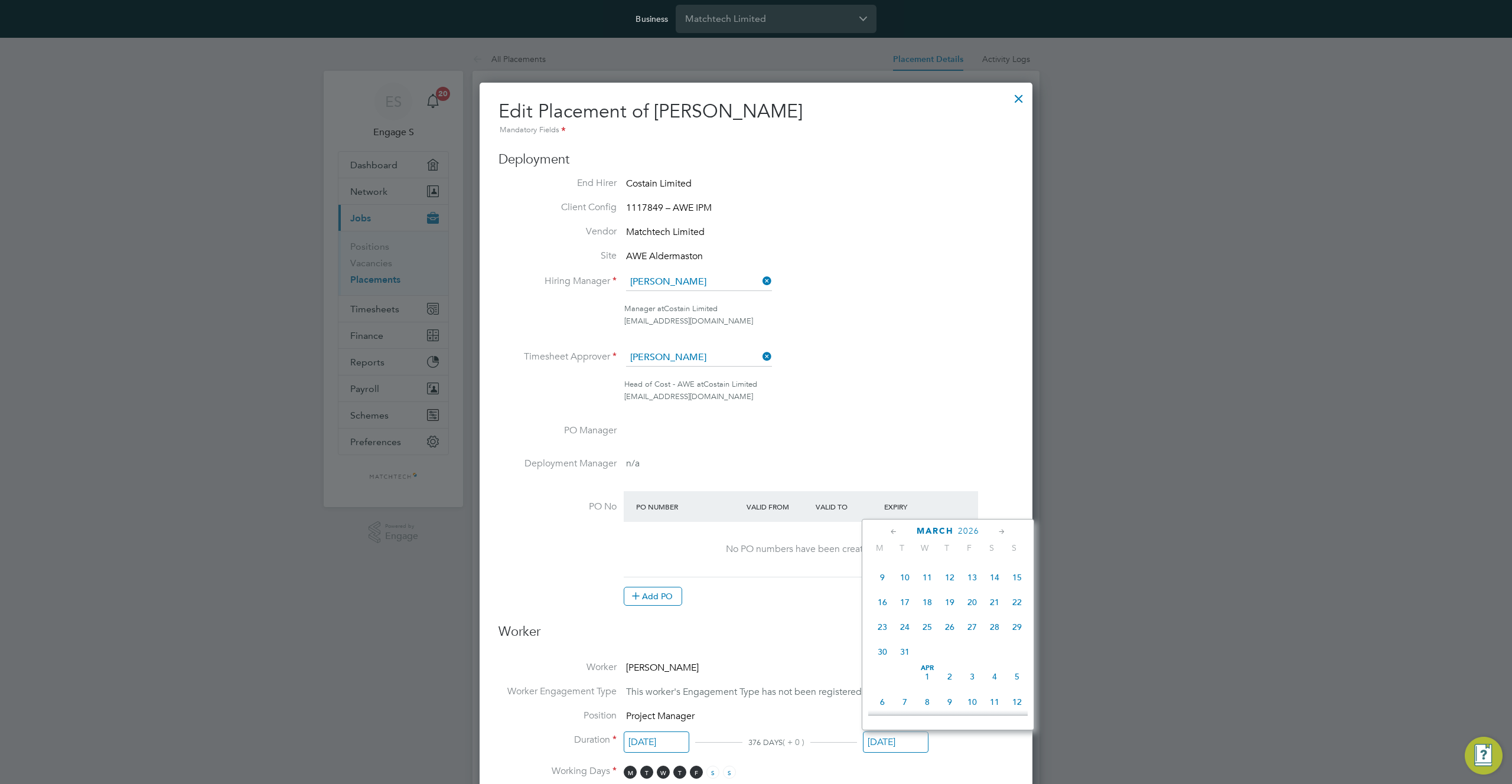
click at [951, 589] on span "12" at bounding box center [949, 577] width 23 height 23
type input "12 Mar 2026"
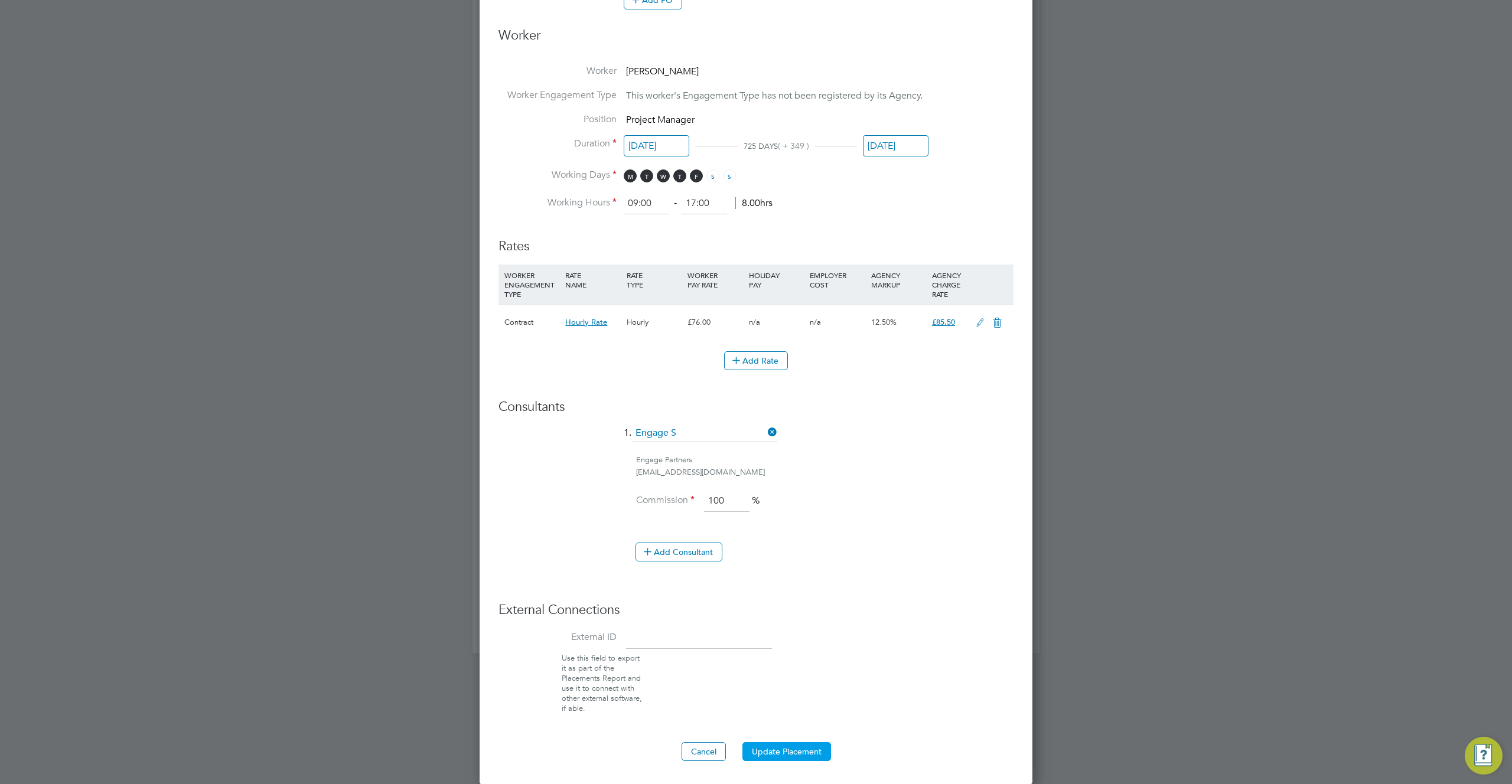
click at [795, 759] on button "Update Placement" at bounding box center [787, 751] width 89 height 19
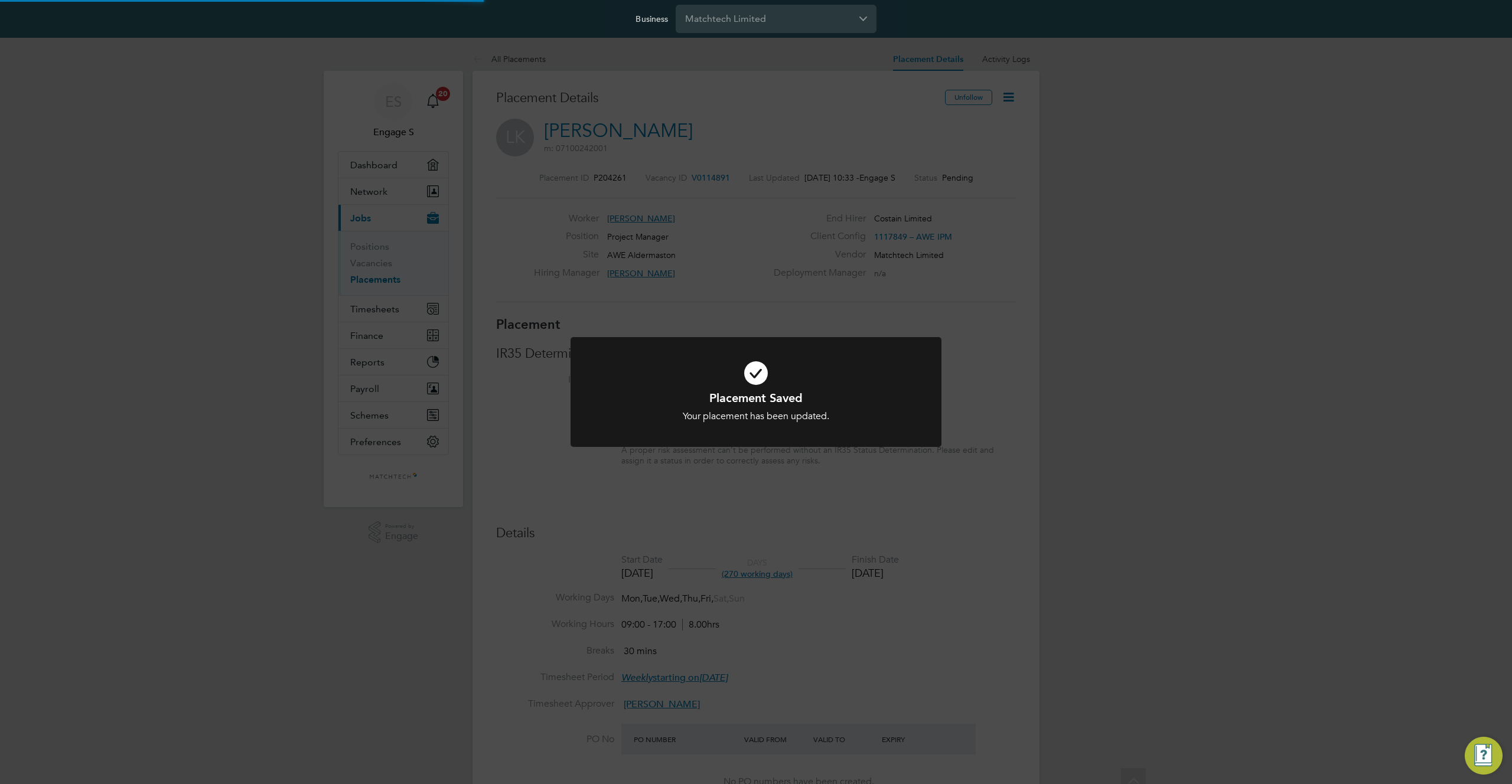
click at [1033, 409] on div "Placement Saved Your placement has been updated. Cancel Okay" at bounding box center [756, 392] width 1512 height 784
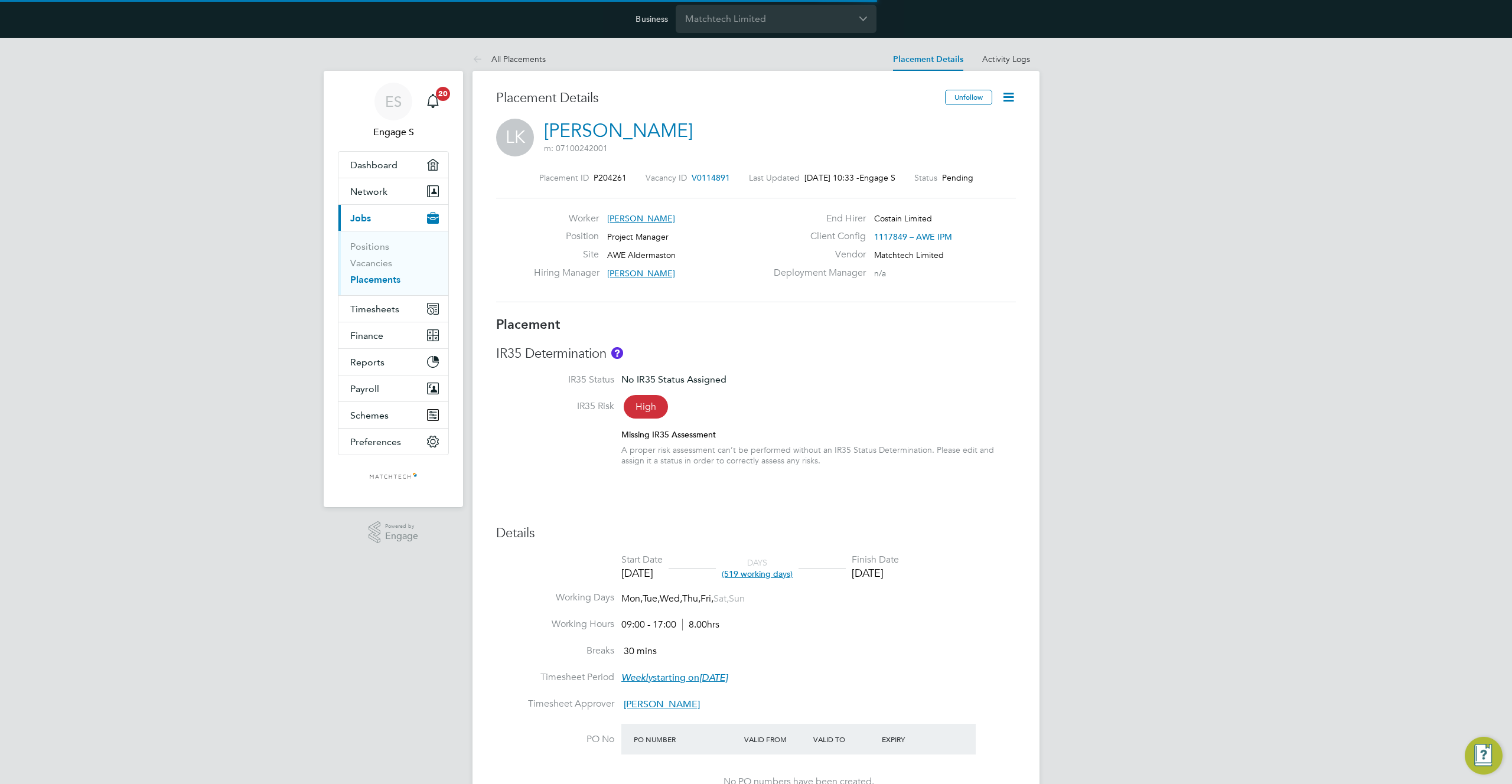
click at [1009, 98] on icon at bounding box center [1008, 97] width 15 height 15
click at [940, 166] on li "Start" at bounding box center [970, 165] width 87 height 17
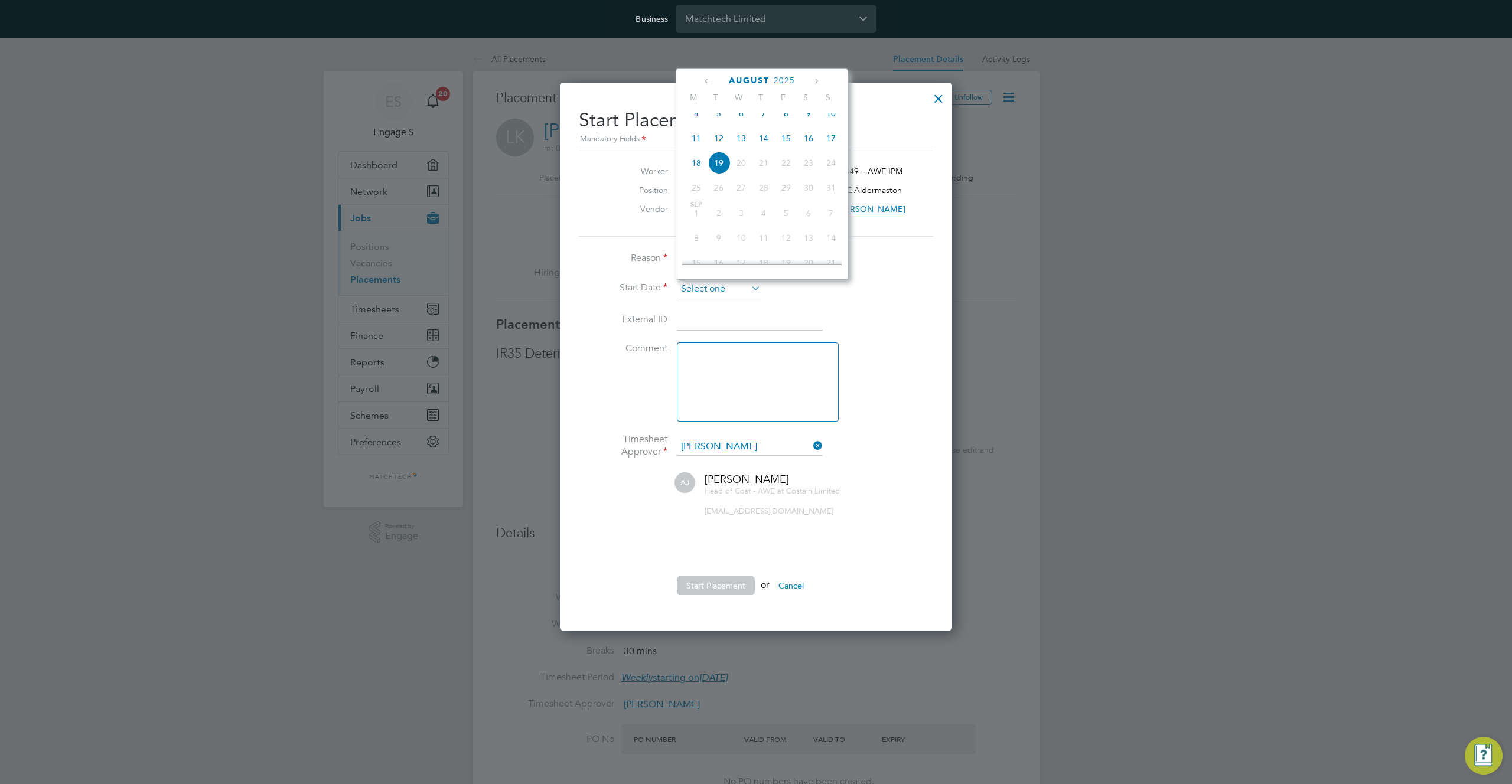
click at [712, 285] on input at bounding box center [719, 290] width 84 height 18
click at [762, 123] on span "May 1" at bounding box center [763, 121] width 23 height 23
type input "[DATE]"
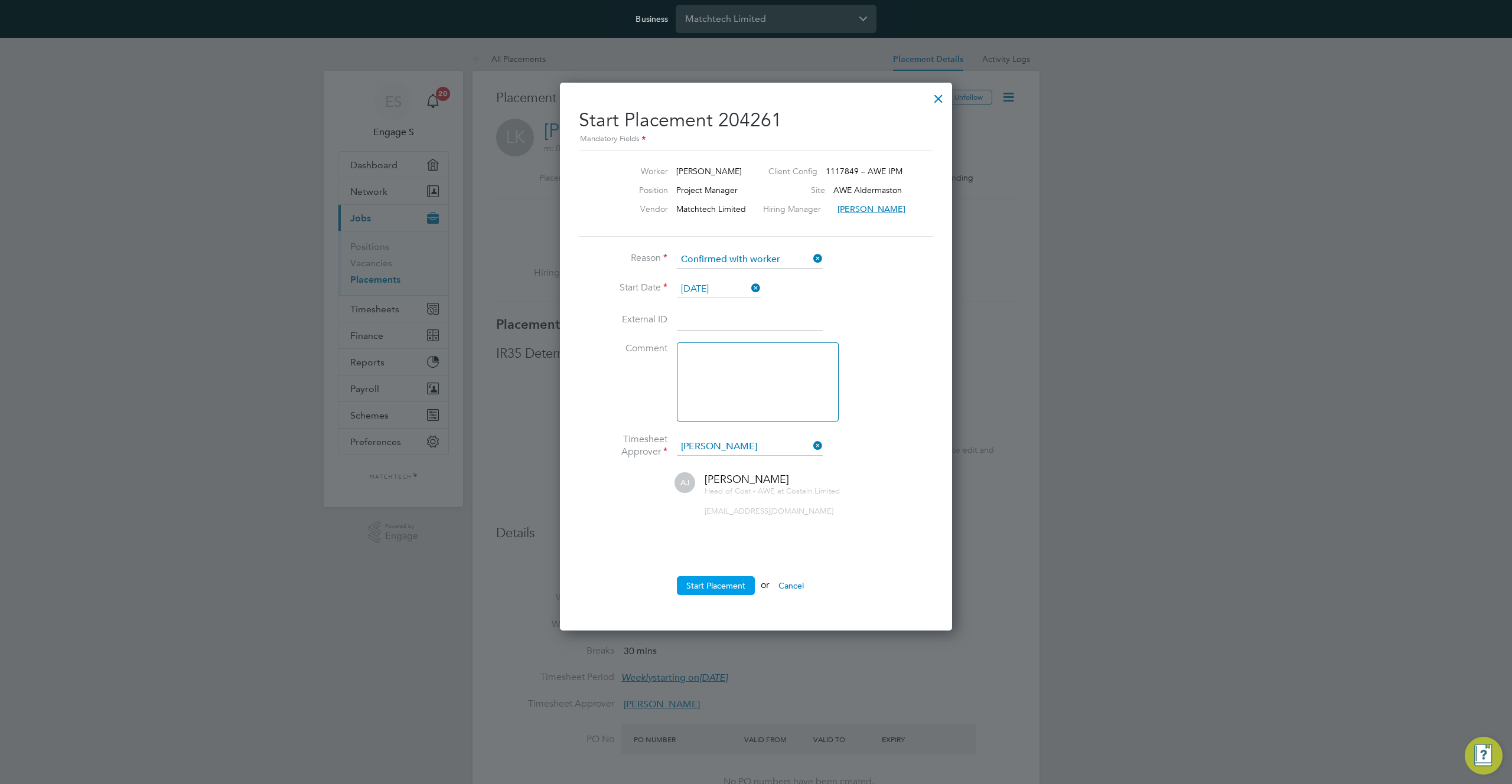
click at [712, 590] on button "Start Placement" at bounding box center [716, 586] width 78 height 19
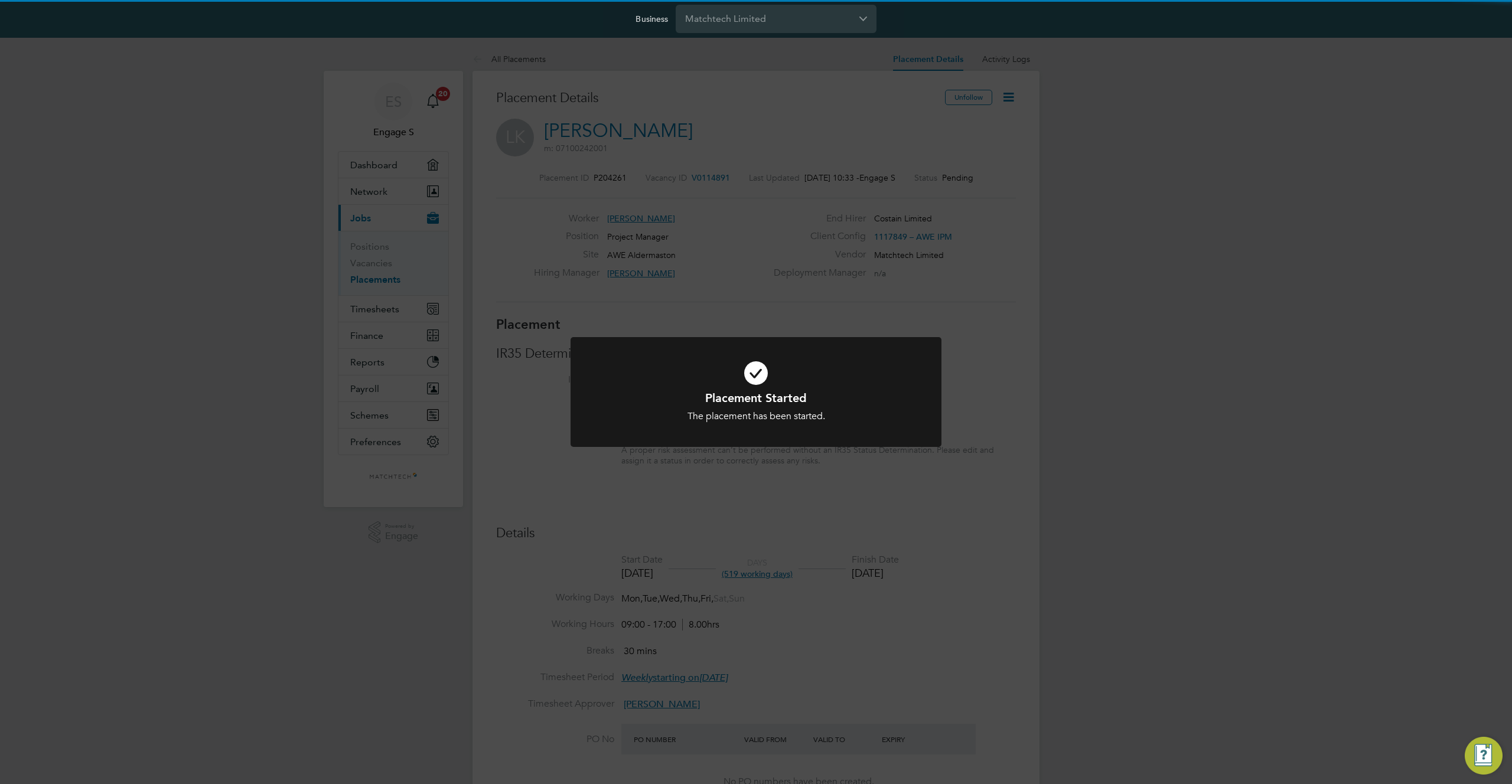
click at [897, 517] on div "Placement Started The placement has been started. Cancel Okay" at bounding box center [756, 392] width 1512 height 784
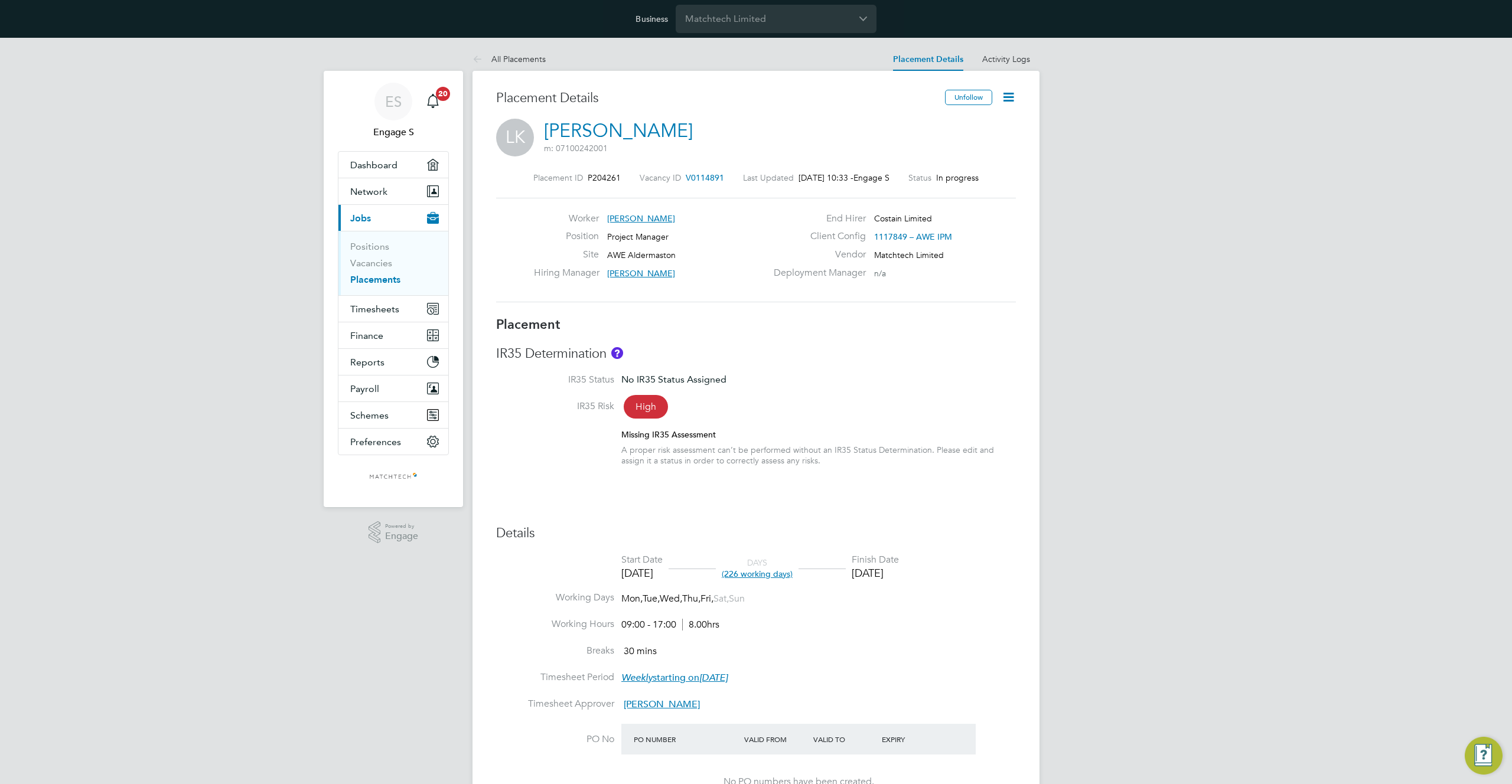
click at [561, 131] on link "Luke K" at bounding box center [618, 130] width 149 height 23
click at [383, 310] on span "Timesheets" at bounding box center [374, 309] width 49 height 11
click at [374, 269] on link "Timesheets" at bounding box center [374, 273] width 49 height 11
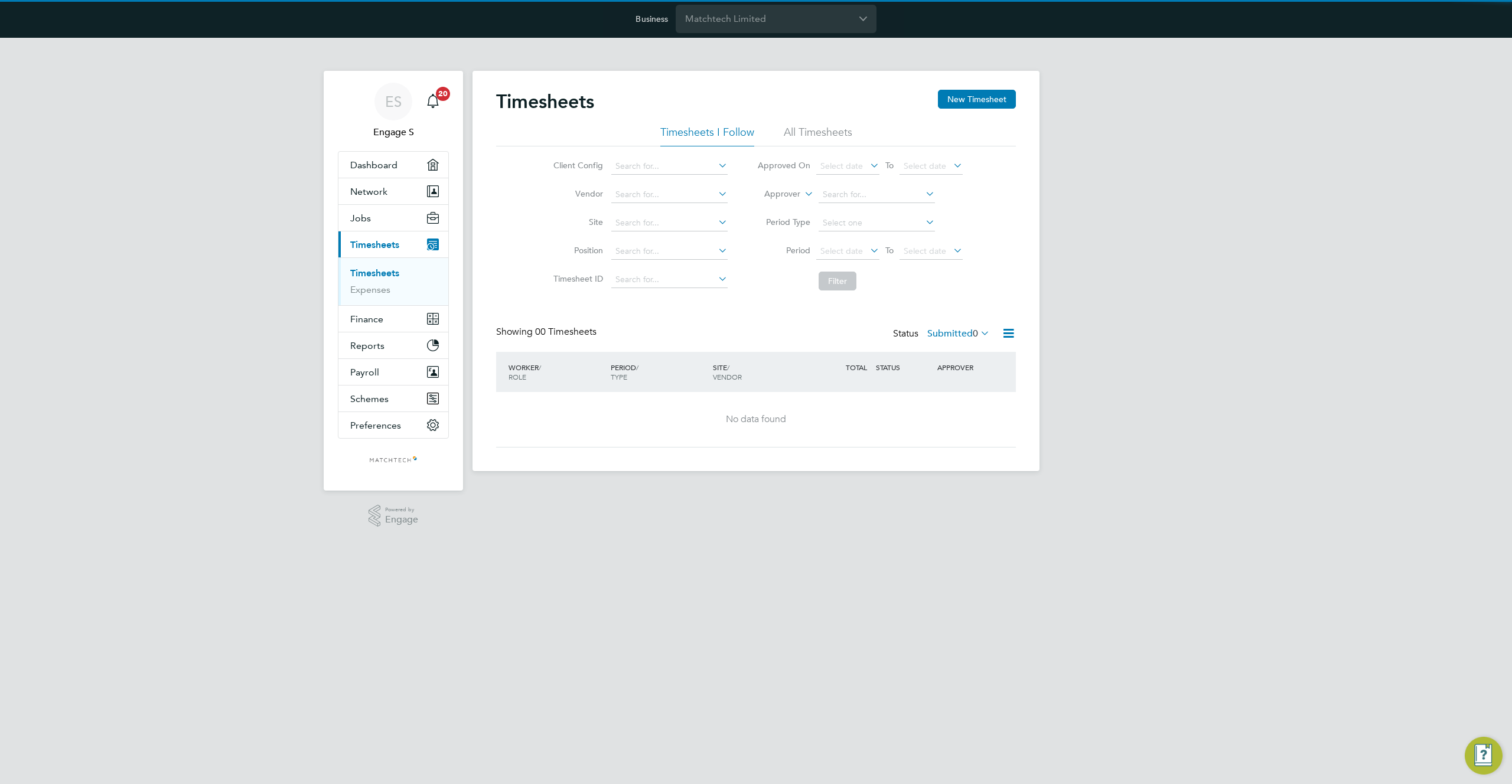
click at [830, 135] on li "All Timesheets" at bounding box center [818, 136] width 69 height 21
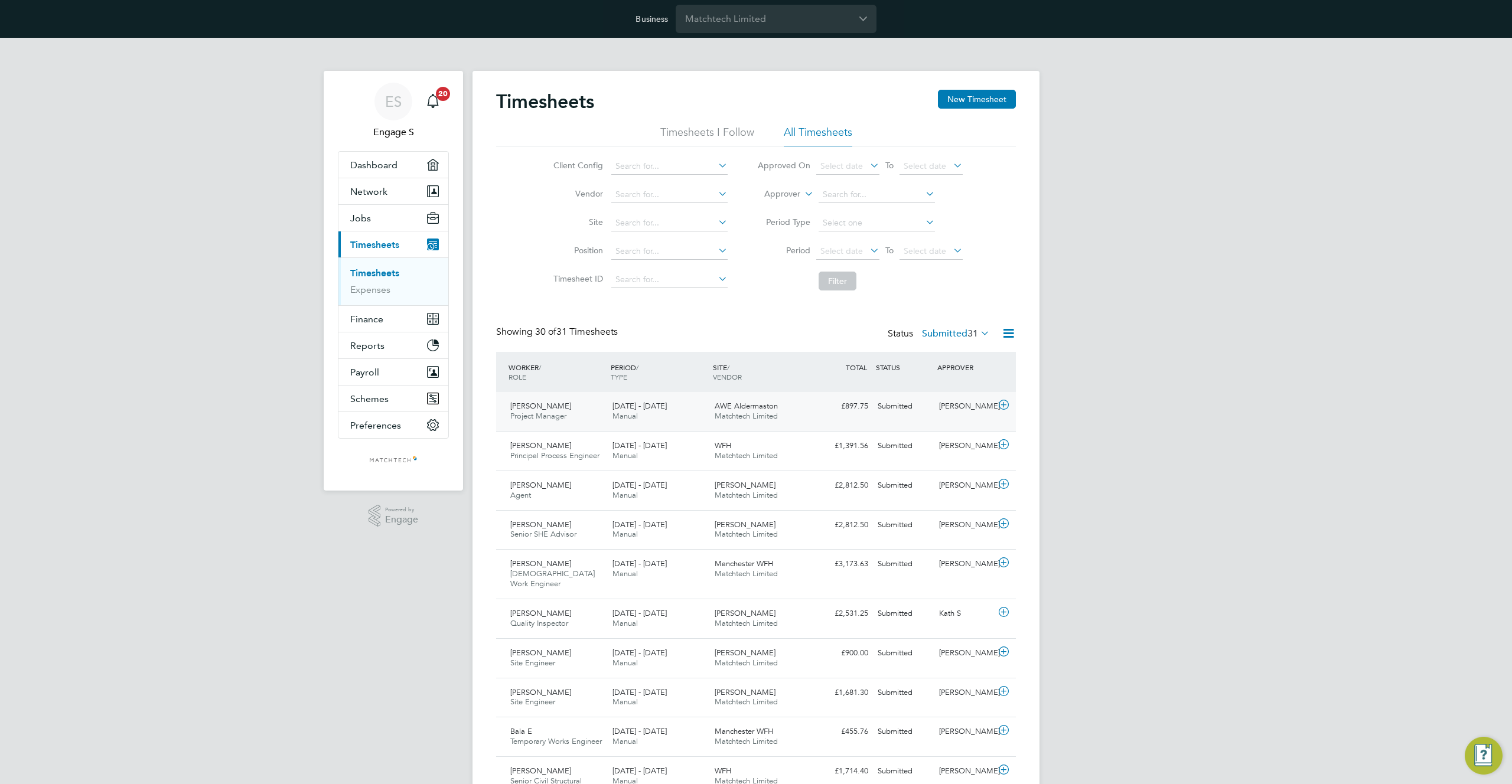
click at [823, 409] on div "£897.75 Submitted" at bounding box center [842, 406] width 62 height 20
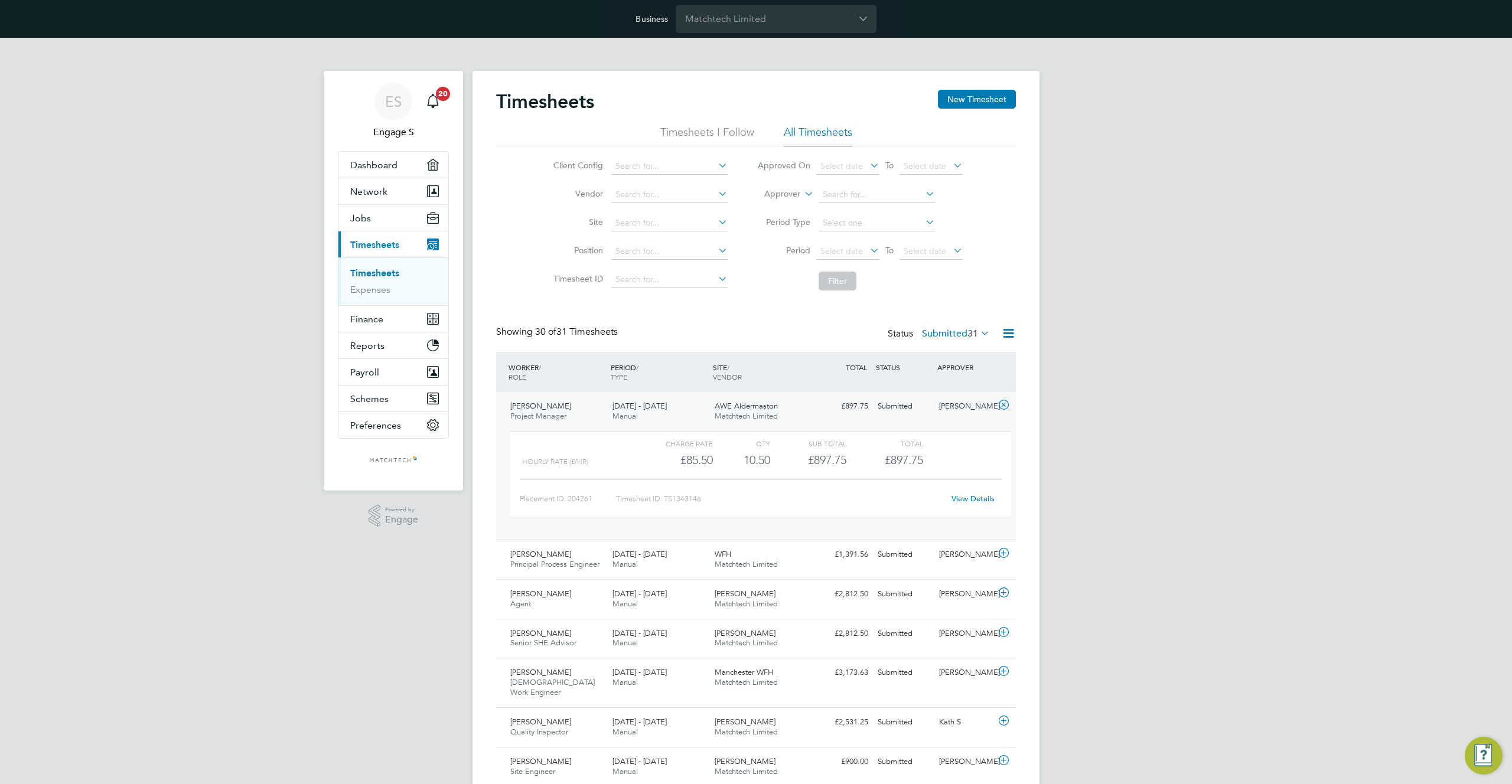
click at [967, 503] on link "View Details" at bounding box center [972, 499] width 43 height 10
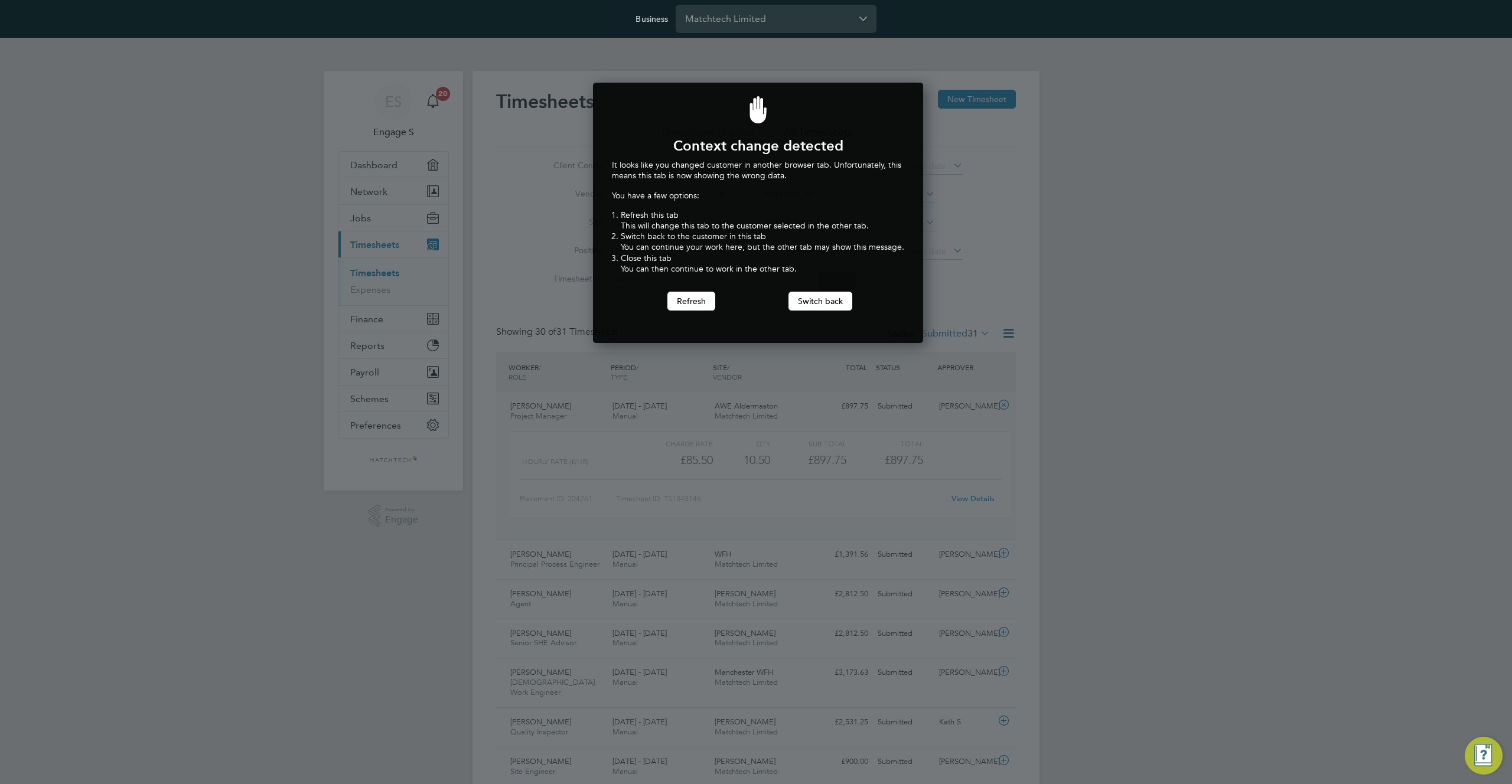
scroll to position [261, 326]
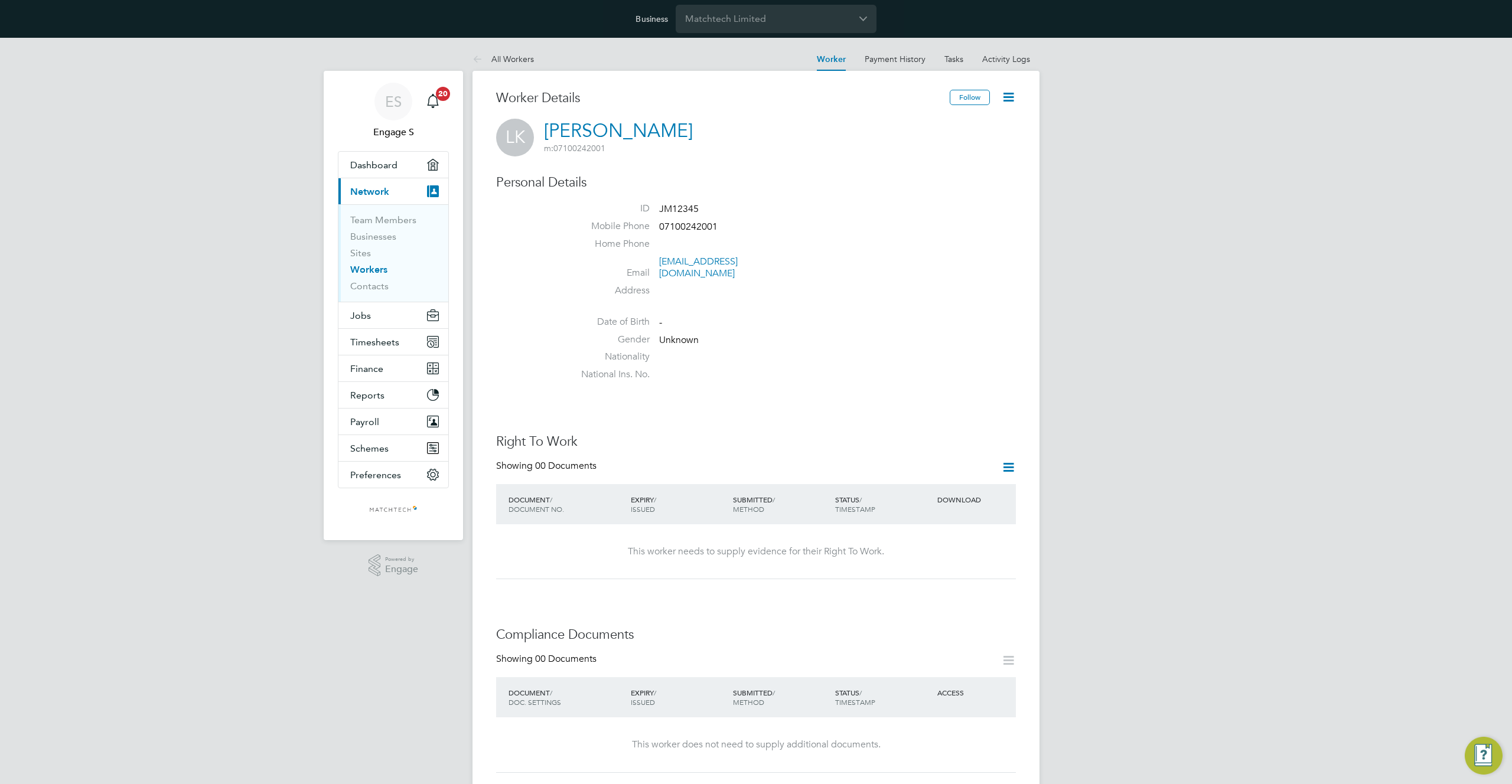
click at [1010, 97] on icon at bounding box center [1008, 97] width 15 height 15
click at [898, 192] on li "Impersonate" at bounding box center [941, 192] width 147 height 17
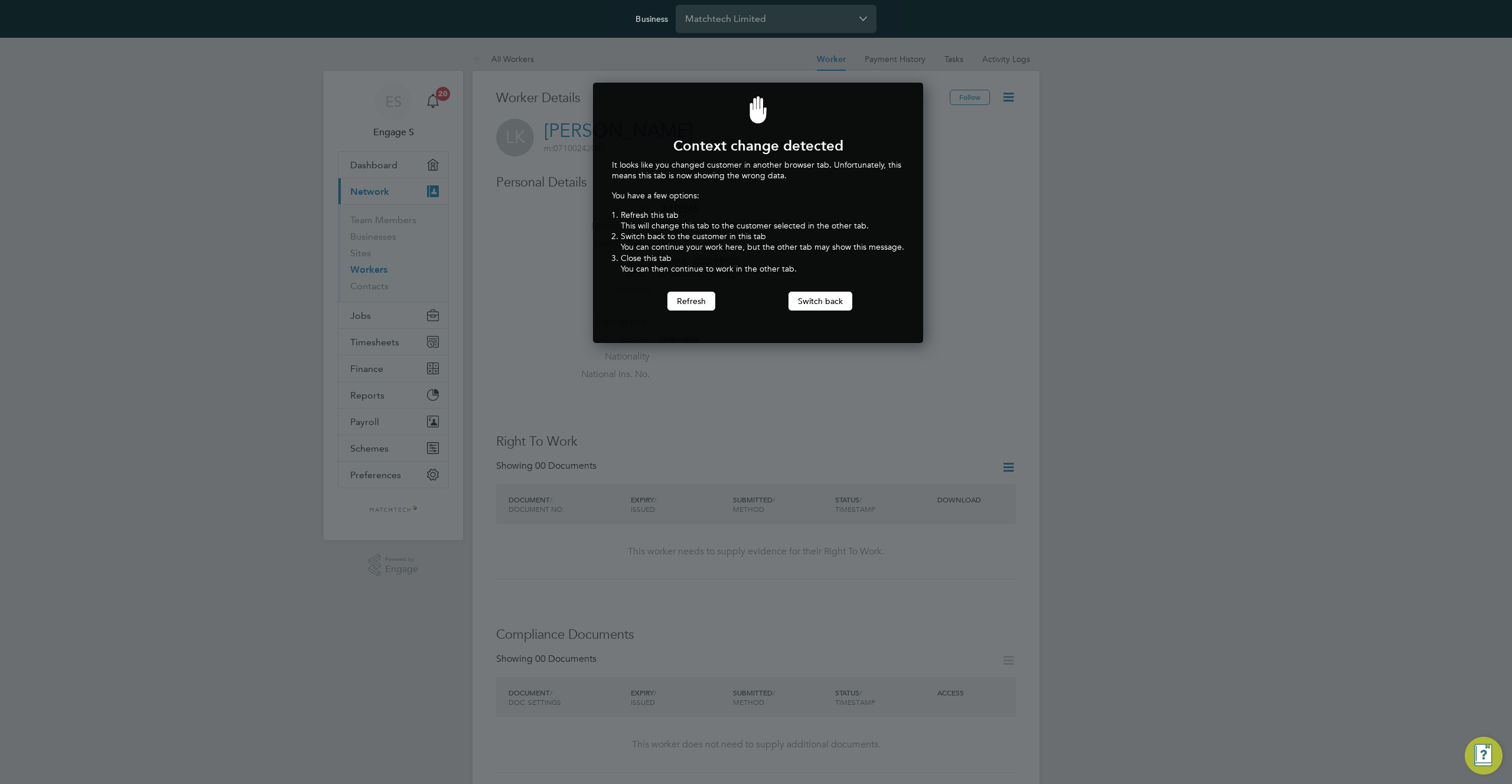
scroll to position [261, 326]
click at [1003, 256] on div at bounding box center [756, 392] width 1512 height 784
click at [535, 291] on div at bounding box center [756, 392] width 1512 height 784
click at [1234, 184] on div at bounding box center [756, 392] width 1512 height 784
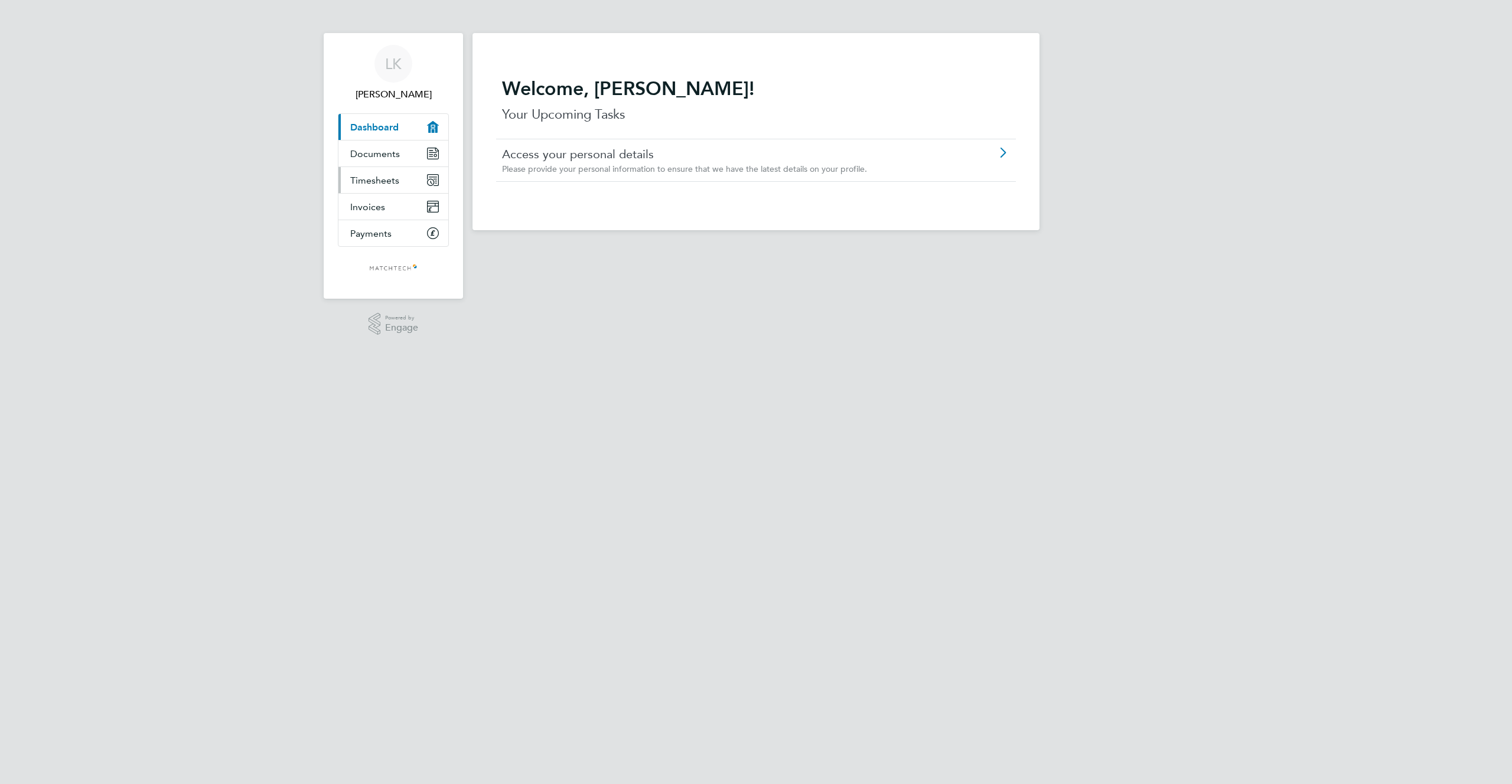
click at [352, 182] on span "Timesheets" at bounding box center [374, 180] width 49 height 11
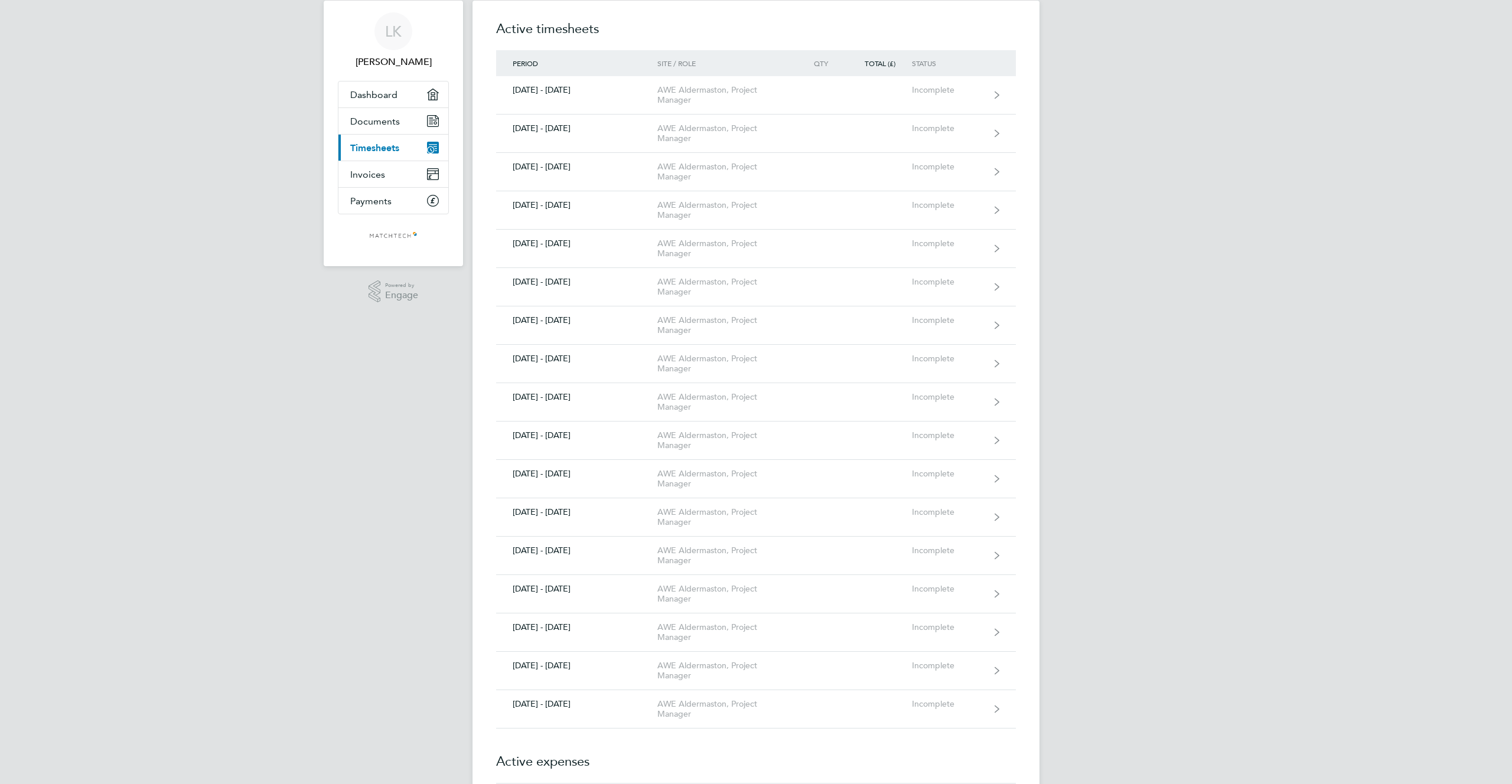
scroll to position [330, 0]
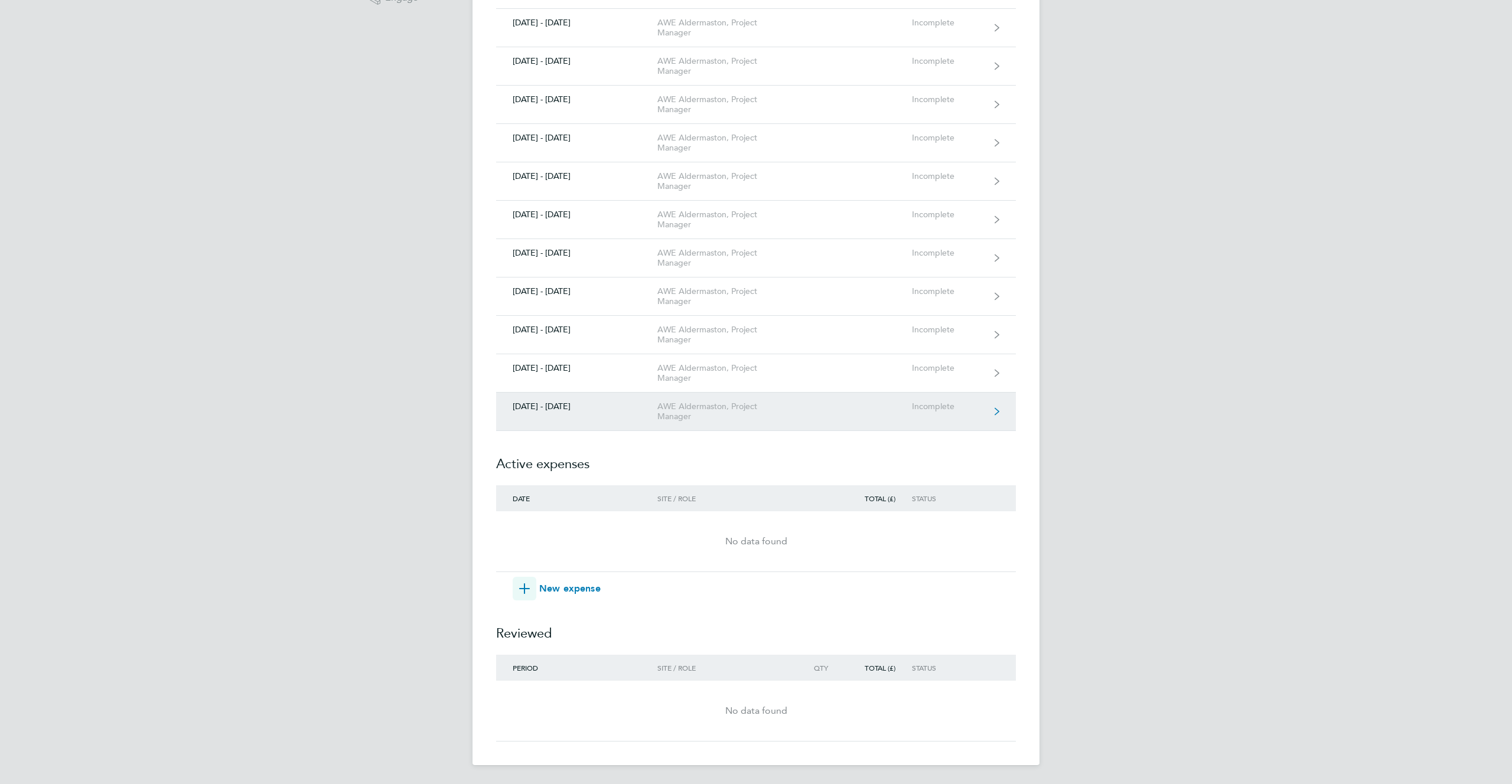
click at [766, 401] on div "AWE Aldermaston, Project Manager" at bounding box center [725, 412] width 135 height 20
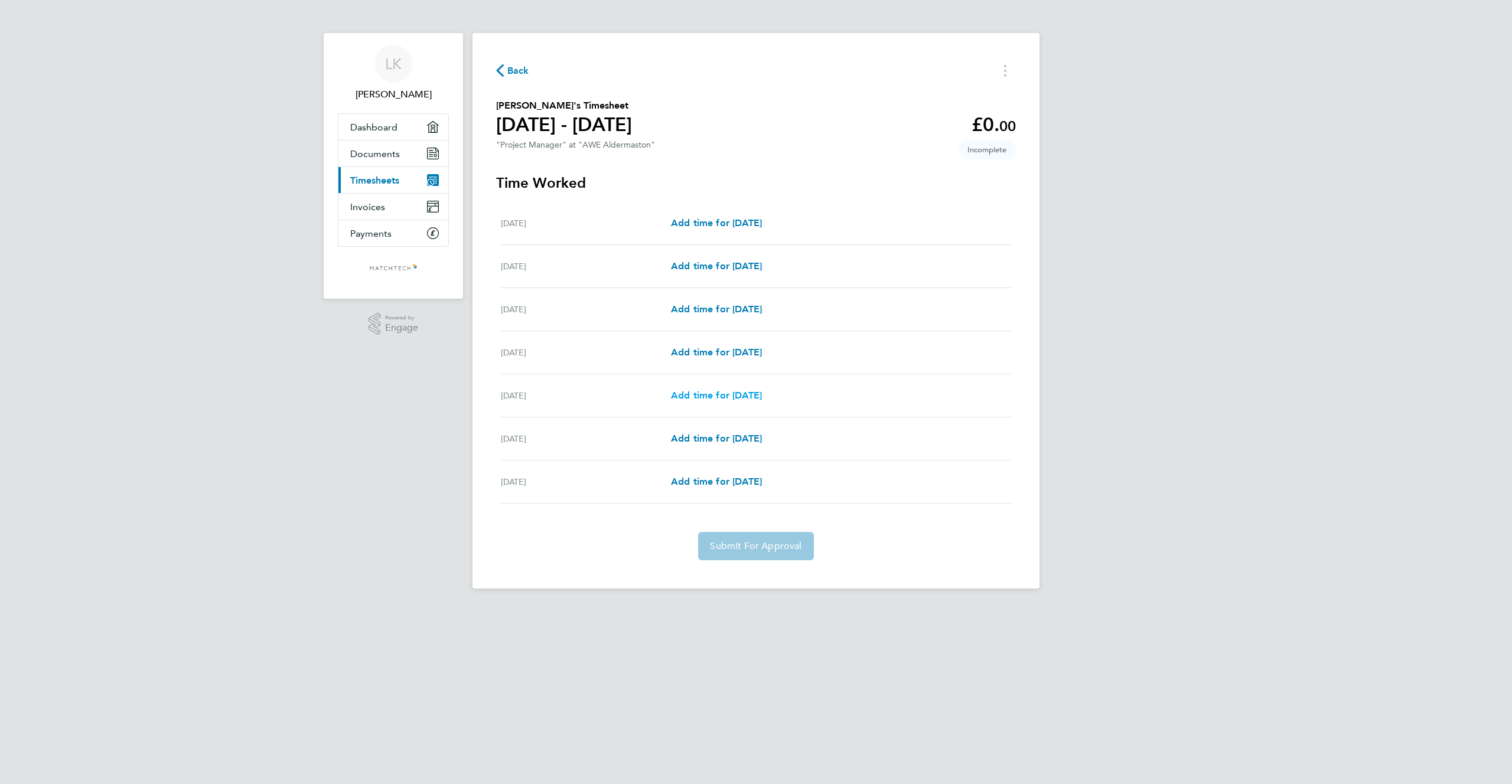
click at [760, 395] on span "Add time for [DATE]" at bounding box center [717, 395] width 91 height 11
select select "30"
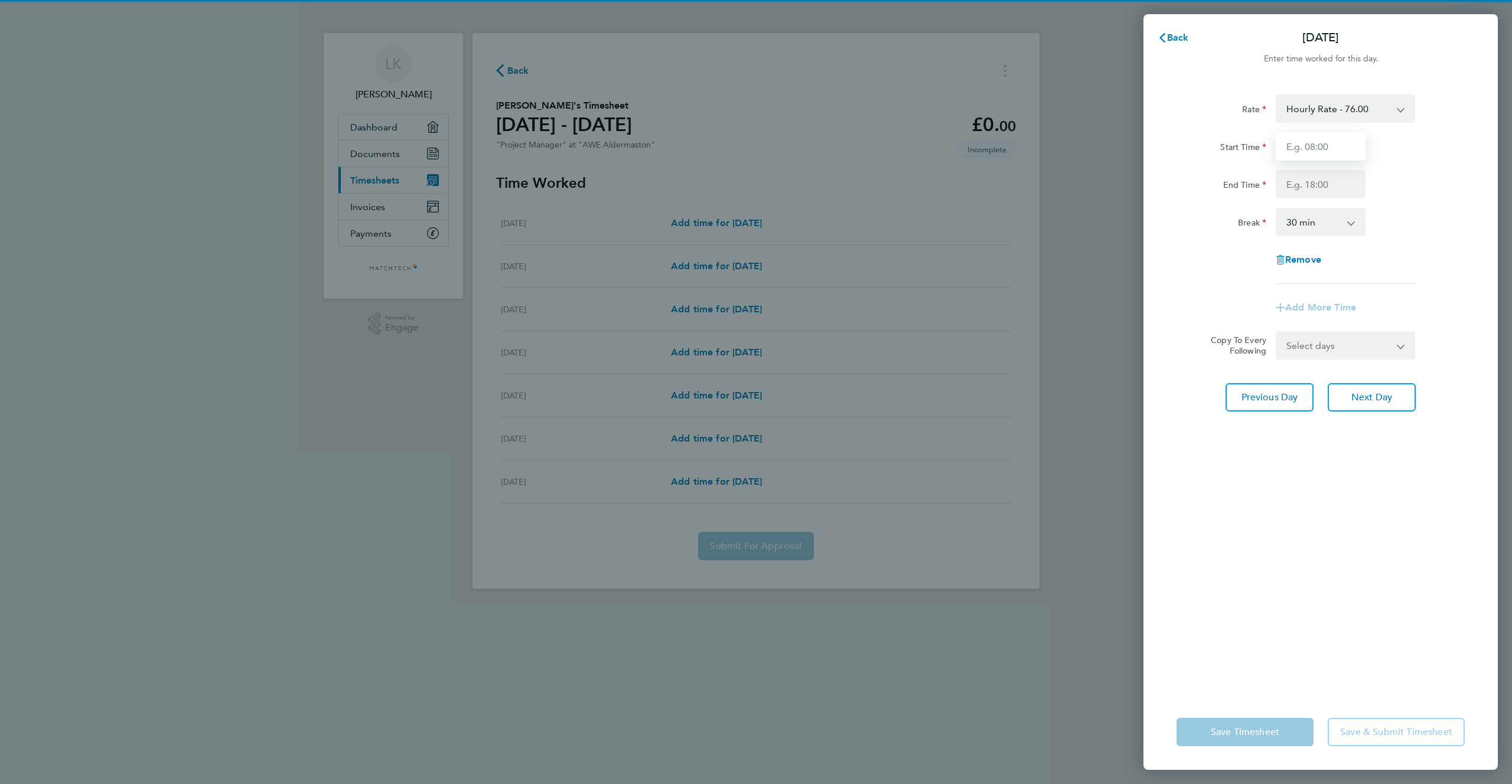
click at [1331, 144] on input "Start Time" at bounding box center [1321, 146] width 90 height 28
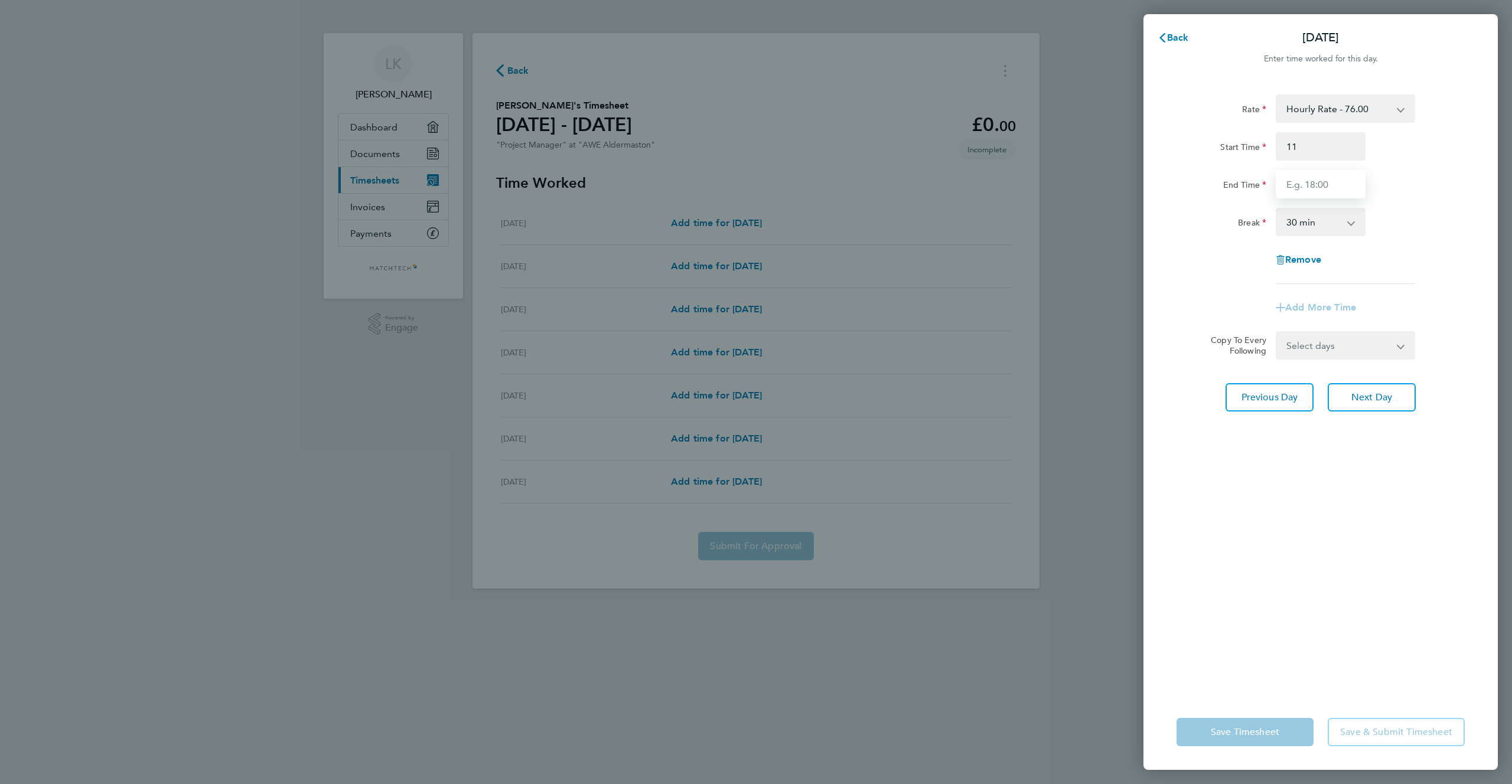
type input "11:00"
click at [1319, 185] on input "End Time" at bounding box center [1321, 184] width 90 height 28
type input "22:00"
click at [1420, 284] on div "Rate Hourly Rate - 76.00 Start Time 11:00 End Time 22:00 Break 0 min 15 min 30 …" at bounding box center [1320, 189] width 288 height 189
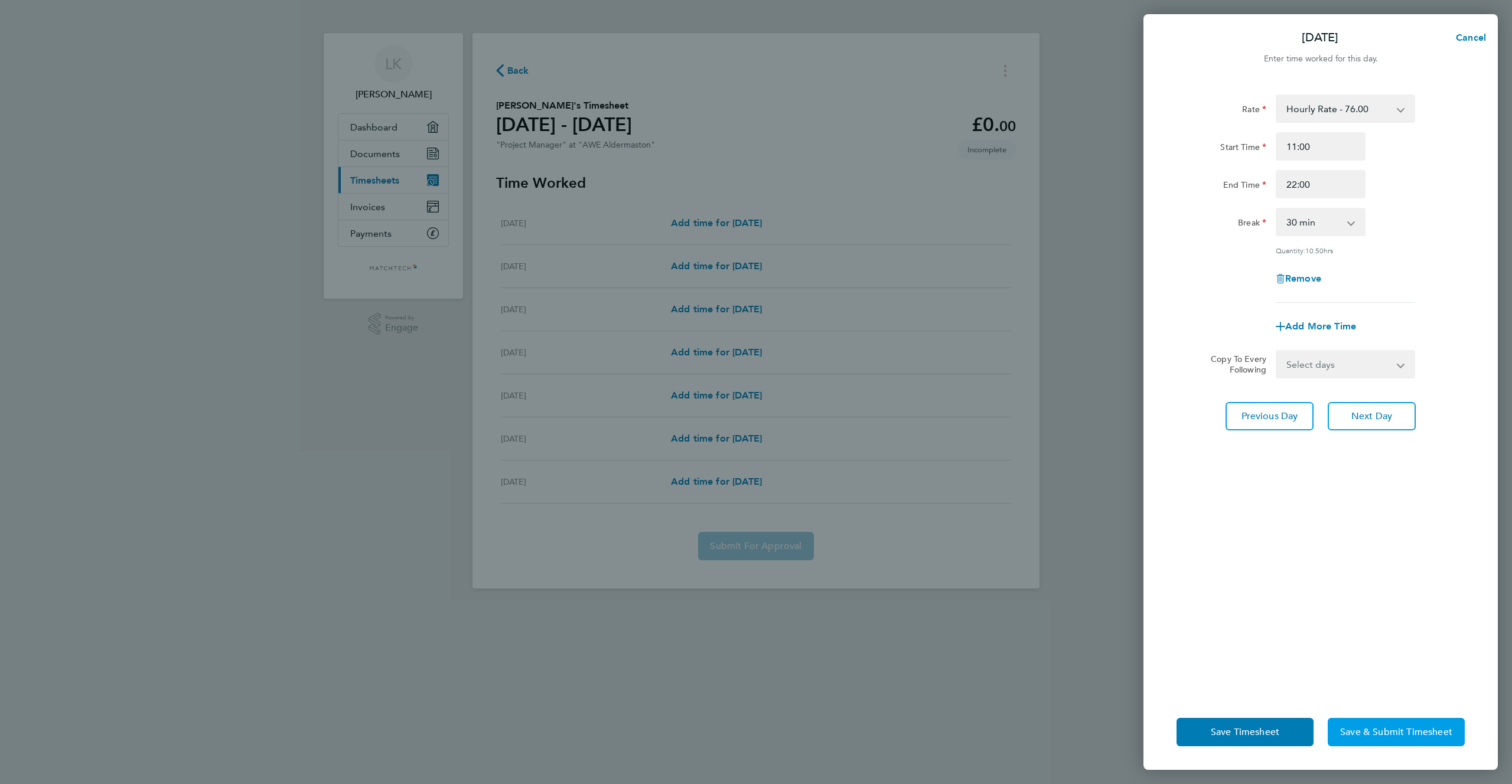
click at [1403, 735] on span "Save & Submit Timesheet" at bounding box center [1395, 732] width 112 height 12
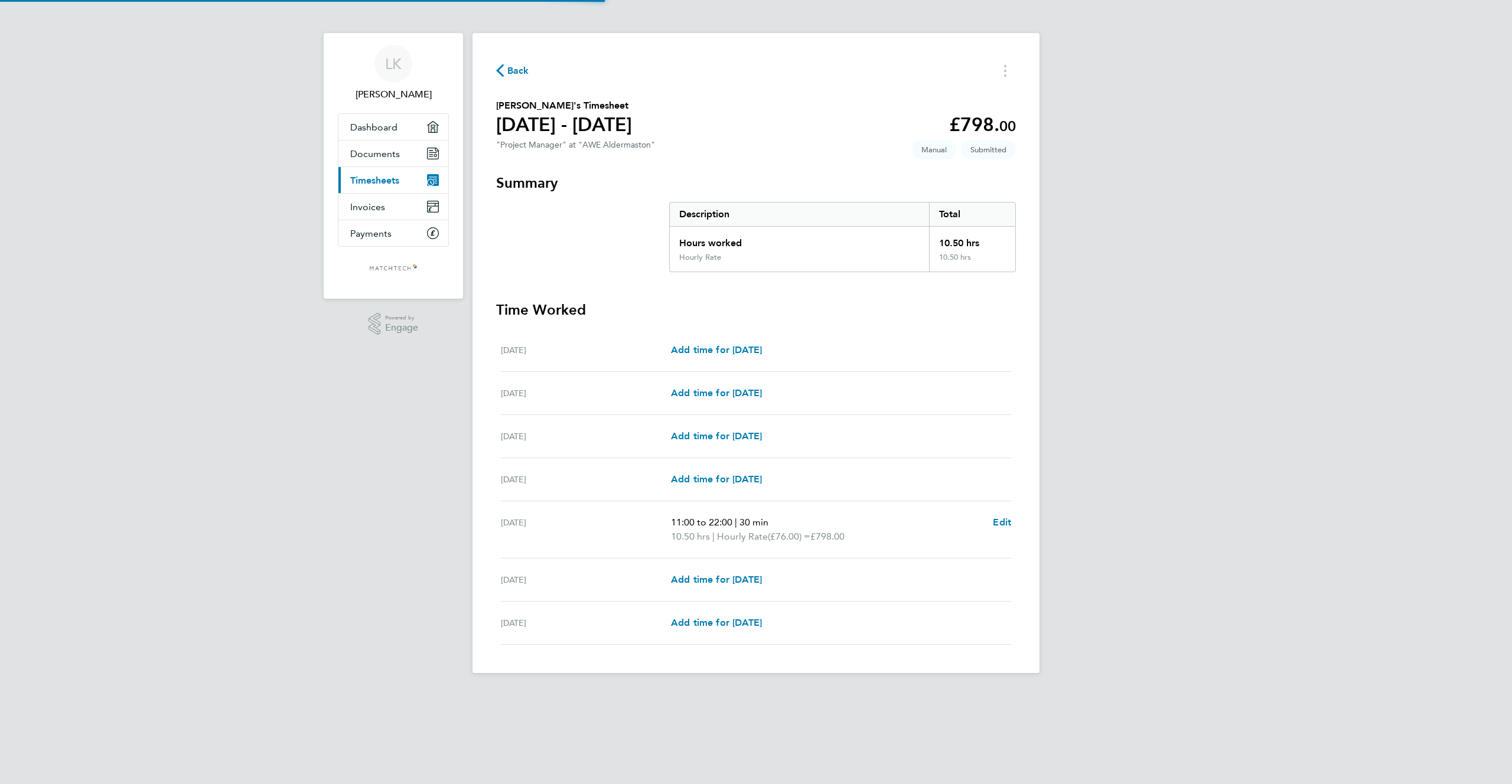
click at [1308, 144] on div "[PERSON_NAME] K Applications: Dashboard Documents Current page: Timesheets Invo…" at bounding box center [756, 346] width 1512 height 692
click at [1263, 76] on div "[PERSON_NAME] K Applications: Dashboard Documents Current page: Timesheets Invo…" at bounding box center [756, 346] width 1512 height 692
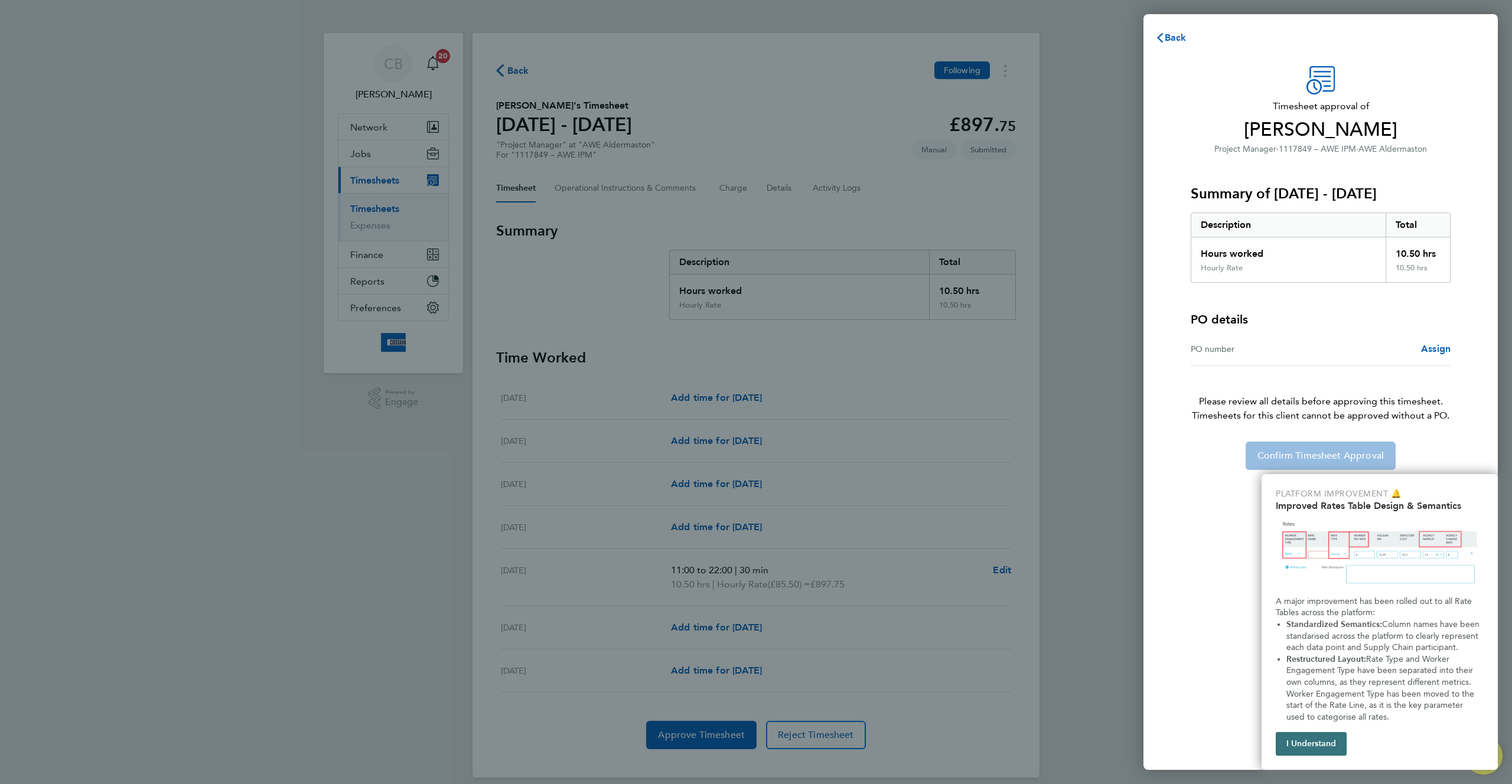
click at [1310, 752] on button "I Understand" at bounding box center [1311, 744] width 71 height 24
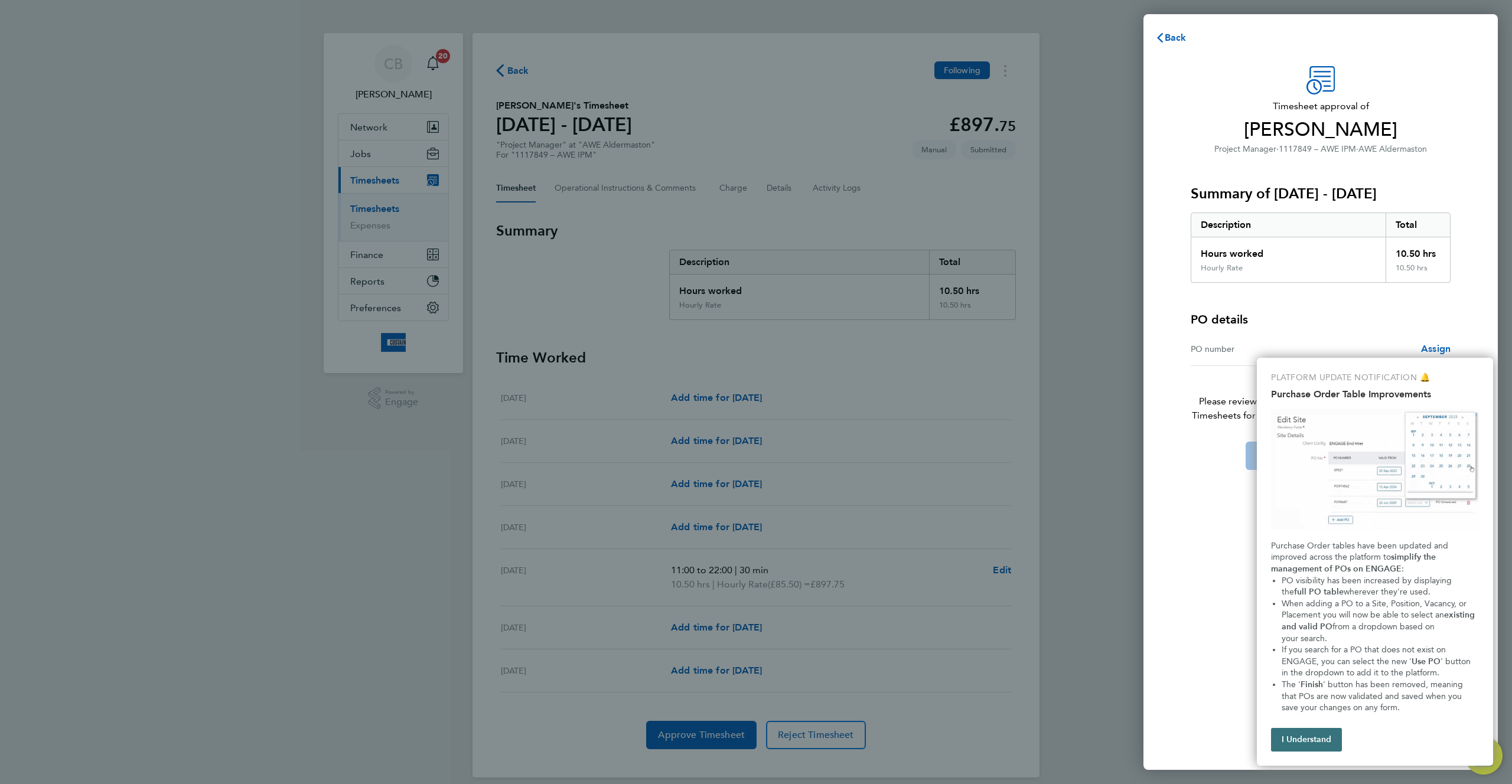
click at [1324, 743] on button "I Understand" at bounding box center [1306, 740] width 71 height 24
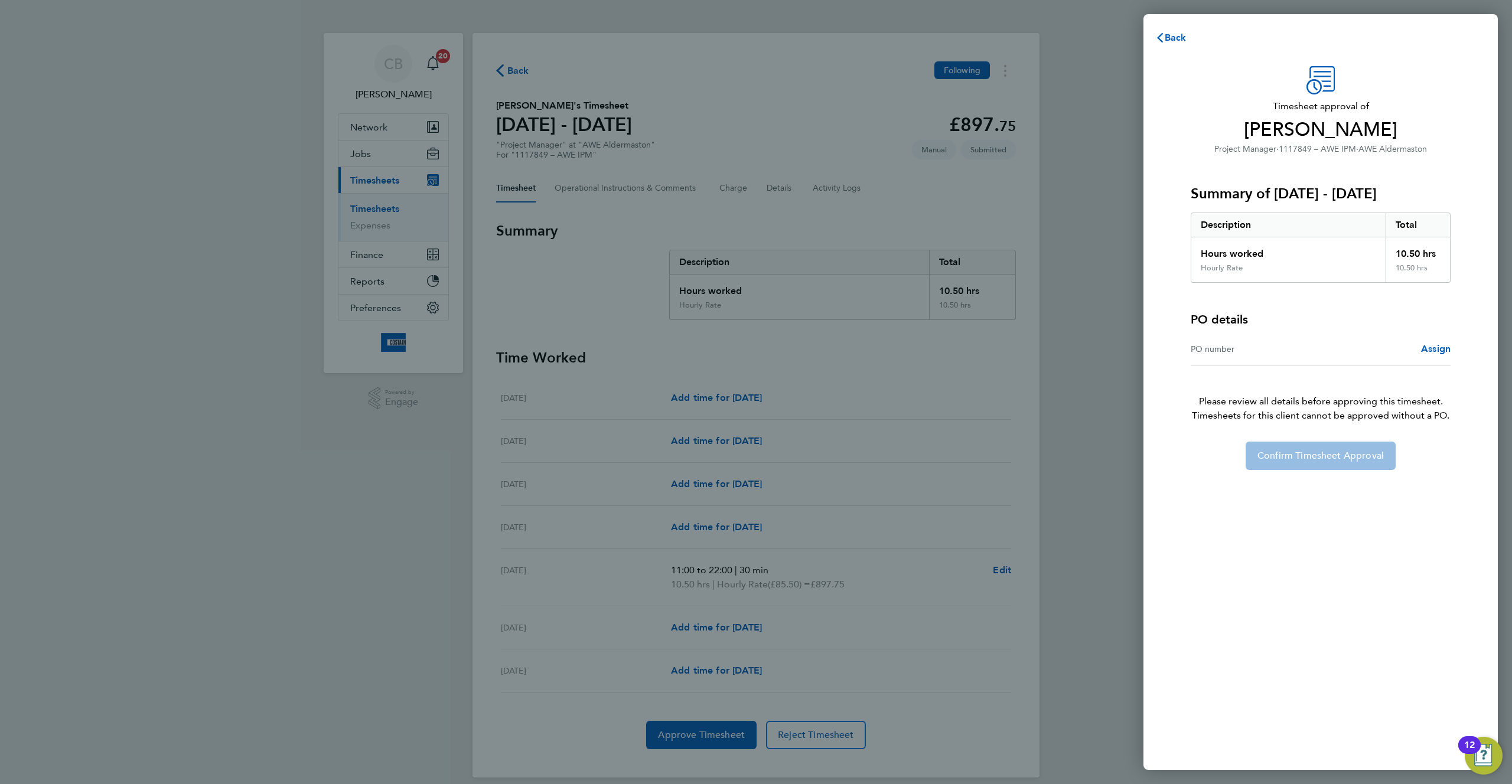
click at [728, 116] on div "Back Timesheet approval of Luke K Project Manager · 1117849 – AWE IPM · AWE Ald…" at bounding box center [756, 392] width 1512 height 784
click at [846, 278] on div "Back Timesheet approval of Luke K Project Manager · 1117849 – AWE IPM · AWE Ald…" at bounding box center [756, 392] width 1512 height 784
click at [501, 108] on div "Back Timesheet approval of Luke K Project Manager · 1117849 – AWE IPM · AWE Ald…" at bounding box center [756, 392] width 1512 height 784
click at [1365, 354] on div "Assign" at bounding box center [1385, 349] width 130 height 14
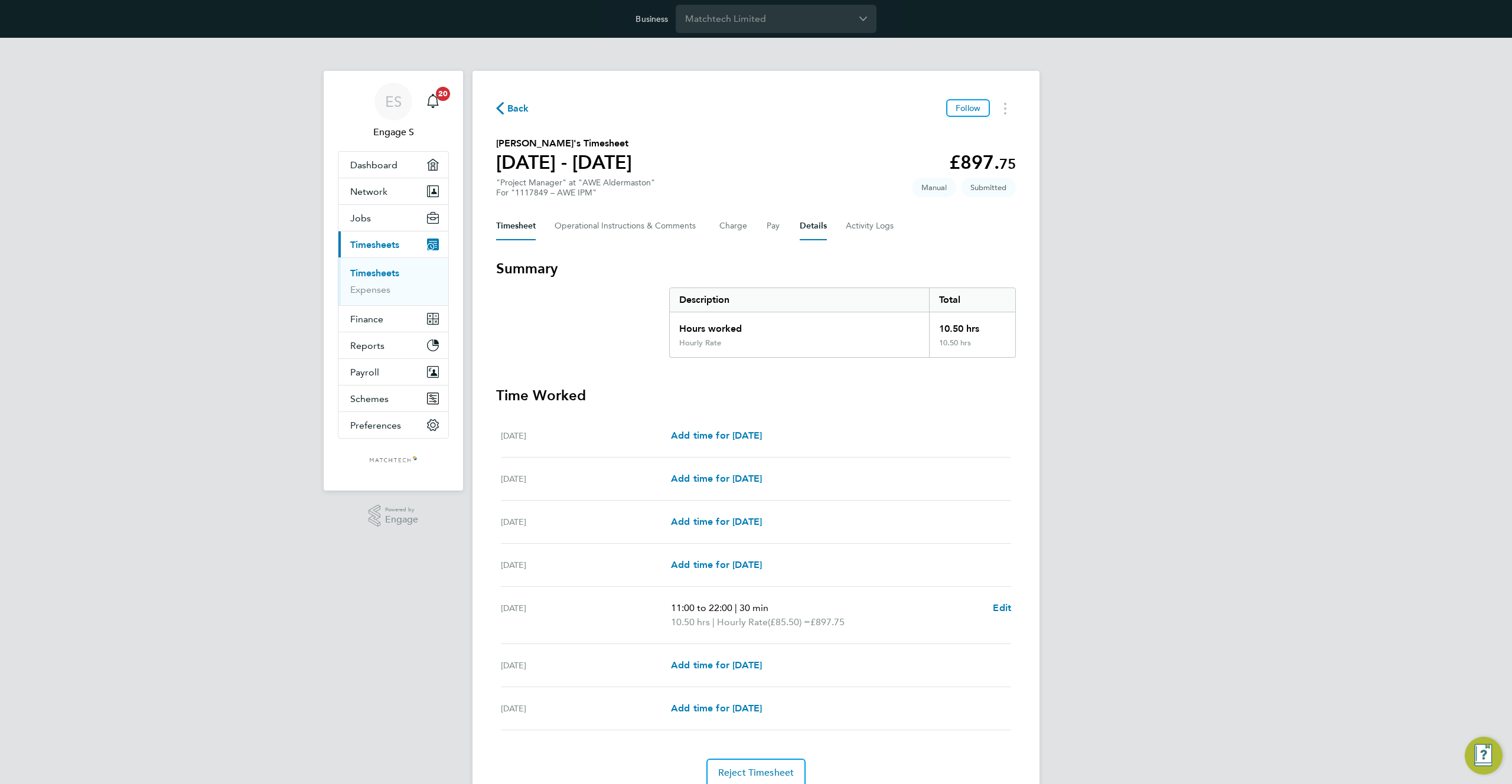
click at [821, 213] on button "Details" at bounding box center [813, 226] width 27 height 28
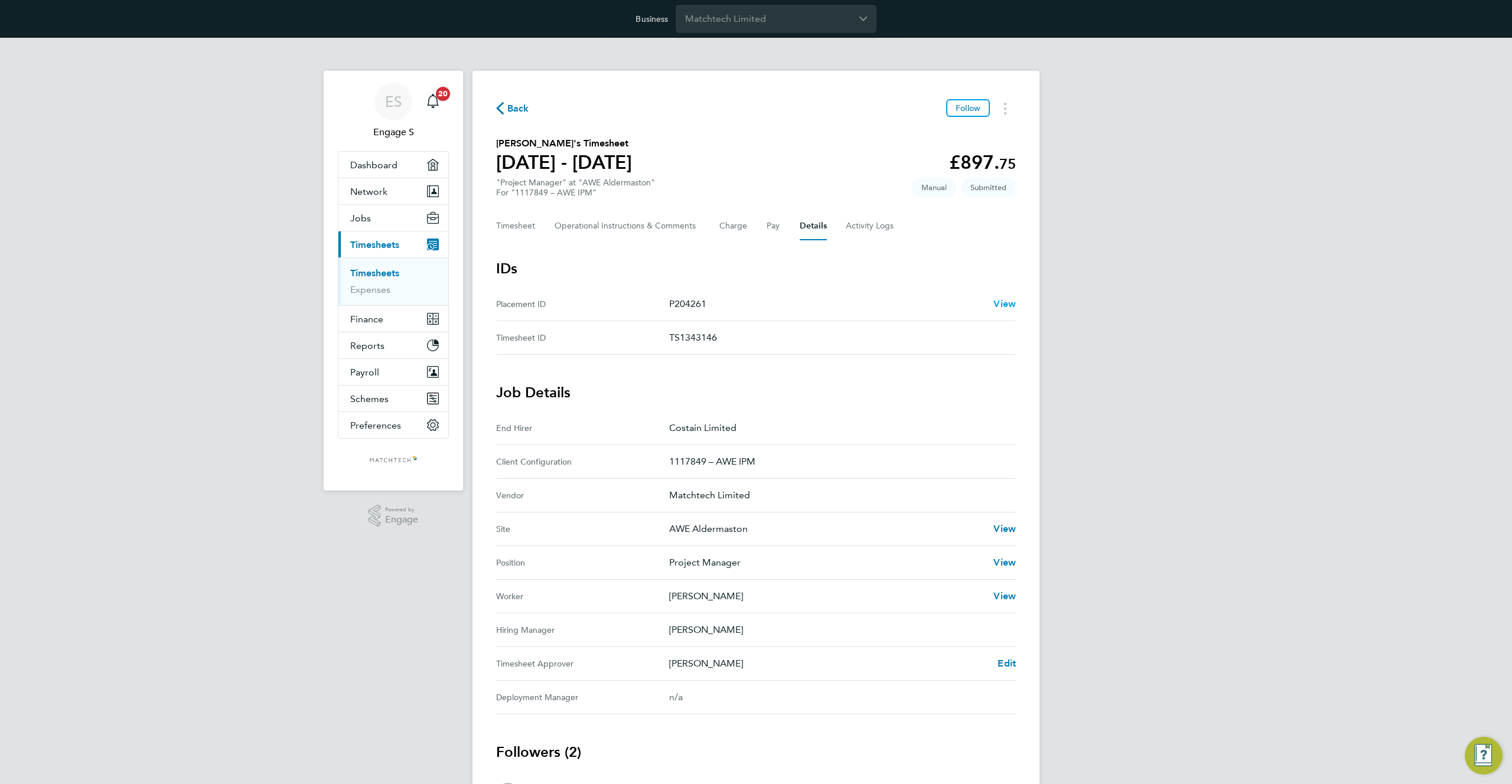
click at [996, 301] on span "View" at bounding box center [1004, 304] width 23 height 11
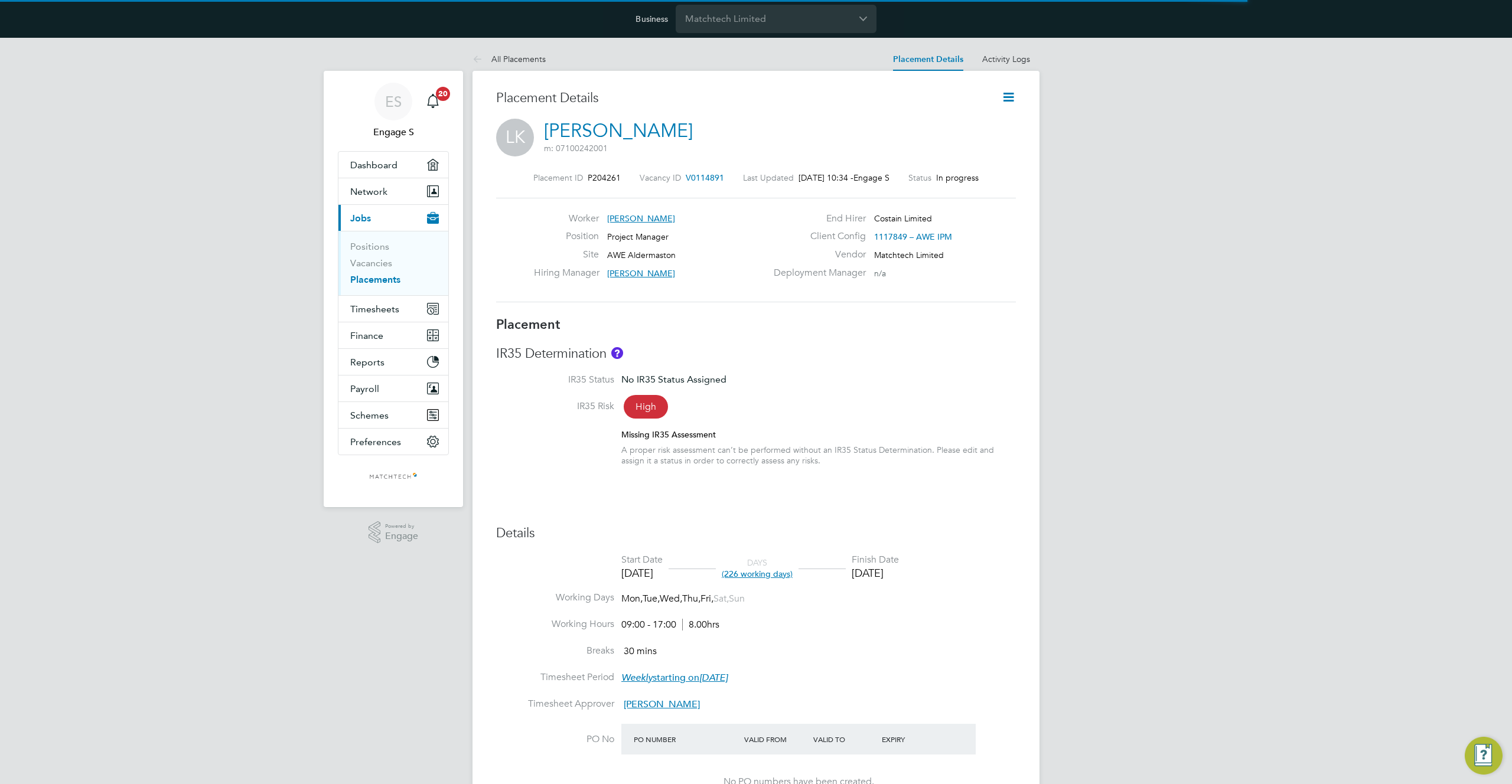
scroll to position [6, 6]
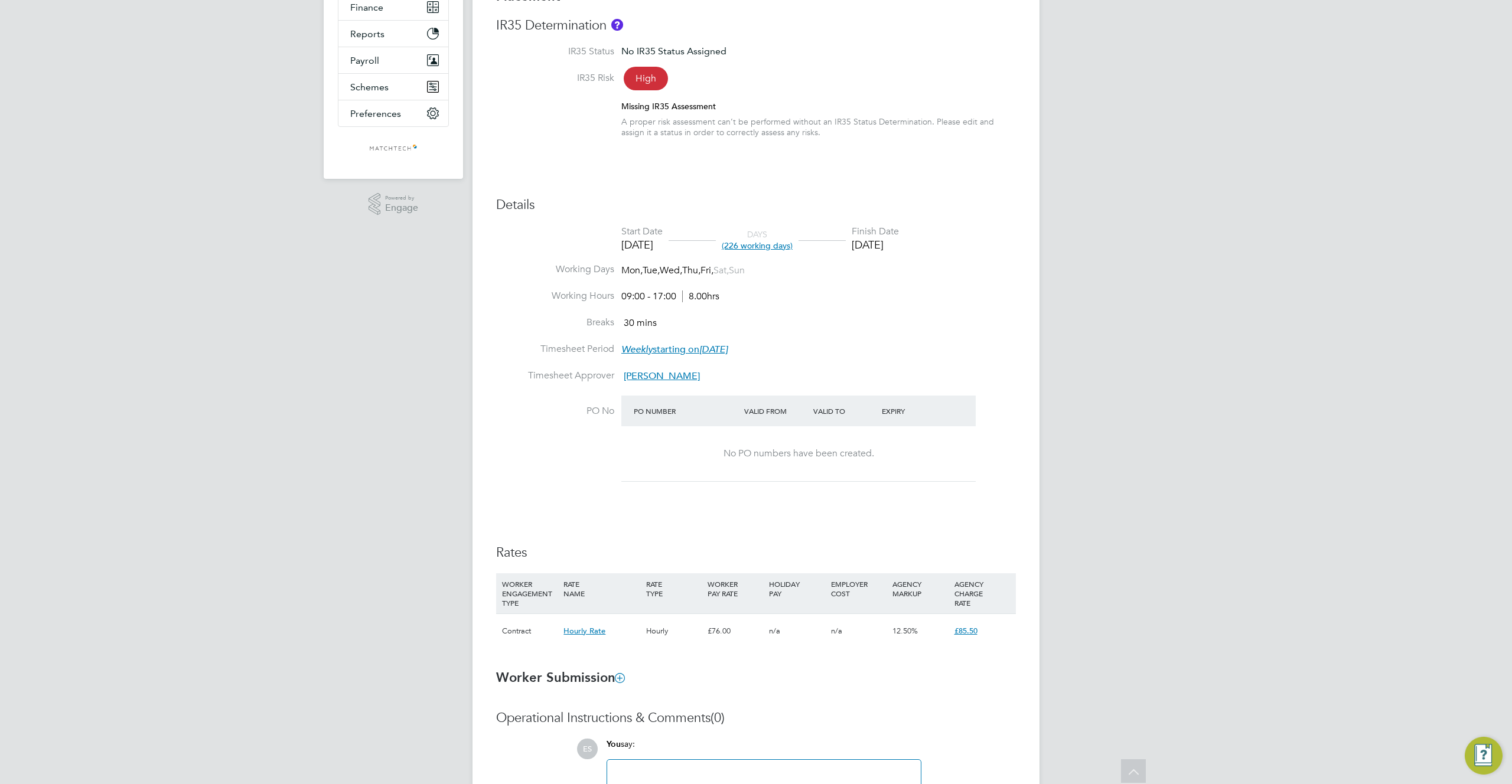
click at [868, 454] on div "No PO numbers have been created." at bounding box center [798, 454] width 330 height 12
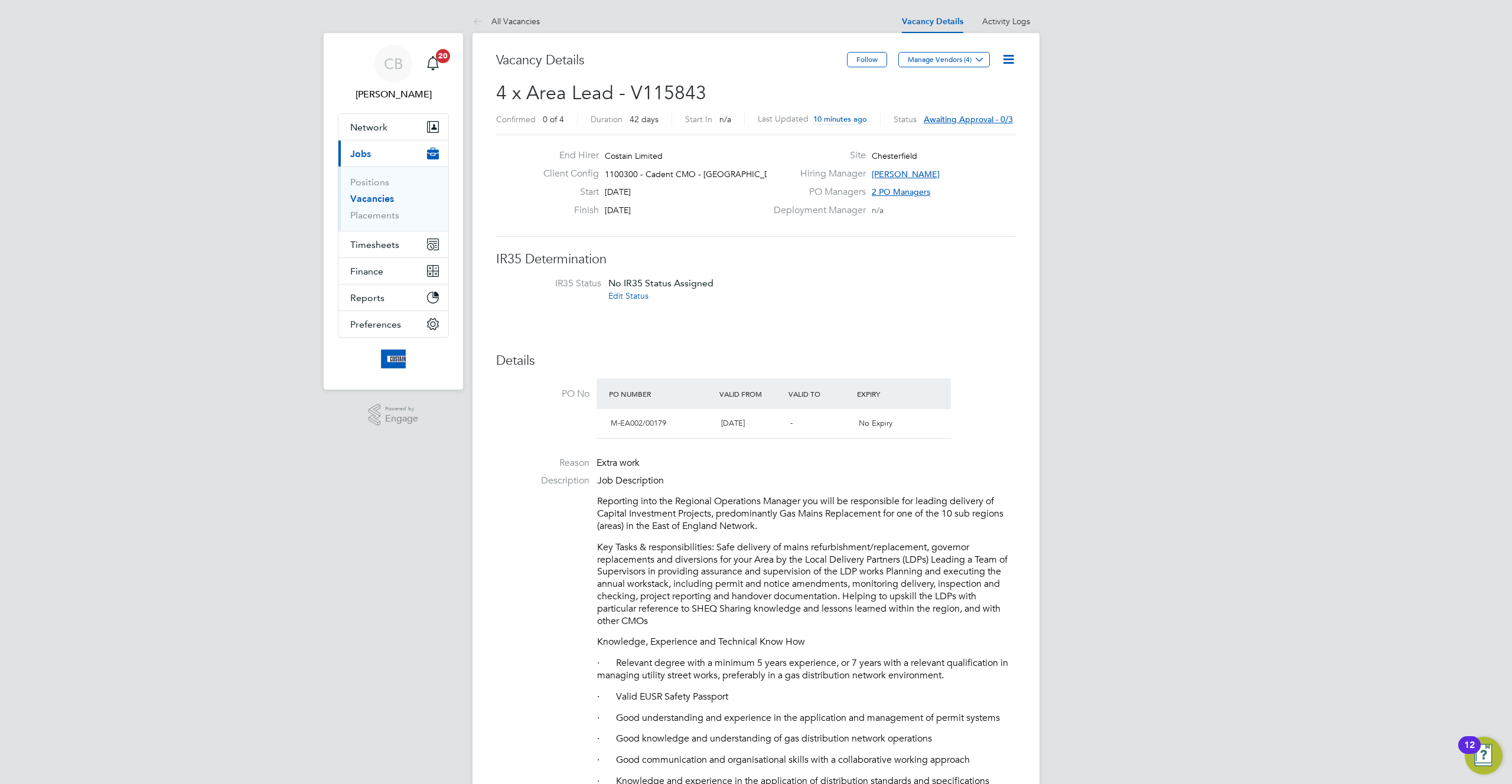
click at [1012, 66] on icon at bounding box center [1008, 59] width 15 height 15
click at [971, 127] on li "Approve All Levels" at bounding box center [971, 127] width 85 height 17
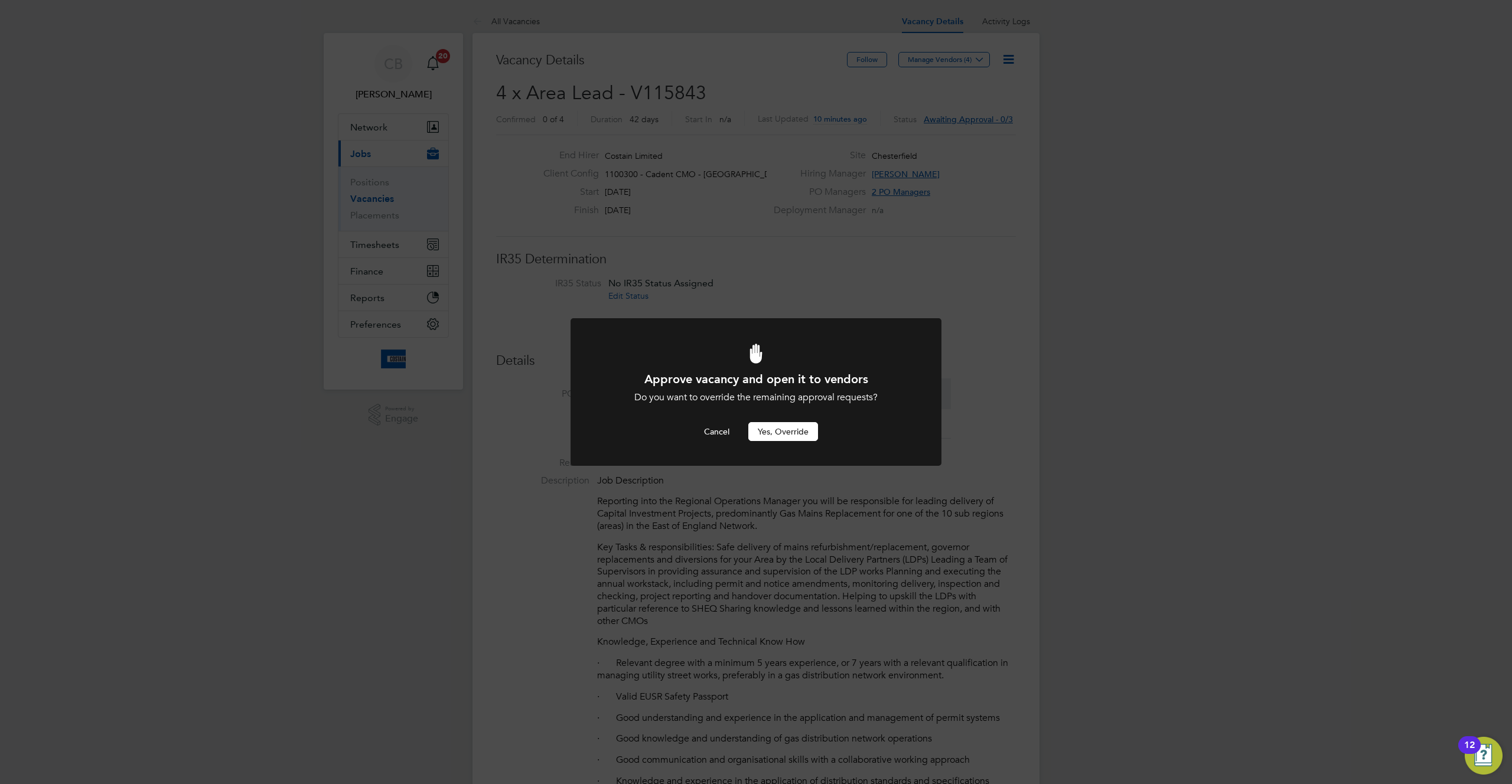
click at [770, 441] on div at bounding box center [756, 392] width 371 height 148
click at [792, 425] on button "Yes, Override" at bounding box center [783, 432] width 70 height 19
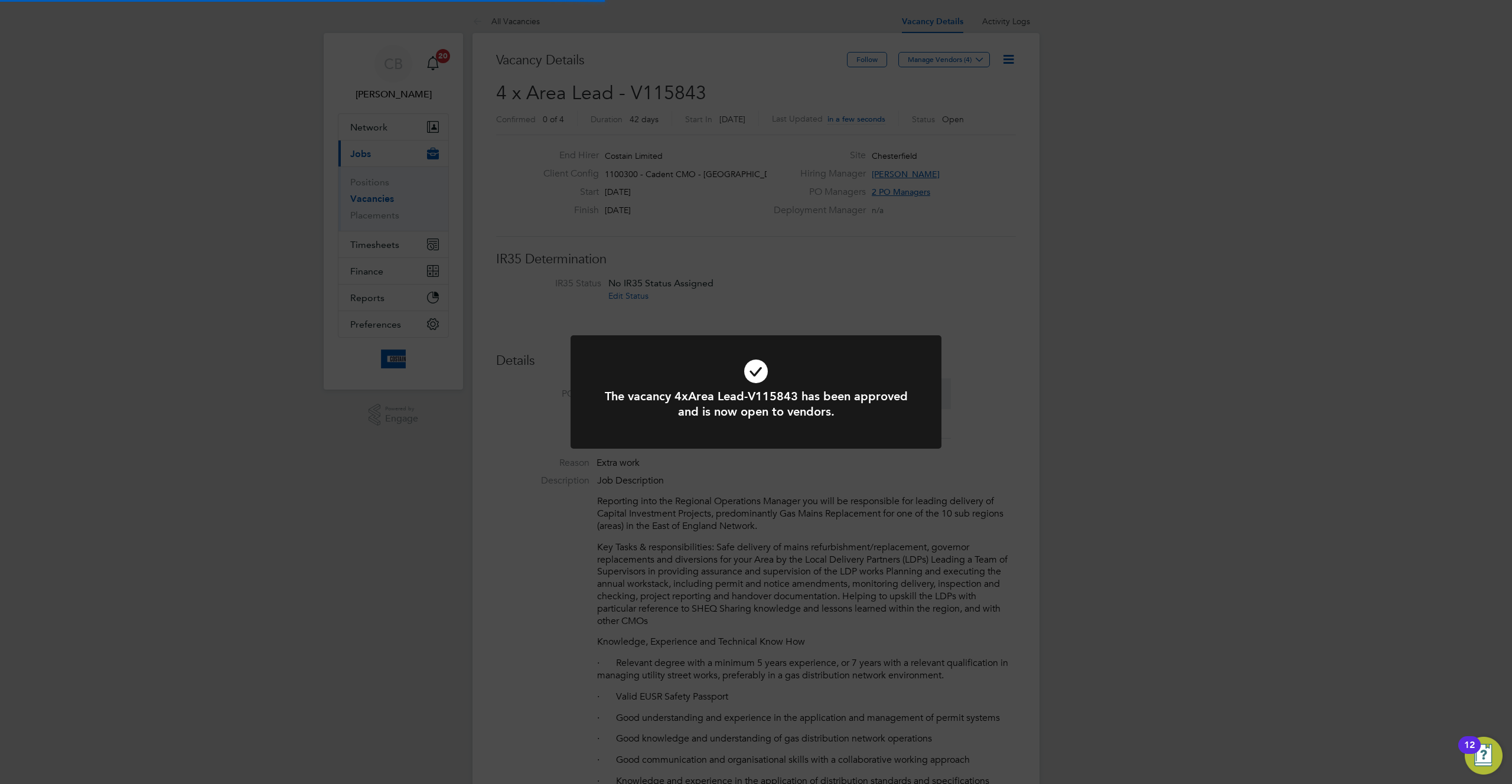
scroll to position [35, 83]
click at [951, 62] on div "The vacancy 4xArea Lead-V115843 has been approved and is now open to vendors. C…" at bounding box center [756, 392] width 1512 height 784
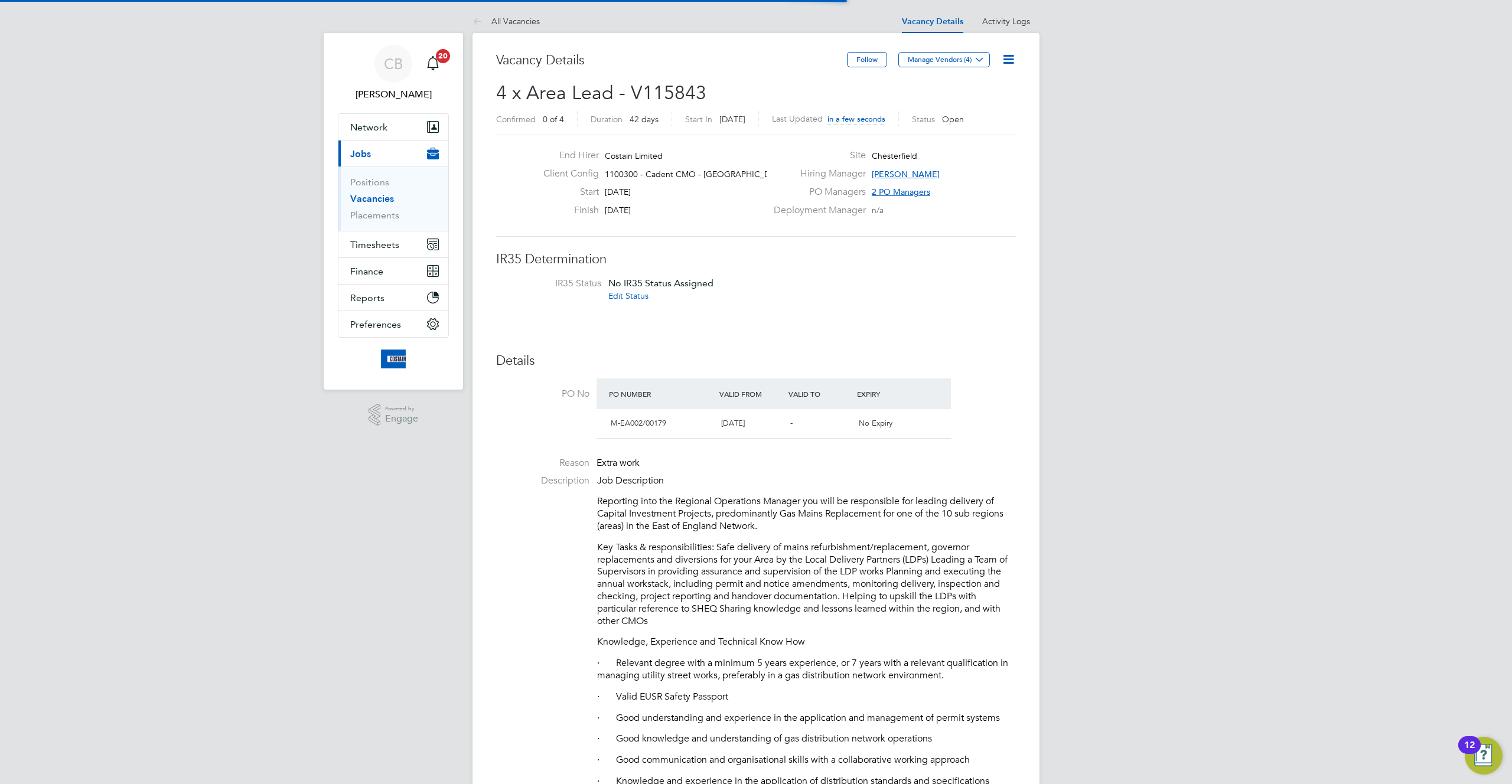
click at [951, 62] on button "Manage Vendors (4)" at bounding box center [944, 60] width 92 height 15
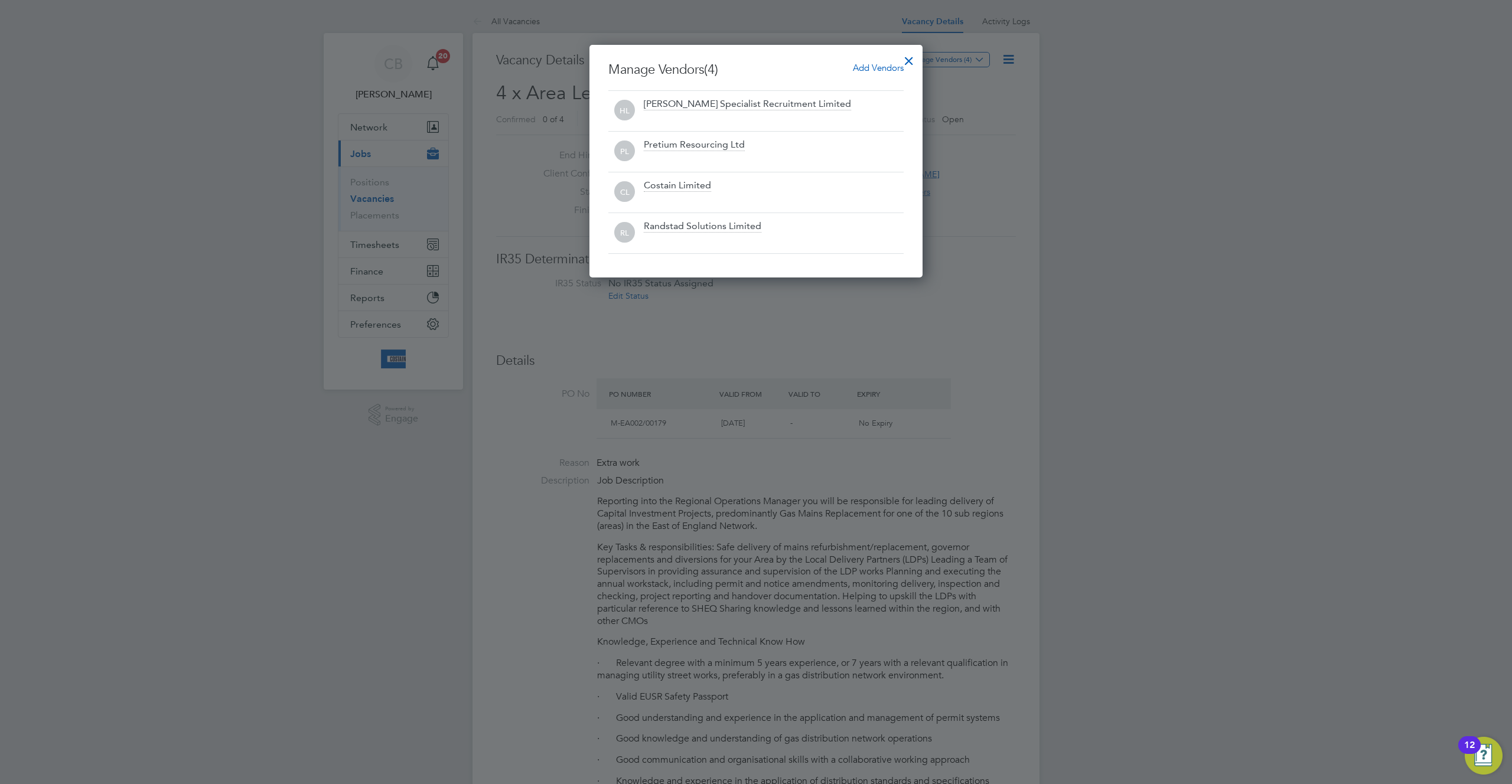
scroll to position [233, 333]
drag, startPoint x: 909, startPoint y: 60, endPoint x: 907, endPoint y: 75, distance: 15.1
click at [908, 62] on div at bounding box center [909, 58] width 21 height 21
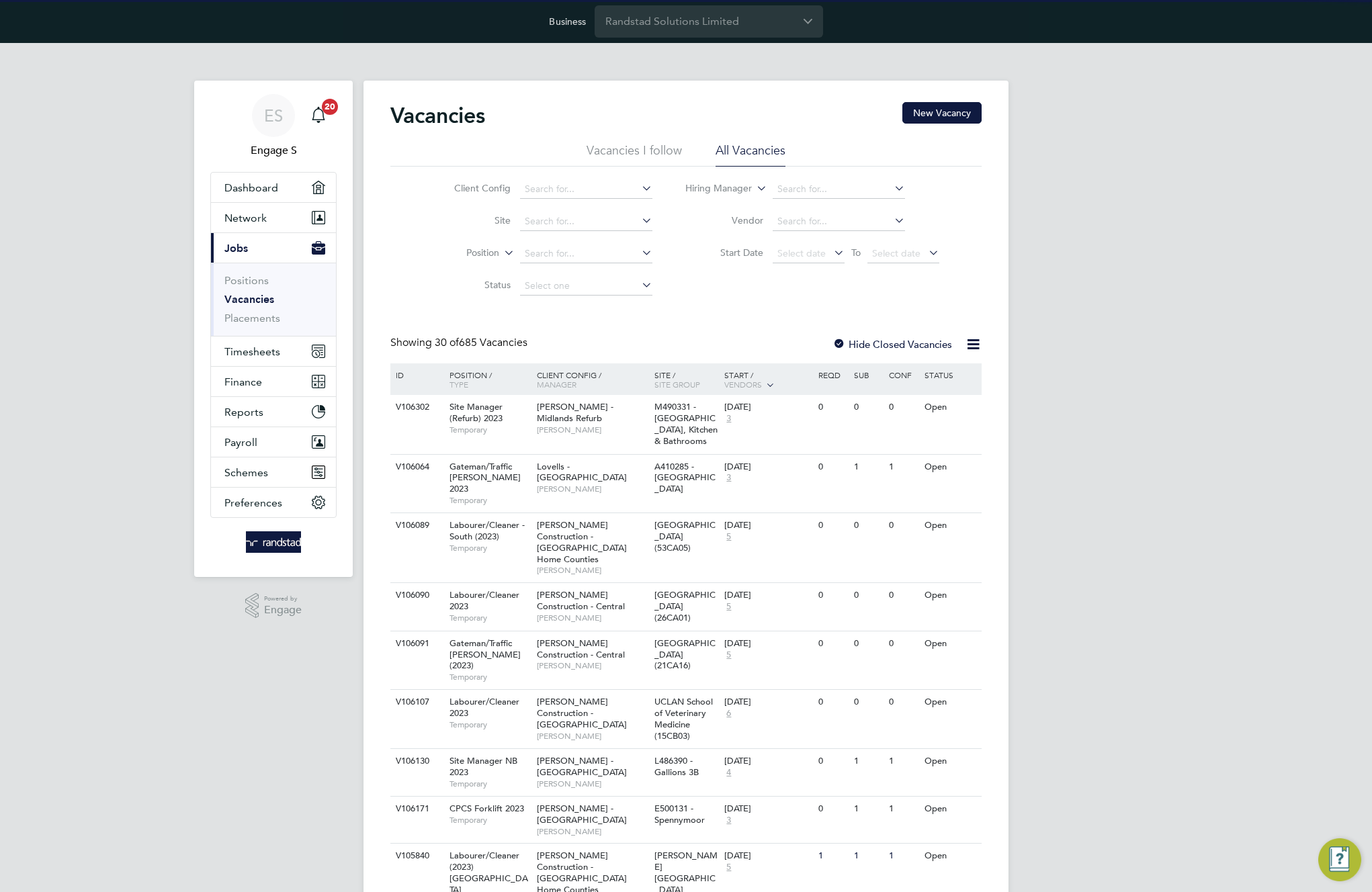
click at [802, 256] on span "Select date" at bounding box center [802, 253] width 49 height 12
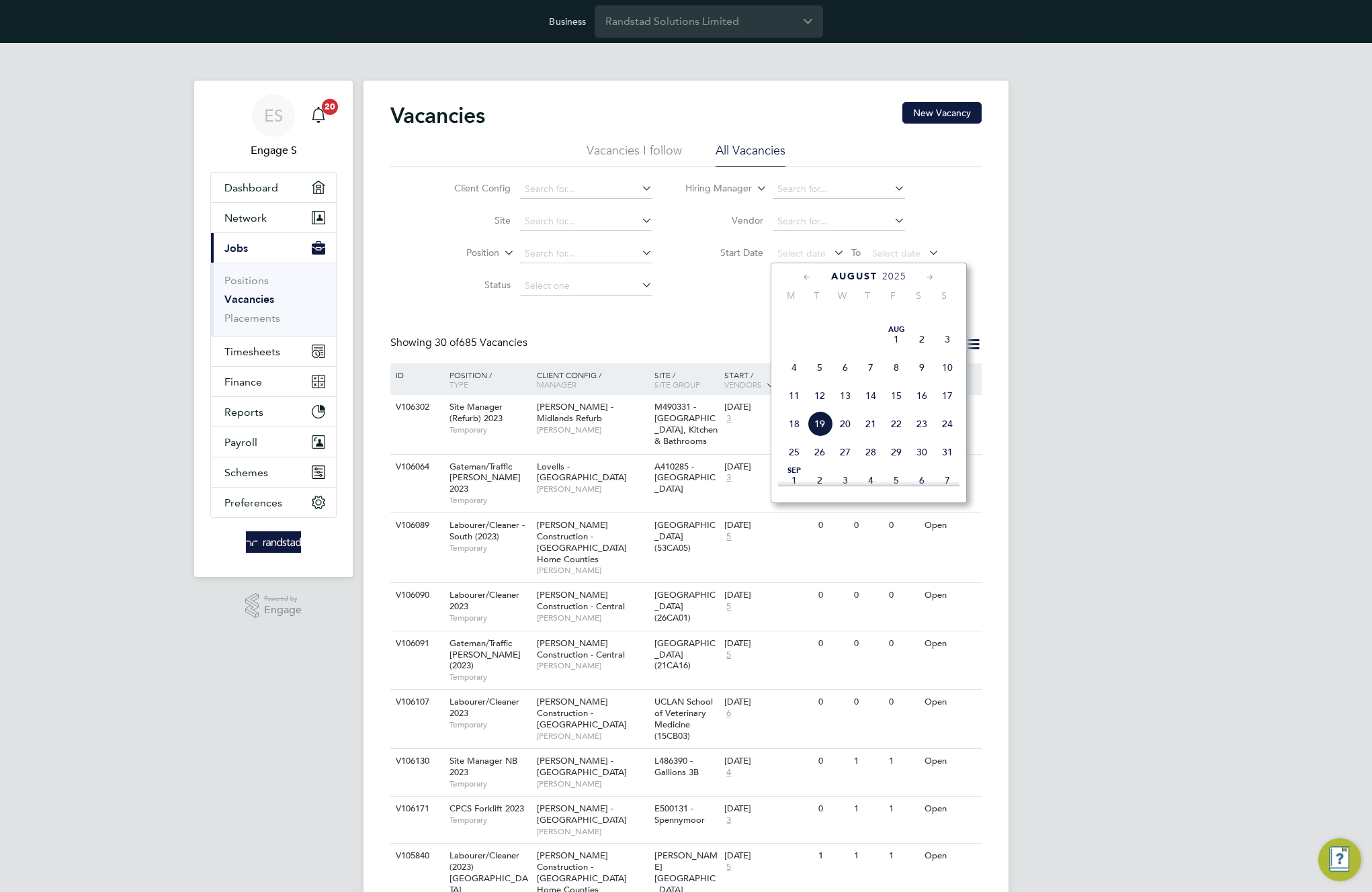
scroll to position [418, 0]
click at [799, 337] on span "28" at bounding box center [794, 333] width 26 height 26
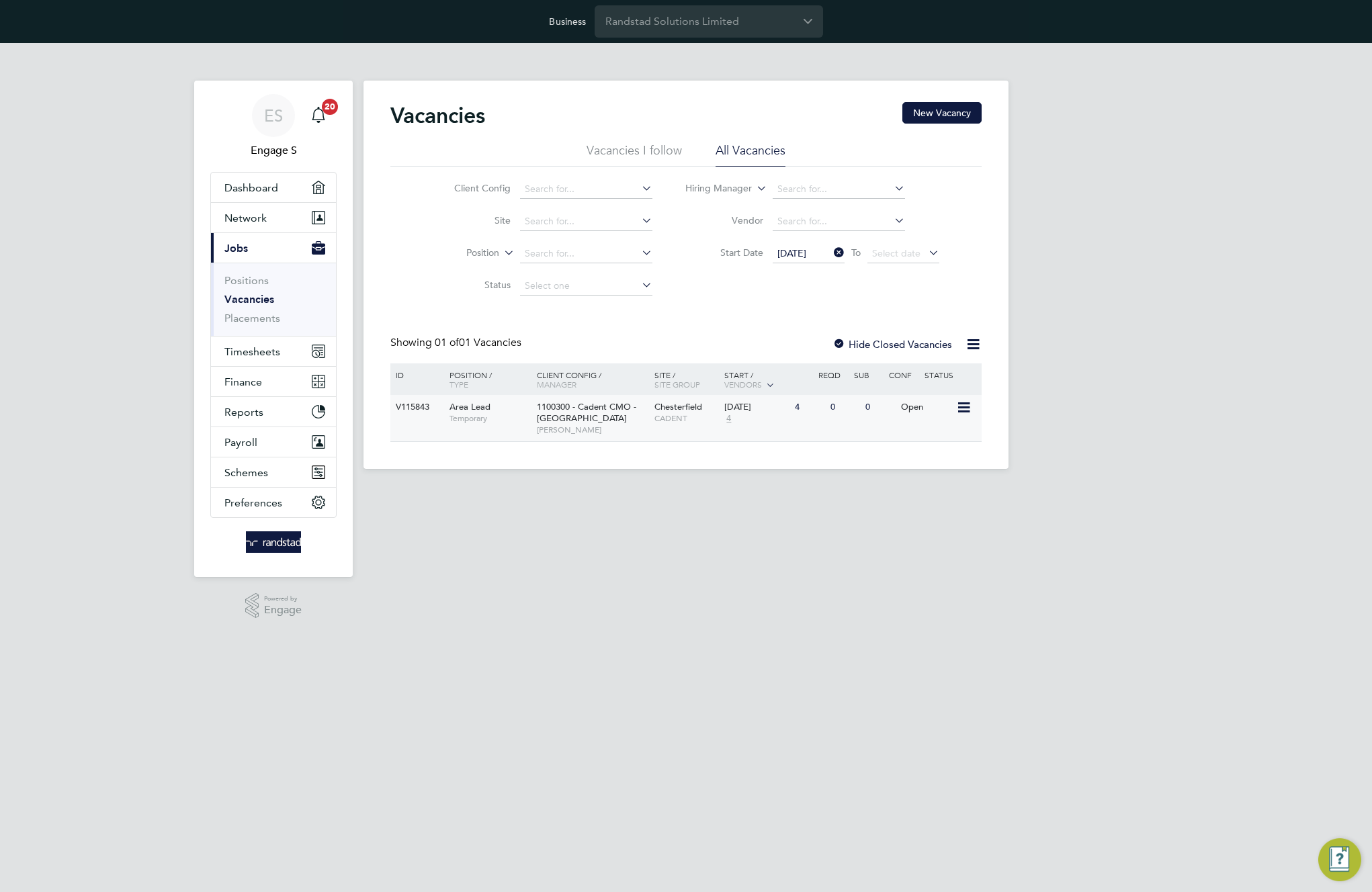
click at [647, 414] on div "1100300 - Cadent CMO - East of England Adam D" at bounding box center [592, 418] width 117 height 46
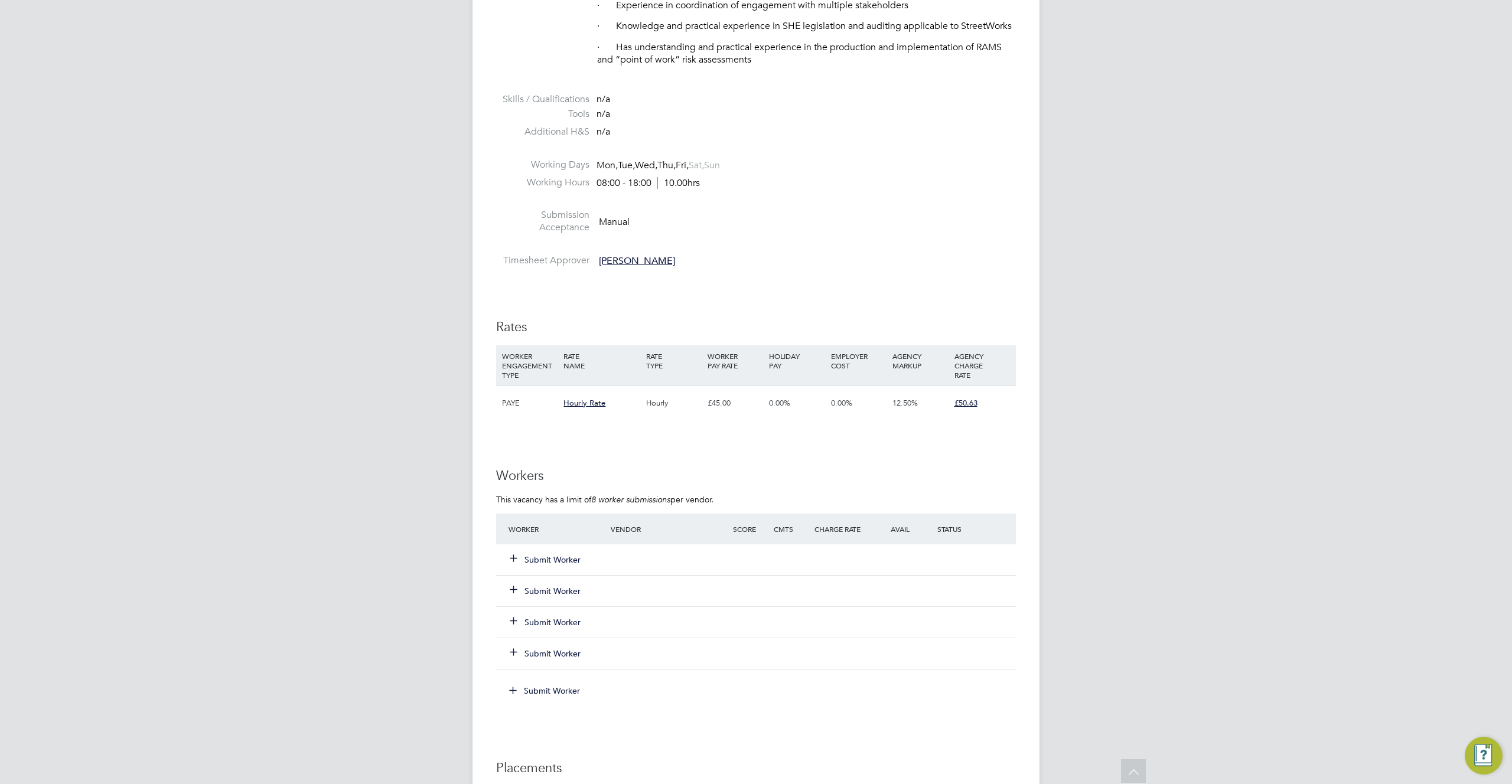
scroll to position [1106, 0]
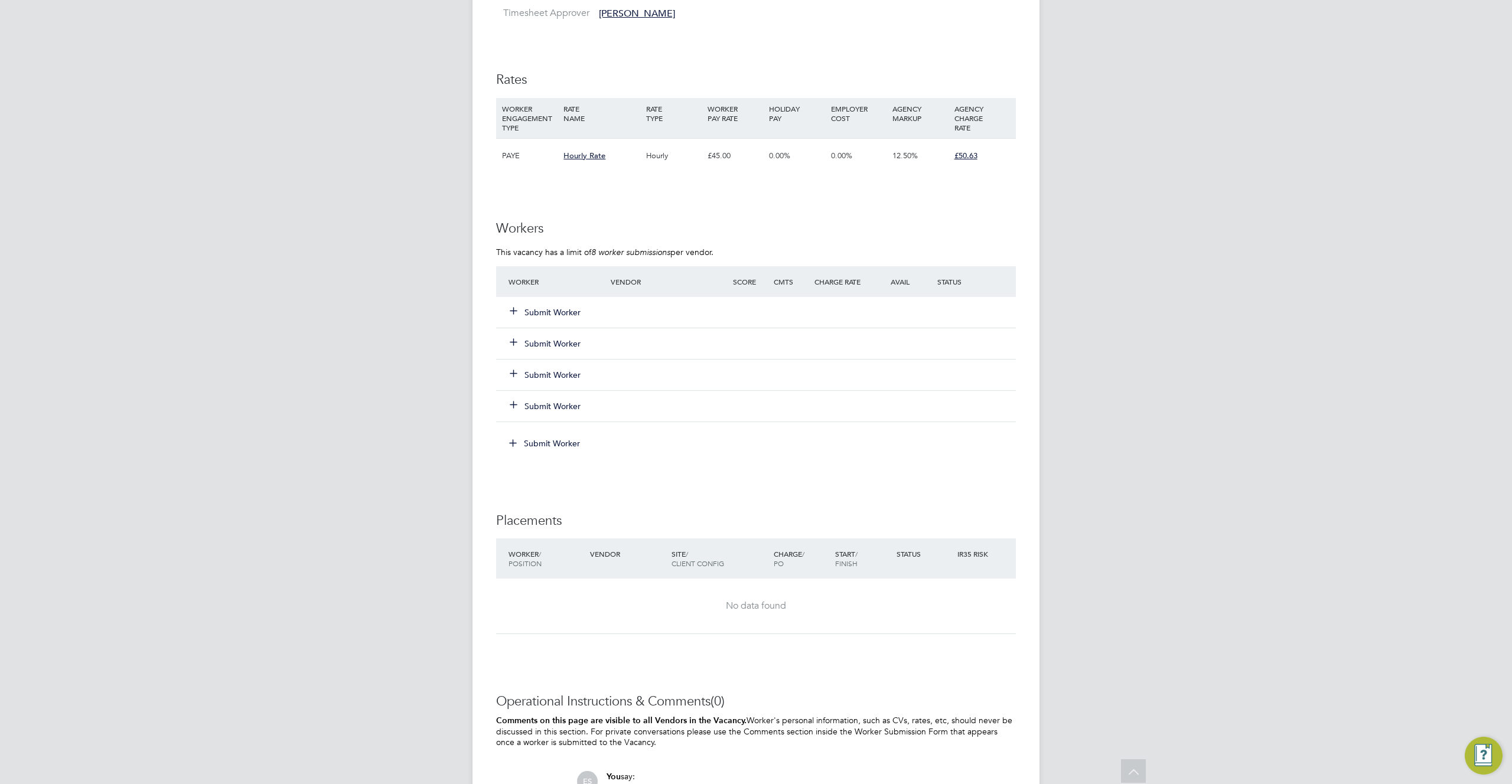
click at [538, 307] on button "Submit Worker" at bounding box center [546, 312] width 71 height 12
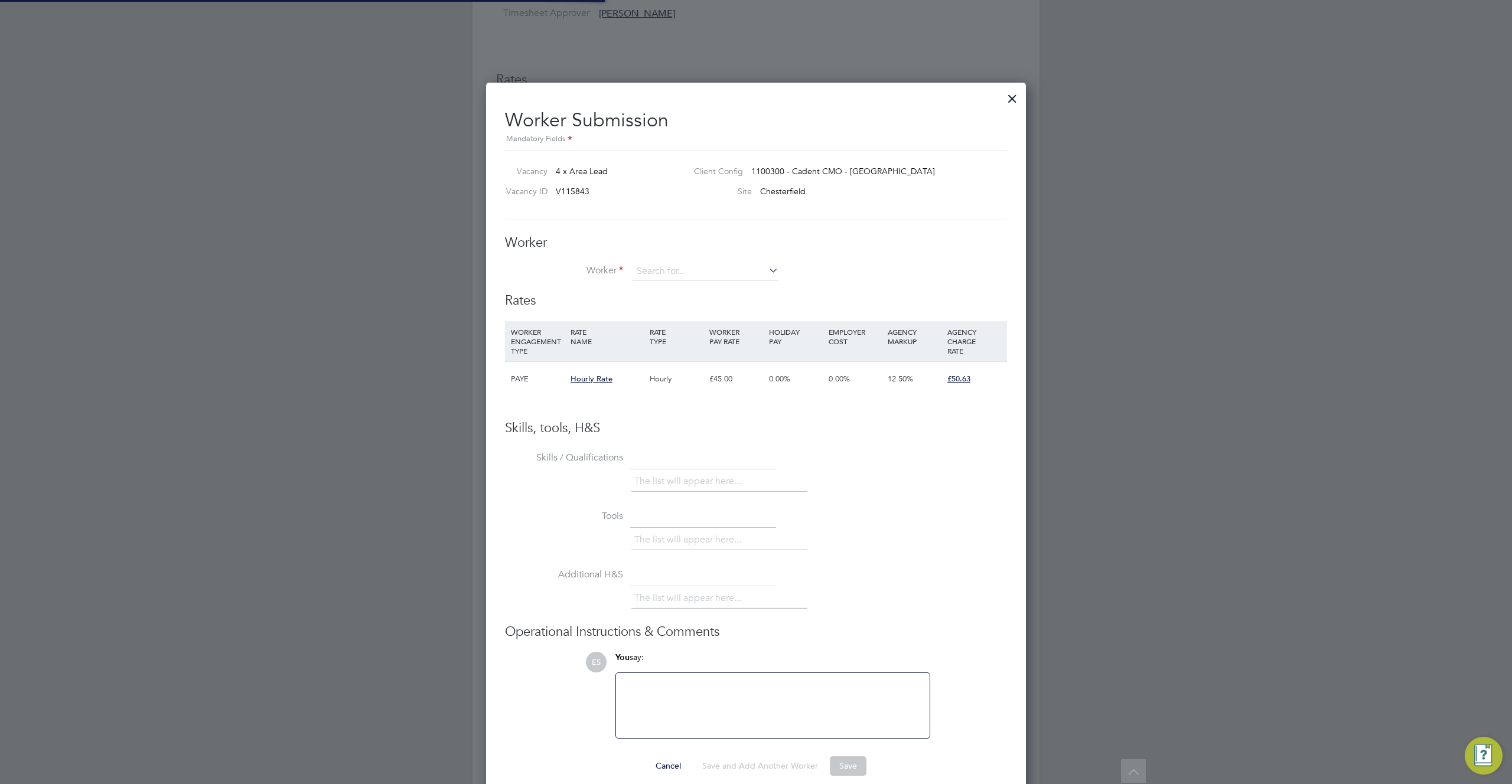
scroll to position [716, 540]
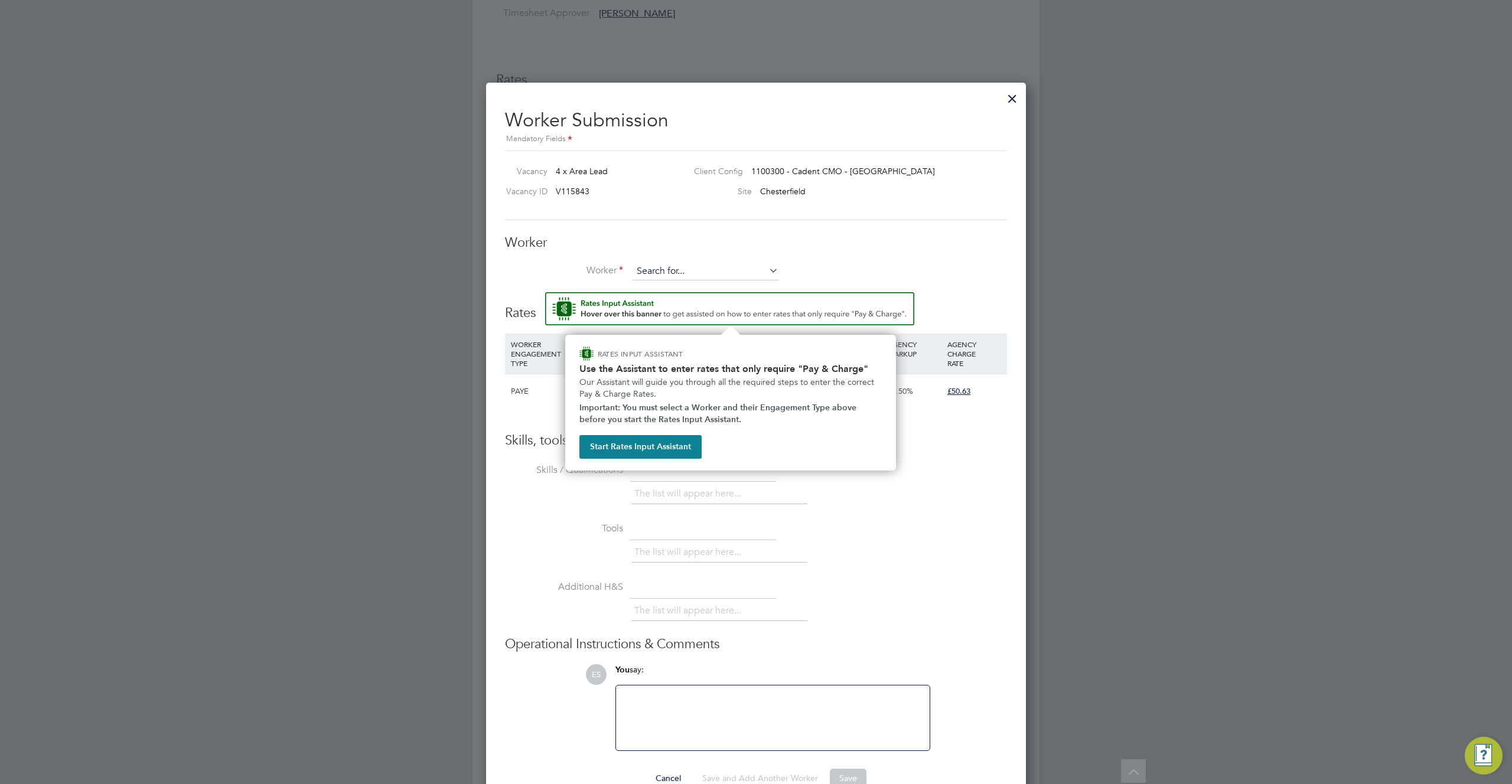
click at [672, 269] on input at bounding box center [705, 272] width 146 height 18
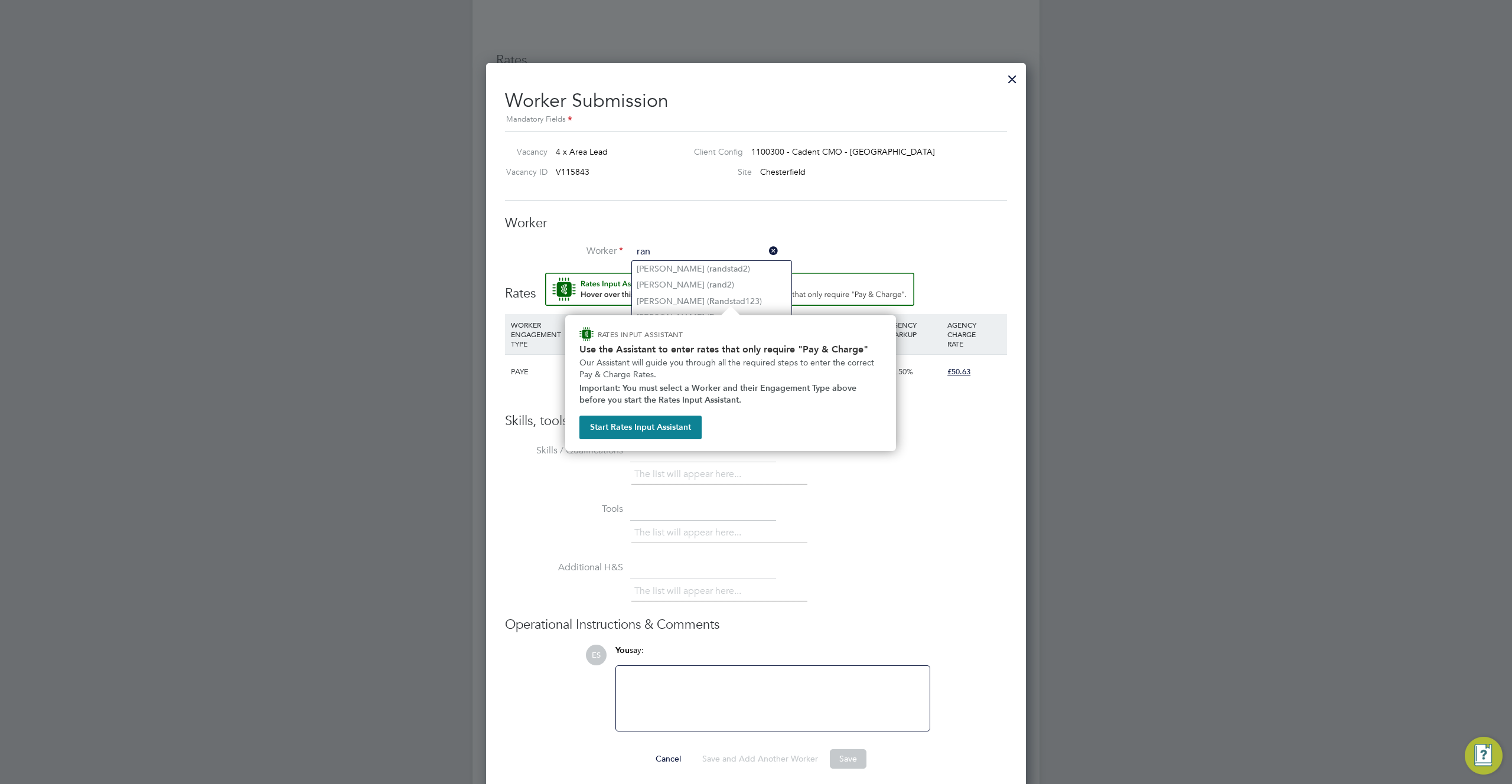
scroll to position [1173, 0]
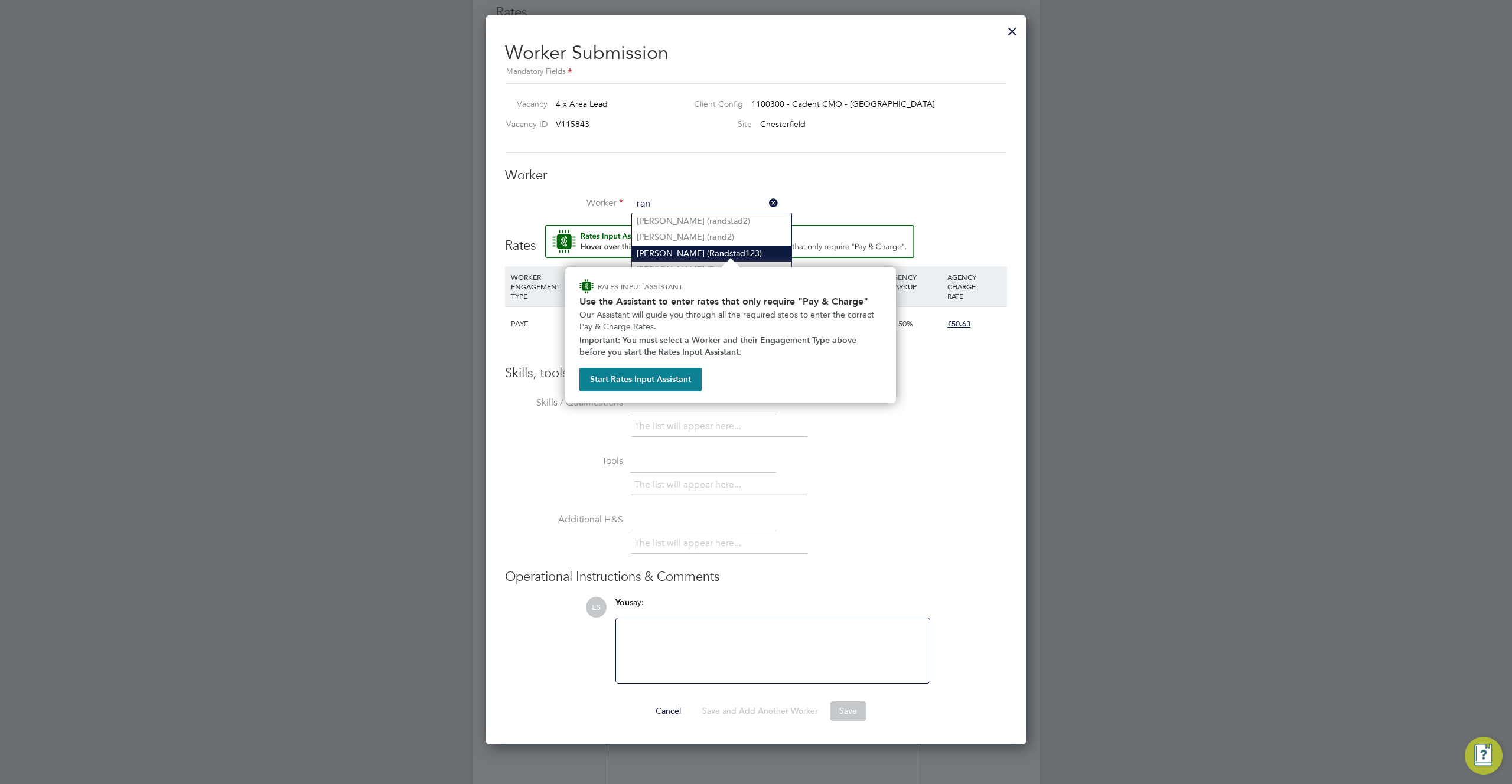
click at [710, 249] on b "Ran" at bounding box center [717, 253] width 15 height 10
type input "Gary O N (Randstad123)"
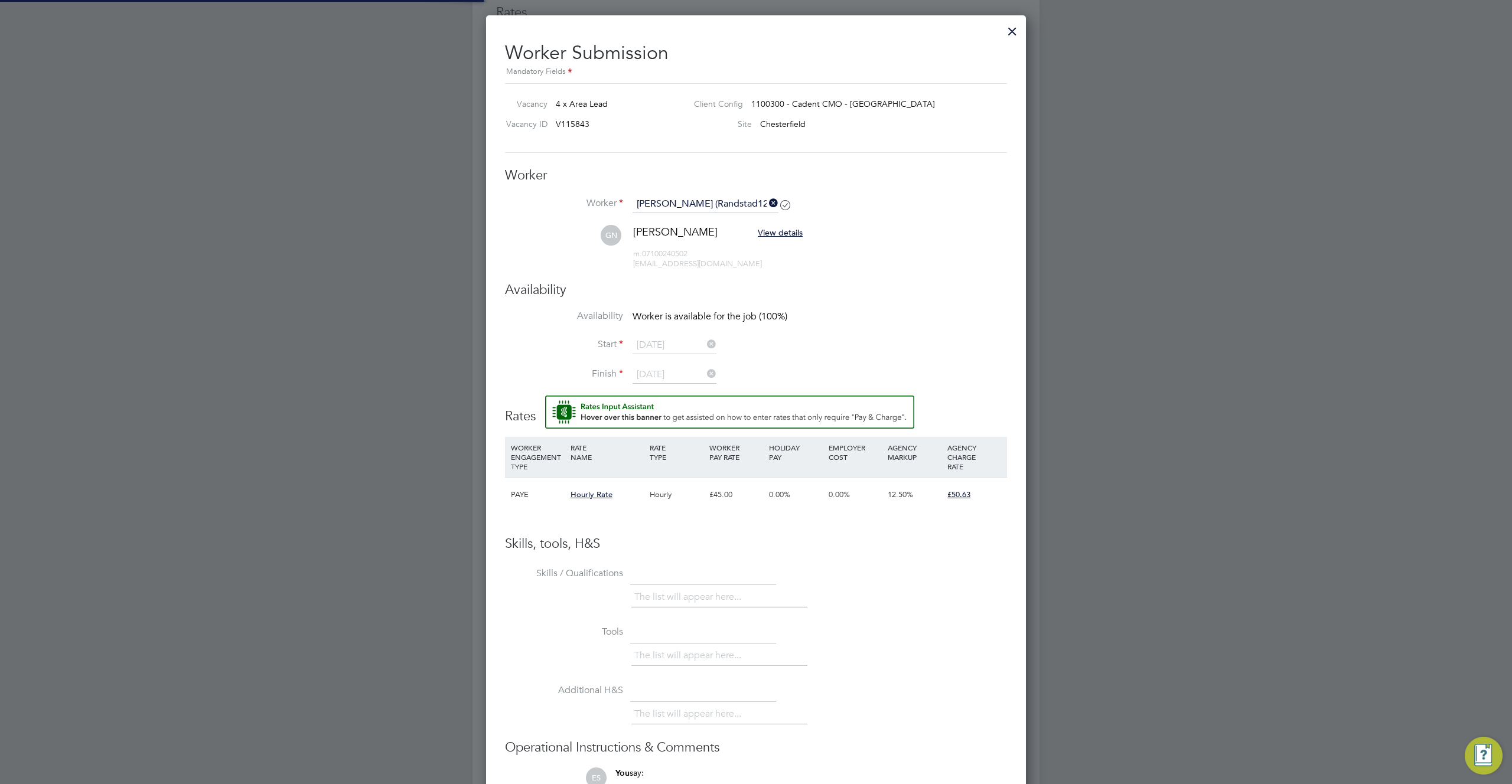
scroll to position [6, 6]
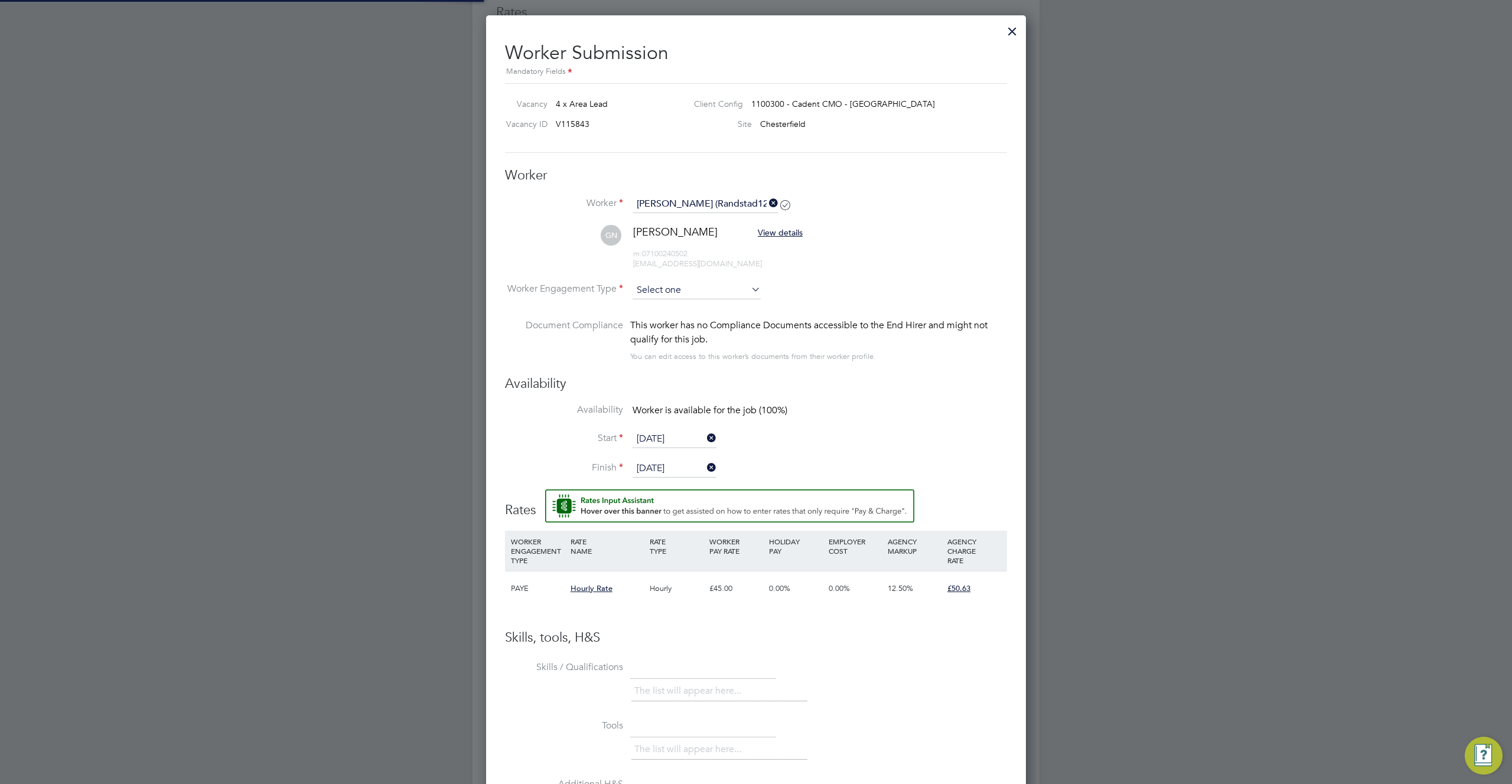
click at [667, 293] on input at bounding box center [696, 291] width 128 height 18
click at [664, 322] on li "PAYE" at bounding box center [696, 322] width 129 height 15
type input "PAYE"
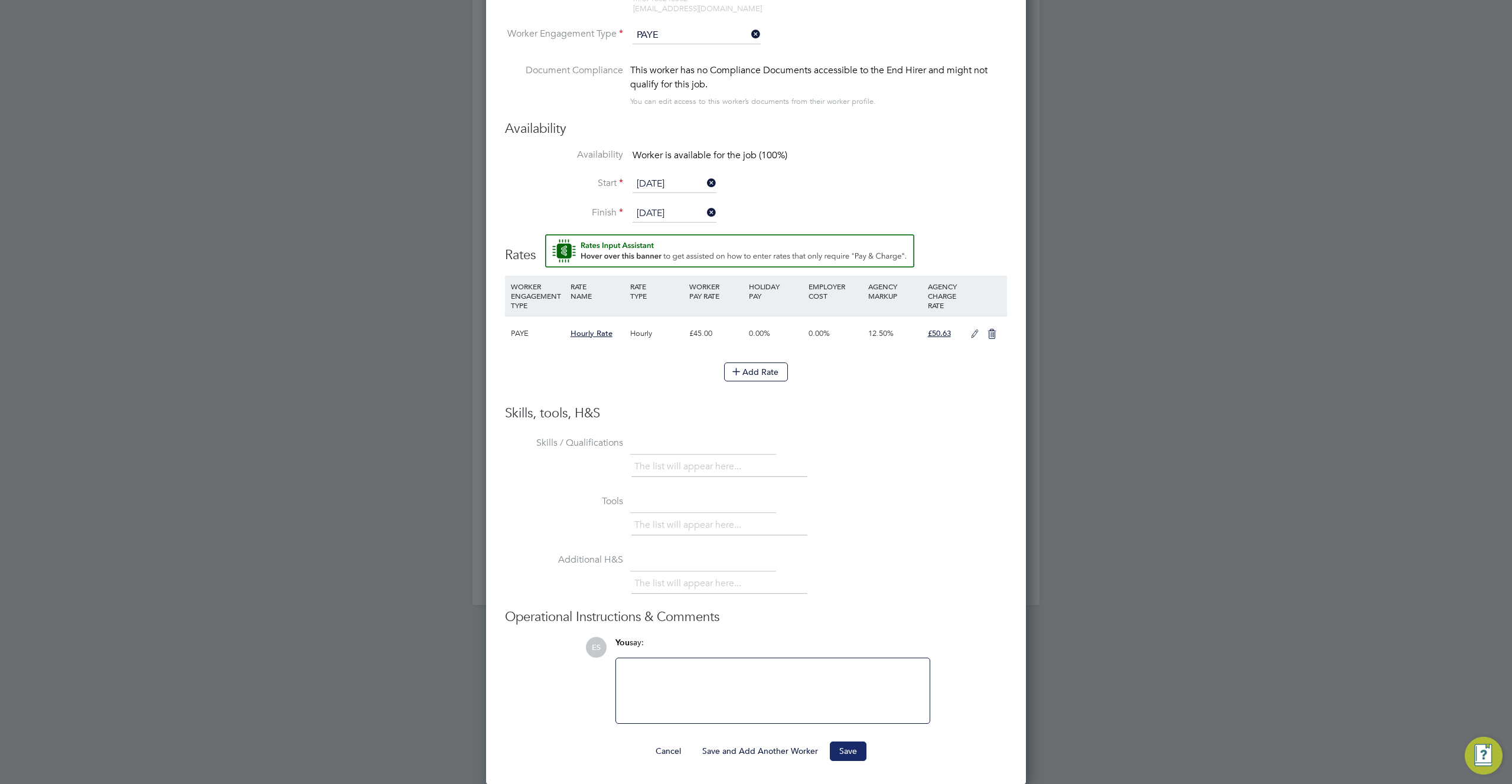
click at [843, 751] on button "Save" at bounding box center [848, 751] width 37 height 19
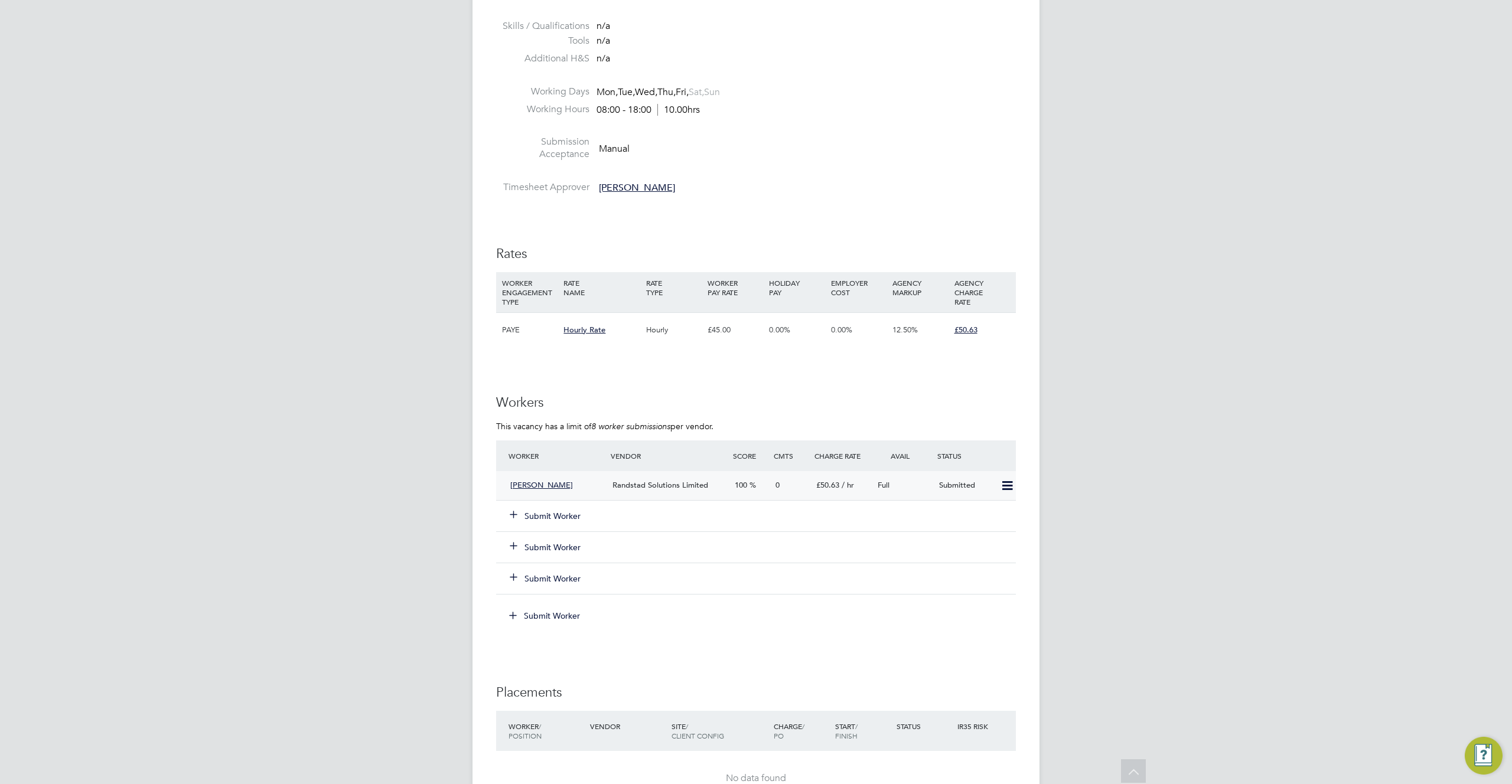
click at [1005, 483] on icon at bounding box center [1007, 486] width 15 height 9
click at [1056, 496] on div "ES Engage S Notifications 20 Applications: Dashboard Network Team Members Busin…" at bounding box center [756, 112] width 1512 height 2013
click at [1004, 485] on icon at bounding box center [1007, 486] width 15 height 9
click at [1017, 433] on div "Vacancy Details Unfollow 4 x Area Lead - V115843 Confirmed 0 of 4 Duration 42 d…" at bounding box center [756, 119] width 567 height 1961
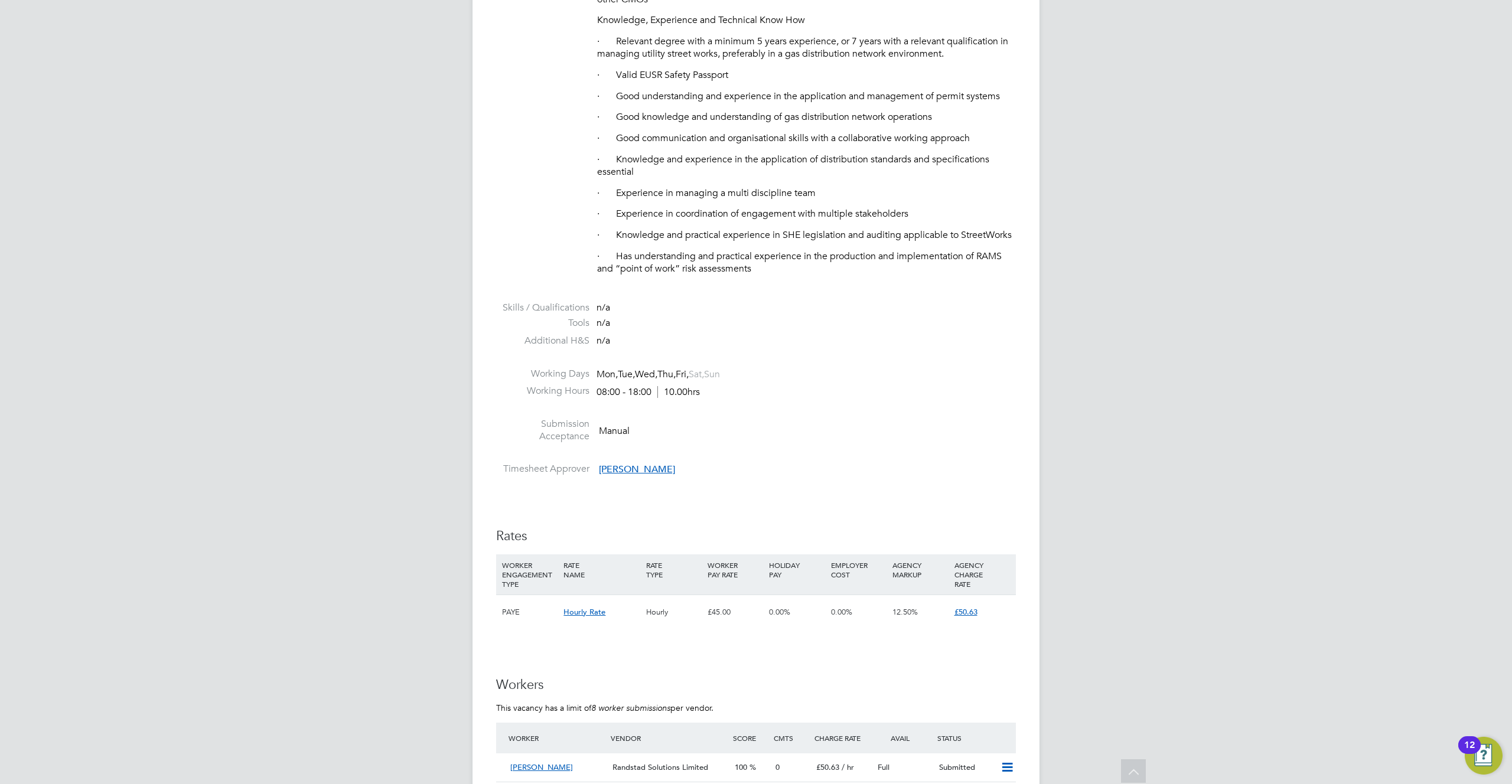
scroll to position [952, 0]
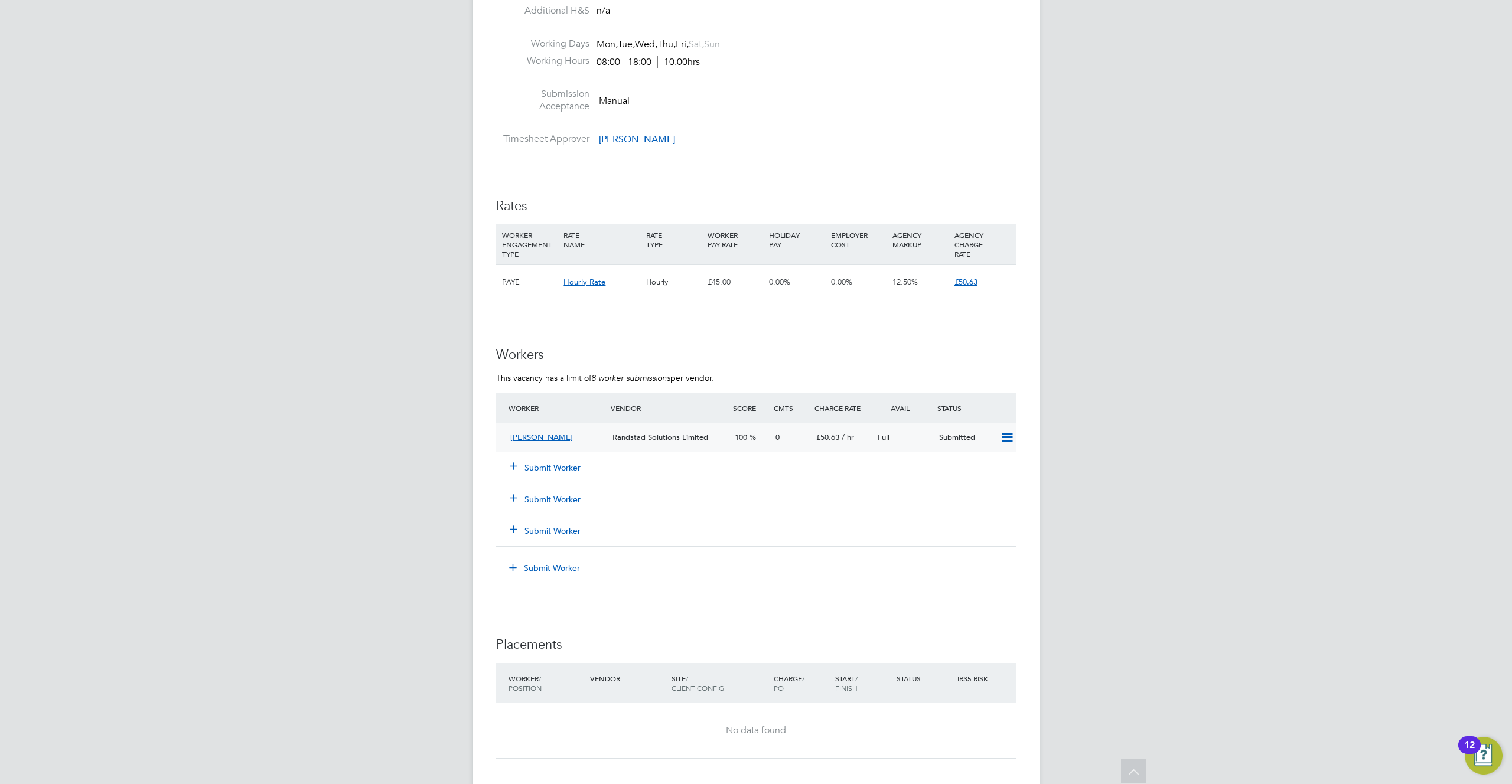
click at [1006, 434] on icon at bounding box center [1007, 438] width 15 height 9
click at [980, 456] on li "Offer" at bounding box center [991, 463] width 41 height 17
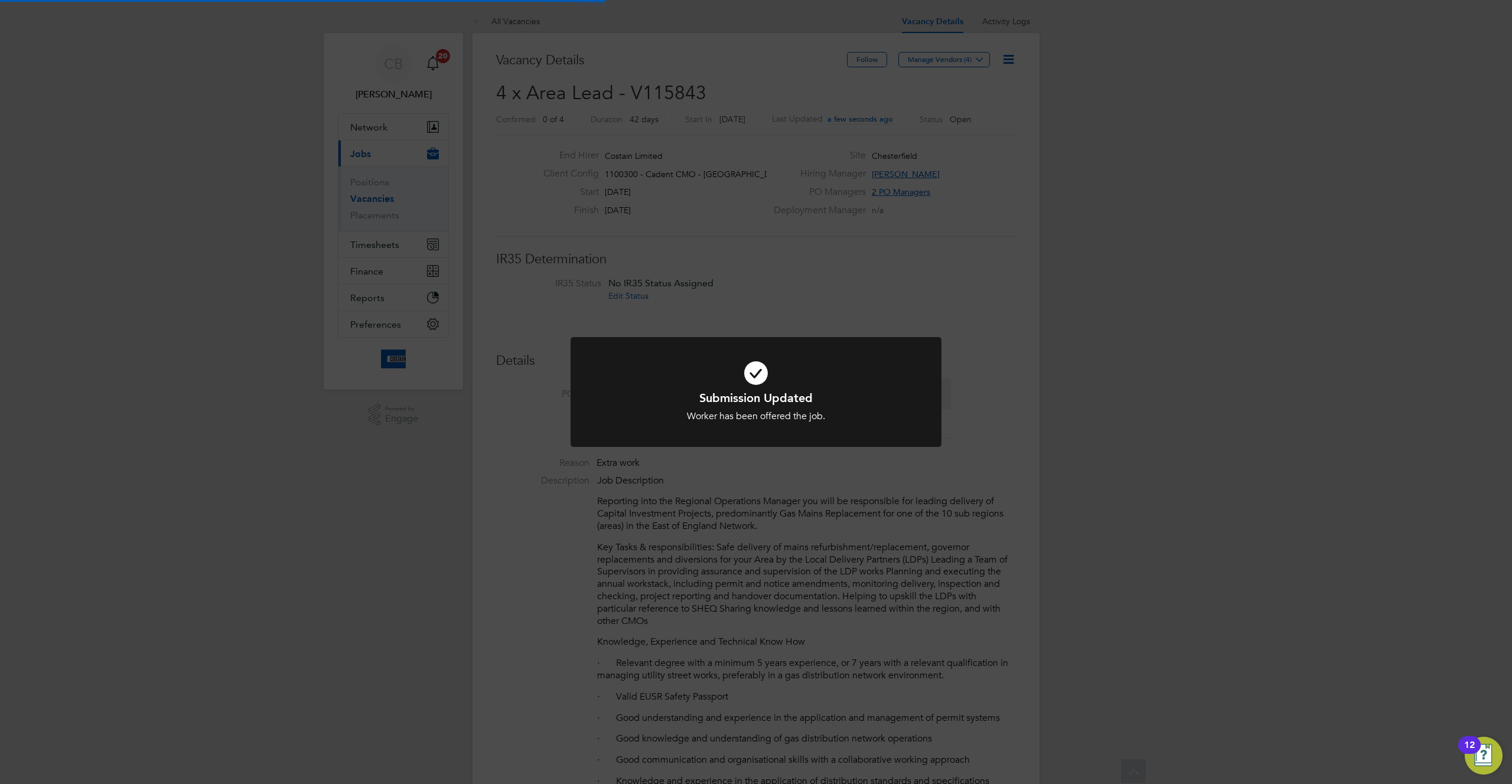
scroll to position [35, 83]
click at [1025, 143] on div "Submission Updated Worker has been offered the job. Cancel Okay" at bounding box center [756, 392] width 1512 height 784
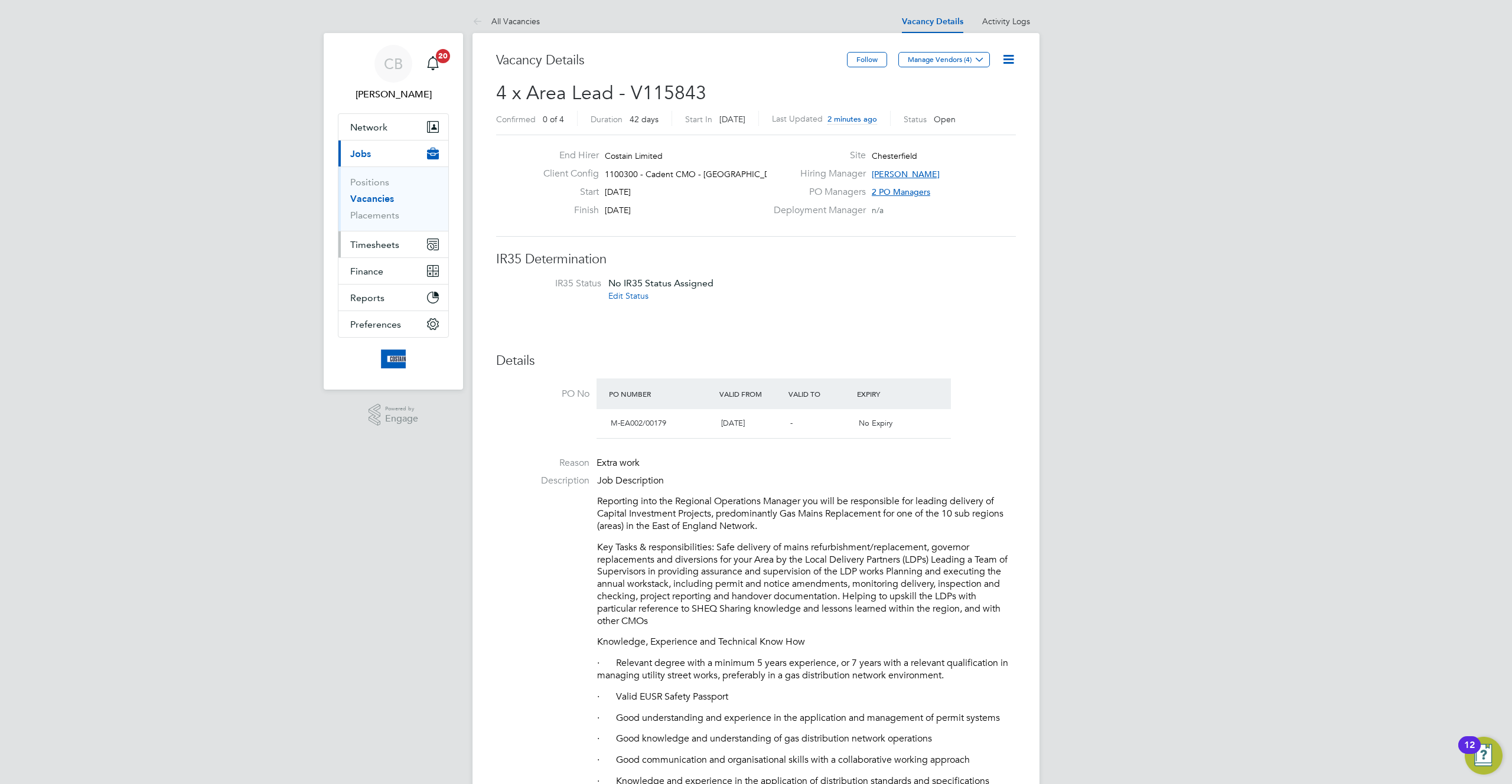
click at [384, 243] on span "Timesheets" at bounding box center [374, 245] width 49 height 11
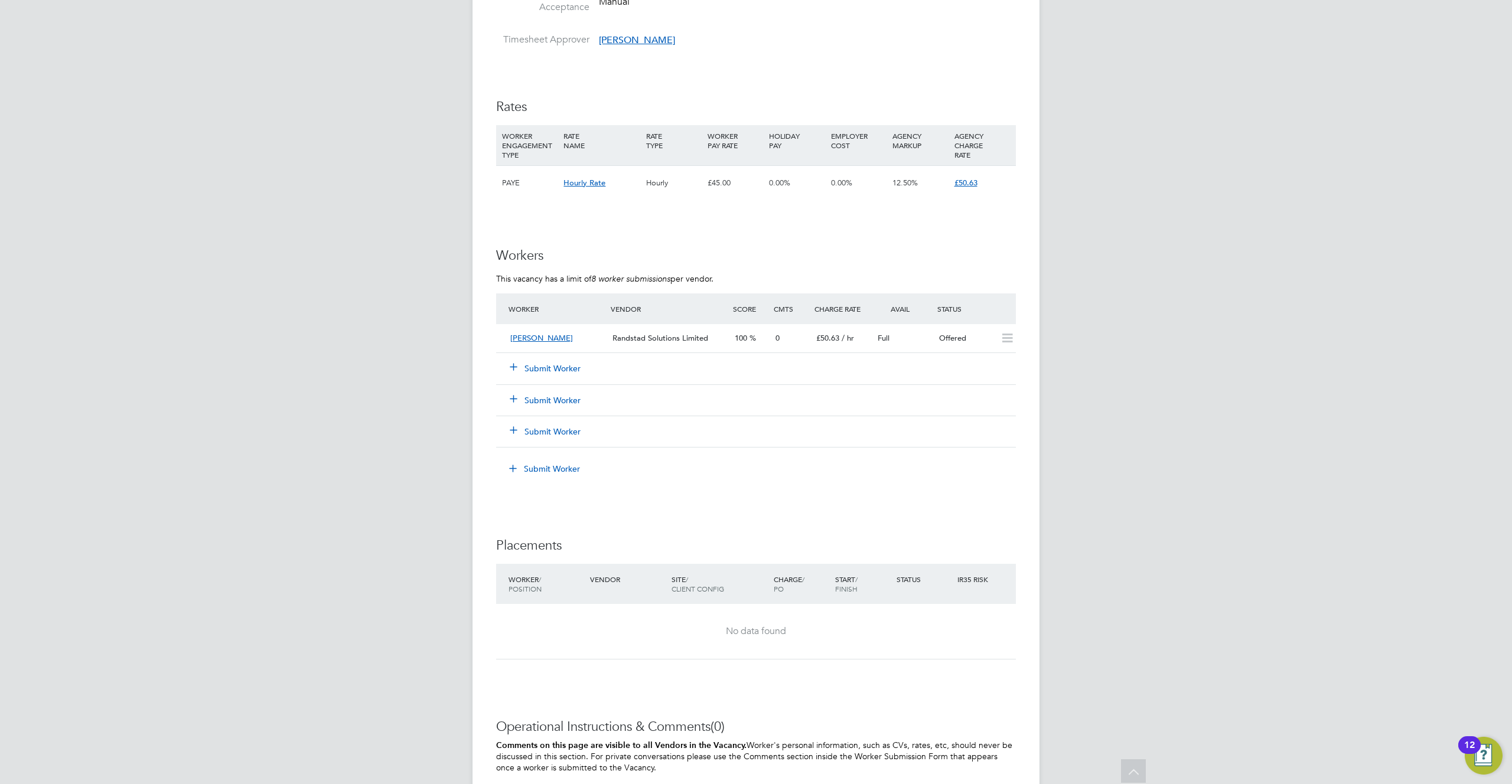
scroll to position [975, 0]
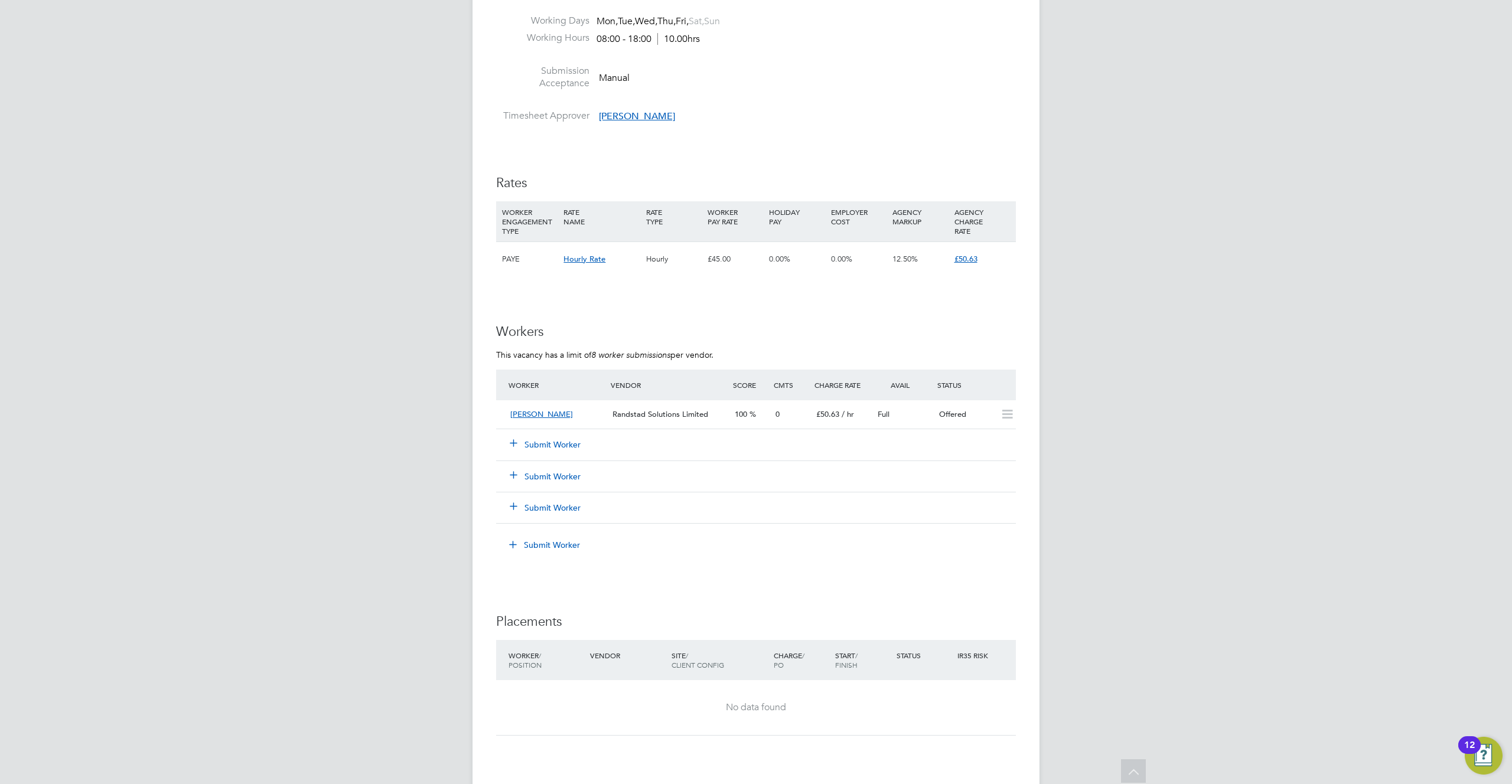
click at [775, 314] on div "IR35 Determination IR35 Status No IR35 Status Assigned Edit Status Details PO N…" at bounding box center [756, 141] width 519 height 1730
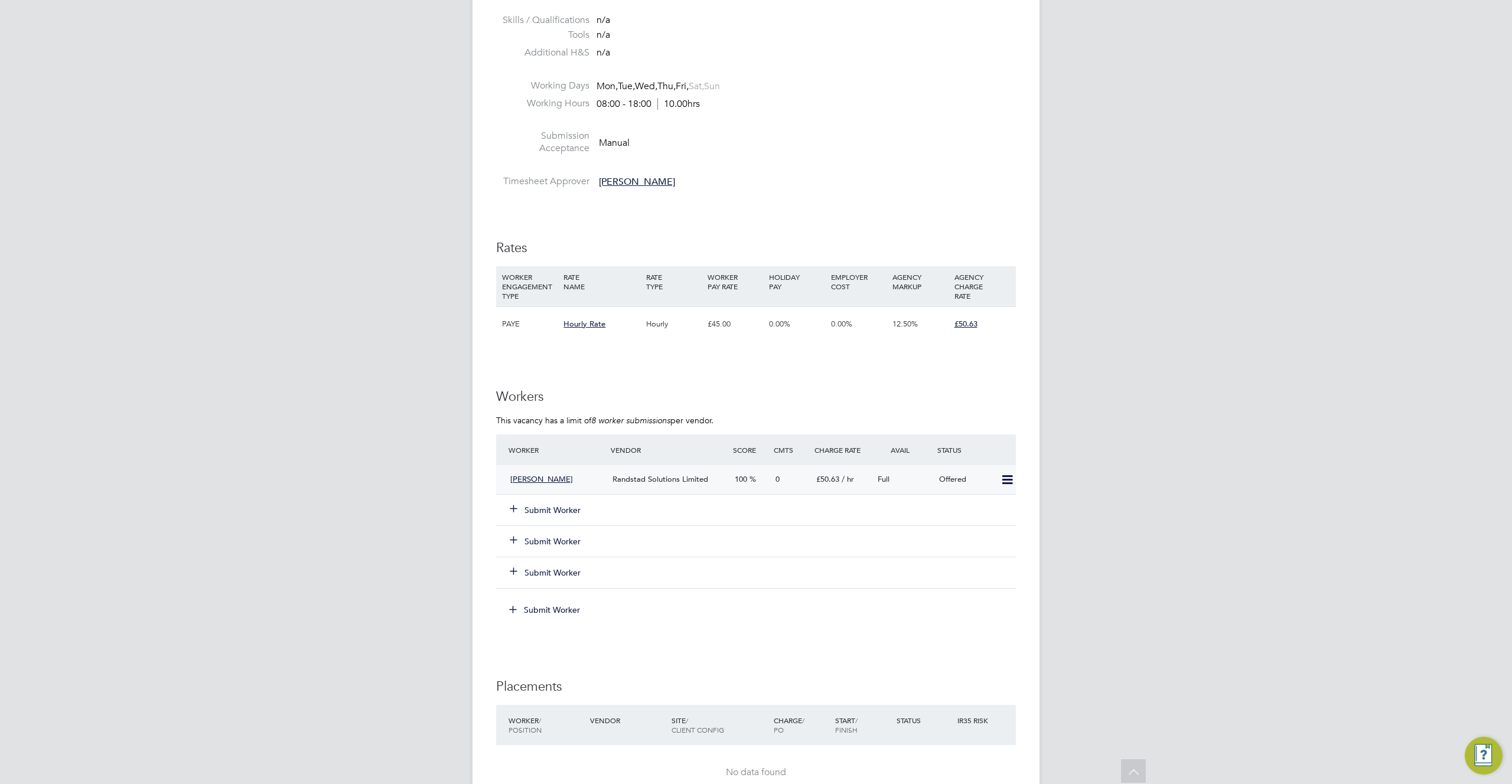
click at [1006, 477] on icon at bounding box center [1007, 480] width 15 height 9
click at [977, 505] on li "Confirm" at bounding box center [990, 506] width 45 height 17
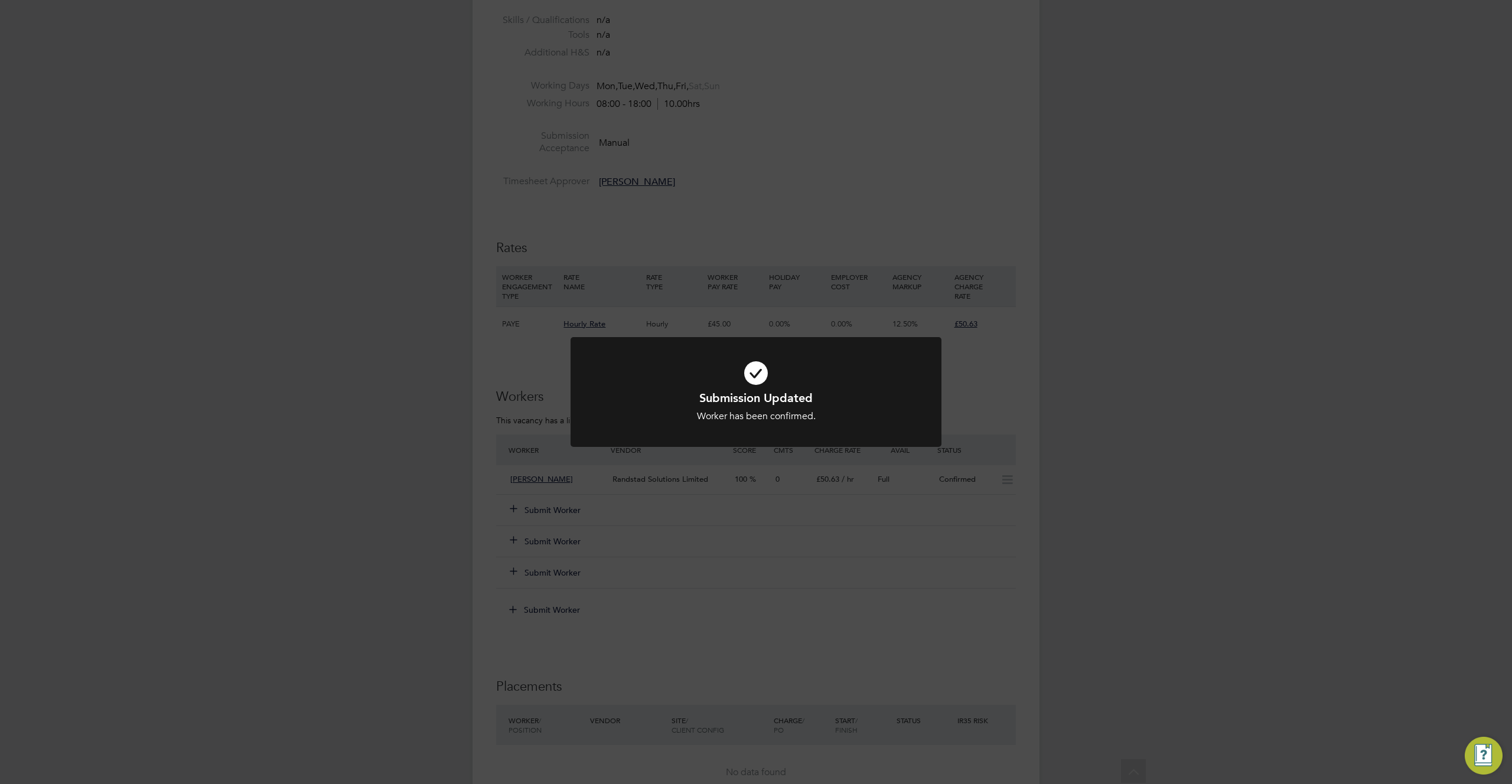
click at [977, 505] on div "Submission Updated Worker has been confirmed. Cancel Okay" at bounding box center [756, 392] width 1512 height 784
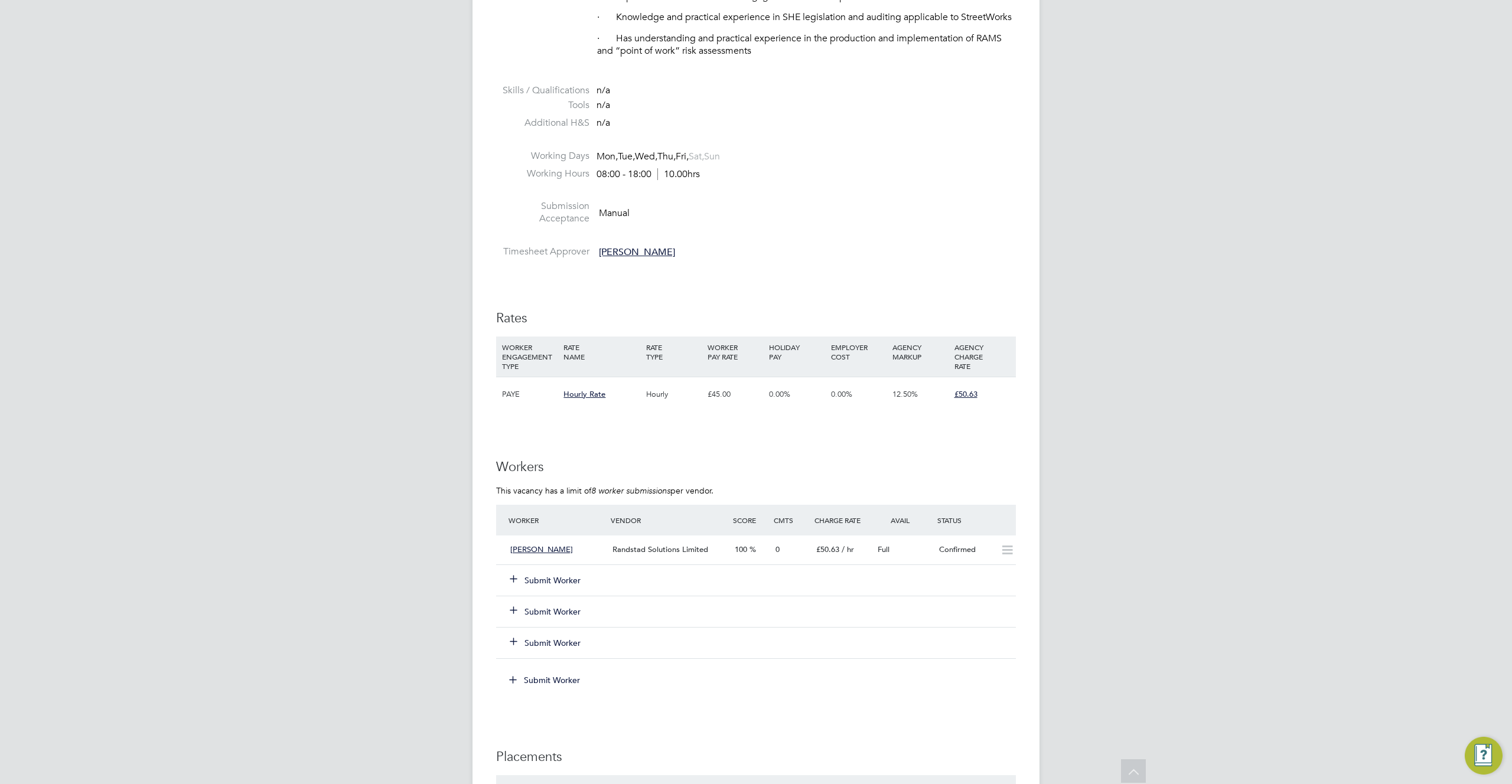
scroll to position [1149, 0]
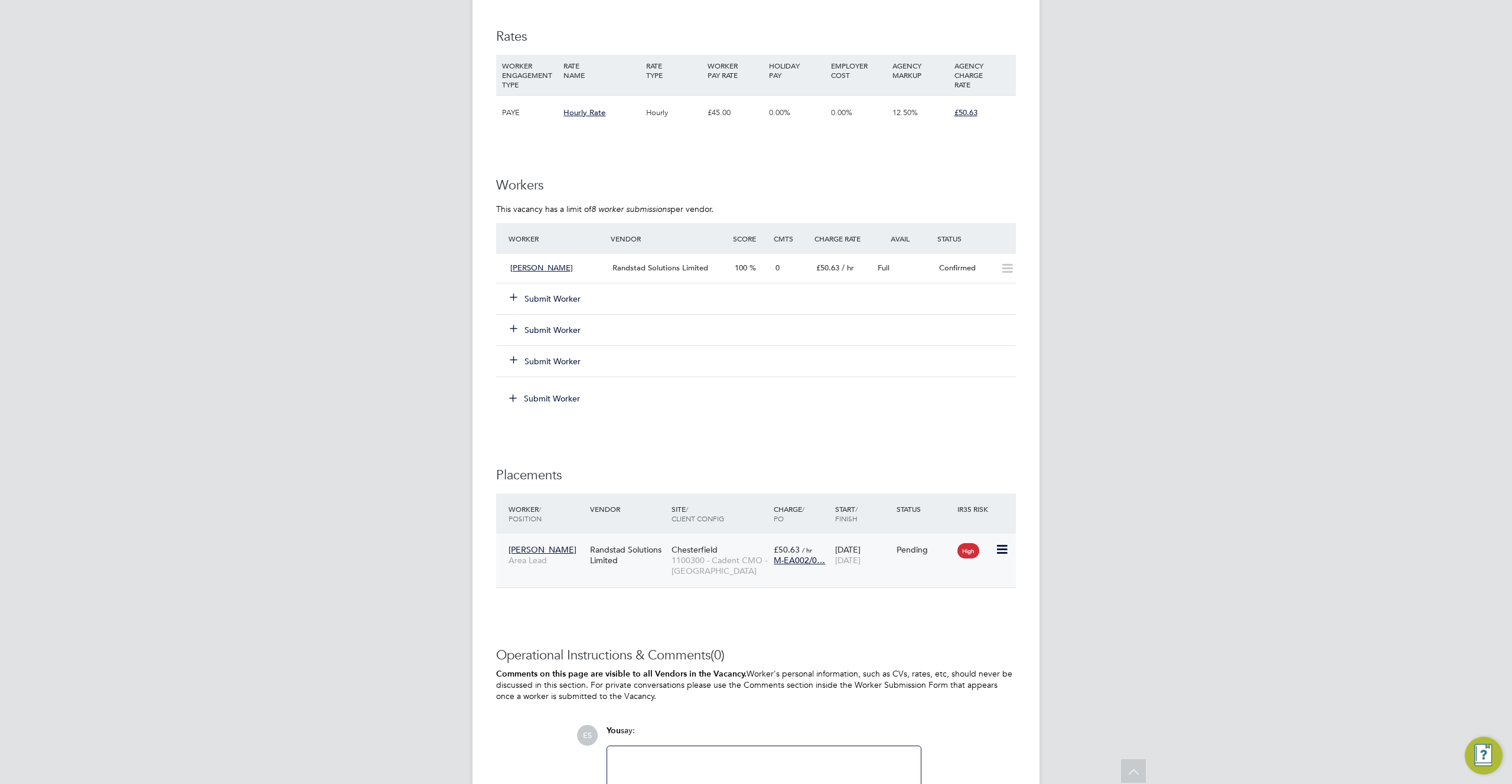
click at [1004, 542] on icon at bounding box center [1001, 550] width 12 height 14
click at [937, 623] on li "Start" at bounding box center [965, 623] width 84 height 17
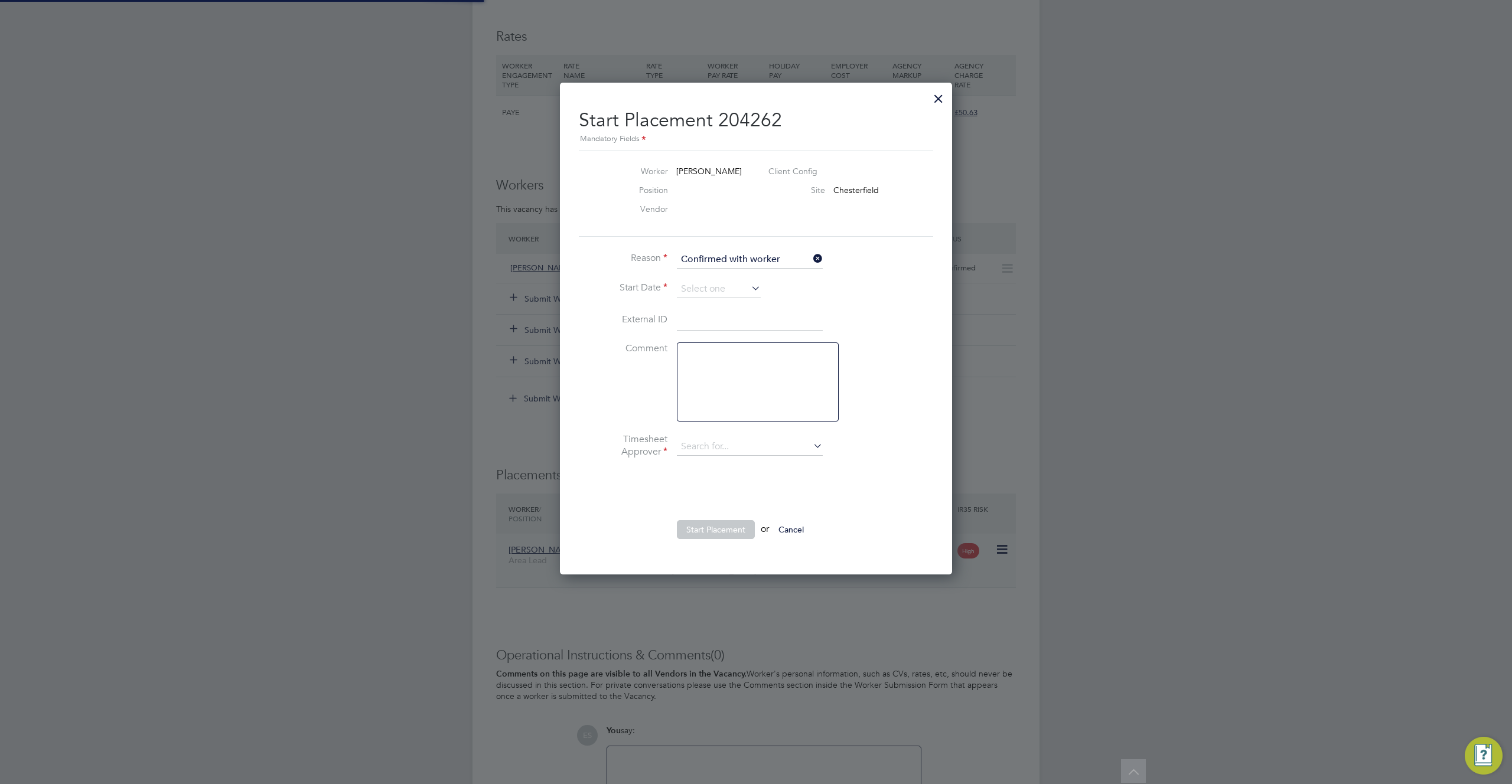
scroll to position [6, 6]
type input "Adam D"
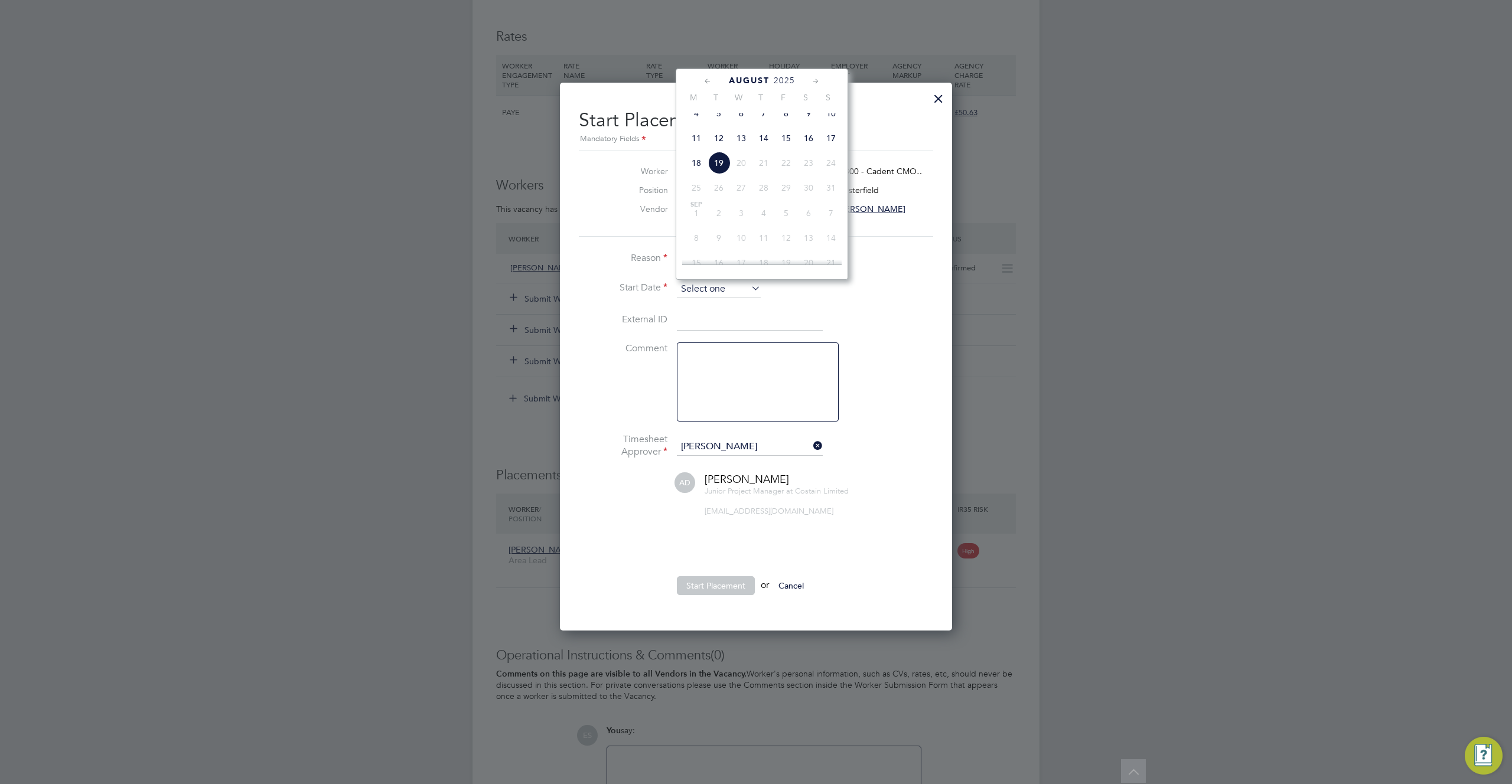
click at [723, 286] on input at bounding box center [719, 290] width 84 height 18
click at [717, 158] on span "Jul" at bounding box center [719, 155] width 23 height 6
type input "01 Jul 2025"
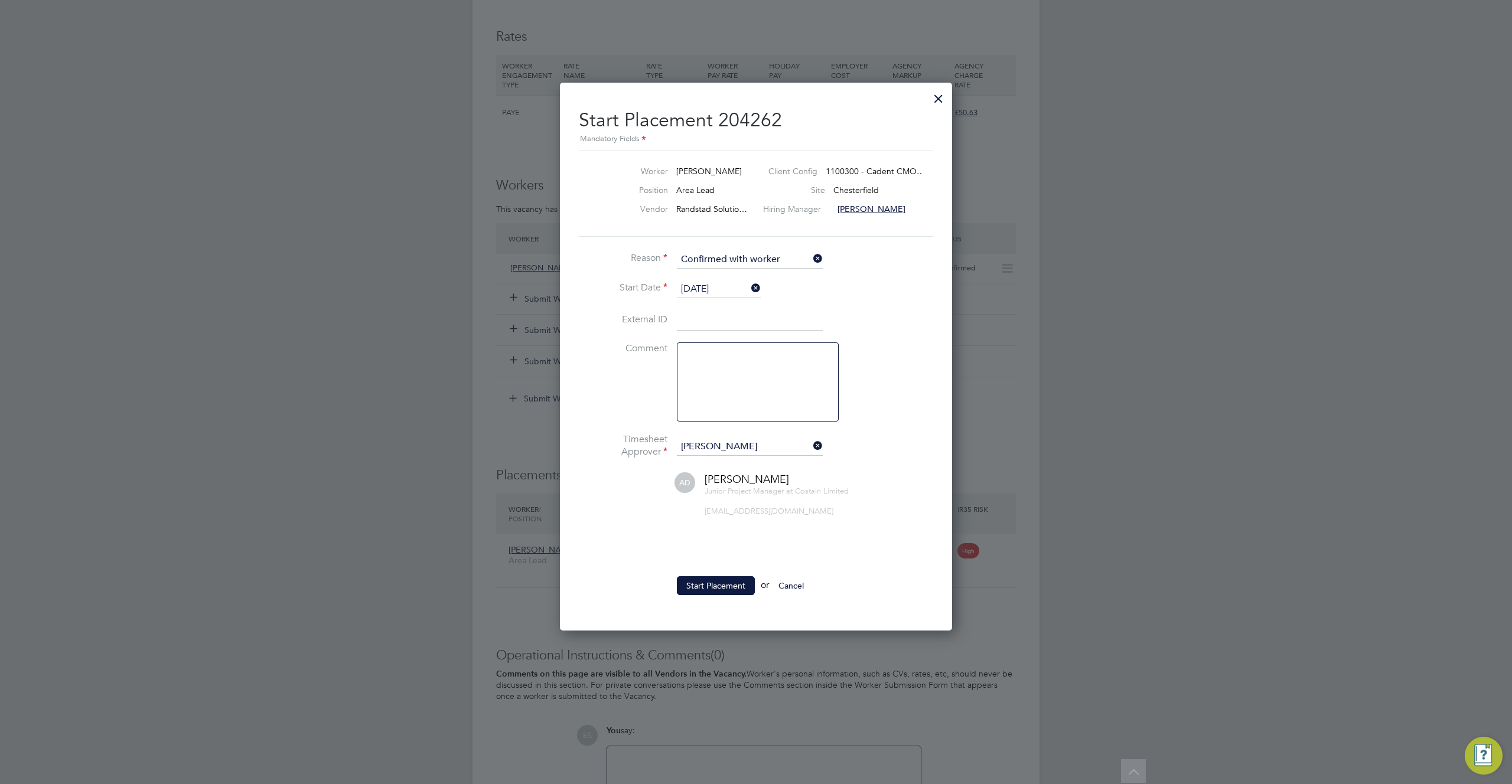
click at [708, 574] on ul "Reason Confirmed with worker Start Date 01 Jul 2025 External ID Comment Timeshe…" at bounding box center [756, 429] width 354 height 356
click at [711, 582] on button "Start Placement" at bounding box center [716, 586] width 78 height 19
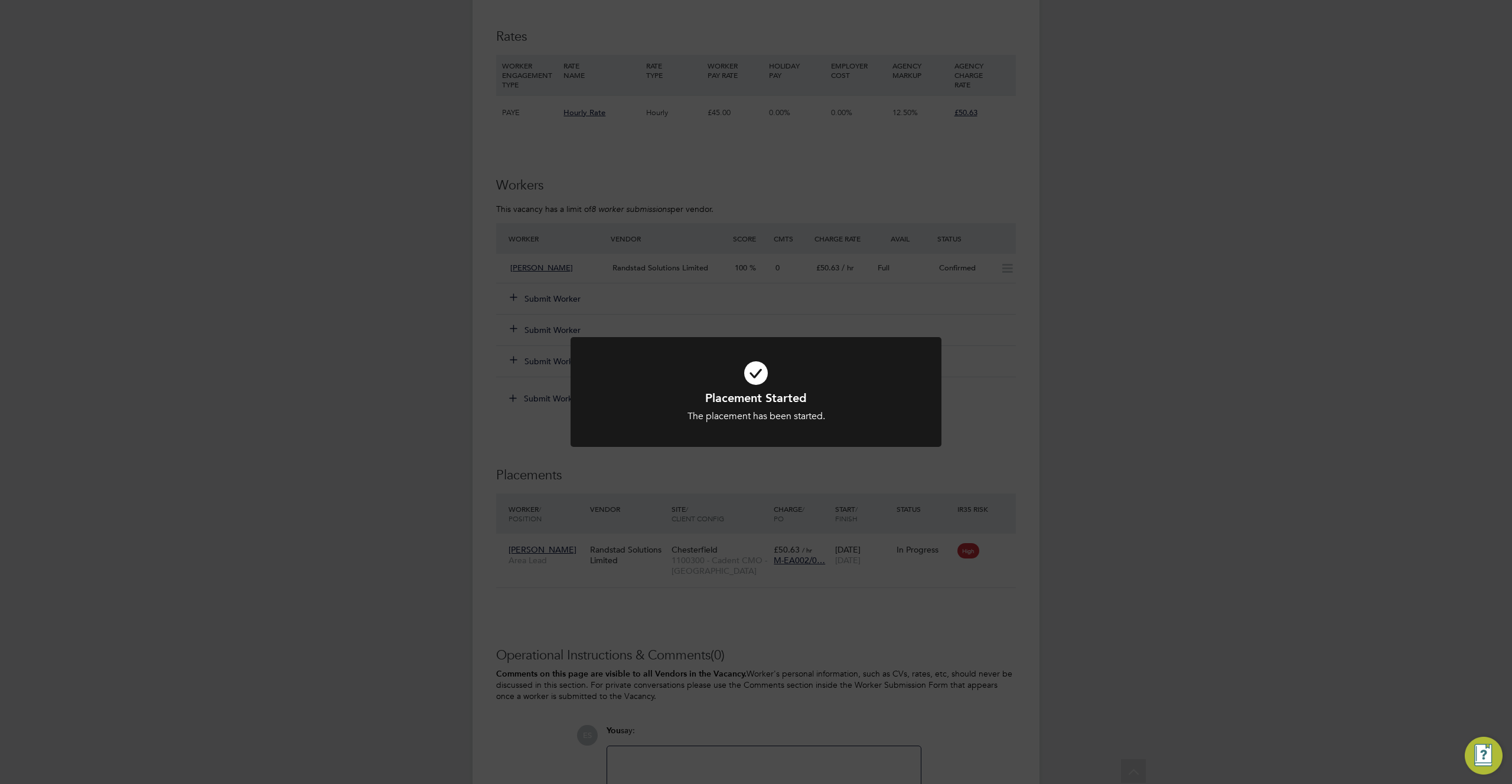
click at [949, 448] on div "Placement Started The placement has been started. Cancel Okay" at bounding box center [756, 392] width 1512 height 784
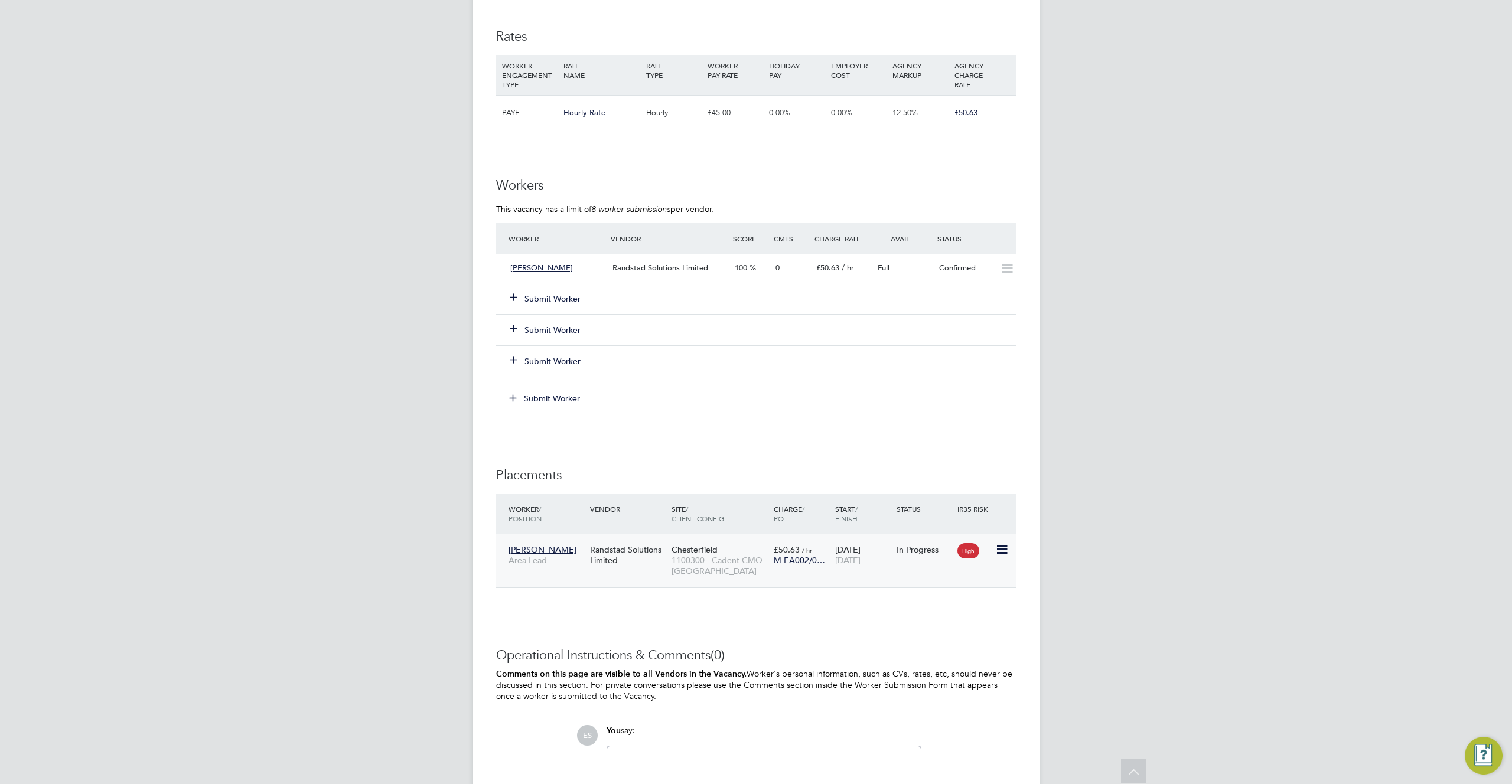
click at [679, 556] on span "1100300 - Cadent CMO - East of England" at bounding box center [720, 565] width 97 height 21
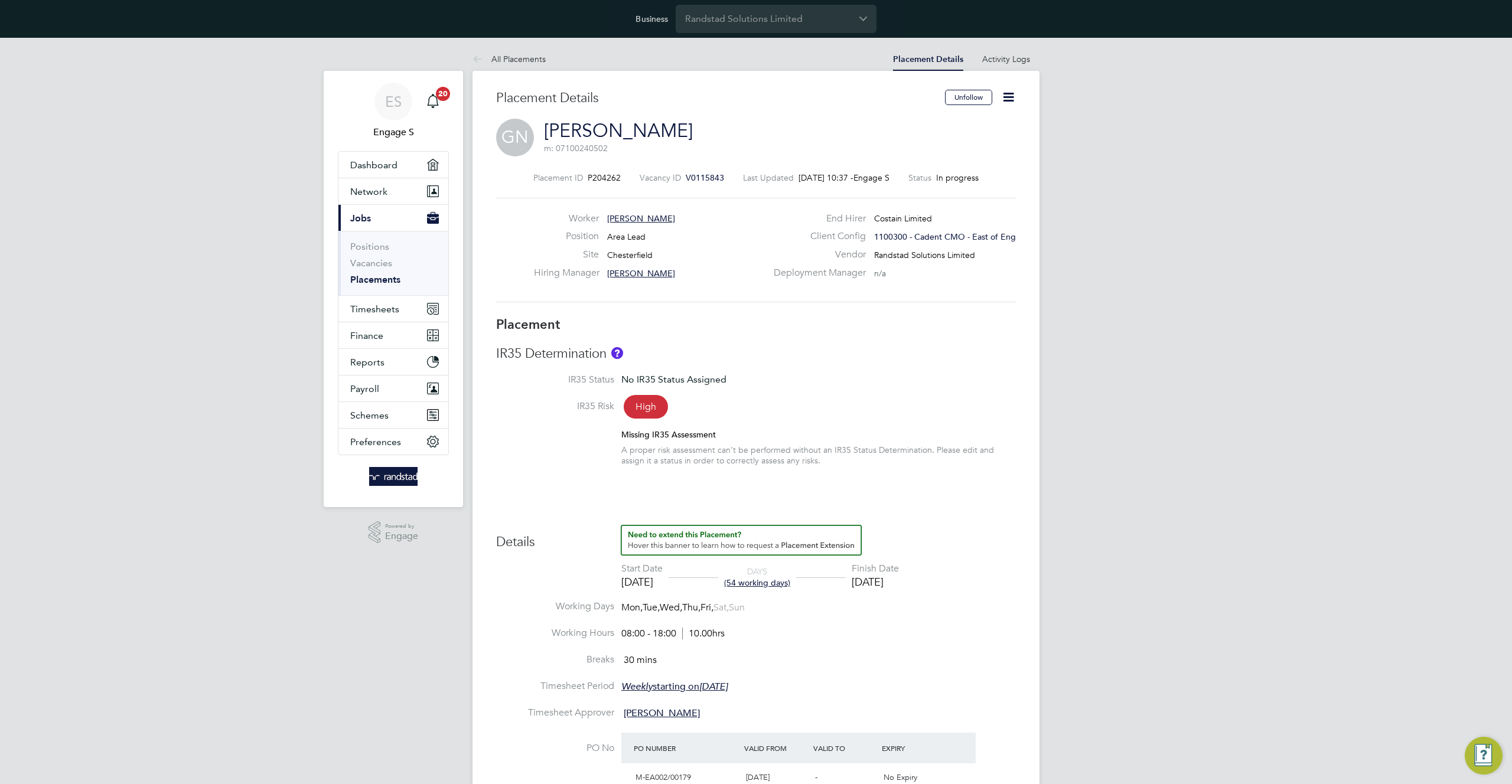
click at [1007, 94] on icon at bounding box center [1008, 97] width 15 height 15
click at [606, 129] on link "[PERSON_NAME]" at bounding box center [618, 130] width 149 height 23
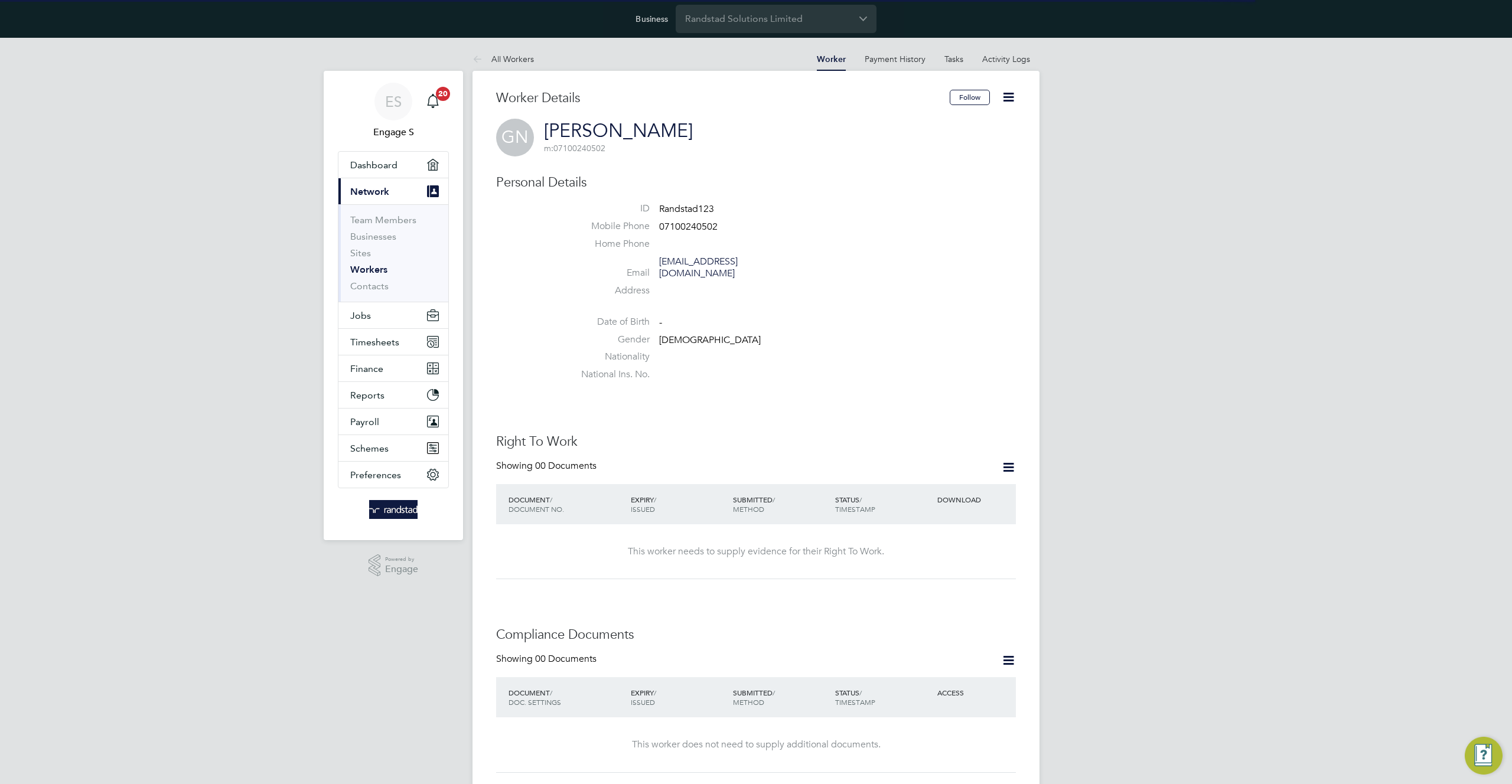
click at [1008, 100] on icon at bounding box center [1008, 97] width 15 height 15
click at [888, 207] on li "Impersonate" at bounding box center [941, 208] width 147 height 17
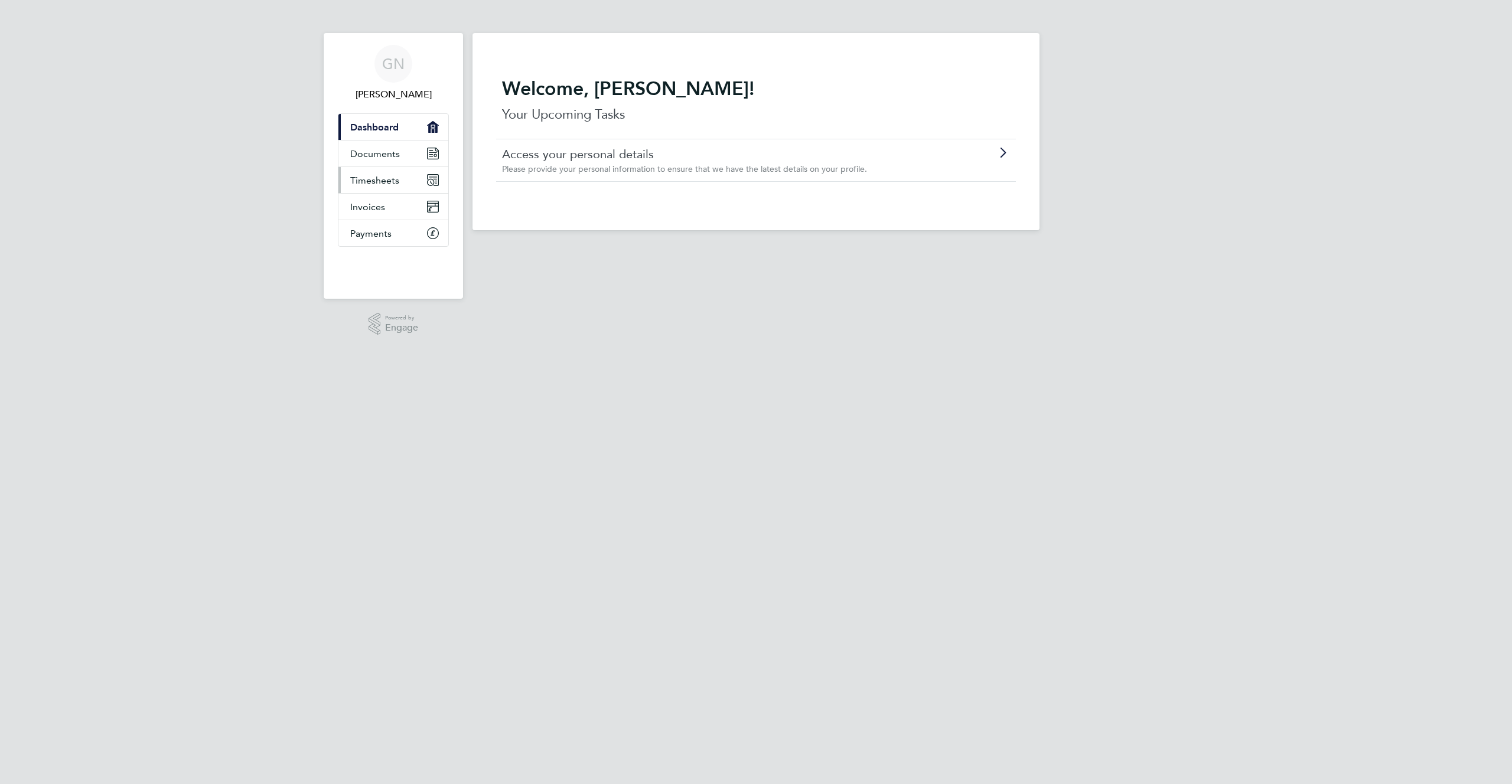
click at [370, 182] on span "Timesheets" at bounding box center [374, 180] width 49 height 11
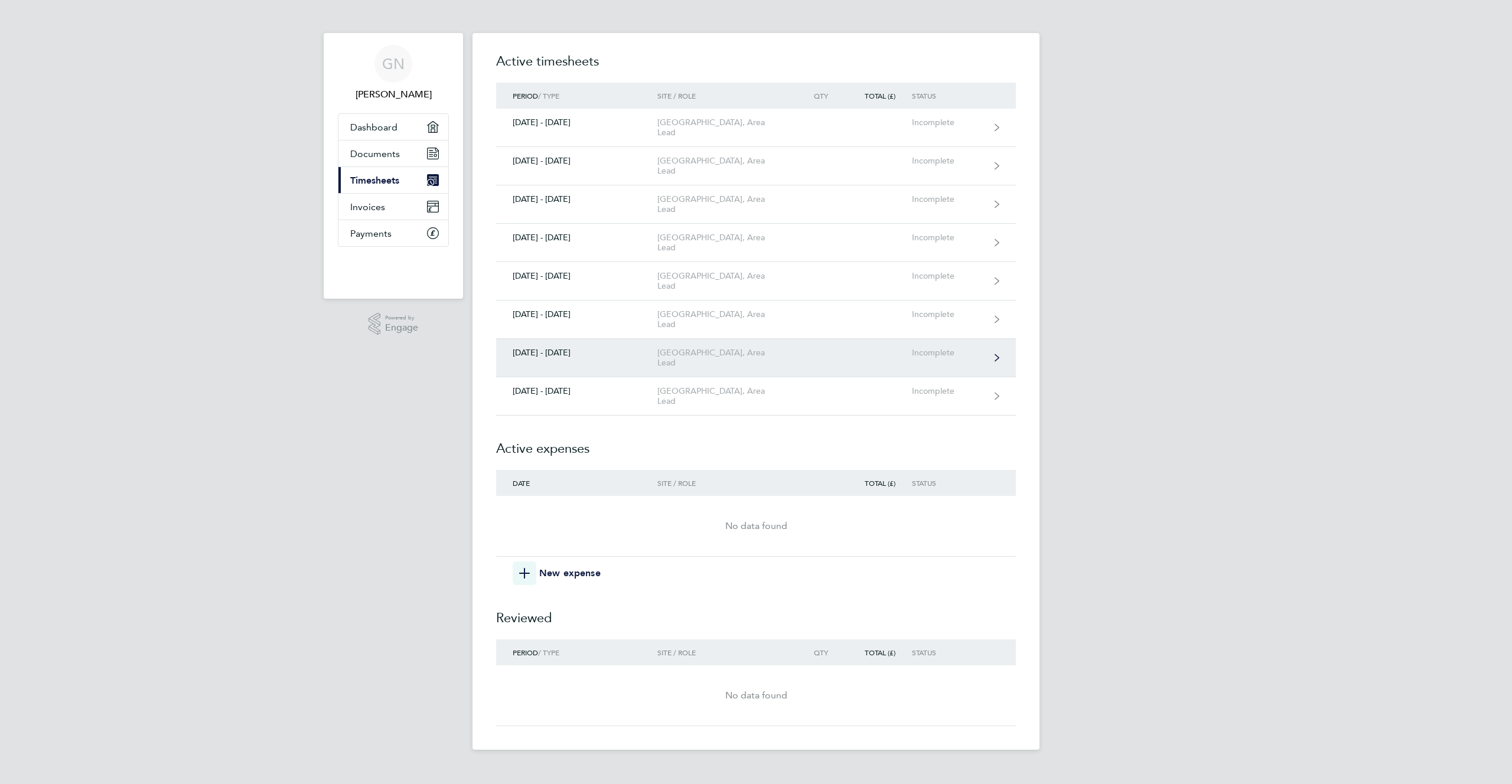
click at [746, 348] on div "[GEOGRAPHIC_DATA], Area Lead" at bounding box center [725, 358] width 135 height 20
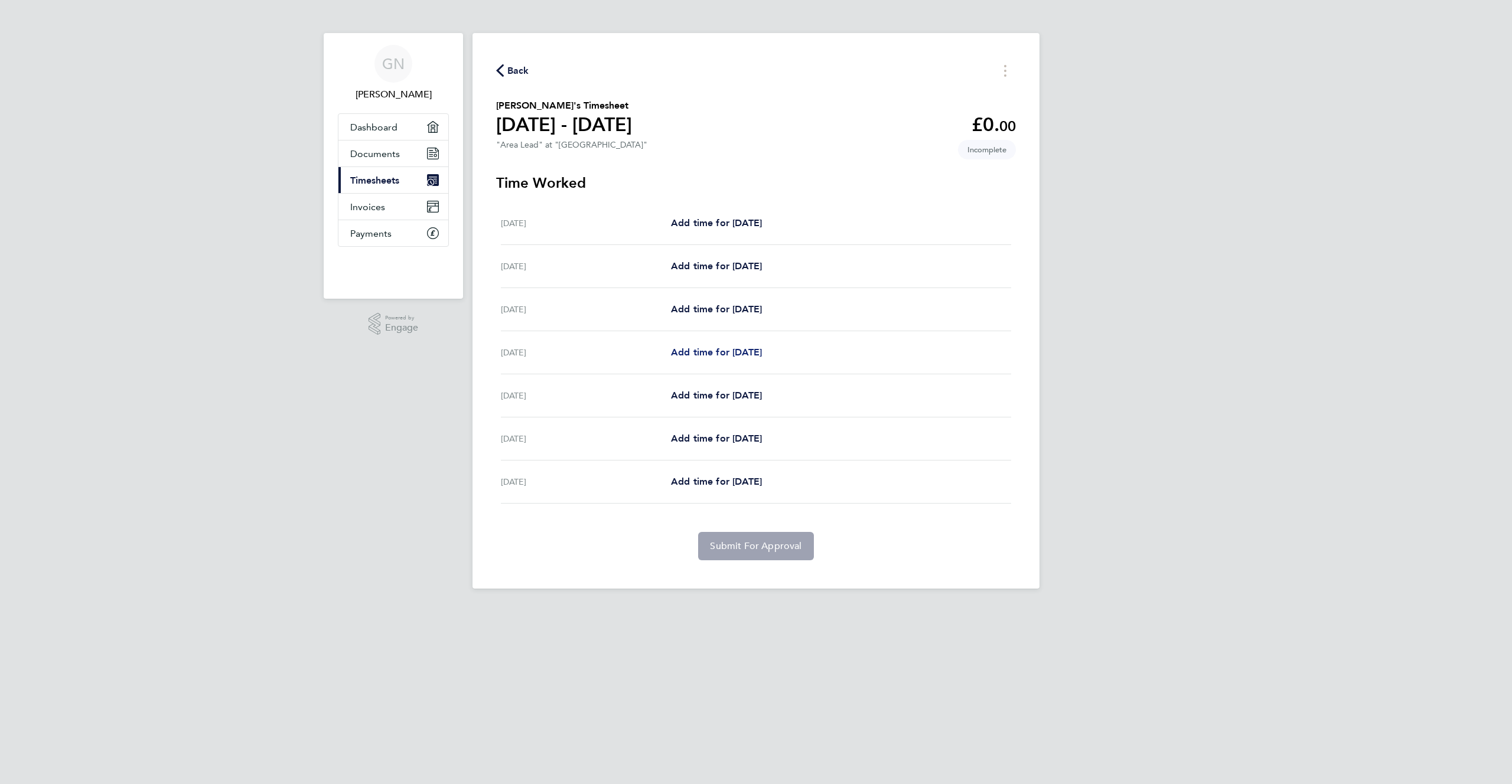
click at [752, 346] on span "Add time for [DATE]" at bounding box center [717, 352] width 91 height 11
select select "30"
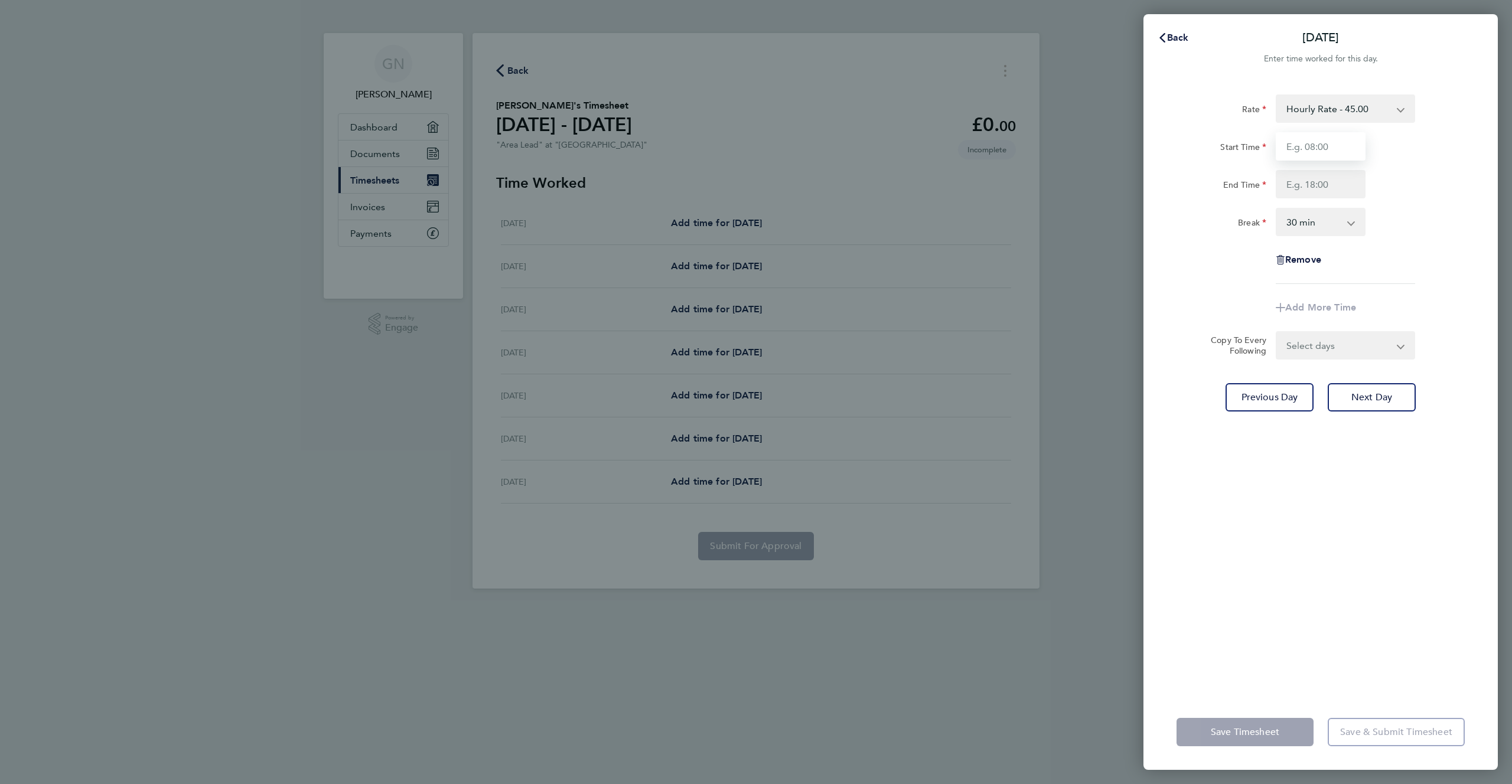
click at [1301, 150] on input "Start Time" at bounding box center [1321, 146] width 90 height 28
type input "11:00"
click at [1315, 189] on input "End Time" at bounding box center [1321, 184] width 90 height 28
type input "22:00"
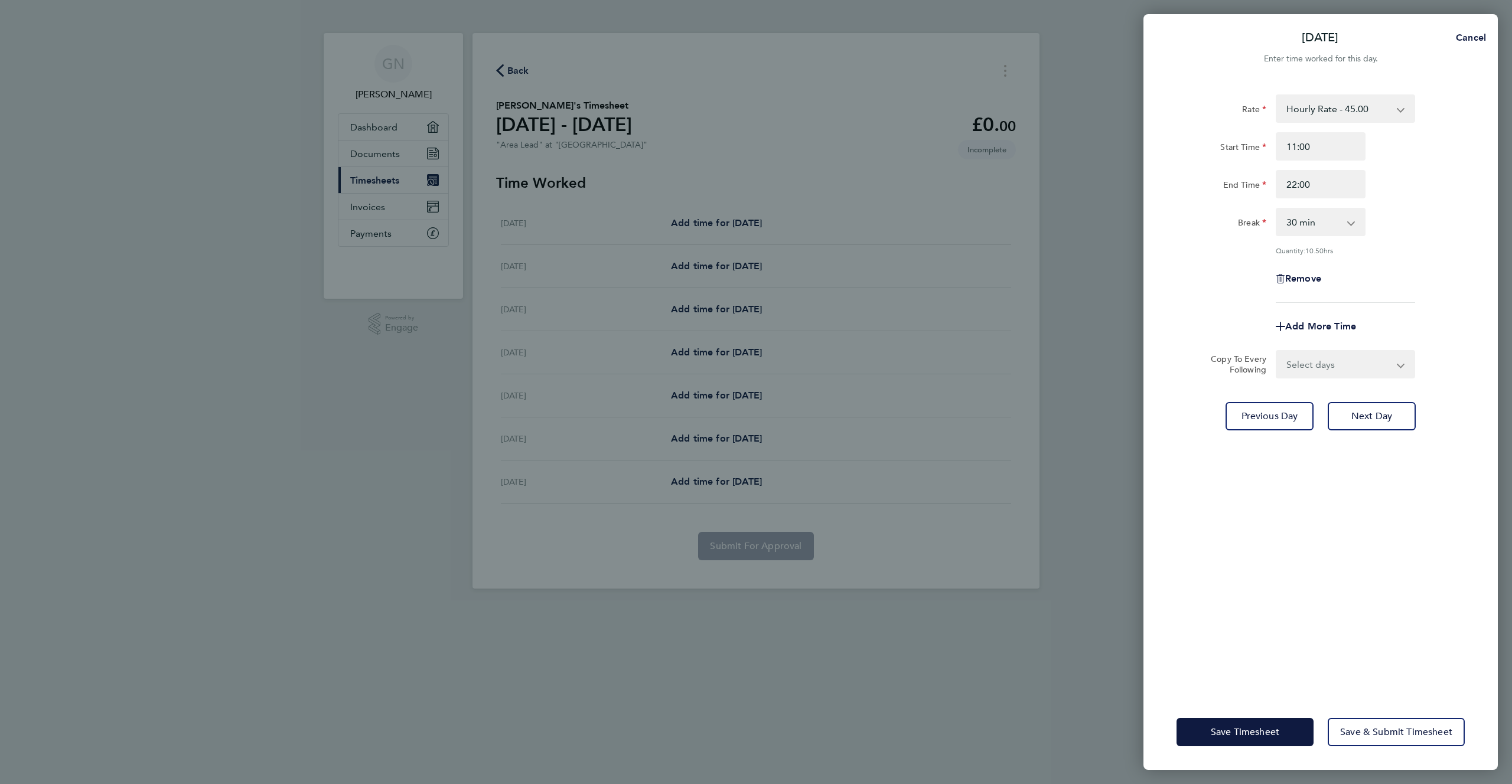
click at [1442, 223] on div "Break 0 min 15 min 30 min 45 min 60 min 75 min 90 min" at bounding box center [1320, 222] width 298 height 28
click at [1420, 716] on div "Save Timesheet Save & Submit Timesheet" at bounding box center [1320, 732] width 354 height 76
click at [1418, 731] on span "Save & Submit Timesheet" at bounding box center [1395, 732] width 112 height 12
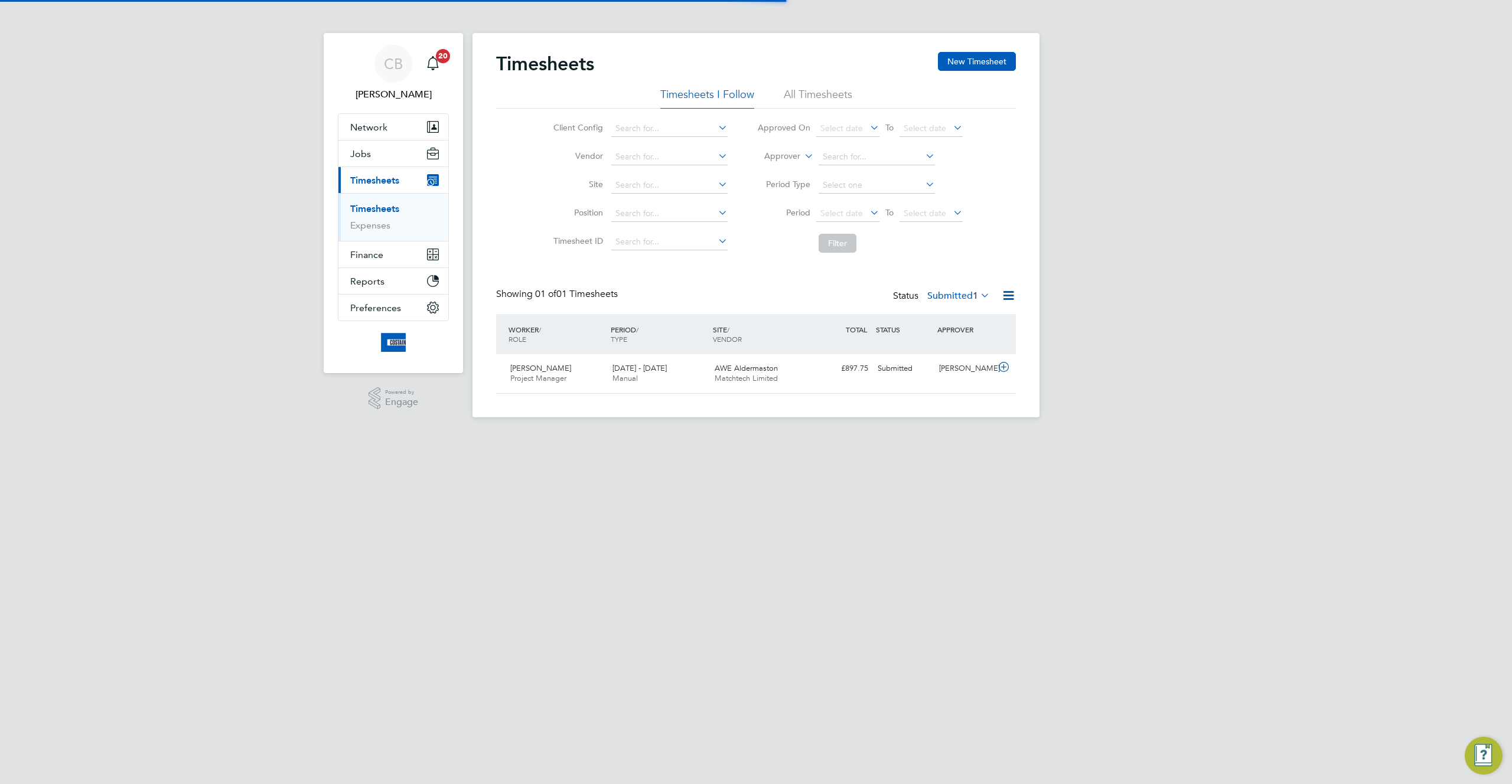
scroll to position [30, 102]
click at [801, 99] on li "All Timesheets" at bounding box center [818, 98] width 69 height 21
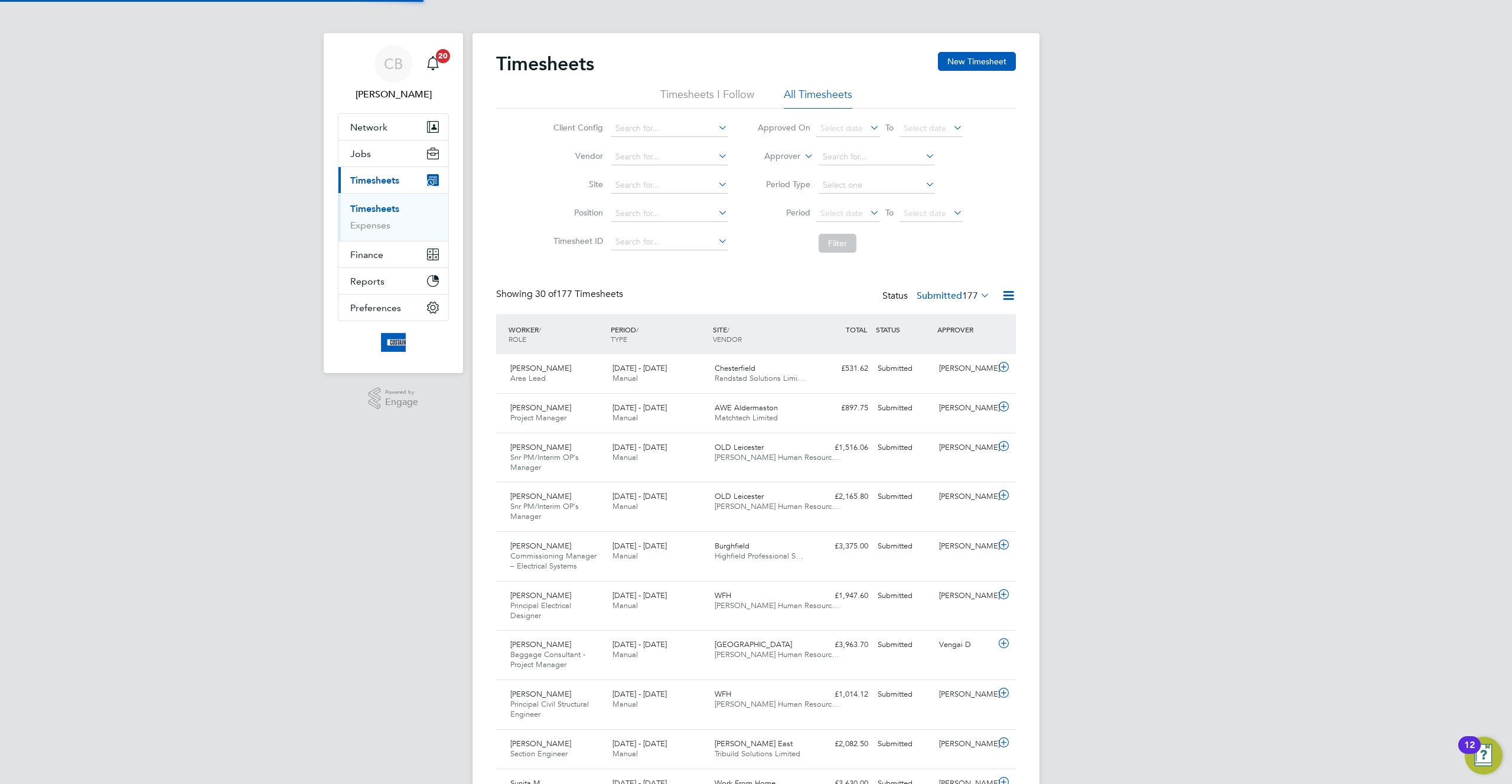
scroll to position [0, 0]
click at [858, 385] on div "Gary O N Area Lead 11 - 17 Aug 2025 11 - 17 Aug 2025 Manual Chesterfield Randst…" at bounding box center [756, 374] width 519 height 39
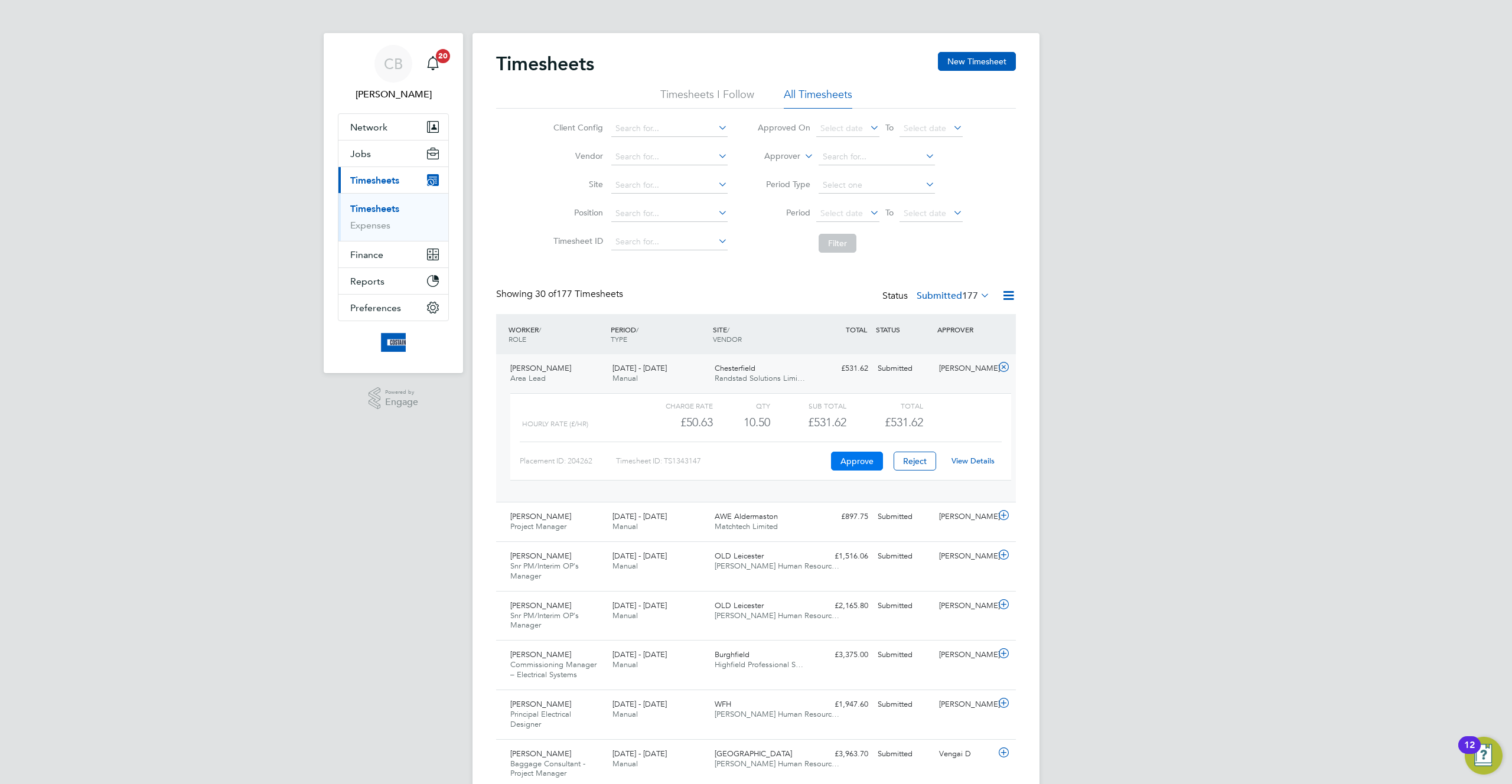
click at [861, 467] on button "Approve" at bounding box center [857, 461] width 52 height 19
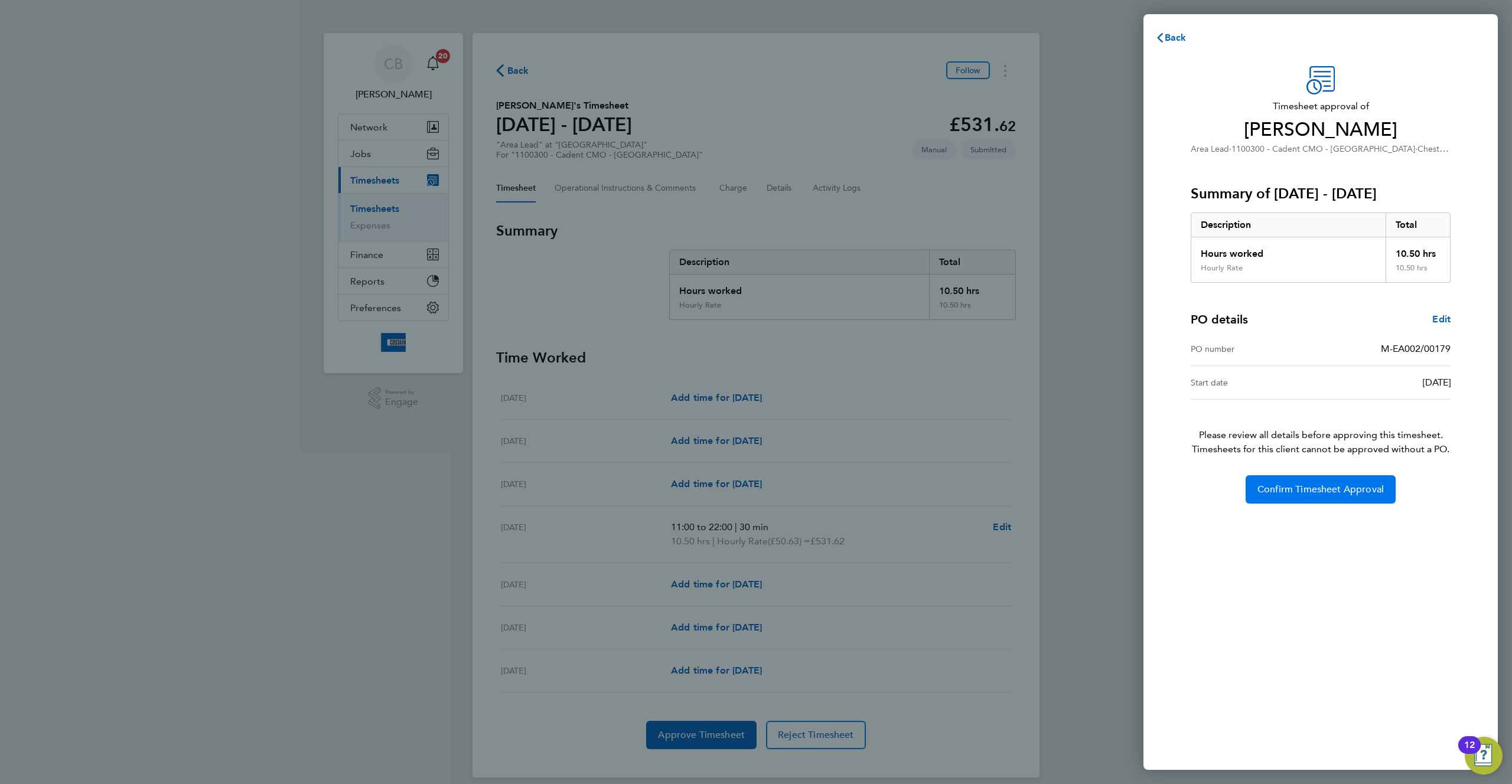
click at [1302, 496] on button "Confirm Timesheet Approval" at bounding box center [1320, 490] width 150 height 28
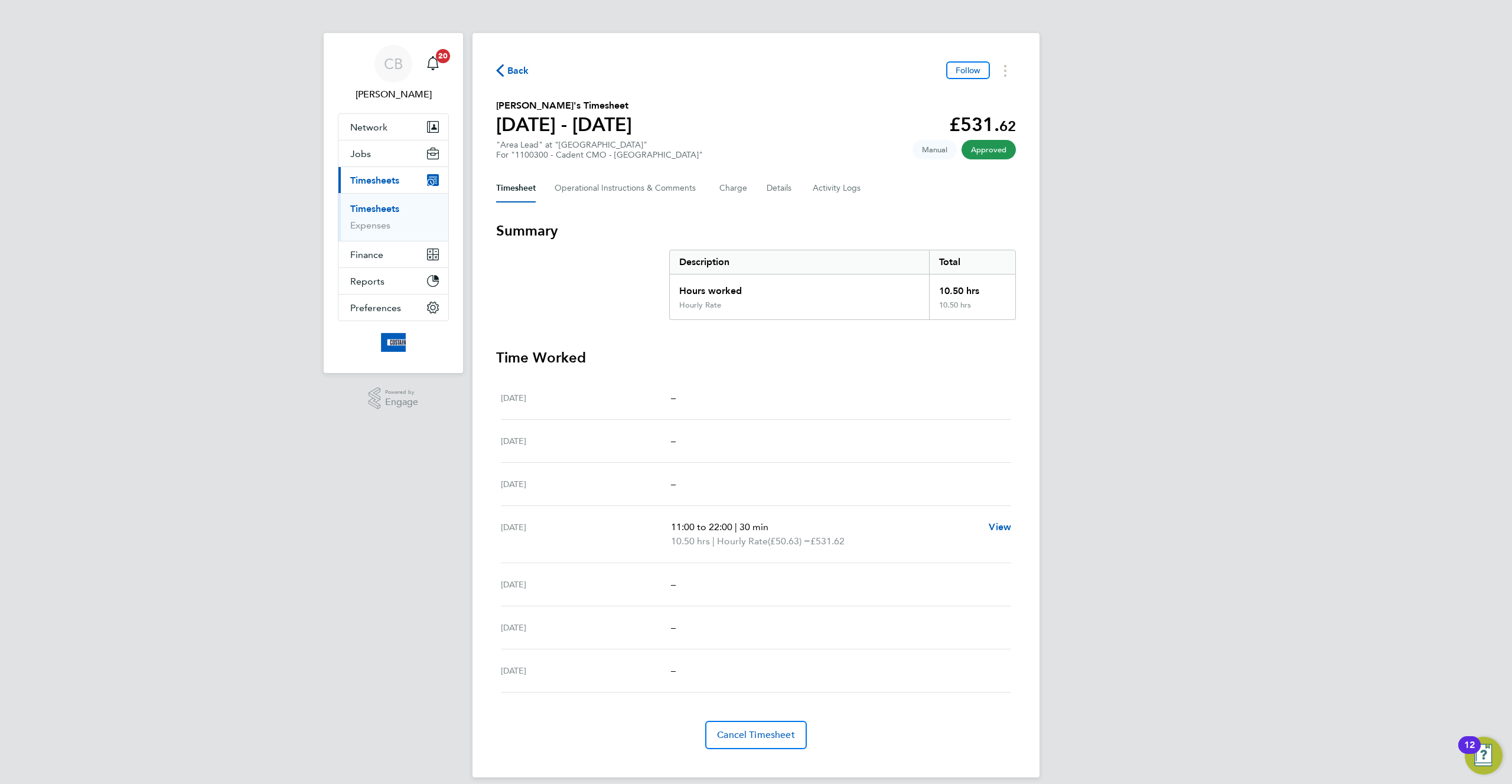
click at [1008, 516] on ul "Mon 11 Aug – Tue 12 Aug – Wed 13 Aug – Thu 14 Aug 11:00 to 22:00 | 30 min 10.50…" at bounding box center [756, 534] width 519 height 316
drag, startPoint x: 965, startPoint y: 419, endPoint x: 495, endPoint y: 345, distance: 475.8
click at [495, 345] on div "Back Follow Gary O N's Timesheet 11 - 17 Aug 2025 £531. 62 "Area Lead" at "Ches…" at bounding box center [756, 405] width 567 height 744
drag, startPoint x: 508, startPoint y: 351, endPoint x: 711, endPoint y: 359, distance: 203.2
click at [711, 359] on h3 "Time Worked" at bounding box center [756, 358] width 519 height 19
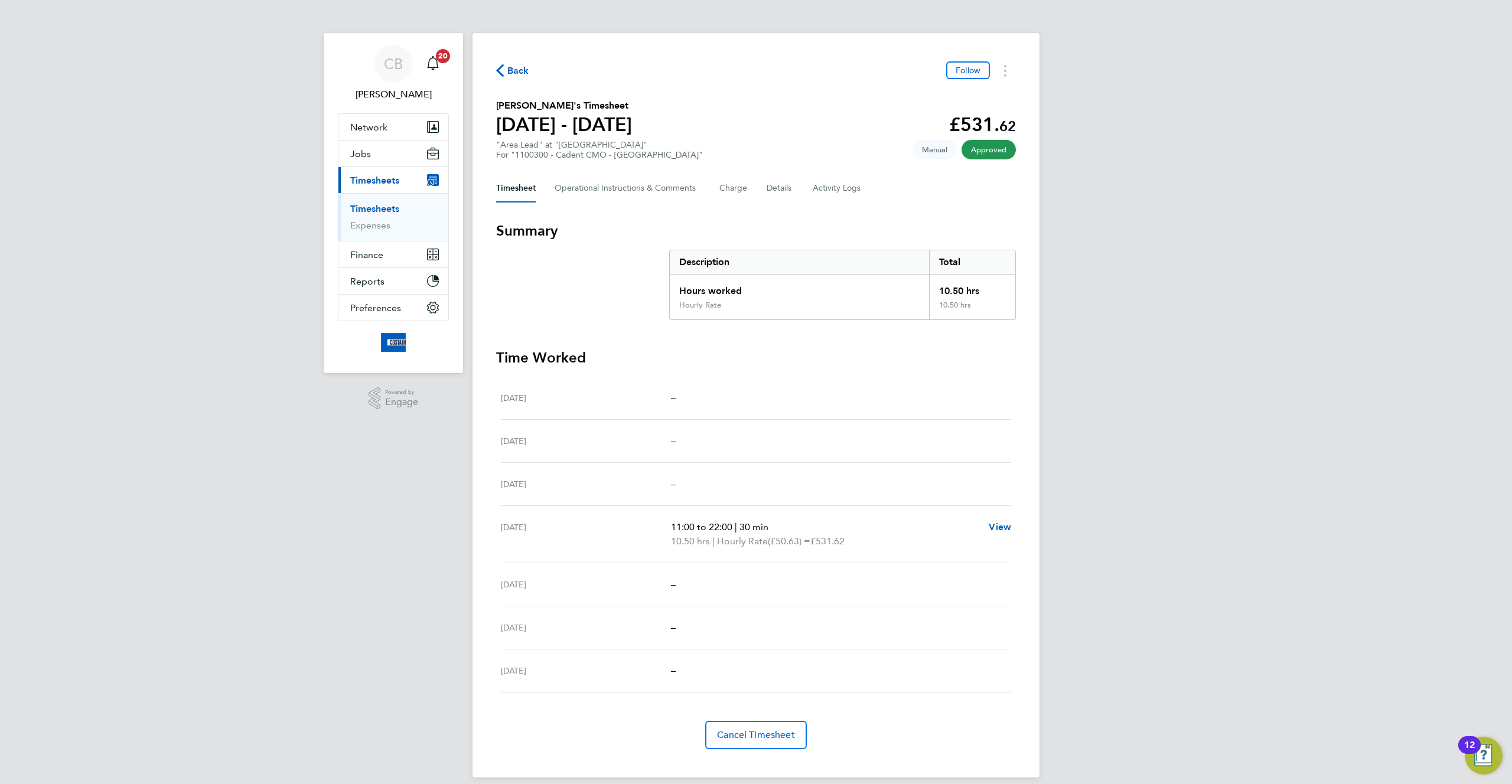
click at [719, 359] on h3 "Time Worked" at bounding box center [756, 358] width 519 height 19
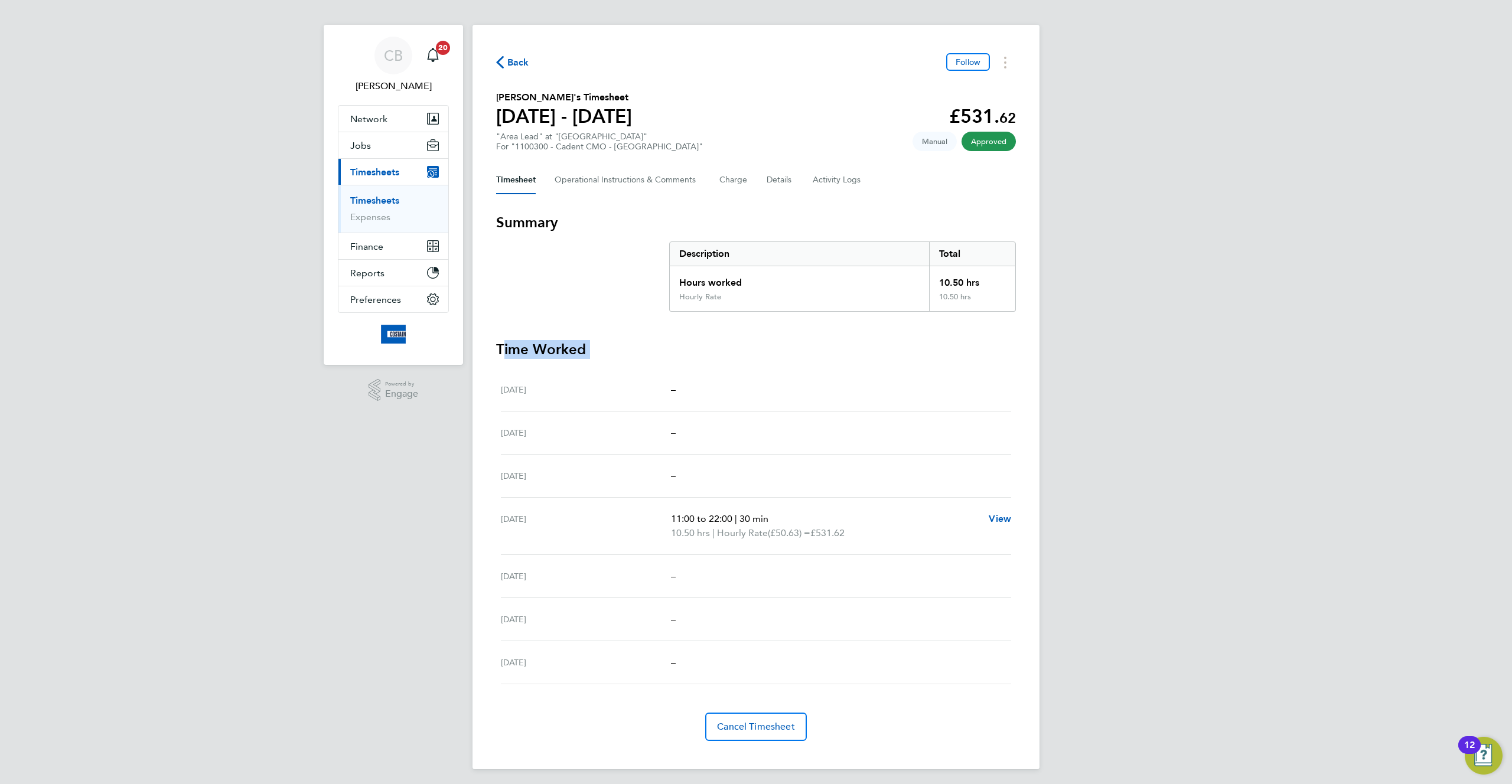
scroll to position [12, 0]
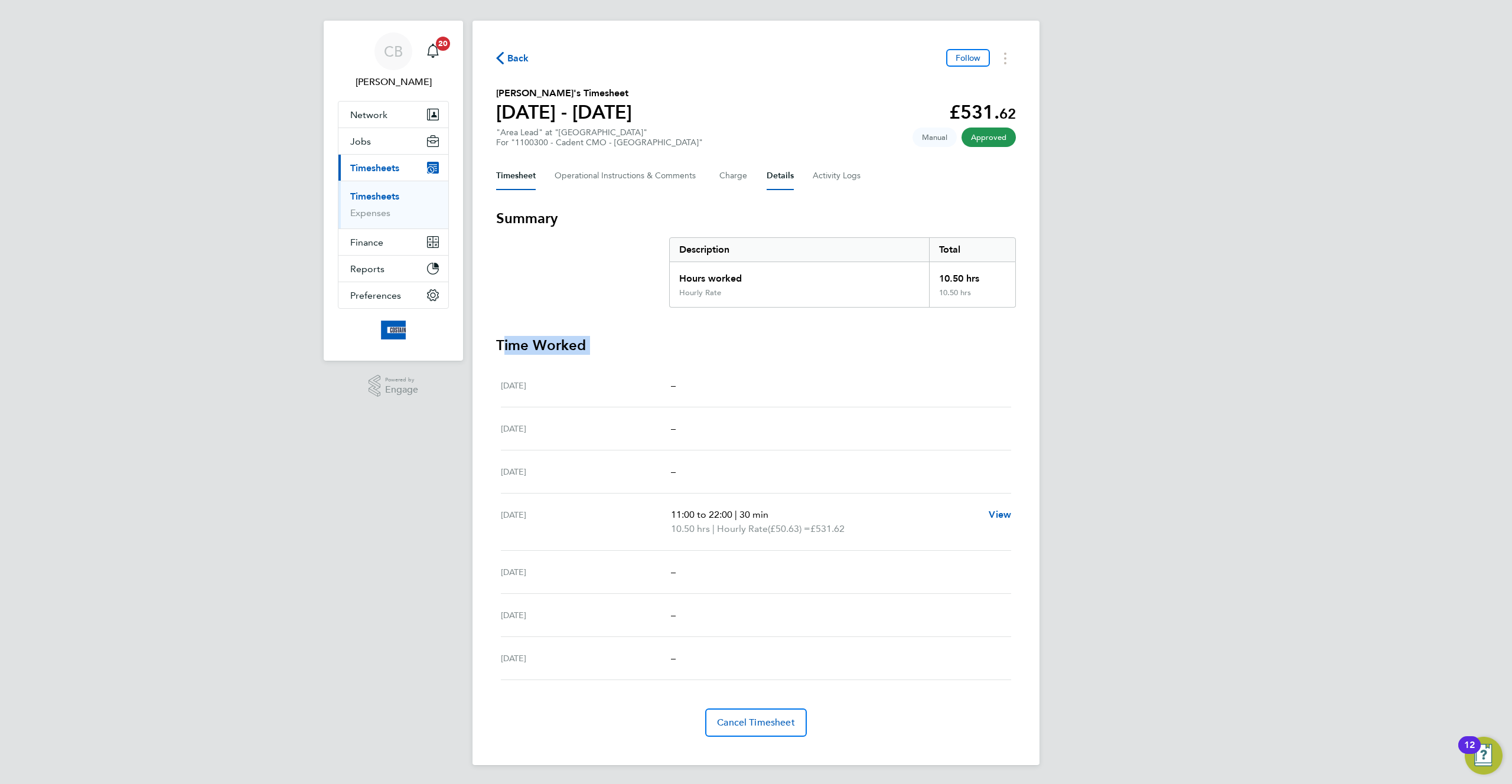
click at [775, 174] on button "Details" at bounding box center [780, 176] width 27 height 28
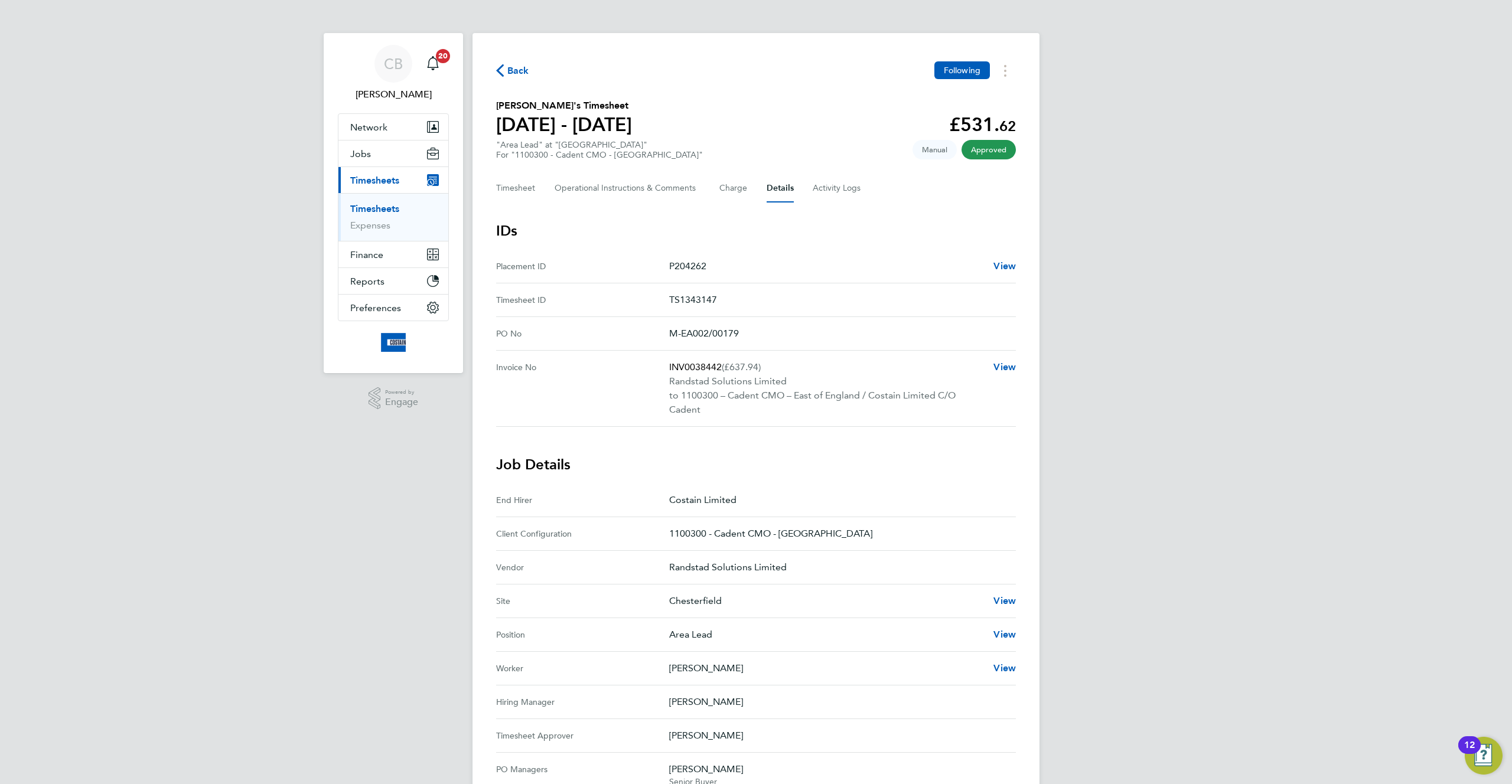
drag, startPoint x: 679, startPoint y: 339, endPoint x: 829, endPoint y: 339, distance: 150.0
click at [829, 339] on No "PO No M-EA002/00179" at bounding box center [756, 333] width 519 height 34
drag, startPoint x: 817, startPoint y: 339, endPoint x: 570, endPoint y: 229, distance: 270.4
click at [571, 230] on section "IDs Placement ID P204262 View Timesheet ID TS1343147 PO No M-EA002/00179 Invoic…" at bounding box center [756, 324] width 519 height 205
click at [696, 319] on No "PO No M-EA002/00179" at bounding box center [756, 333] width 519 height 34
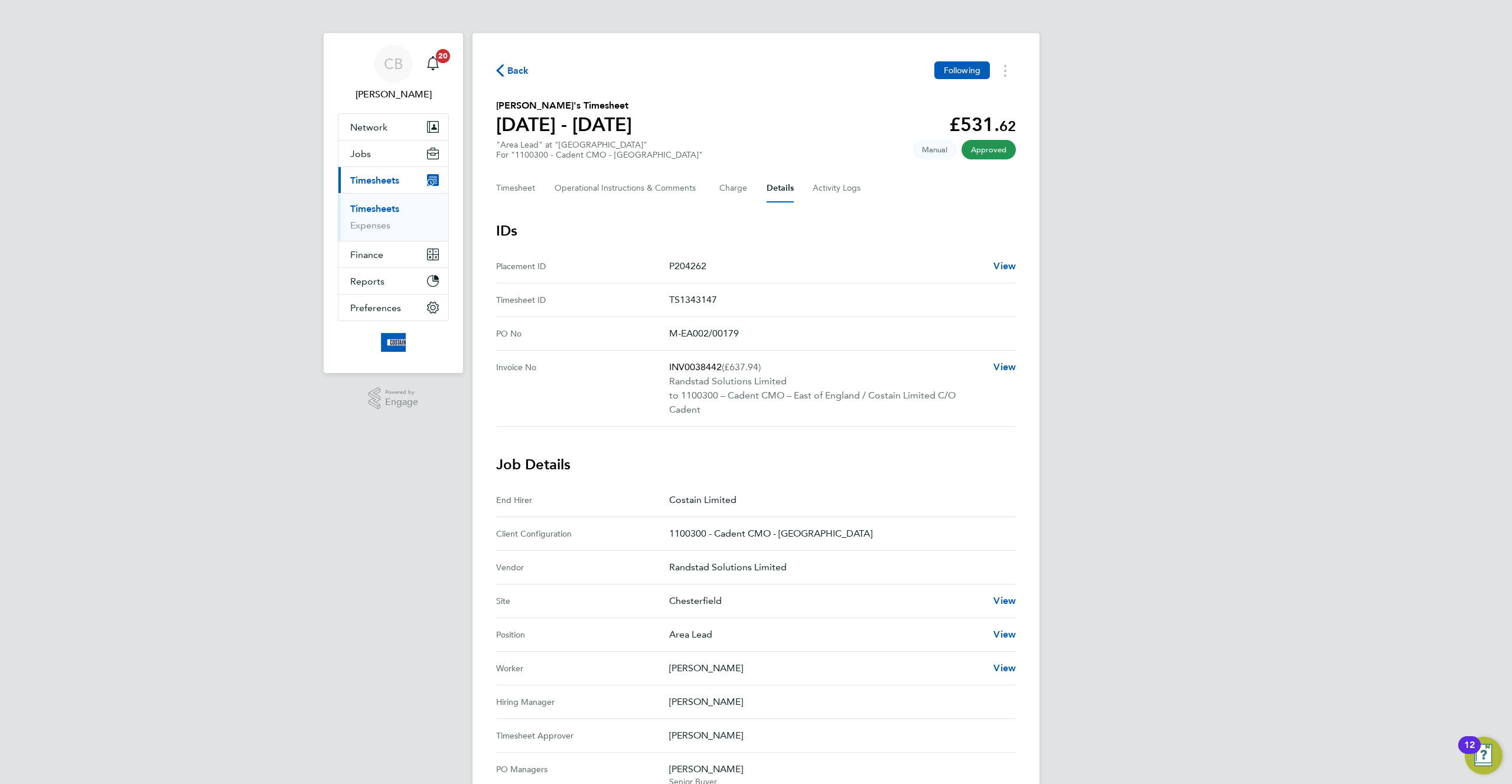
click at [696, 319] on No "PO No M-EA002/00179" at bounding box center [756, 333] width 519 height 34
click at [723, 328] on p "M-EA002/00179" at bounding box center [837, 333] width 337 height 14
drag, startPoint x: 654, startPoint y: 328, endPoint x: 760, endPoint y: 329, distance: 106.0
click at [760, 329] on No "PO No M-EA002/00179" at bounding box center [756, 333] width 519 height 34
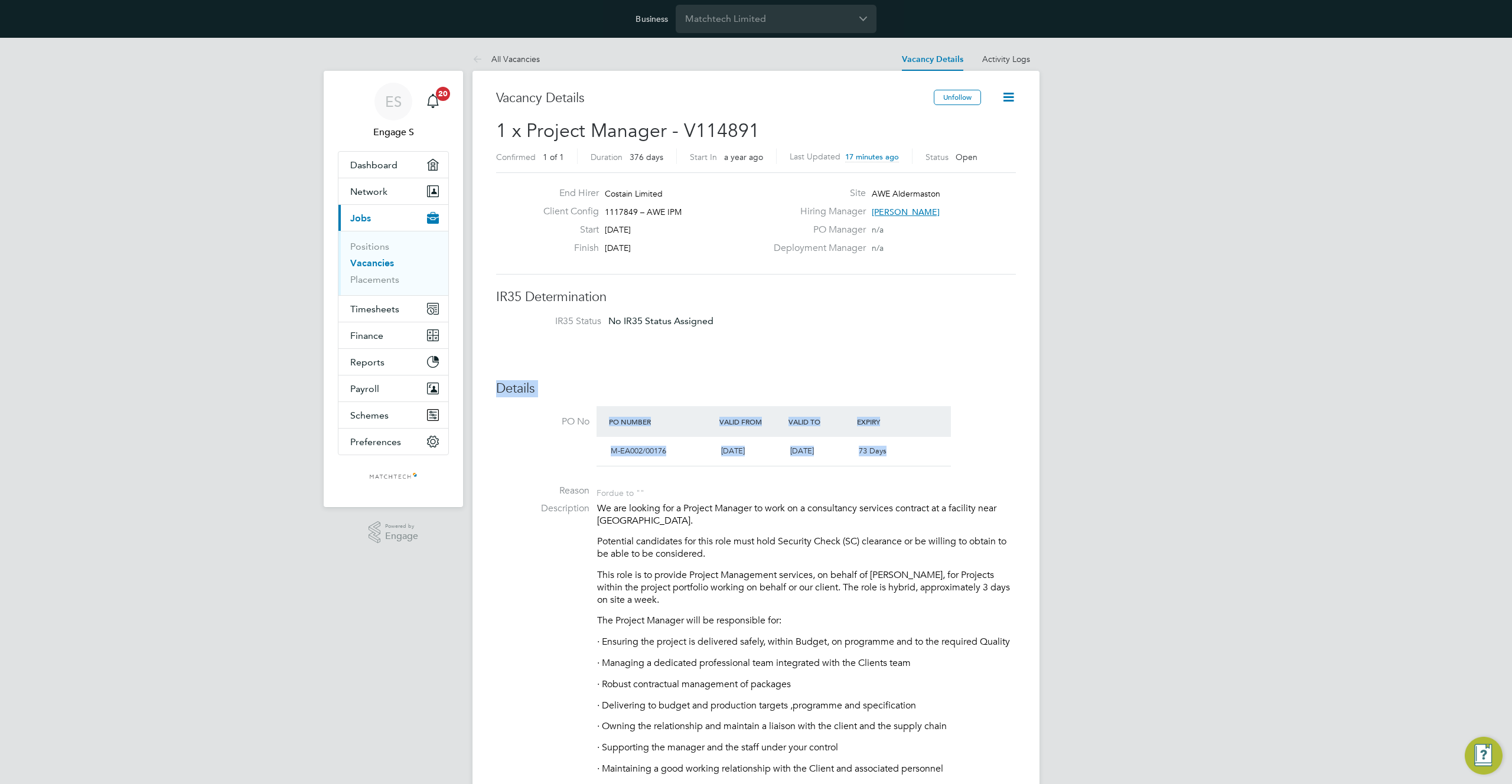
drag, startPoint x: 926, startPoint y: 454, endPoint x: 585, endPoint y: 364, distance: 352.7
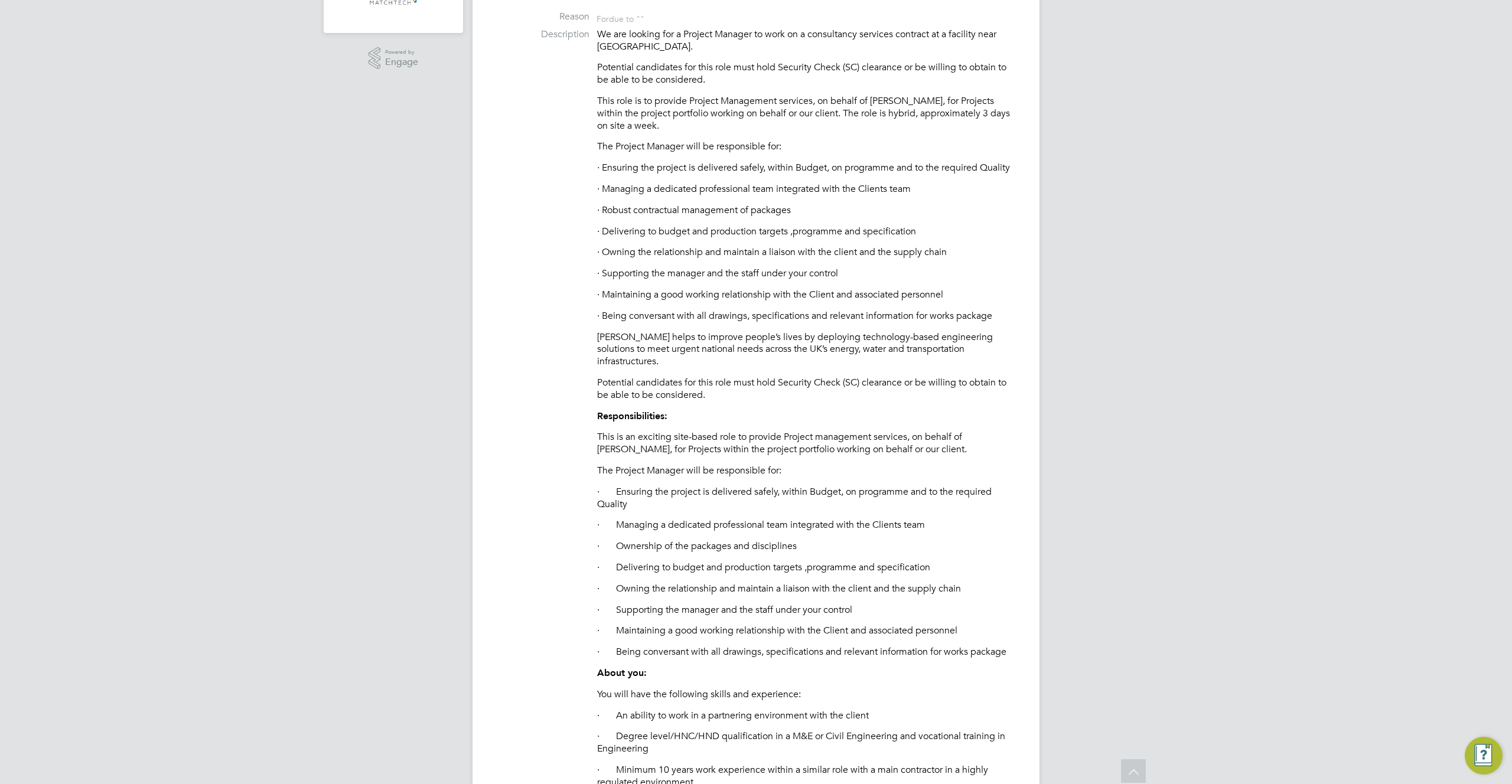
scroll to position [44, 0]
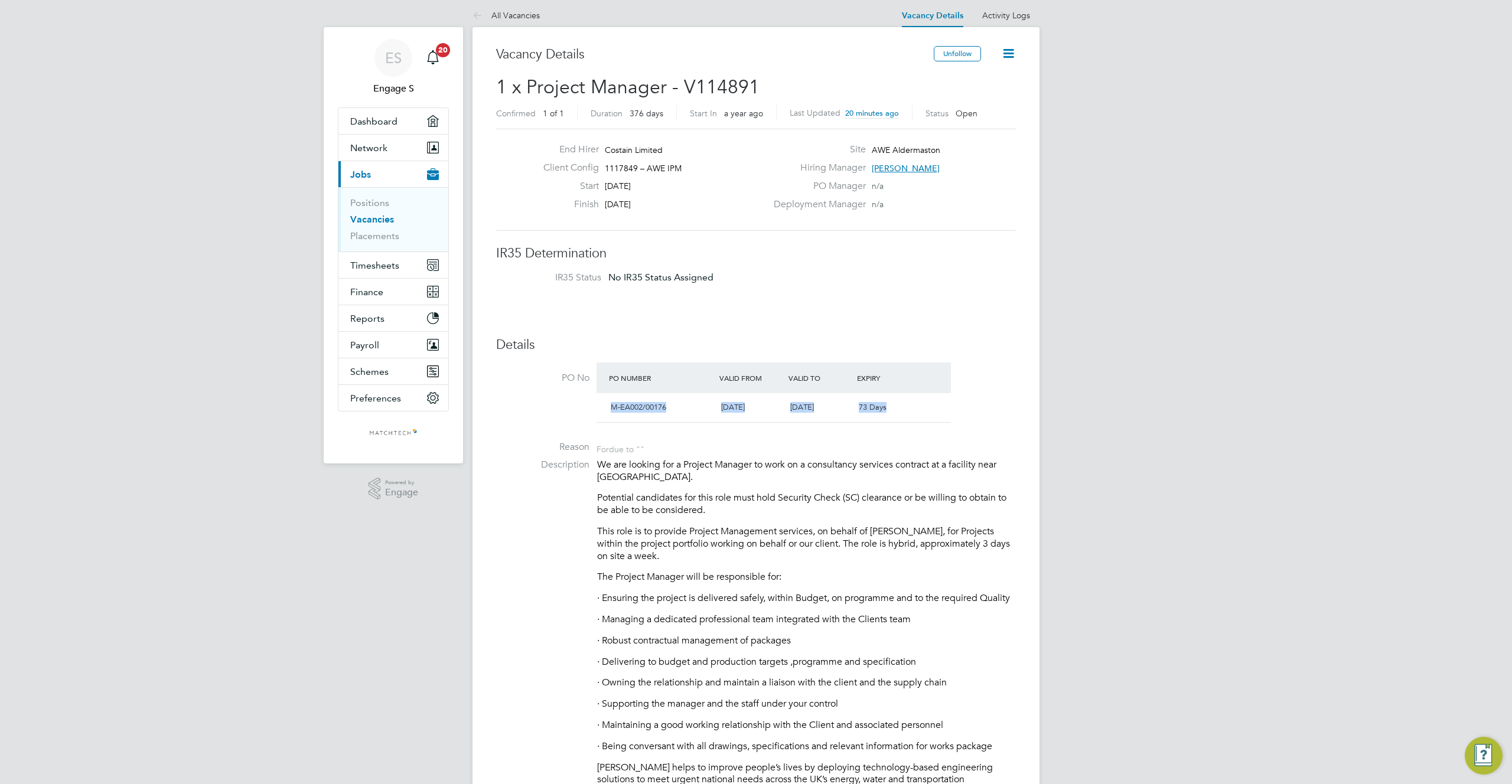
drag, startPoint x: 601, startPoint y: 407, endPoint x: 899, endPoint y: 409, distance: 298.0
click at [899, 409] on div "M-EA002/00176 15 Apr 2025 31 Oct 2025 73 Days" at bounding box center [773, 407] width 354 height 29
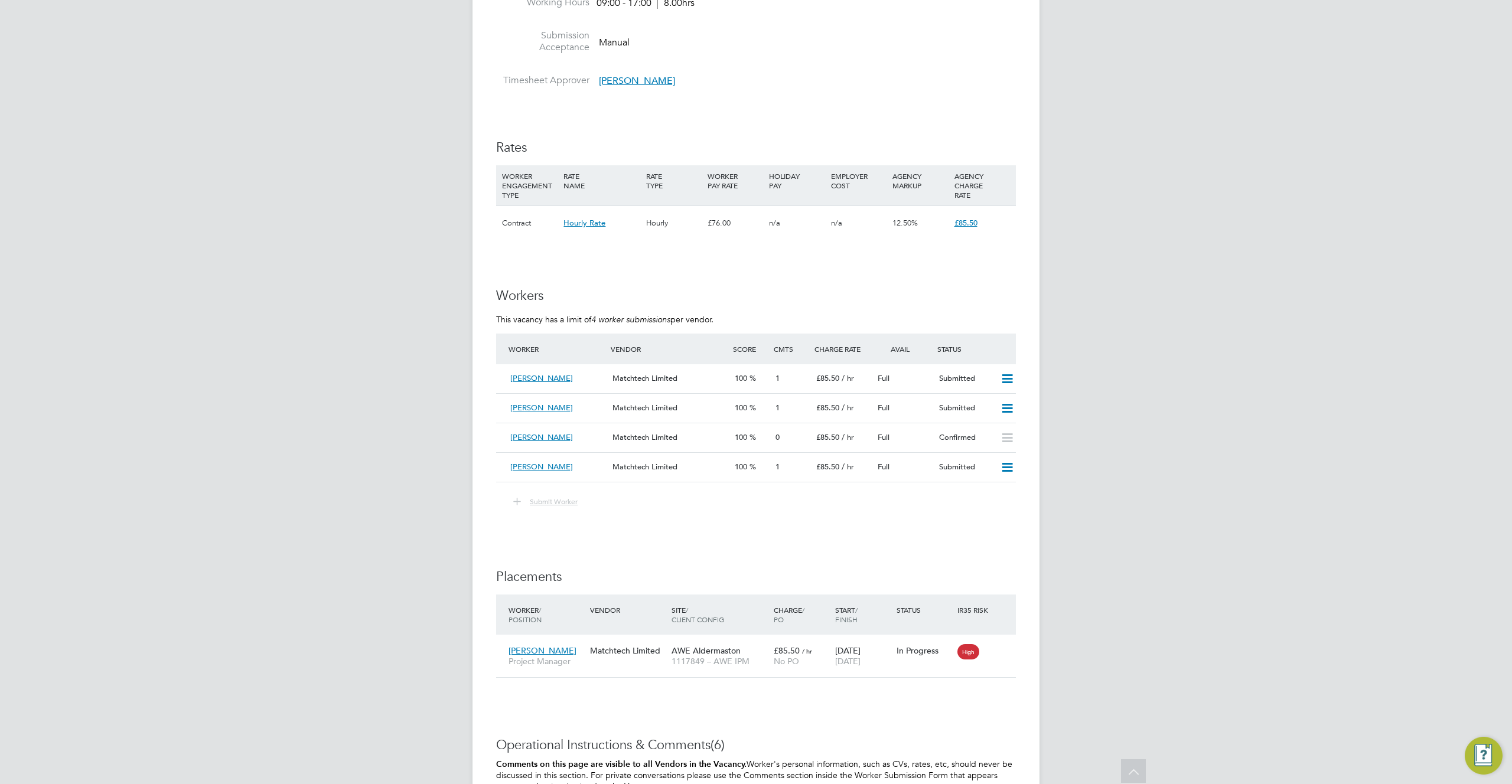
scroll to position [1688, 0]
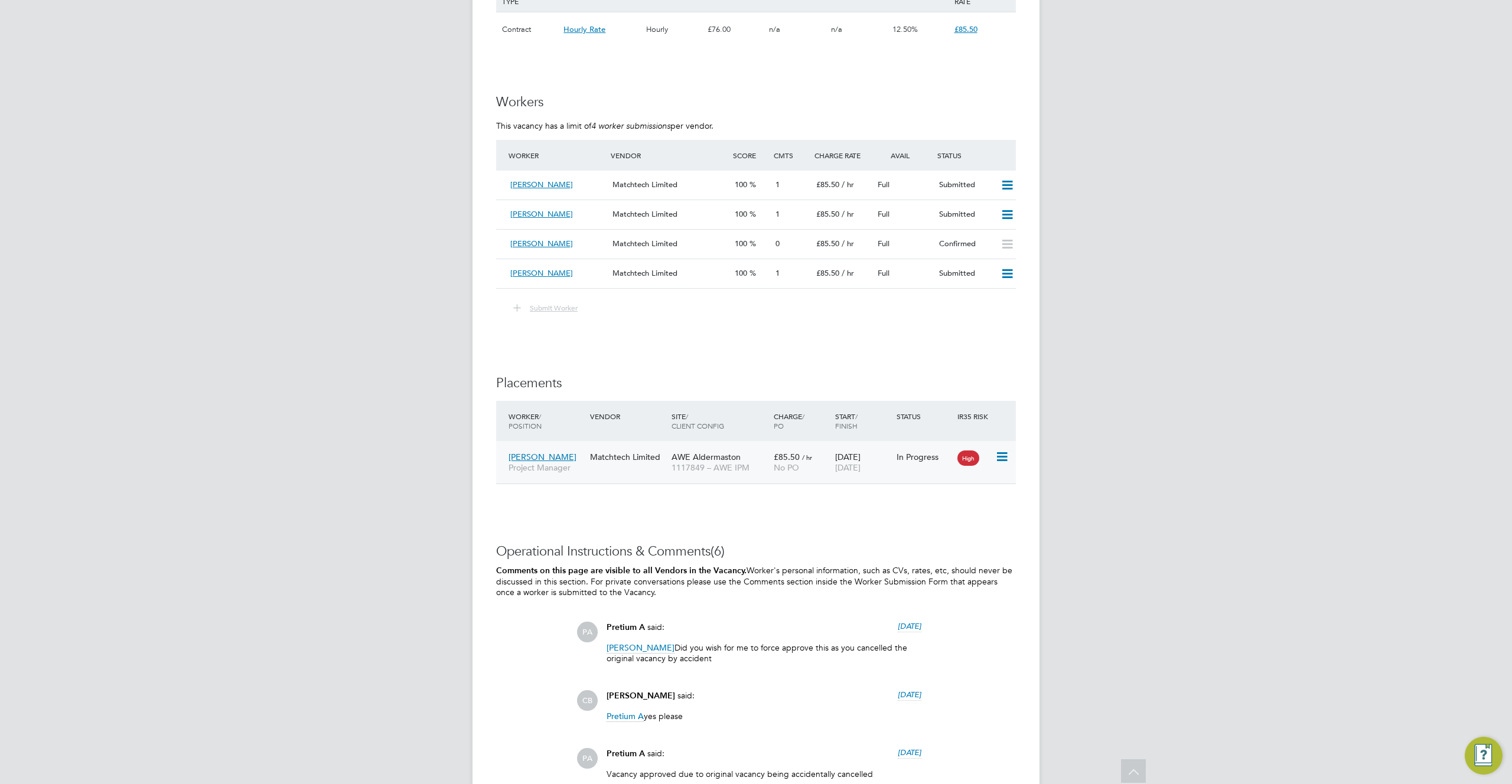
click at [729, 462] on span "1117849 – AWE IPM" at bounding box center [720, 468] width 97 height 11
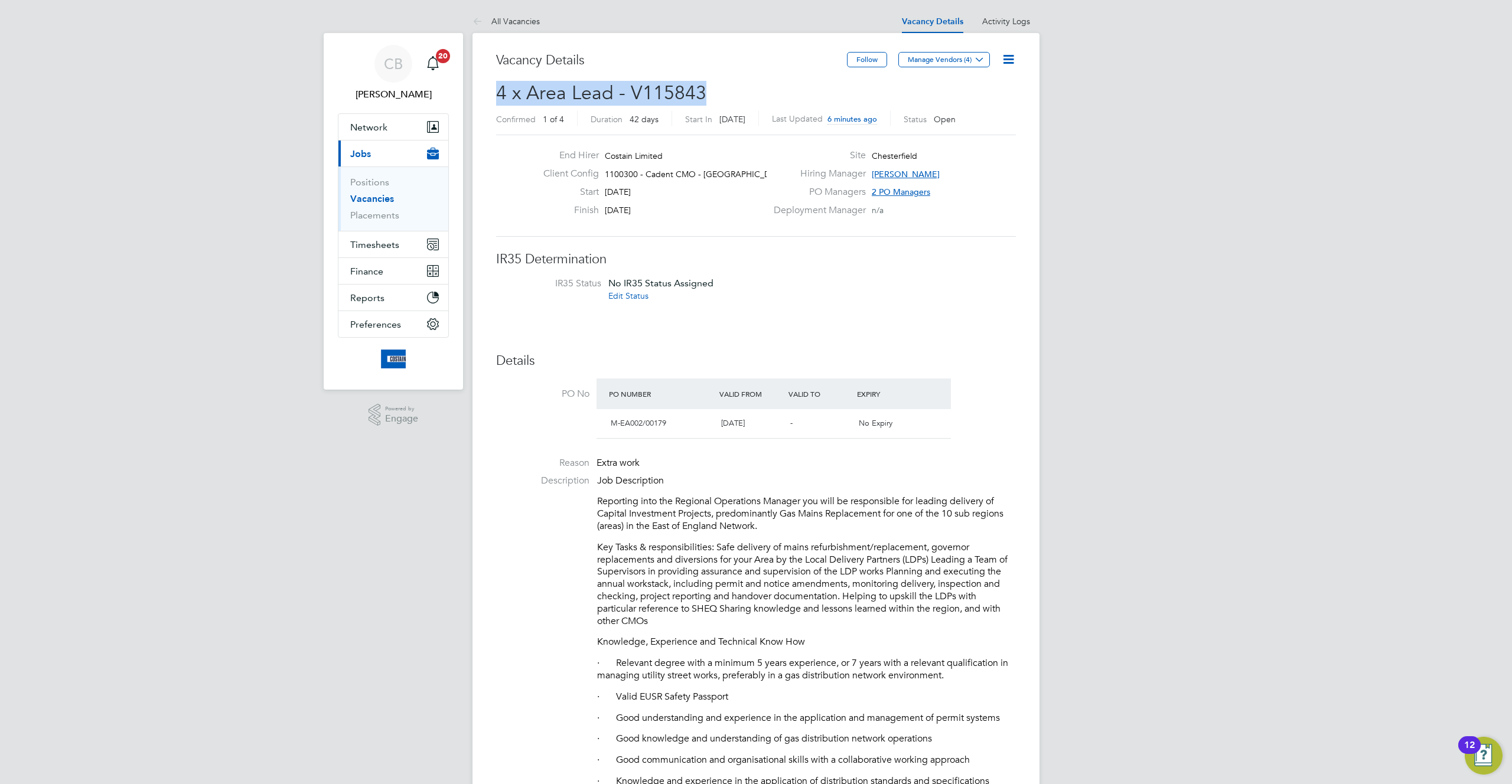
drag, startPoint x: 495, startPoint y: 100, endPoint x: 737, endPoint y: 98, distance: 242.0
drag, startPoint x: 589, startPoint y: 428, endPoint x: 957, endPoint y: 422, distance: 368.0
click at [957, 422] on li "PO No PO Number Valid From Valid To Expiry M-EA002/00179 07 Jul 2025 - No Expiry" at bounding box center [756, 412] width 519 height 67
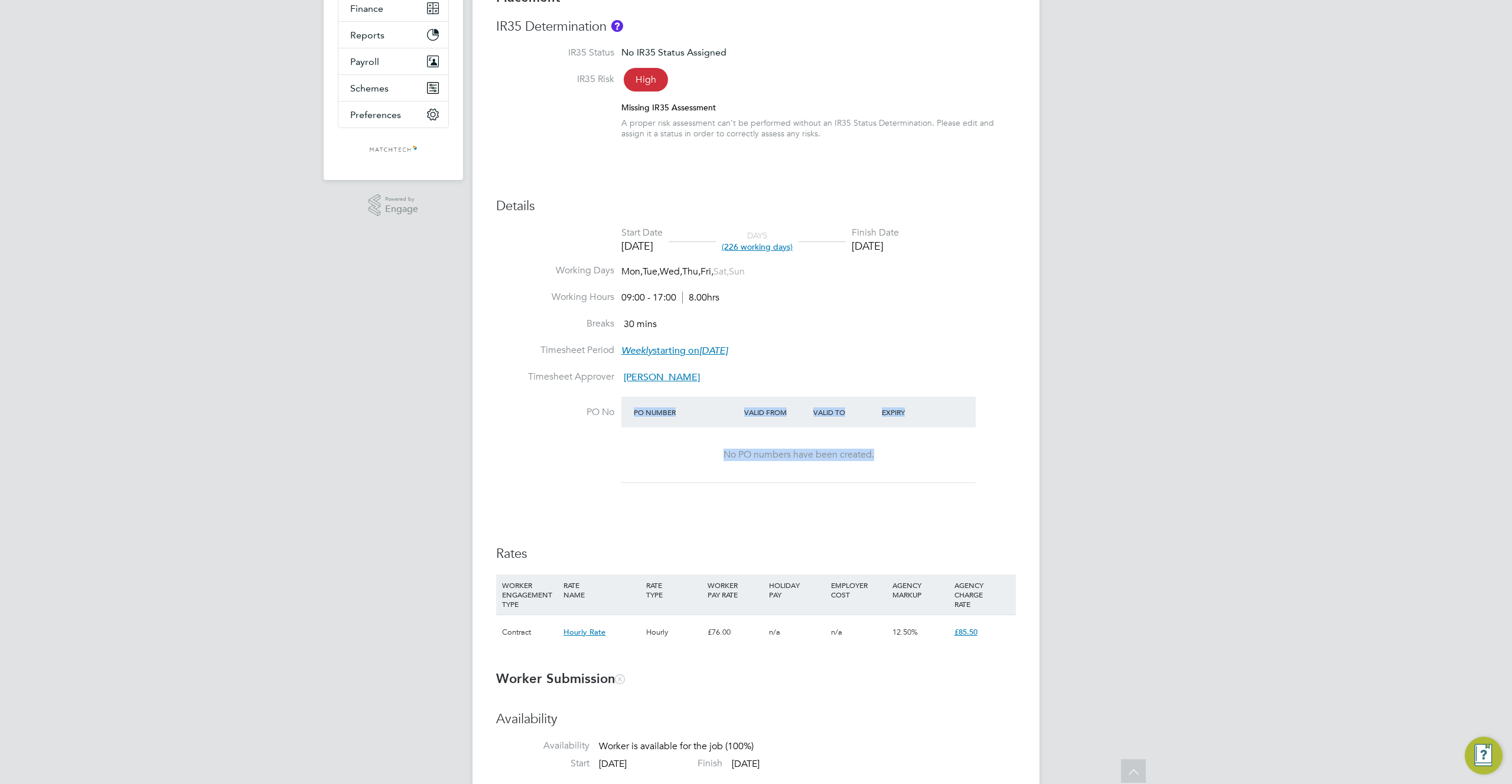
drag, startPoint x: 615, startPoint y: 418, endPoint x: 846, endPoint y: 476, distance: 238.2
click at [846, 476] on li "PO No PO Number Valid From Valid To Expiry No PO numbers have been created." at bounding box center [756, 448] width 519 height 102
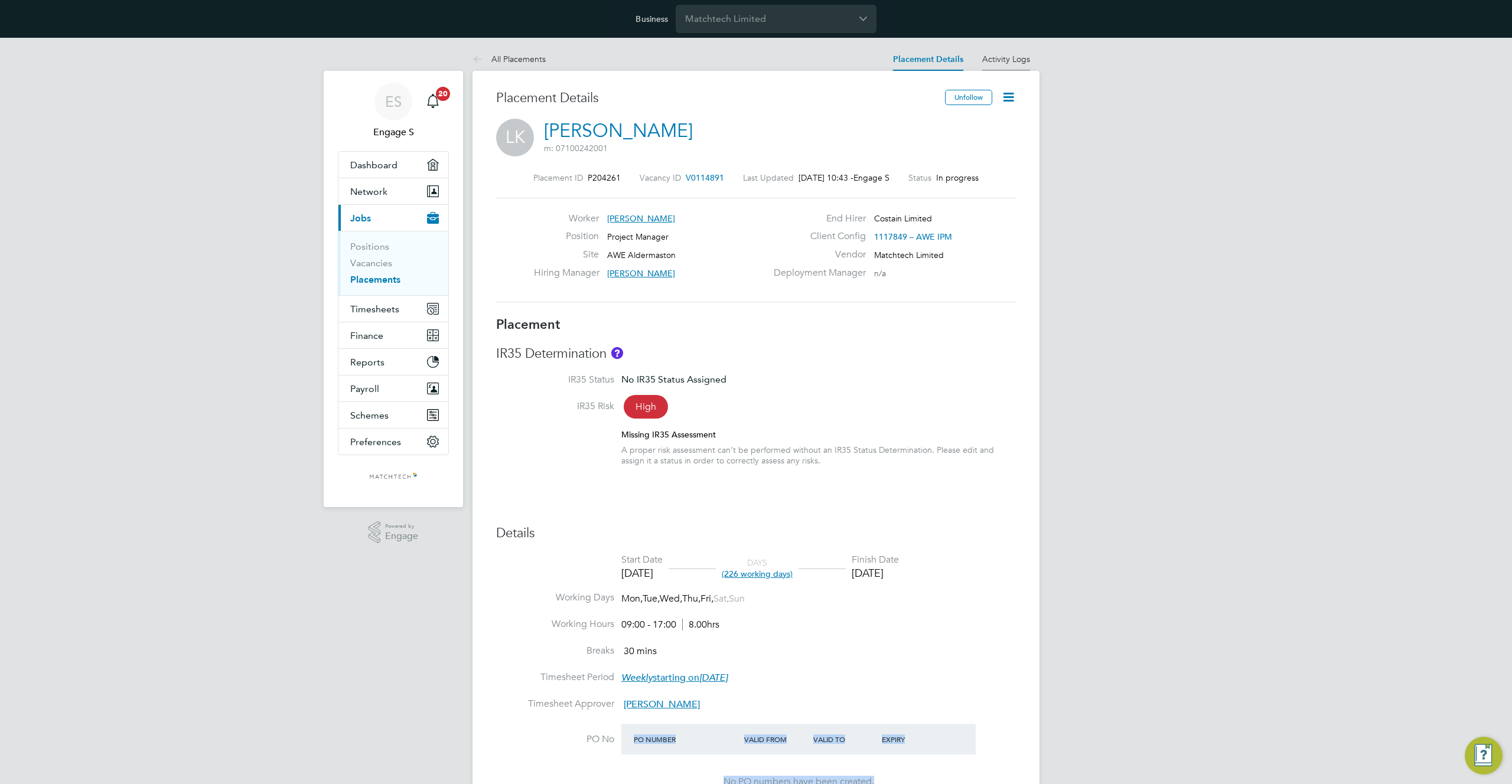
click at [1006, 58] on link "Activity Logs" at bounding box center [1006, 59] width 48 height 11
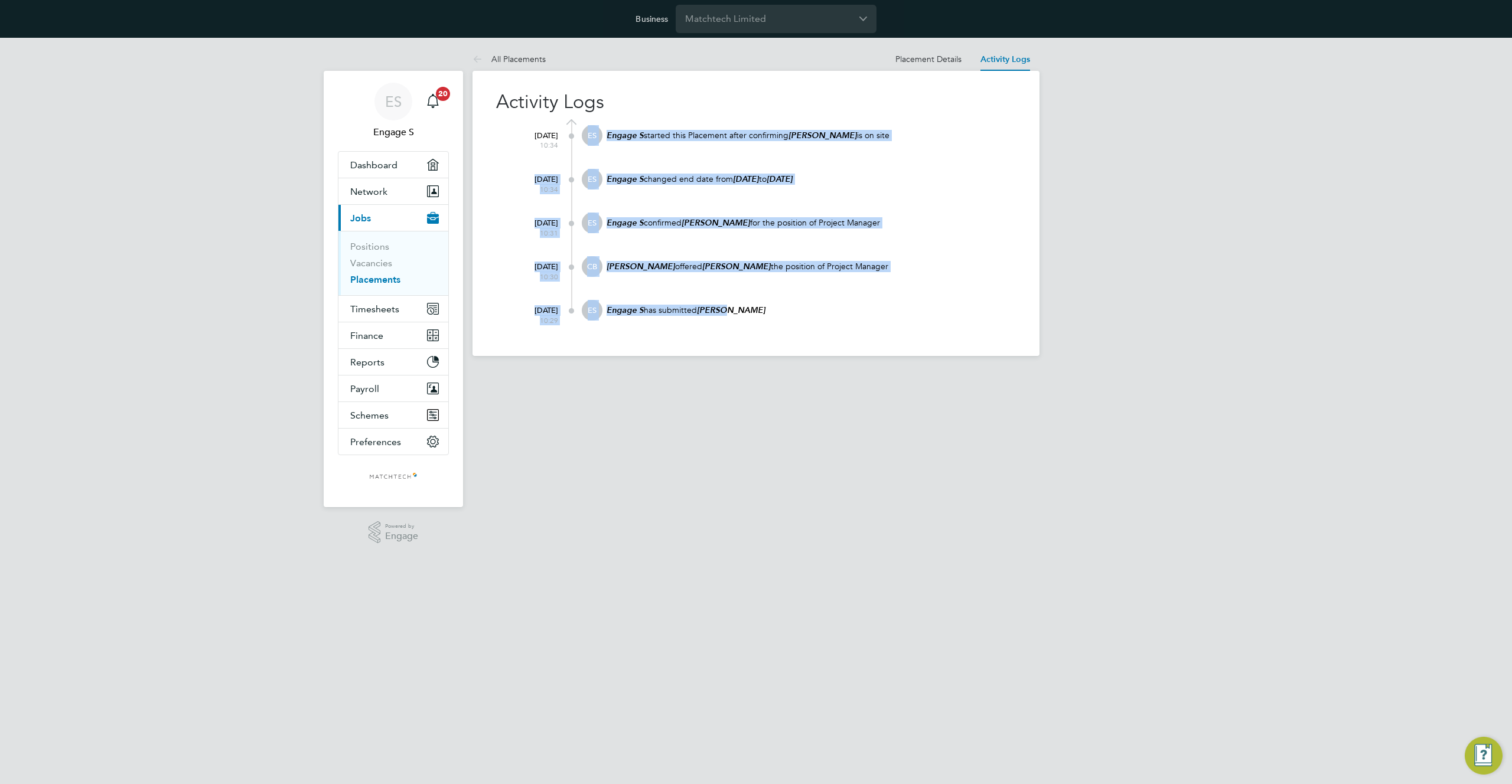
drag, startPoint x: 759, startPoint y: 313, endPoint x: 568, endPoint y: 146, distance: 253.7
click at [568, 146] on div "19 Aug 2025 10:34 ES Engage S started this Placement after confirming Luke K is…" at bounding box center [763, 226] width 505 height 213
click at [910, 57] on link "Placement Details" at bounding box center [929, 59] width 66 height 11
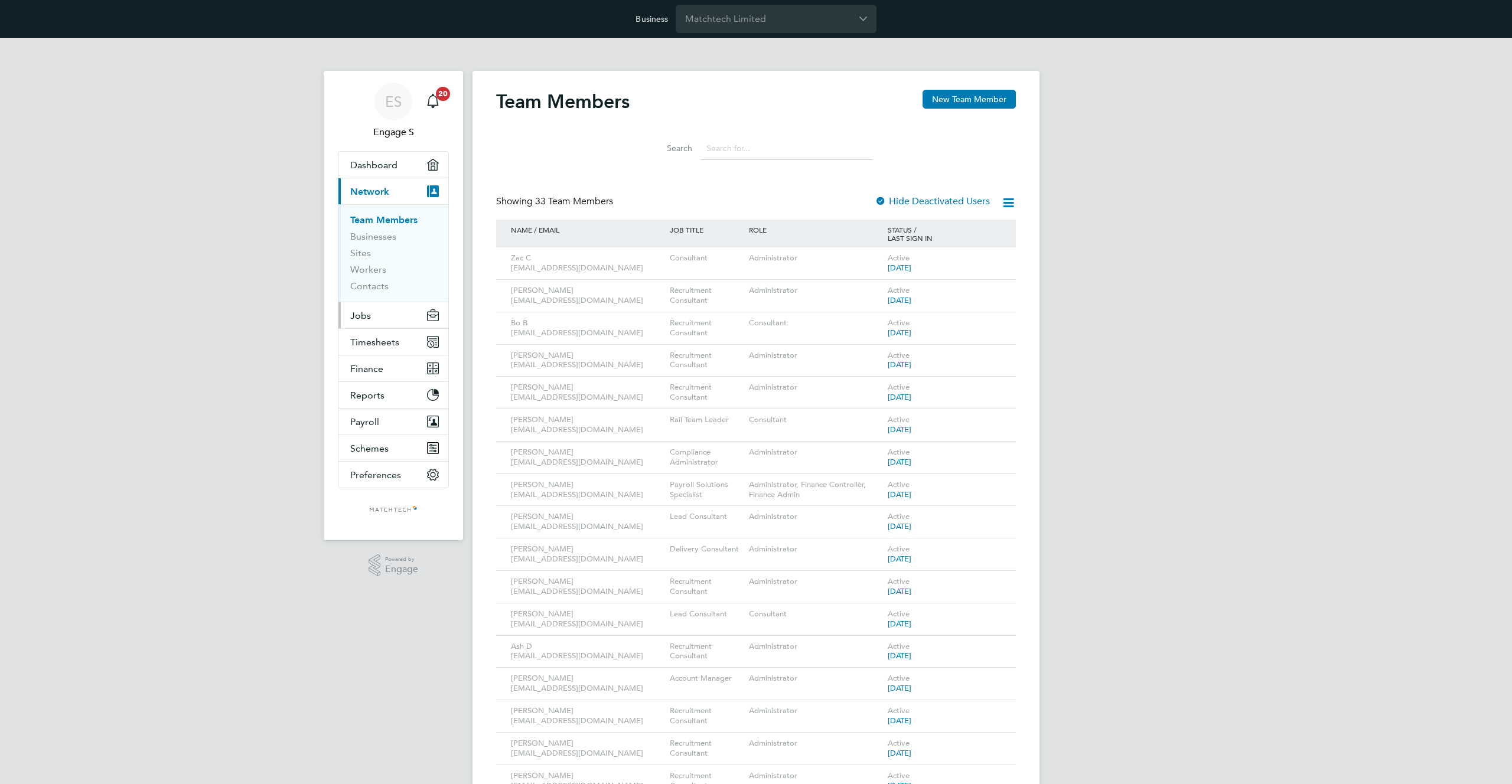
click at [364, 314] on span "Jobs" at bounding box center [360, 315] width 21 height 11
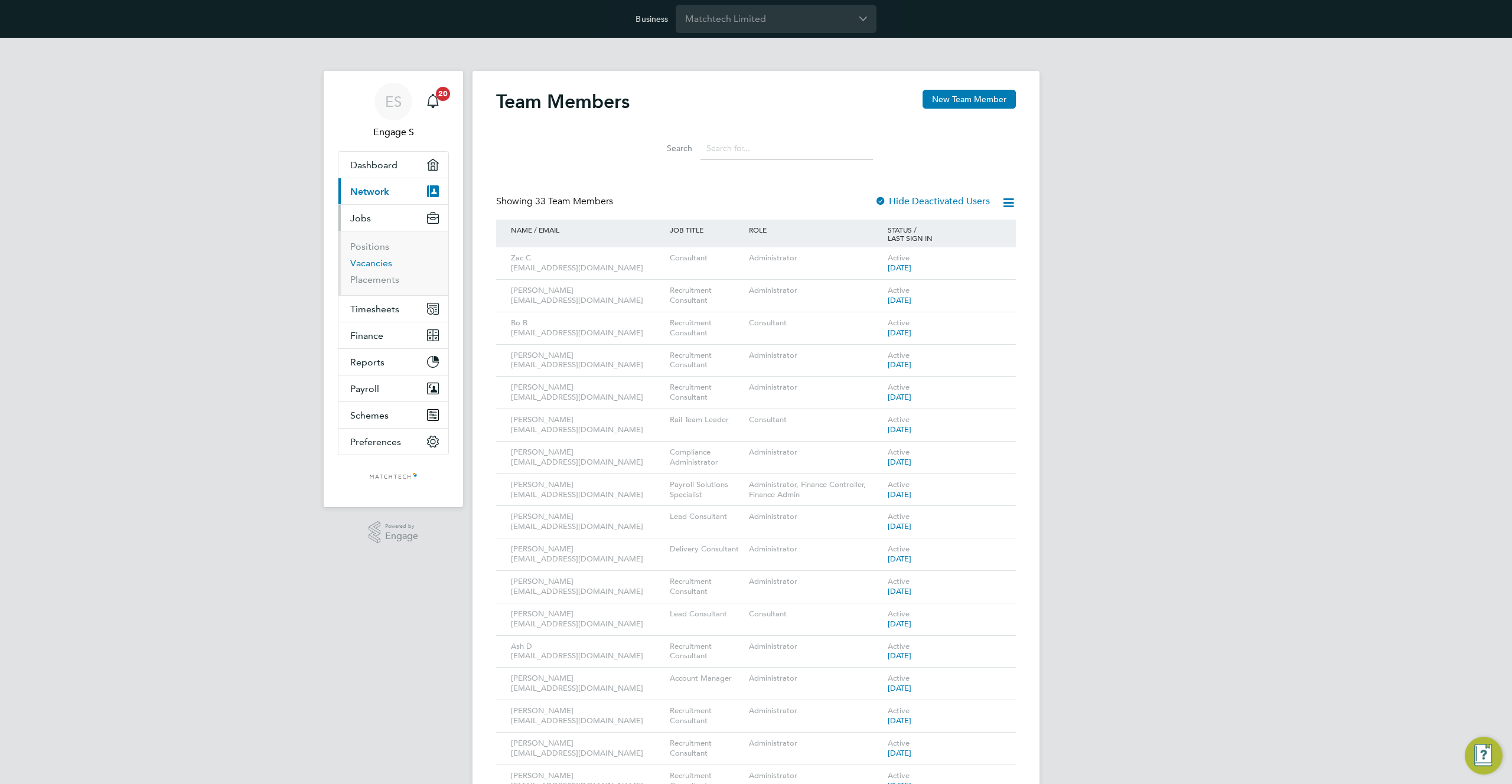
click at [367, 264] on link "Vacancies" at bounding box center [371, 263] width 42 height 11
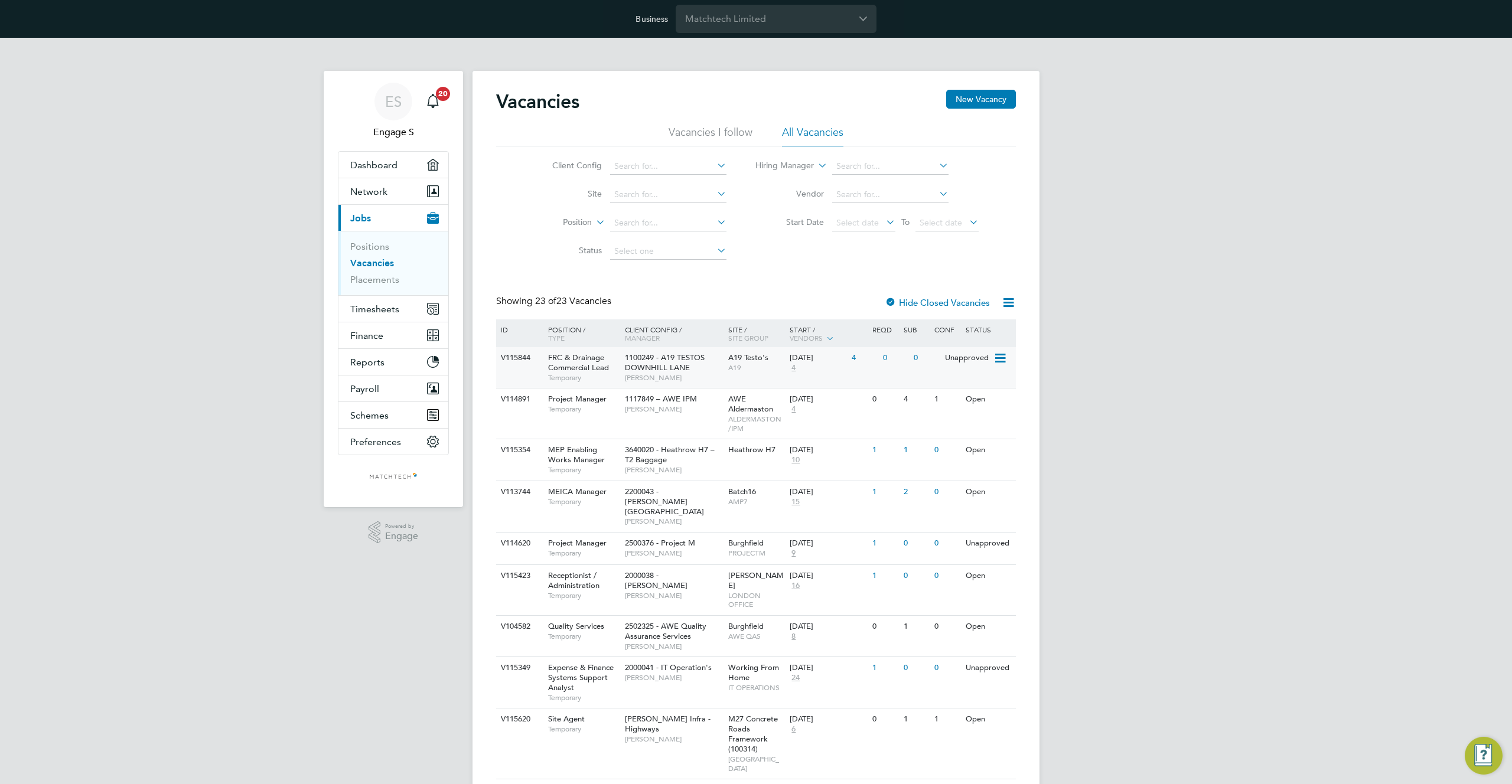
click at [712, 369] on div "1100249 - A19 TESTOS DOWNHILL [PERSON_NAME]" at bounding box center [673, 367] width 103 height 41
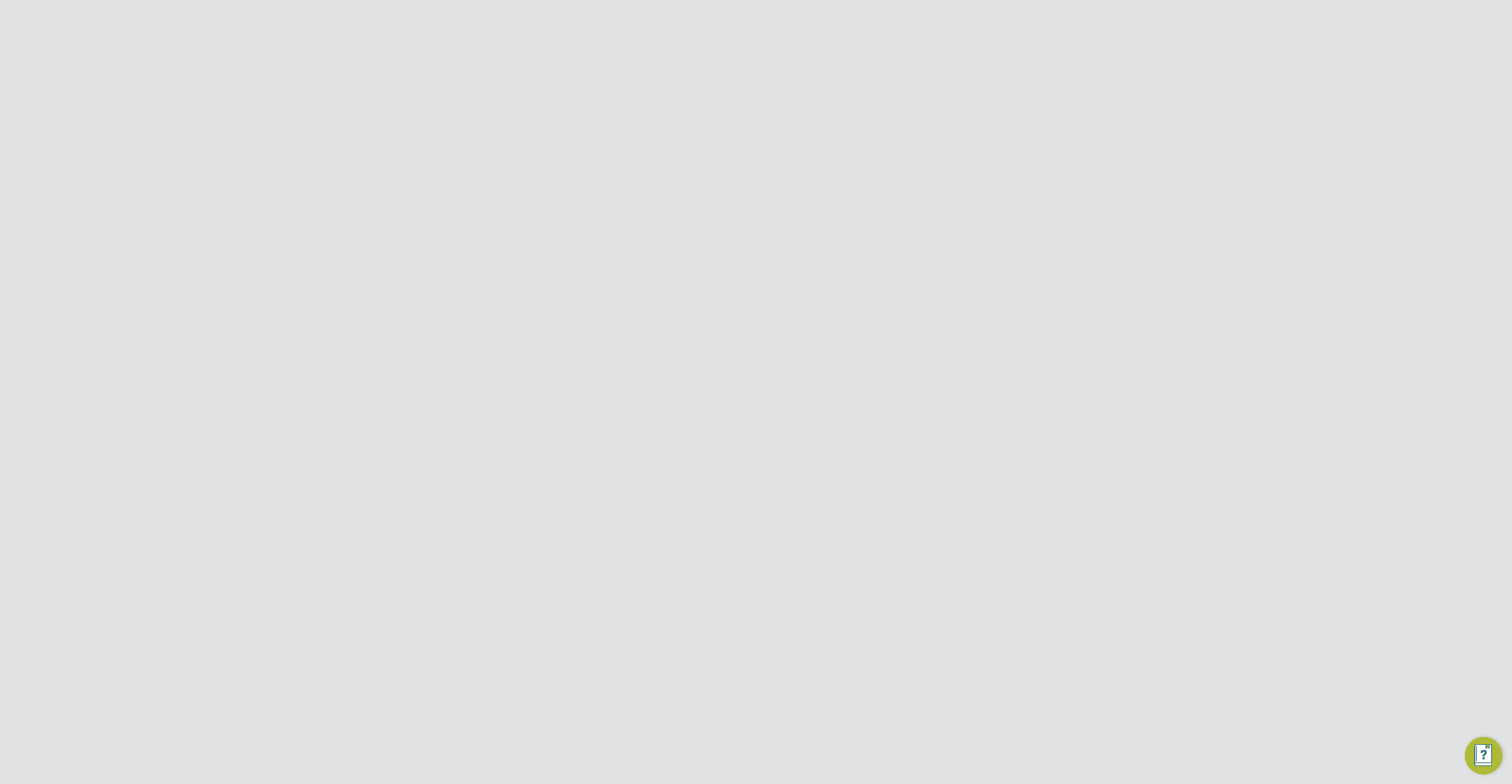
click at [962, 218] on div "Hiring Manager Claire B" at bounding box center [893, 214] width 254 height 18
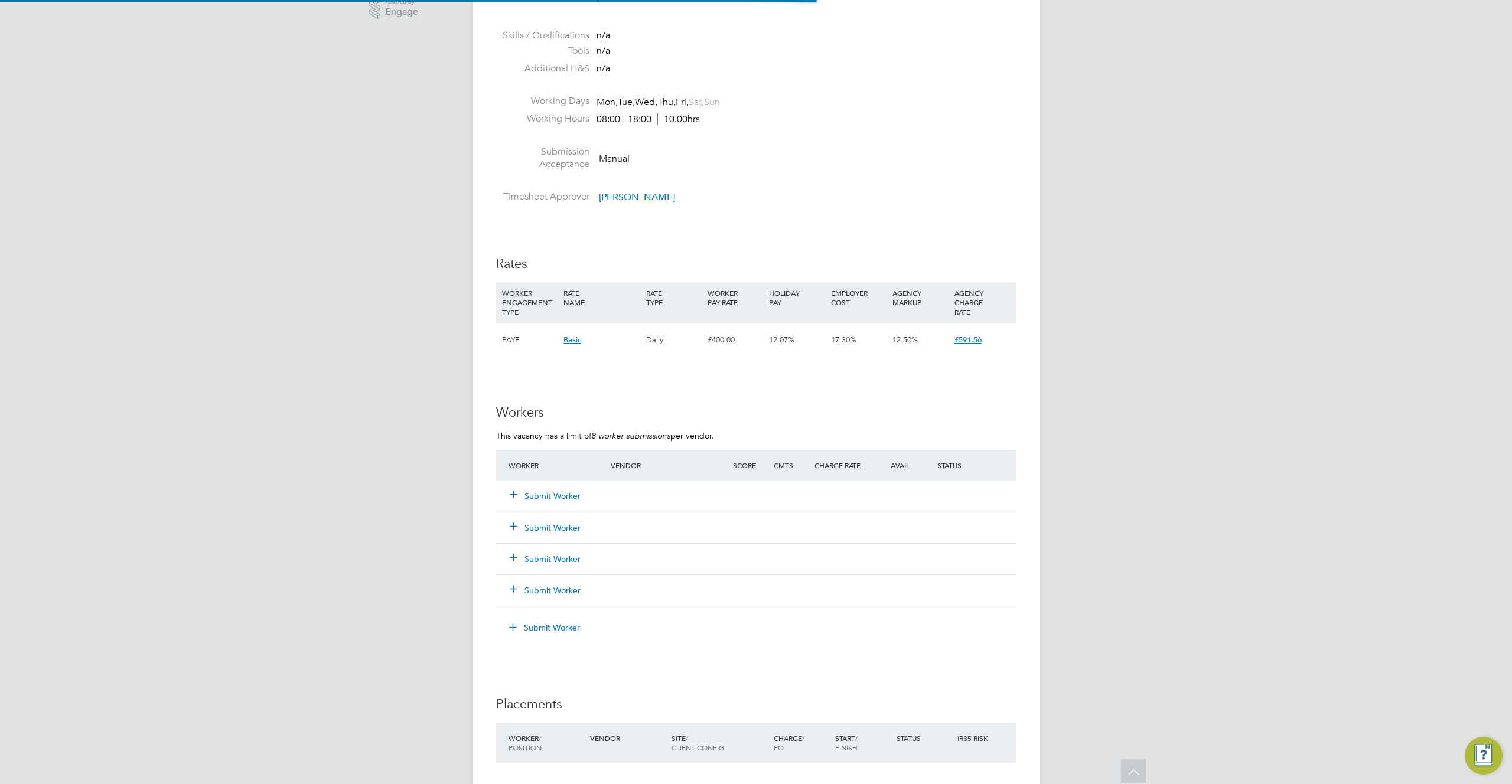
click at [563, 496] on button "Submit Worker" at bounding box center [546, 496] width 71 height 12
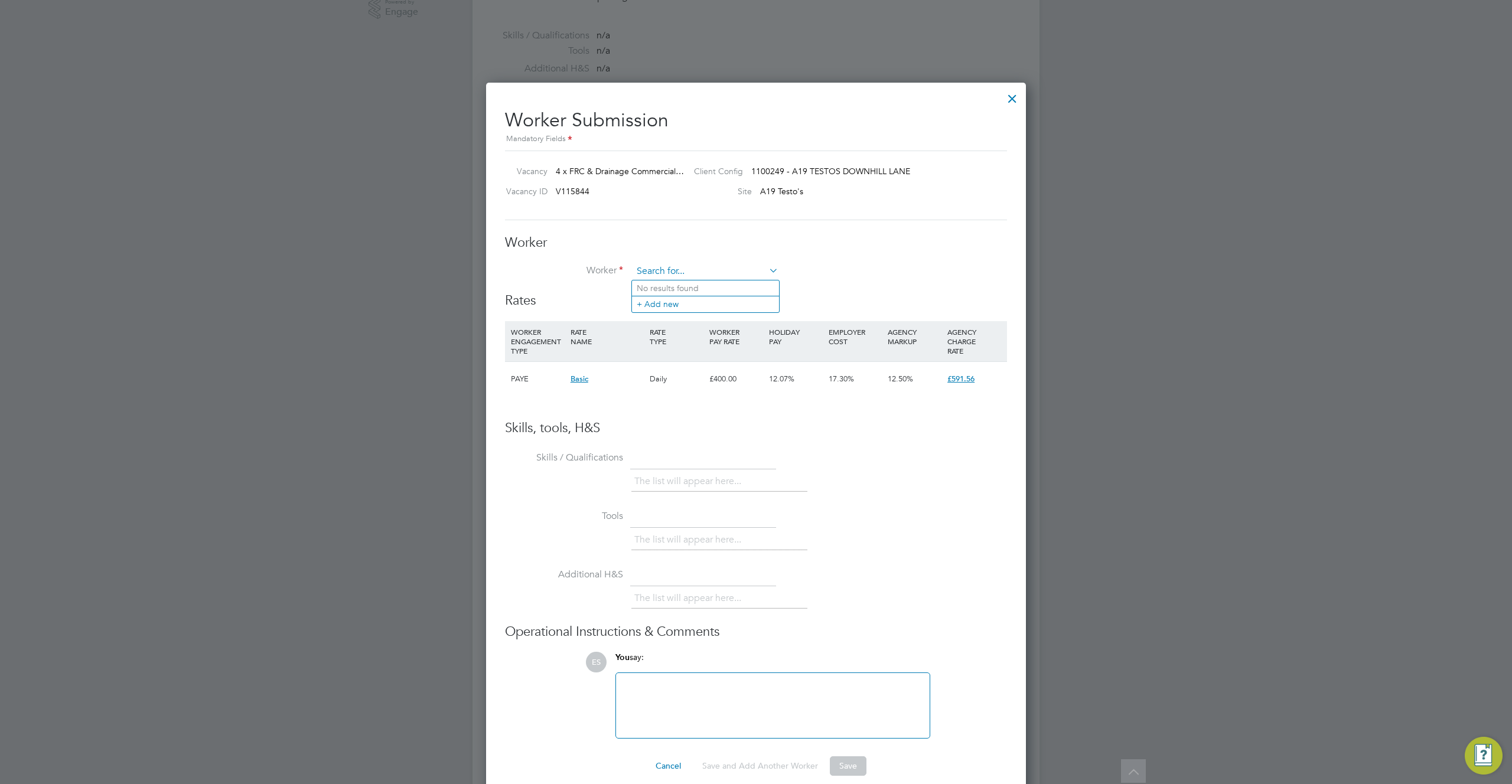
scroll to position [716, 540]
click at [698, 268] on input at bounding box center [705, 272] width 146 height 18
click at [680, 301] on li "Mar tyn G (1813927)" at bounding box center [715, 304] width 168 height 16
type input "Martyn G (1813927)"
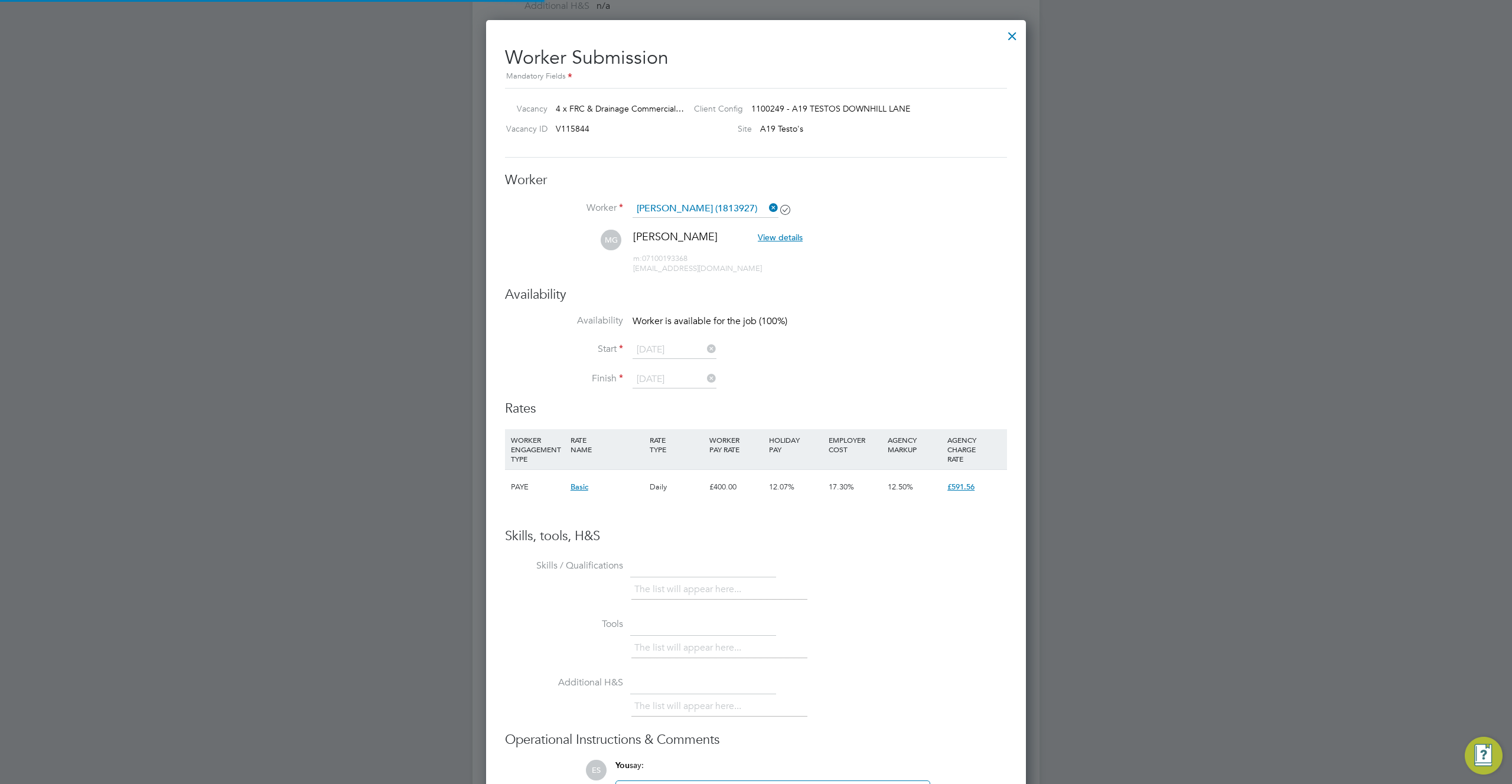
scroll to position [981, 540]
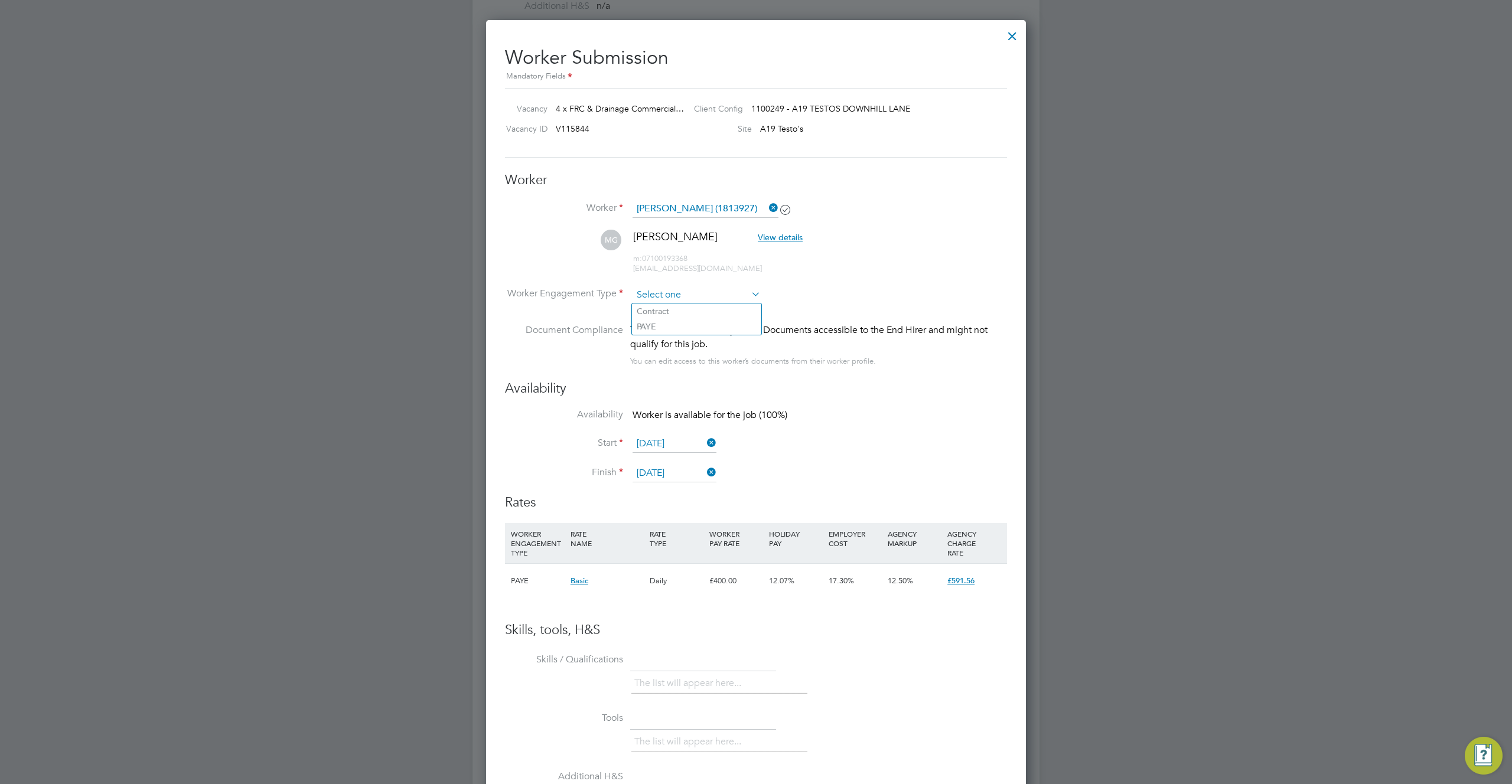
click at [681, 293] on input at bounding box center [696, 295] width 128 height 18
click at [662, 324] on li "PAYE" at bounding box center [696, 326] width 129 height 15
type input "PAYE"
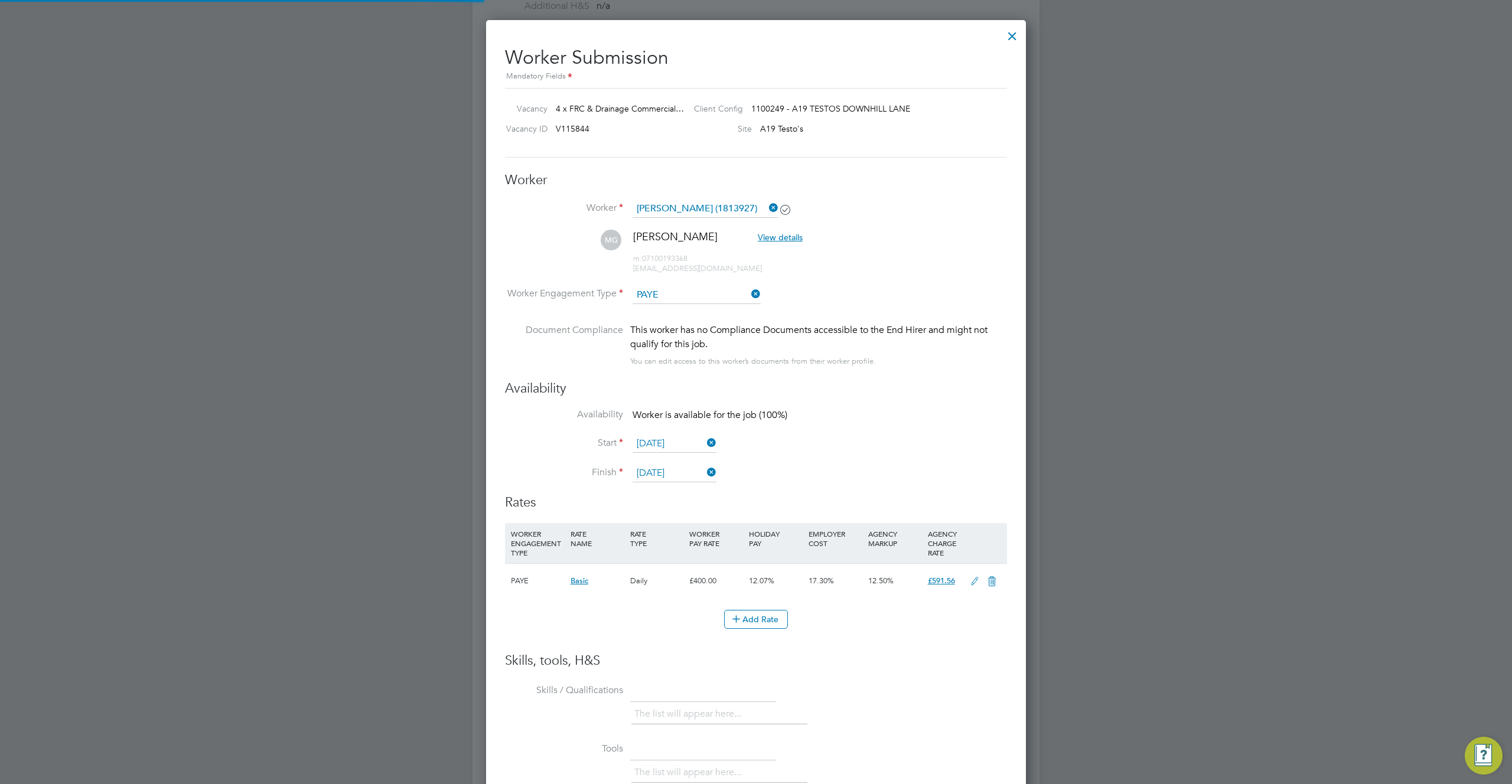
scroll to position [6, 6]
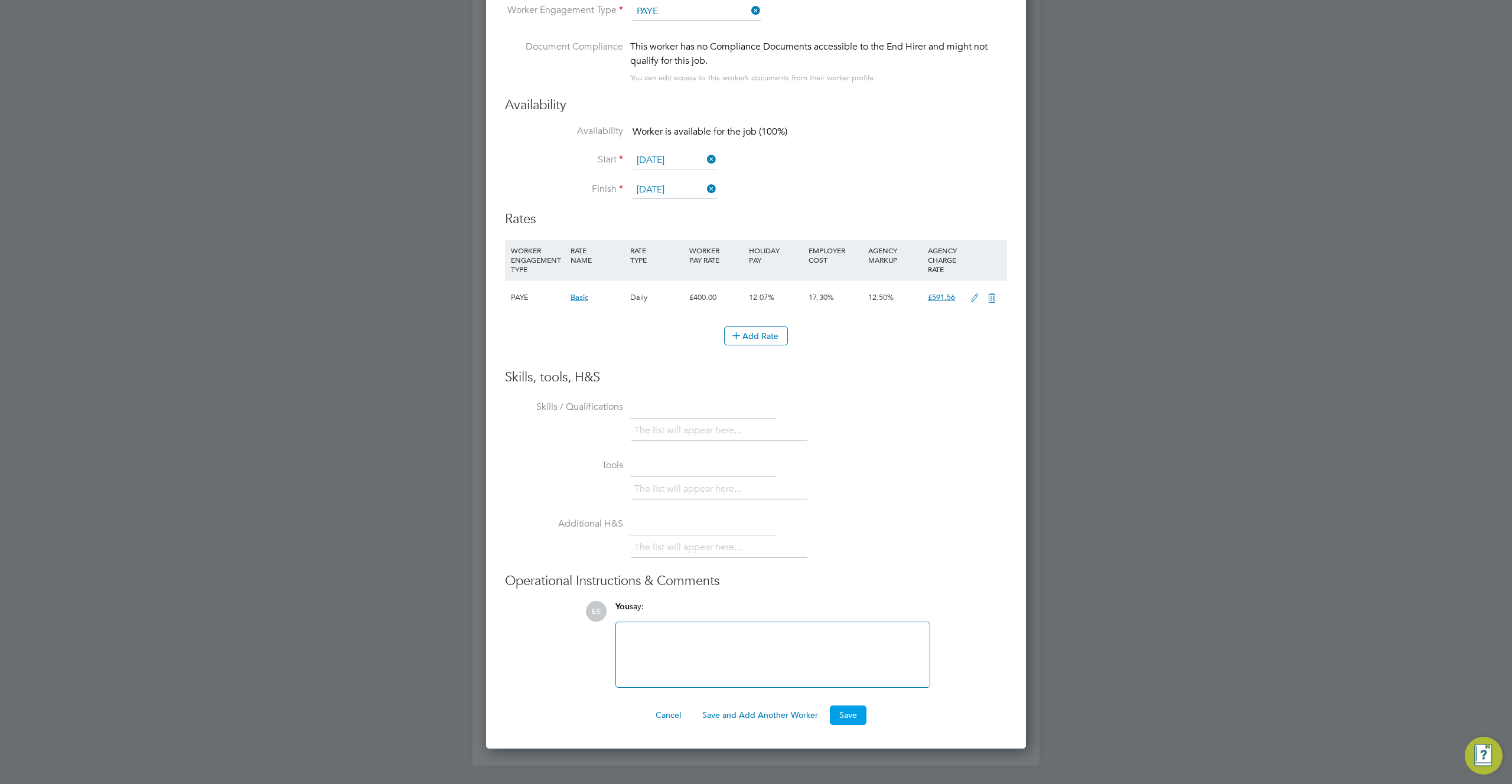
click at [846, 714] on button "Save" at bounding box center [848, 715] width 37 height 19
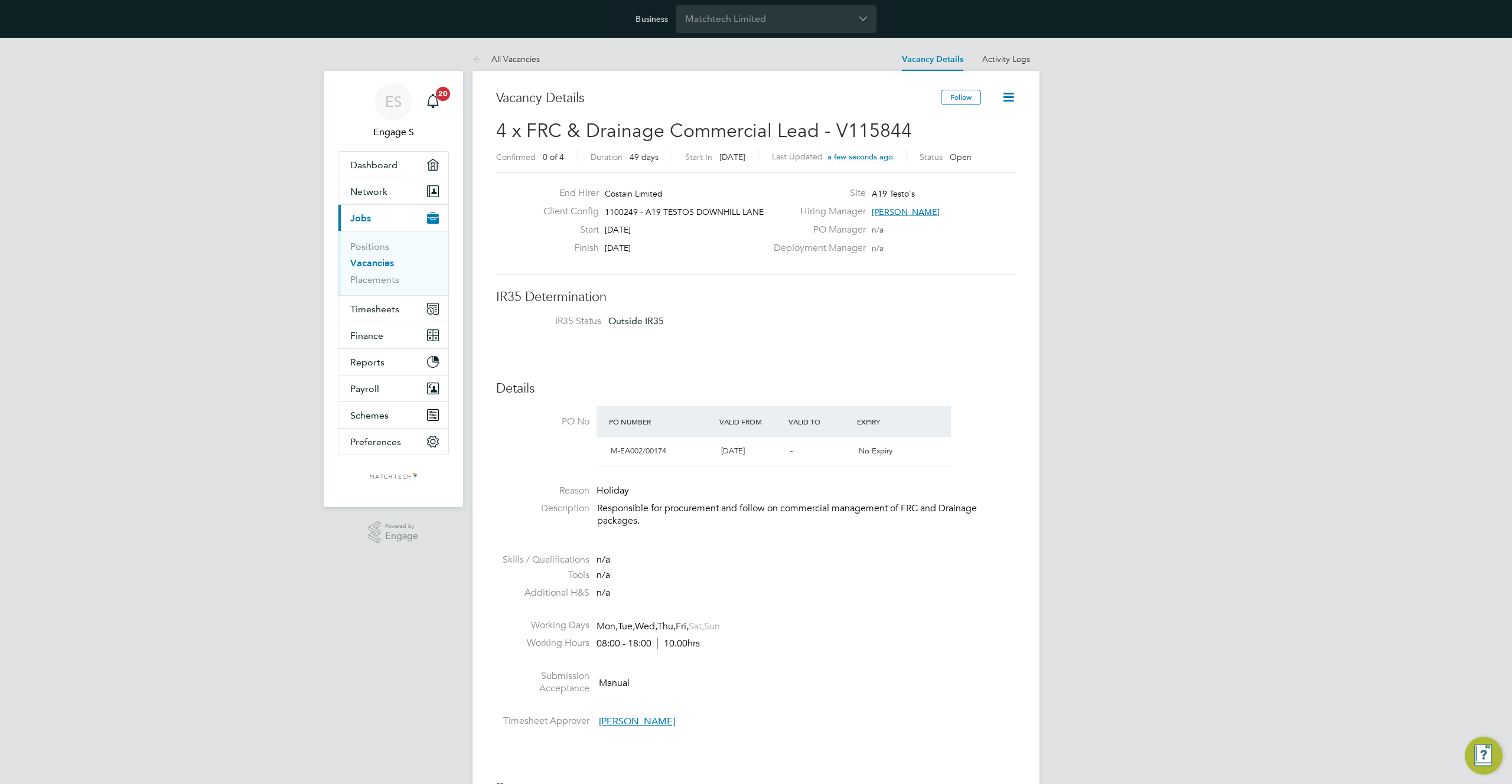
click at [1012, 458] on li "PO No PO Number Valid From Valid To Expiry M-EA002/00174 12 May 2025 - No Expiry" at bounding box center [756, 439] width 519 height 67
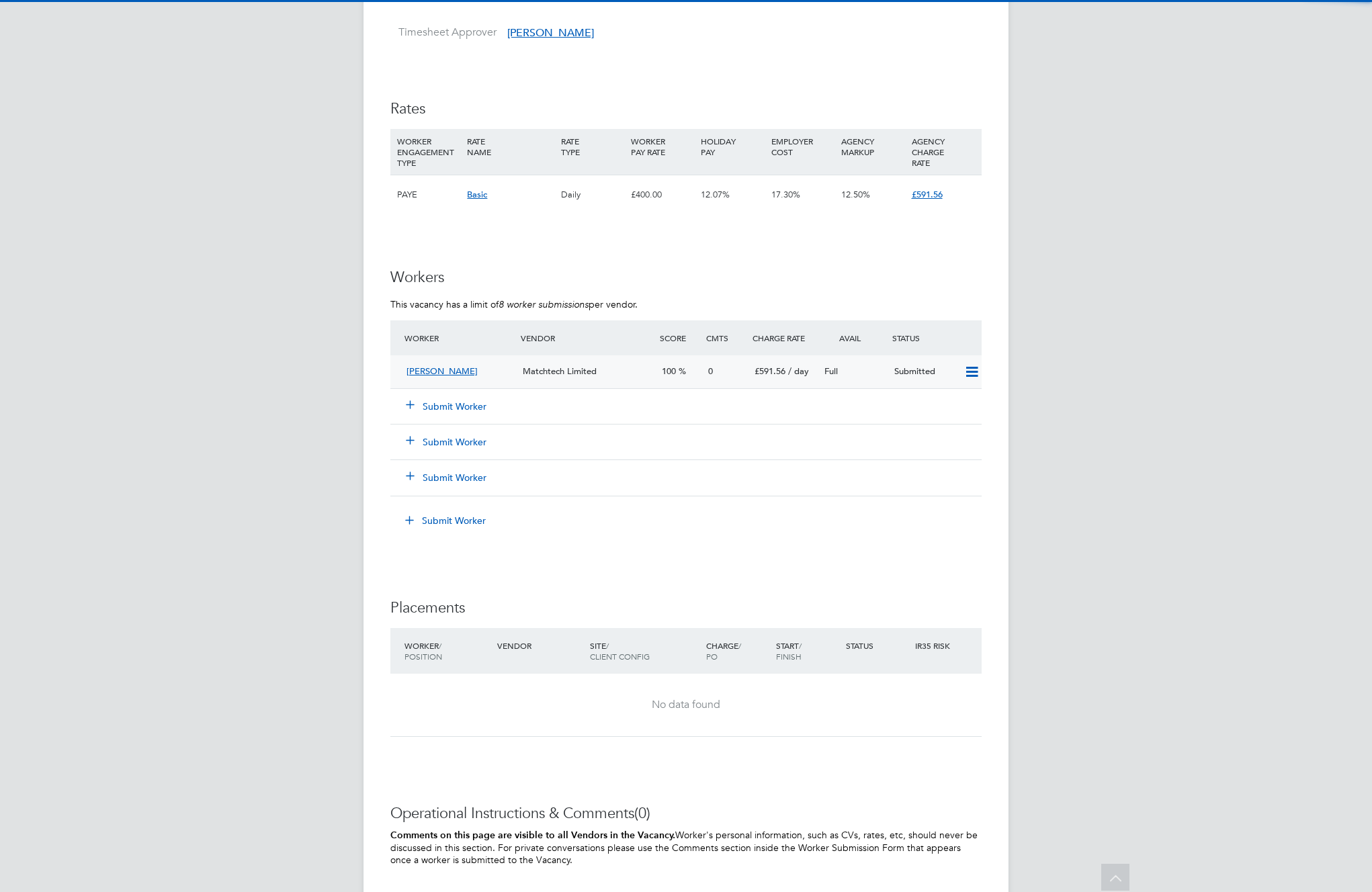
click at [970, 372] on icon at bounding box center [972, 372] width 17 height 11
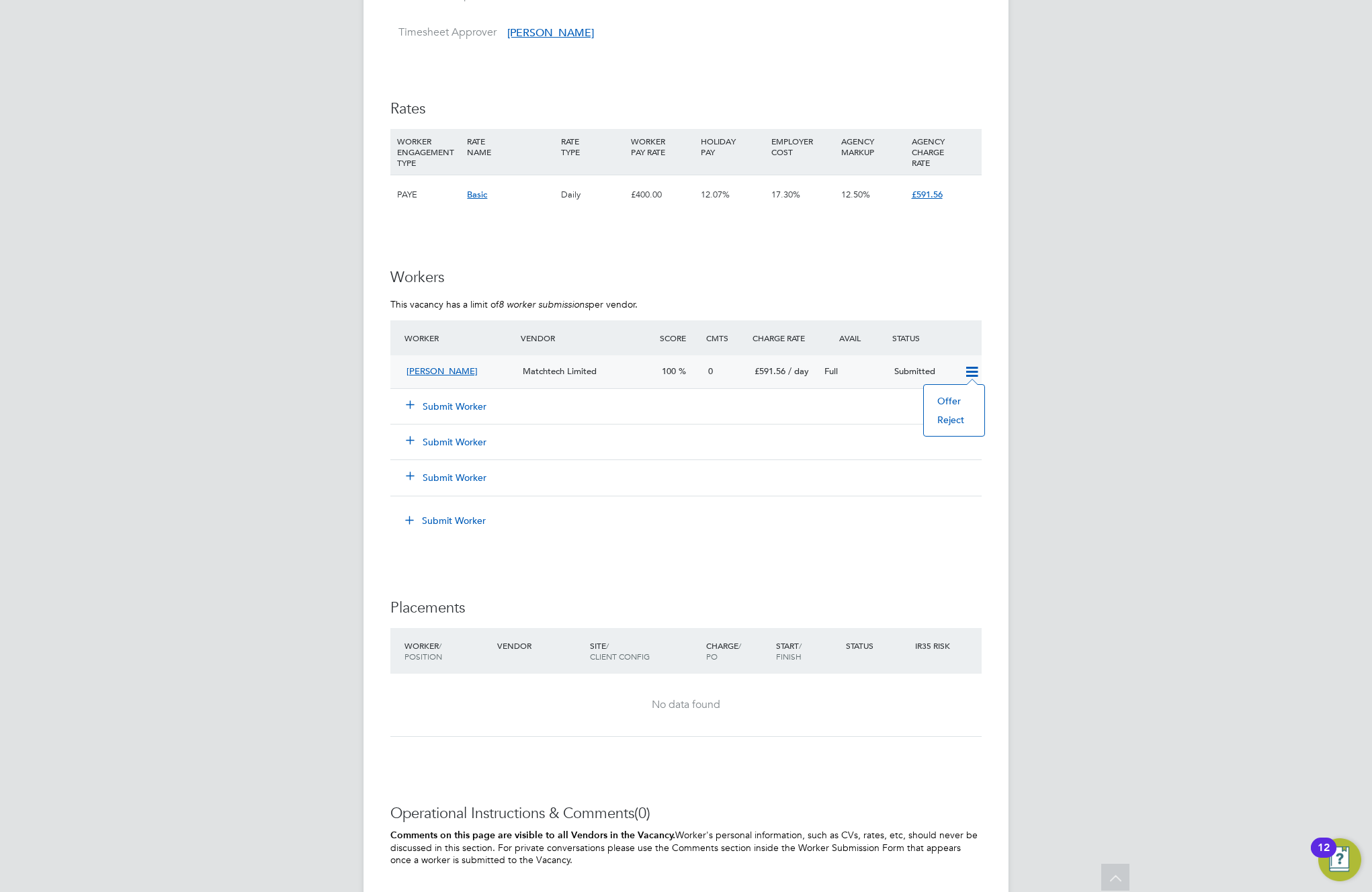
click at [946, 402] on li "Offer" at bounding box center [954, 401] width 47 height 19
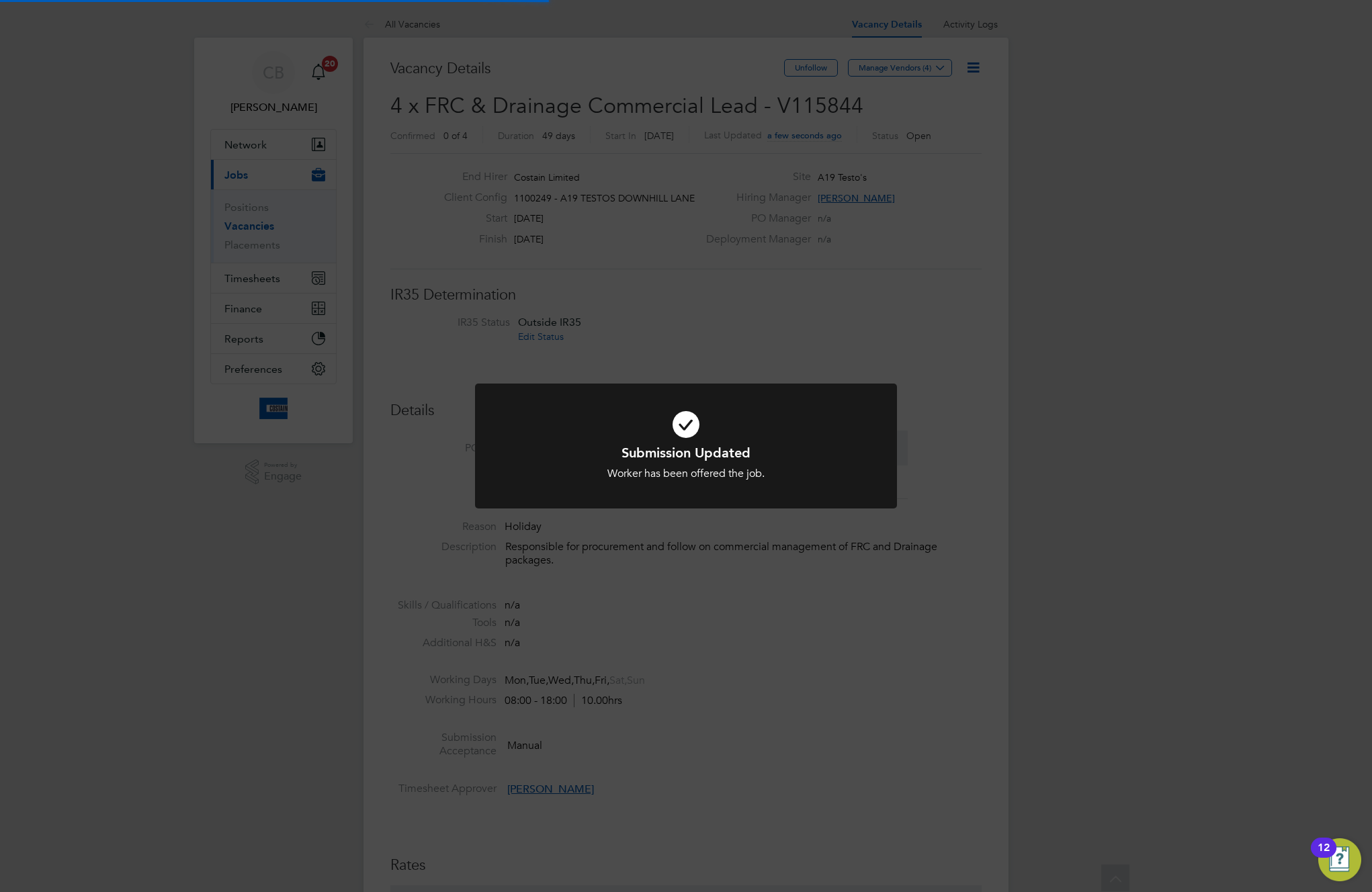
click at [1174, 340] on div "Submission Updated Worker has been offered the job. Cancel Okay" at bounding box center [686, 446] width 1372 height 892
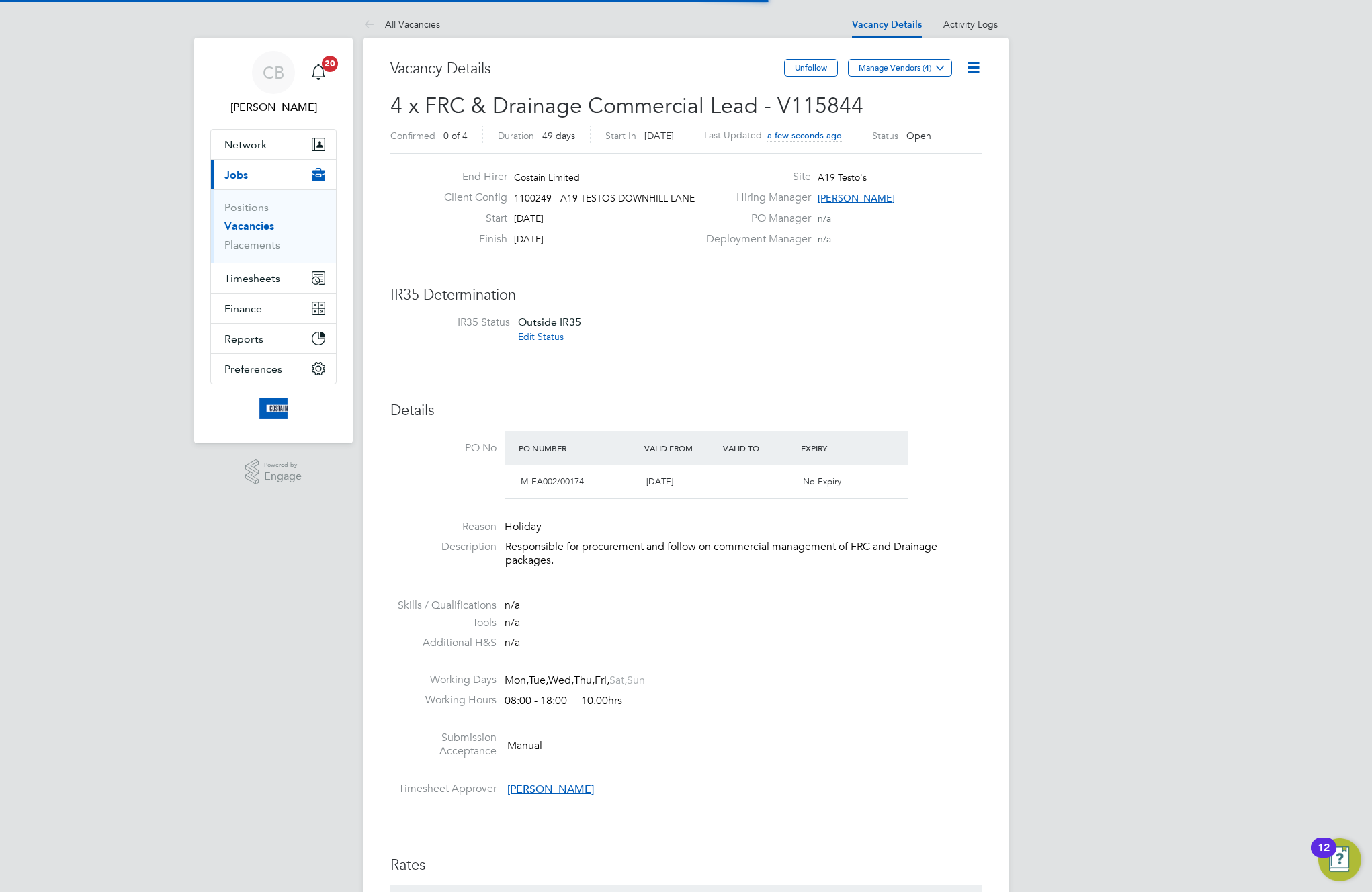
scroll to position [40, 94]
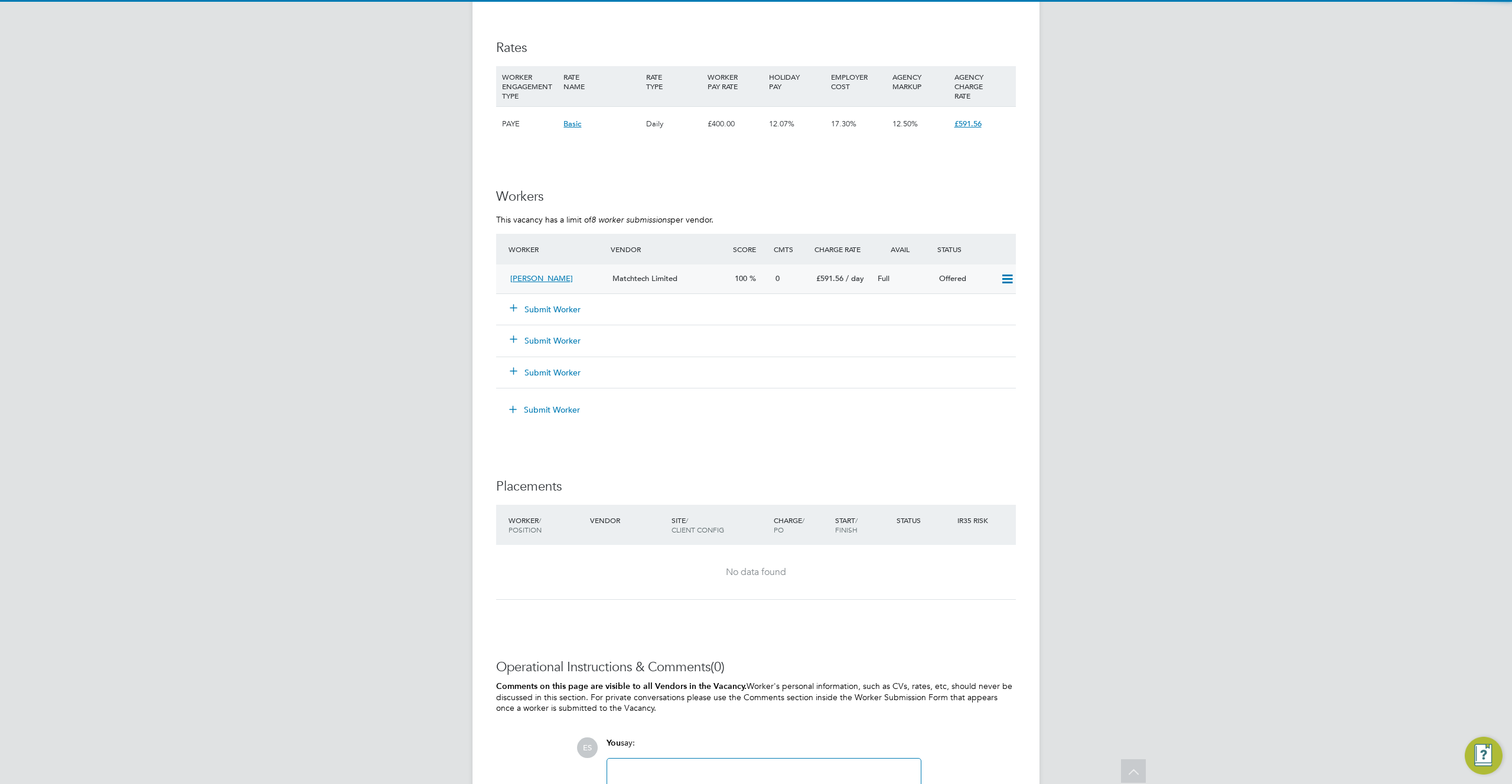
click at [1006, 281] on icon at bounding box center [1007, 279] width 15 height 9
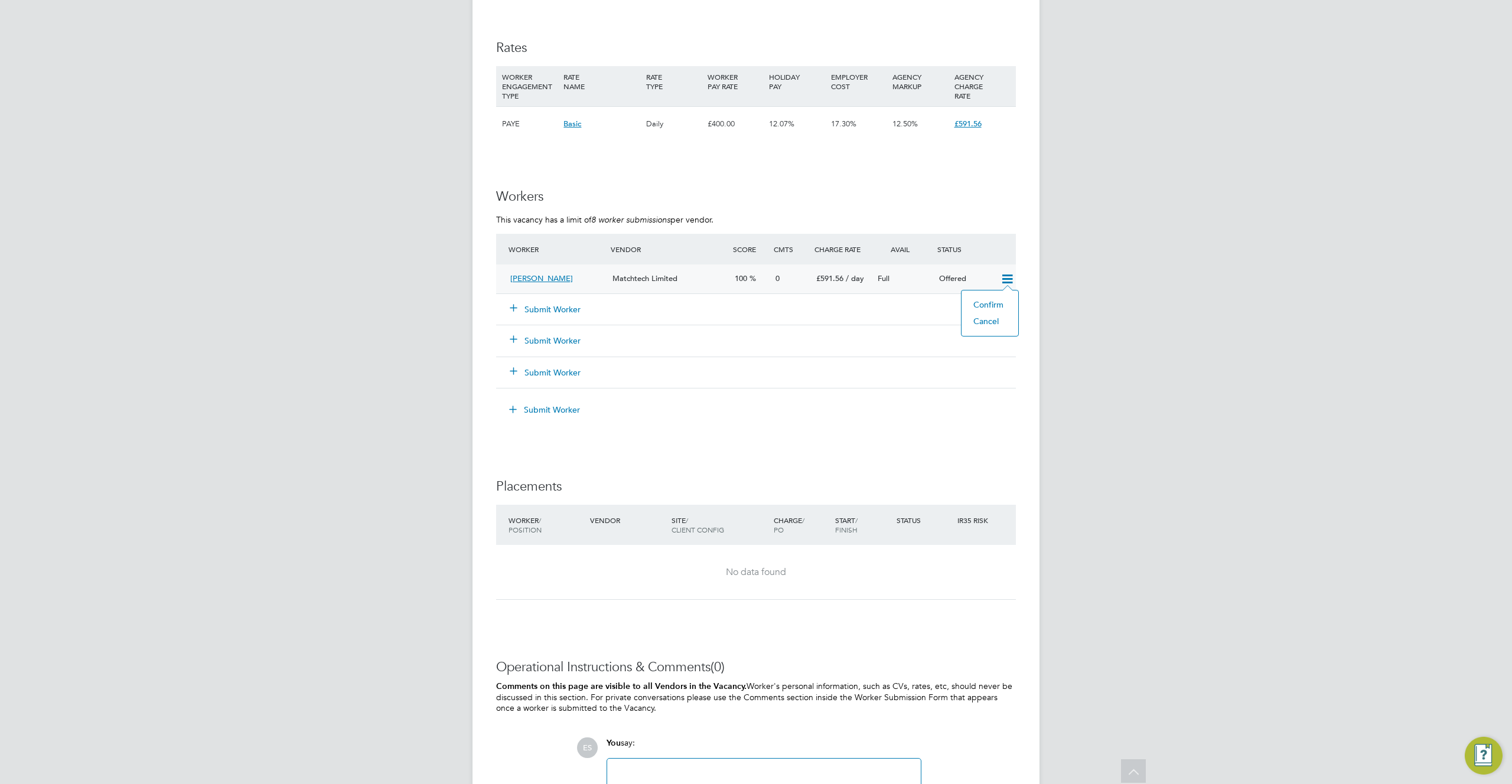
click at [990, 306] on li "Confirm" at bounding box center [990, 305] width 45 height 17
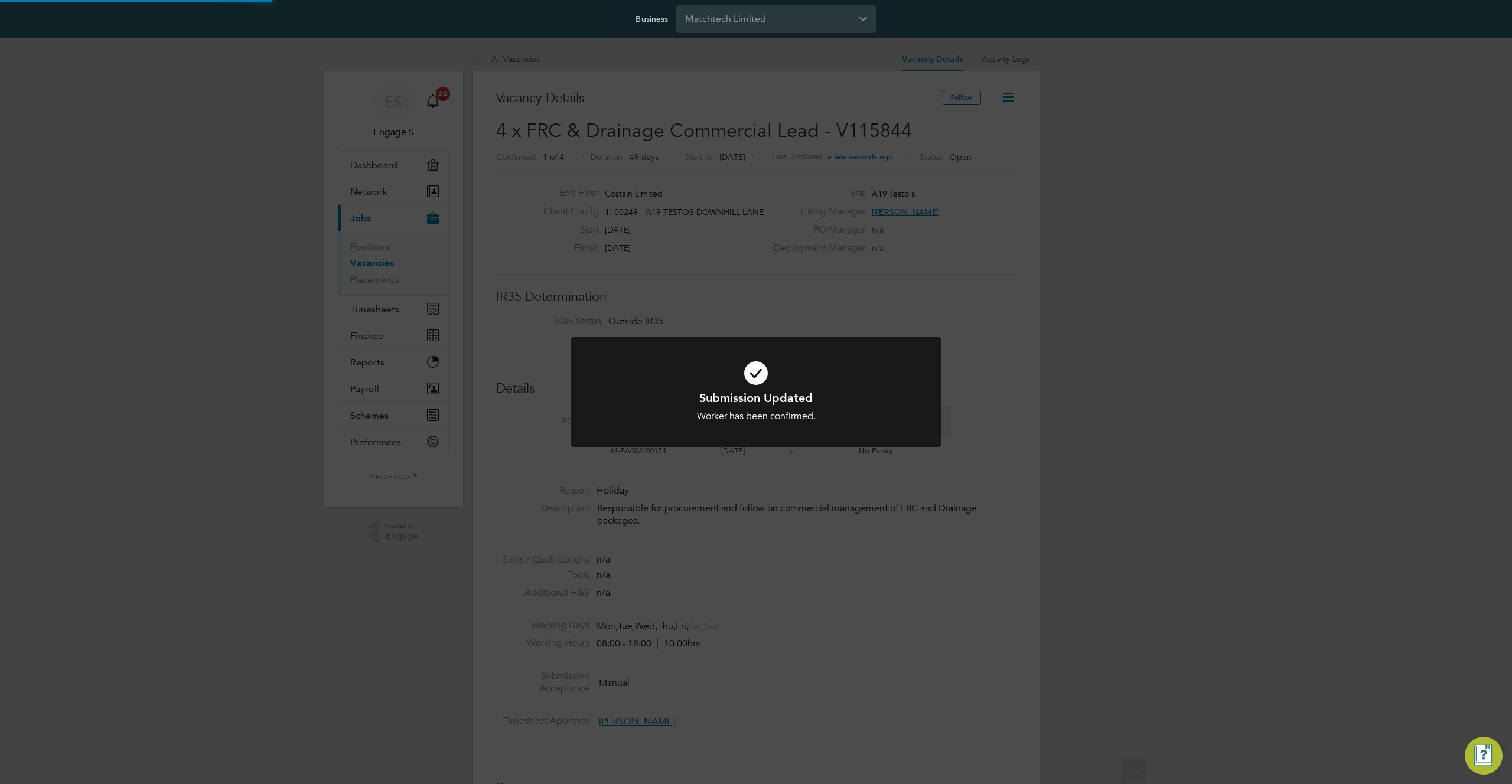
click at [987, 414] on div "Submission Updated Worker has been confirmed. Cancel Okay" at bounding box center [756, 392] width 1512 height 784
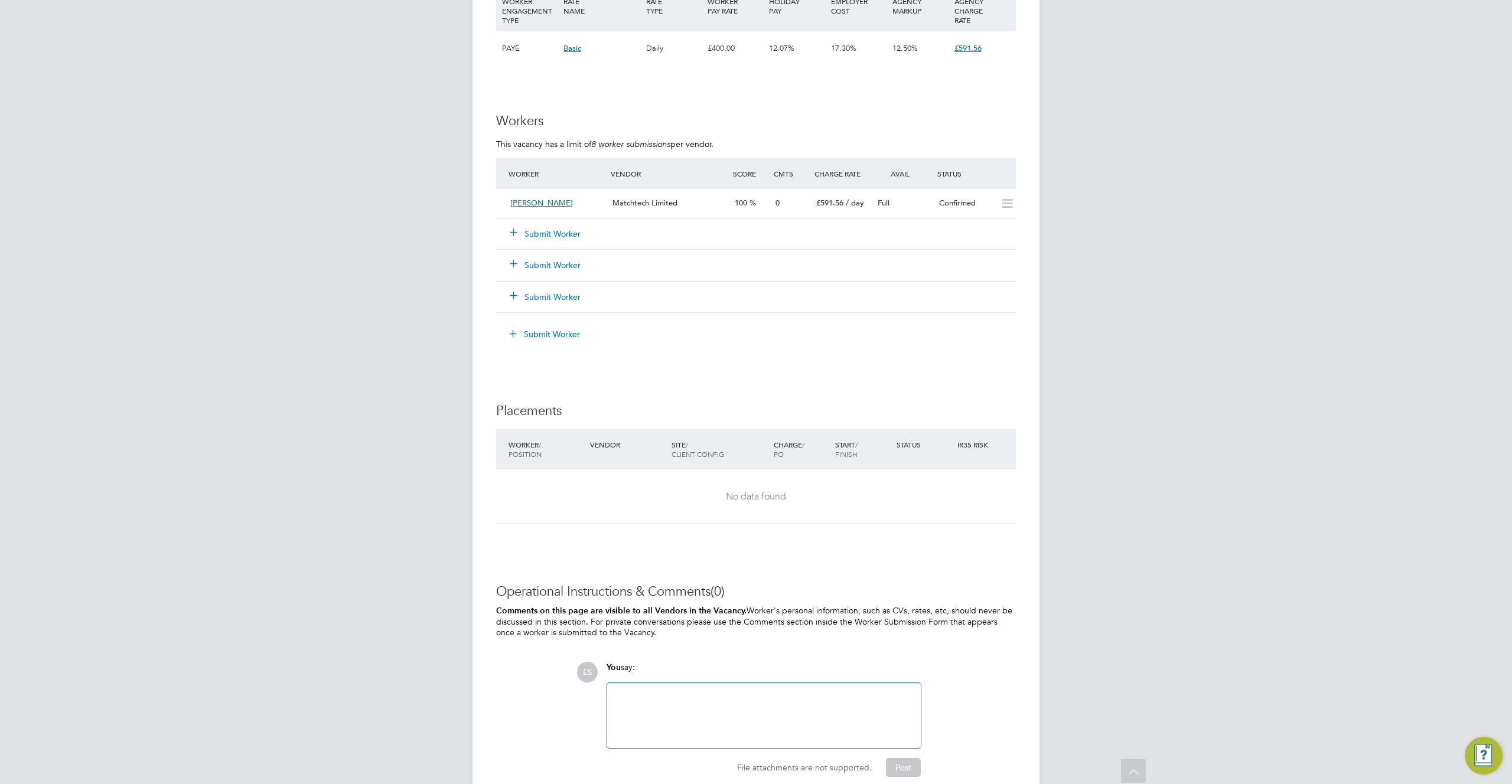
scroll to position [869, 0]
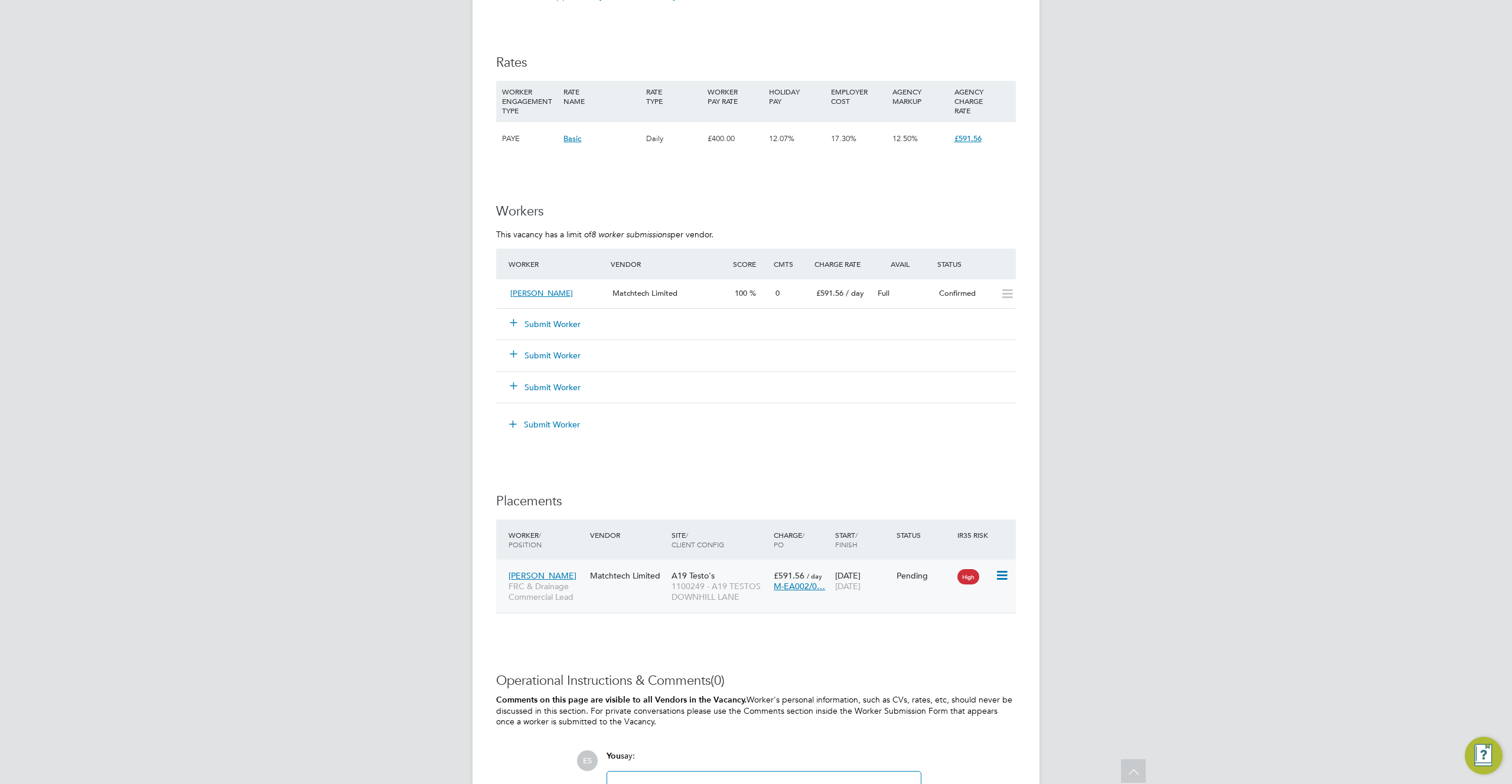
click at [714, 586] on span "1100249 - A19 TESTOS DOWNHILL LANE" at bounding box center [720, 592] width 97 height 21
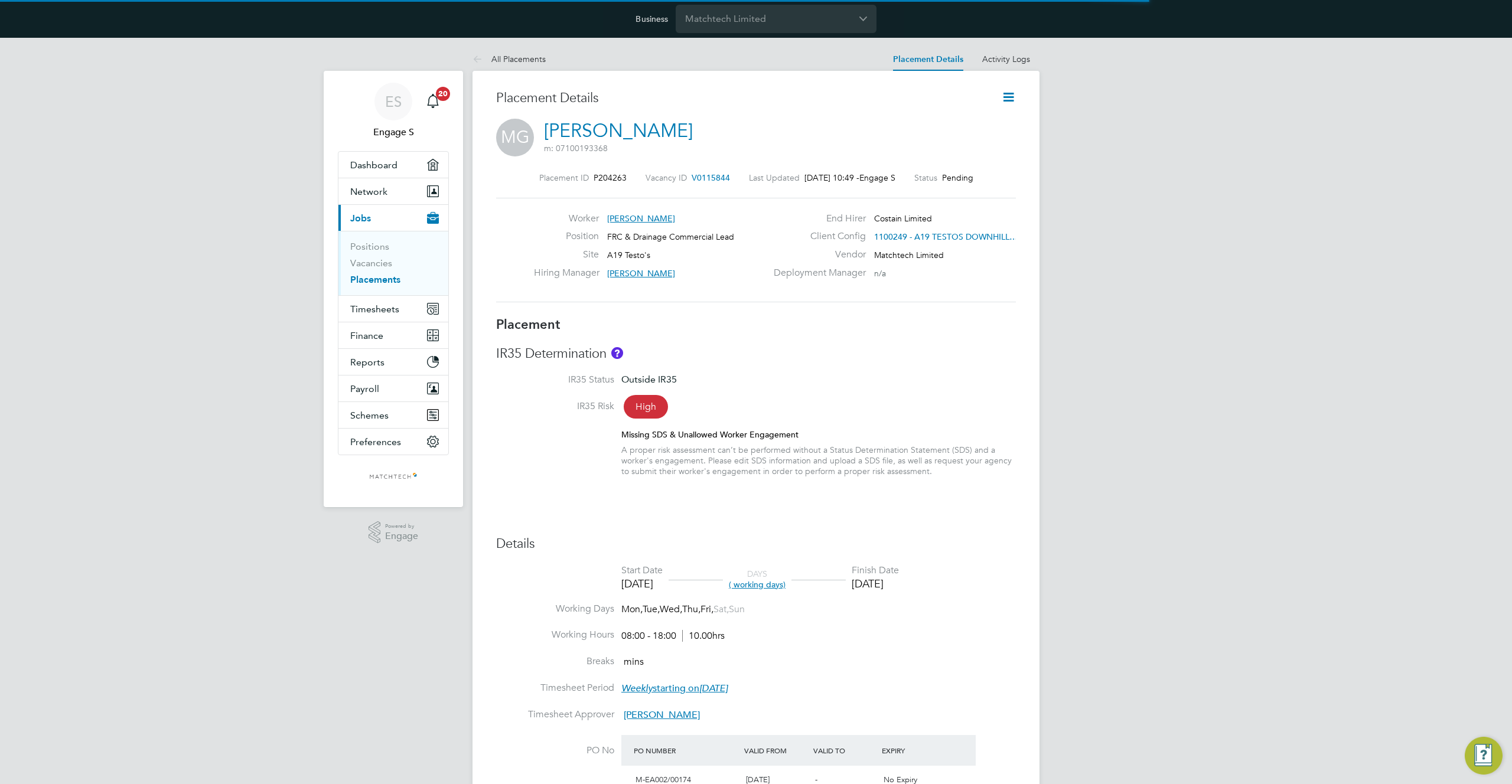
scroll to position [6, 6]
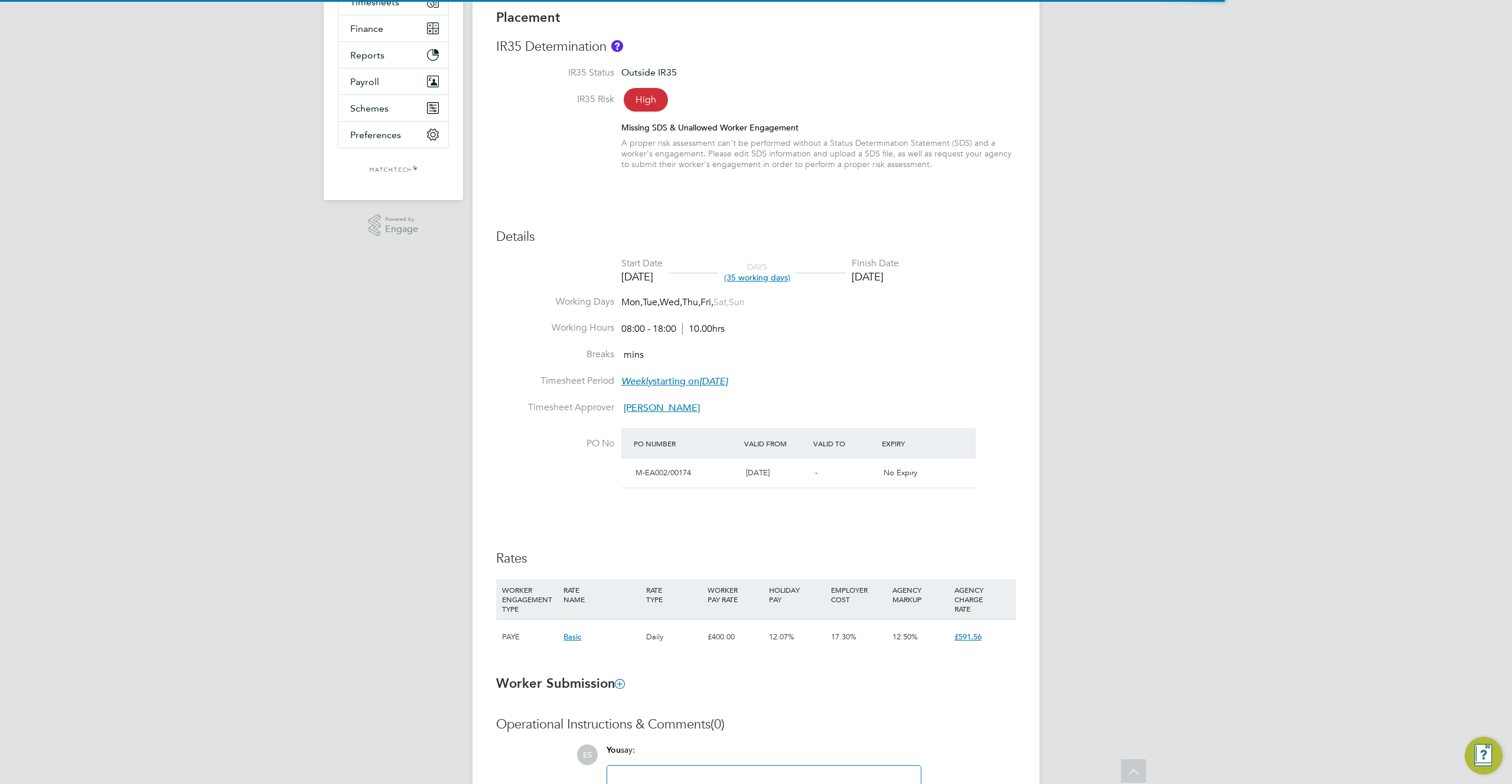
drag, startPoint x: 626, startPoint y: 459, endPoint x: 951, endPoint y: 460, distance: 325.0
click at [951, 460] on li "PO No PO Number Valid From Valid To Expiry M-EA002/00174 [DATE] - No Expiry" at bounding box center [756, 466] width 519 height 76
click at [686, 439] on div "PO Number Valid From Valid To Expiry M-EA002/00174 [DATE] - No Expiry" at bounding box center [798, 458] width 354 height 60
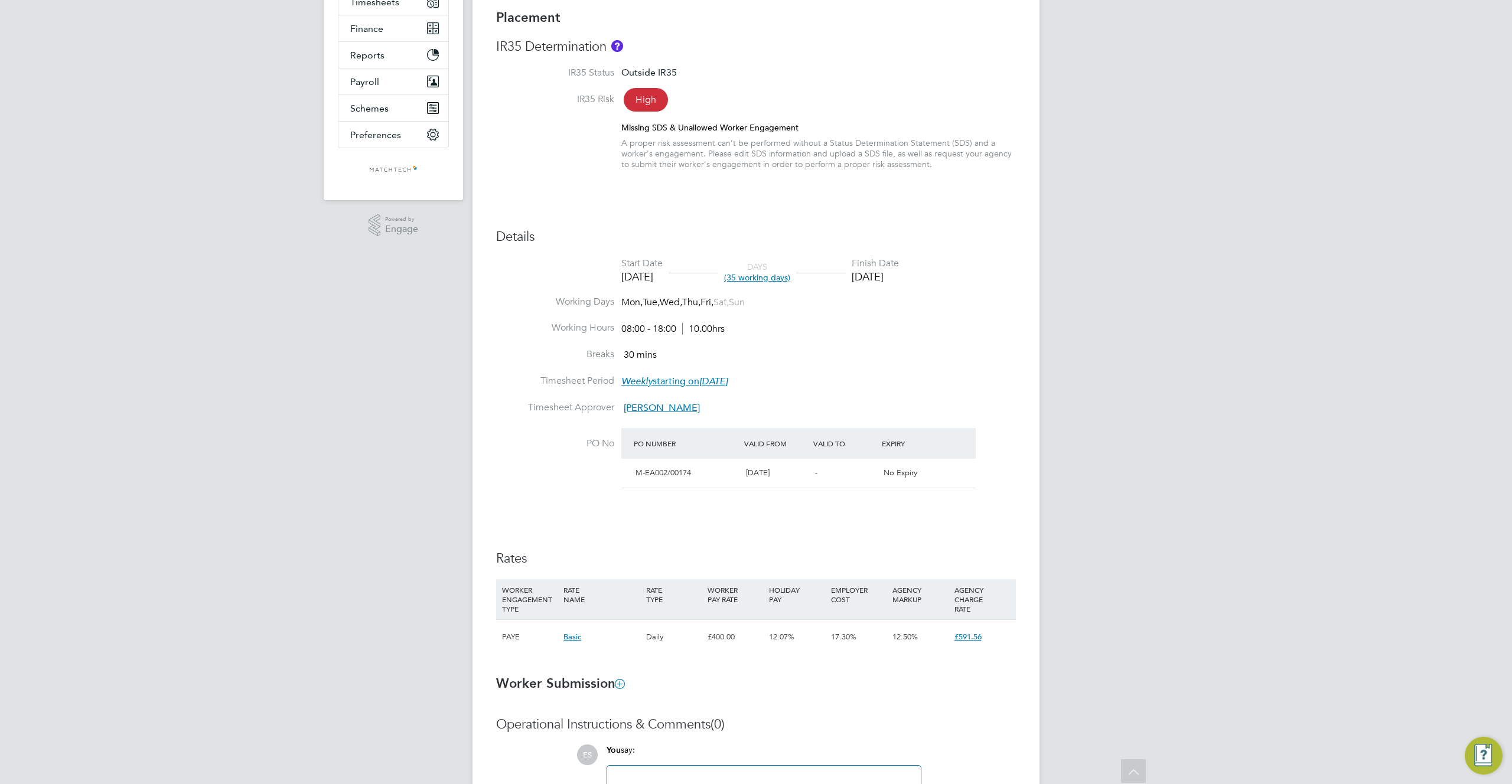
click at [945, 524] on div "Details Start Date [DATE] DAYS (35 working days) Finish Date [DATE] Working Day…" at bounding box center [756, 447] width 519 height 437
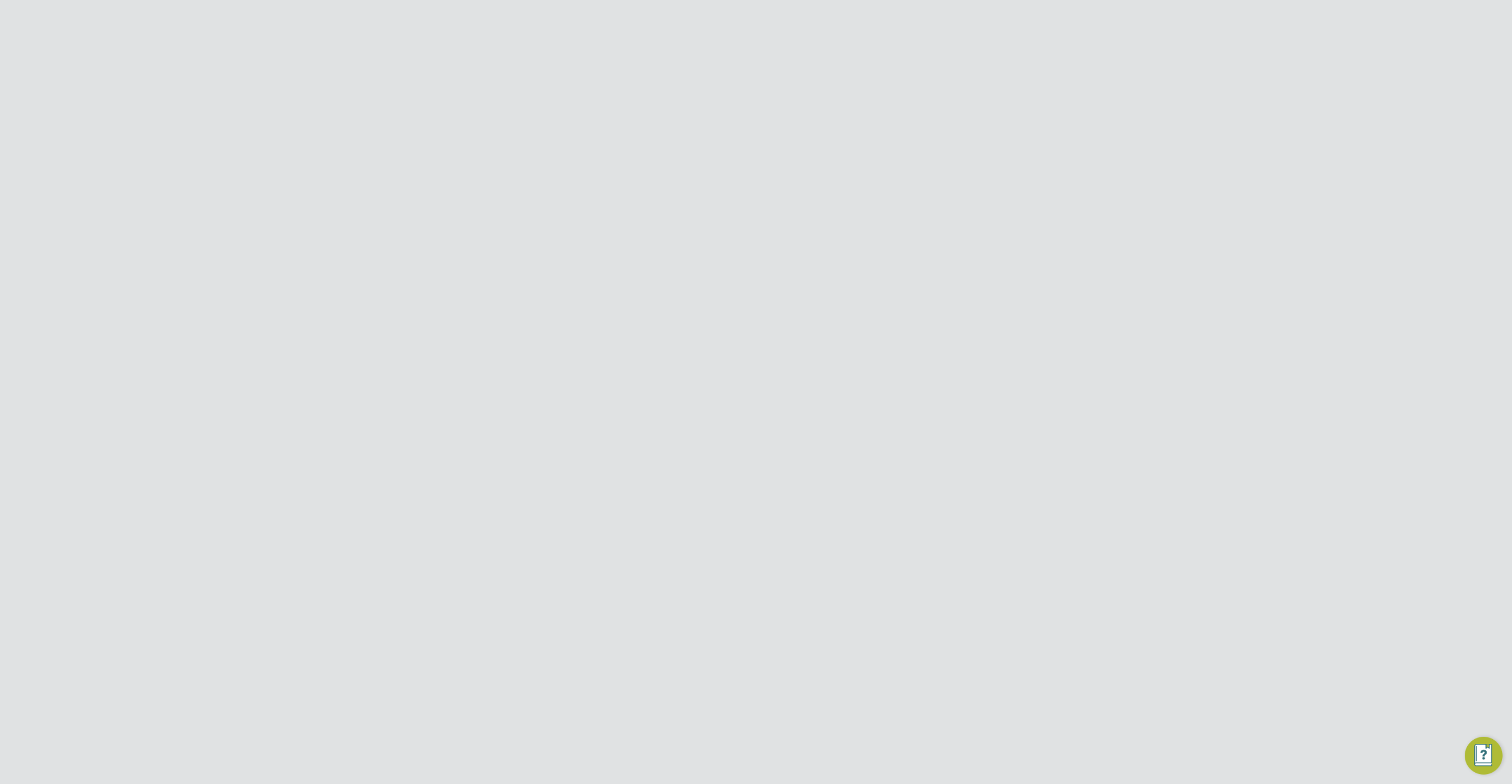
scroll to position [566, 103]
